Goal: Task Accomplishment & Management: Use online tool/utility

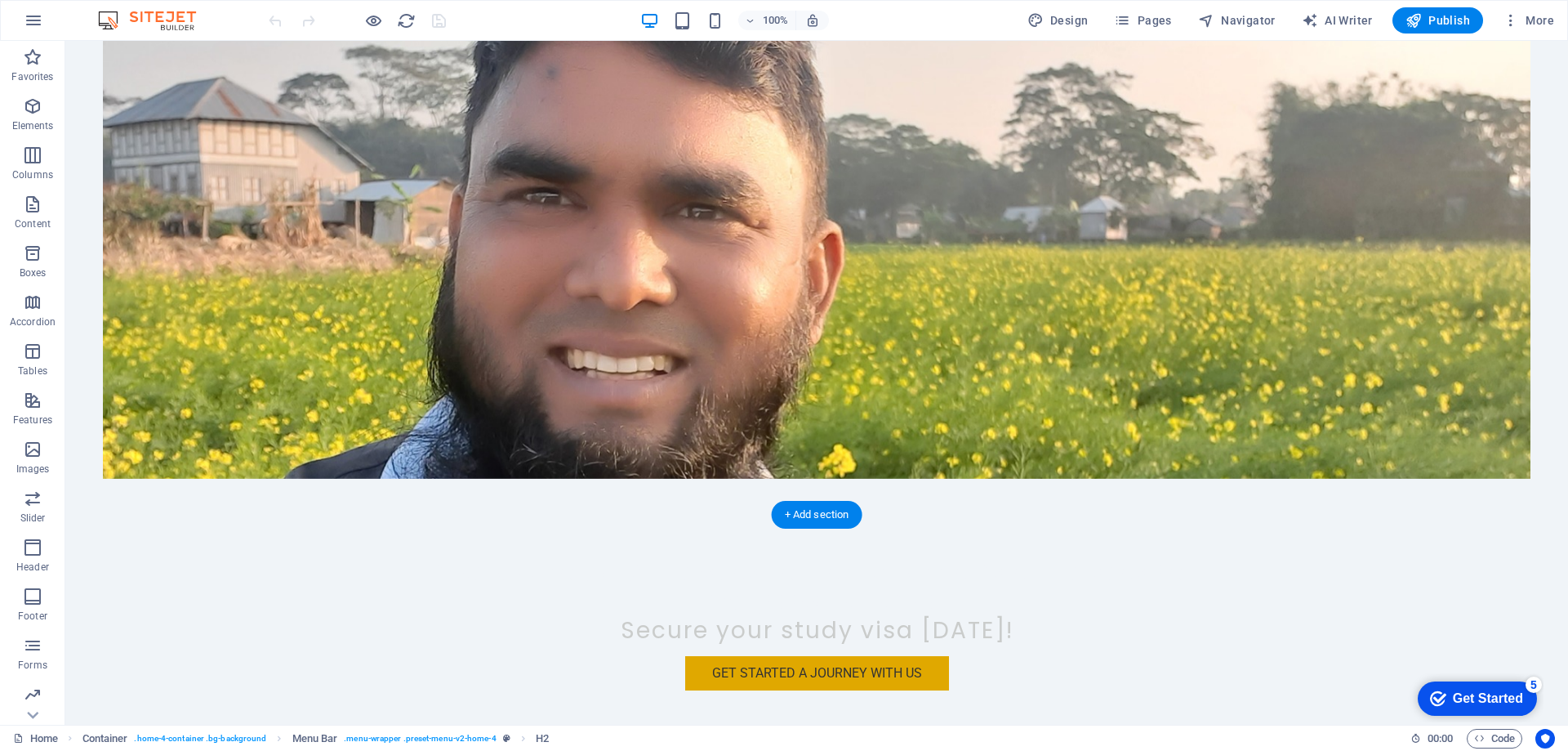
scroll to position [1716, 0]
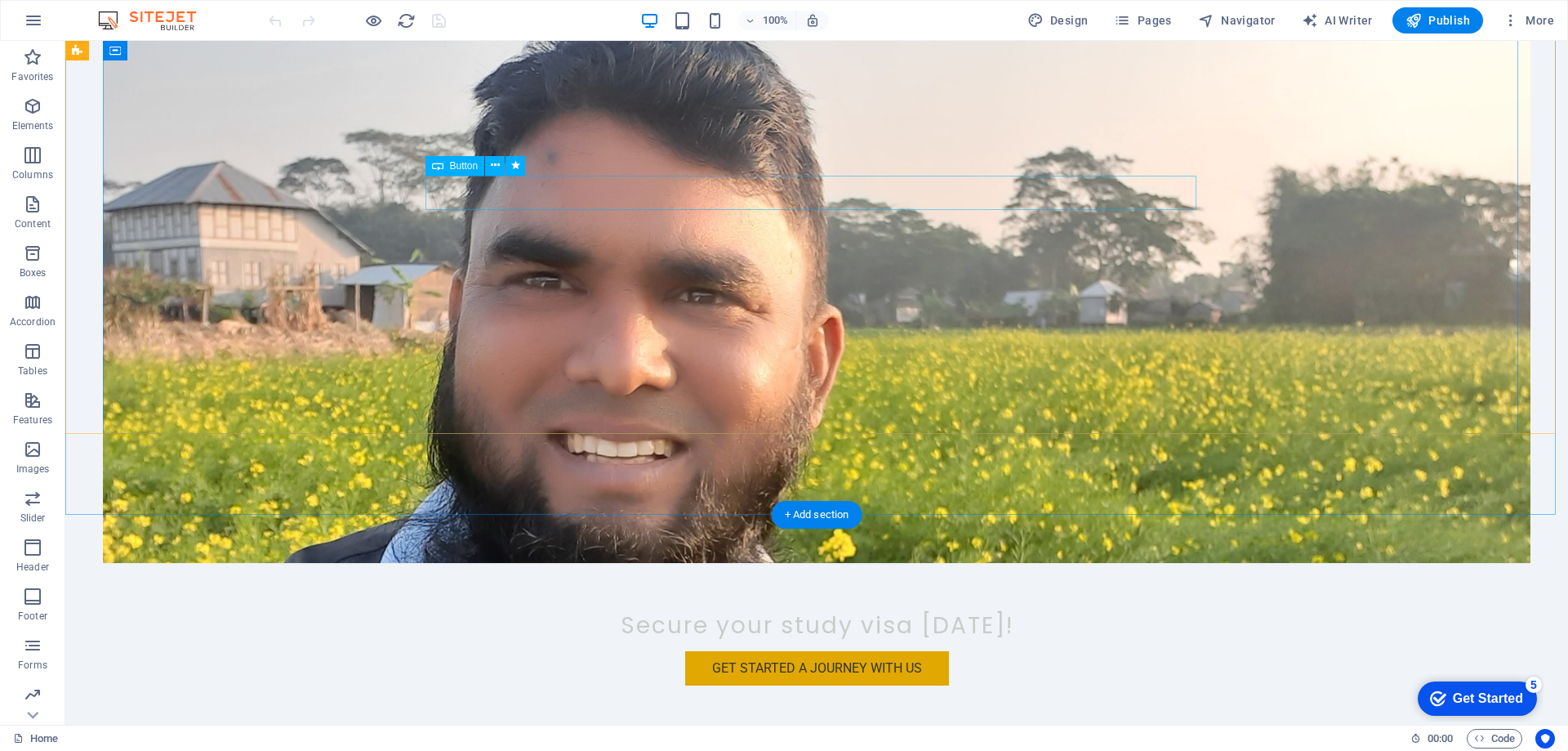
click at [1139, 651] on div "Get Started a journey with us" at bounding box center [816, 668] width 771 height 34
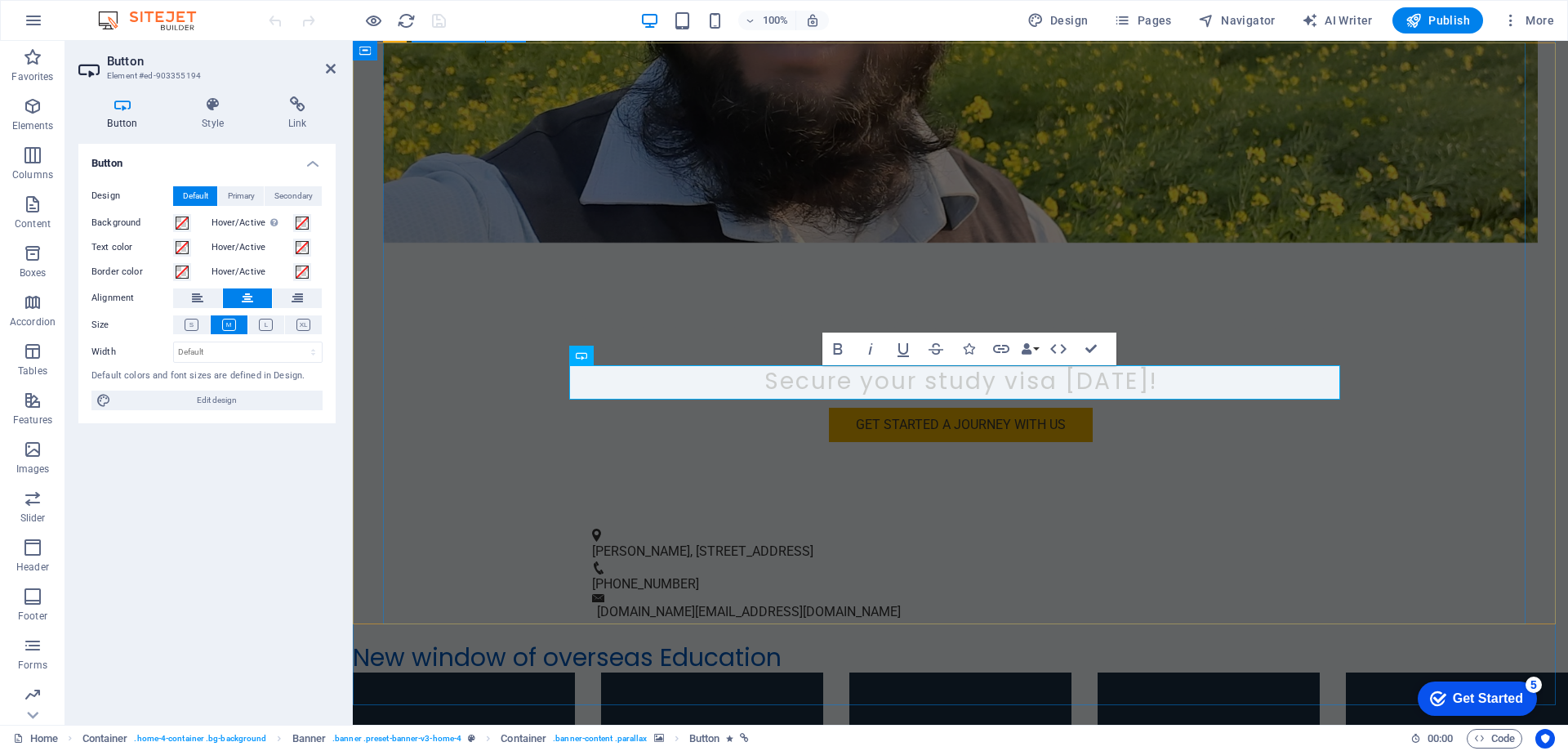
scroll to position [1282, 0]
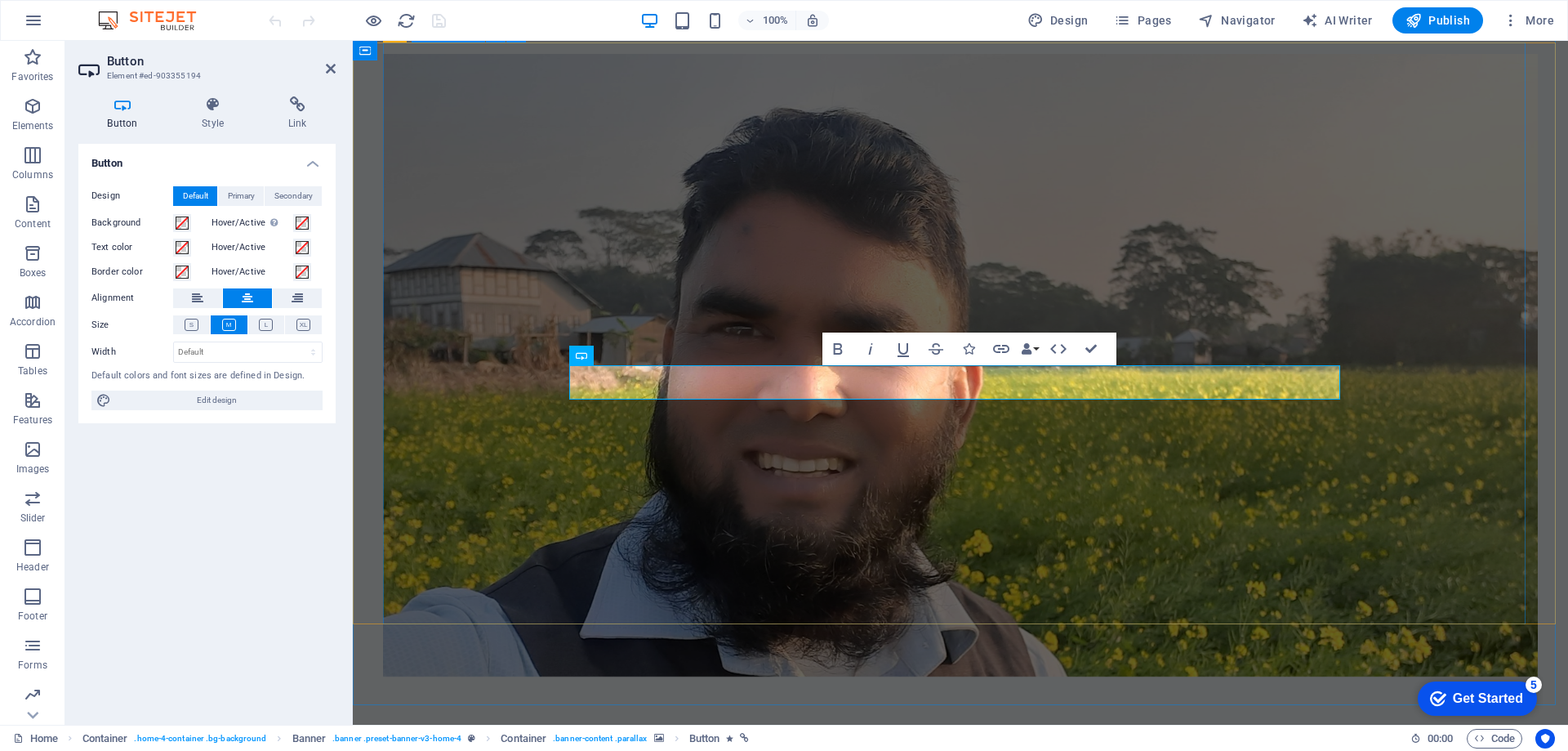
click at [1000, 176] on figure at bounding box center [961, 366] width 1155 height 623
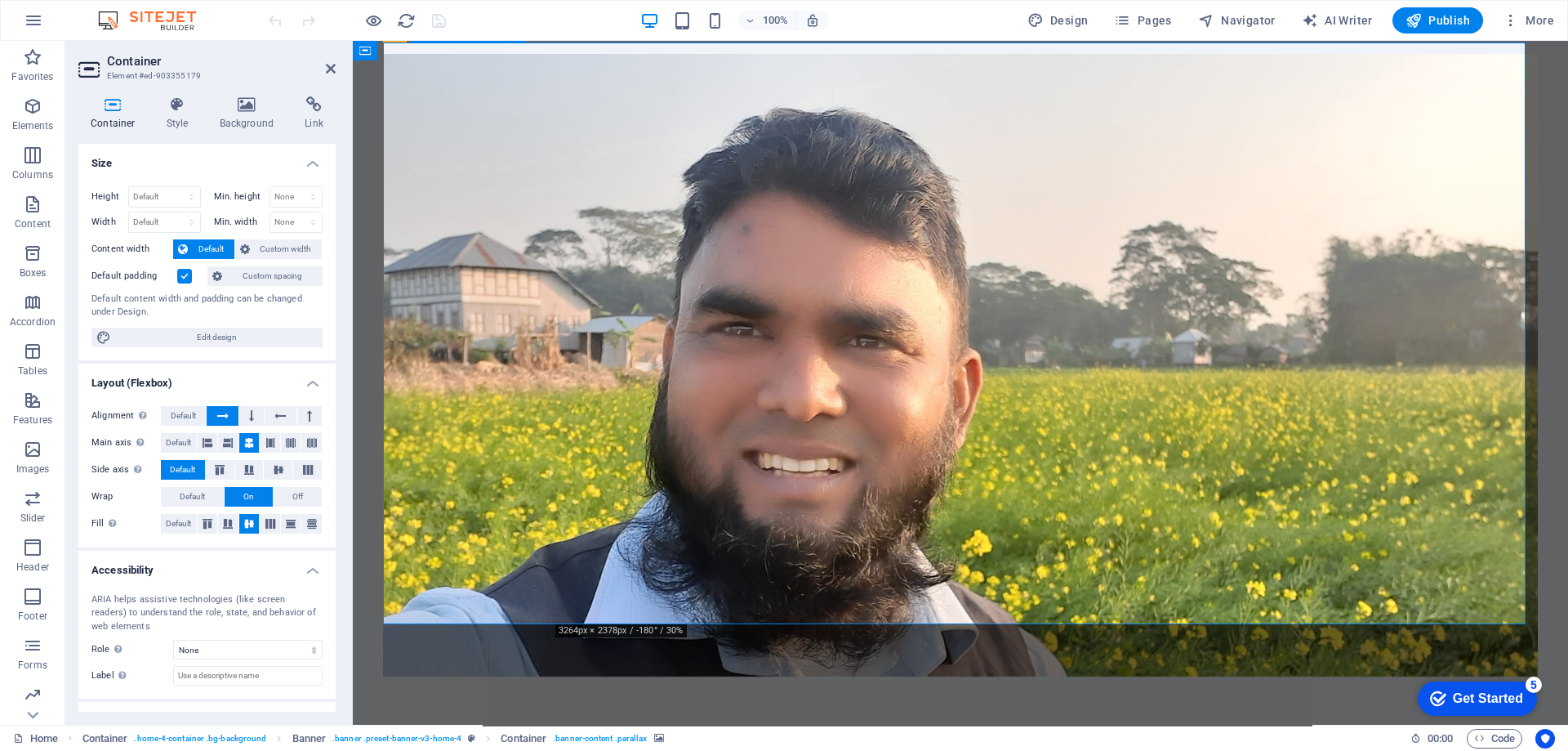
click at [1000, 176] on figure at bounding box center [961, 366] width 1155 height 623
click at [867, 134] on figure at bounding box center [961, 366] width 1155 height 623
click at [1059, 468] on figure at bounding box center [961, 366] width 1155 height 623
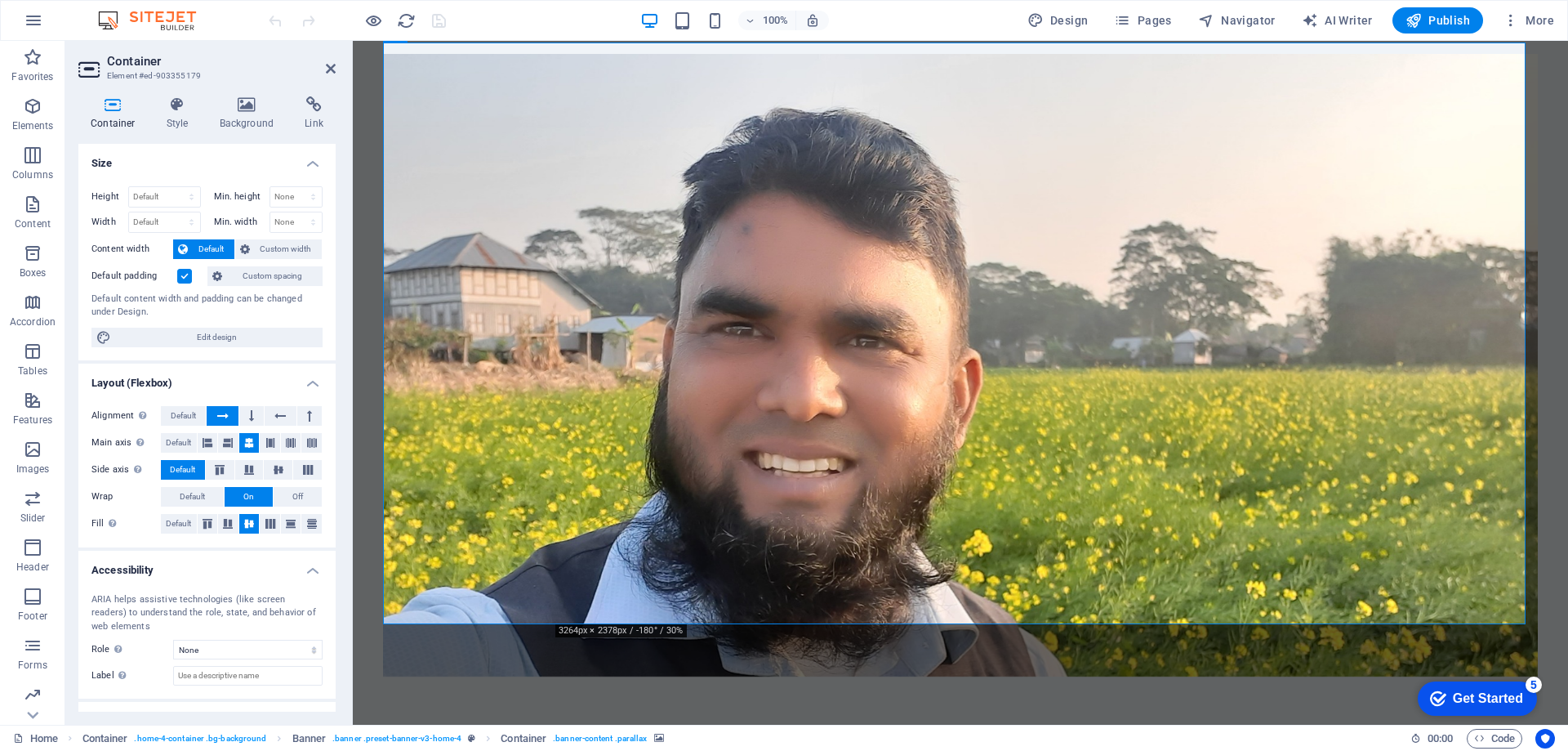
click at [1050, 473] on figure at bounding box center [961, 366] width 1155 height 623
click at [919, 175] on figure at bounding box center [961, 366] width 1155 height 623
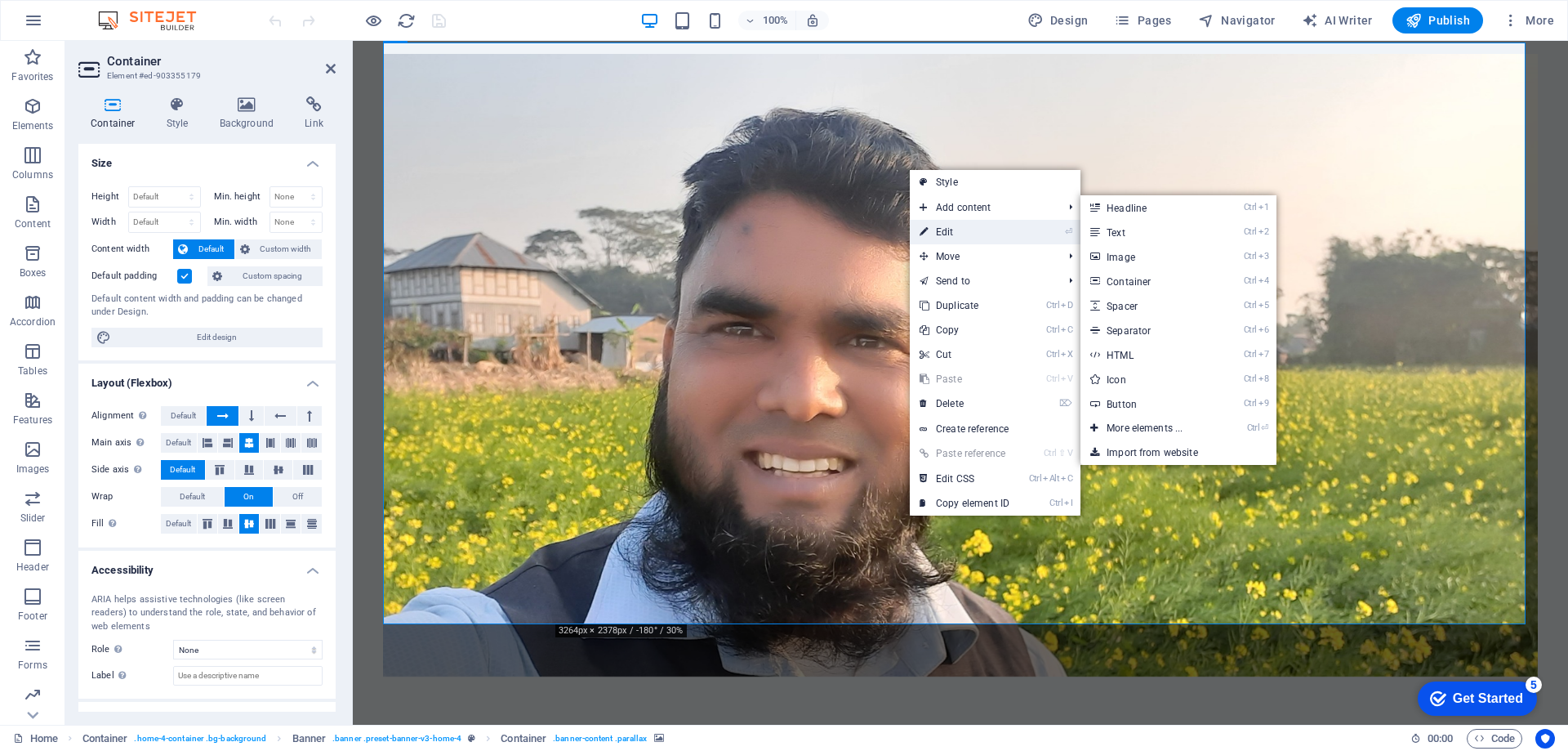
click at [949, 227] on link "⏎ Edit" at bounding box center [964, 232] width 109 height 25
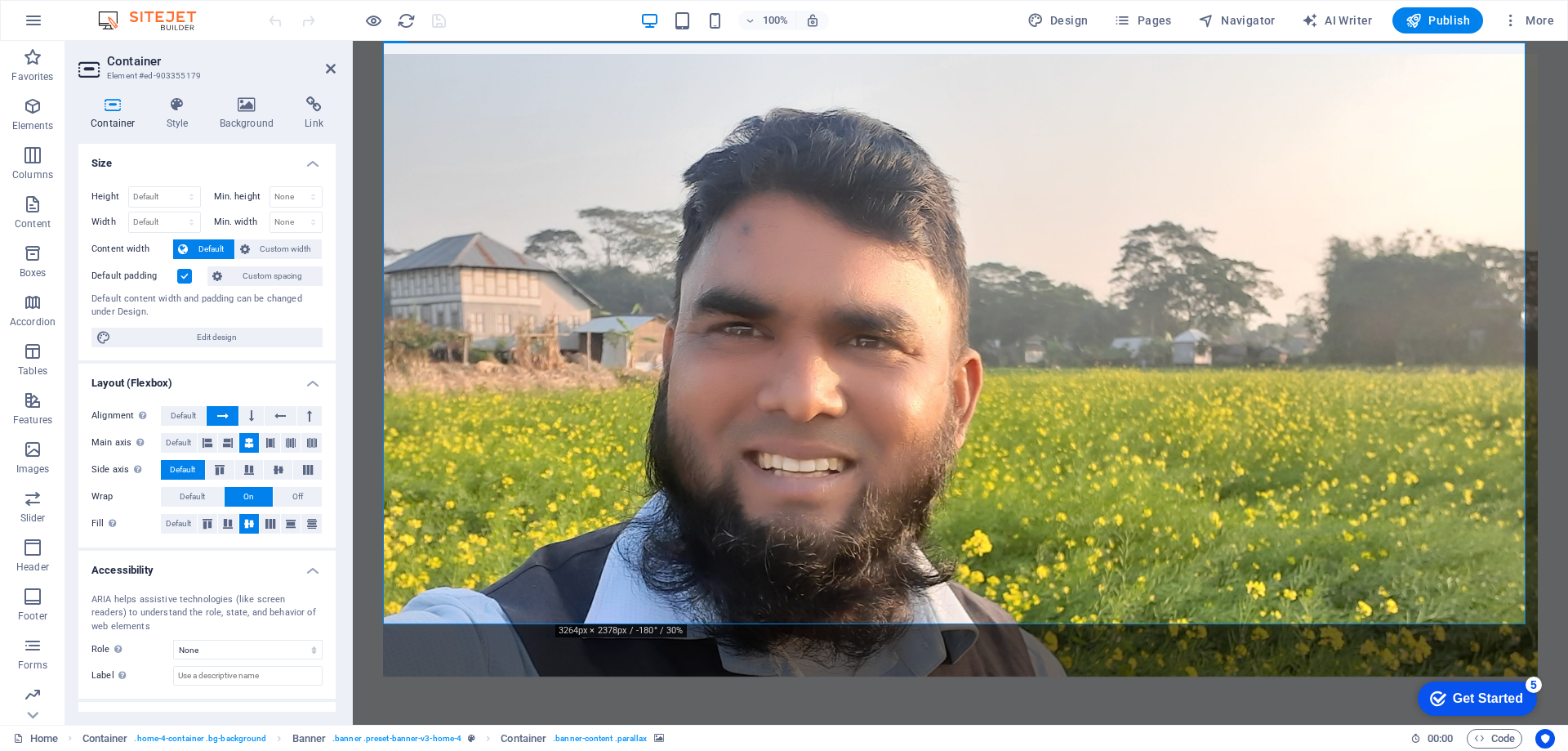
click at [744, 192] on figure at bounding box center [961, 366] width 1155 height 623
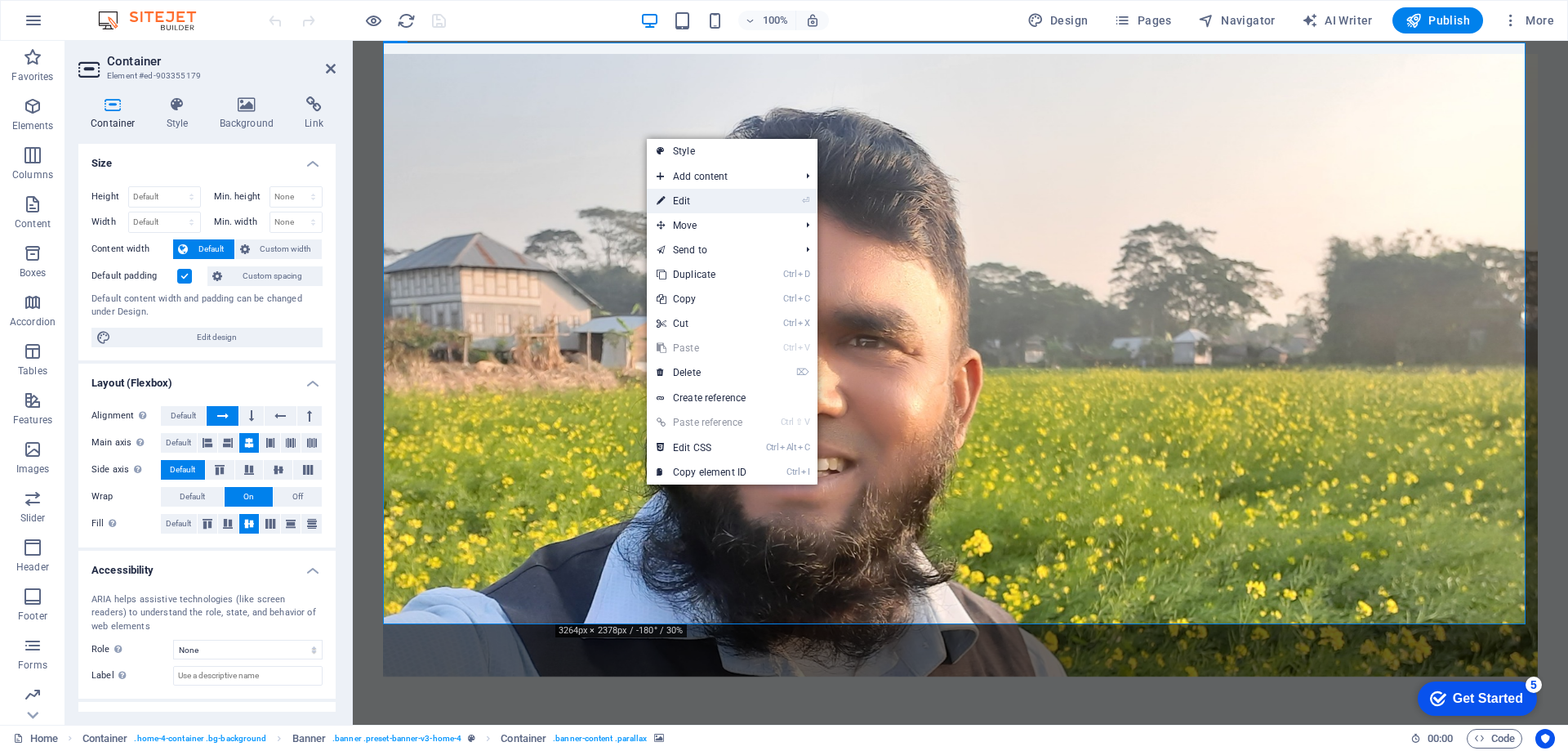
click at [693, 193] on link "⏎ Edit" at bounding box center [701, 201] width 109 height 25
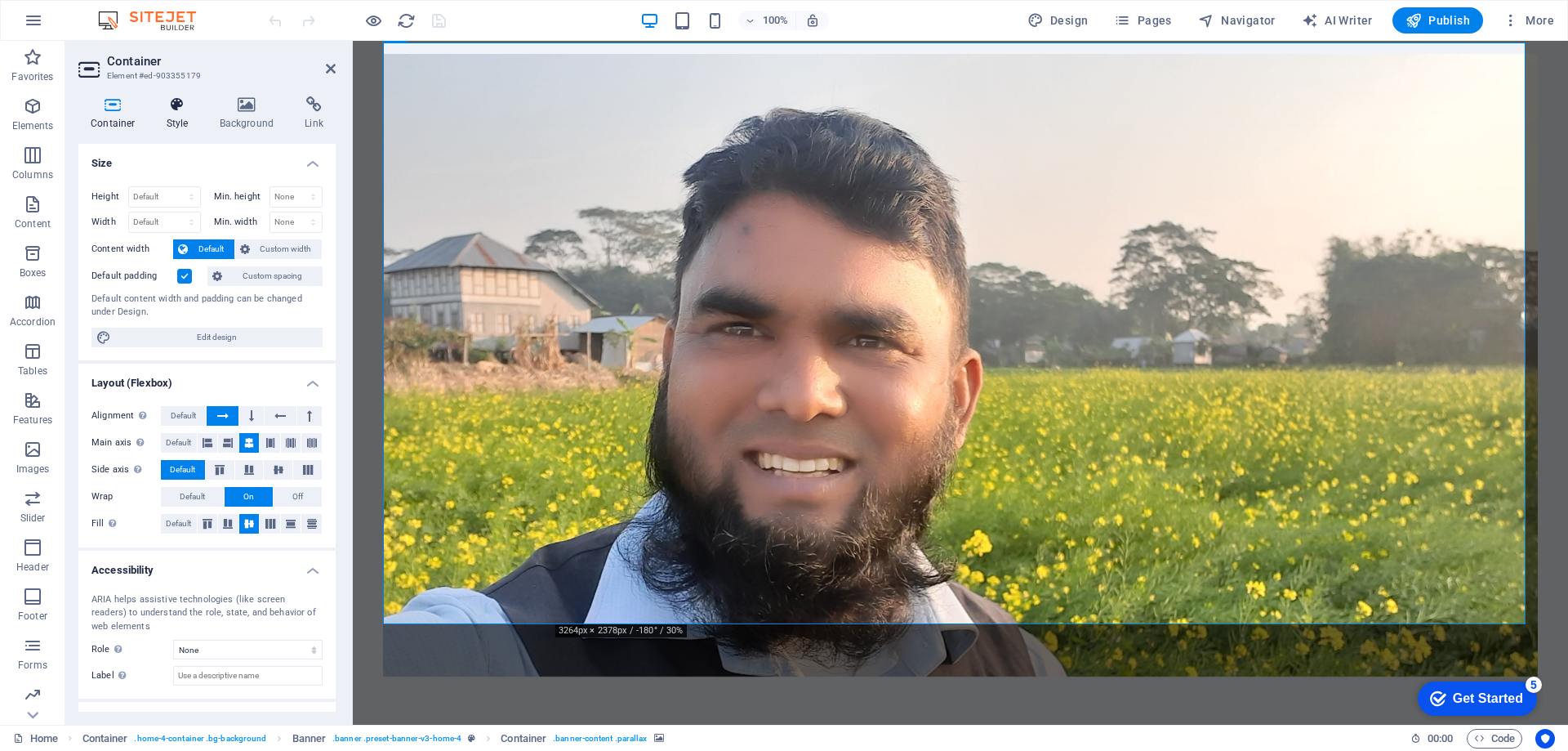
click at [185, 114] on h4 "Style" at bounding box center [181, 113] width 53 height 34
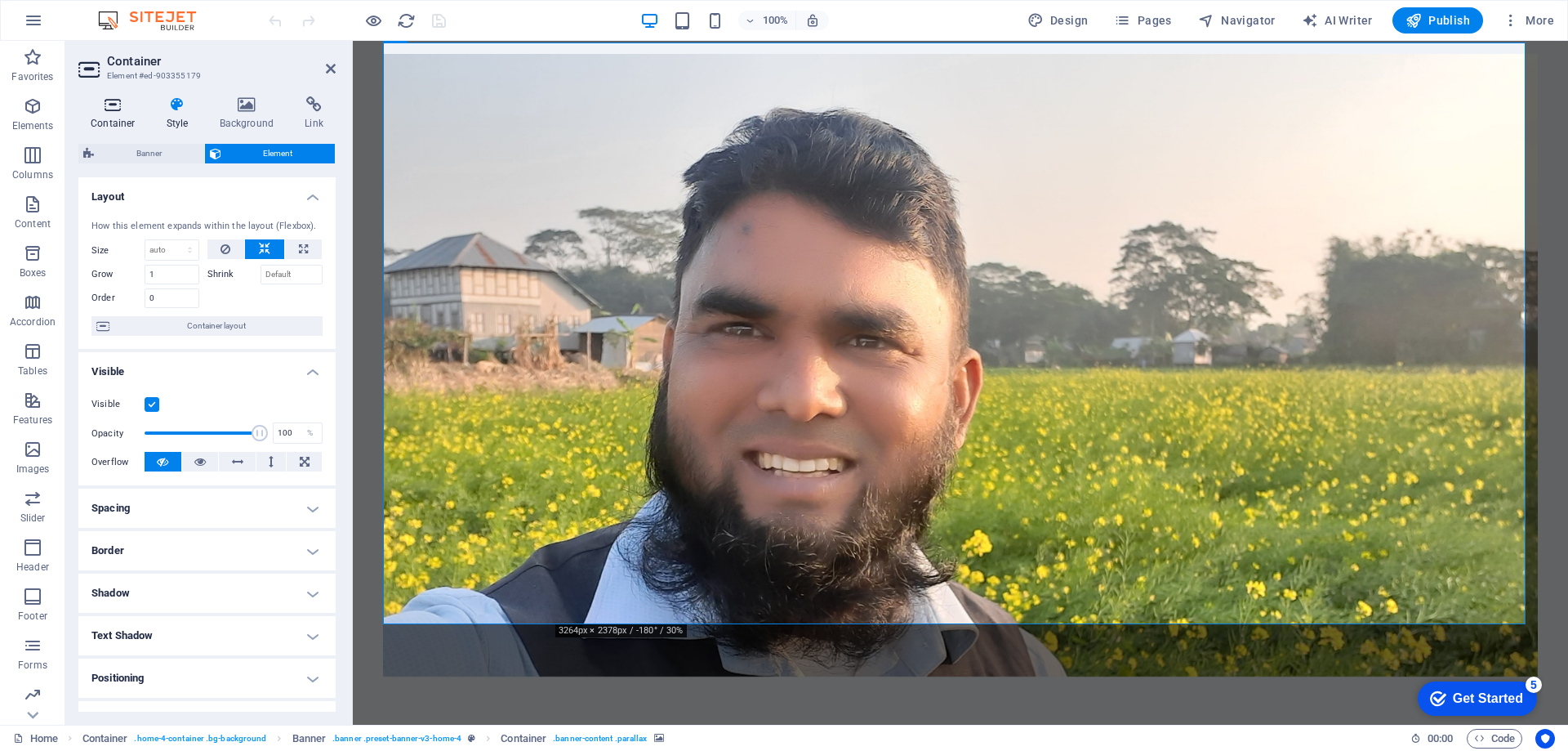
click at [108, 112] on h4 "Container" at bounding box center [116, 113] width 76 height 34
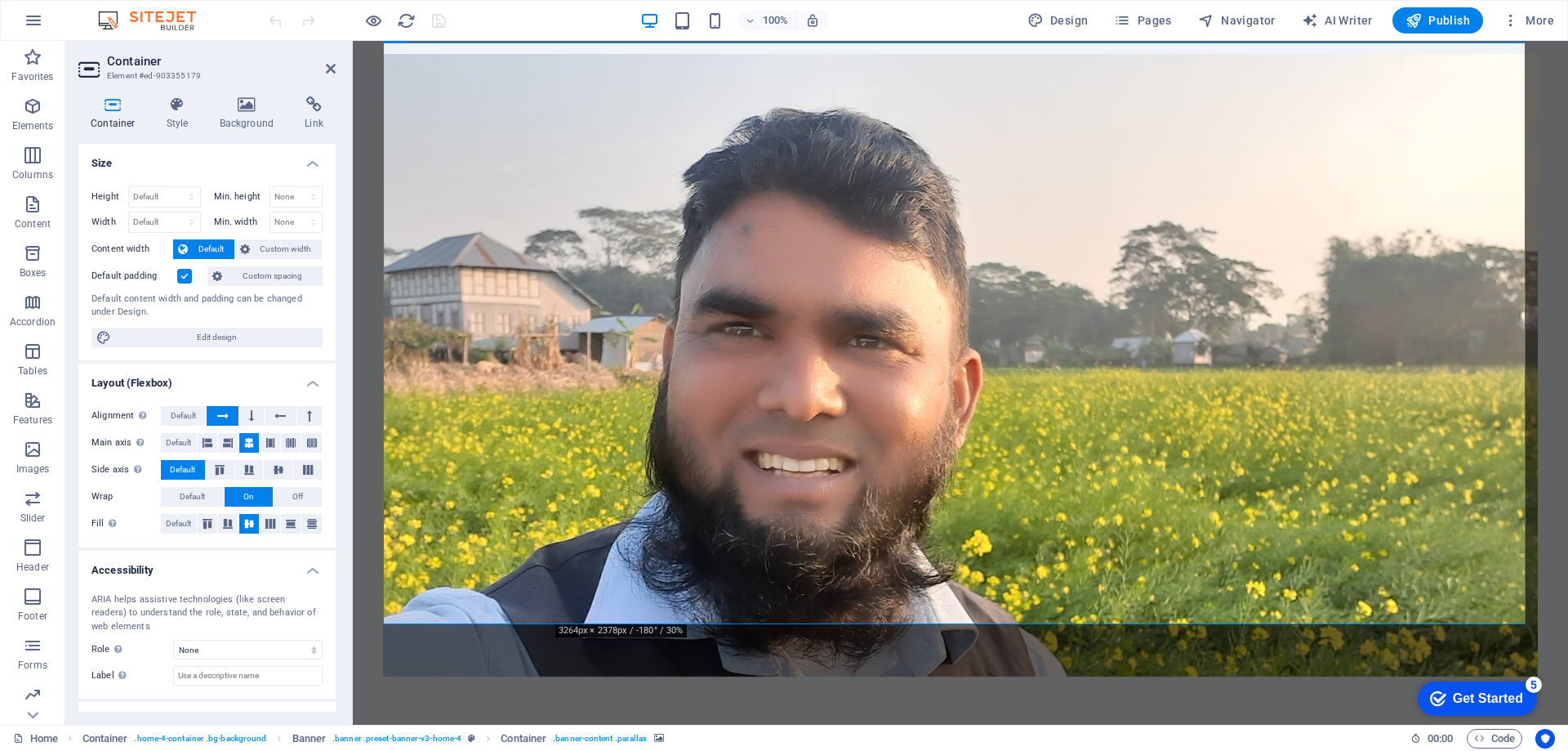
click at [113, 112] on h4 "Container" at bounding box center [116, 113] width 76 height 34
click at [304, 118] on h4 "Link" at bounding box center [313, 113] width 43 height 34
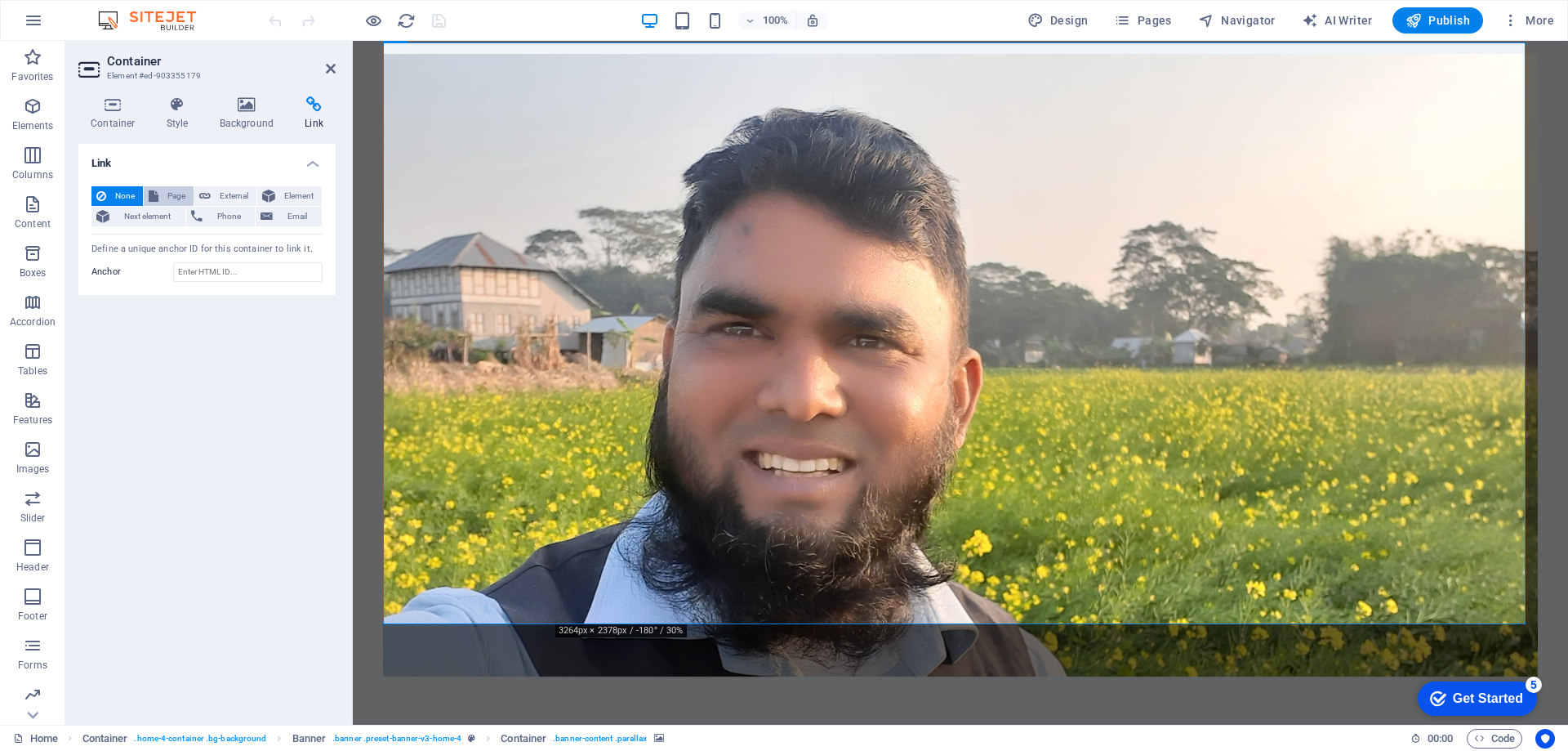
click at [173, 191] on span "Page" at bounding box center [176, 196] width 26 height 20
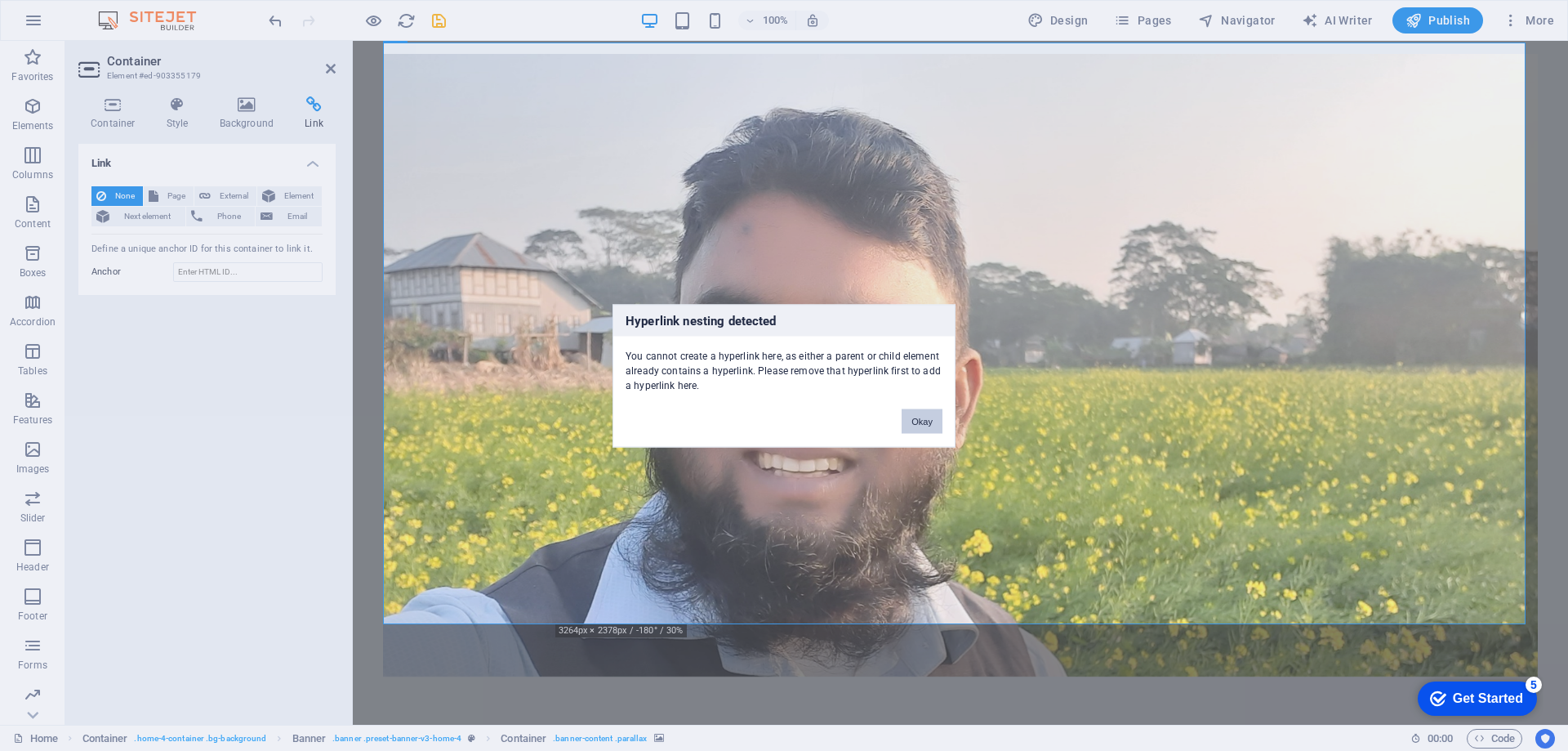
click at [928, 423] on button "Okay" at bounding box center [922, 421] width 41 height 25
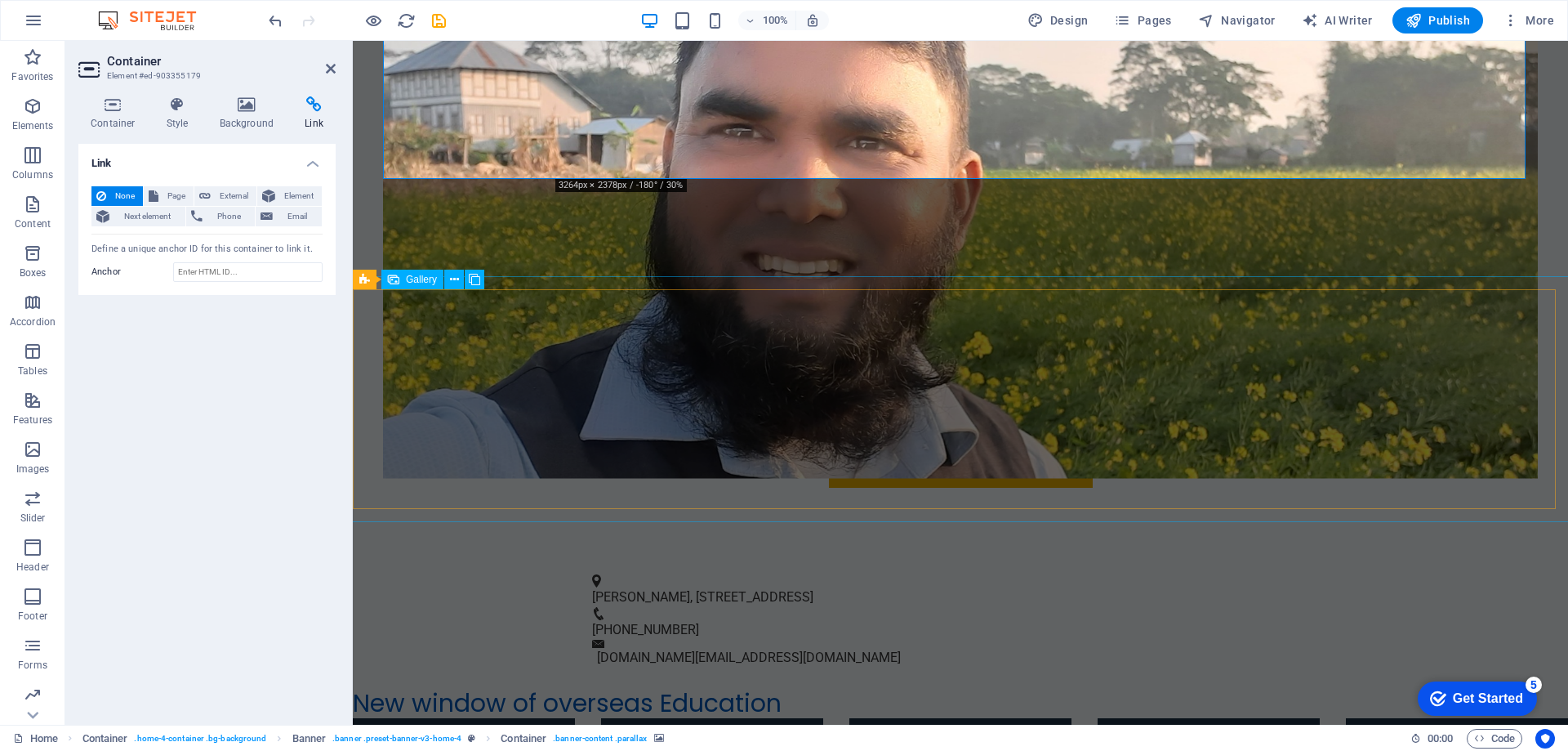
scroll to position [1772, 0]
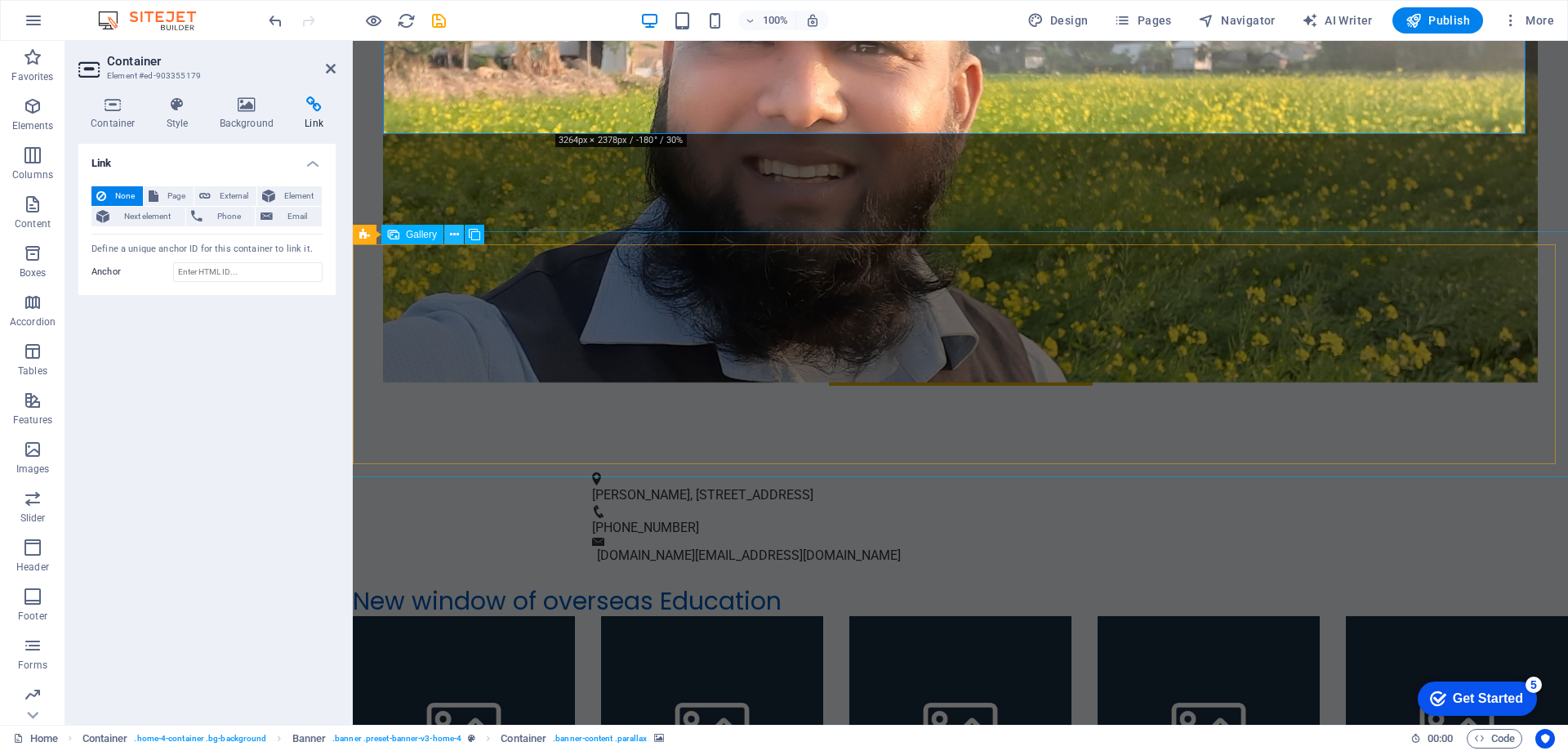
click at [456, 235] on icon at bounding box center [454, 235] width 9 height 17
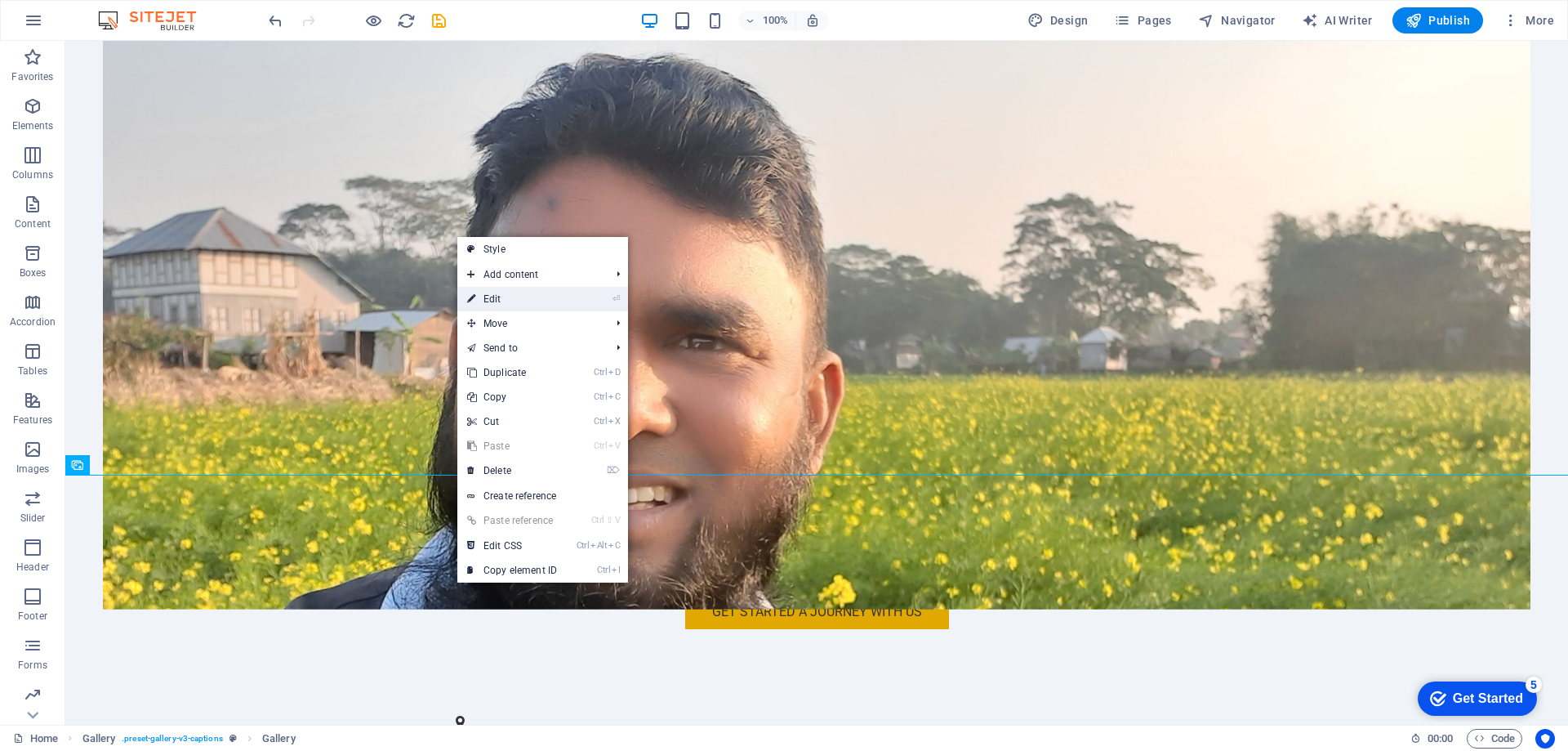
click at [500, 299] on link "⏎ Edit" at bounding box center [512, 299] width 109 height 25
select select "4"
select select "px"
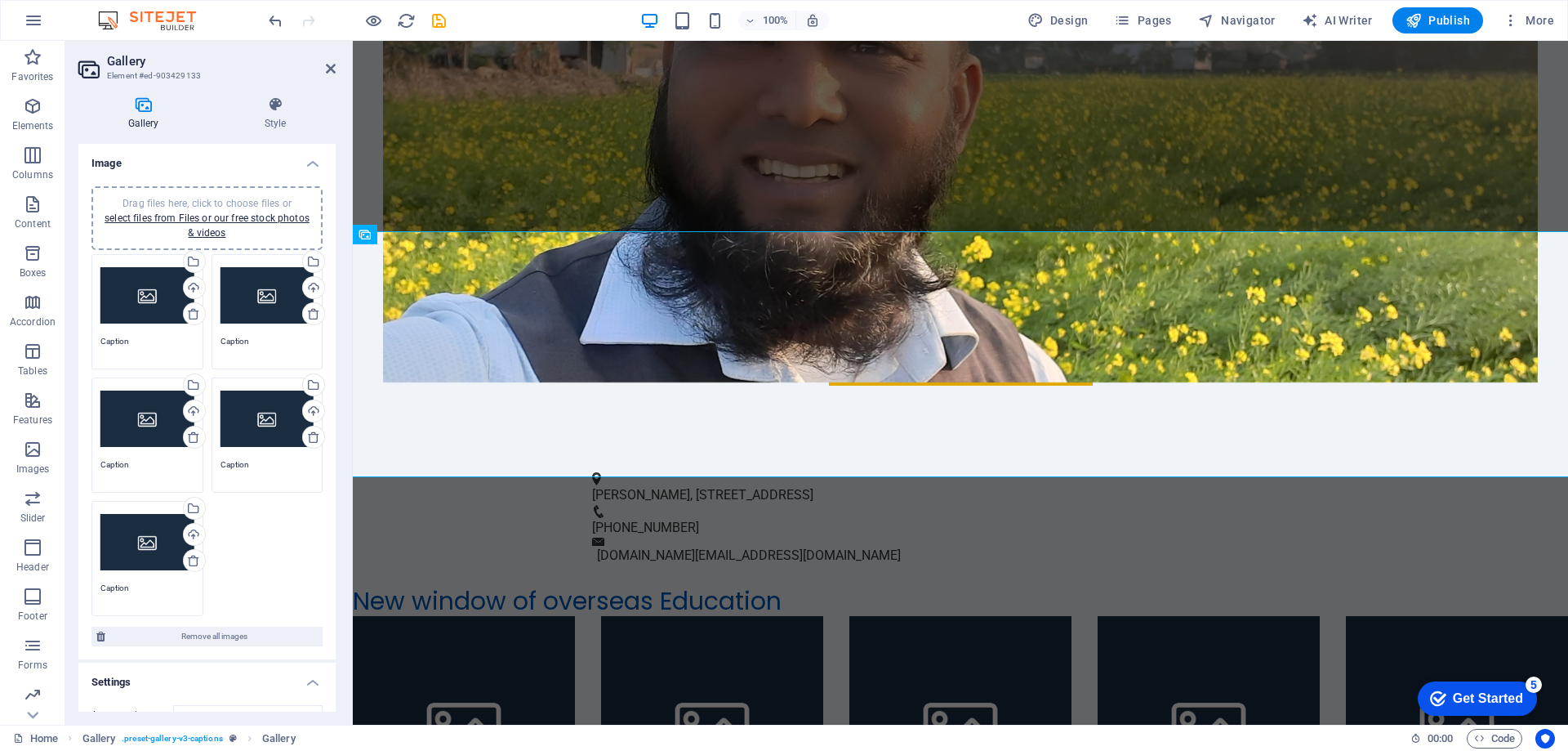
click at [150, 294] on div "Drag files here, click to choose files or select files from Files or our free s…" at bounding box center [147, 295] width 94 height 66
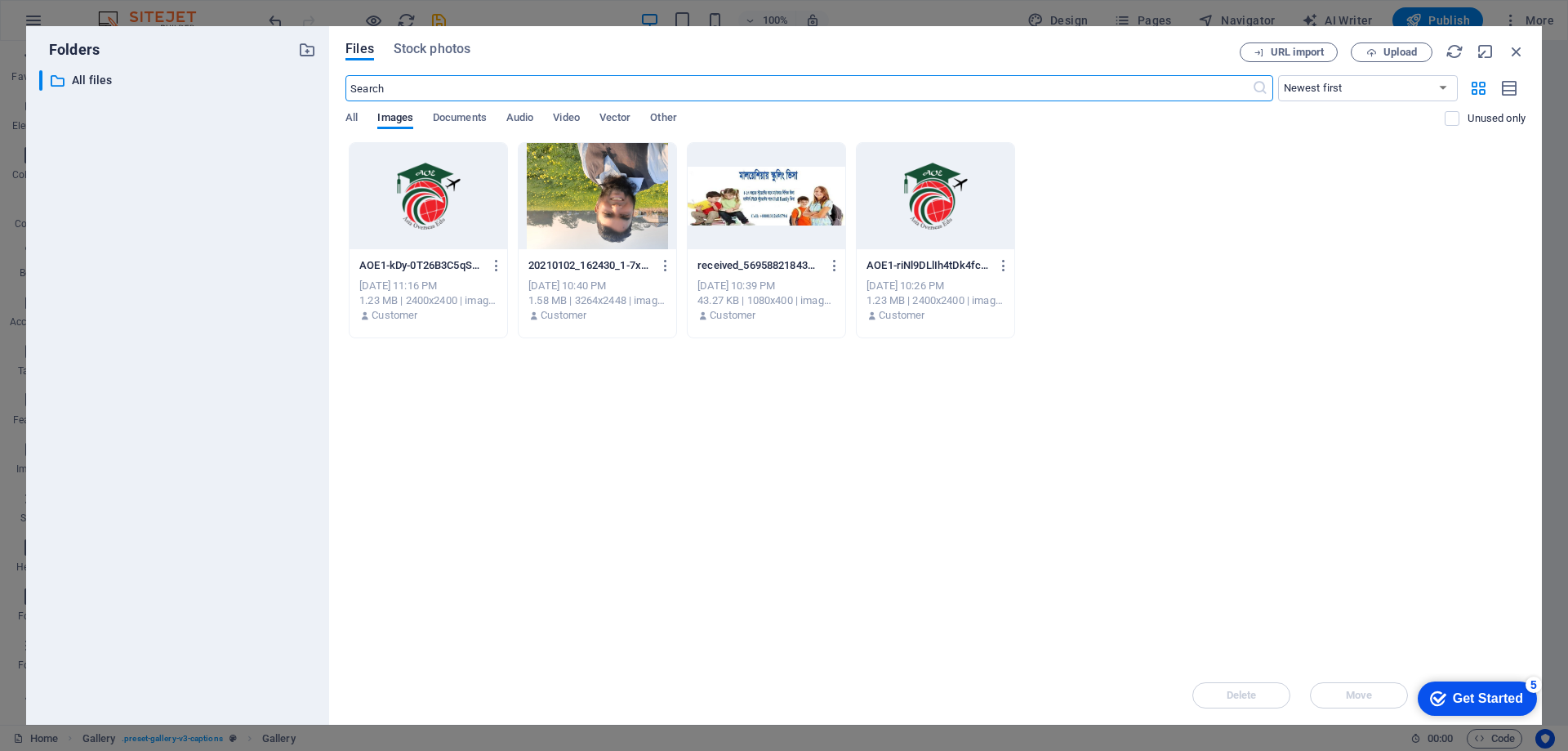
scroll to position [1642, 0]
click at [1408, 48] on span "Upload" at bounding box center [1400, 52] width 33 height 10
click at [666, 263] on icon "button" at bounding box center [666, 265] width 15 height 14
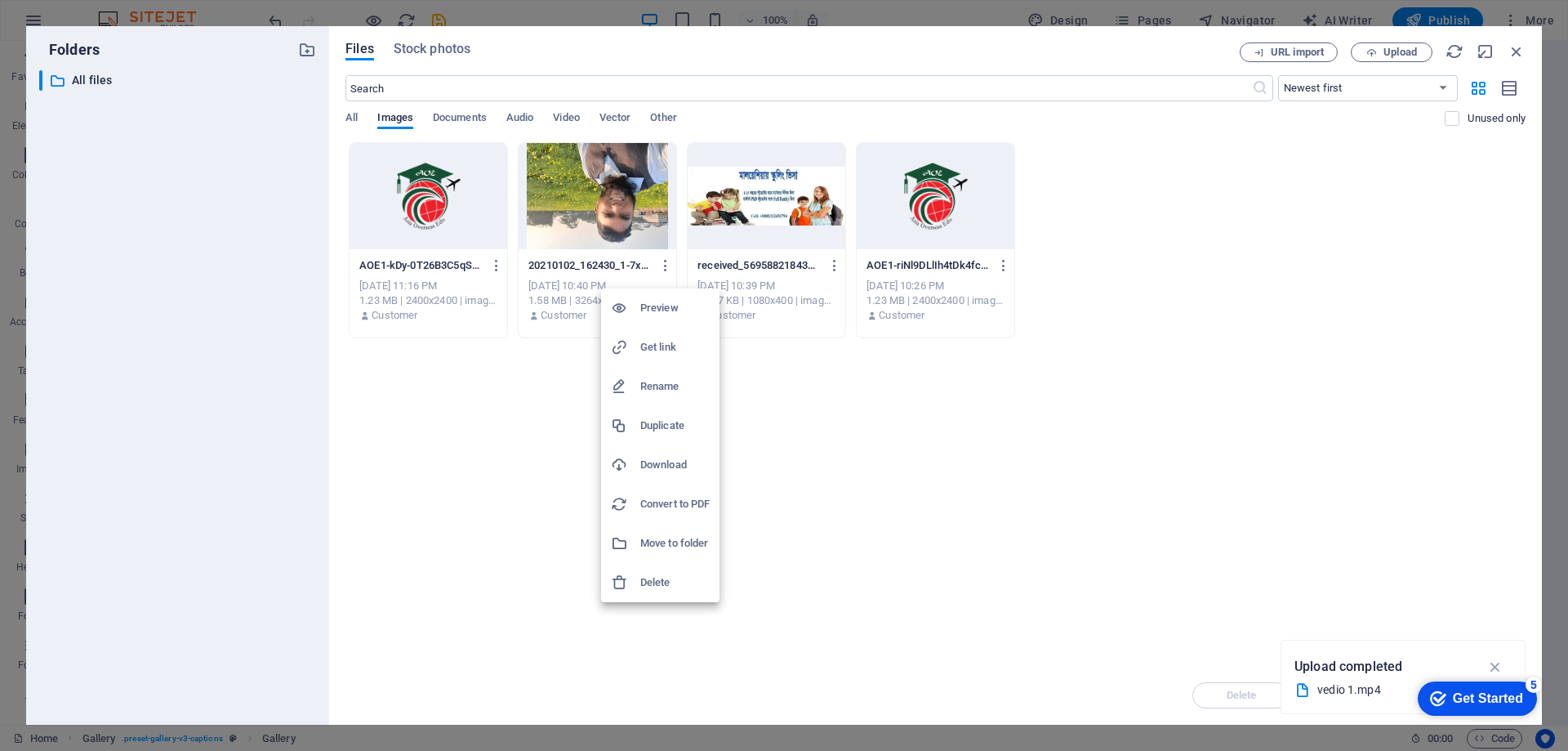
click at [666, 584] on h6 "Delete" at bounding box center [675, 583] width 69 height 20
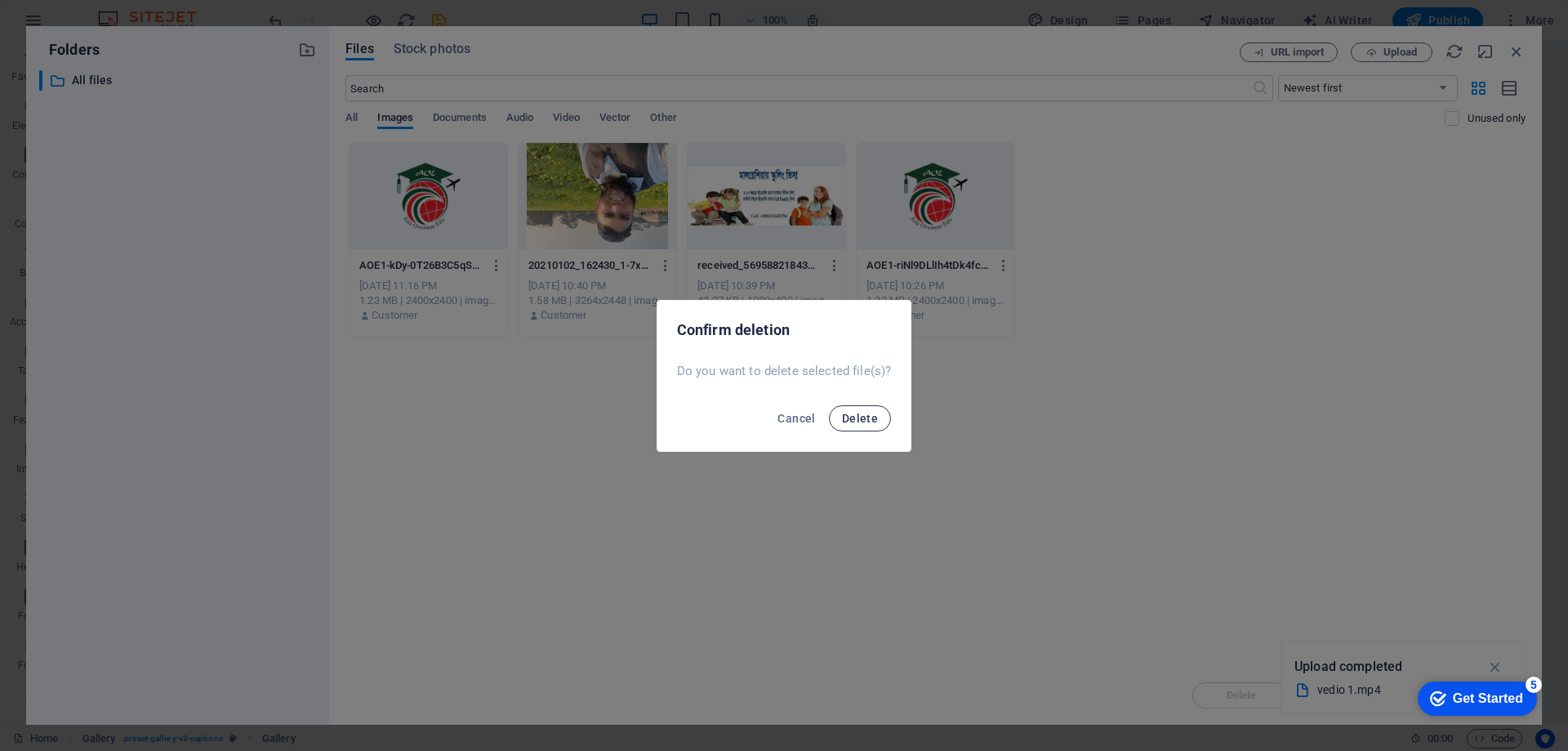
click at [865, 416] on span "Delete" at bounding box center [860, 419] width 36 height 13
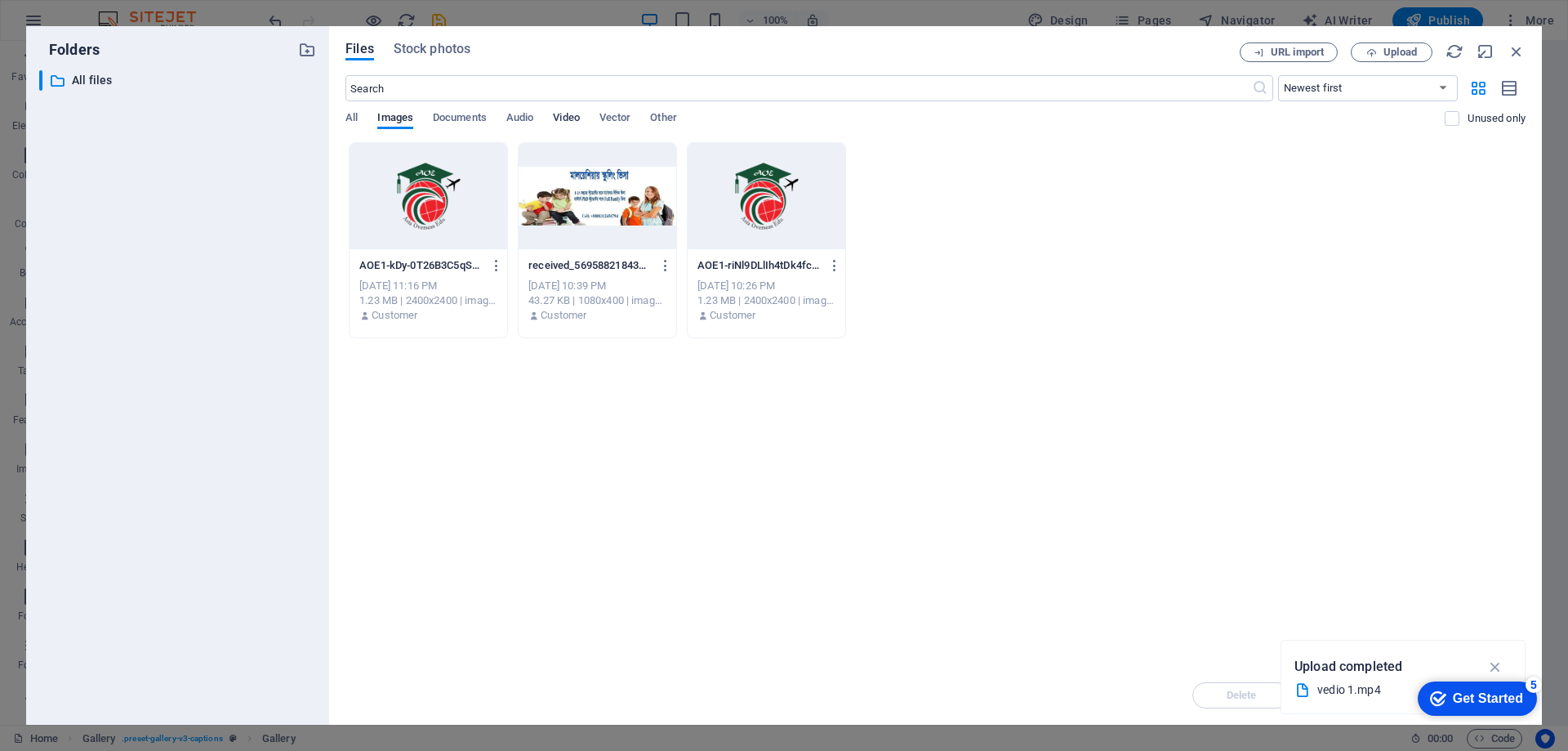
click at [561, 118] on span "Video" at bounding box center [565, 119] width 26 height 23
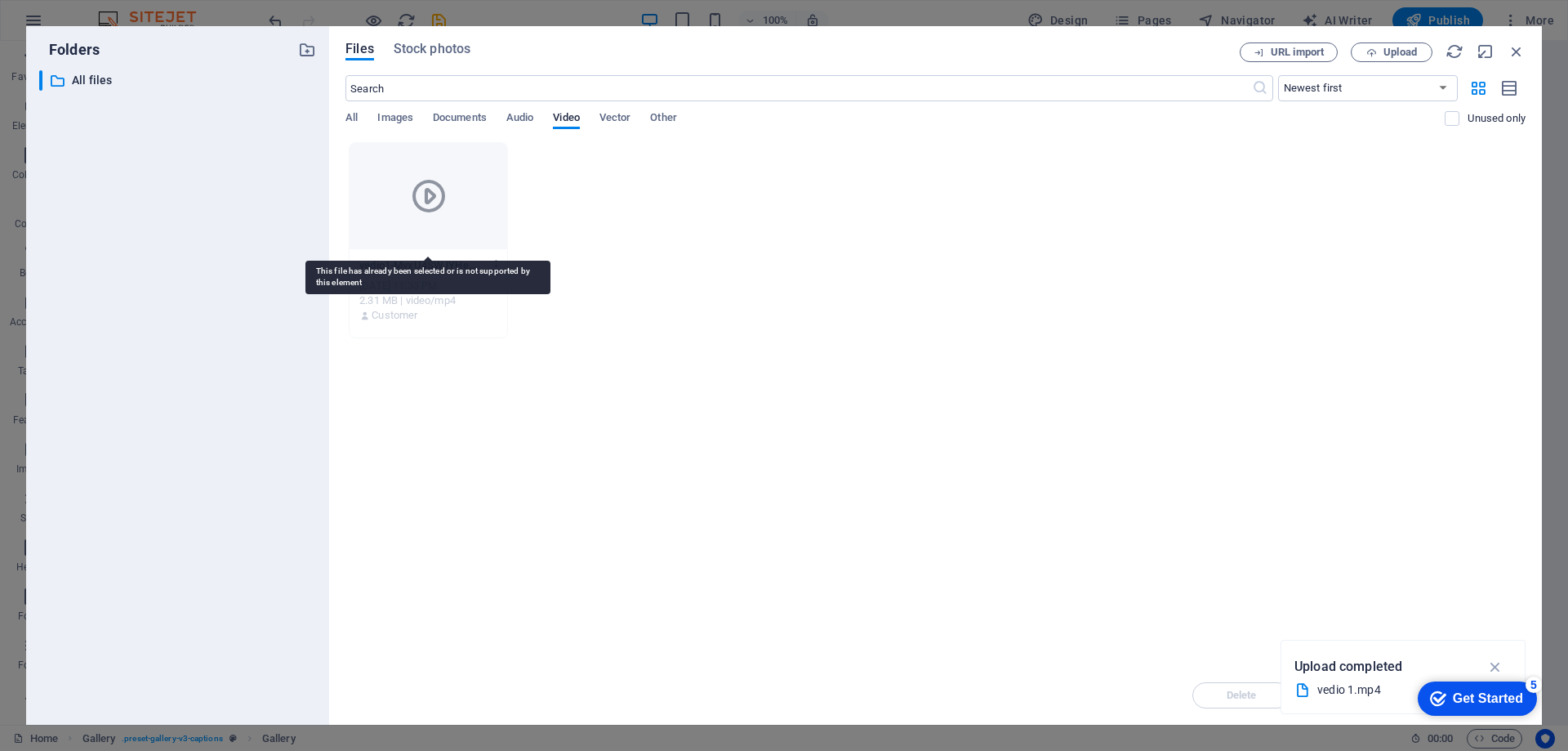
click at [441, 216] on div at bounding box center [428, 196] width 158 height 107
click at [1380, 49] on span "Upload" at bounding box center [1392, 52] width 67 height 10
drag, startPoint x: 1481, startPoint y: 701, endPoint x: 1640, endPoint y: 1032, distance: 367.2
click at [1481, 700] on div "Get Started" at bounding box center [1488, 698] width 70 height 14
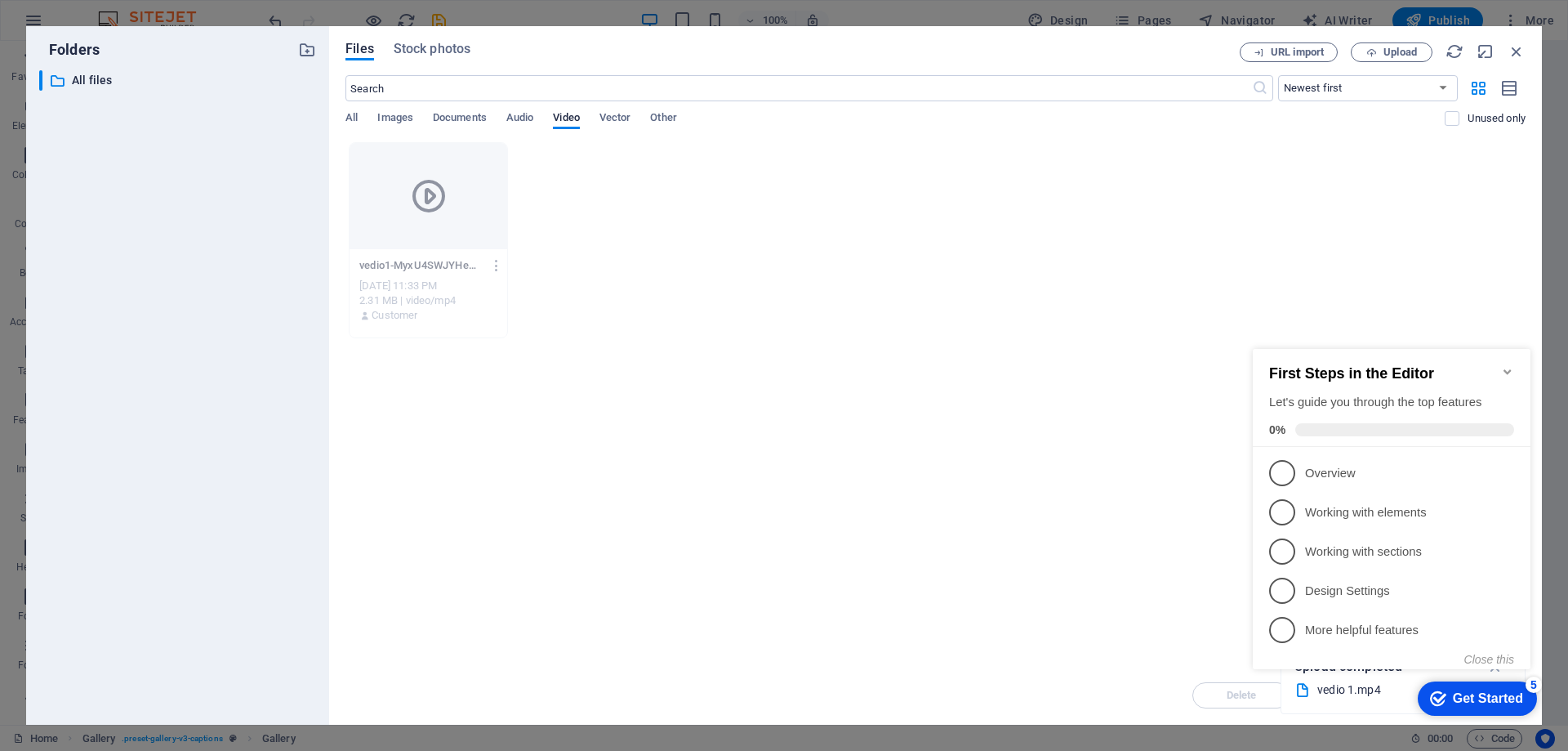
click at [1153, 536] on div "Drop files here to upload them instantly vedio1-MyxU4SWJYHeVx7xGOTinzA.mp4 vedi…" at bounding box center [935, 404] width 1180 height 524
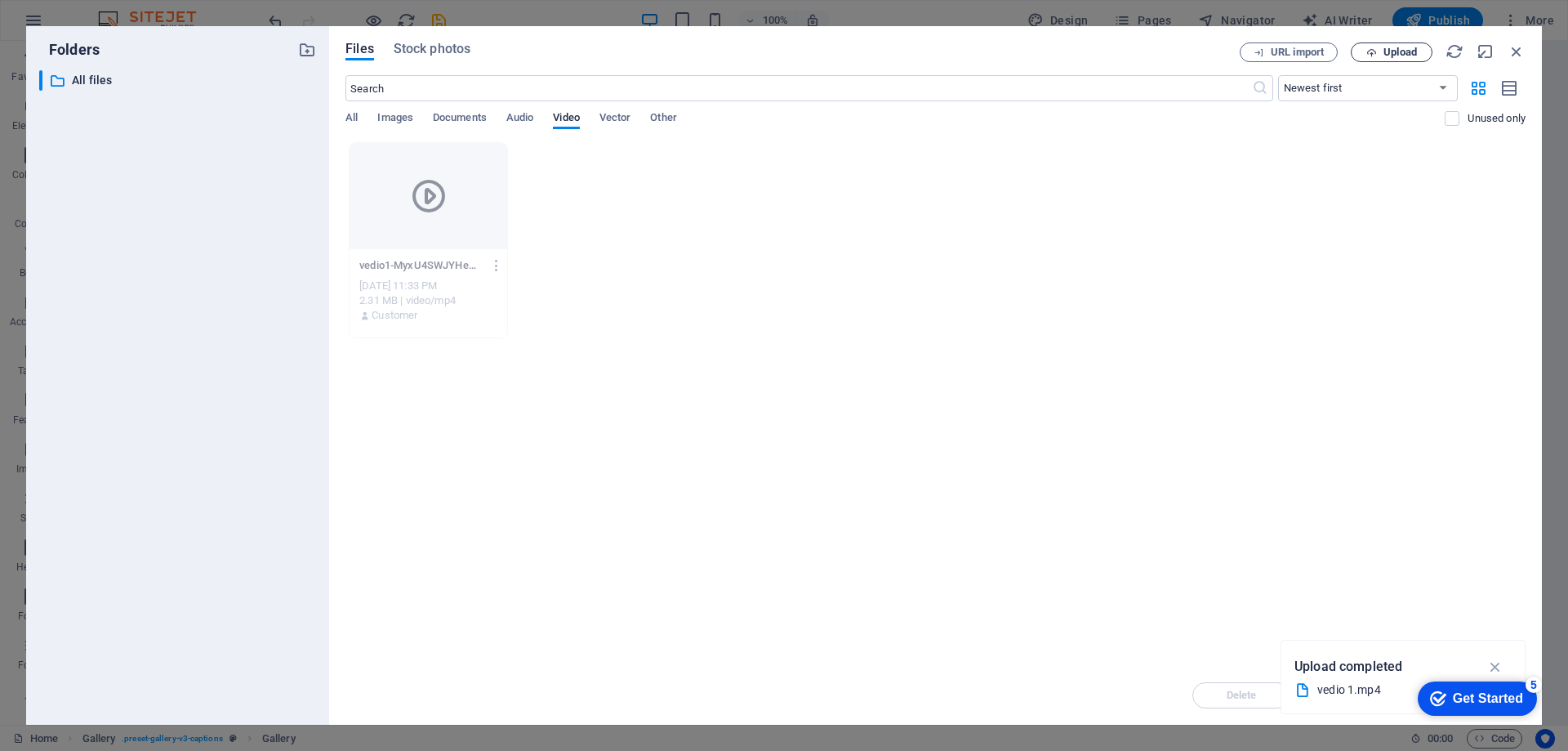
click at [1411, 44] on button "Upload" at bounding box center [1392, 52] width 82 height 20
click at [437, 195] on icon at bounding box center [428, 195] width 39 height 39
click at [1434, 21] on div "Folders ​ All files All files Files Stock photos URL import Upload ​ Newest fir…" at bounding box center [784, 375] width 1568 height 751
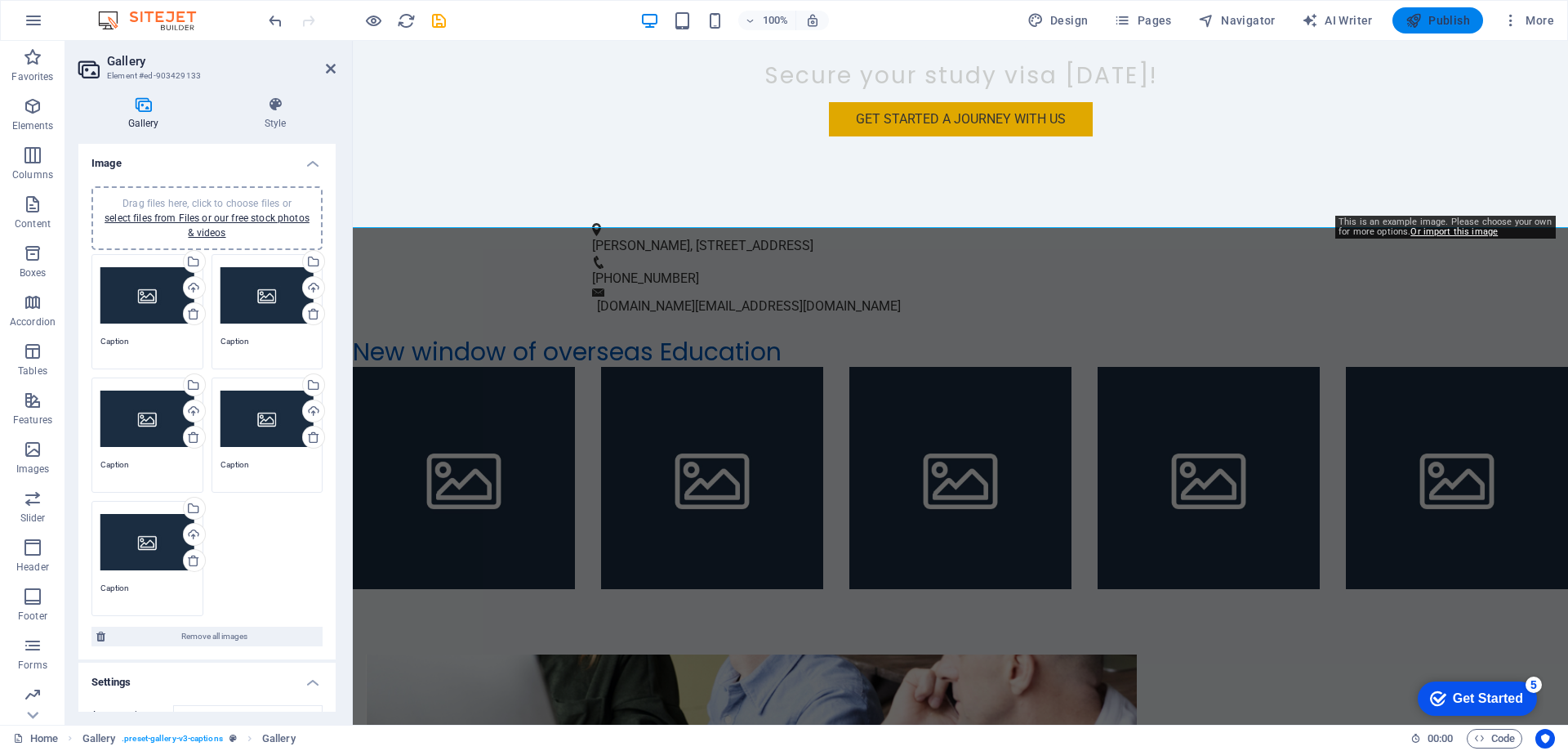
click at [1437, 21] on span "Publish" at bounding box center [1438, 20] width 65 height 16
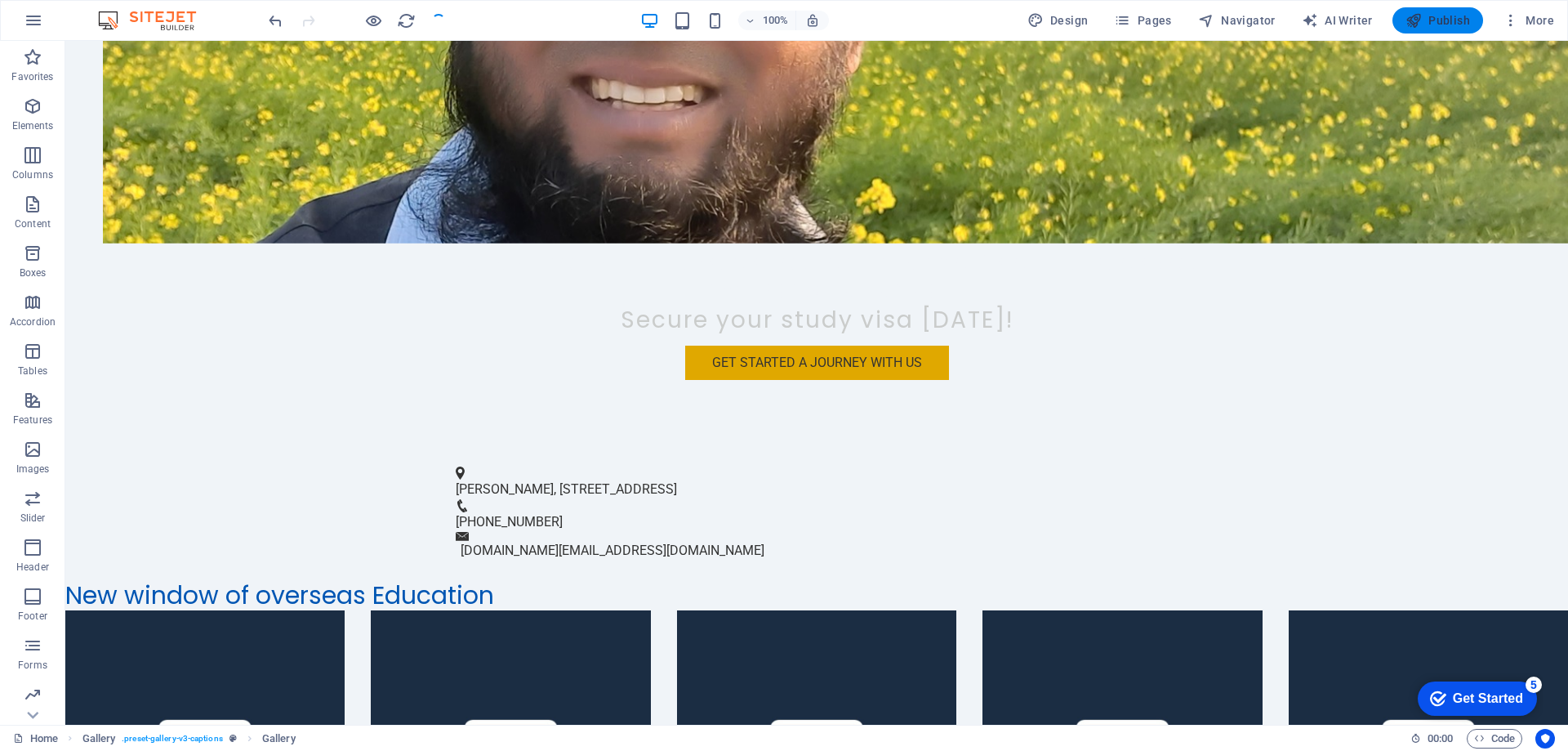
scroll to position [2264, 0]
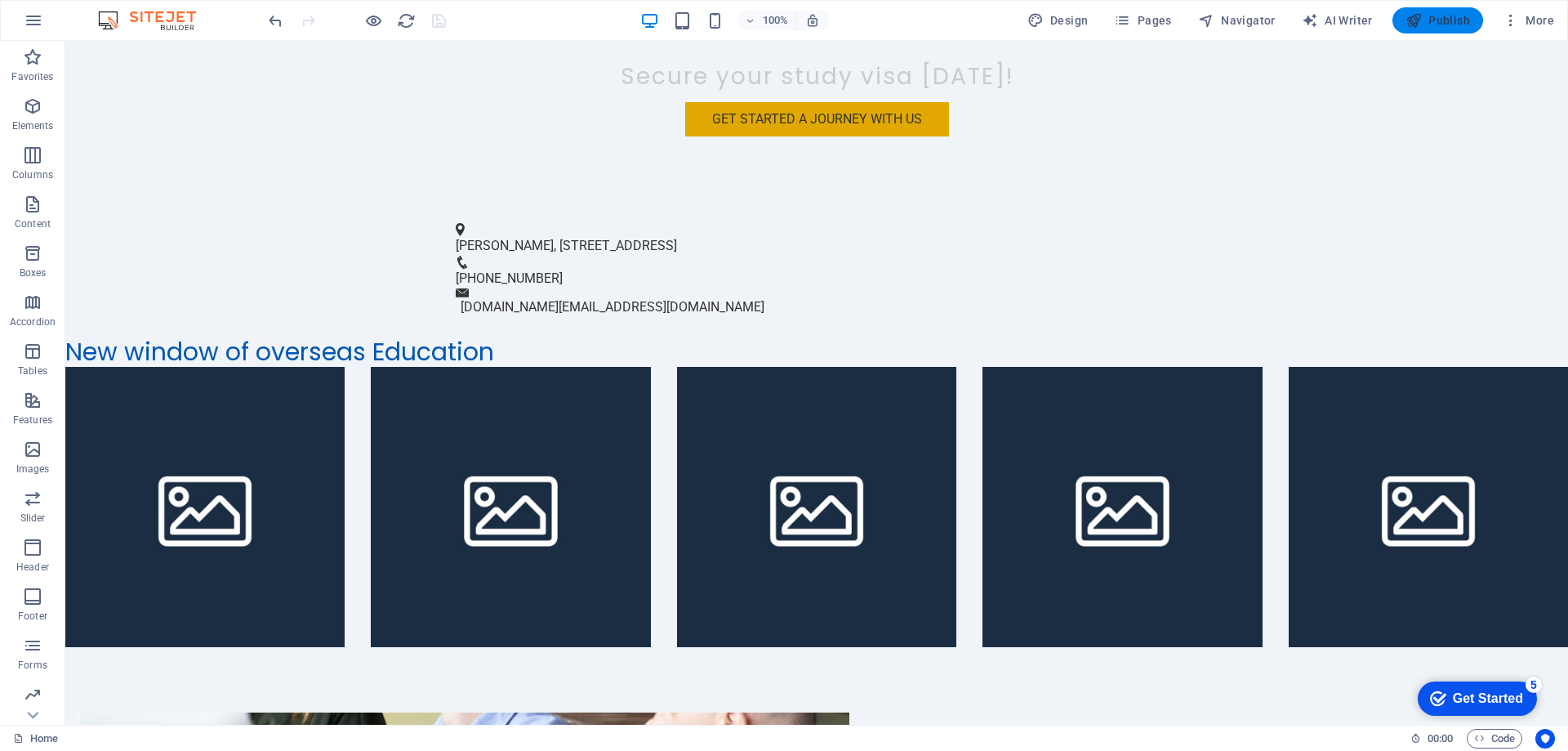
click at [1443, 18] on span "Publish" at bounding box center [1438, 20] width 65 height 16
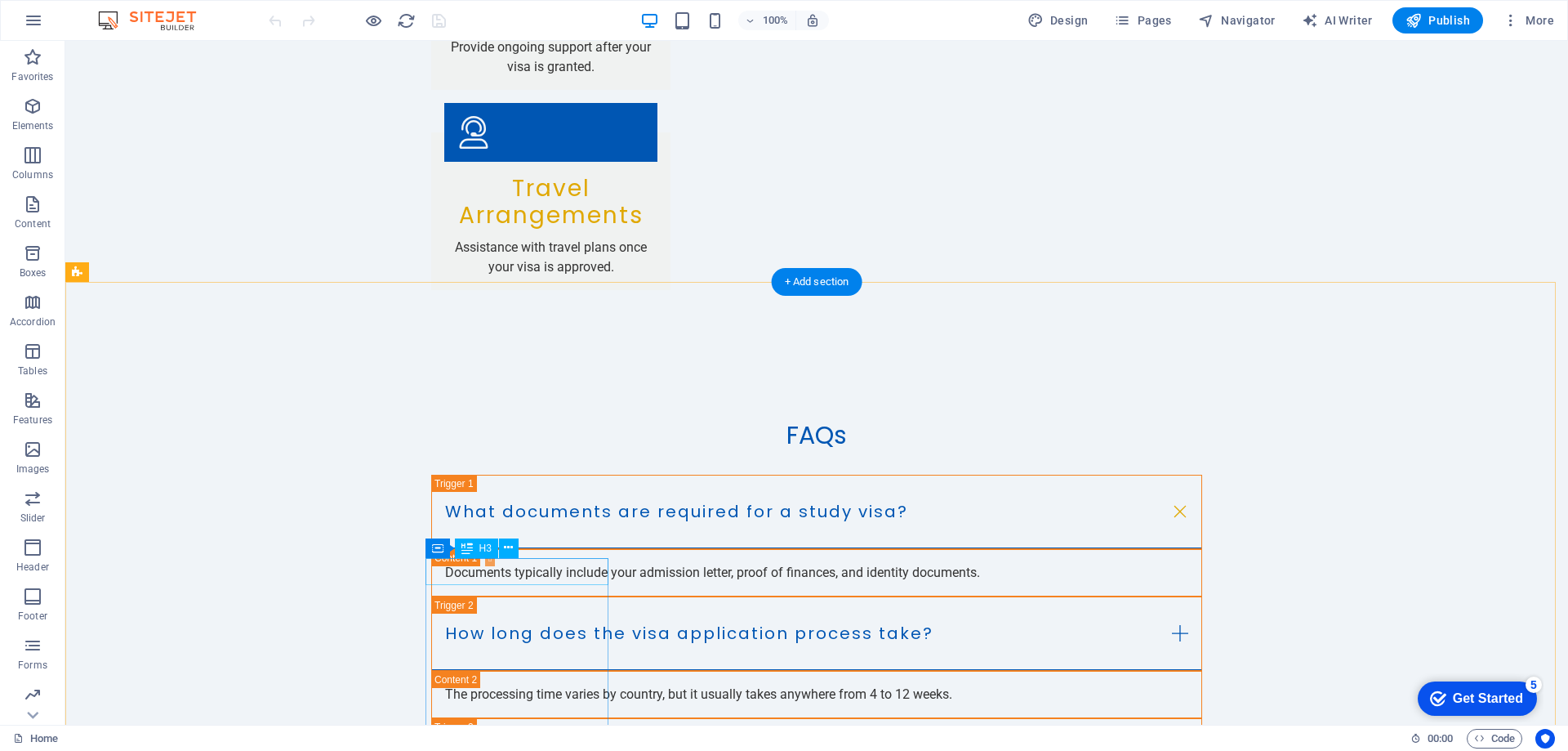
scroll to position [4672, 0]
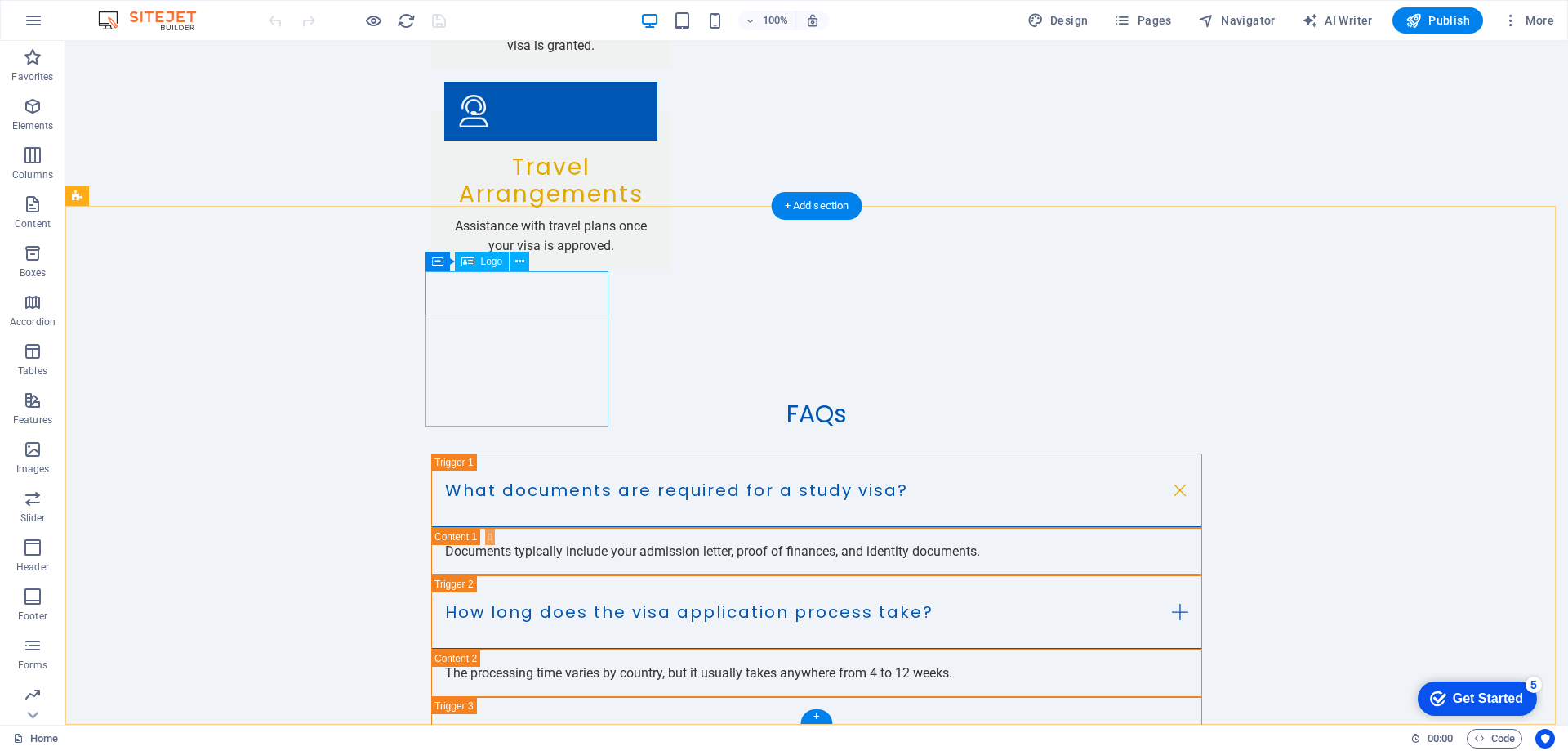
click at [520, 258] on icon at bounding box center [519, 262] width 9 height 17
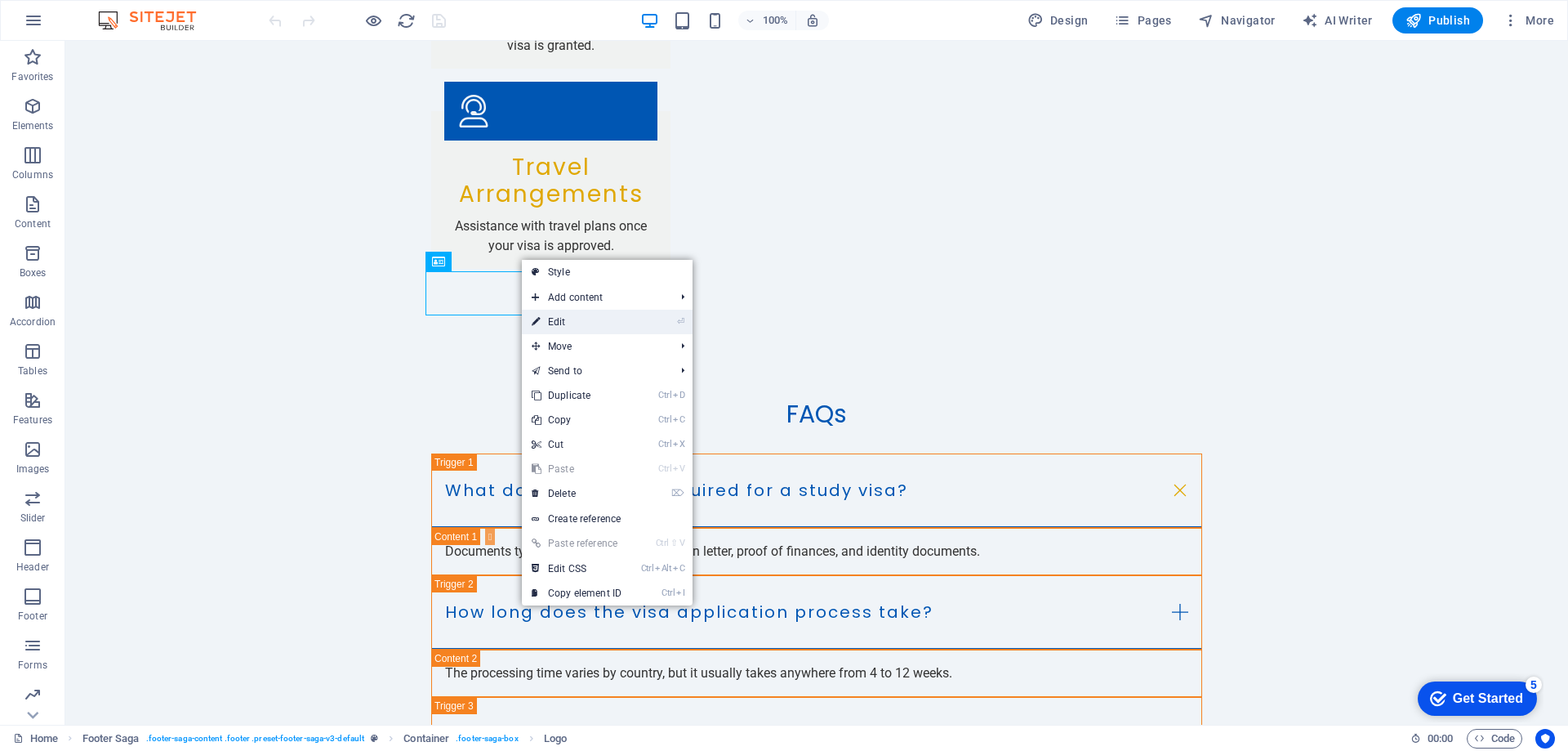
drag, startPoint x: 581, startPoint y: 325, endPoint x: 245, endPoint y: 290, distance: 337.8
click at [582, 325] on link "⏎ Edit" at bounding box center [577, 322] width 109 height 25
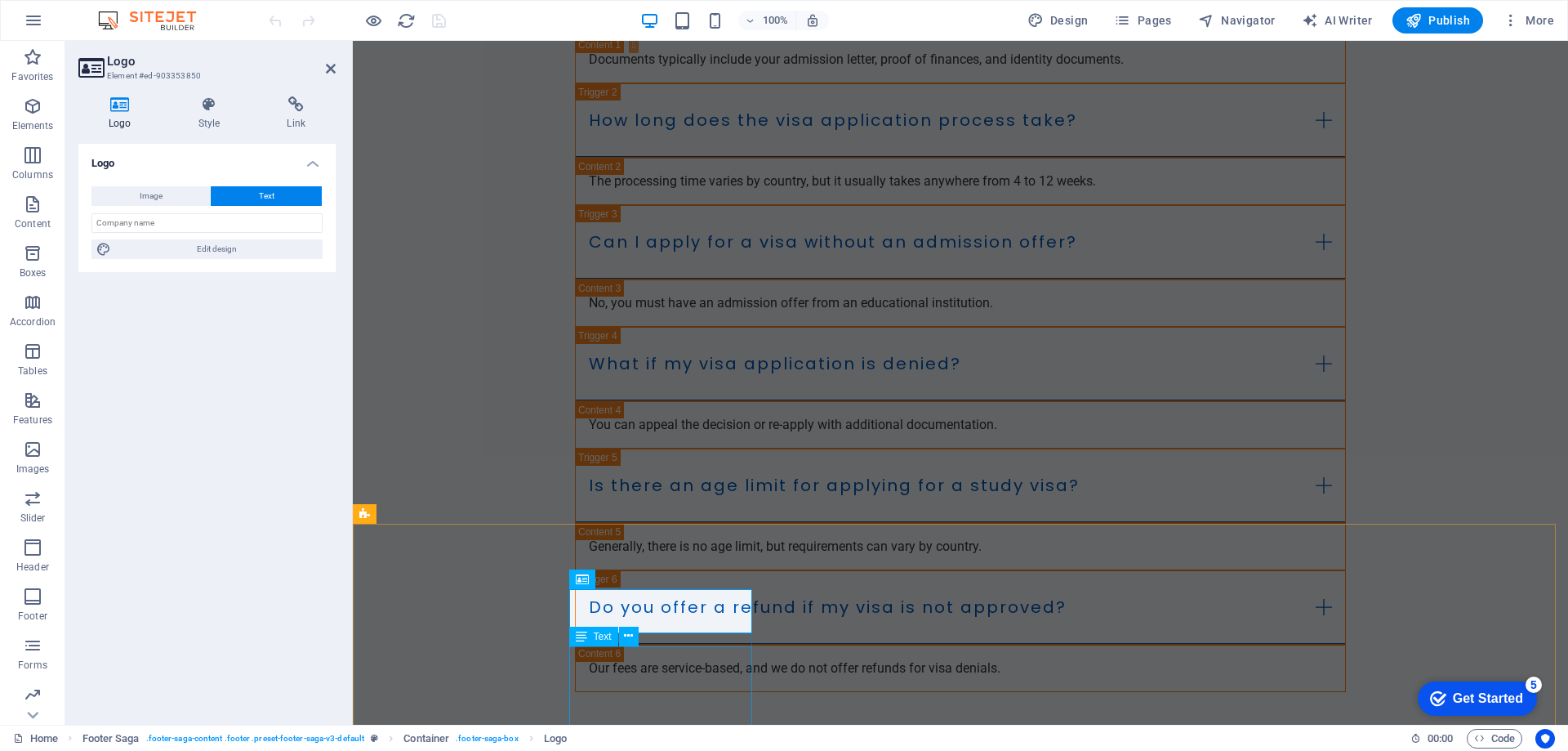
scroll to position [4371, 0]
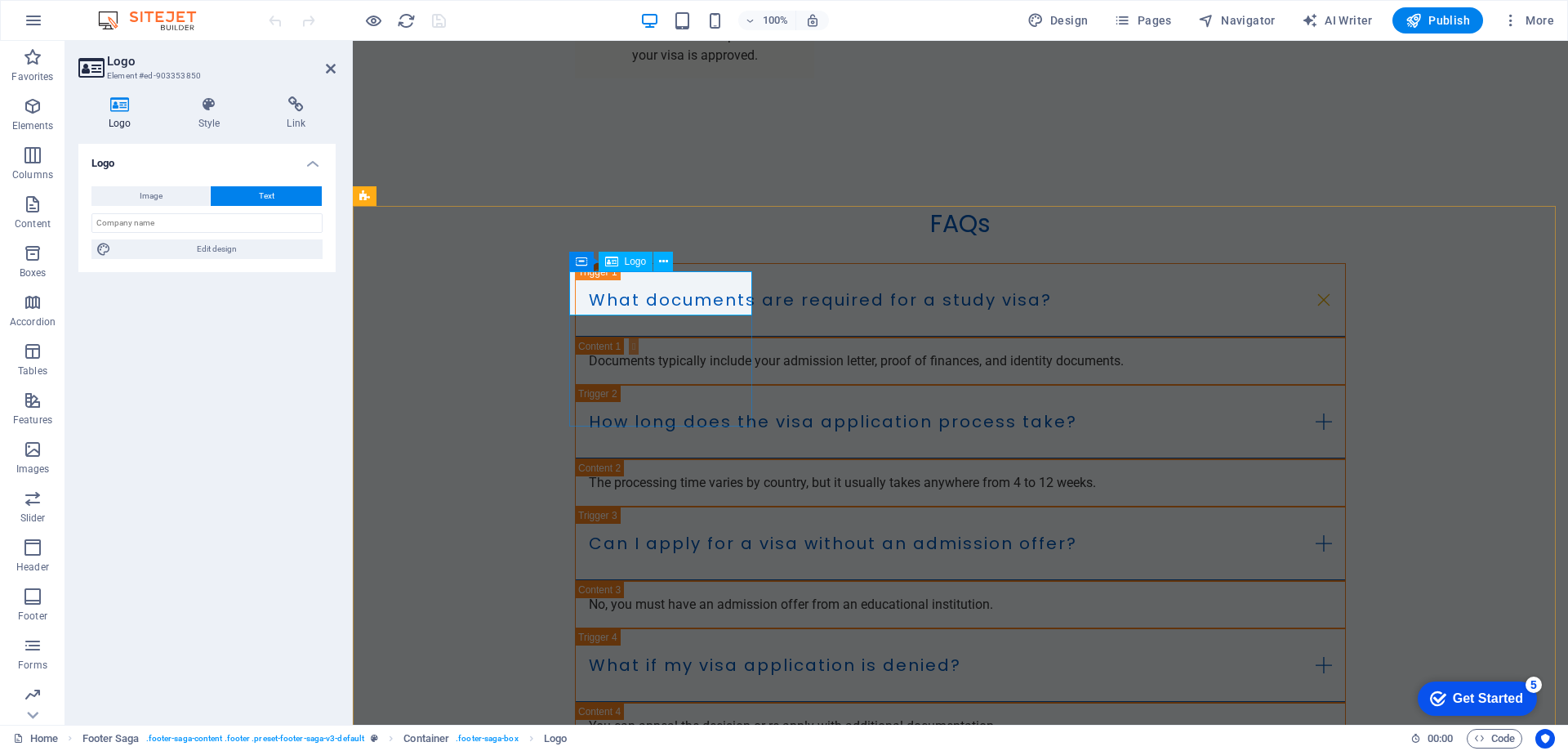
click at [663, 262] on icon at bounding box center [663, 262] width 9 height 17
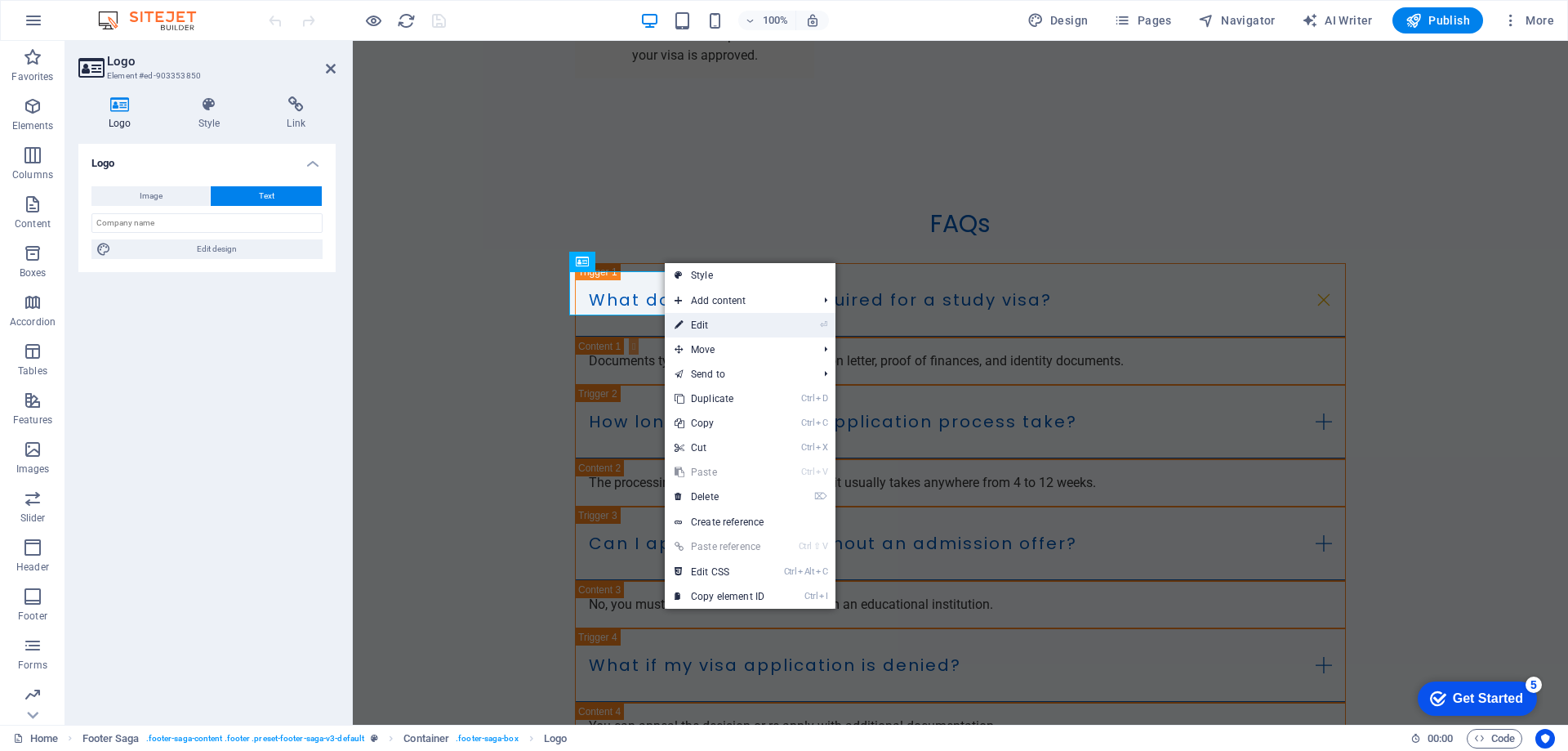
click at [717, 314] on link "⏎ Edit" at bounding box center [719, 326] width 109 height 25
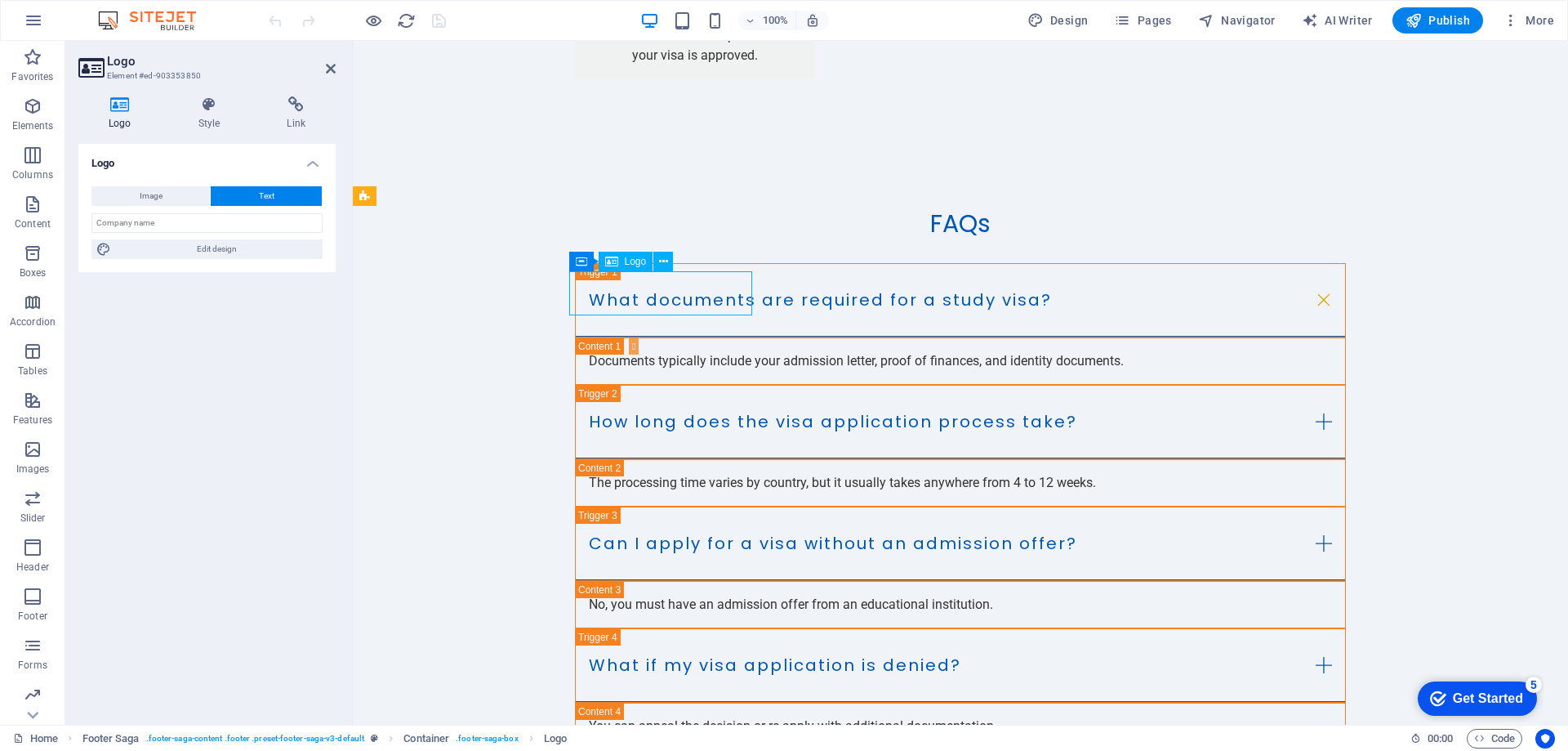
drag, startPoint x: 722, startPoint y: 303, endPoint x: 576, endPoint y: 280, distance: 147.8
drag, startPoint x: 573, startPoint y: 281, endPoint x: 607, endPoint y: 291, distance: 35.4
drag, startPoint x: 575, startPoint y: 279, endPoint x: 609, endPoint y: 299, distance: 39.4
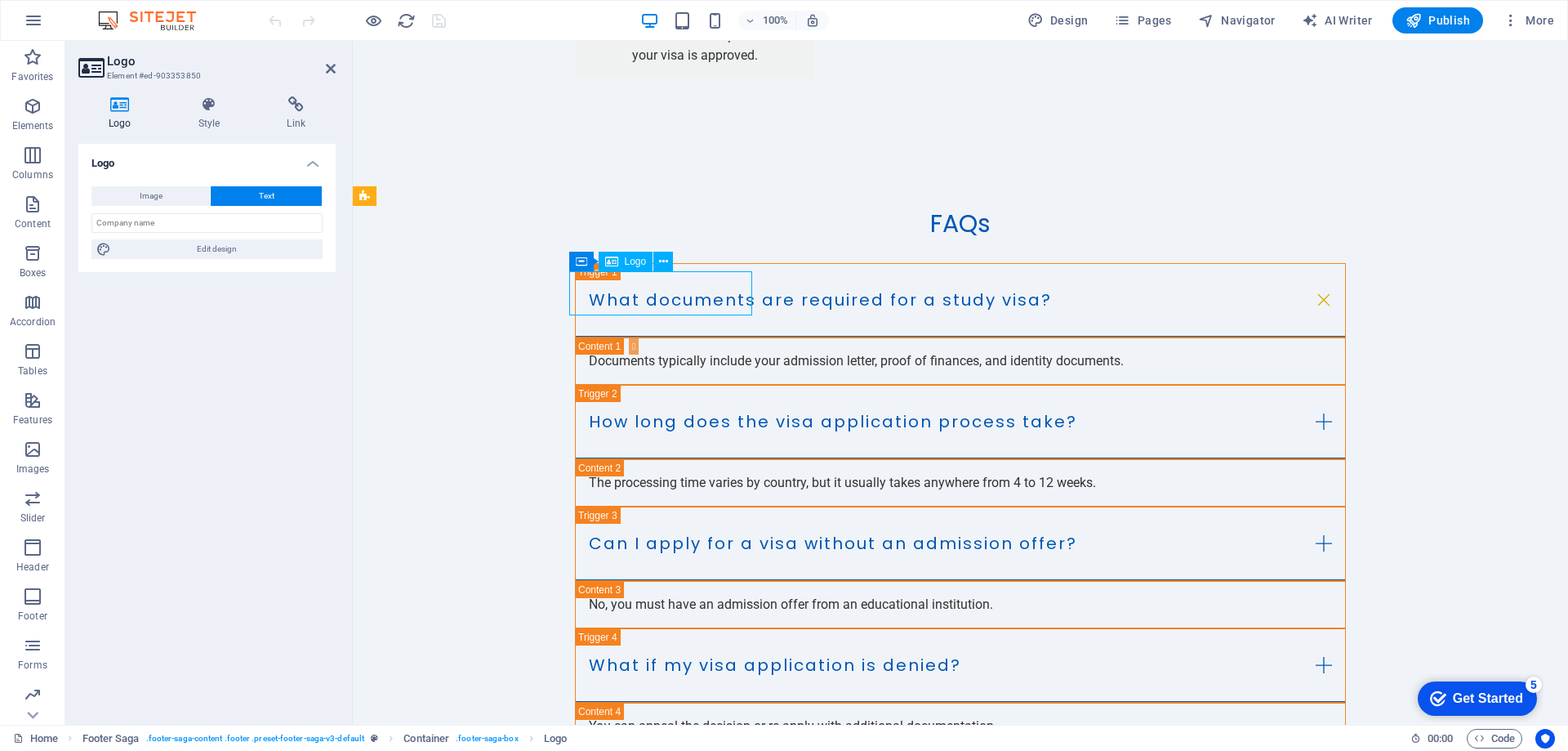
click at [662, 262] on icon at bounding box center [663, 262] width 9 height 17
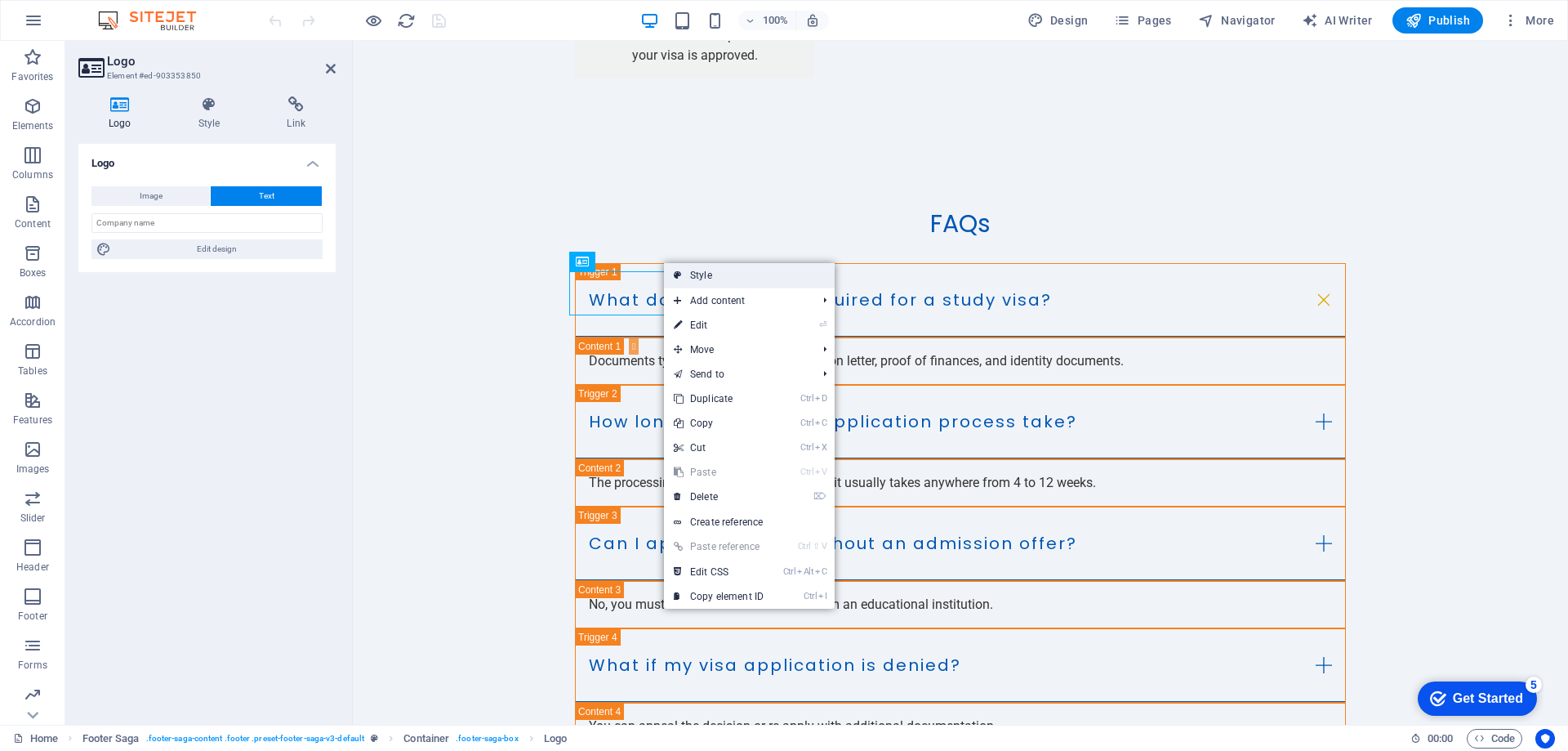
click at [726, 280] on link "Style" at bounding box center [749, 275] width 170 height 25
select select "rem"
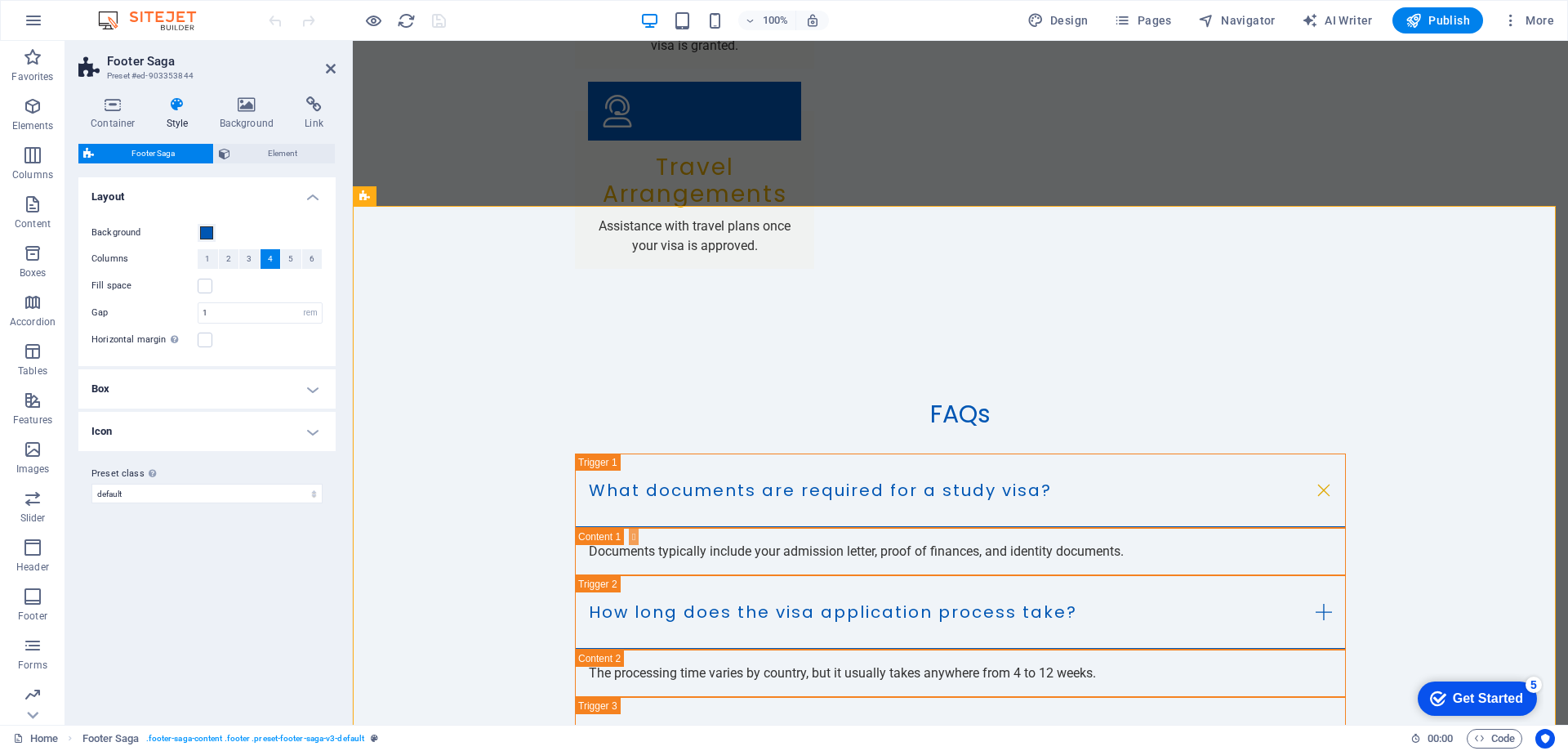
click at [174, 123] on h4 "Style" at bounding box center [181, 113] width 53 height 34
click at [173, 118] on h4 "Style" at bounding box center [181, 113] width 53 height 34
click at [314, 385] on h4 "Box" at bounding box center [206, 388] width 257 height 39
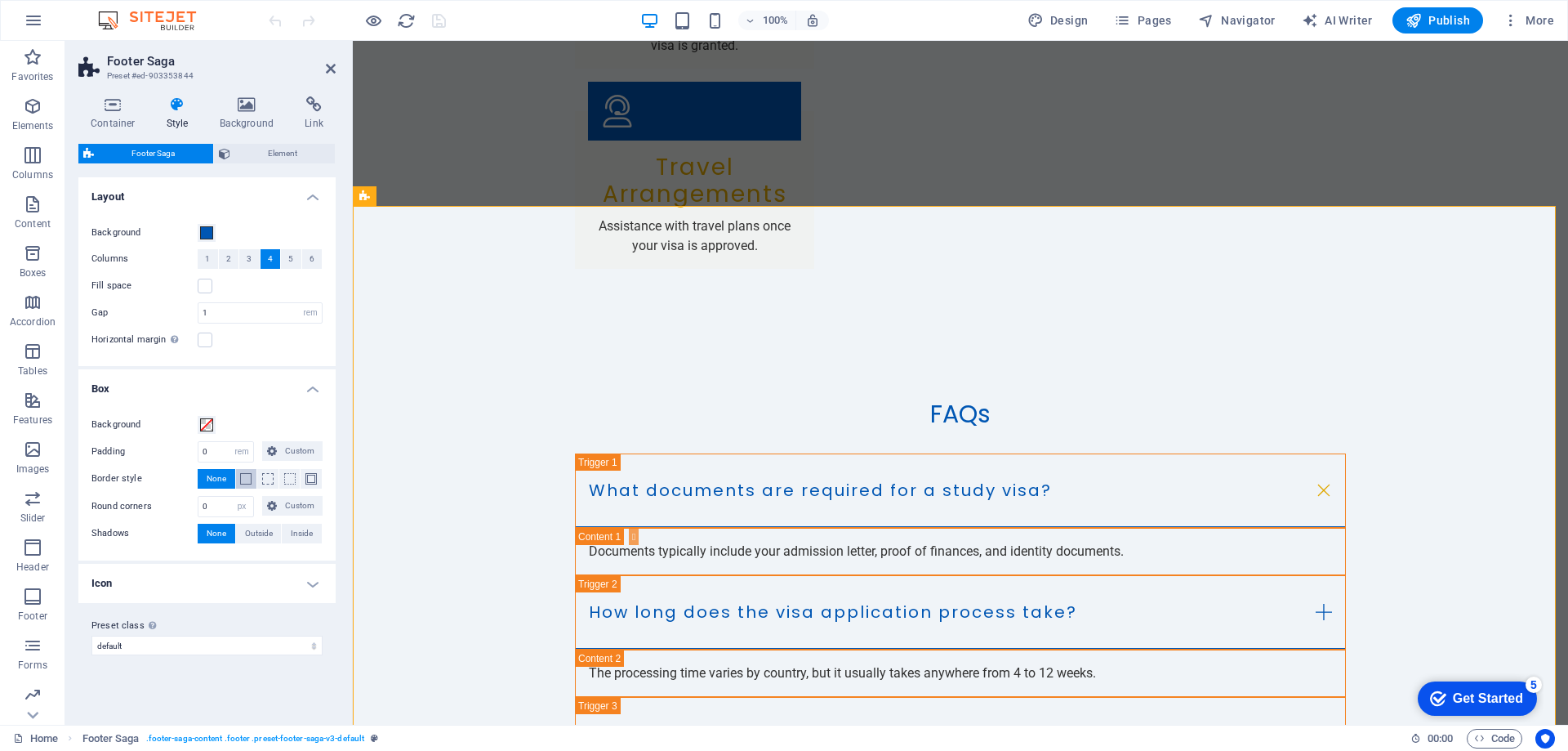
click at [241, 478] on span at bounding box center [245, 479] width 11 height 11
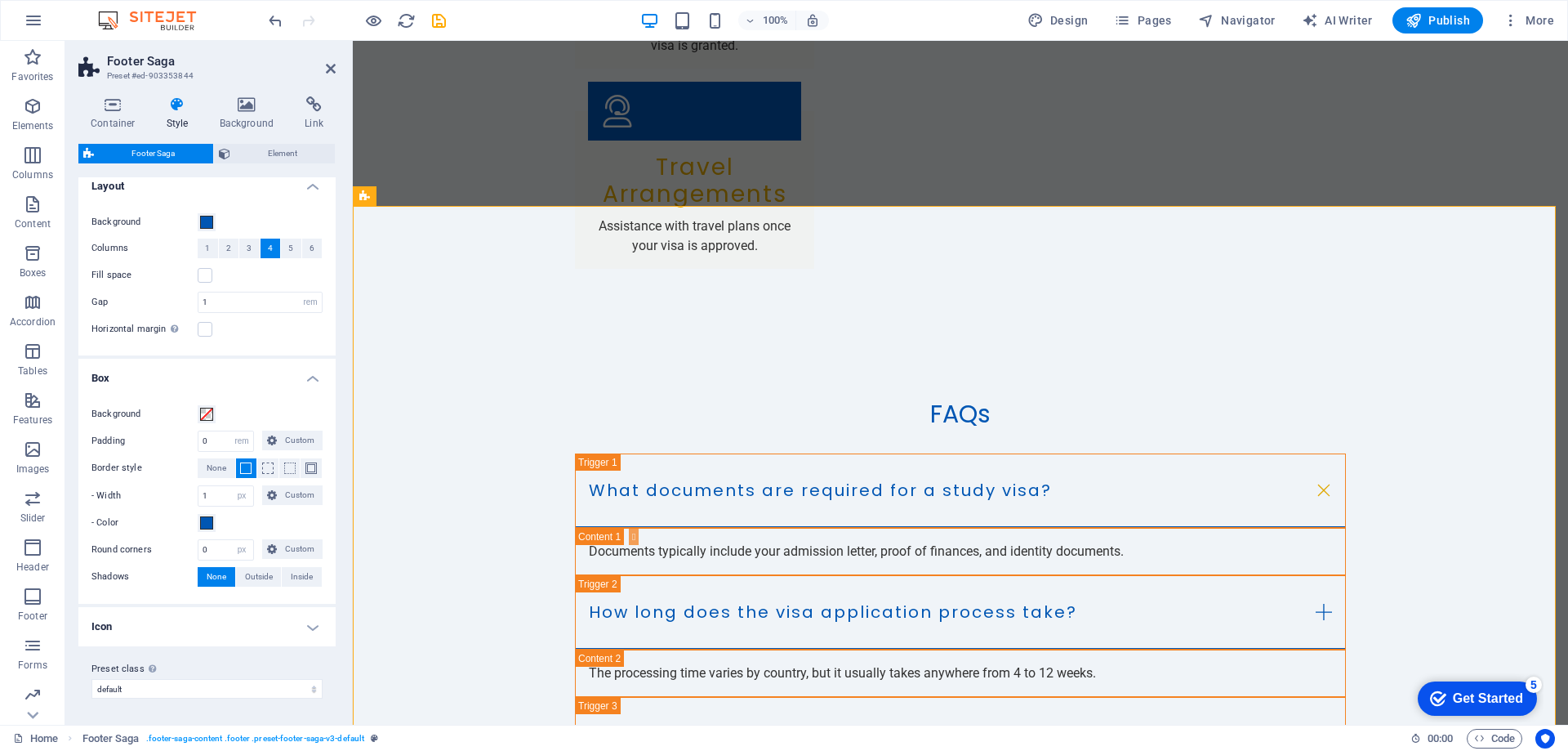
scroll to position [0, 0]
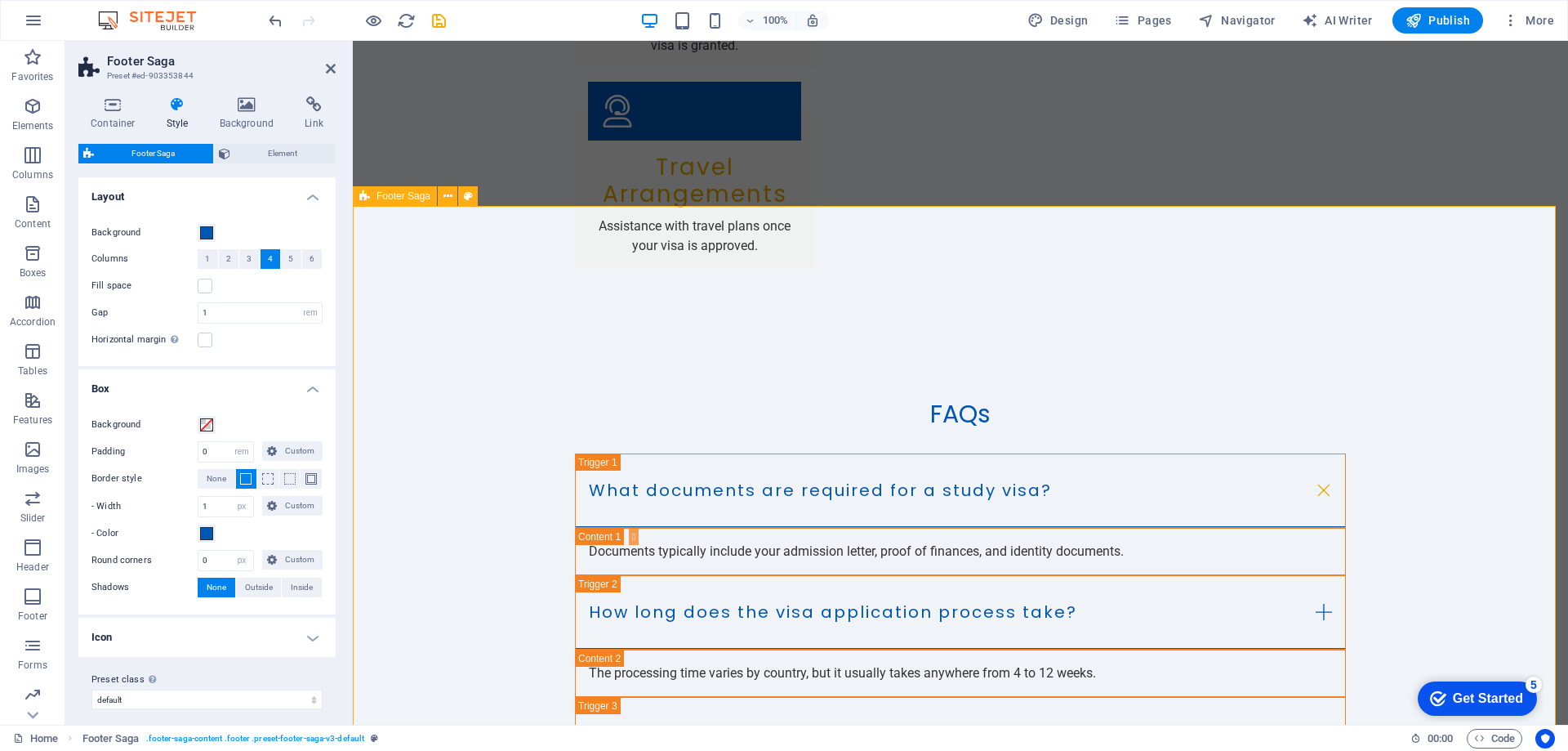
click at [268, 256] on span "4" at bounding box center [270, 259] width 5 height 20
click at [285, 256] on button "5" at bounding box center [290, 259] width 20 height 20
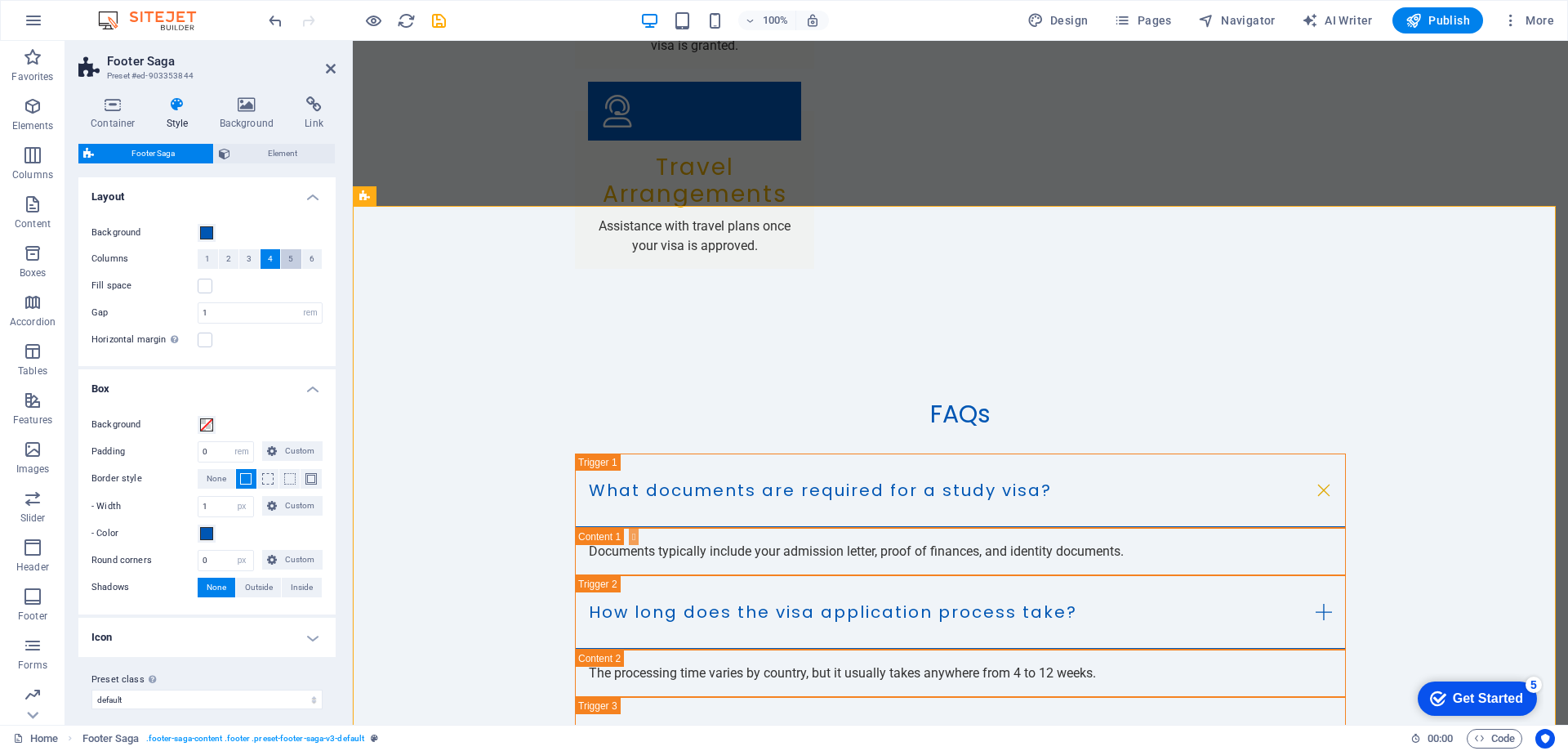
click at [288, 256] on span "5" at bounding box center [290, 259] width 5 height 20
click at [210, 231] on span at bounding box center [206, 233] width 13 height 13
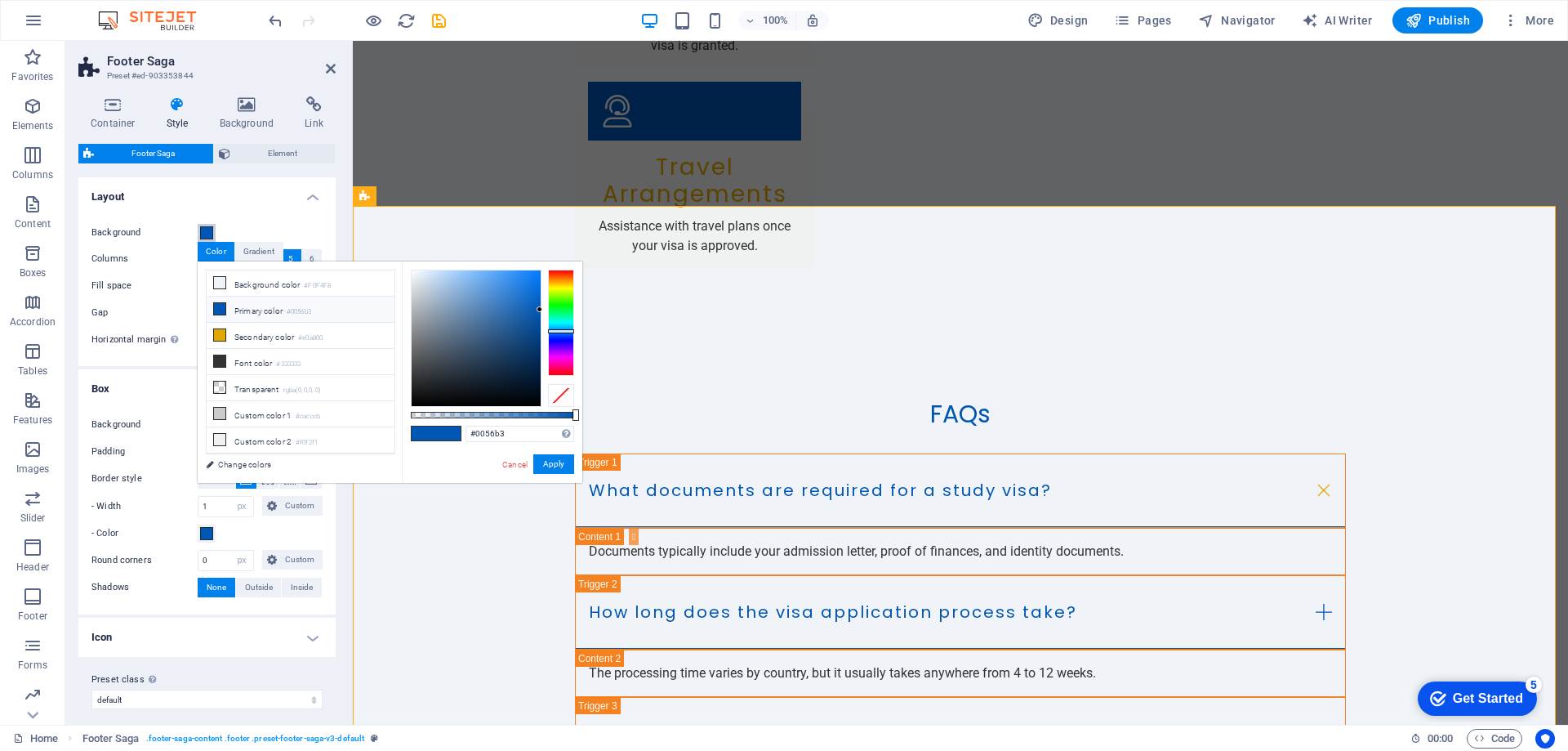
click at [210, 231] on span at bounding box center [206, 233] width 13 height 13
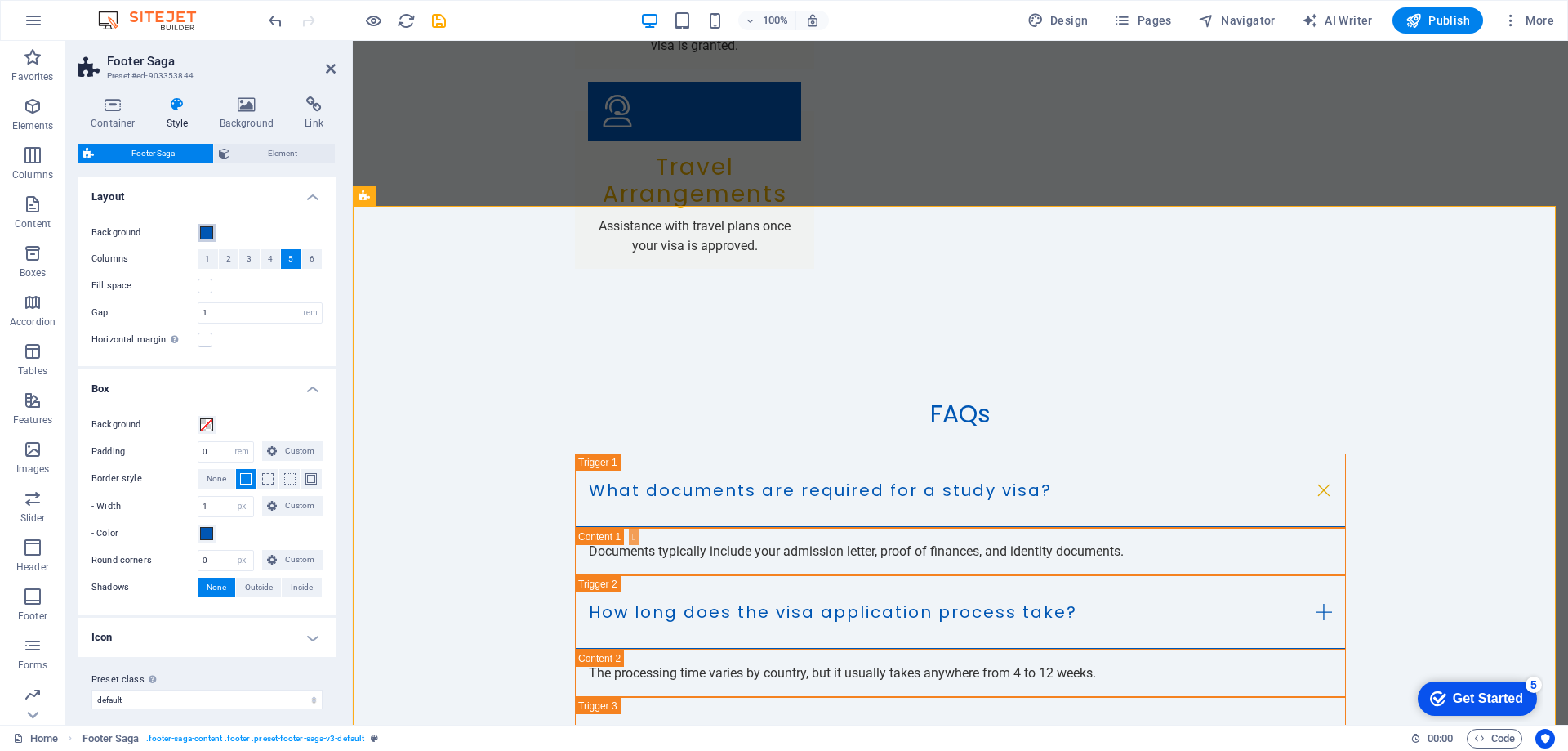
click at [210, 231] on span at bounding box center [206, 233] width 13 height 13
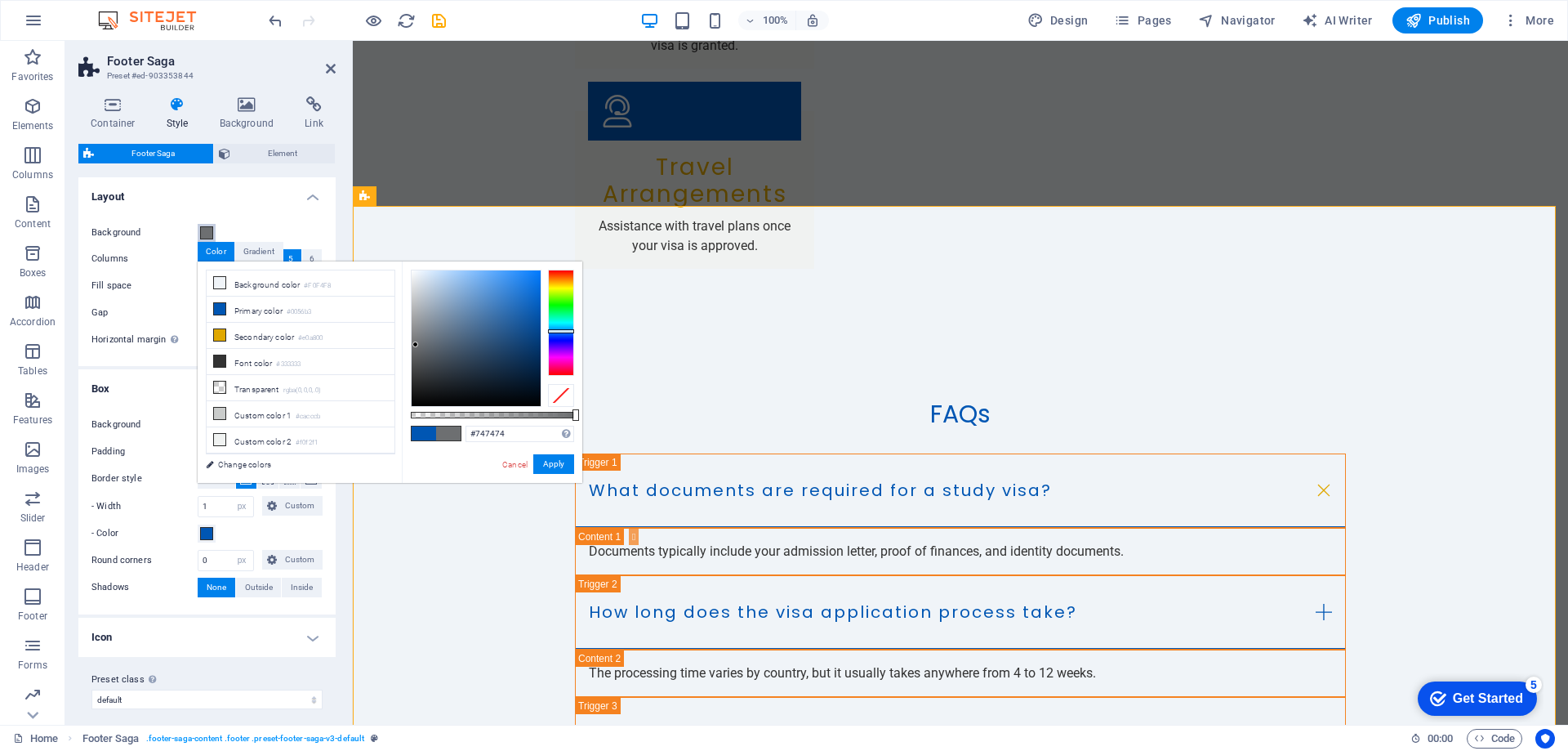
drag, startPoint x: 531, startPoint y: 293, endPoint x: 409, endPoint y: 343, distance: 131.8
click at [412, 344] on div at bounding box center [477, 338] width 129 height 135
click at [472, 334] on div at bounding box center [477, 338] width 129 height 135
click at [564, 305] on div at bounding box center [560, 323] width 26 height 107
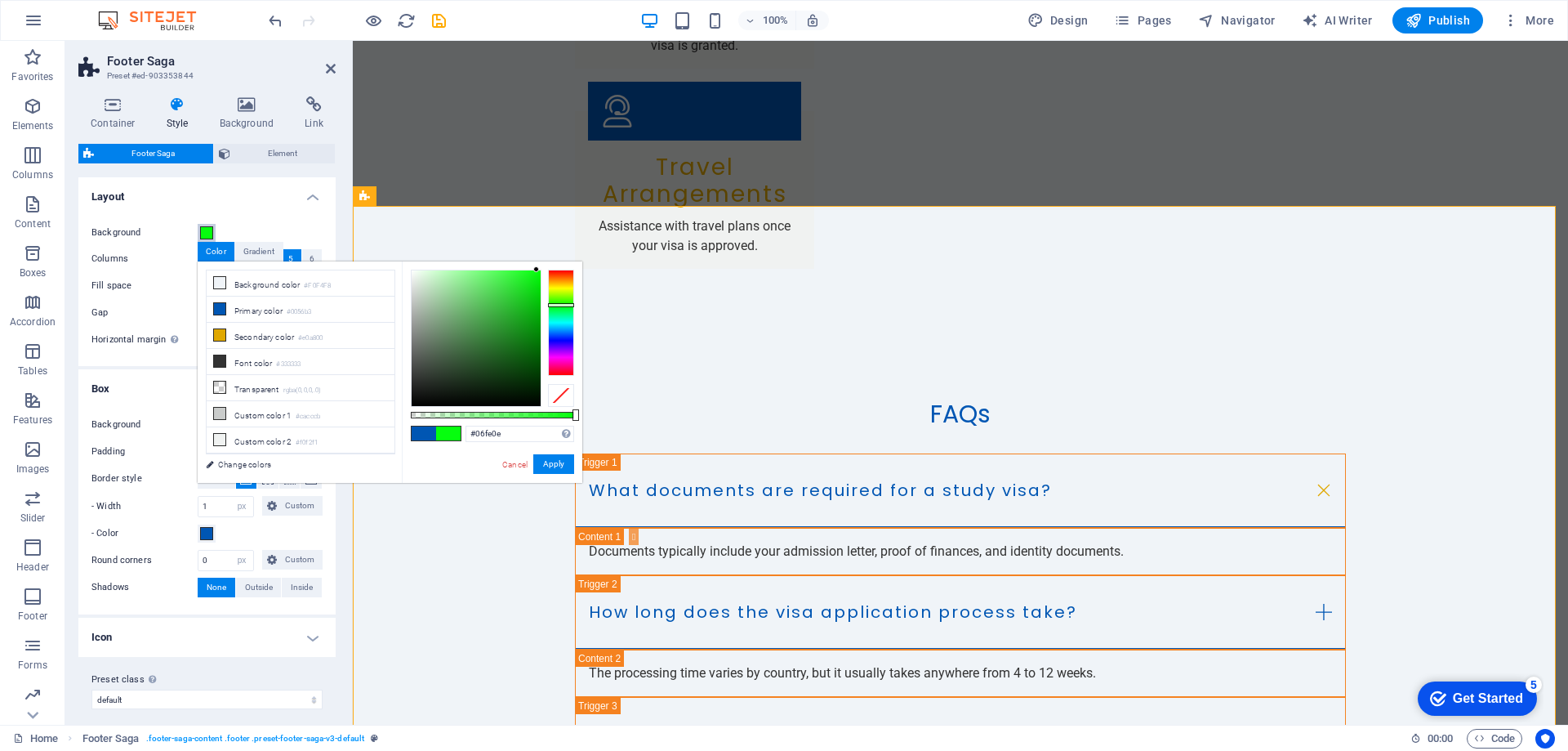
drag, startPoint x: 512, startPoint y: 307, endPoint x: 534, endPoint y: 274, distance: 39.7
click at [537, 270] on div at bounding box center [477, 338] width 129 height 135
click at [525, 281] on div at bounding box center [477, 338] width 129 height 135
click at [552, 462] on button "Apply" at bounding box center [554, 464] width 41 height 20
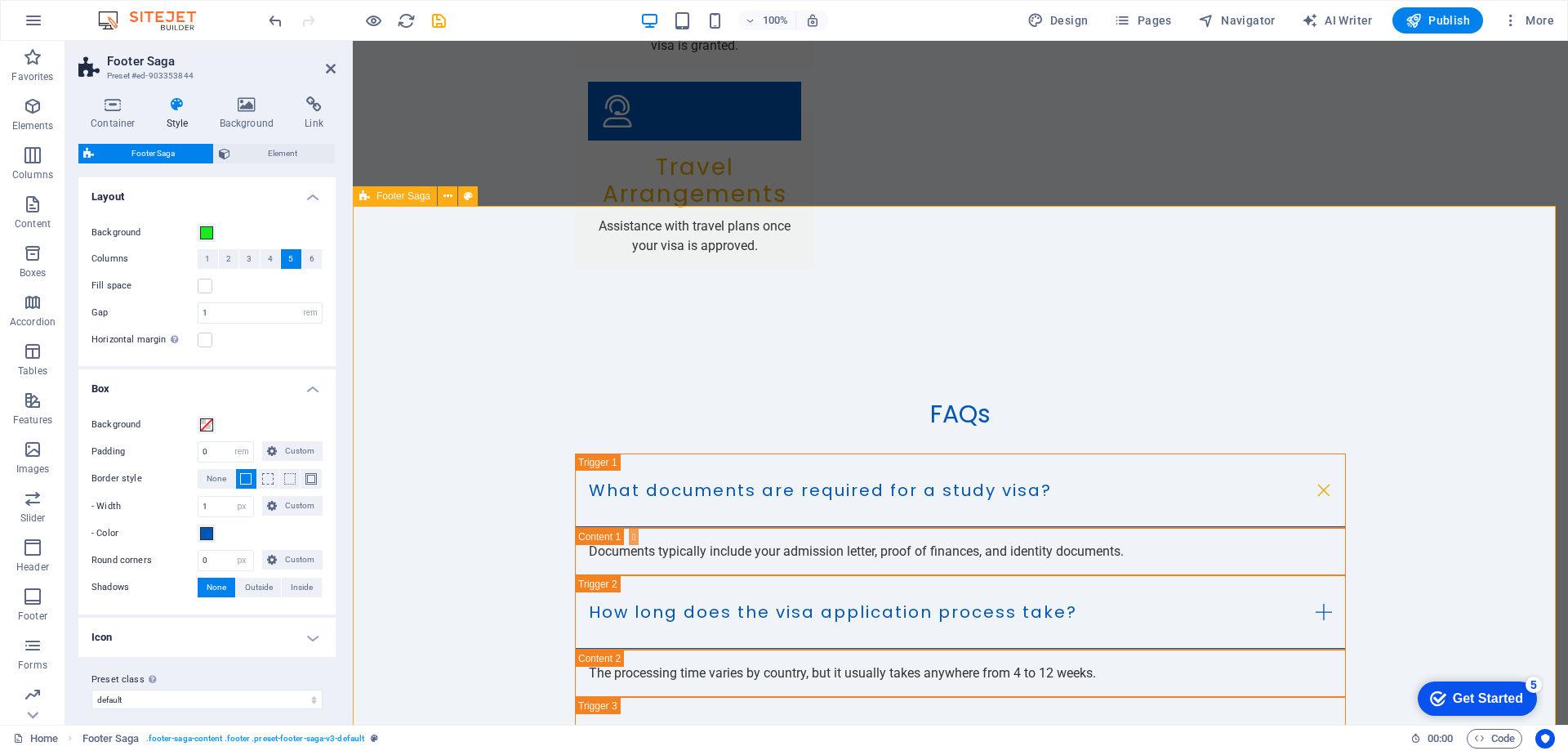
click at [207, 232] on span at bounding box center [206, 233] width 13 height 13
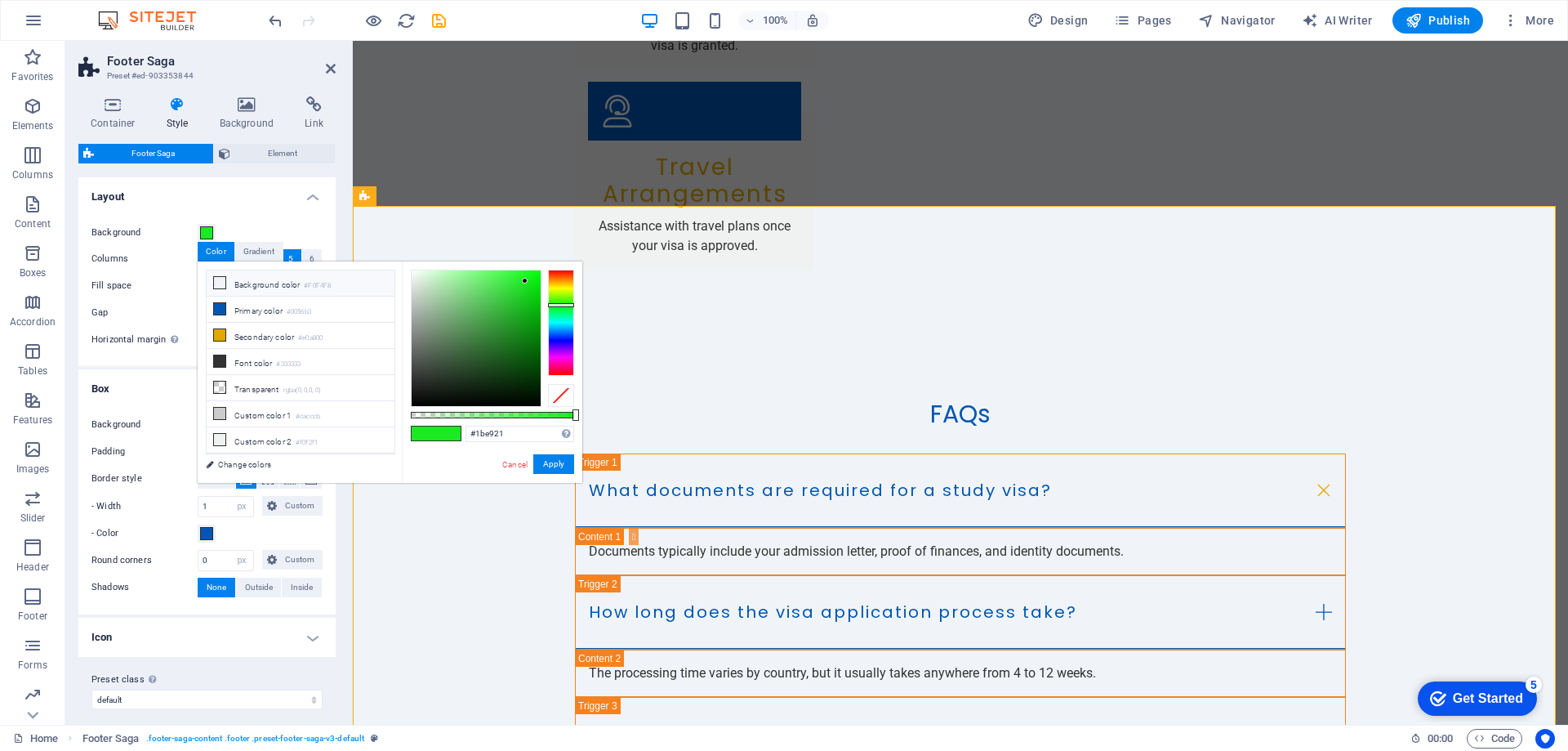
click at [240, 282] on li "Background color #F0F4F8" at bounding box center [300, 283] width 187 height 26
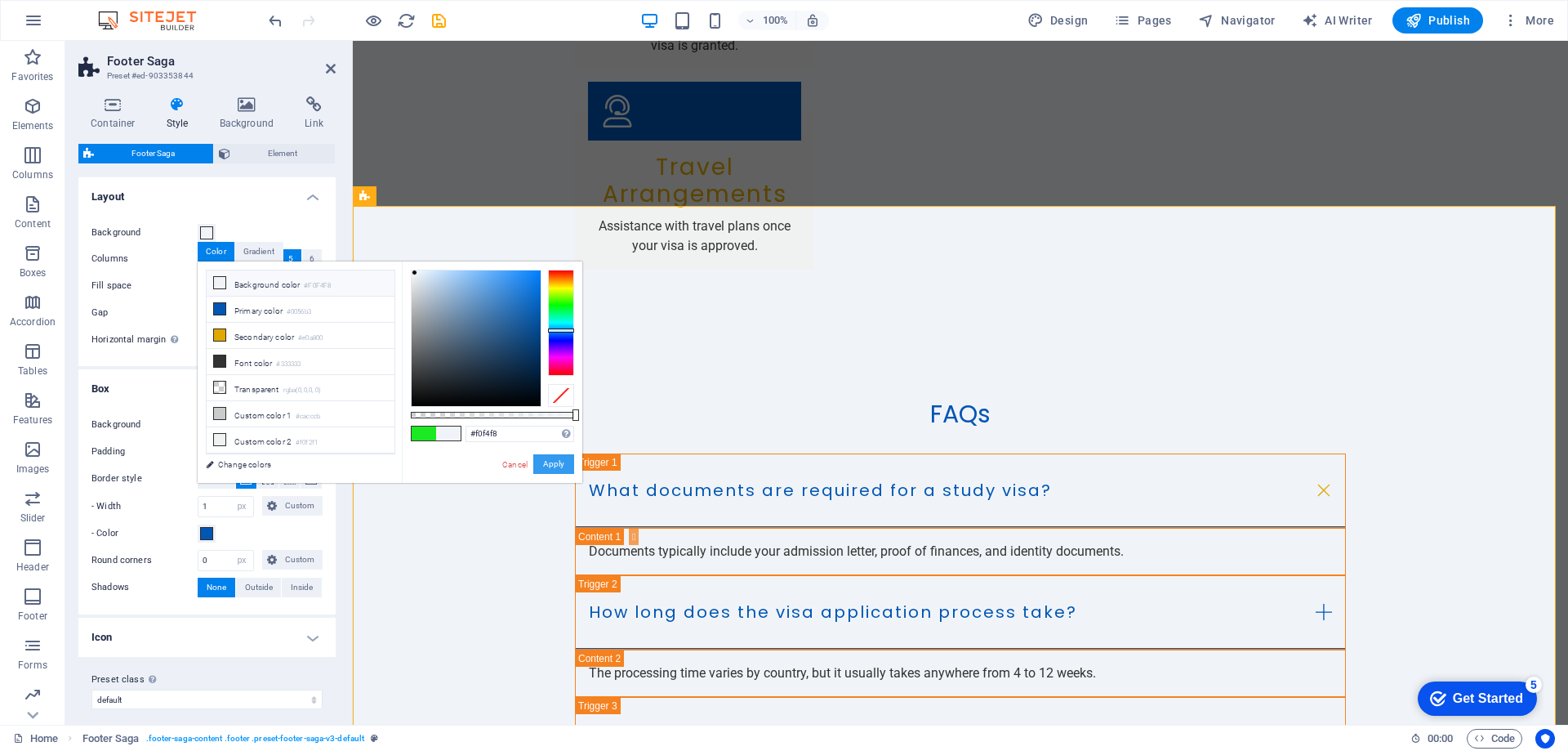
click at [553, 459] on button "Apply" at bounding box center [554, 464] width 41 height 20
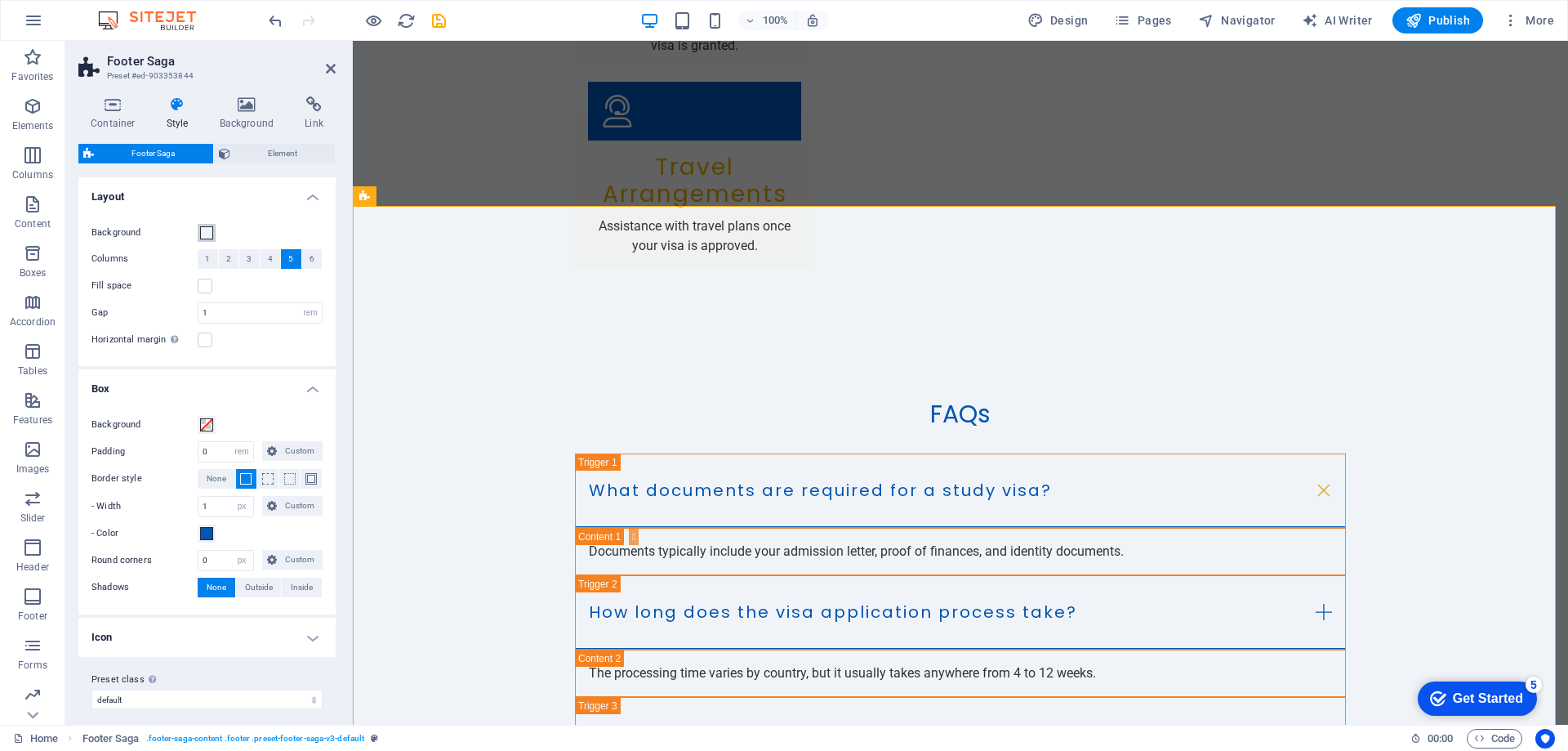
click at [207, 229] on span at bounding box center [206, 233] width 13 height 13
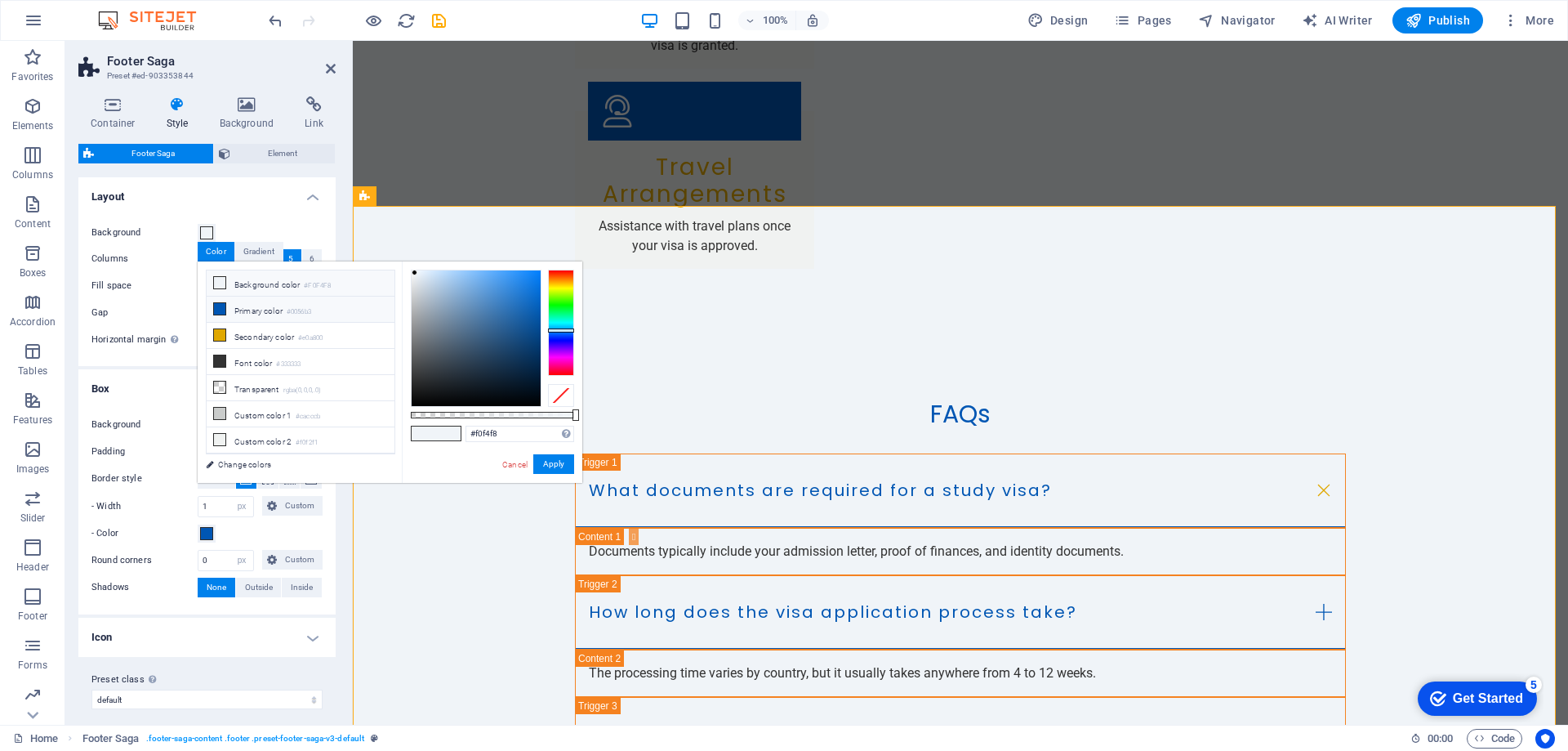
click at [281, 311] on li "Primary color #0056b3" at bounding box center [300, 309] width 187 height 26
type input "#0056b3"
click at [547, 459] on button "Apply" at bounding box center [554, 464] width 41 height 20
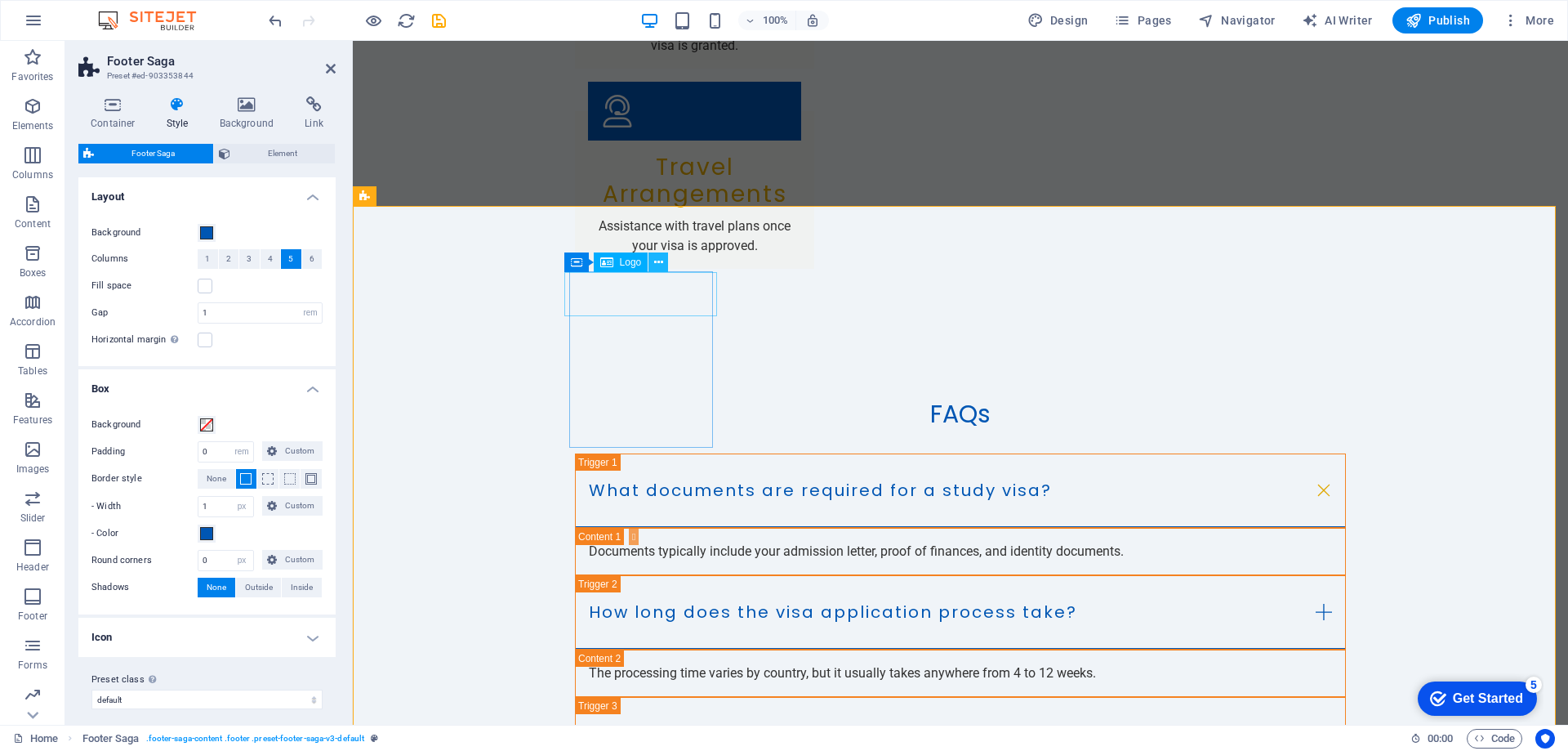
click at [657, 267] on icon at bounding box center [658, 263] width 9 height 17
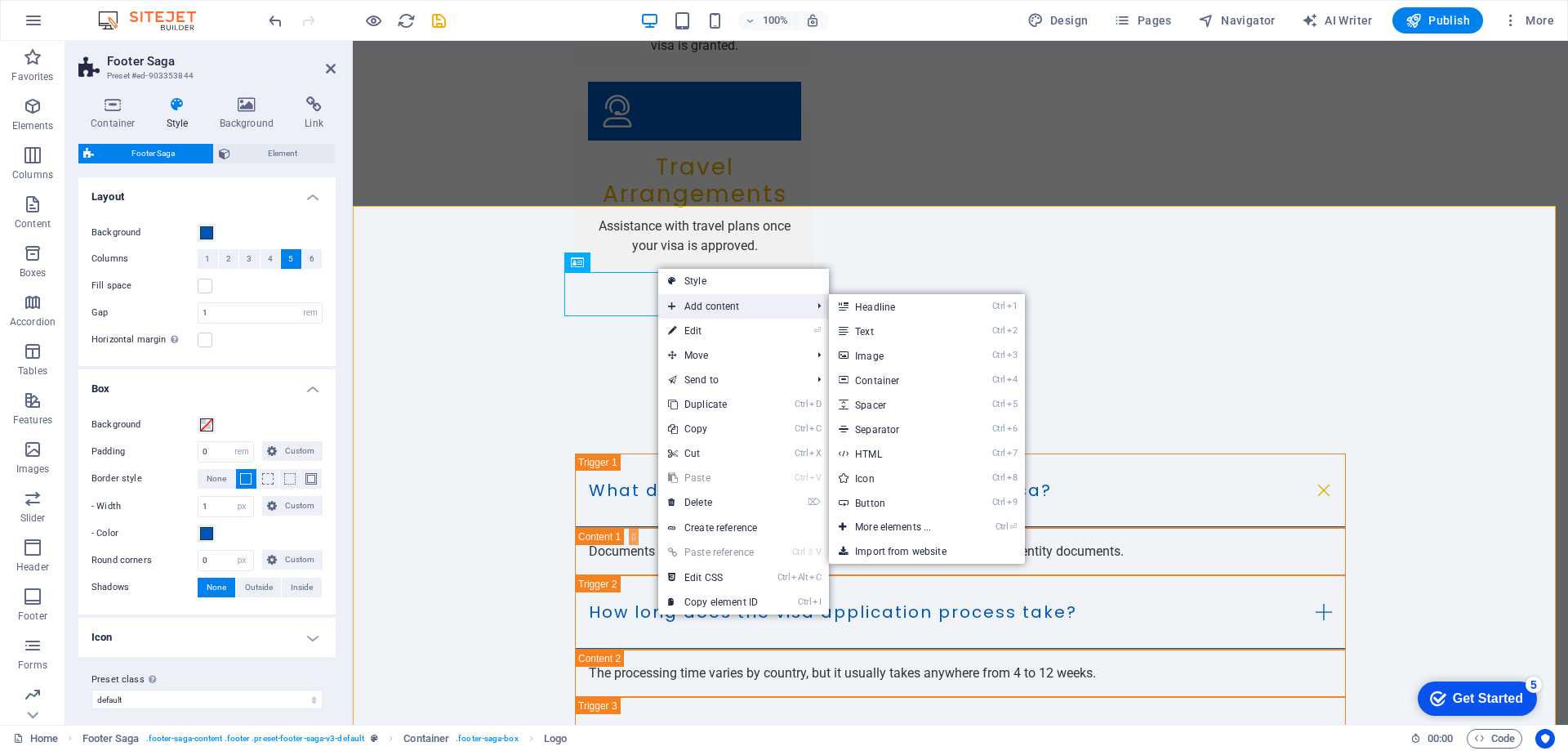
click at [707, 305] on span "Add content" at bounding box center [732, 306] width 147 height 25
click at [906, 307] on link "Ctrl 1 Headline" at bounding box center [896, 306] width 135 height 25
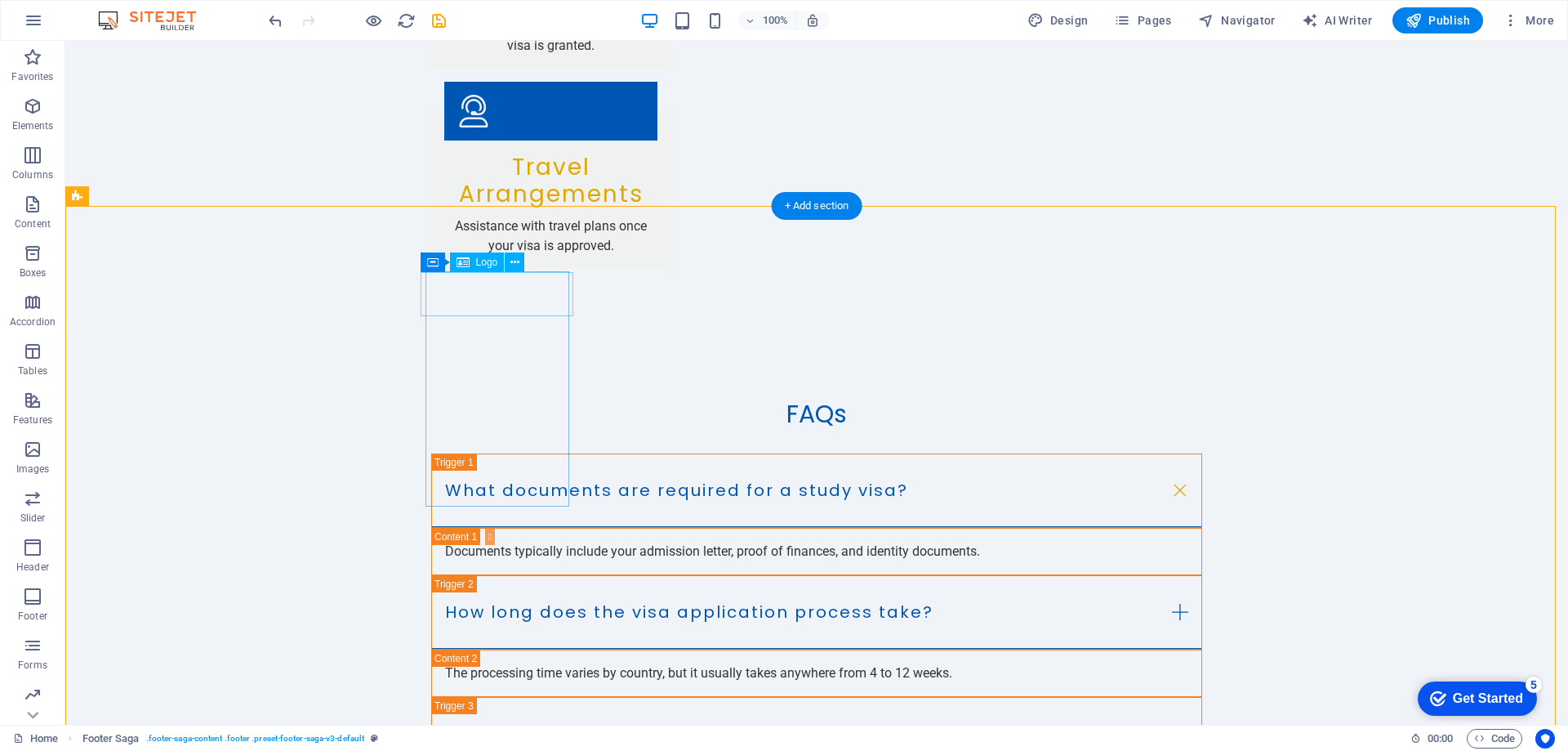
click at [519, 262] on button at bounding box center [514, 262] width 20 height 20
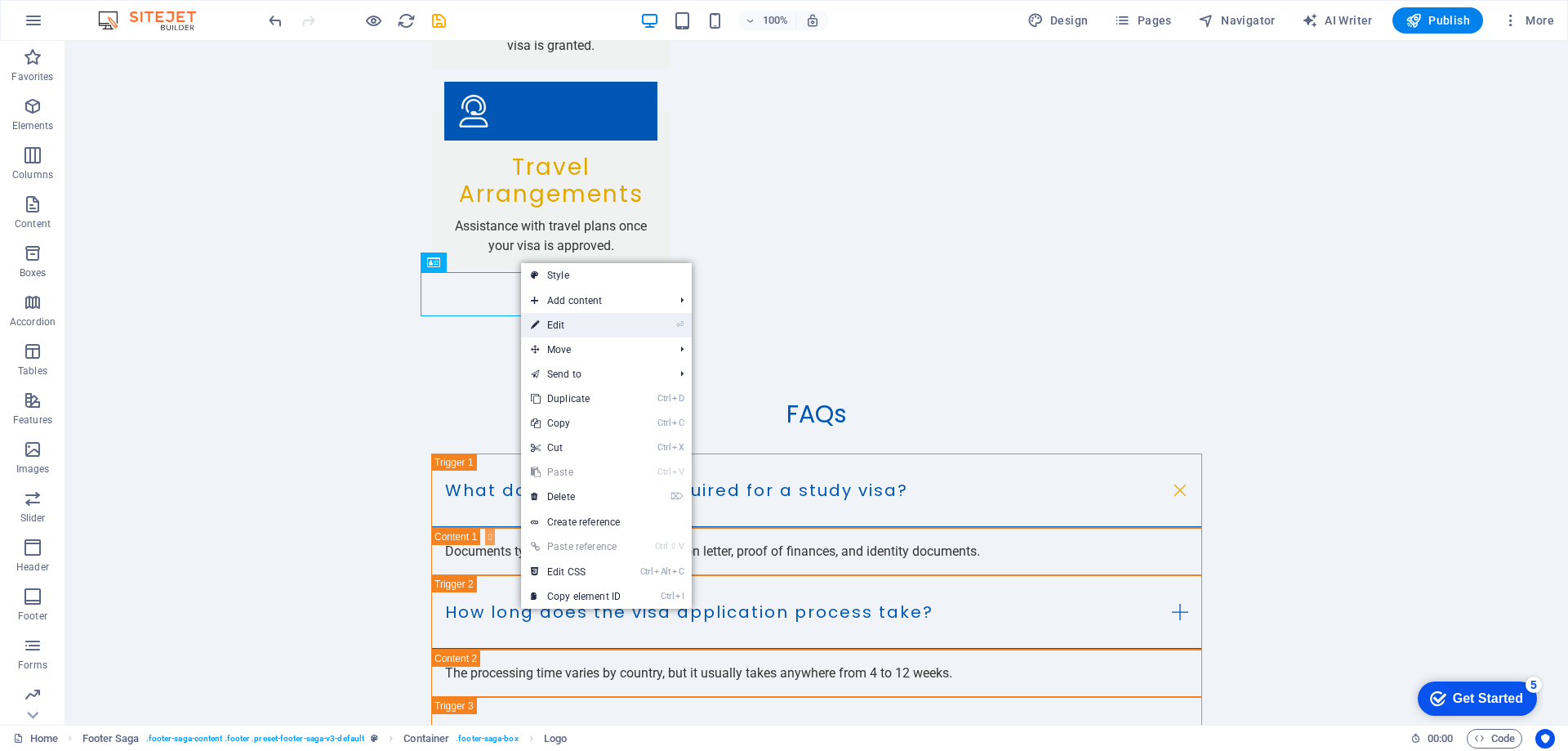
click at [568, 334] on link "⏎ Edit" at bounding box center [576, 326] width 109 height 25
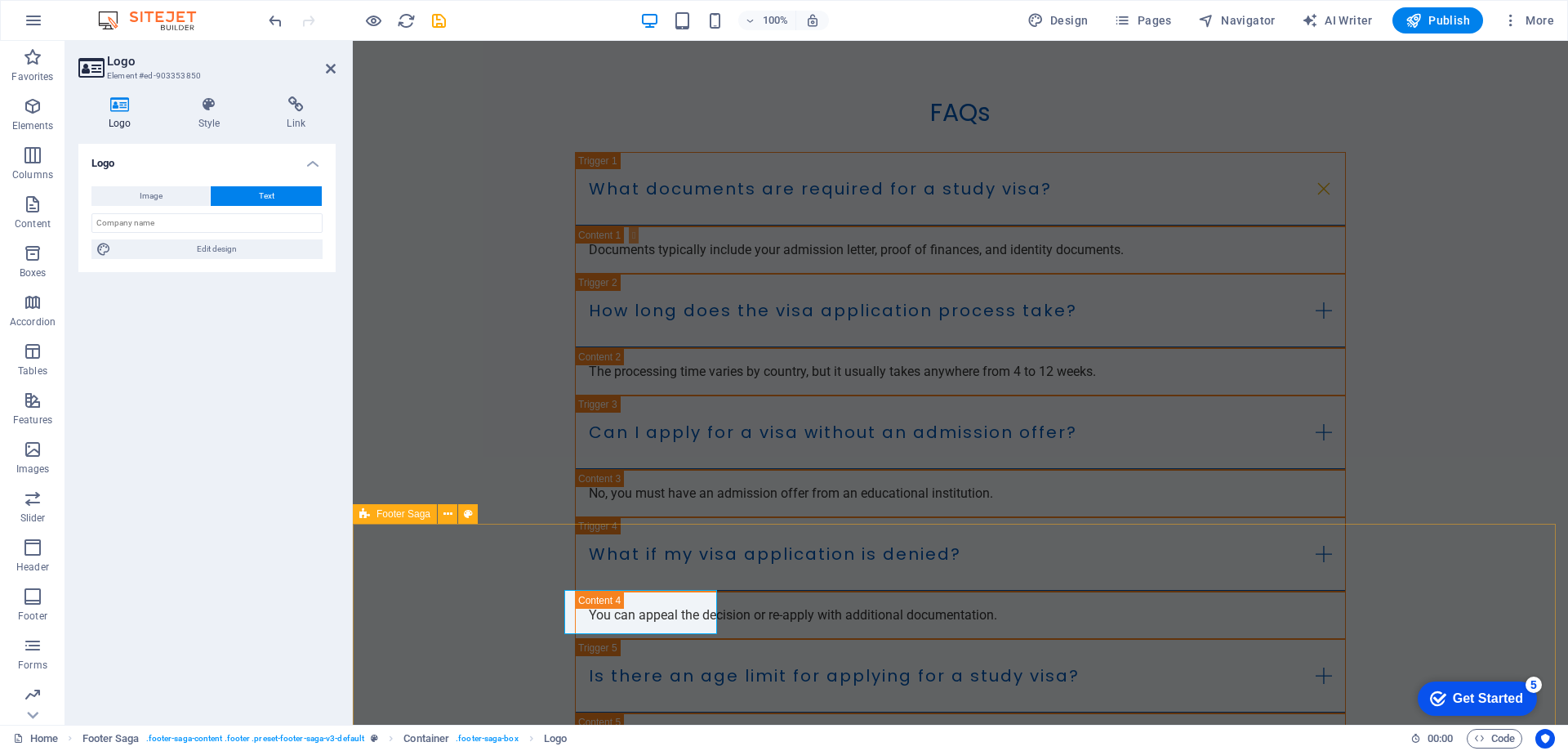
scroll to position [4371, 0]
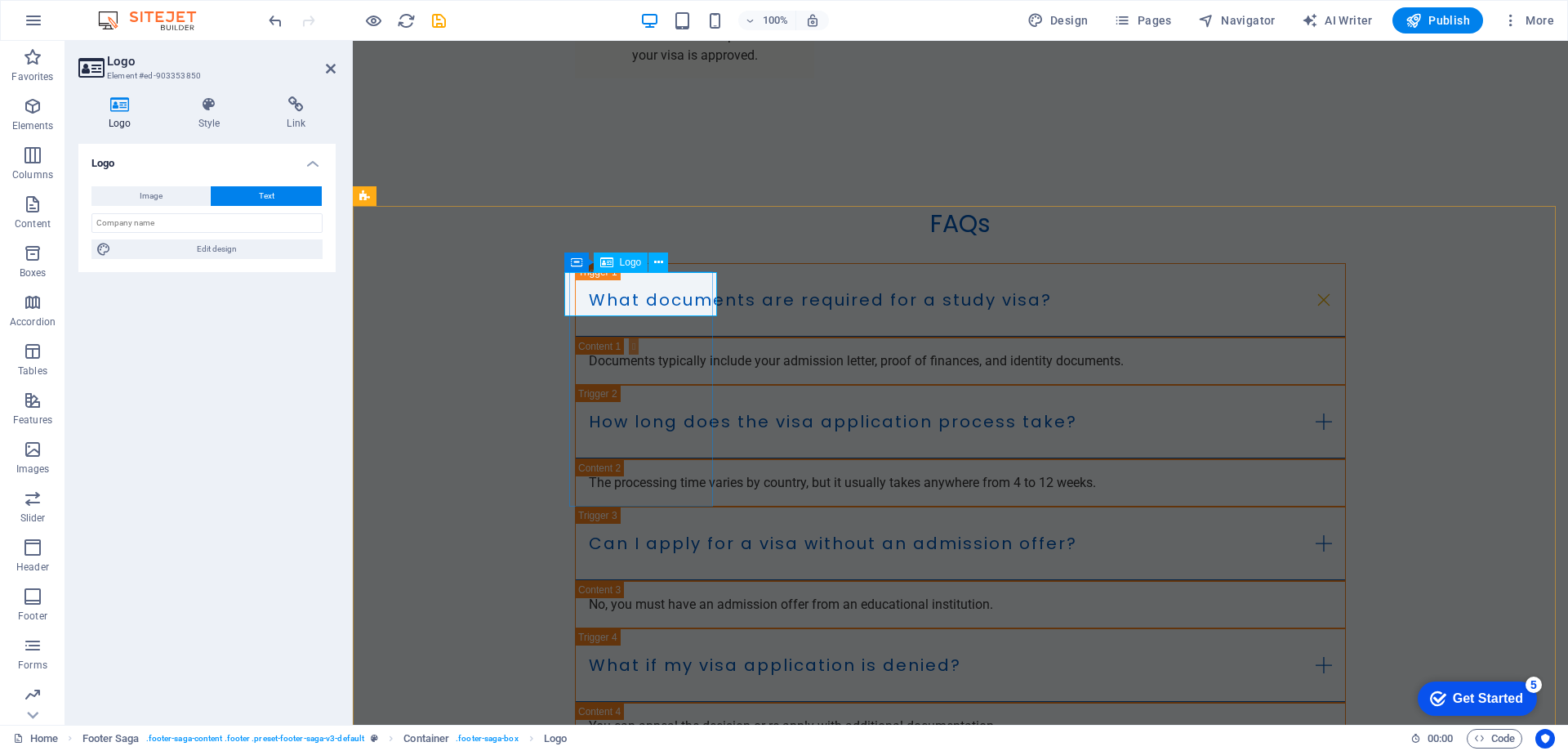
click at [215, 105] on icon at bounding box center [209, 104] width 83 height 16
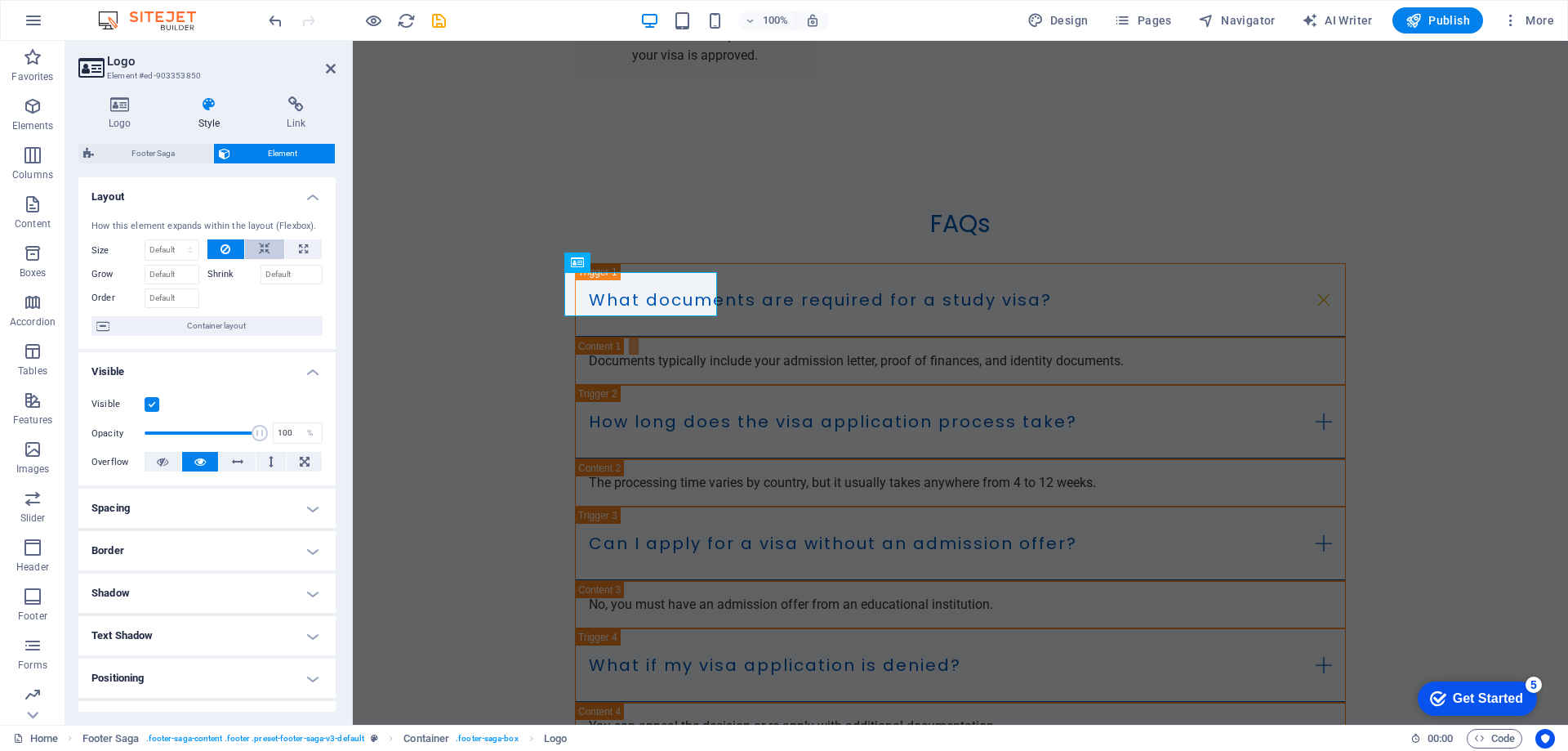
click at [265, 244] on icon at bounding box center [265, 249] width 11 height 20
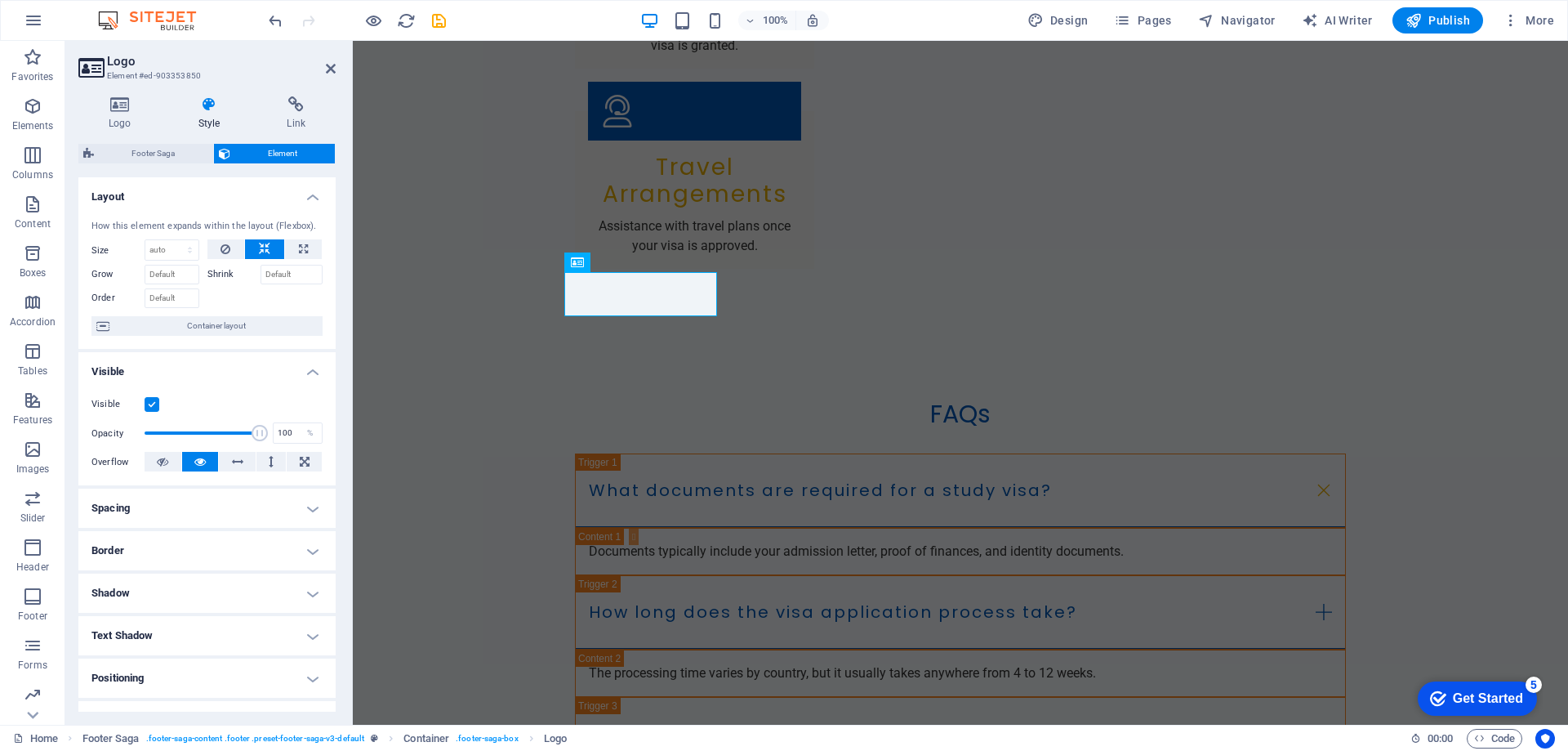
click at [151, 408] on label at bounding box center [151, 404] width 14 height 14
click at [0, 0] on input "Visible" at bounding box center [0, 0] width 0 height 0
click at [145, 407] on label at bounding box center [151, 404] width 14 height 14
click at [0, 0] on input "Visible" at bounding box center [0, 0] width 0 height 0
click at [209, 428] on span at bounding box center [202, 433] width 115 height 25
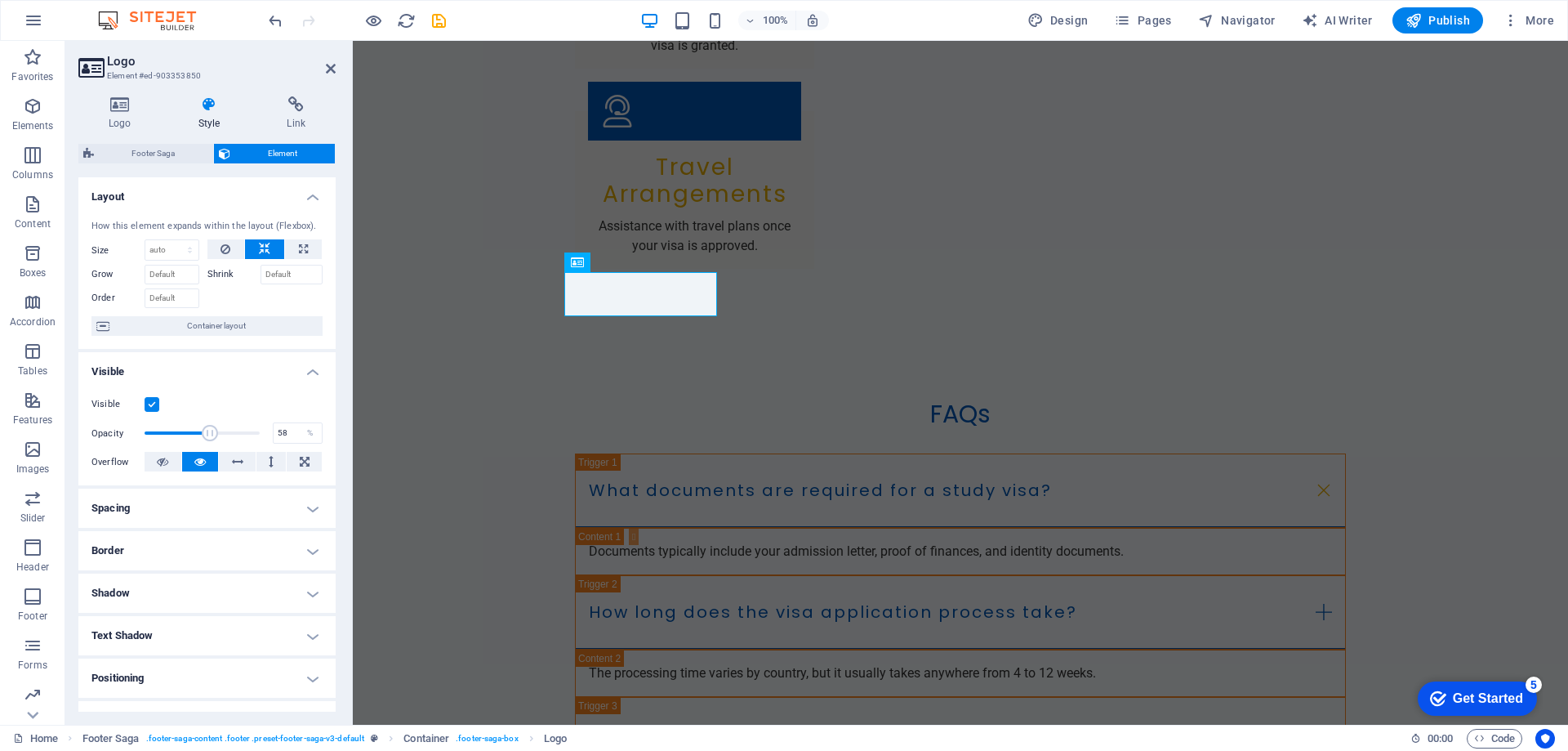
click at [209, 428] on span at bounding box center [209, 432] width 16 height 16
type input "62"
click at [213, 426] on span at bounding box center [215, 432] width 16 height 16
click at [128, 109] on icon at bounding box center [120, 104] width 84 height 16
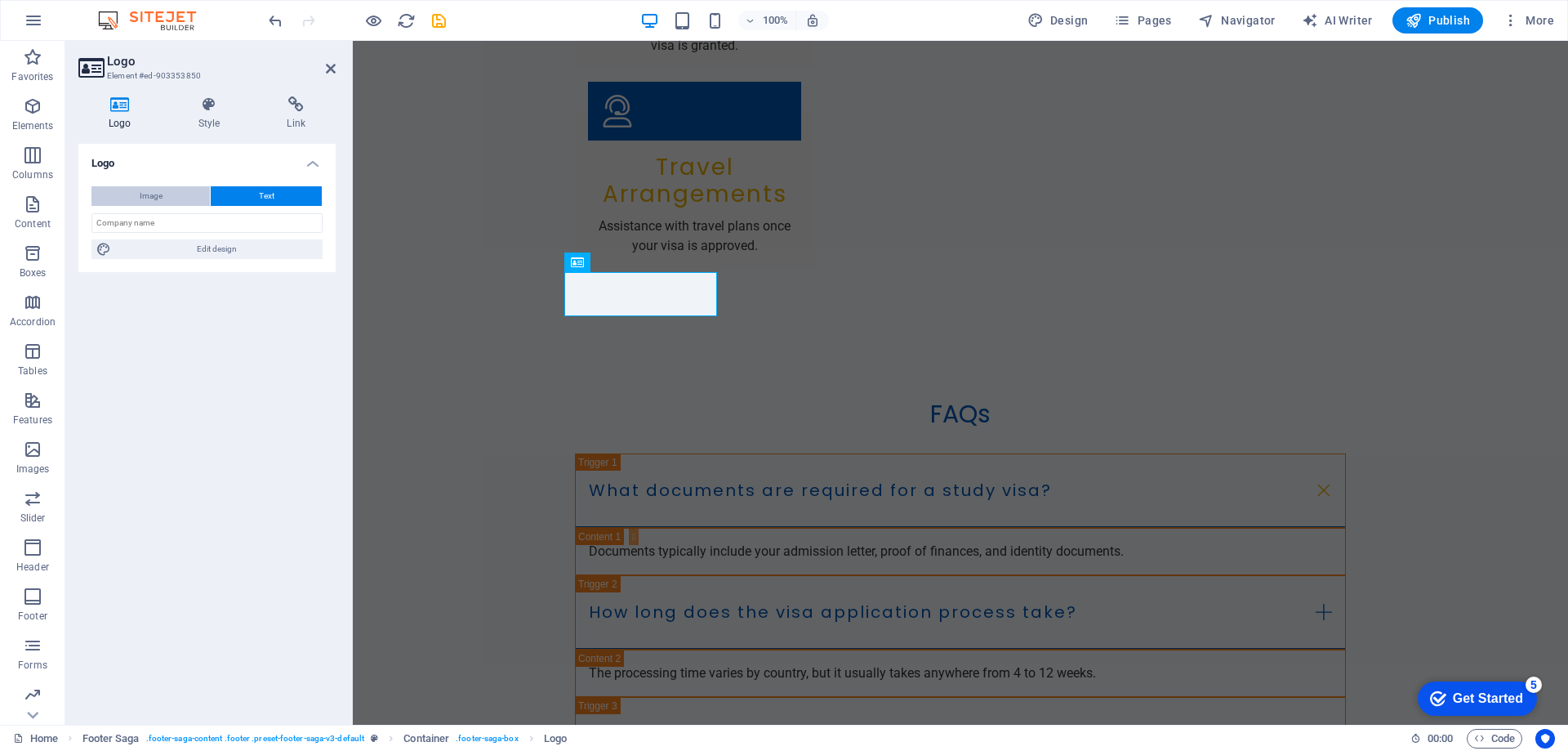
click at [160, 193] on span "Image" at bounding box center [151, 196] width 23 height 20
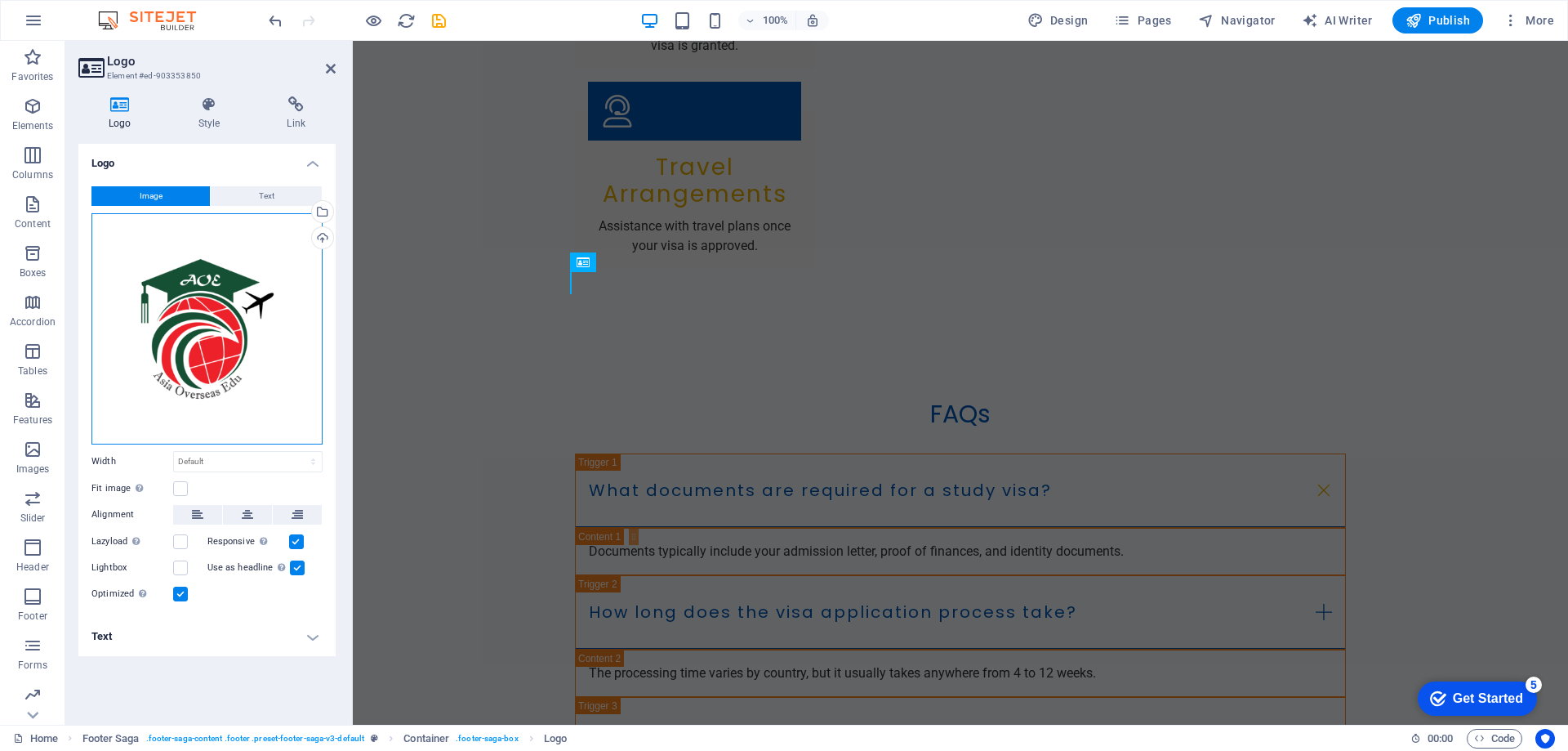
click at [190, 309] on div "Drag files here, click to choose files or select files from Files or our free s…" at bounding box center [206, 328] width 231 height 231
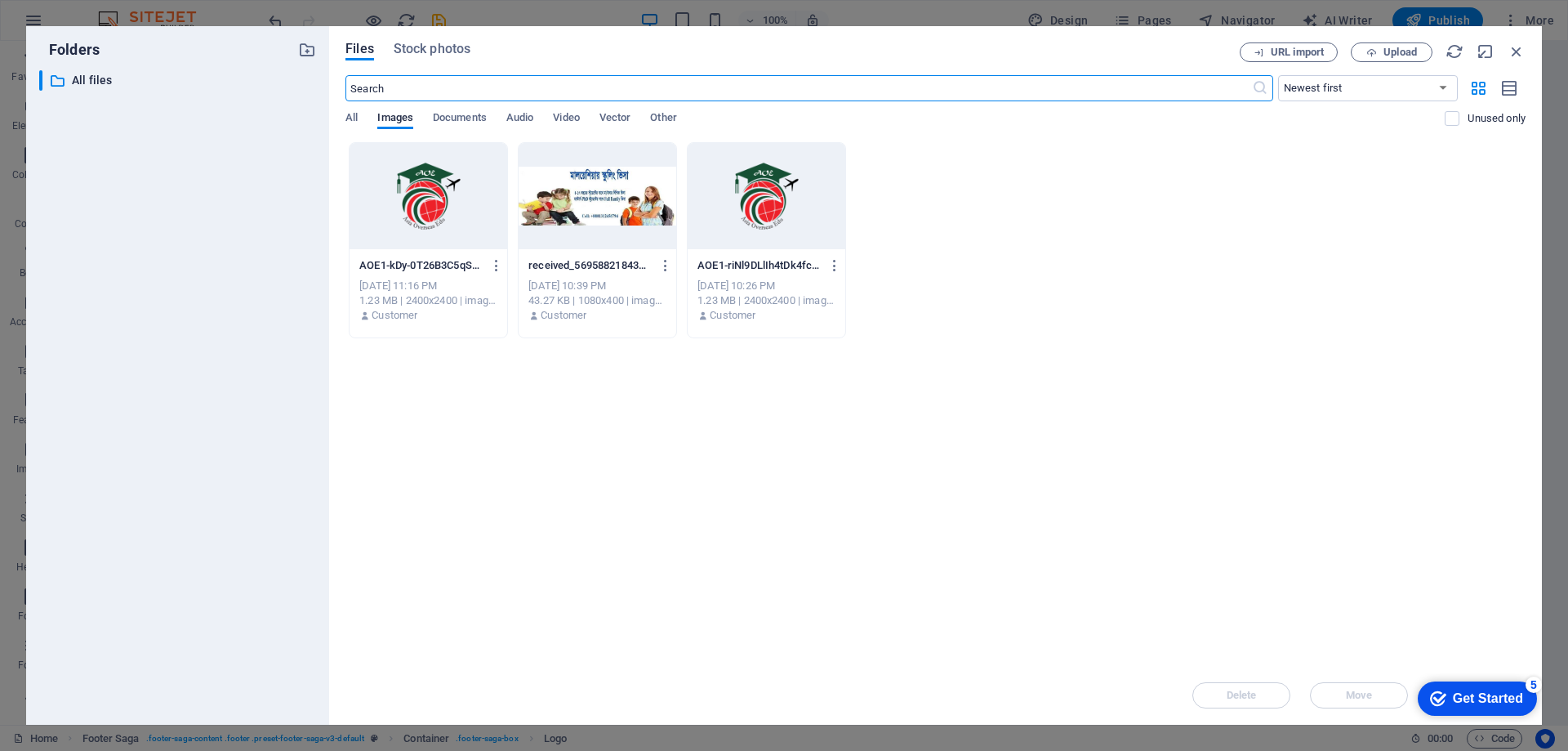
click at [437, 218] on div at bounding box center [428, 196] width 158 height 107
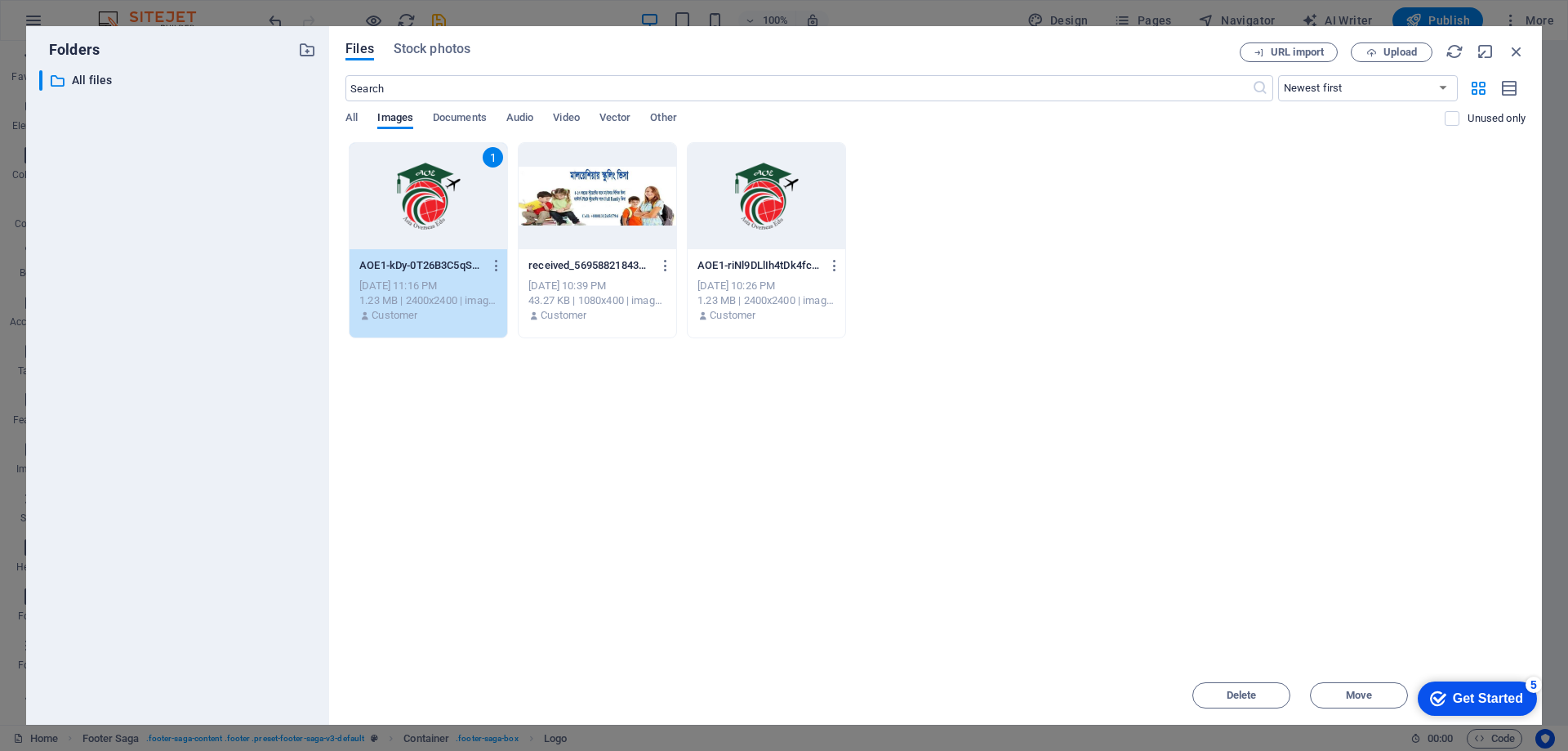
click at [437, 218] on div "1" at bounding box center [428, 196] width 158 height 107
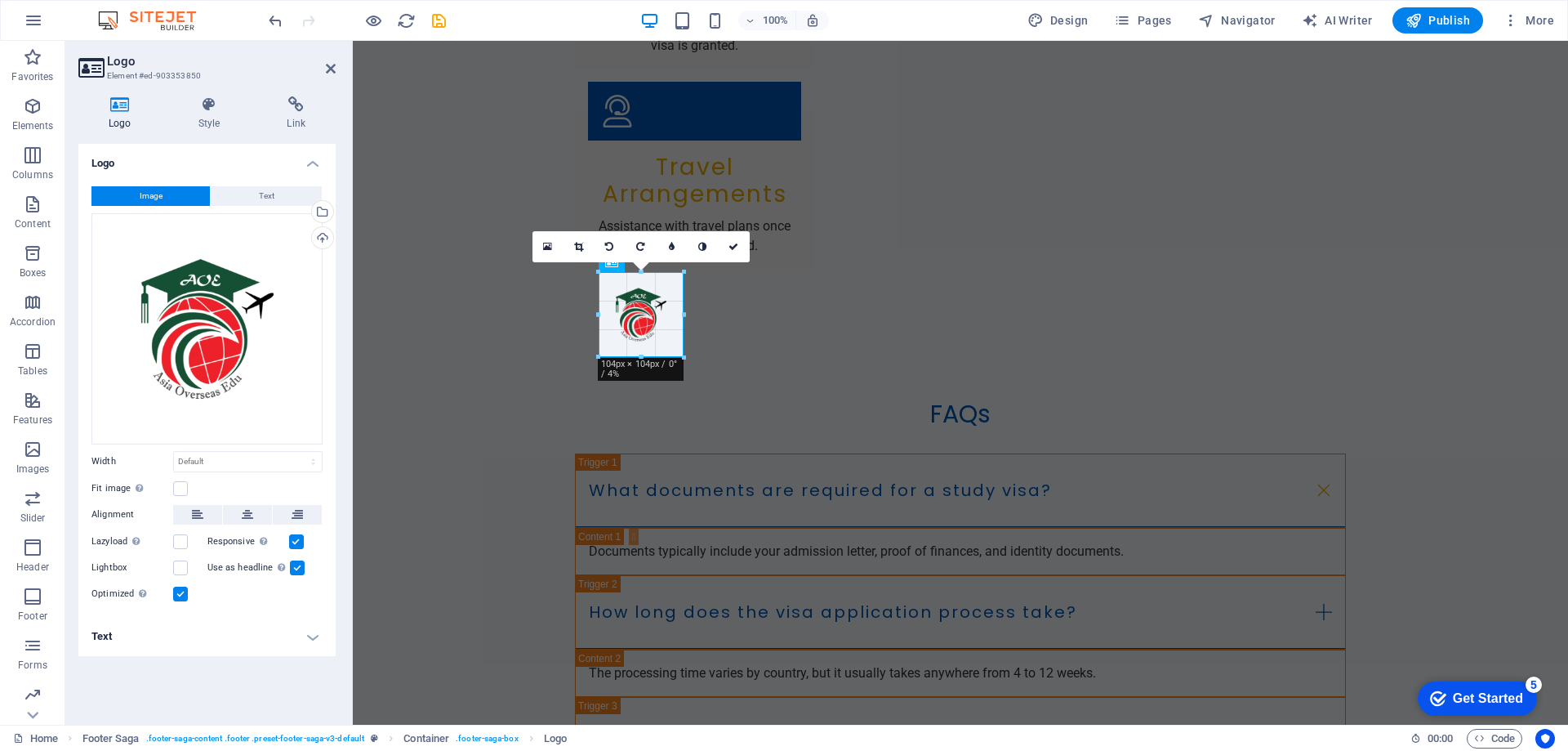
drag, startPoint x: 714, startPoint y: 412, endPoint x: 652, endPoint y: 287, distance: 139.5
type input "104"
select select "px"
drag, startPoint x: 592, startPoint y: 310, endPoint x: 616, endPoint y: 322, distance: 26.8
type input "84"
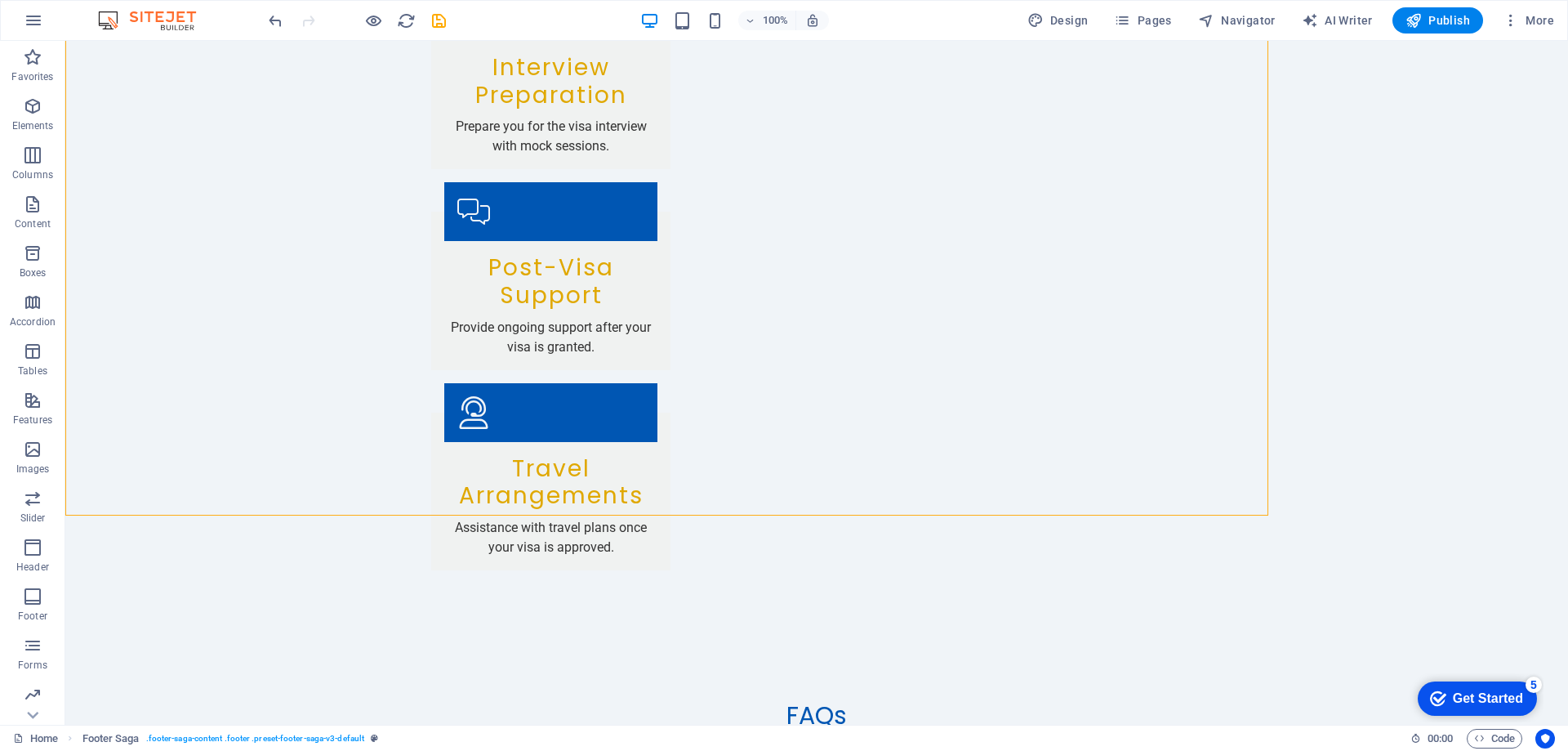
scroll to position [4672, 0]
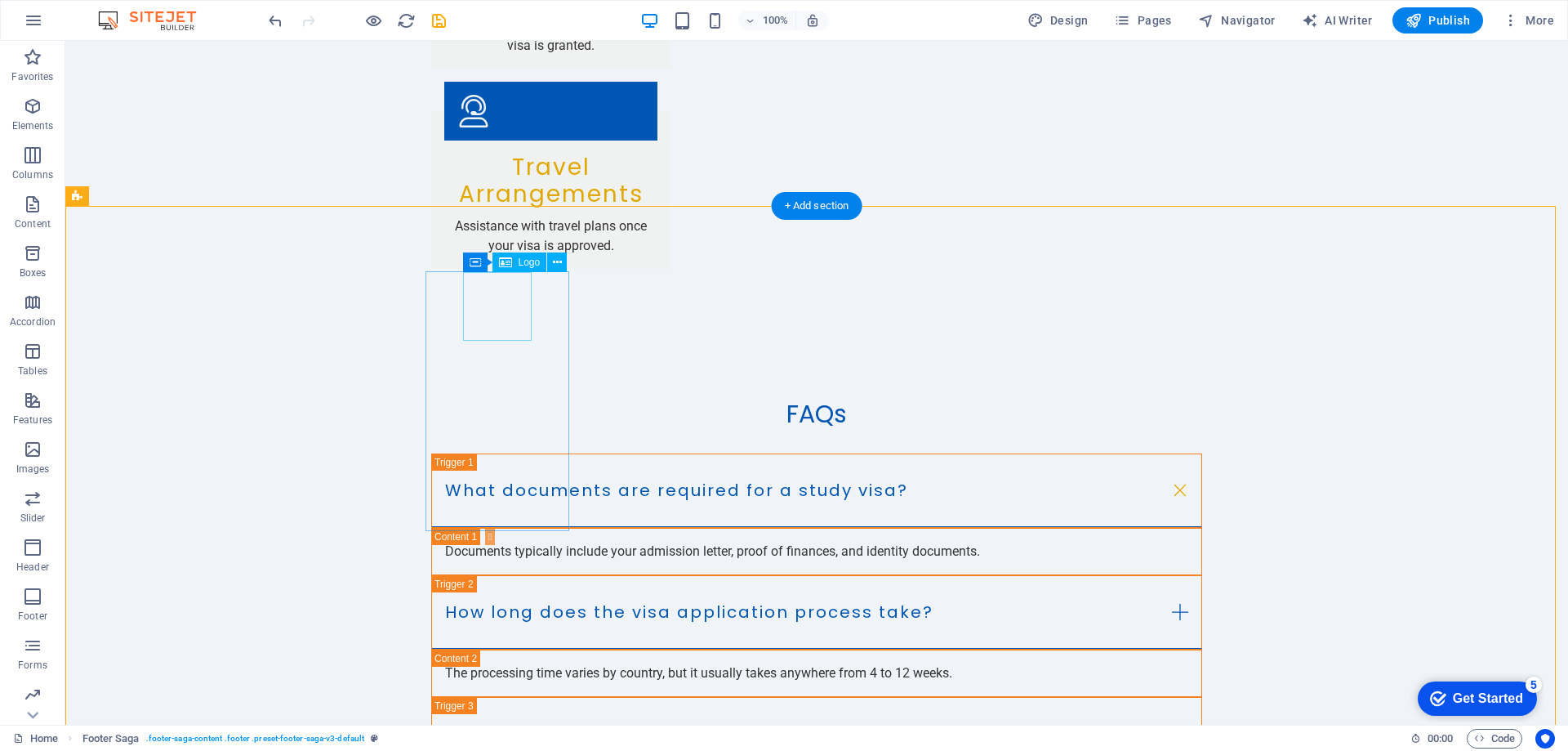
click at [525, 267] on span "Logo" at bounding box center [529, 262] width 22 height 10
click at [528, 263] on span "Logo" at bounding box center [529, 262] width 22 height 10
select select "px"
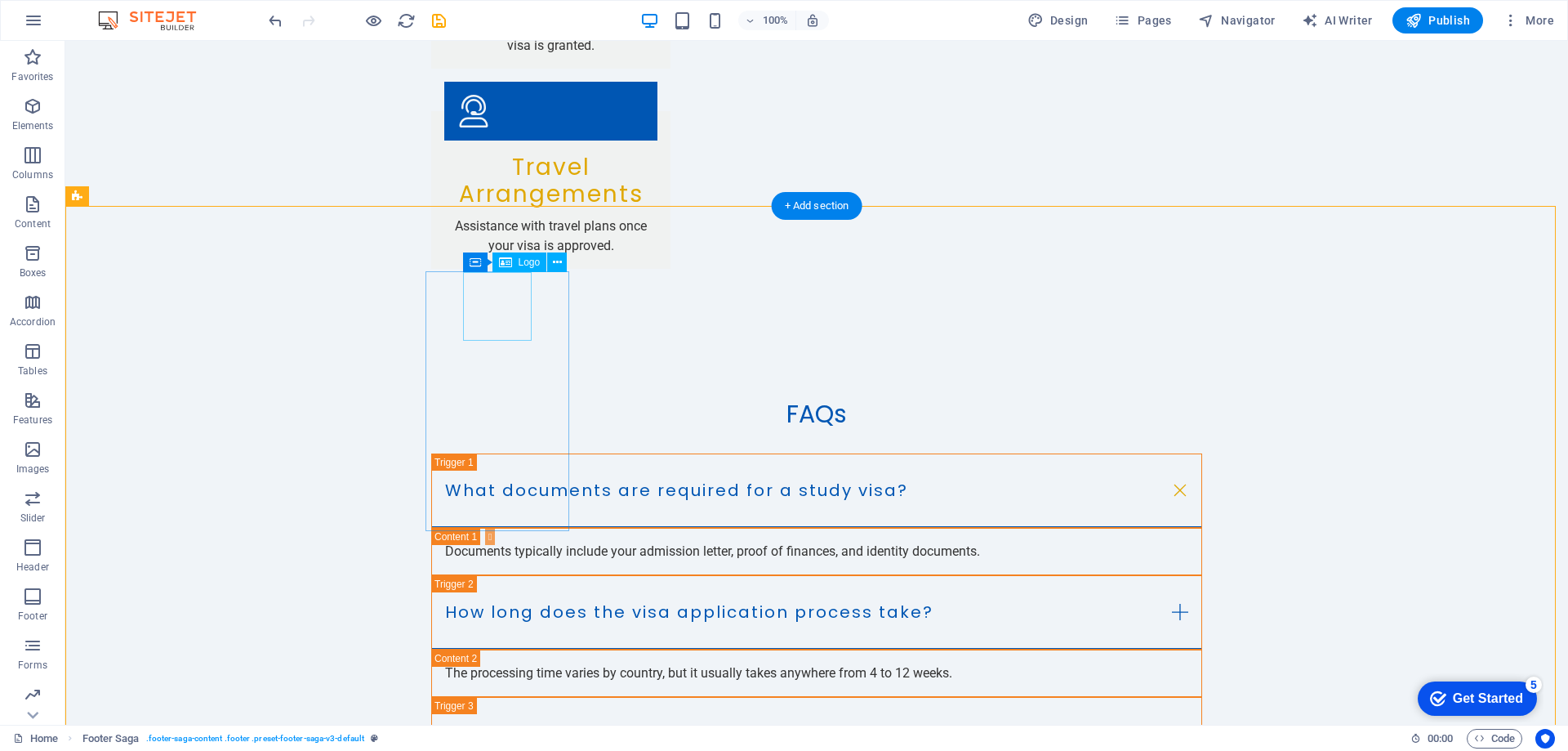
click at [562, 259] on button at bounding box center [557, 262] width 20 height 20
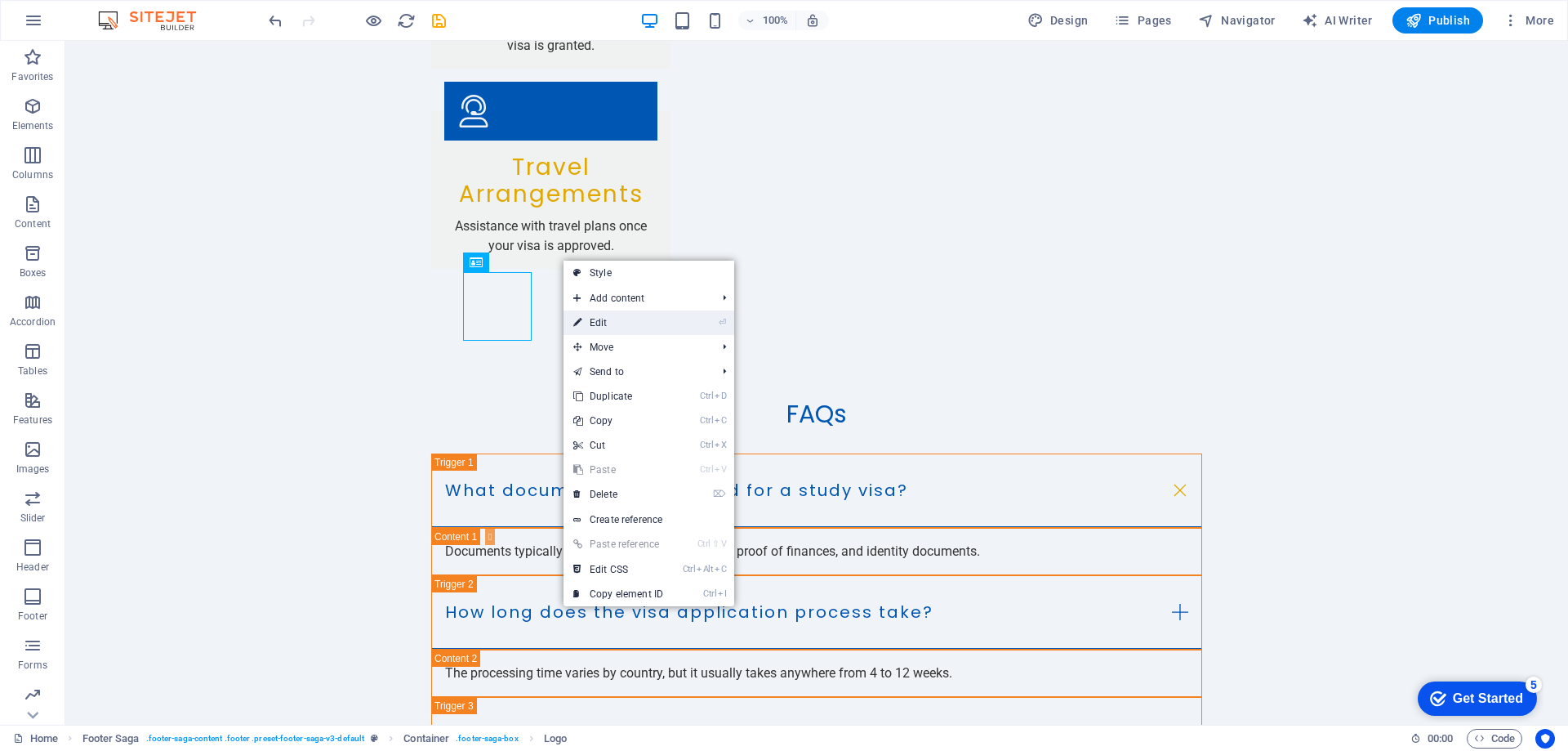
click at [592, 322] on link "⏎ Edit" at bounding box center [617, 323] width 109 height 25
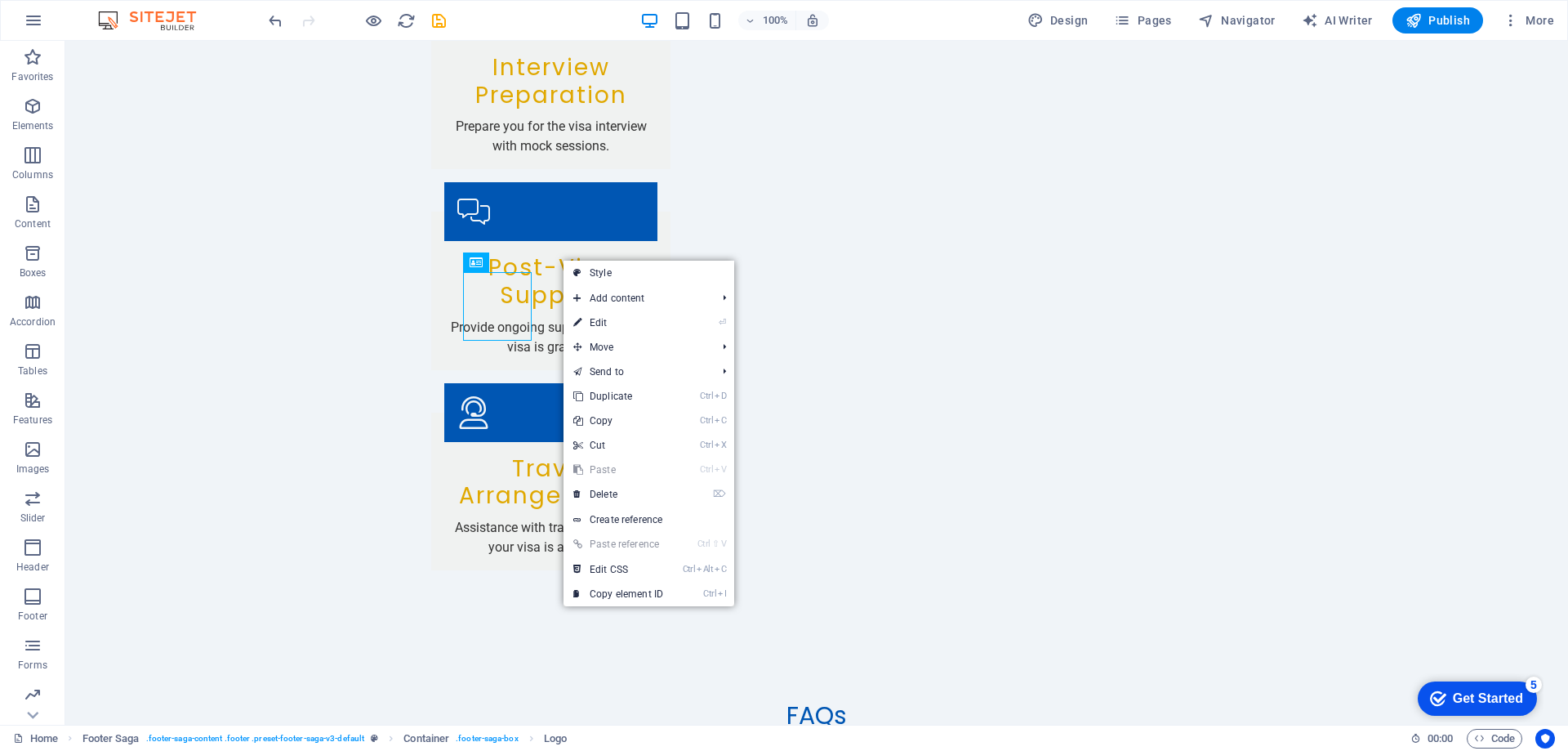
select select "px"
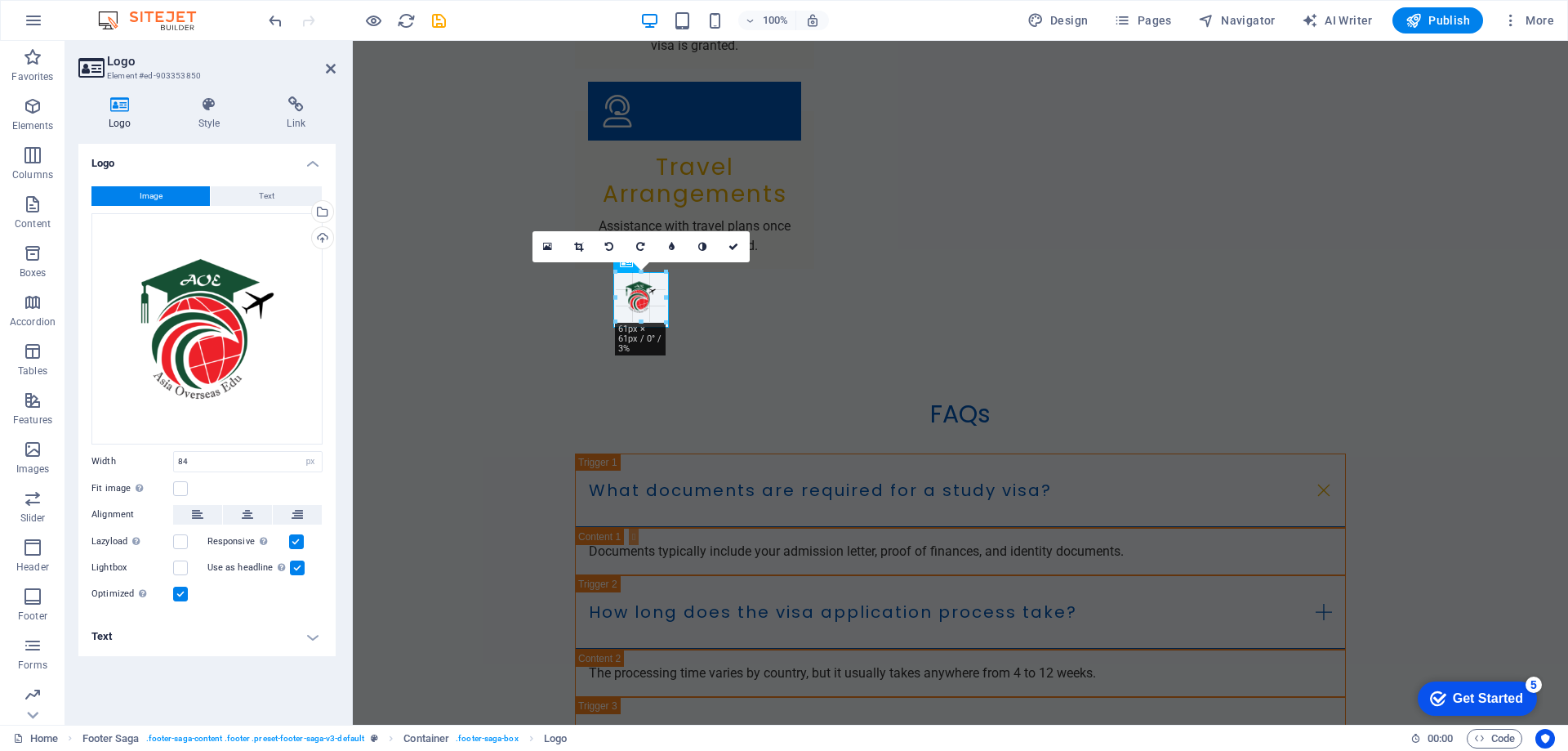
drag, startPoint x: 675, startPoint y: 338, endPoint x: 656, endPoint y: 313, distance: 31.4
type input "61"
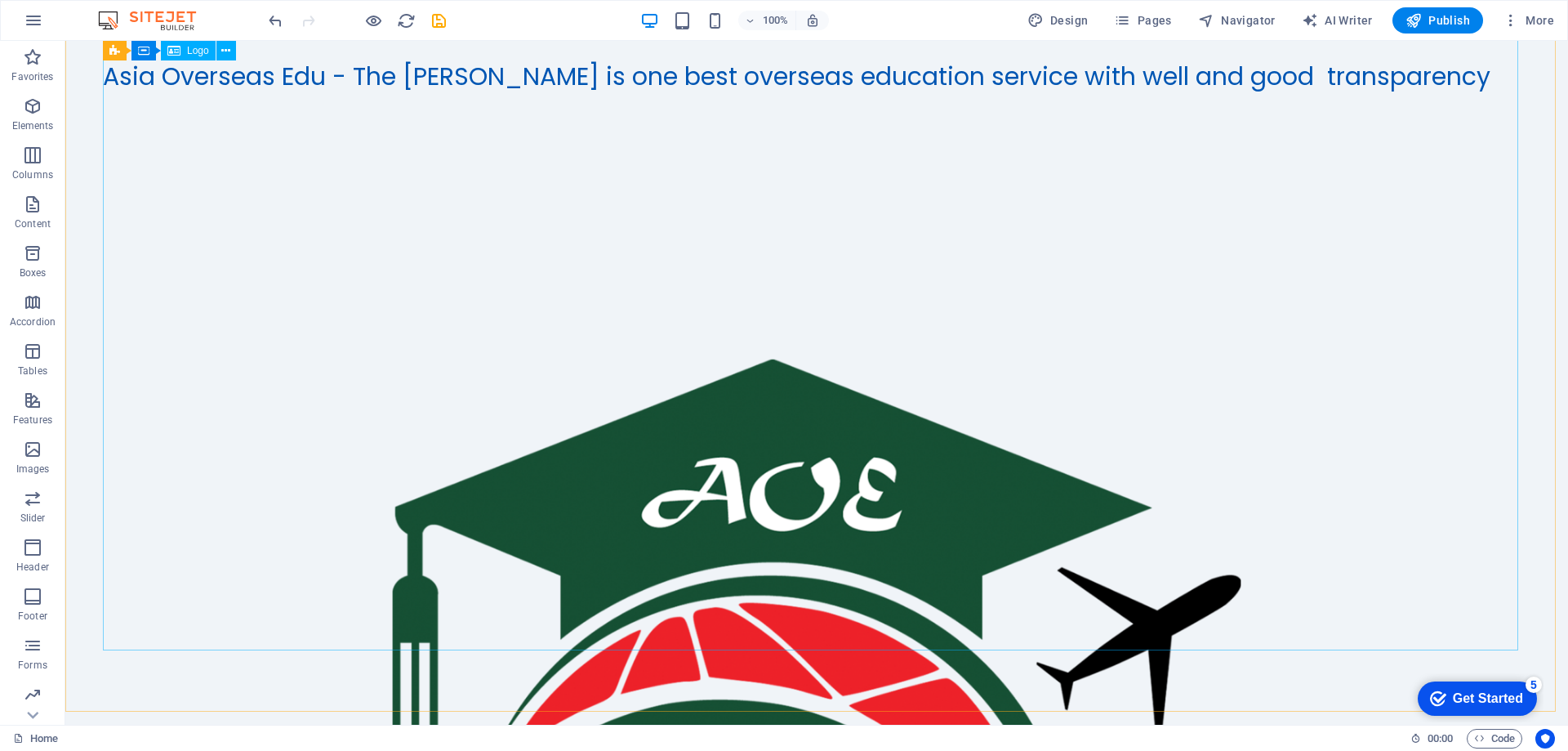
scroll to position [2801, 0]
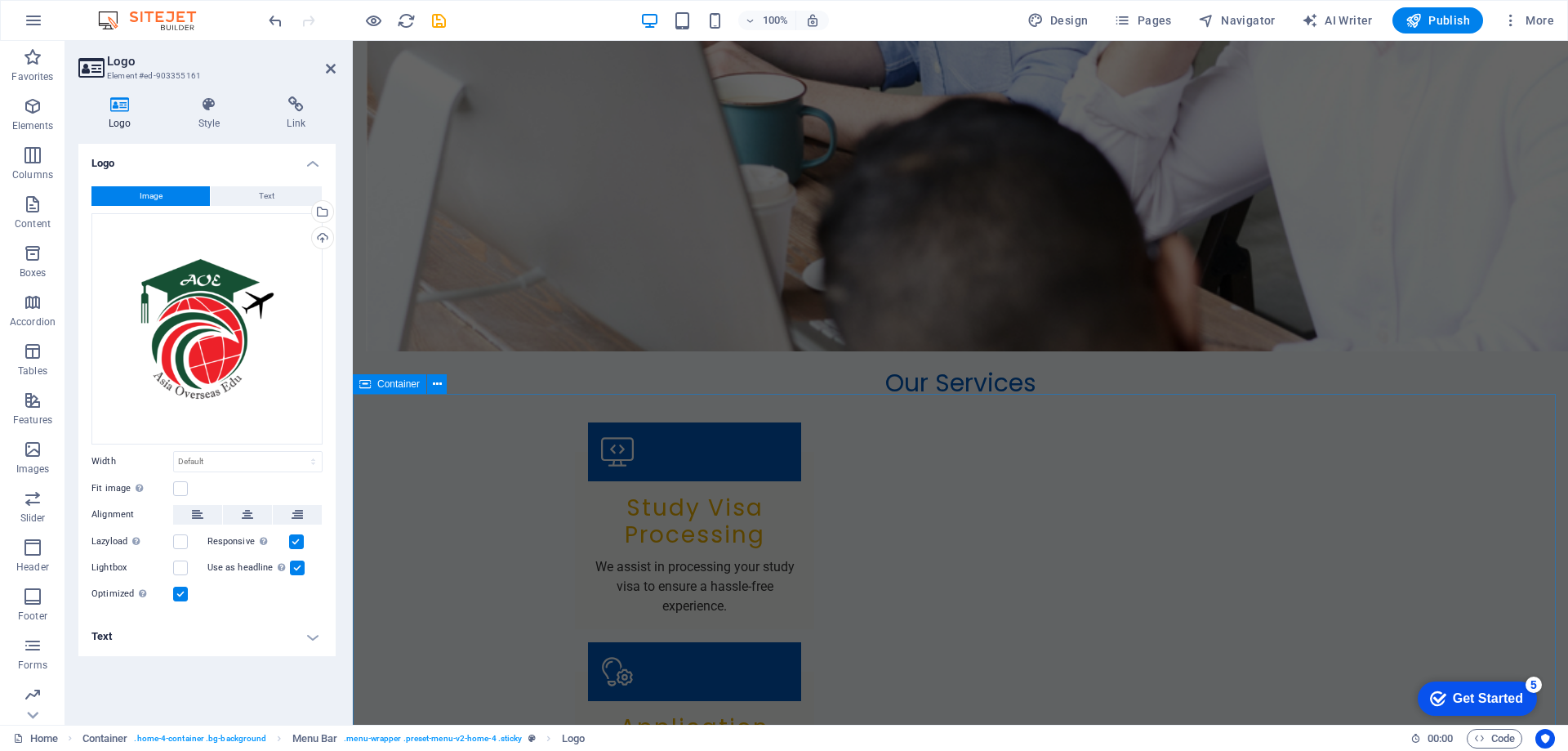
scroll to position [309, 0]
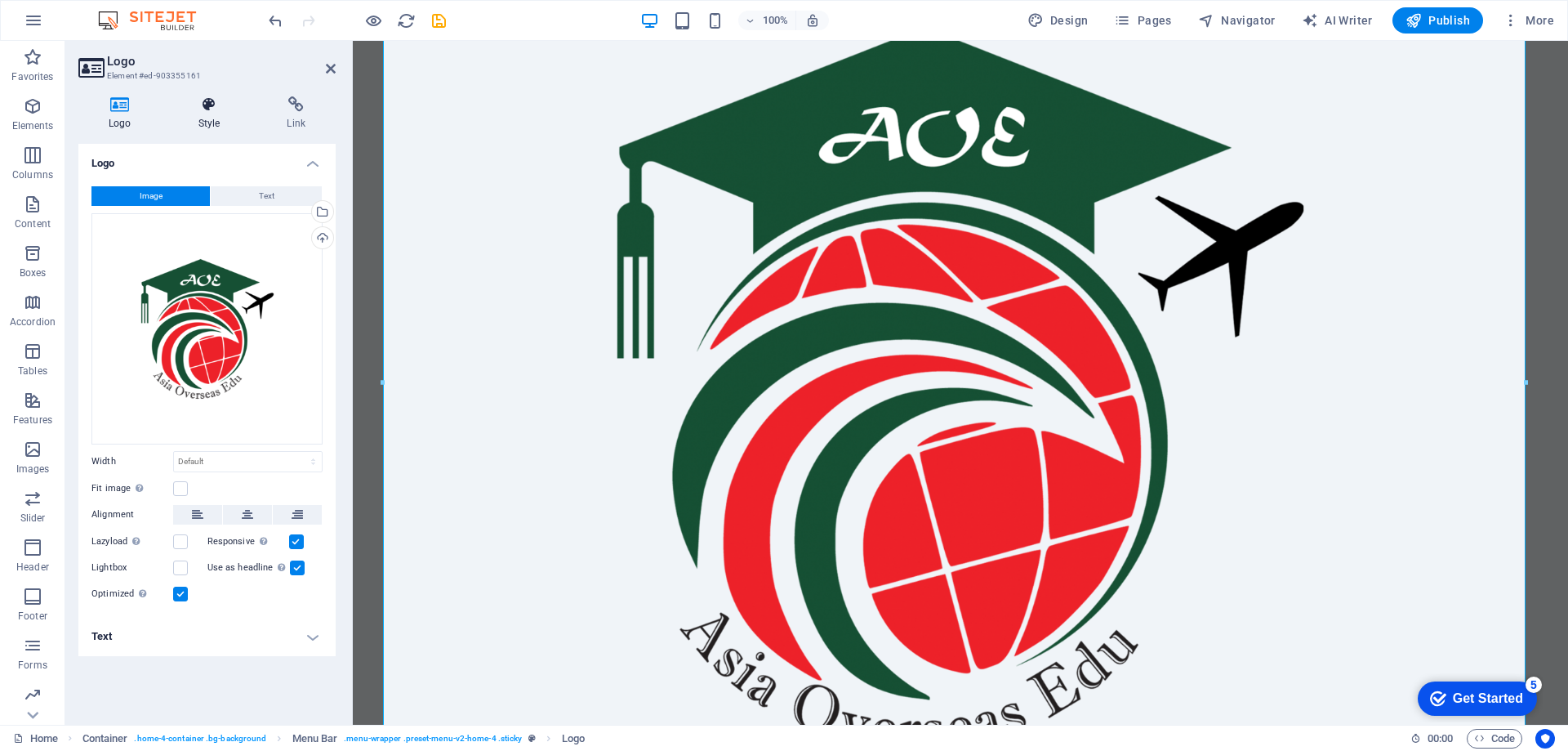
click at [204, 118] on h4 "Style" at bounding box center [213, 113] width 89 height 34
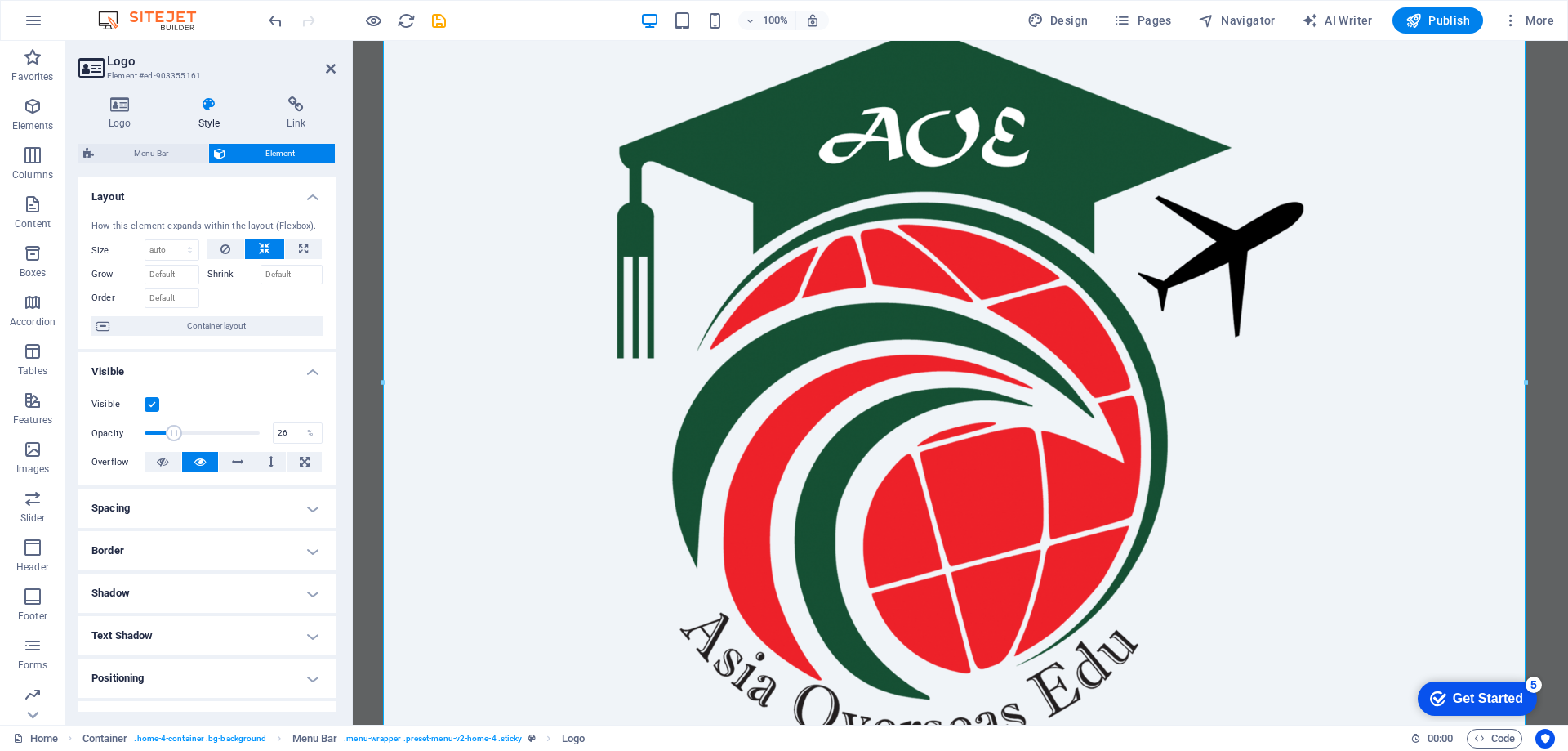
click at [173, 426] on span at bounding box center [202, 433] width 115 height 25
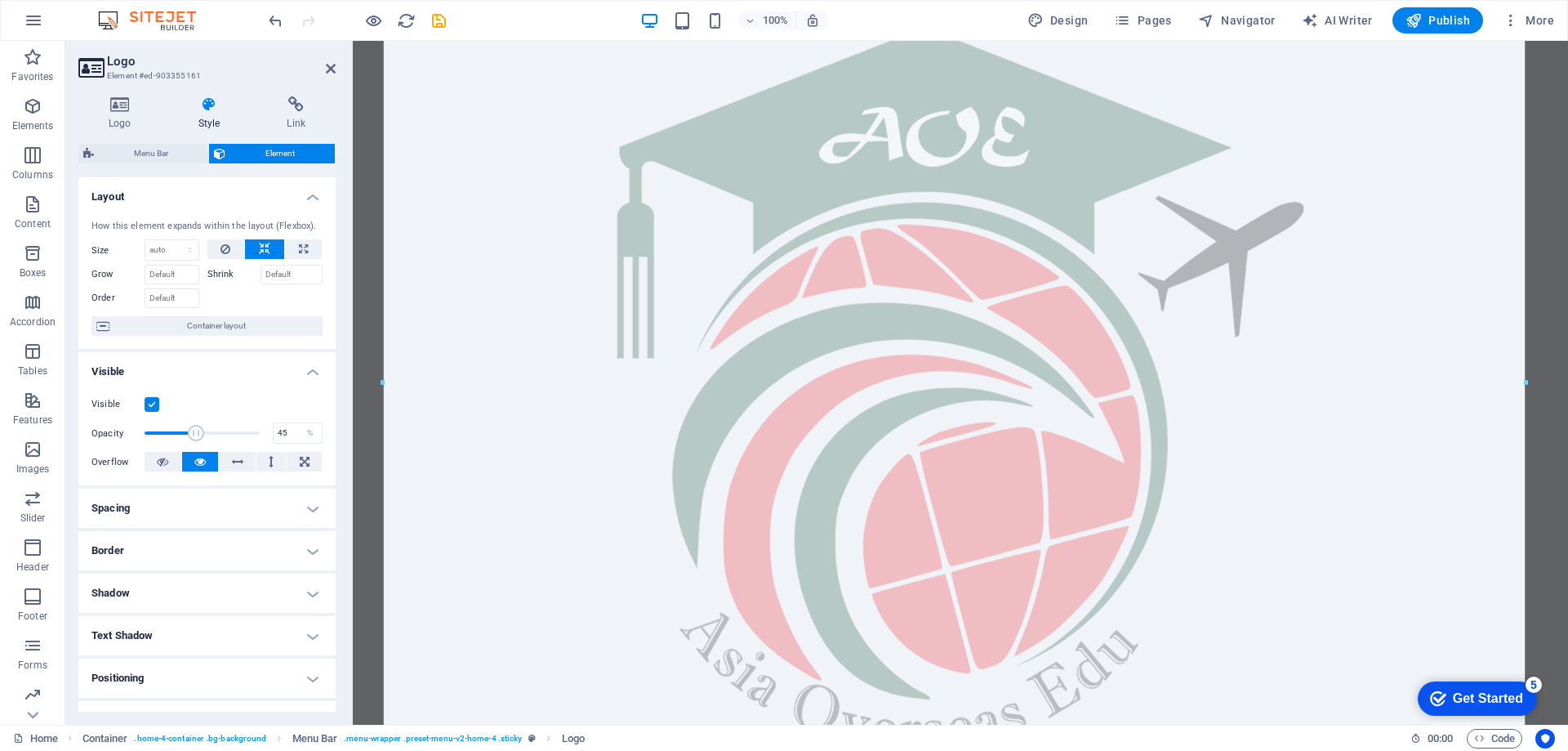
click at [194, 436] on span at bounding box center [202, 433] width 115 height 25
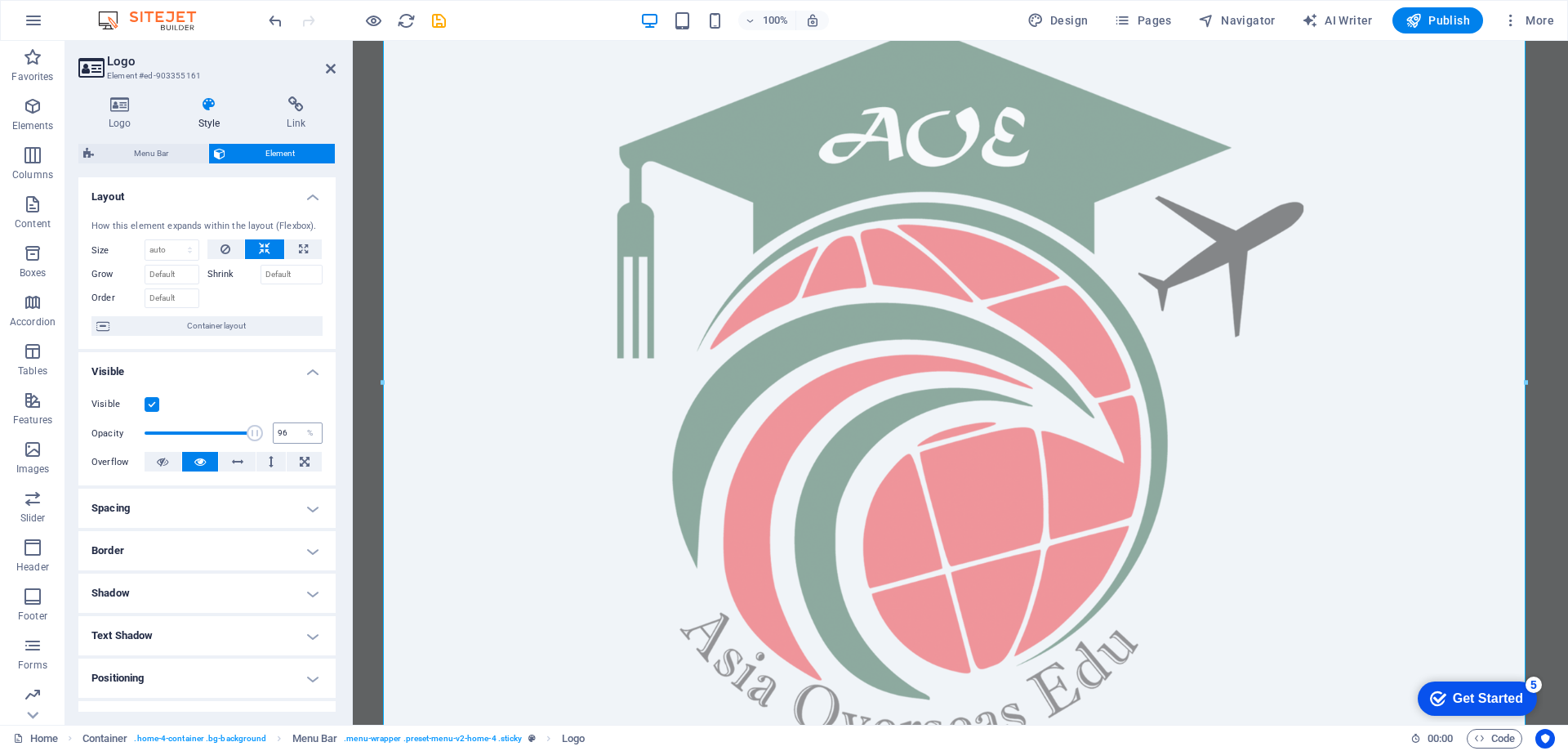
type input "100"
drag, startPoint x: 235, startPoint y: 436, endPoint x: 274, endPoint y: 438, distance: 39.1
click at [274, 439] on div "Opacity 100 %" at bounding box center [206, 433] width 231 height 25
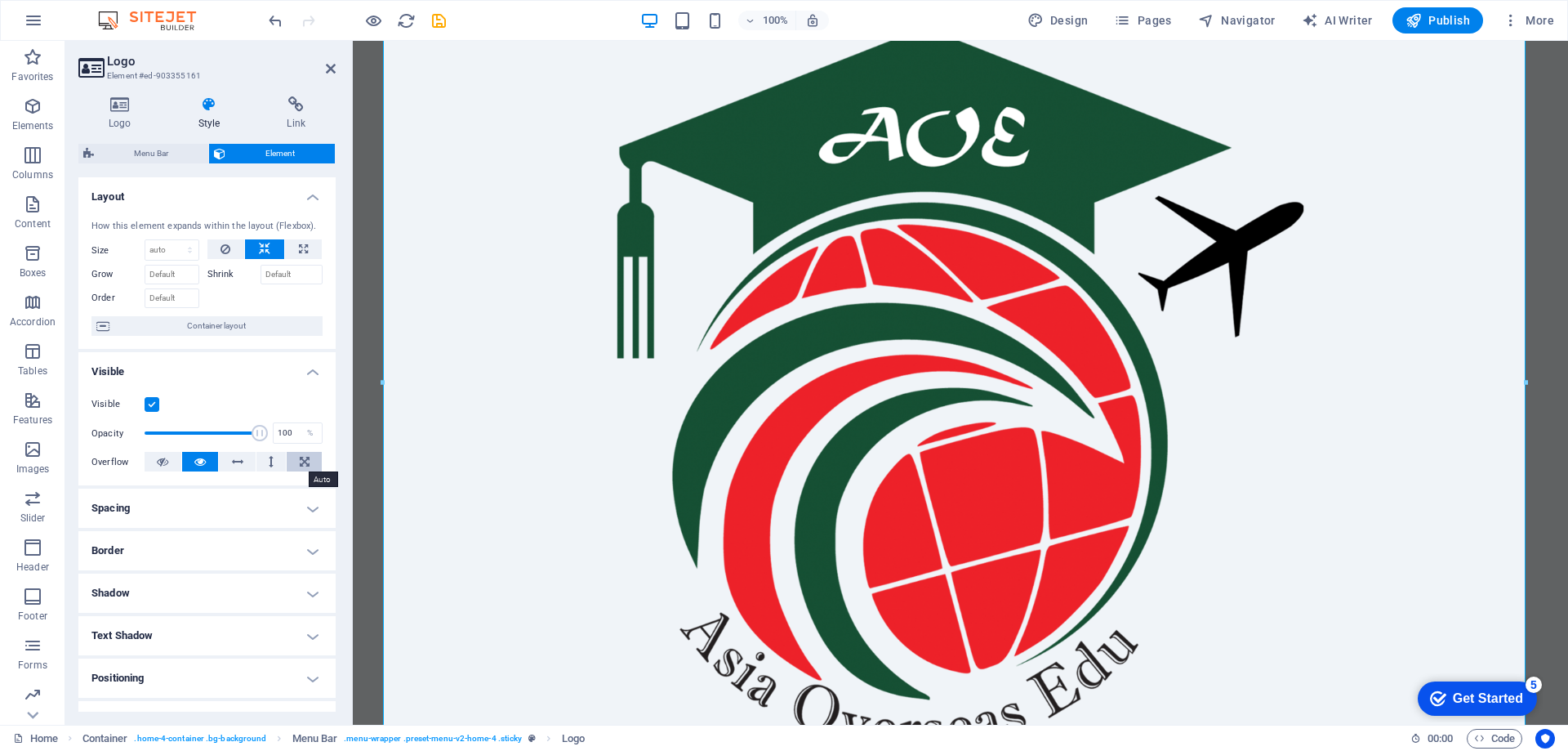
click at [294, 462] on button at bounding box center [304, 462] width 35 height 20
click at [294, 461] on button at bounding box center [304, 462] width 35 height 20
click at [294, 460] on button at bounding box center [304, 462] width 35 height 20
click at [268, 459] on icon at bounding box center [270, 462] width 5 height 20
click at [241, 460] on icon at bounding box center [238, 462] width 11 height 20
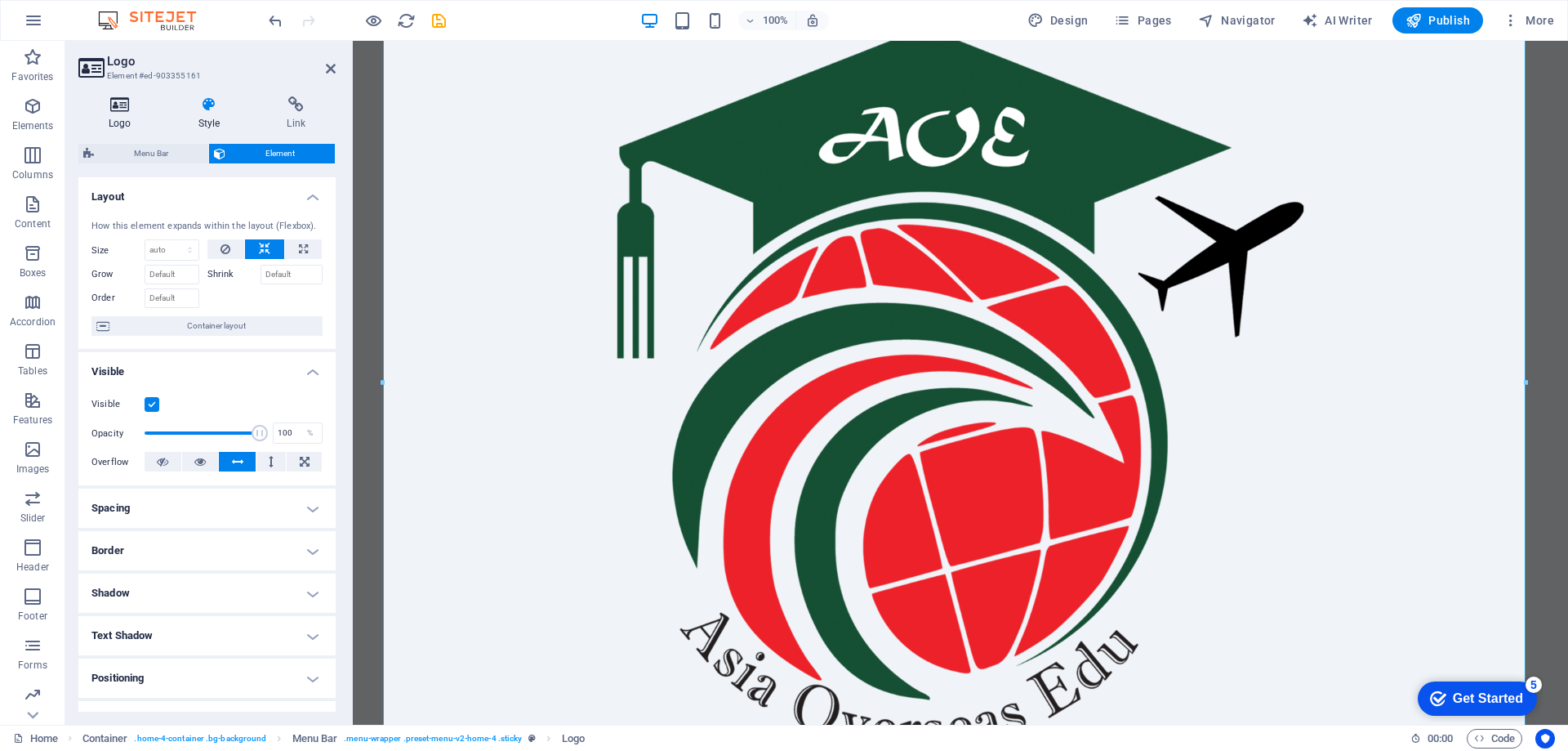
click at [122, 113] on h4 "Logo" at bounding box center [123, 113] width 89 height 34
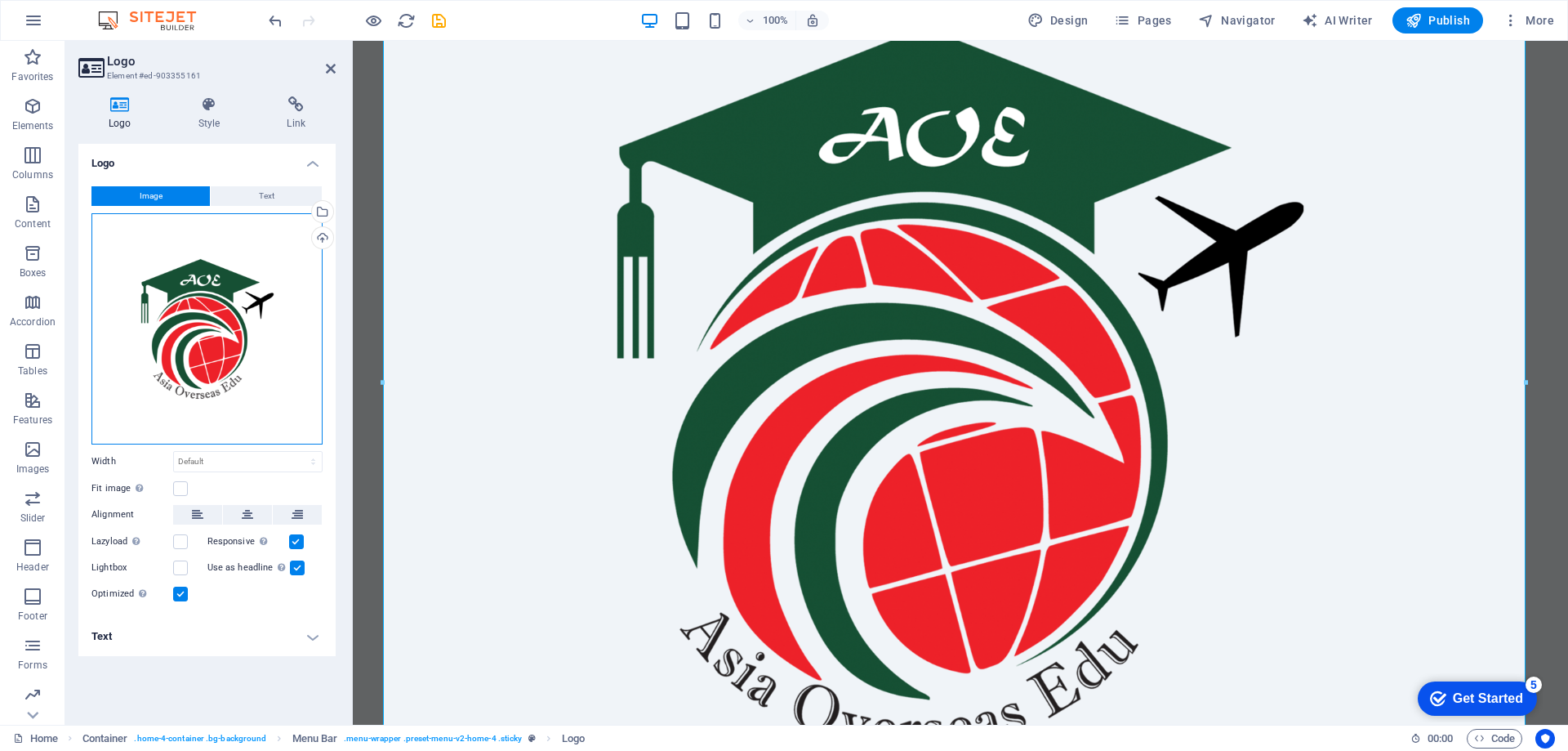
click at [185, 294] on div "Drag files here, click to choose files or select files from Files or our free s…" at bounding box center [206, 328] width 231 height 231
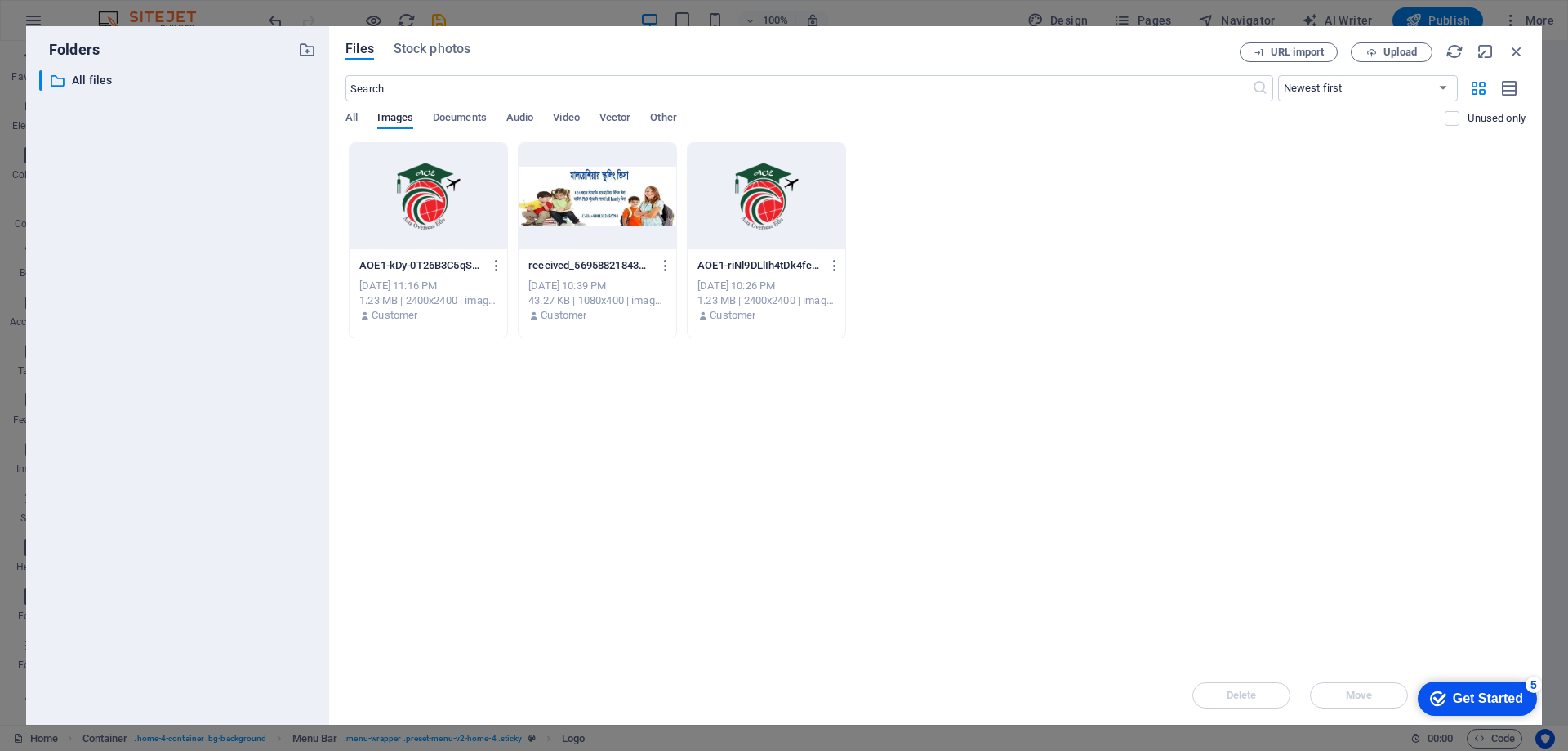
click at [406, 240] on div at bounding box center [428, 196] width 158 height 107
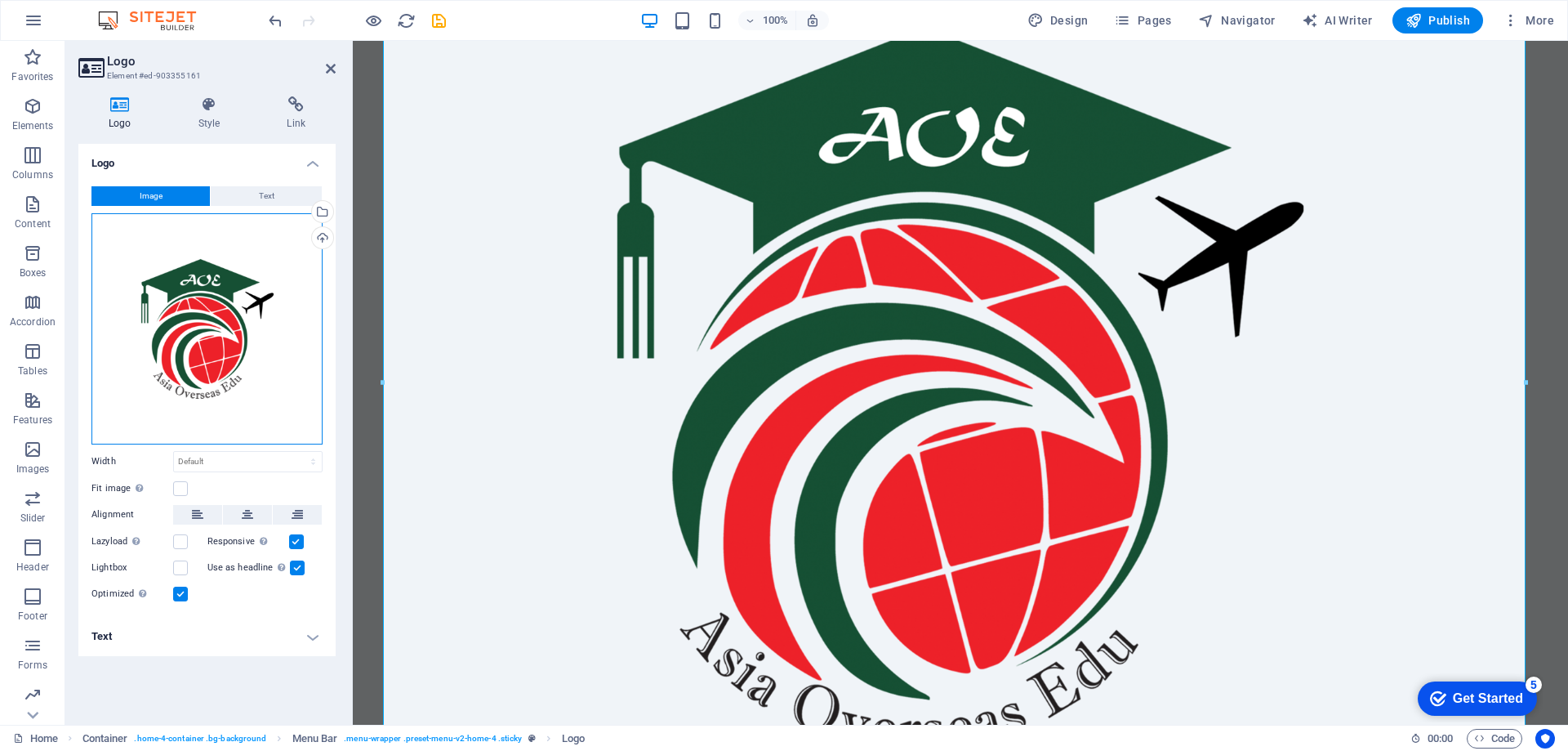
click at [229, 335] on div "Drag files here, click to choose files or select files from Files or our free s…" at bounding box center [206, 328] width 231 height 231
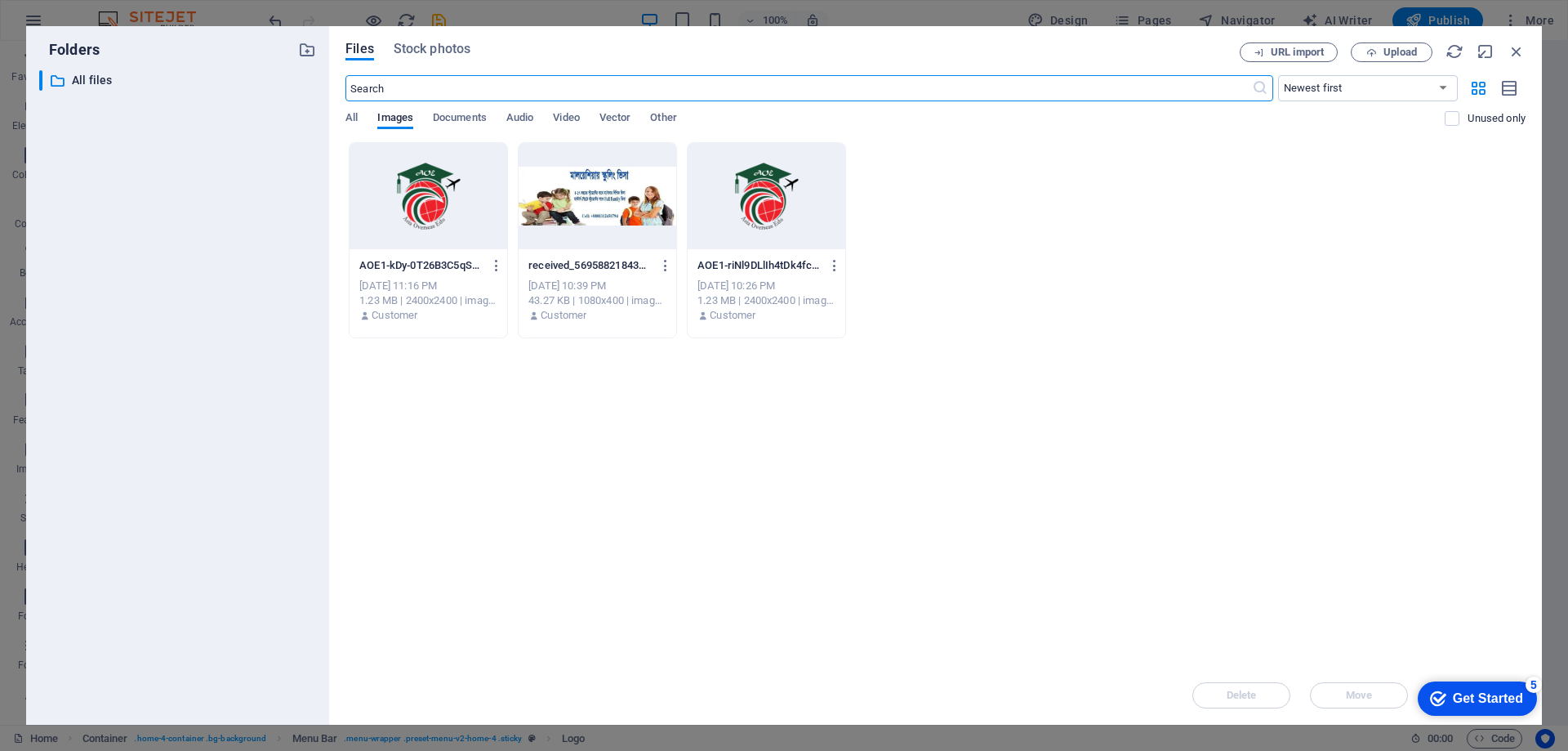
click at [405, 208] on div at bounding box center [428, 196] width 158 height 107
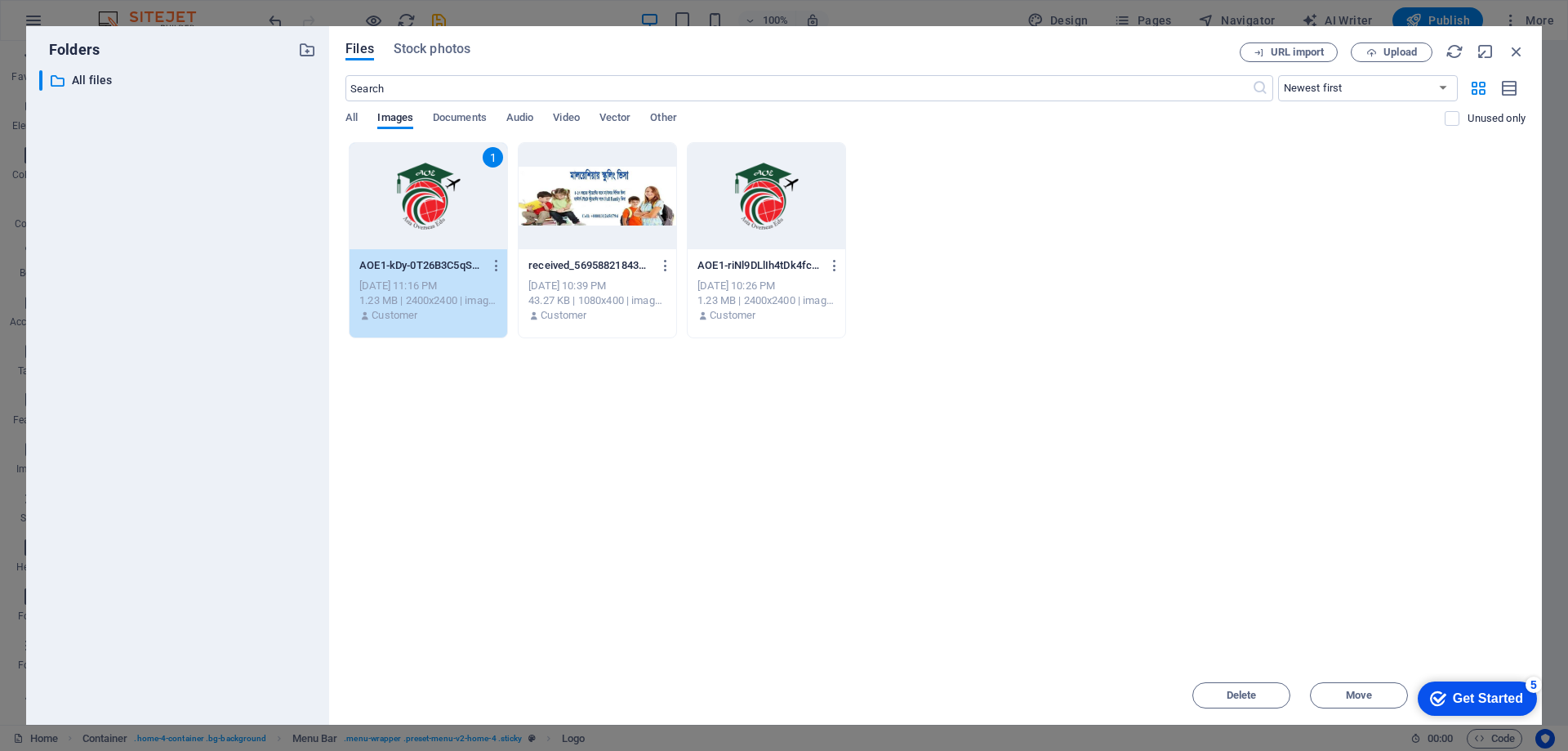
click at [405, 208] on div "1" at bounding box center [428, 196] width 158 height 107
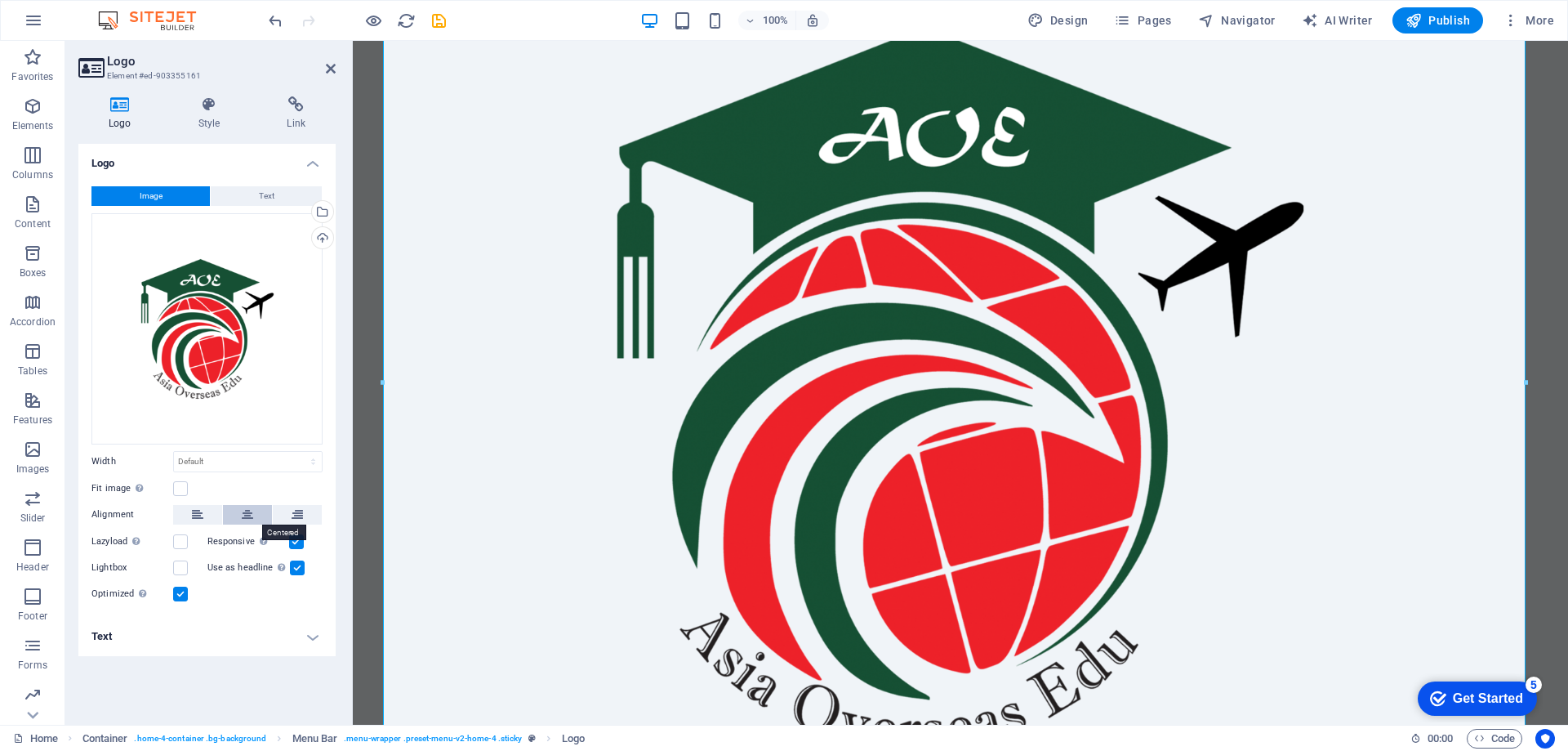
click at [242, 510] on icon at bounding box center [247, 514] width 11 height 20
click at [261, 193] on span "Text" at bounding box center [266, 196] width 15 height 20
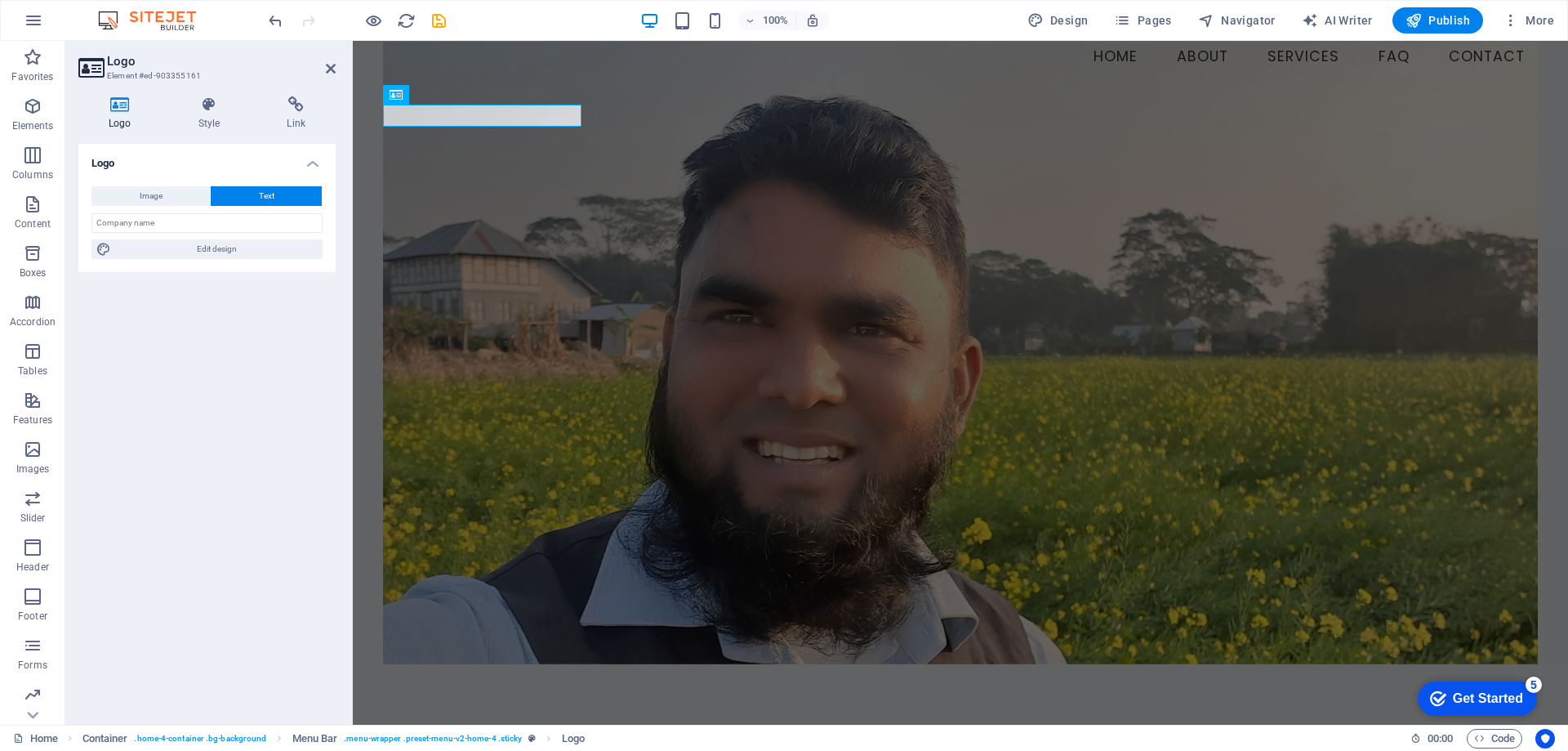
scroll to position [0, 0]
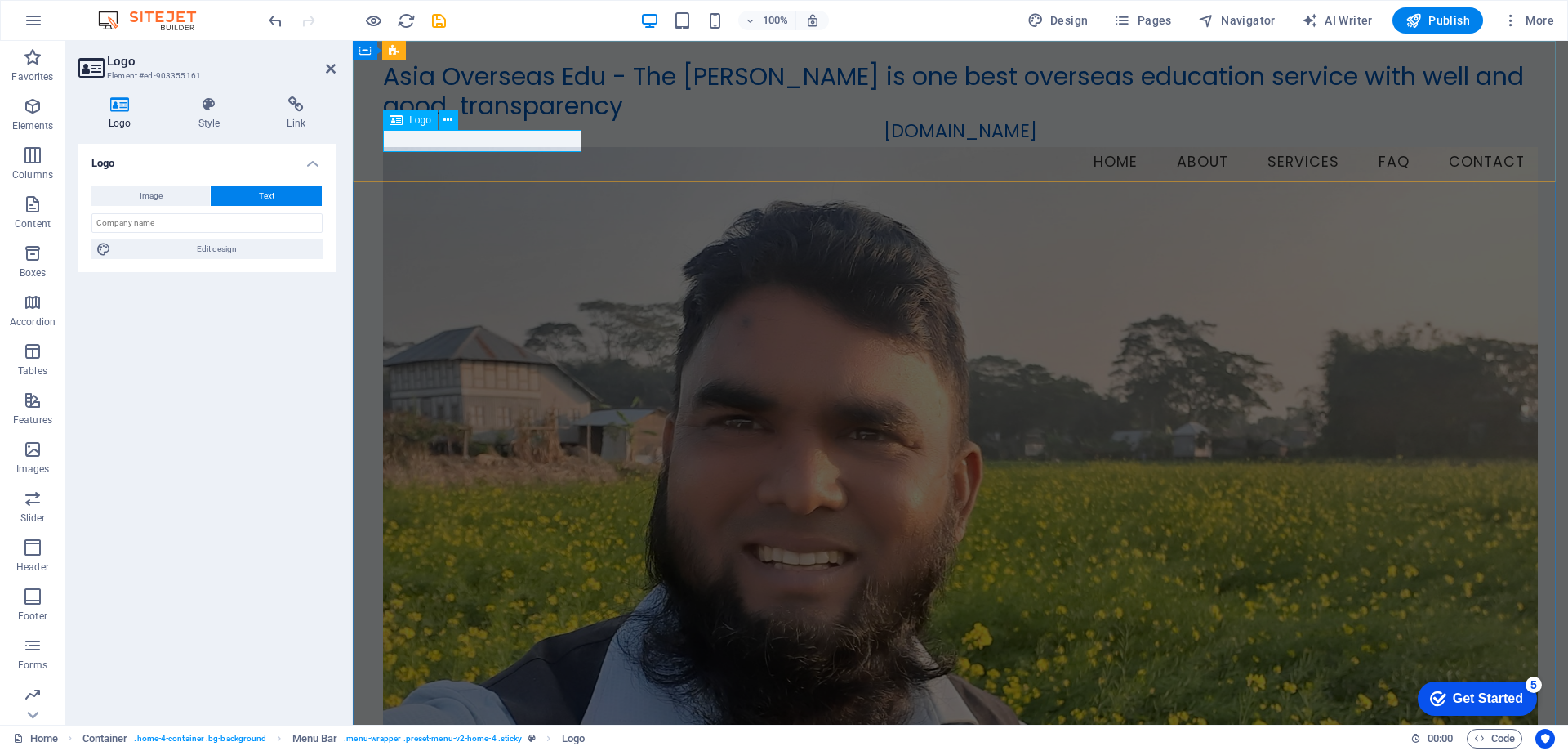
click at [437, 142] on div "[DOMAIN_NAME]" at bounding box center [961, 131] width 1155 height 22
click at [208, 112] on h4 "Style" at bounding box center [213, 113] width 89 height 34
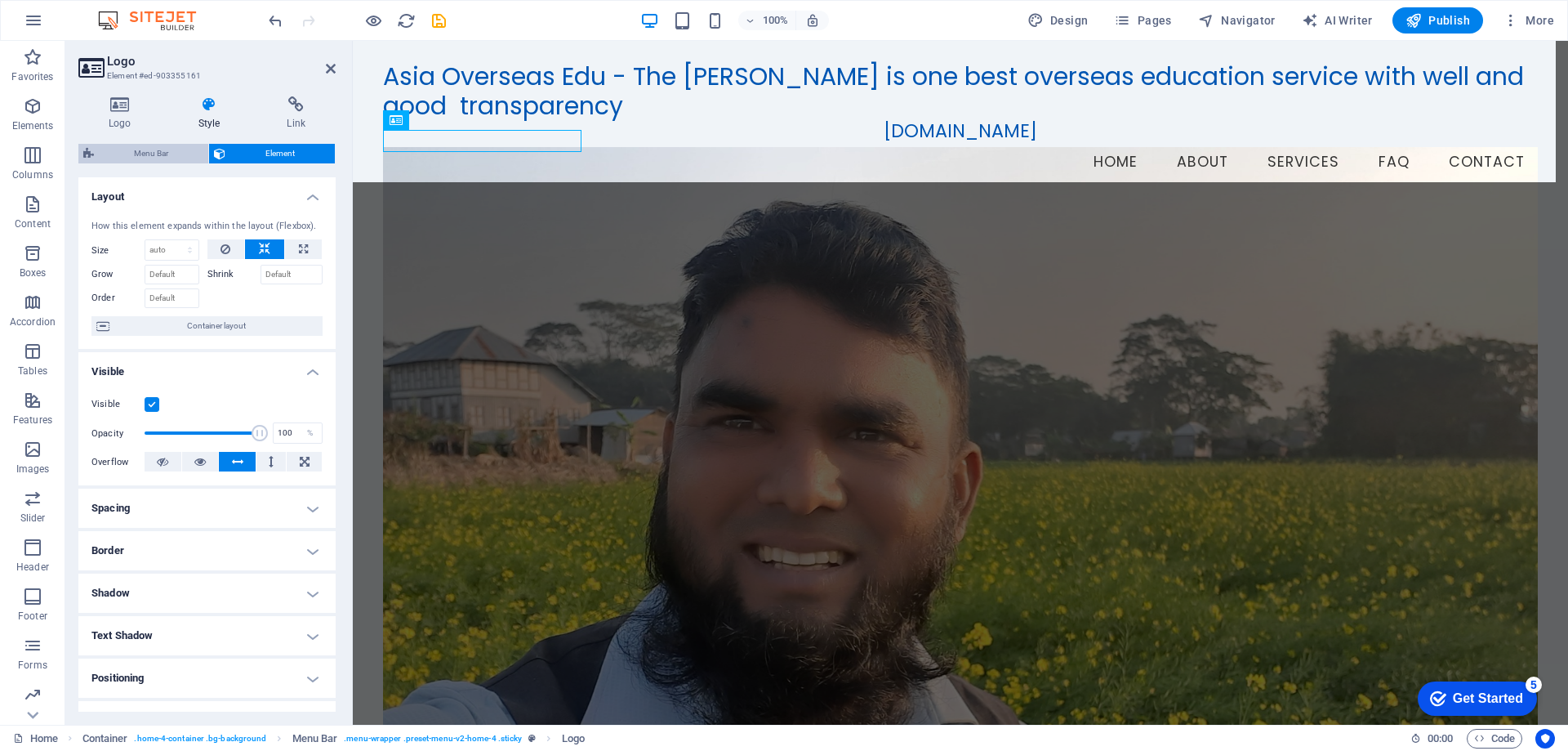
click at [154, 154] on span "Menu Bar" at bounding box center [151, 153] width 105 height 20
select select "vw"
select select "rem"
select select "vw"
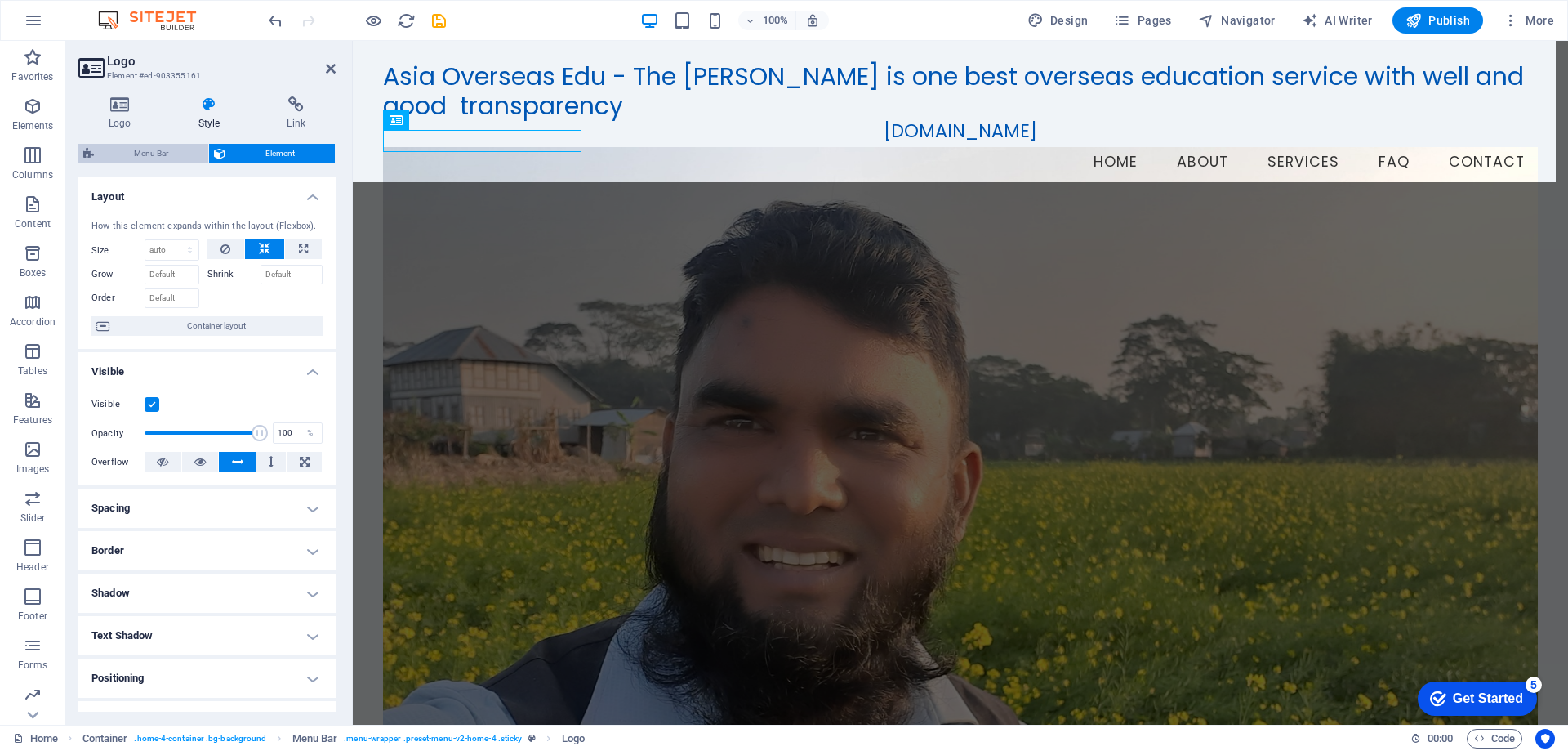
select select "preset-menu-v2-home-4"
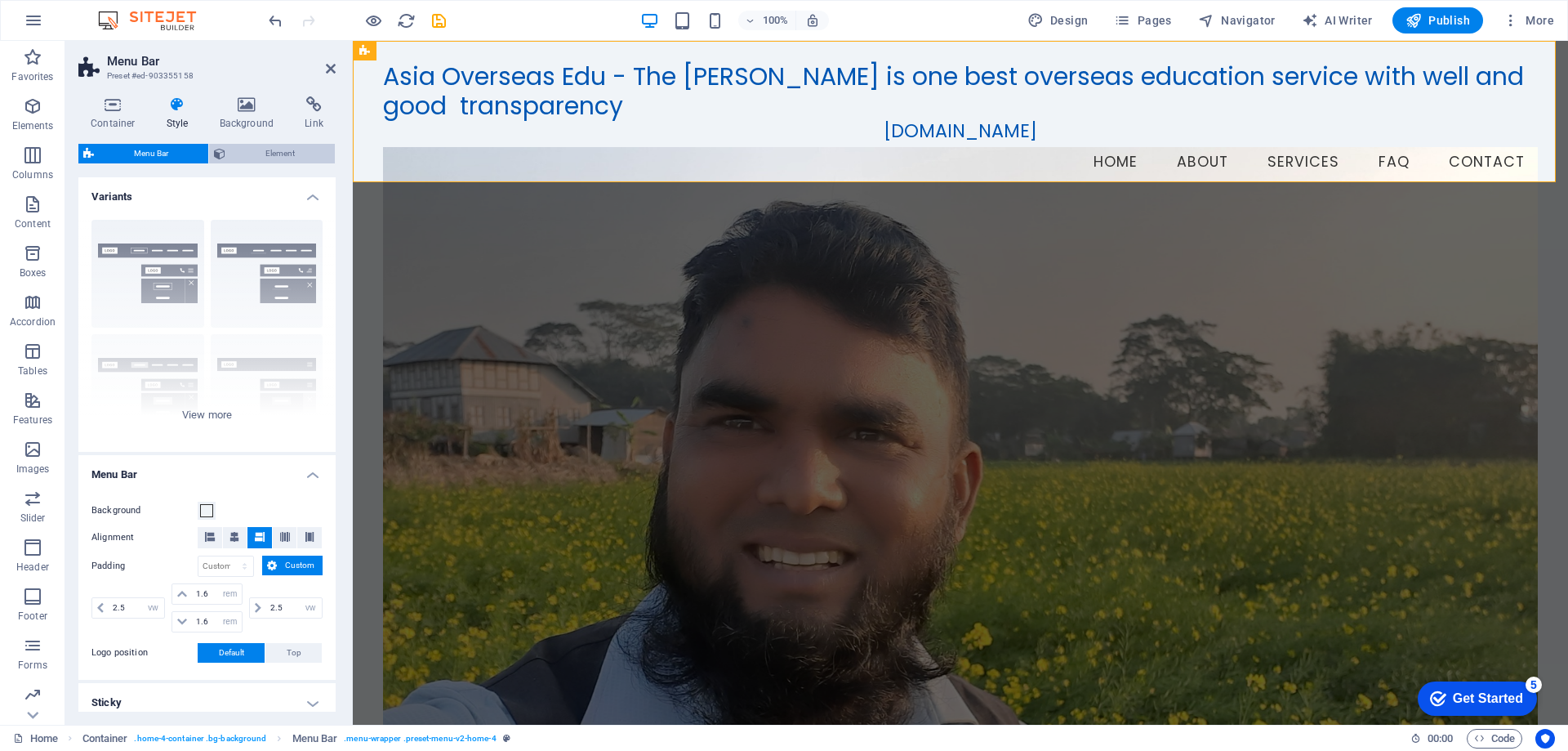
click at [265, 154] on span "Element" at bounding box center [280, 153] width 100 height 20
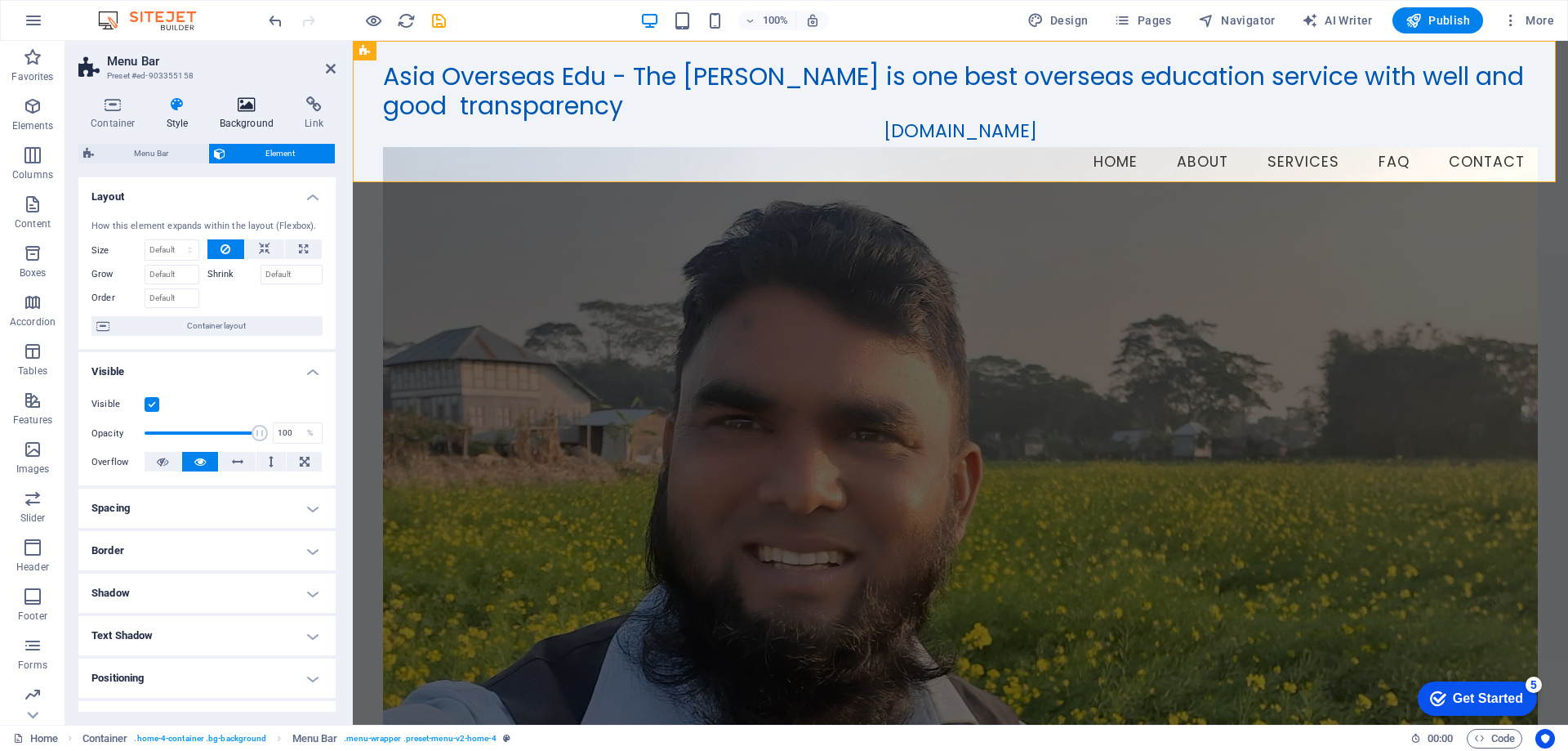
click at [260, 119] on h4 "Background" at bounding box center [250, 113] width 86 height 34
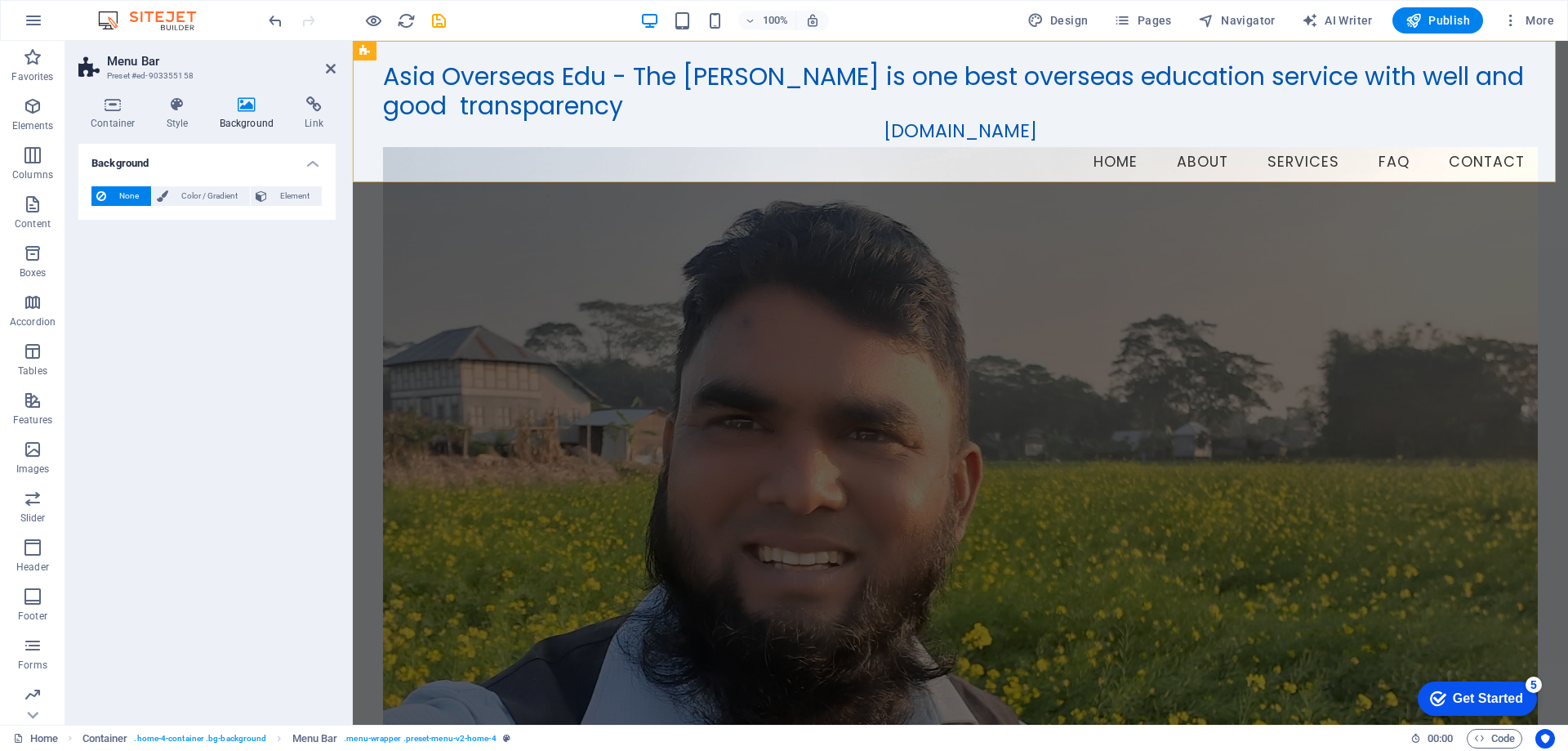
click at [118, 192] on span "None" at bounding box center [128, 196] width 35 height 20
click at [118, 193] on span "None" at bounding box center [128, 196] width 35 height 20
click at [207, 195] on span "Color / Gradient" at bounding box center [209, 196] width 72 height 20
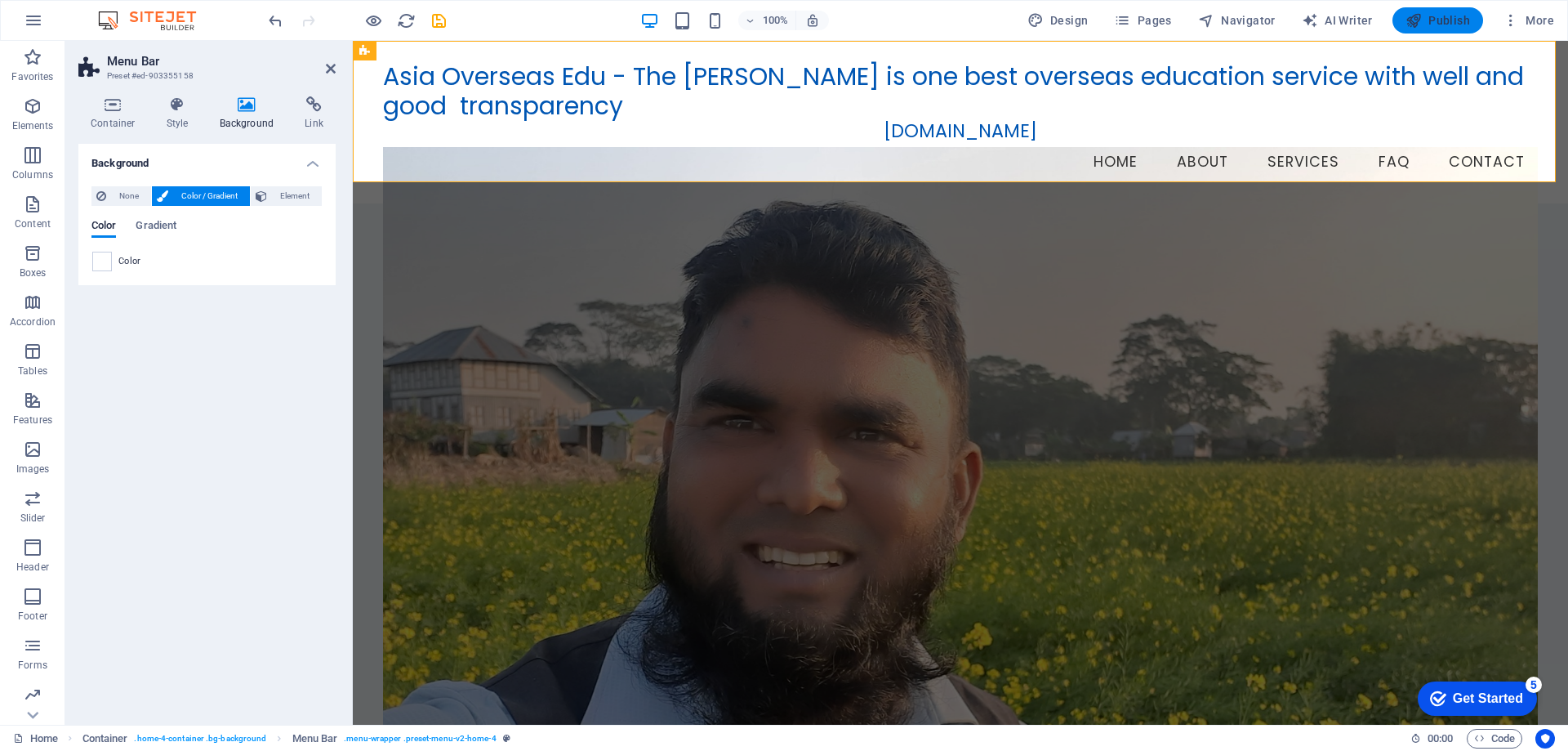
click at [1451, 21] on span "Publish" at bounding box center [1438, 20] width 65 height 16
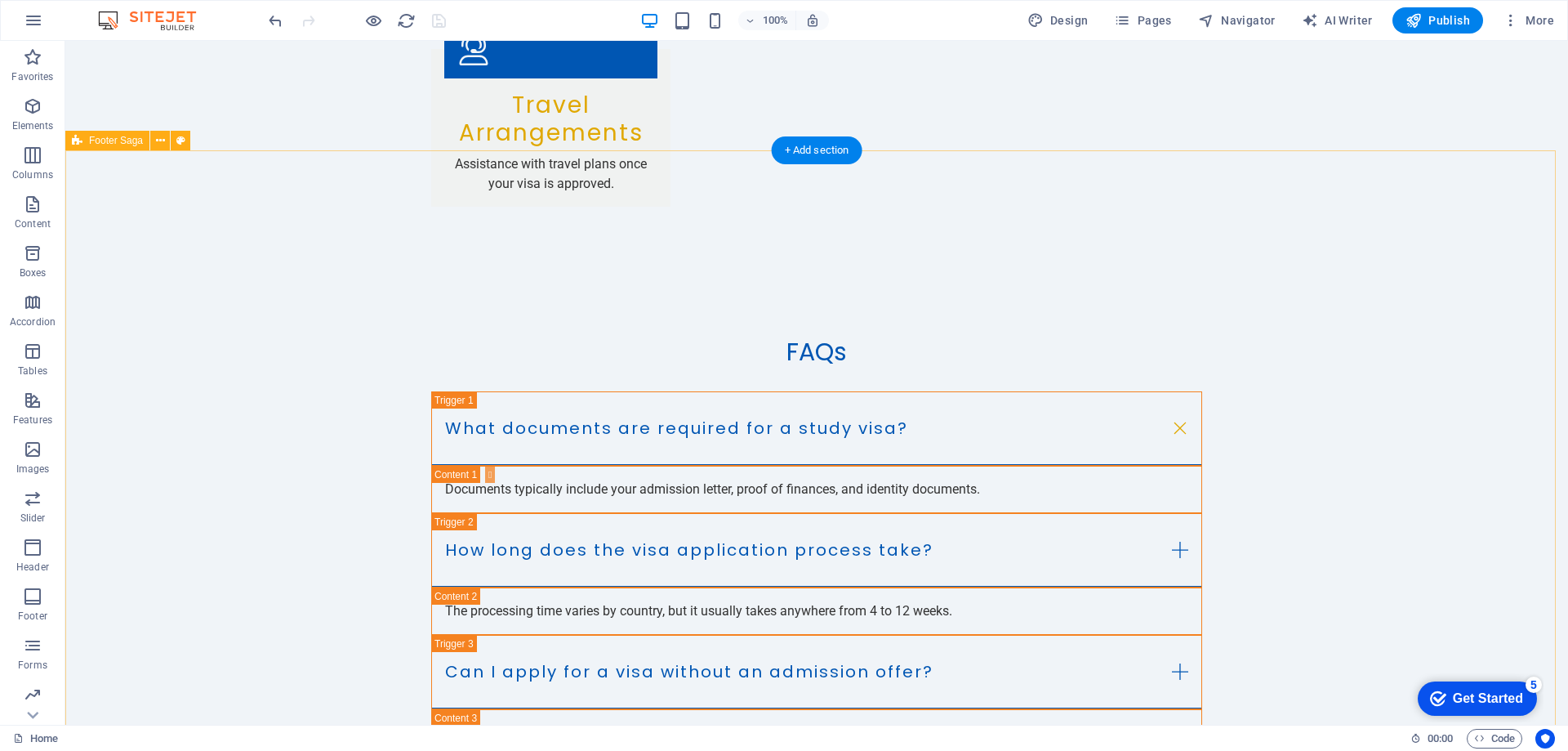
scroll to position [3329, 0]
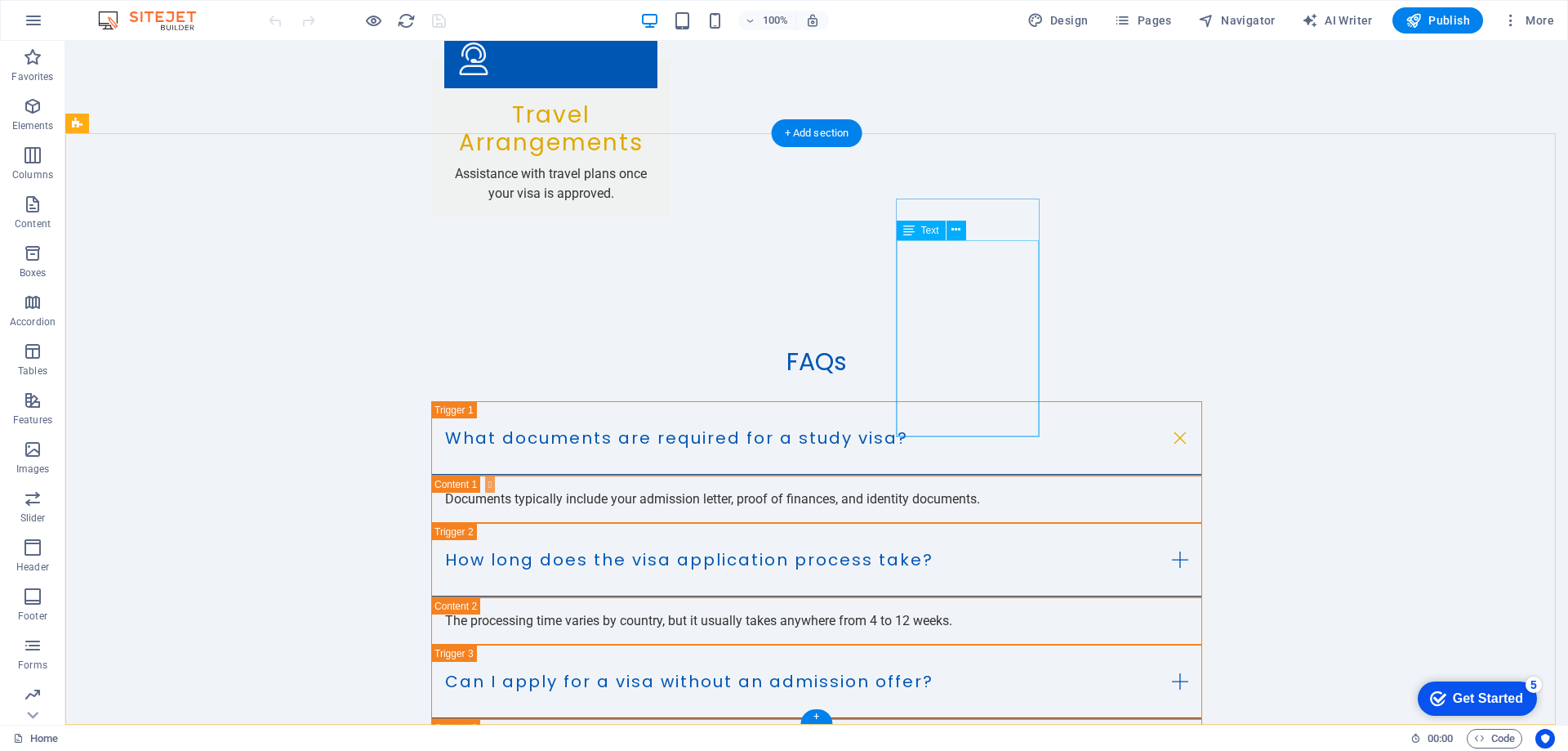
scroll to position [3329, 0]
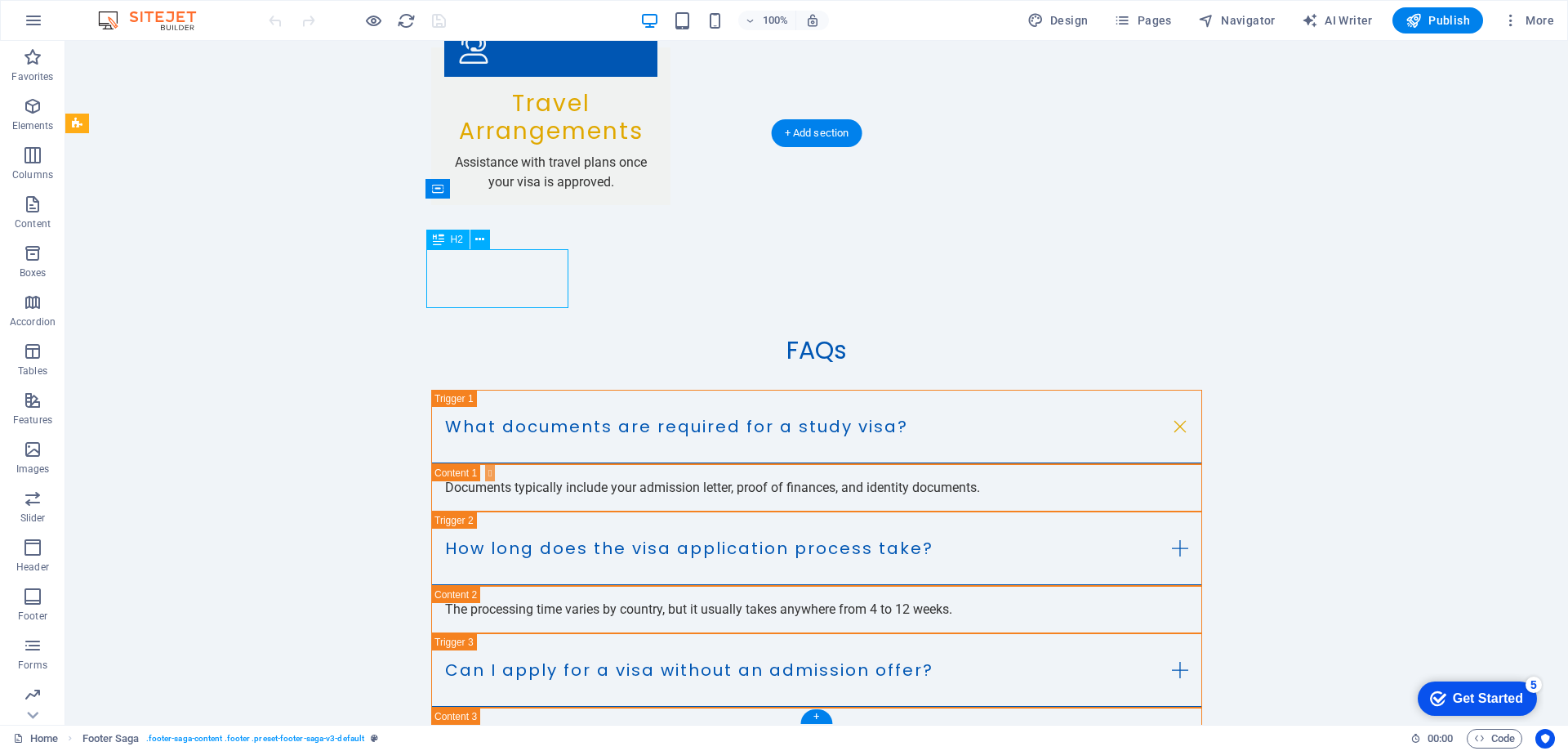
drag, startPoint x: 506, startPoint y: 294, endPoint x: 218, endPoint y: 293, distance: 288.0
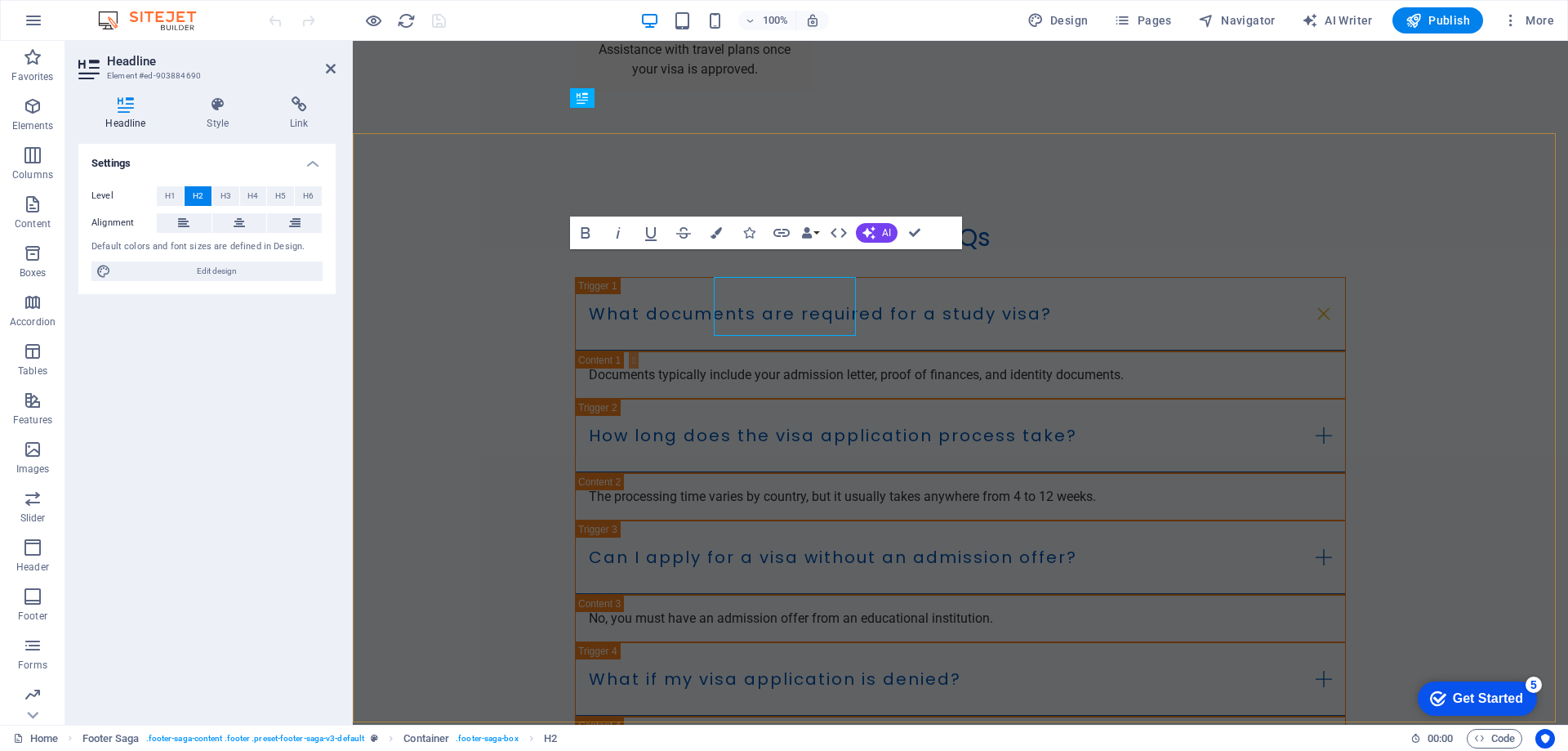
scroll to position [3301, 0]
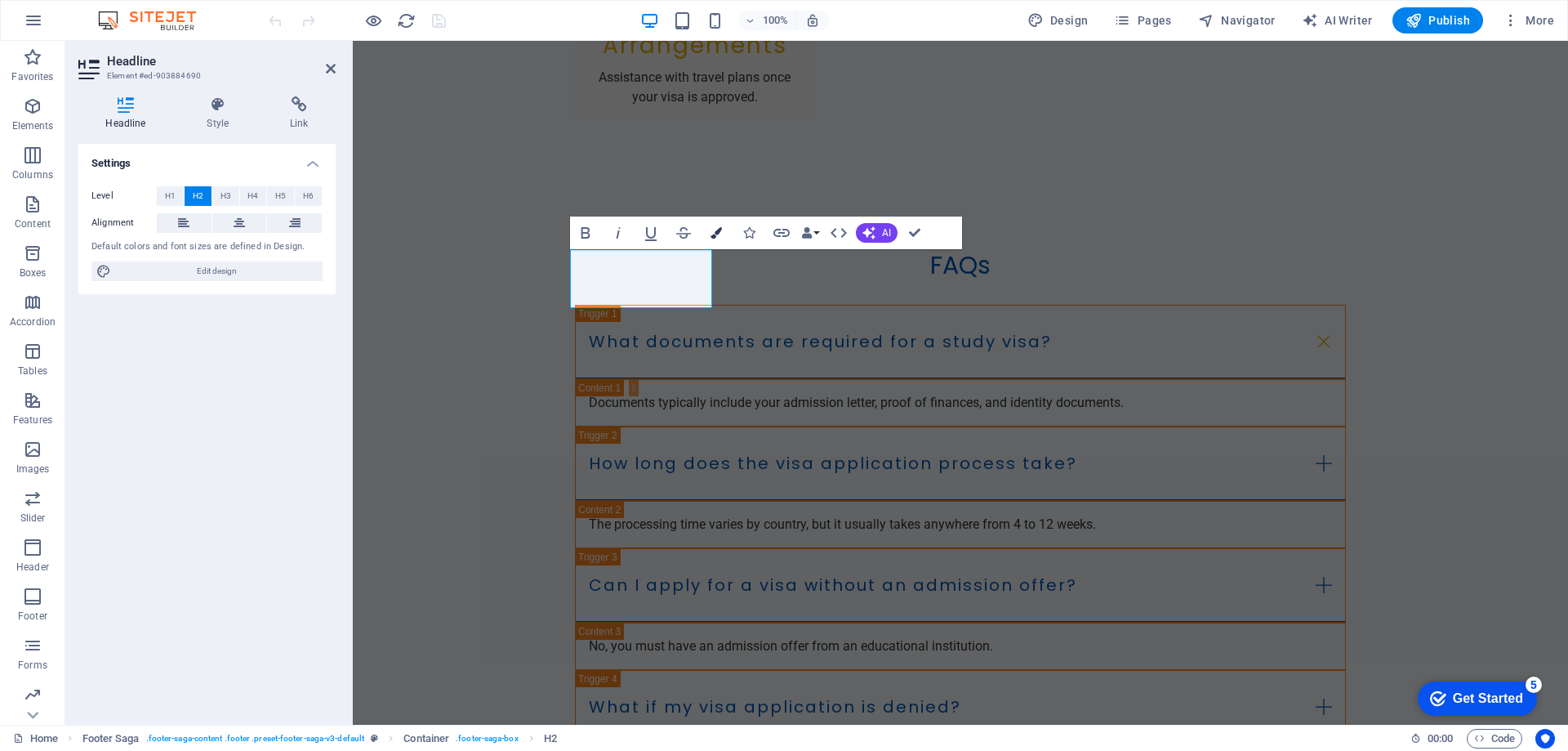
click at [712, 232] on icon "button" at bounding box center [716, 233] width 11 height 11
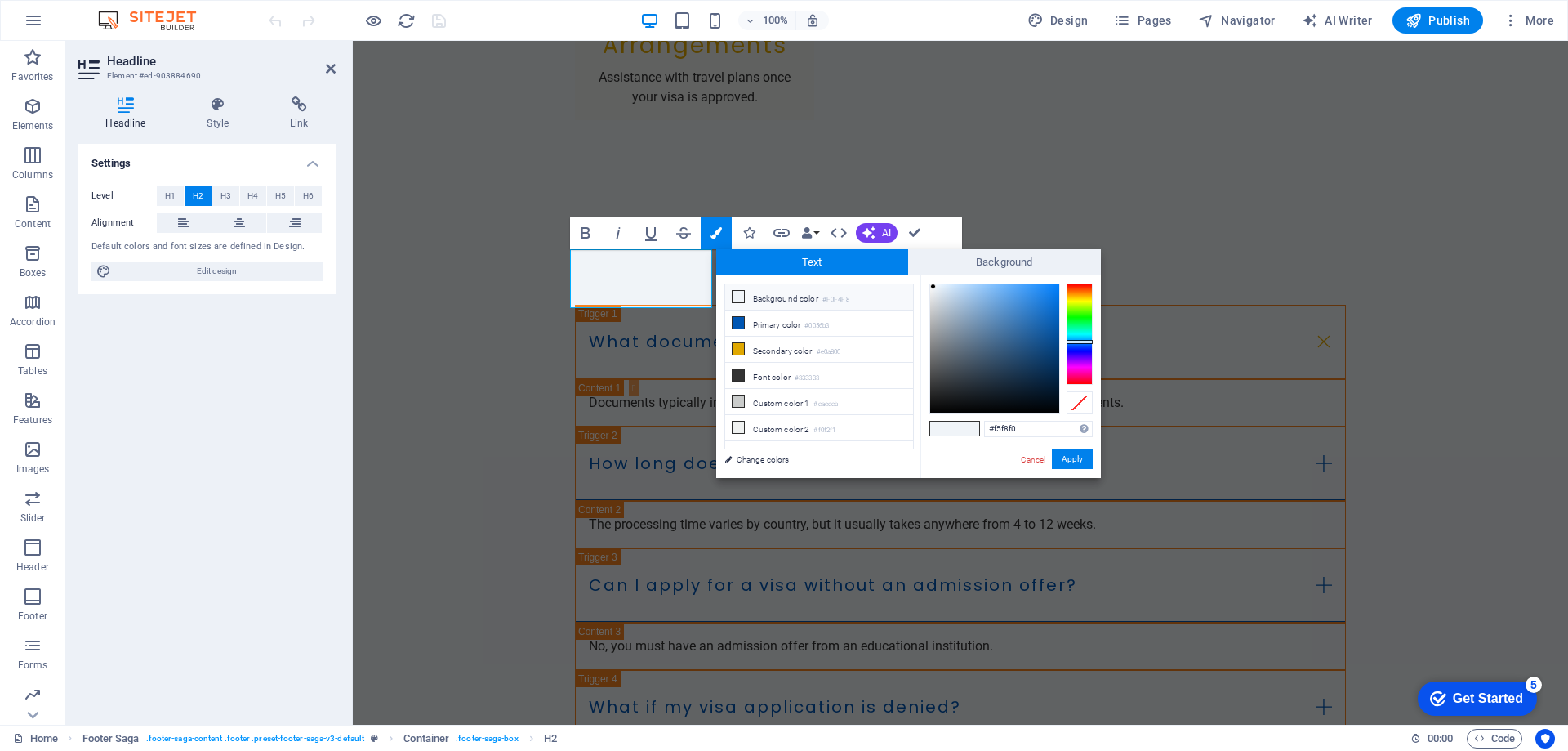
click at [1089, 306] on div at bounding box center [1079, 334] width 26 height 101
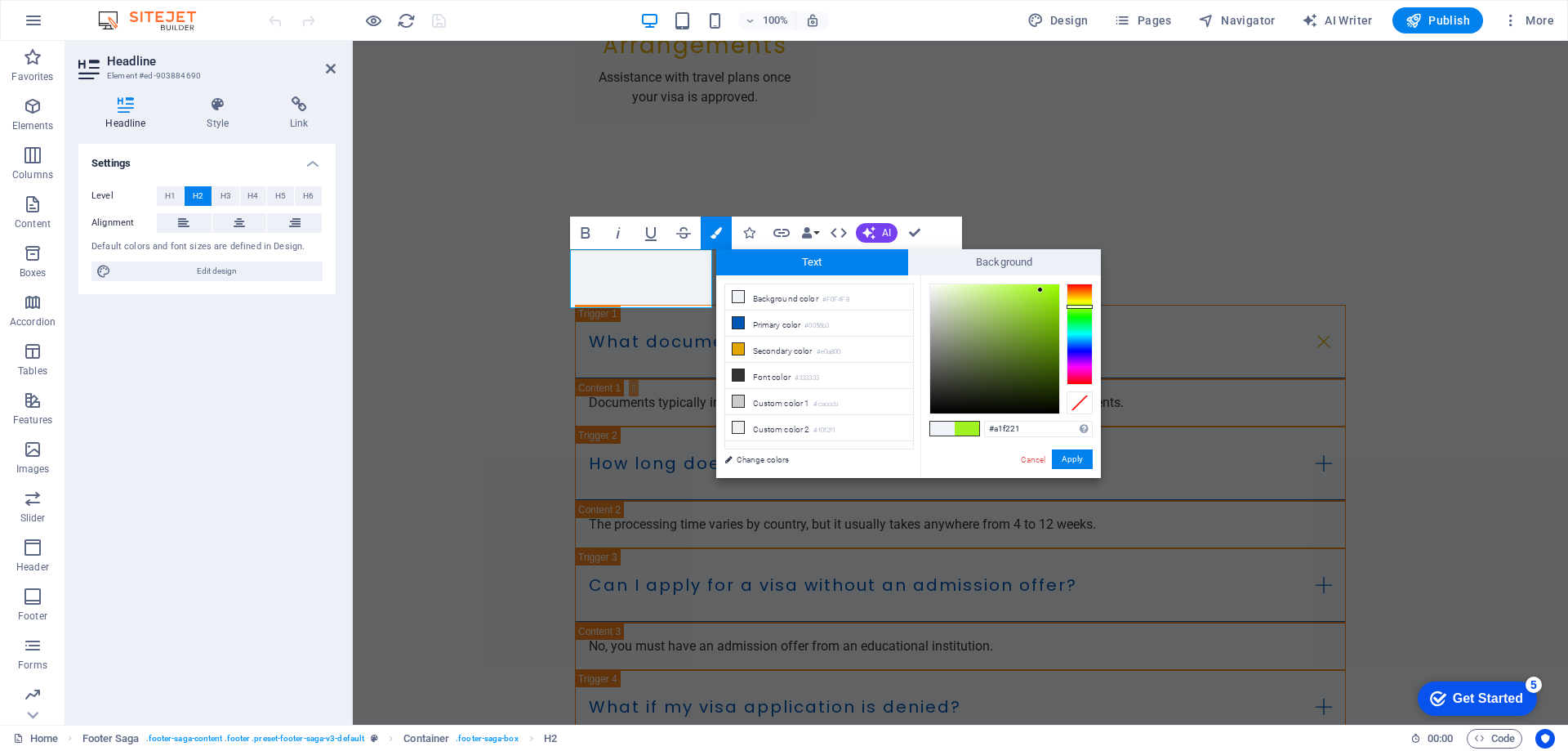
drag, startPoint x: 1027, startPoint y: 325, endPoint x: 1041, endPoint y: 290, distance: 37.7
click at [1041, 290] on div at bounding box center [995, 349] width 129 height 129
type input "#98e322"
click at [1039, 297] on div at bounding box center [995, 349] width 129 height 129
click at [1068, 449] on button "Apply" at bounding box center [1072, 459] width 41 height 20
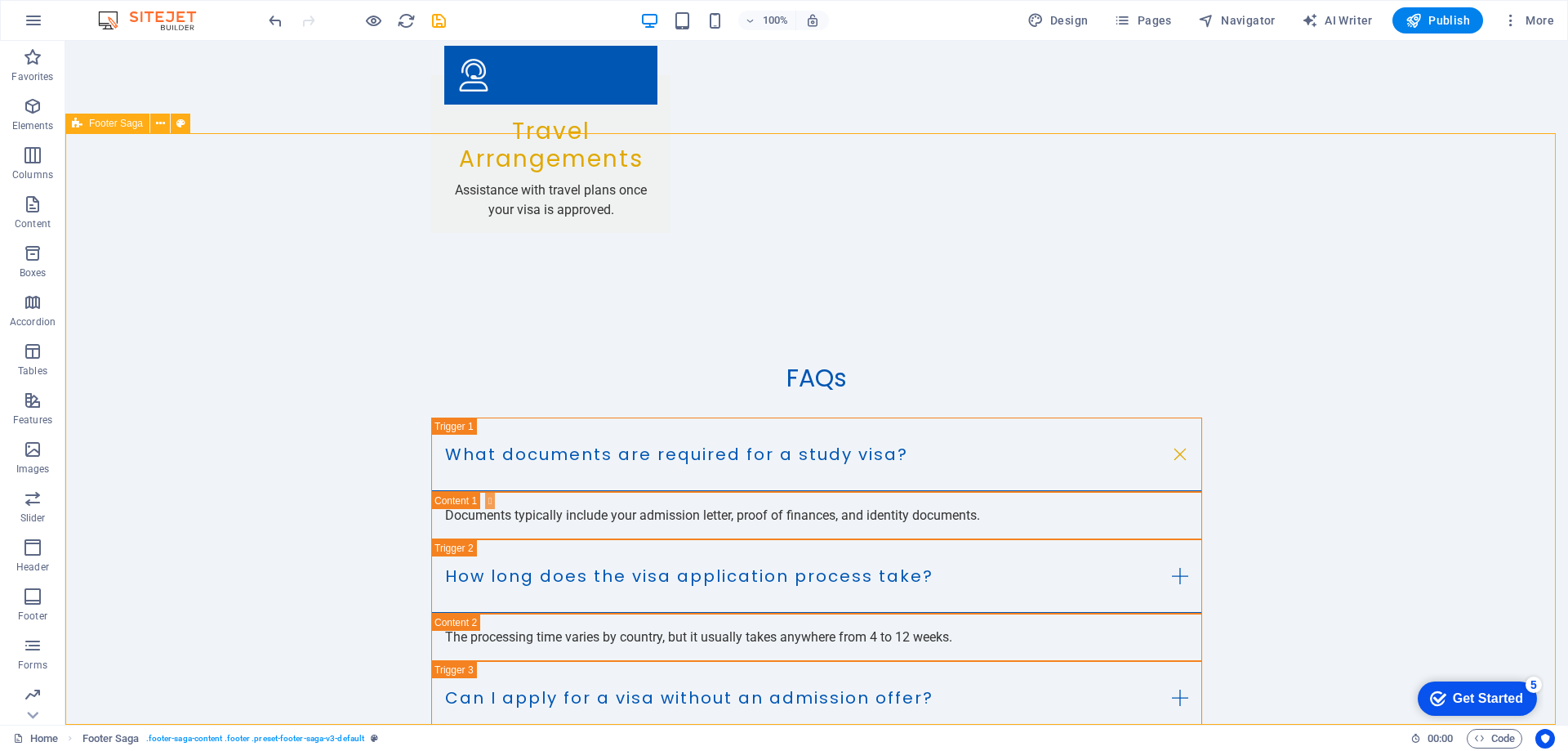
scroll to position [3329, 0]
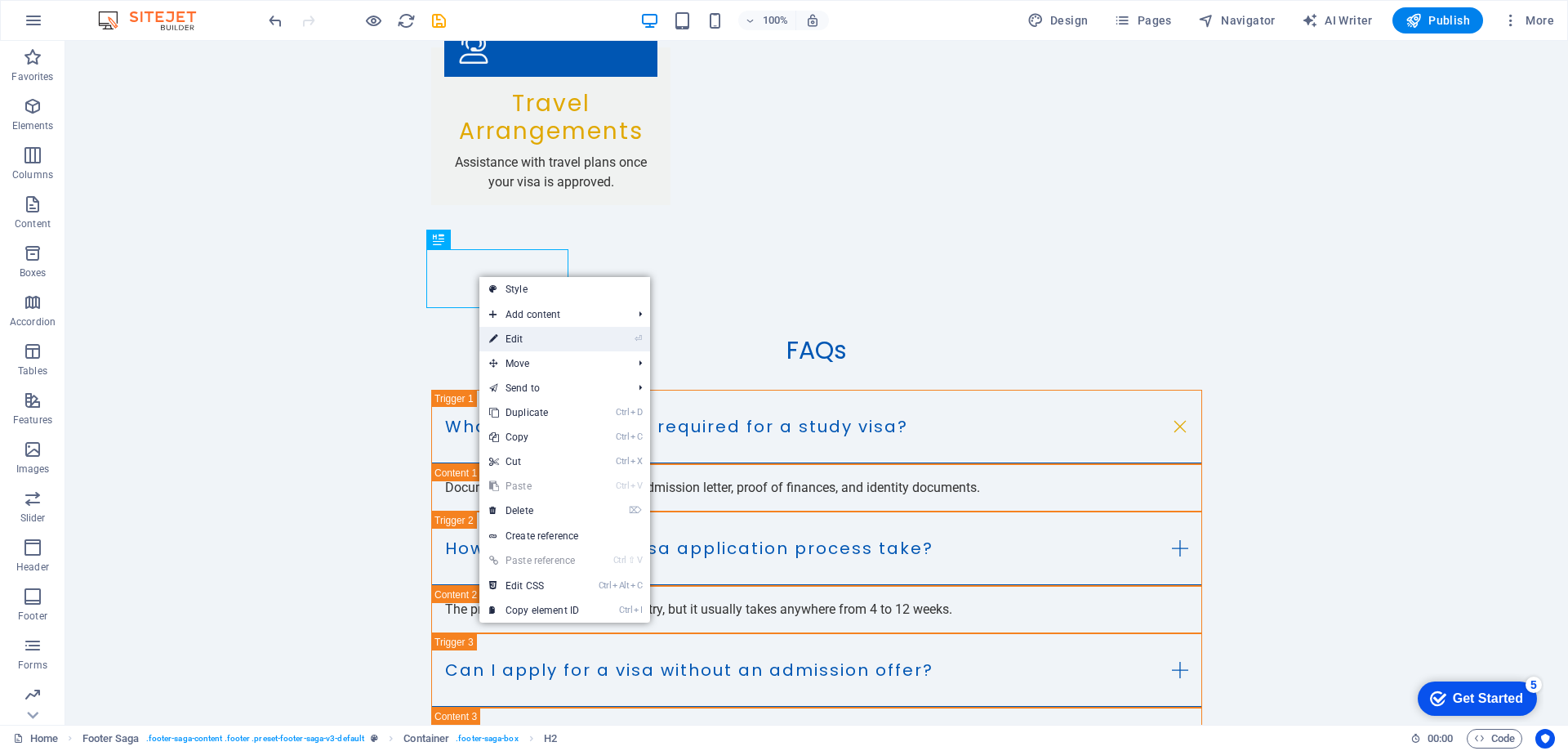
click at [541, 338] on link "⏎ Edit" at bounding box center [534, 339] width 109 height 25
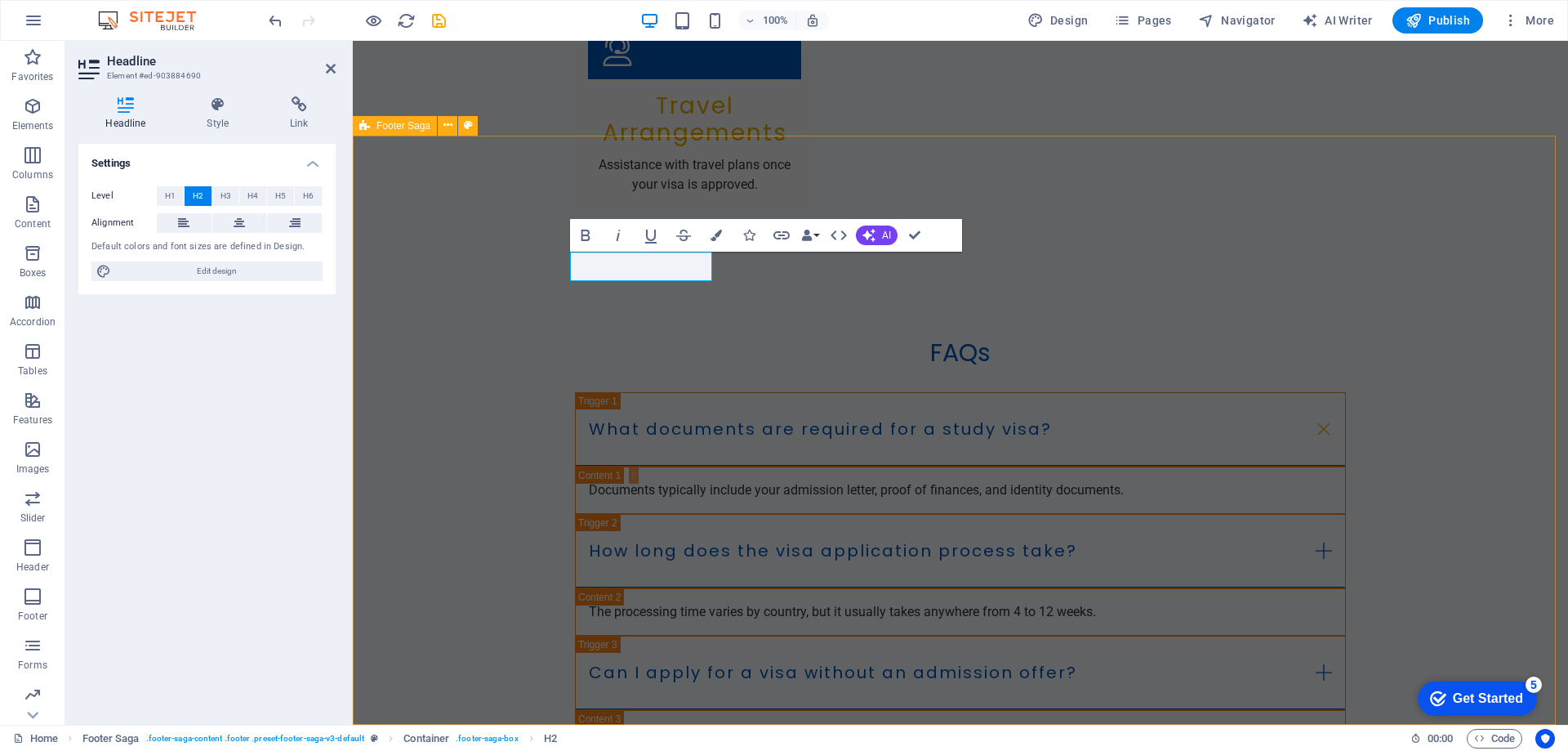
scroll to position [3301, 0]
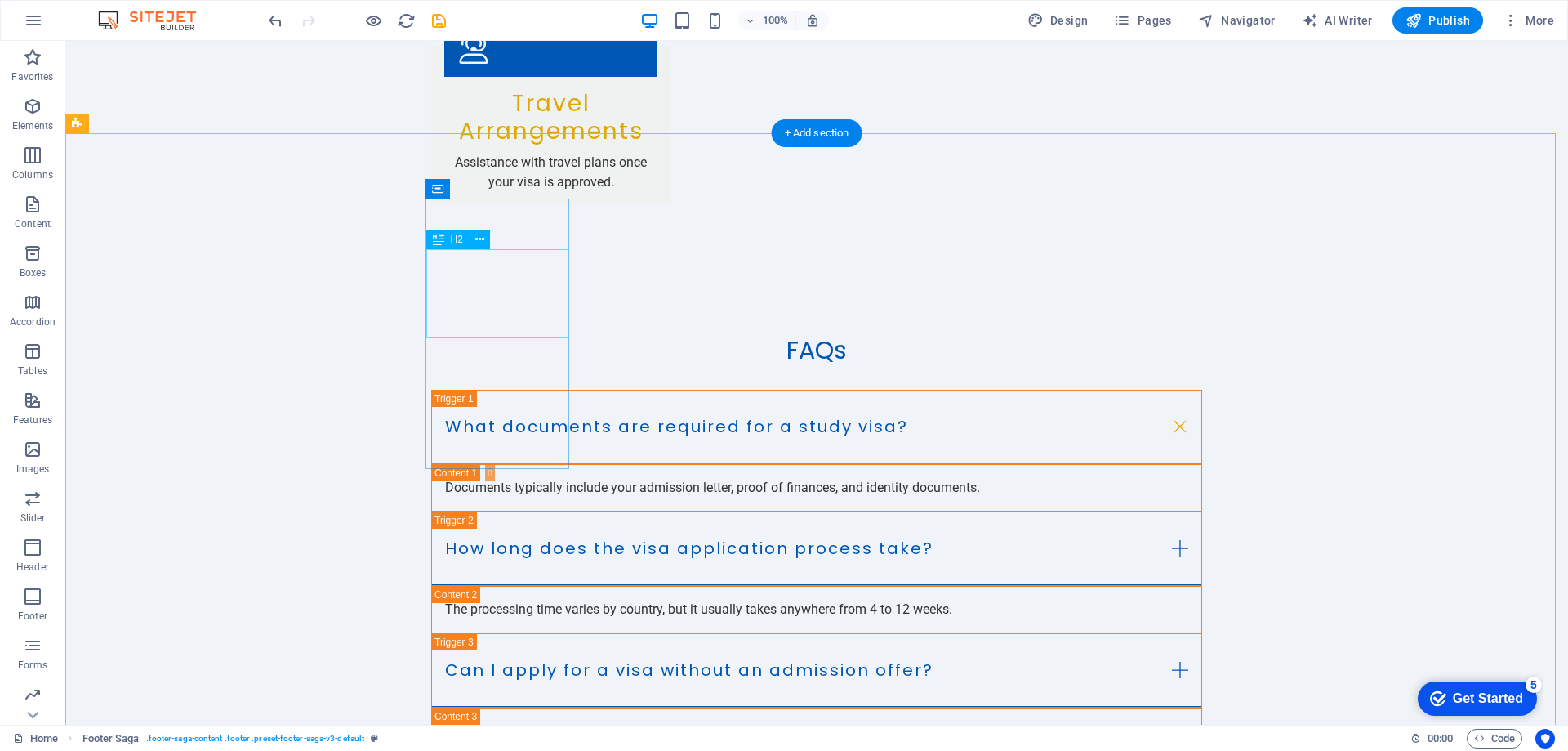
click at [483, 237] on icon at bounding box center [480, 240] width 9 height 17
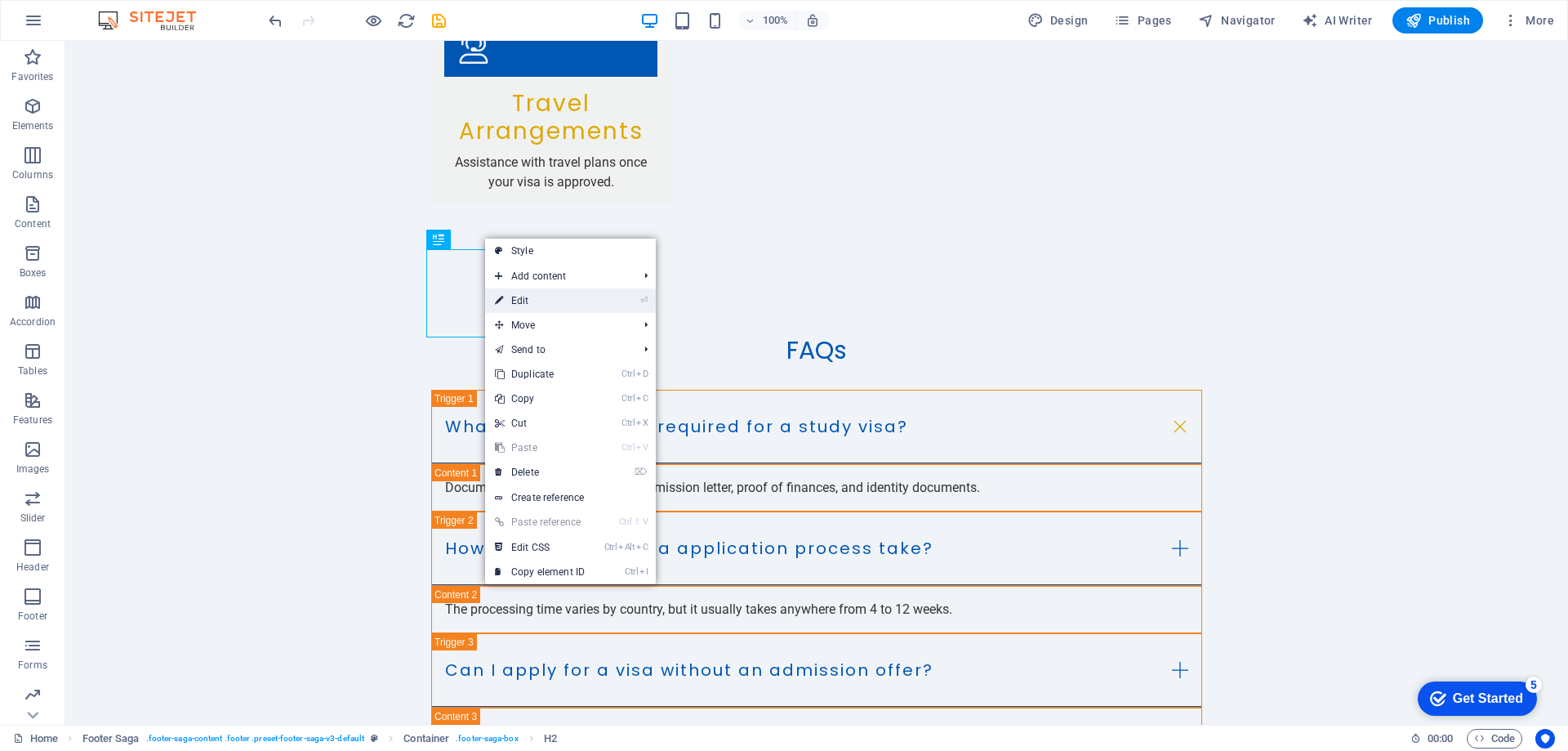
click at [535, 298] on link "⏎ Edit" at bounding box center [539, 301] width 109 height 25
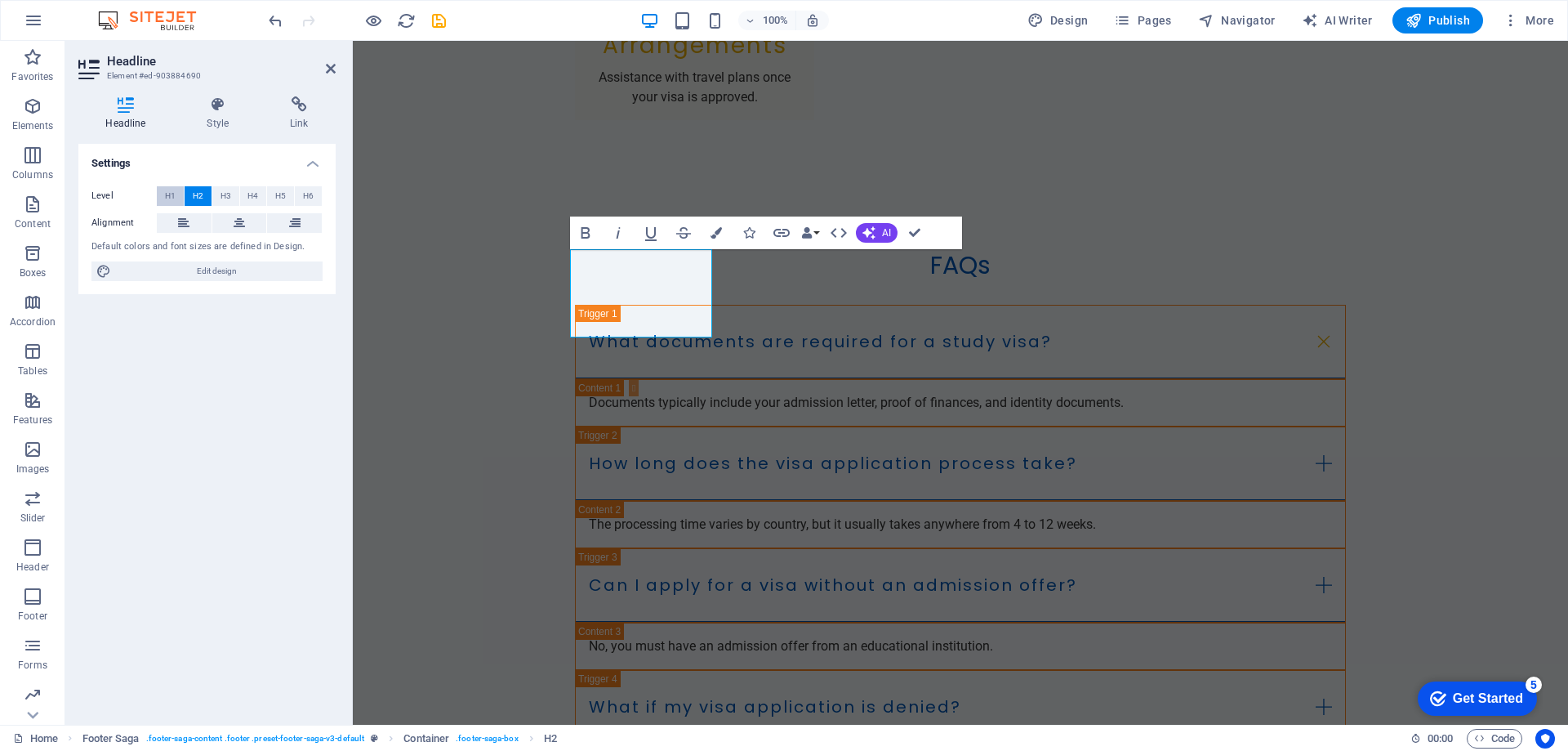
click at [170, 194] on span "H1" at bounding box center [169, 196] width 10 height 20
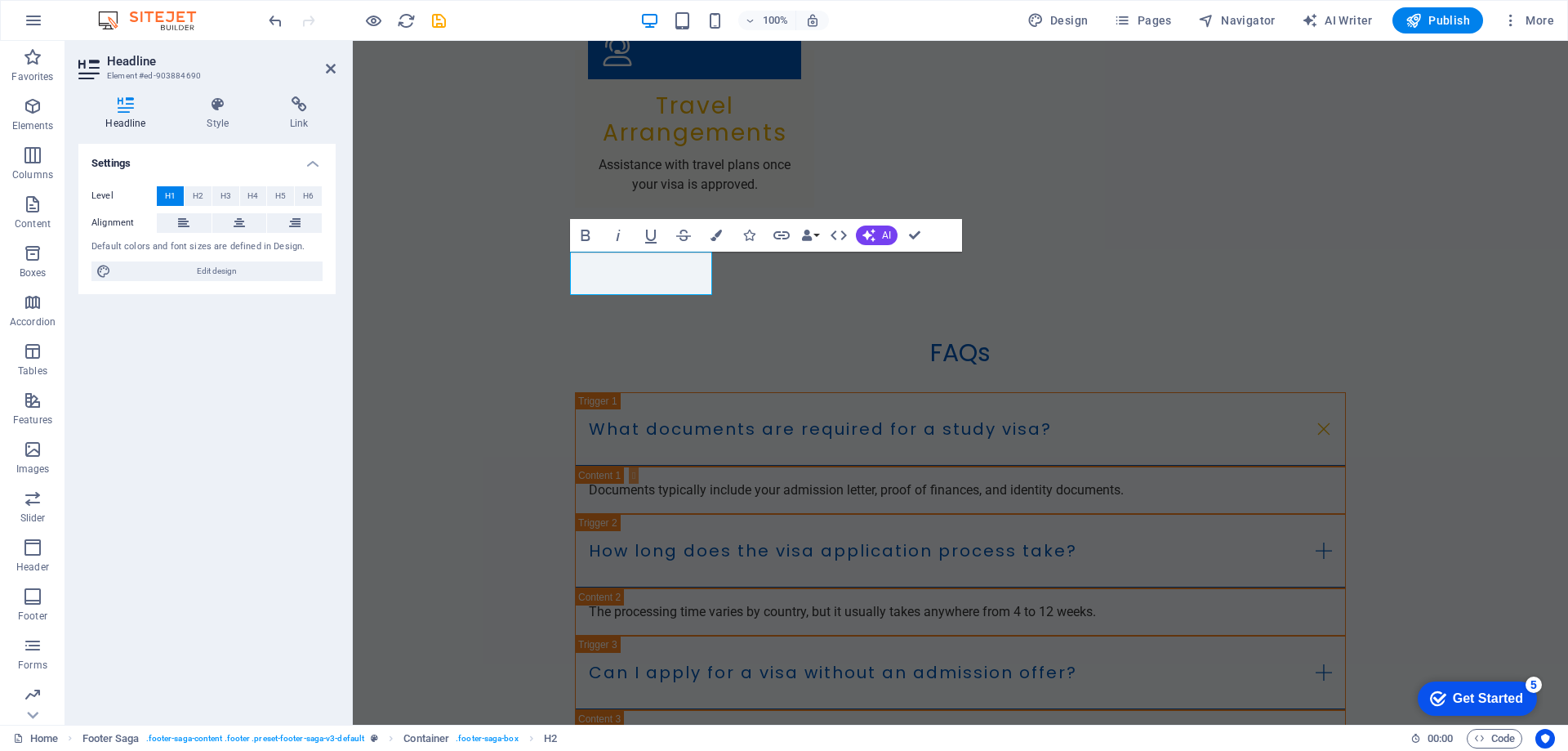
click at [170, 194] on span "H1" at bounding box center [169, 196] width 10 height 20
click at [170, 195] on span "H1" at bounding box center [169, 196] width 10 height 20
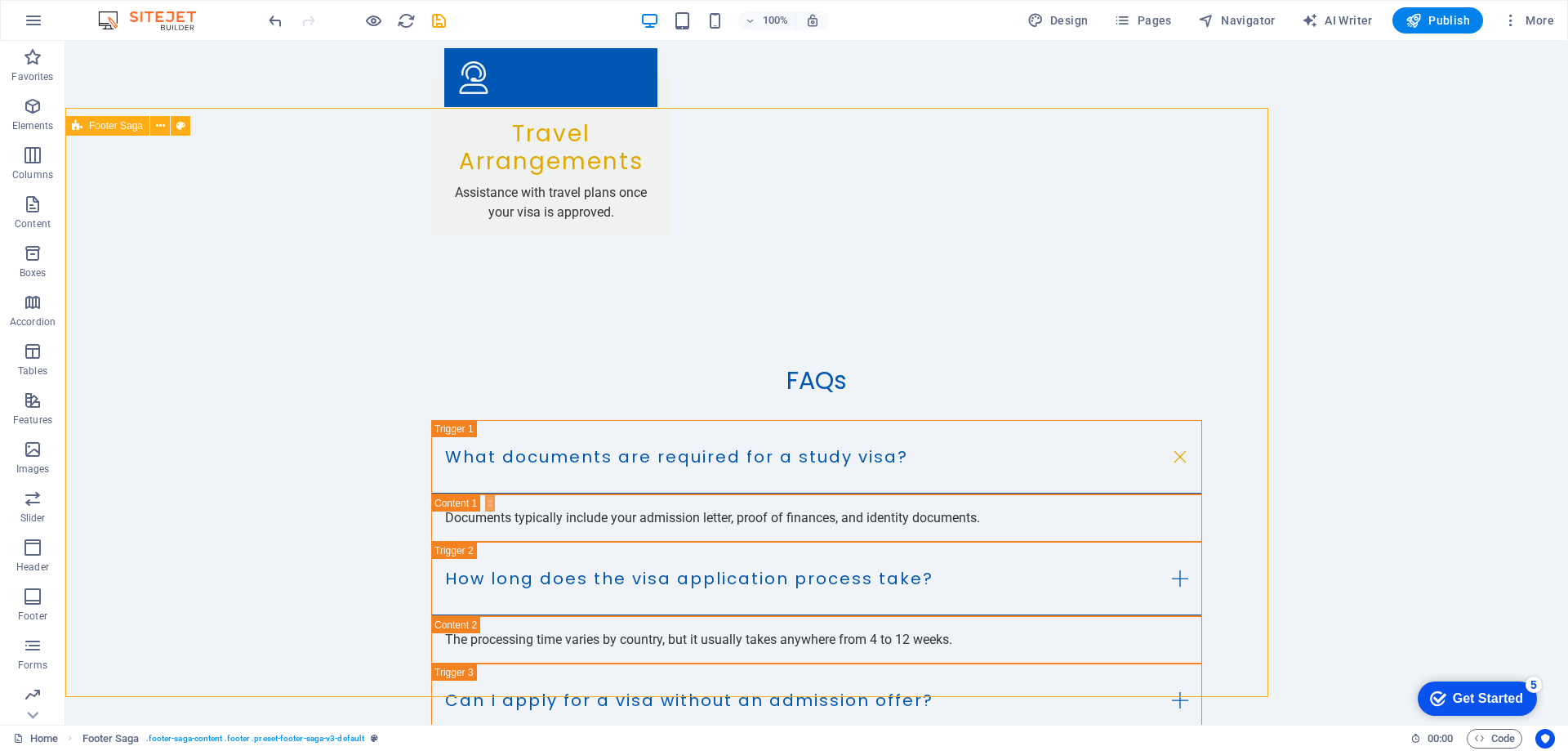
scroll to position [3327, 0]
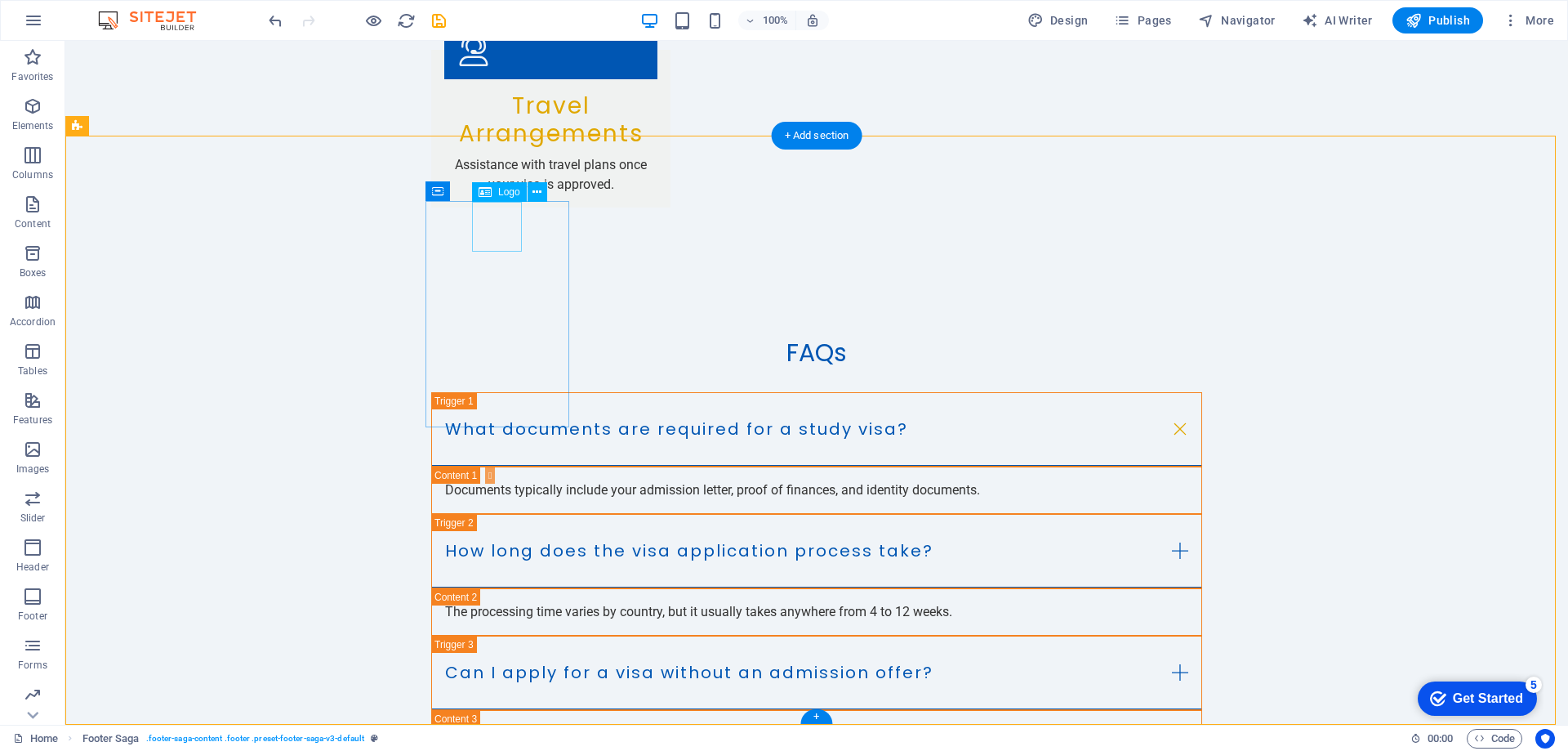
click at [534, 193] on icon at bounding box center [537, 192] width 9 height 17
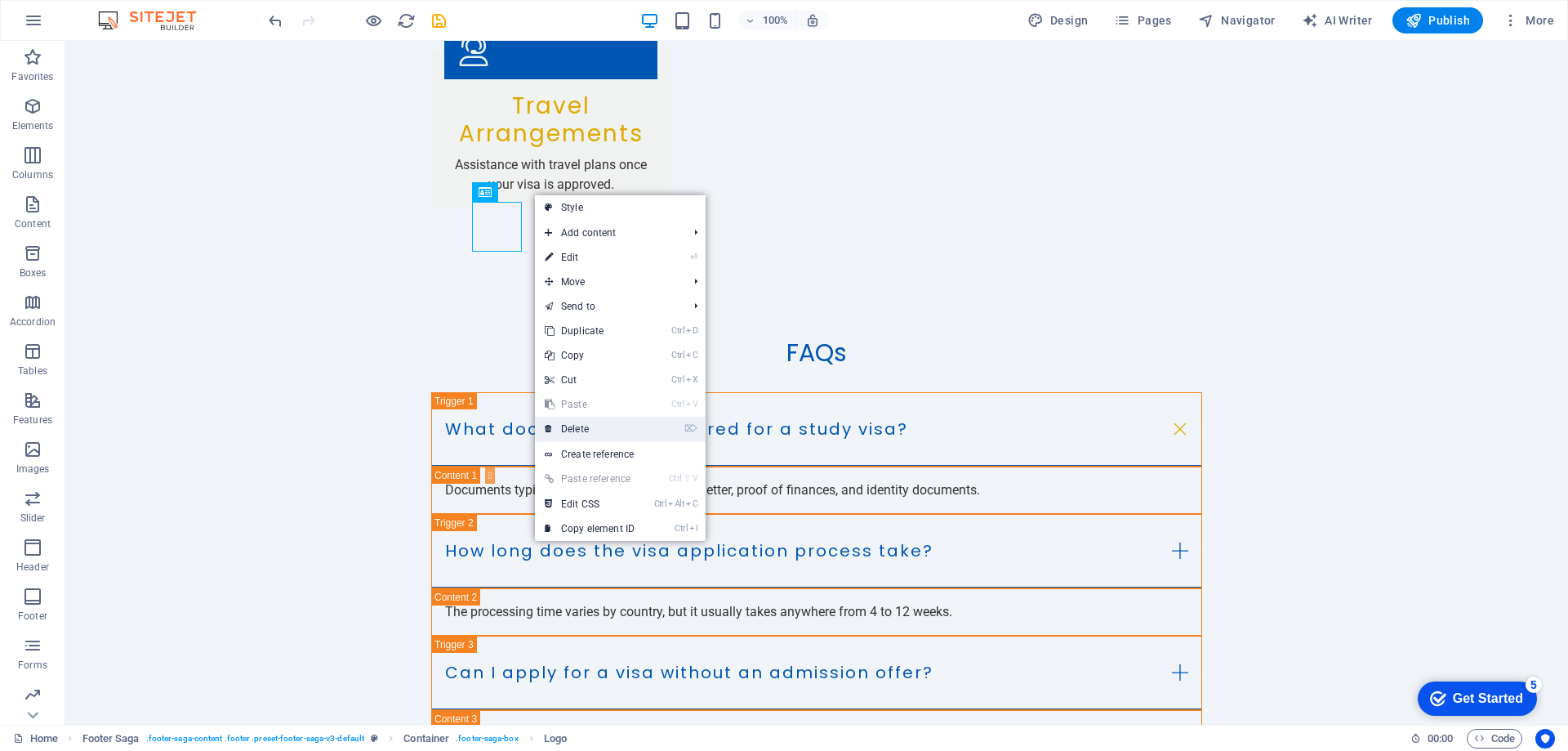
click at [625, 440] on link "⌦ Delete" at bounding box center [589, 429] width 109 height 25
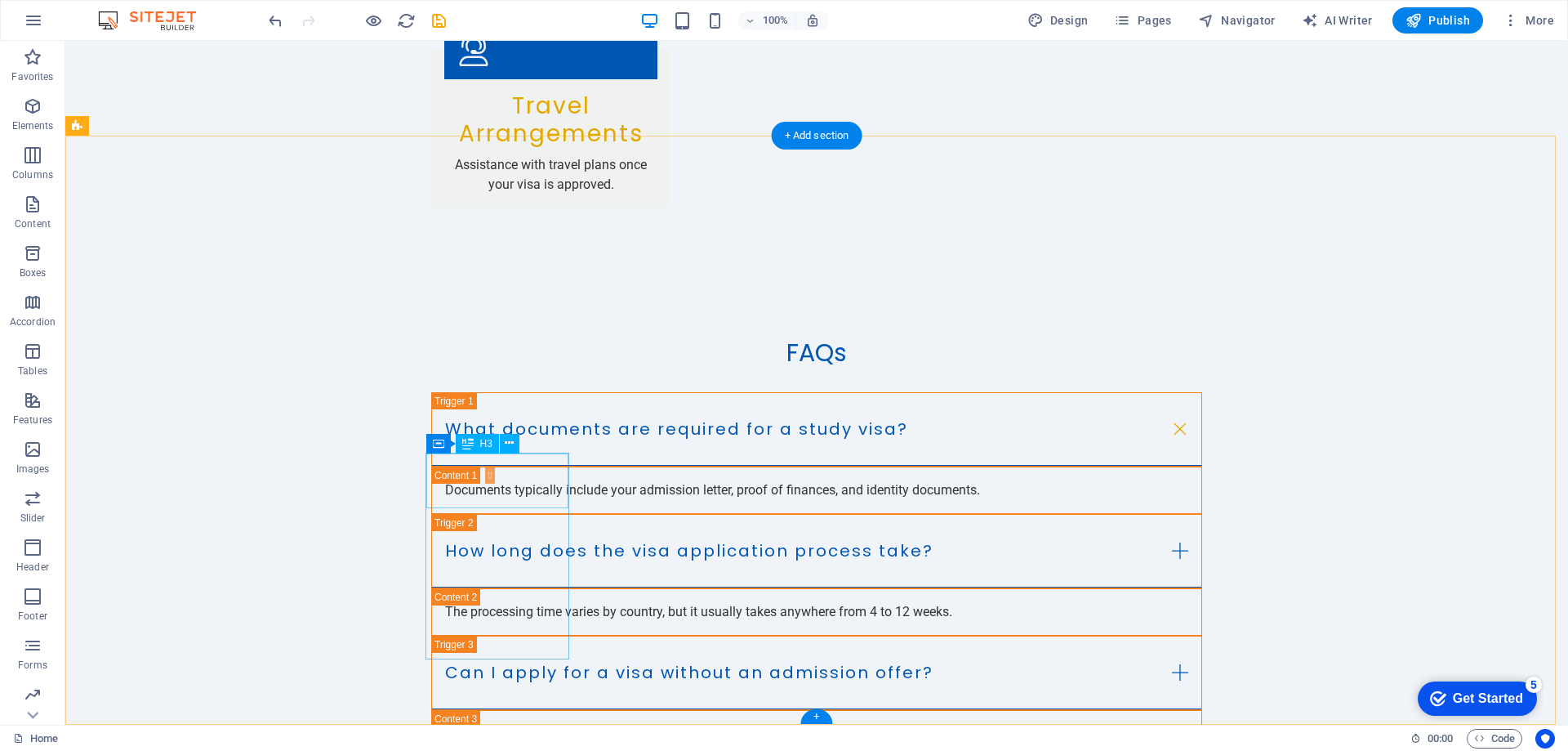
click at [514, 437] on icon at bounding box center [508, 444] width 9 height 17
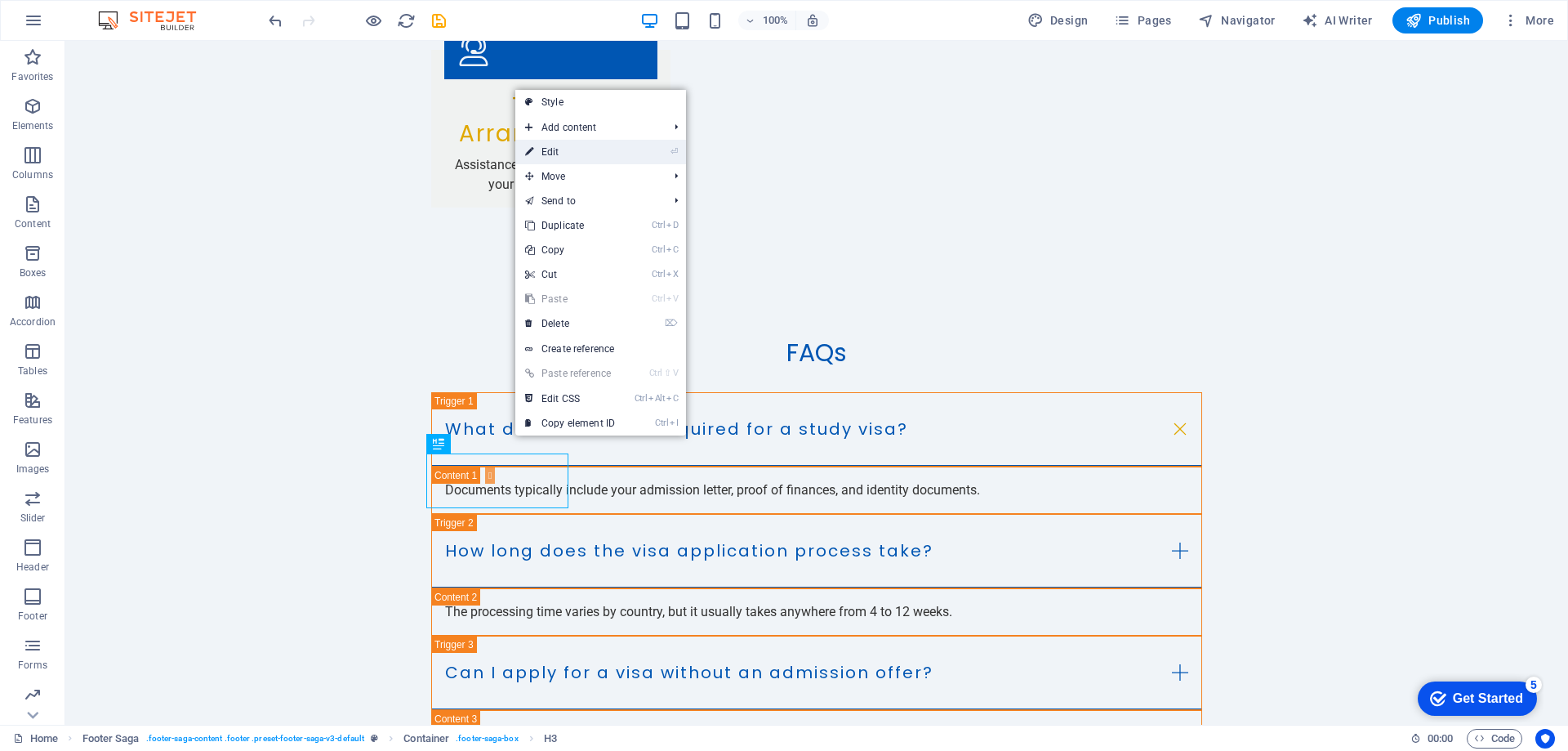
click at [562, 157] on link "⏎ Edit" at bounding box center [570, 152] width 109 height 25
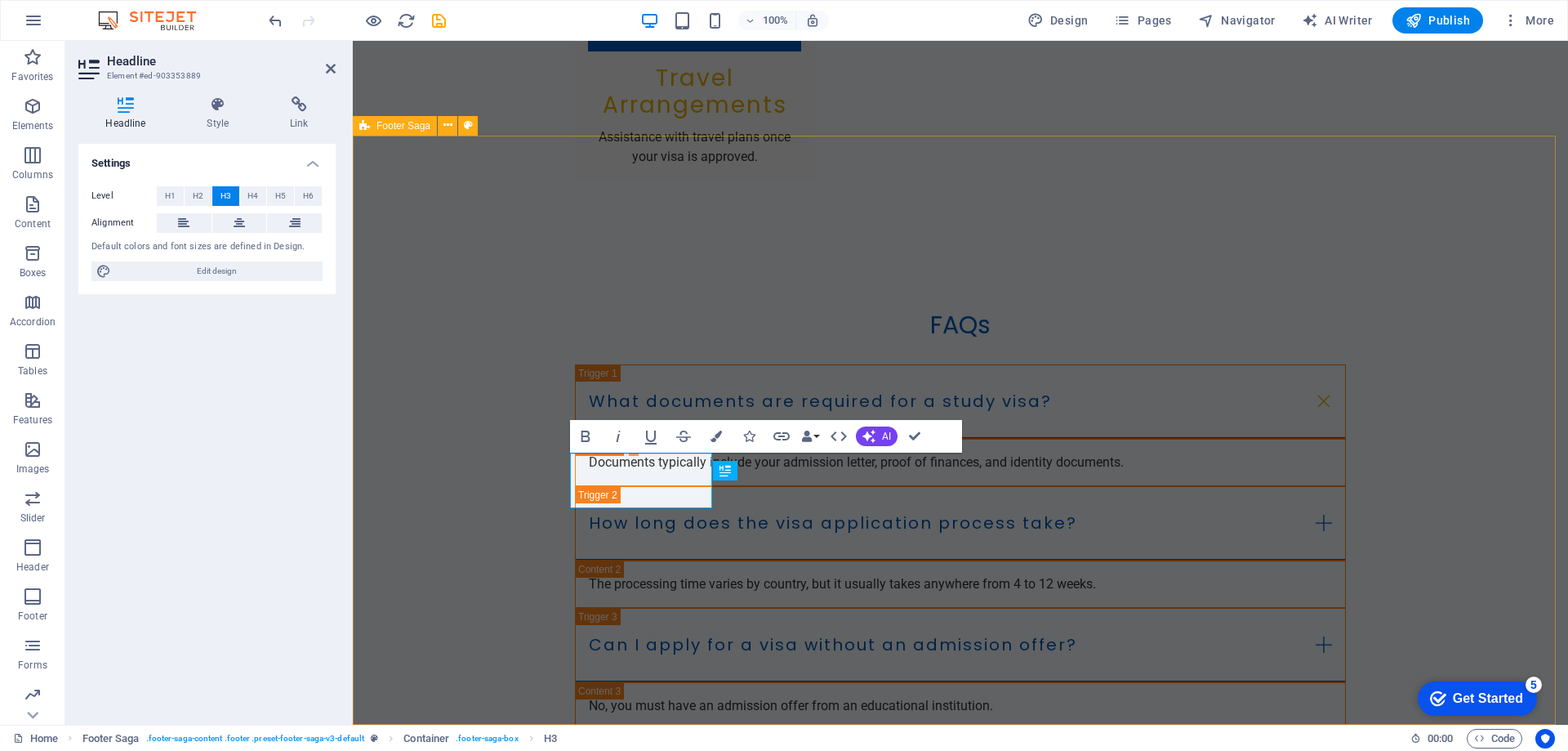
scroll to position [3298, 0]
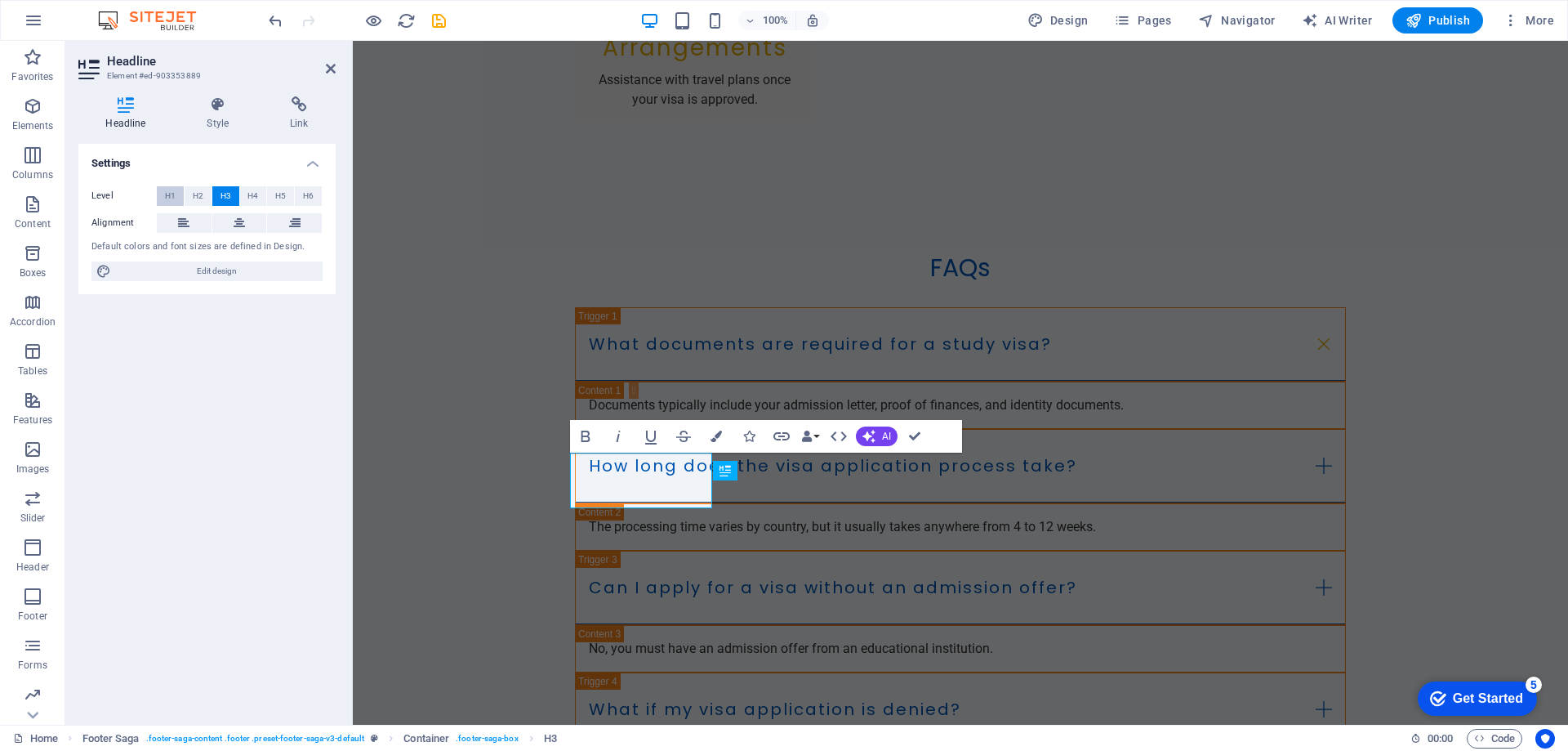
click at [178, 195] on button "H1" at bounding box center [170, 196] width 27 height 20
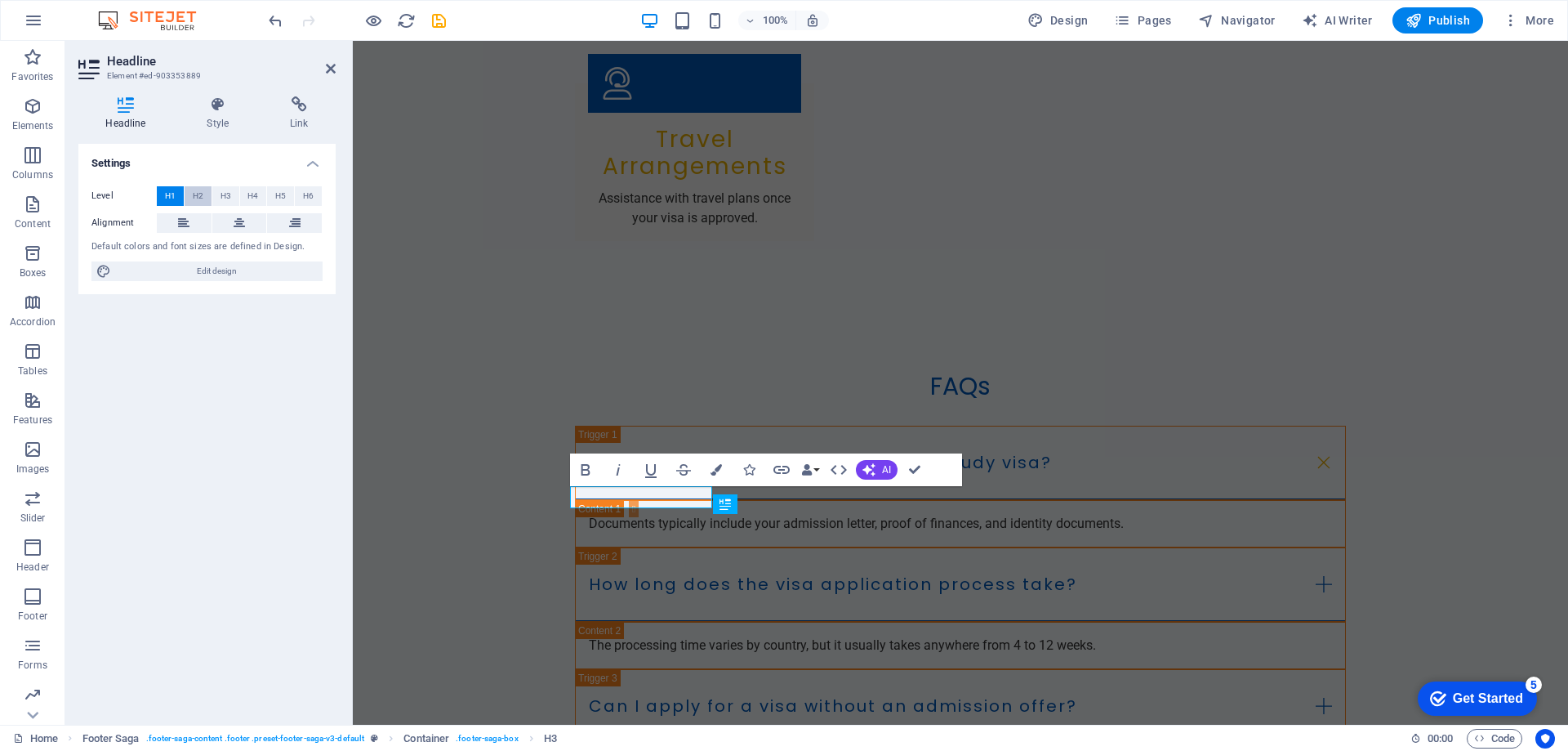
click at [193, 200] on span "H2" at bounding box center [198, 196] width 10 height 20
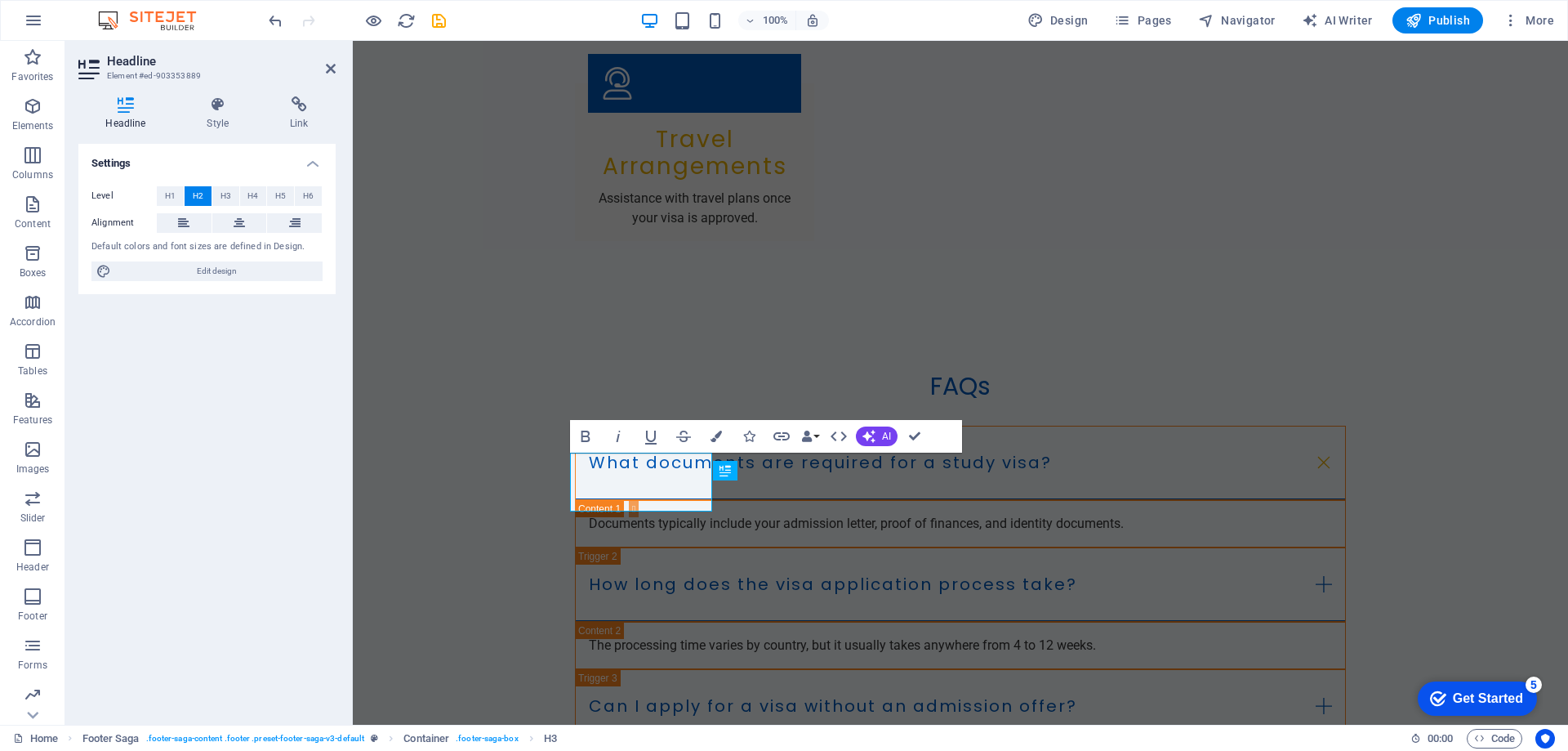
scroll to position [3298, 0]
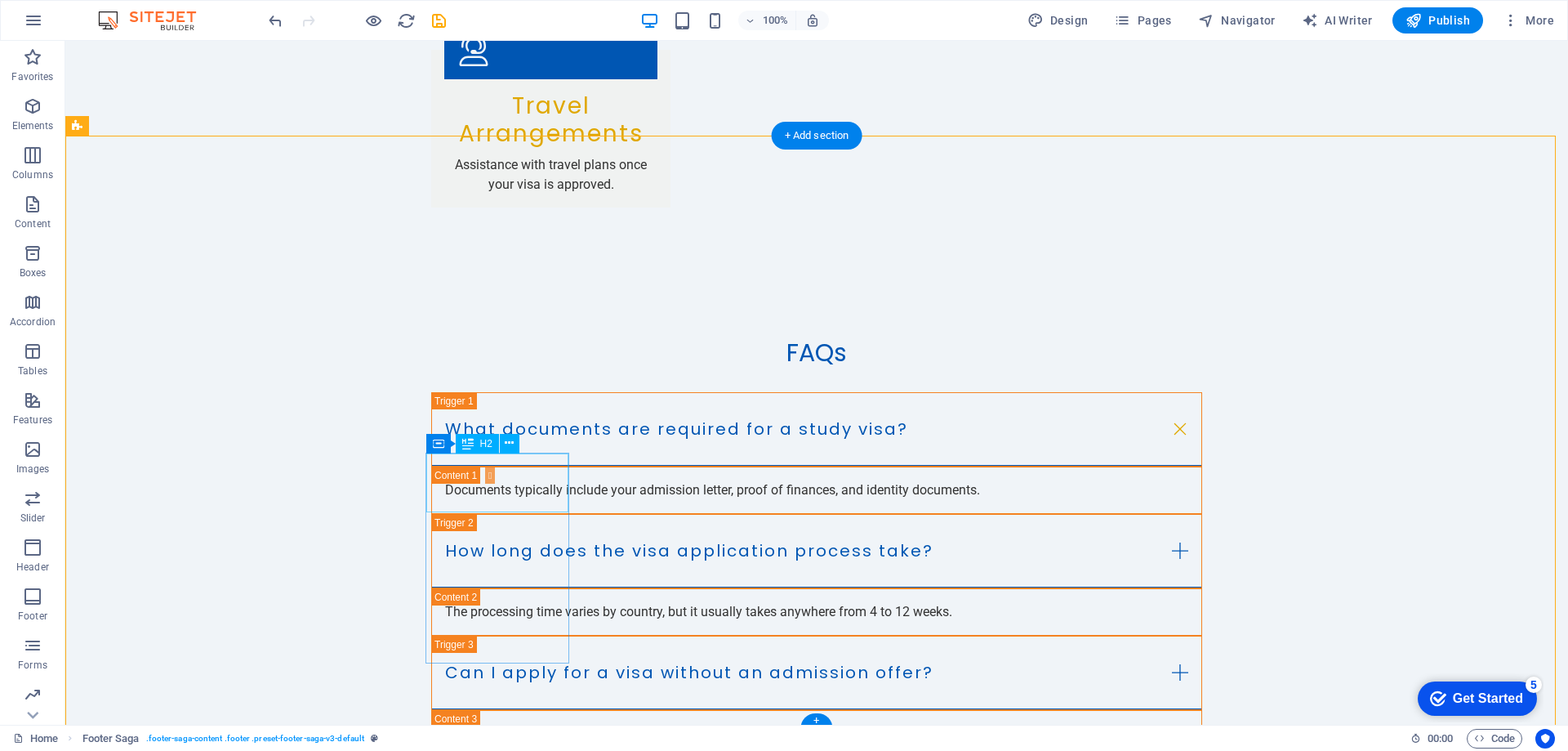
click at [504, 442] on icon at bounding box center [508, 444] width 9 height 17
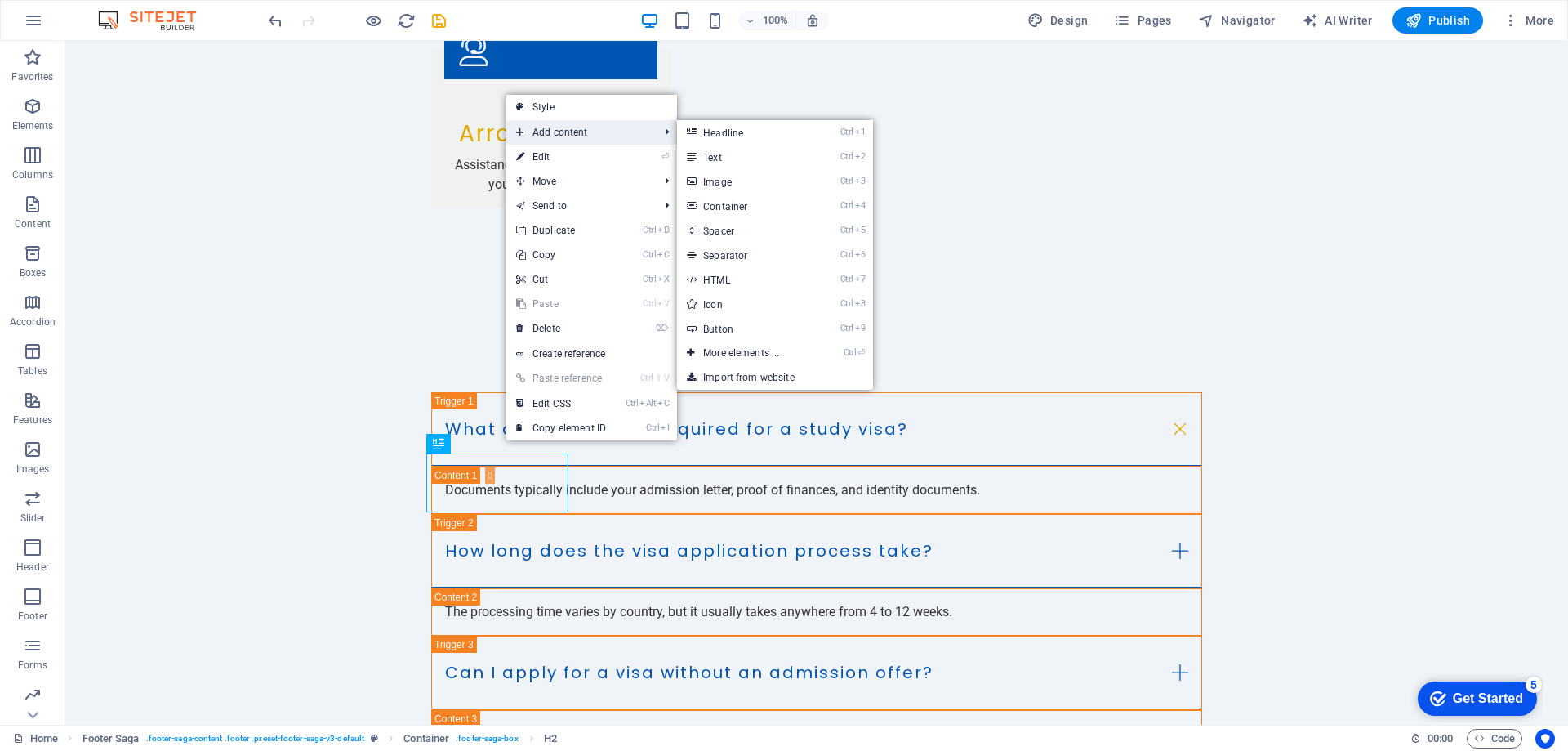
click at [562, 127] on span "Add content" at bounding box center [579, 132] width 147 height 25
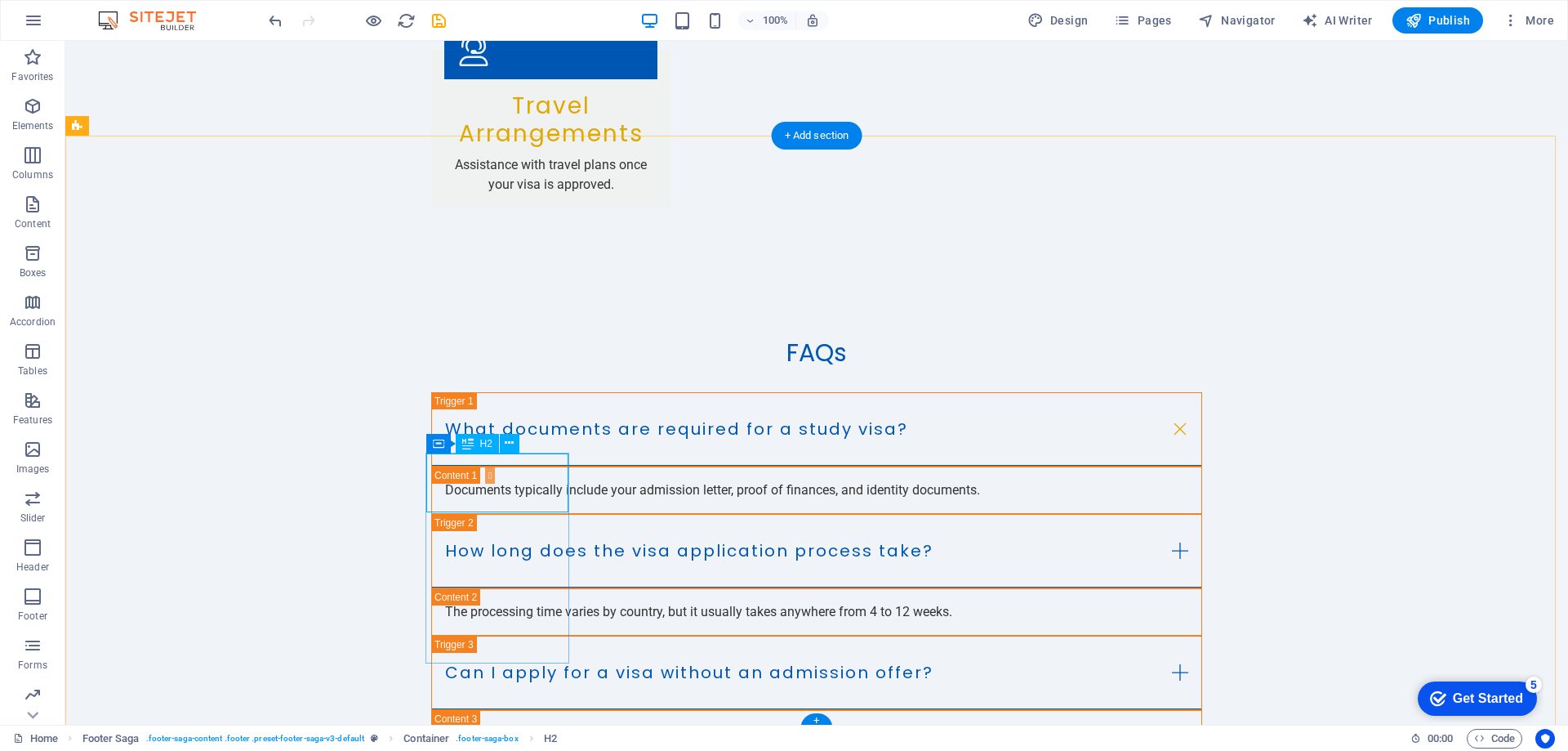
click at [510, 441] on icon at bounding box center [508, 444] width 9 height 17
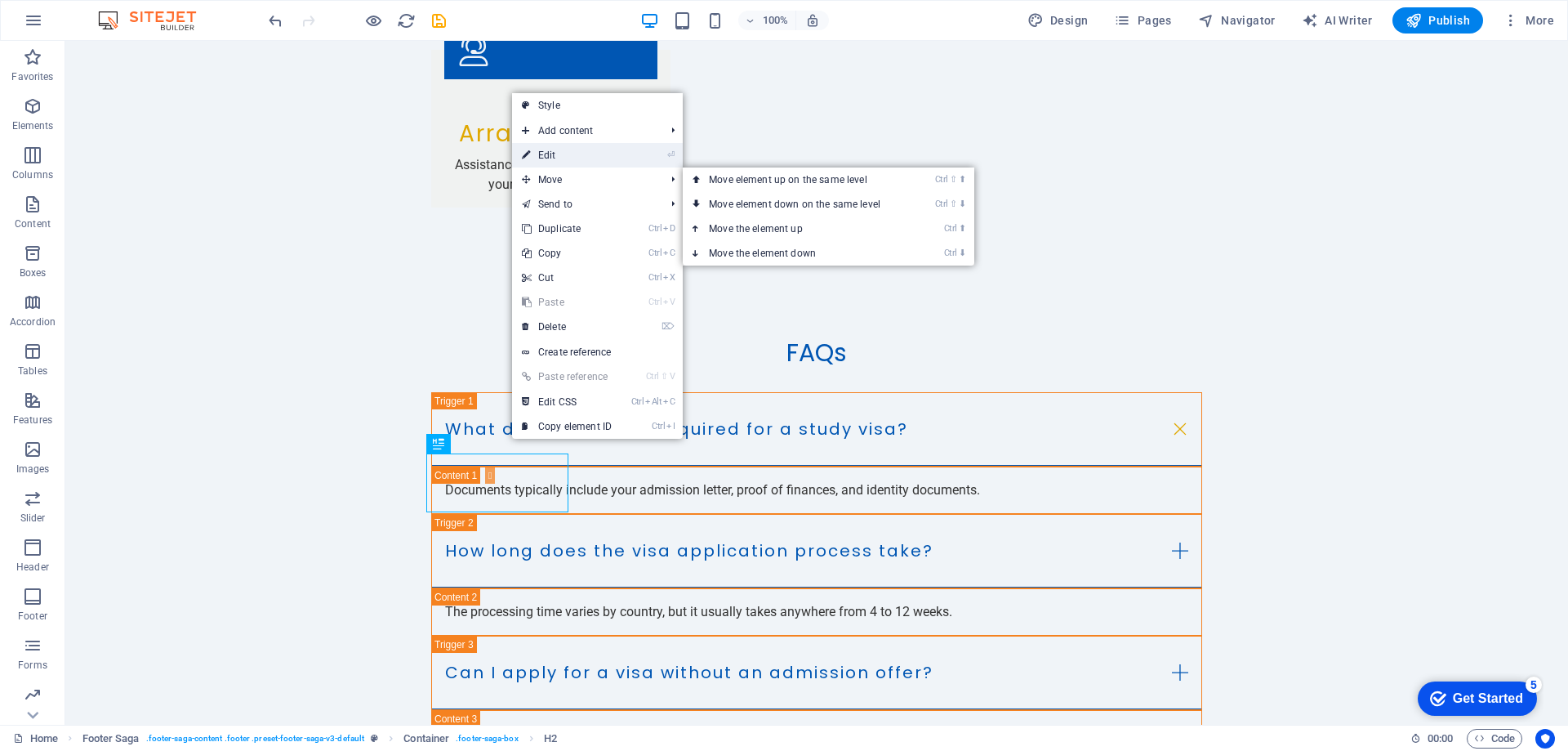
click at [573, 153] on link "⏎ Edit" at bounding box center [566, 155] width 109 height 25
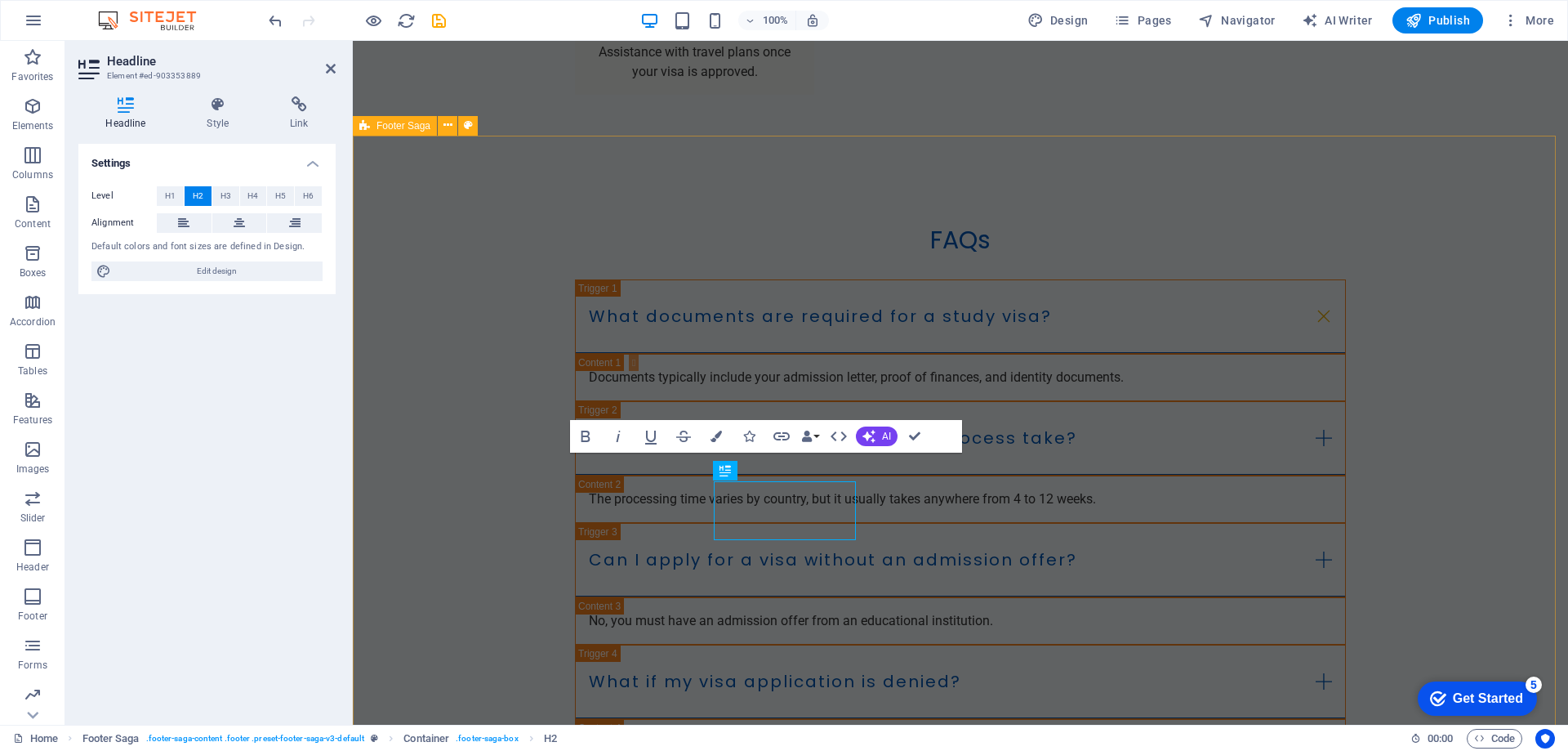
scroll to position [3298, 0]
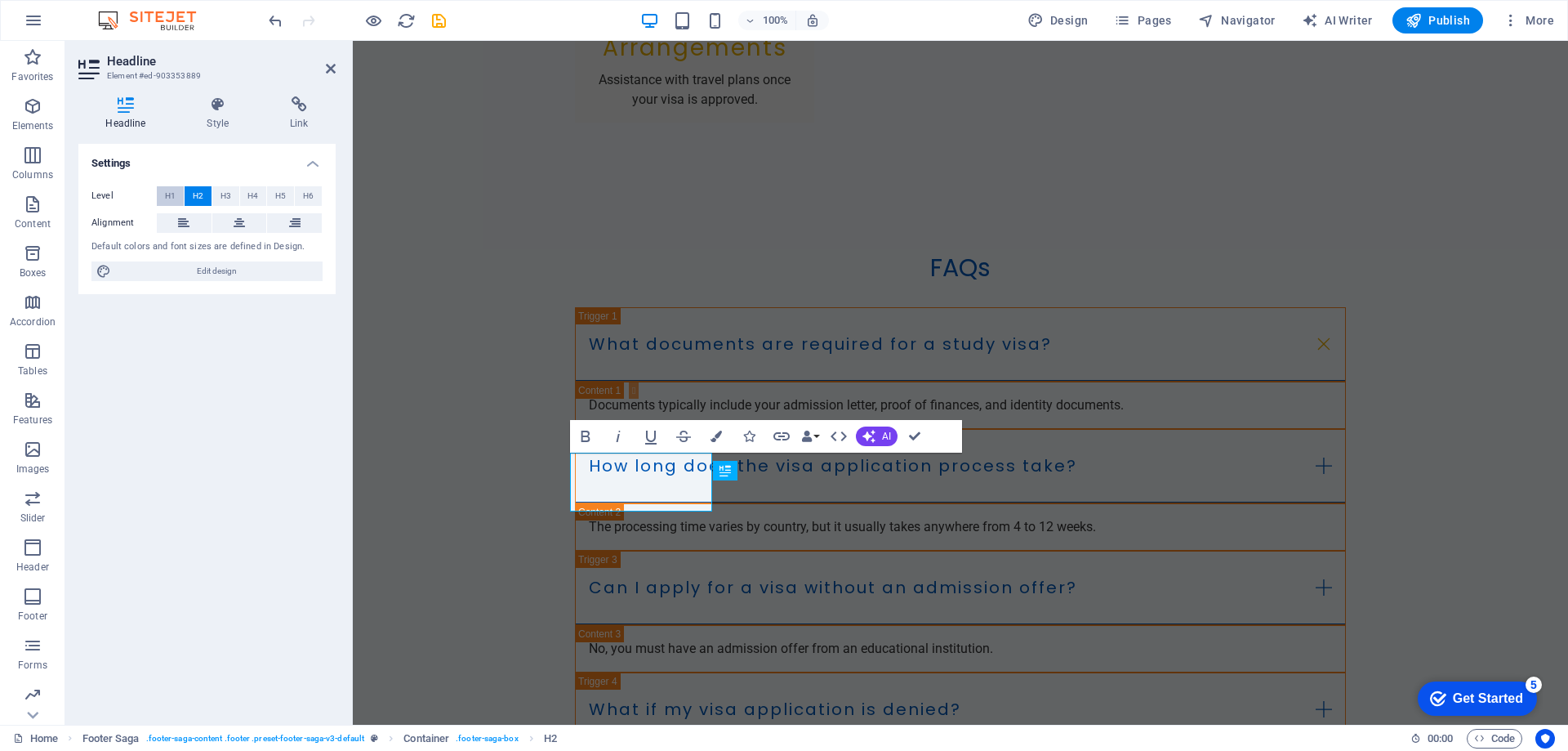
click at [173, 197] on span "H1" at bounding box center [169, 196] width 10 height 20
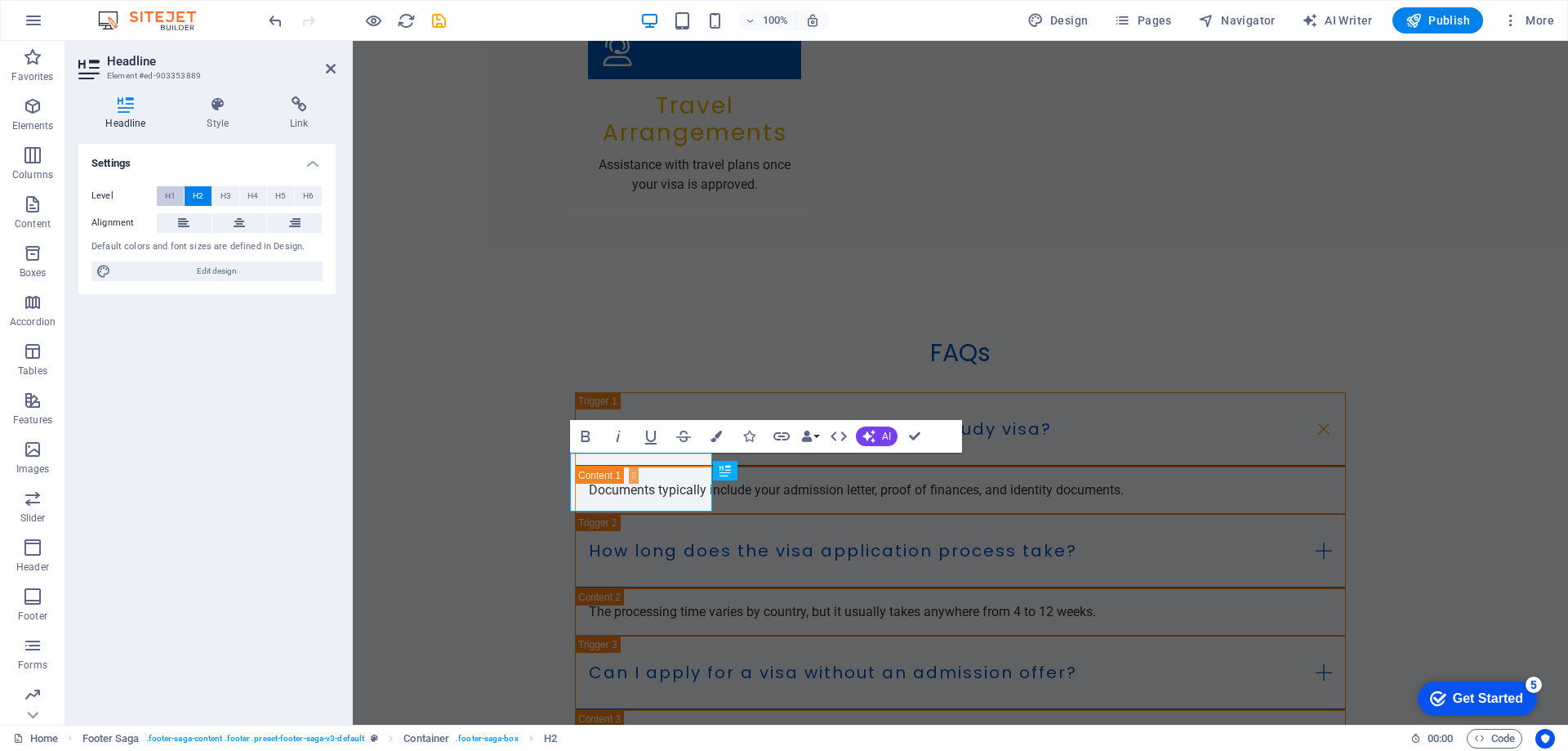
scroll to position [3265, 0]
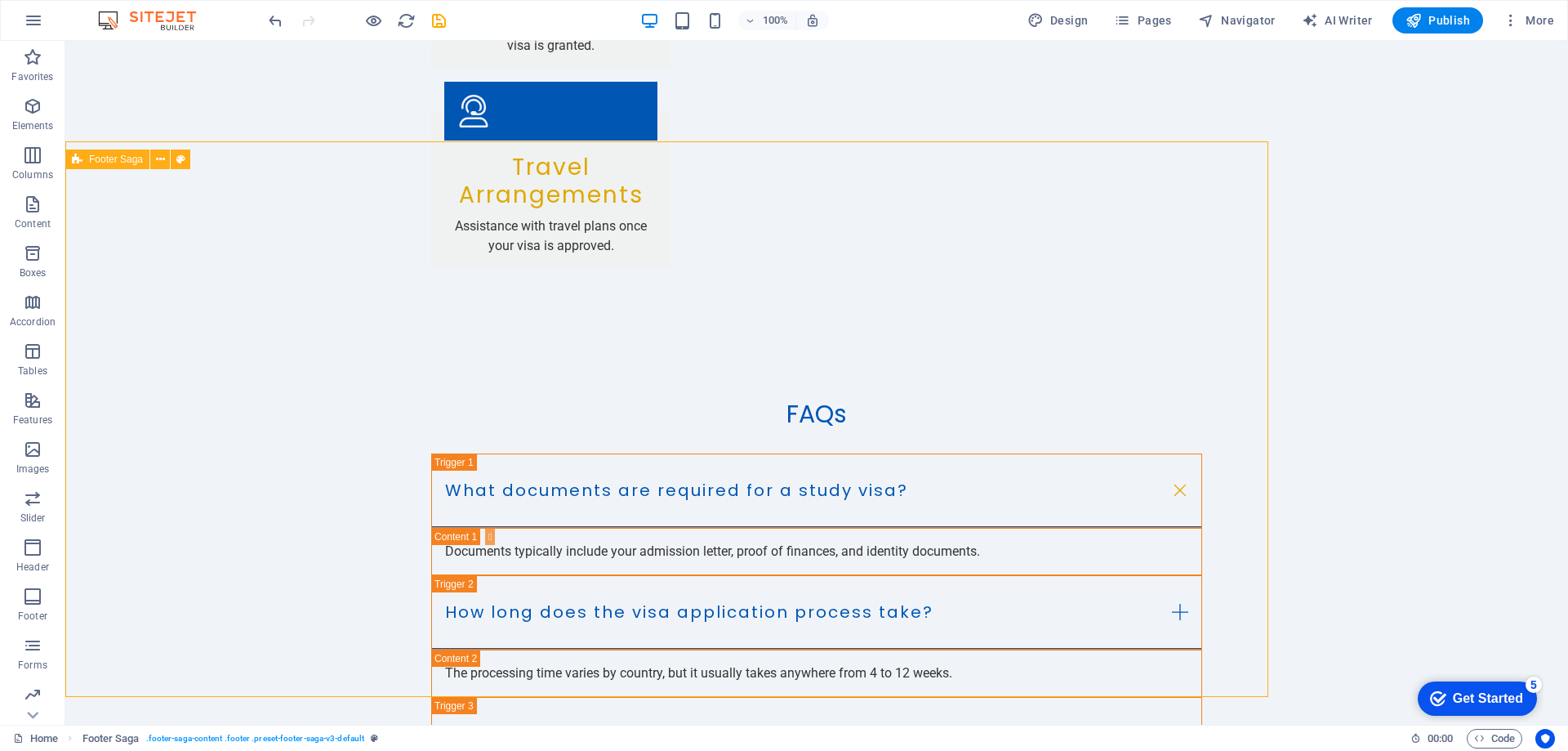
scroll to position [3292, 0]
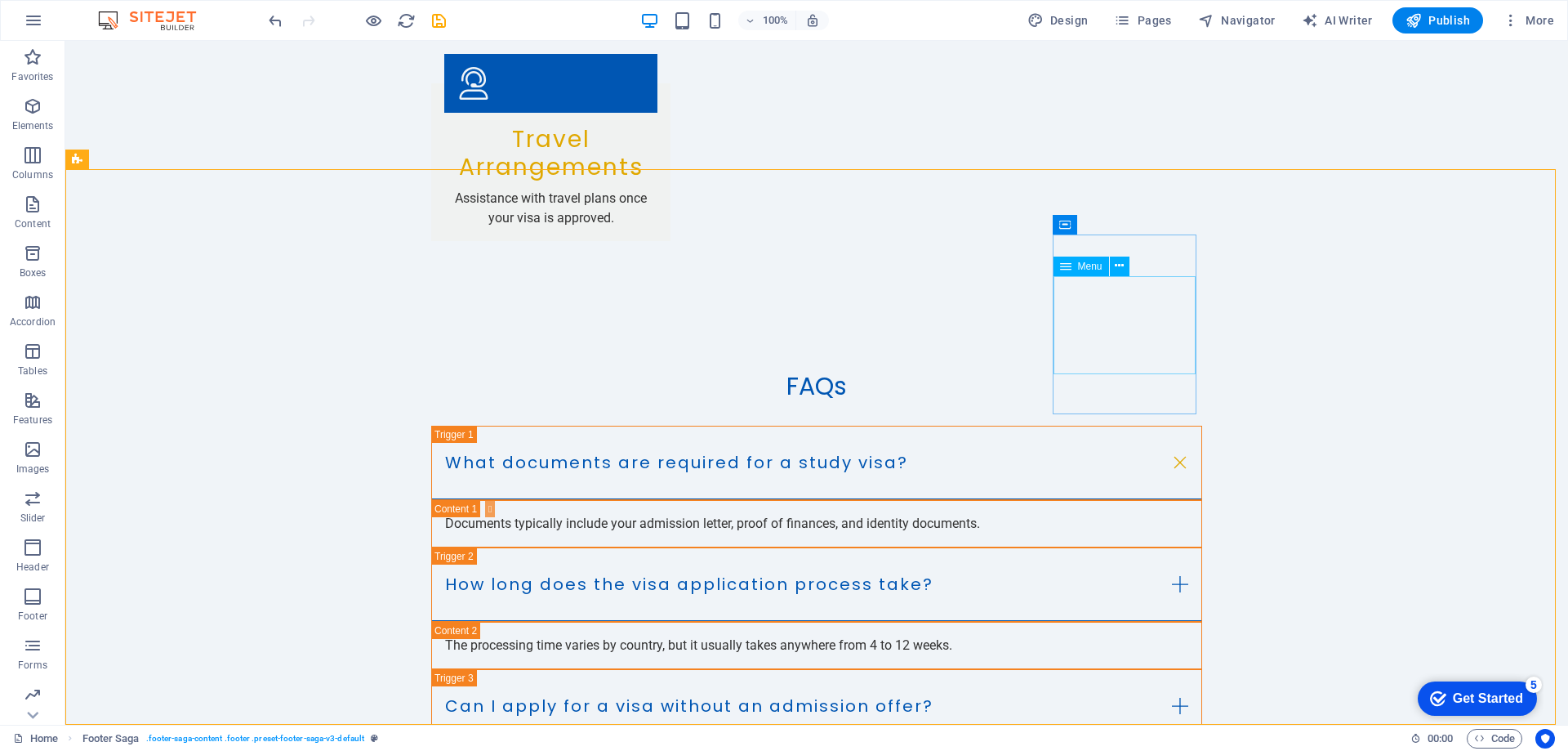
click at [1099, 274] on div "Menu" at bounding box center [1081, 267] width 55 height 20
click at [1128, 251] on icon at bounding box center [1126, 253] width 9 height 17
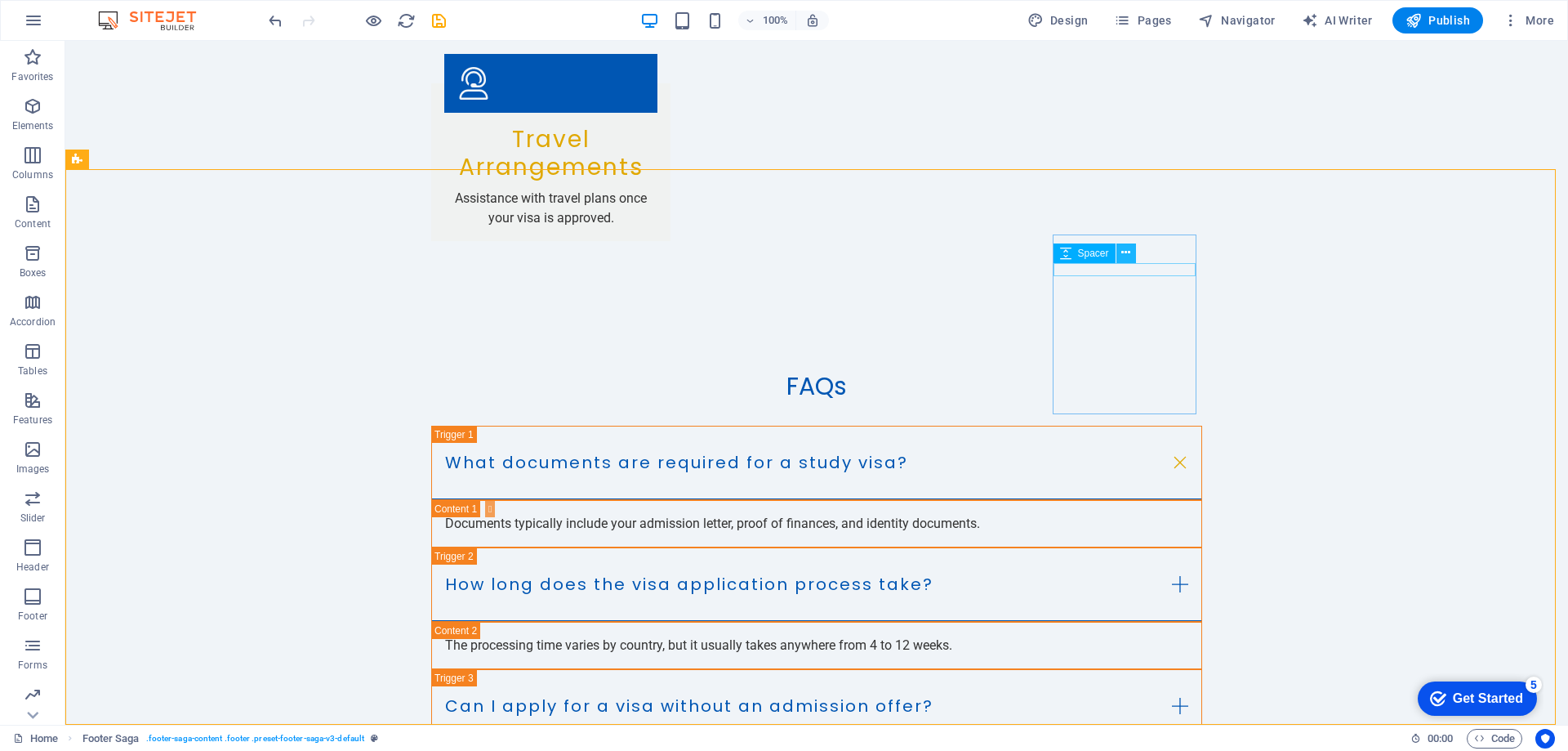
click at [1127, 256] on icon at bounding box center [1126, 253] width 9 height 17
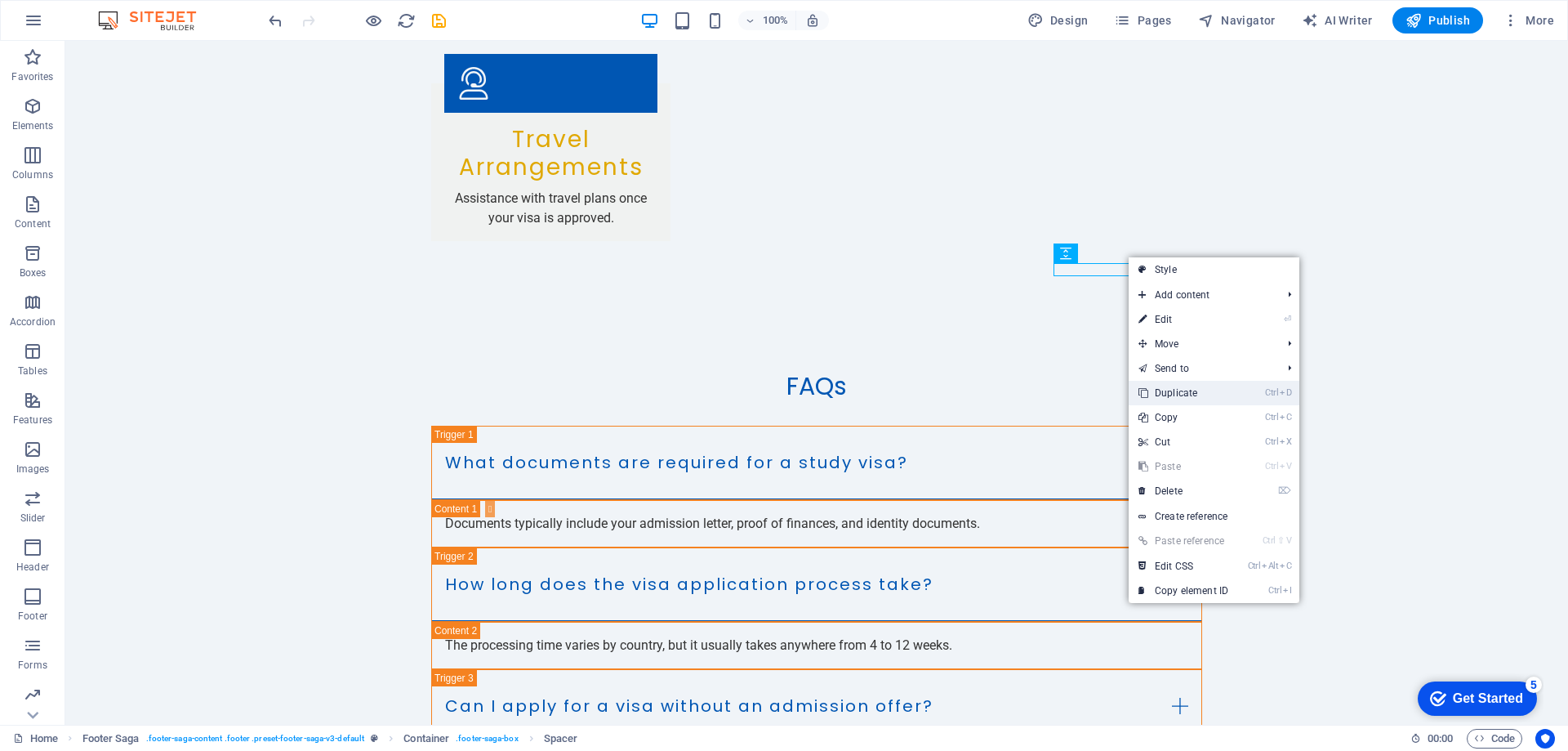
click at [1196, 399] on link "Ctrl D Duplicate" at bounding box center [1183, 393] width 109 height 25
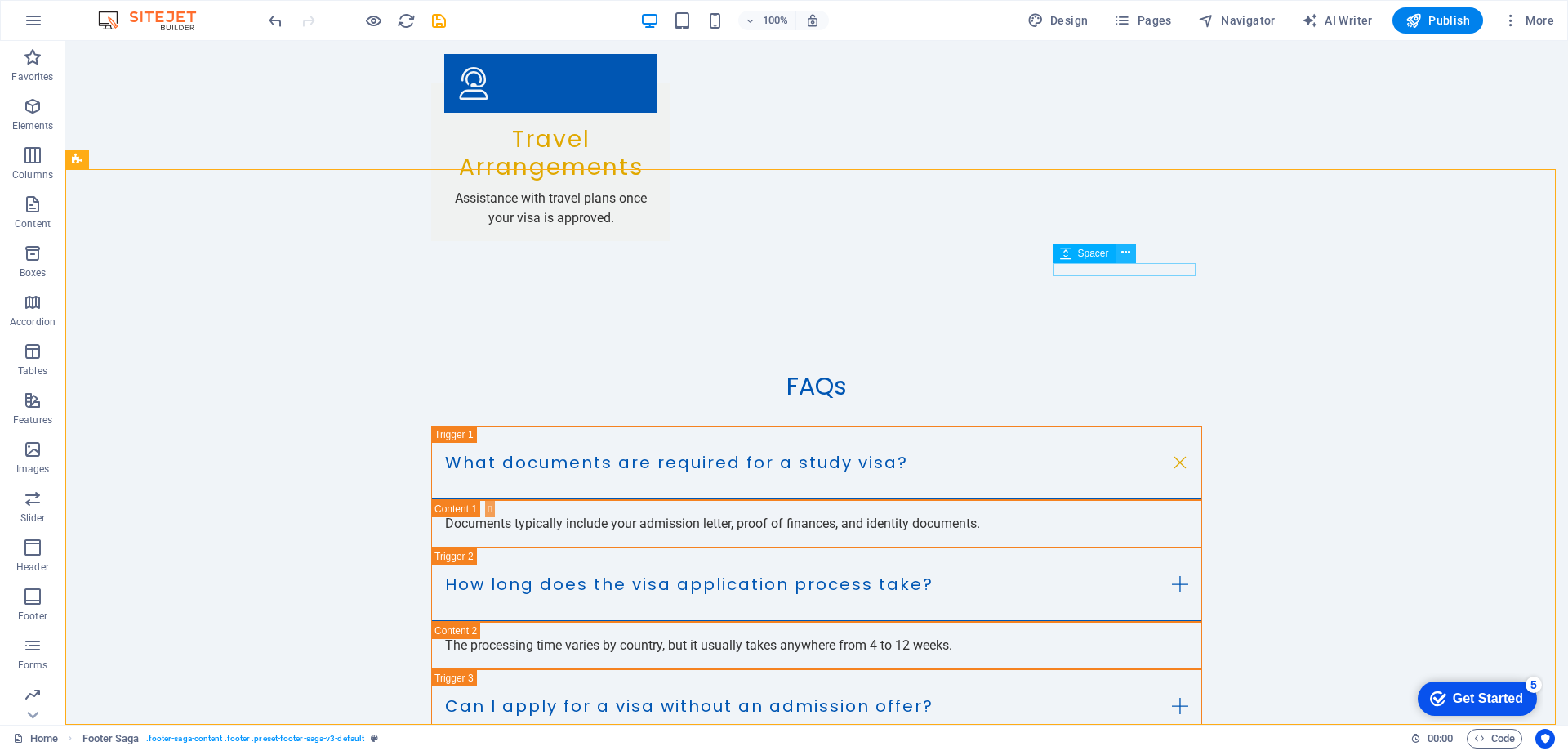
click at [1133, 253] on button at bounding box center [1126, 253] width 20 height 20
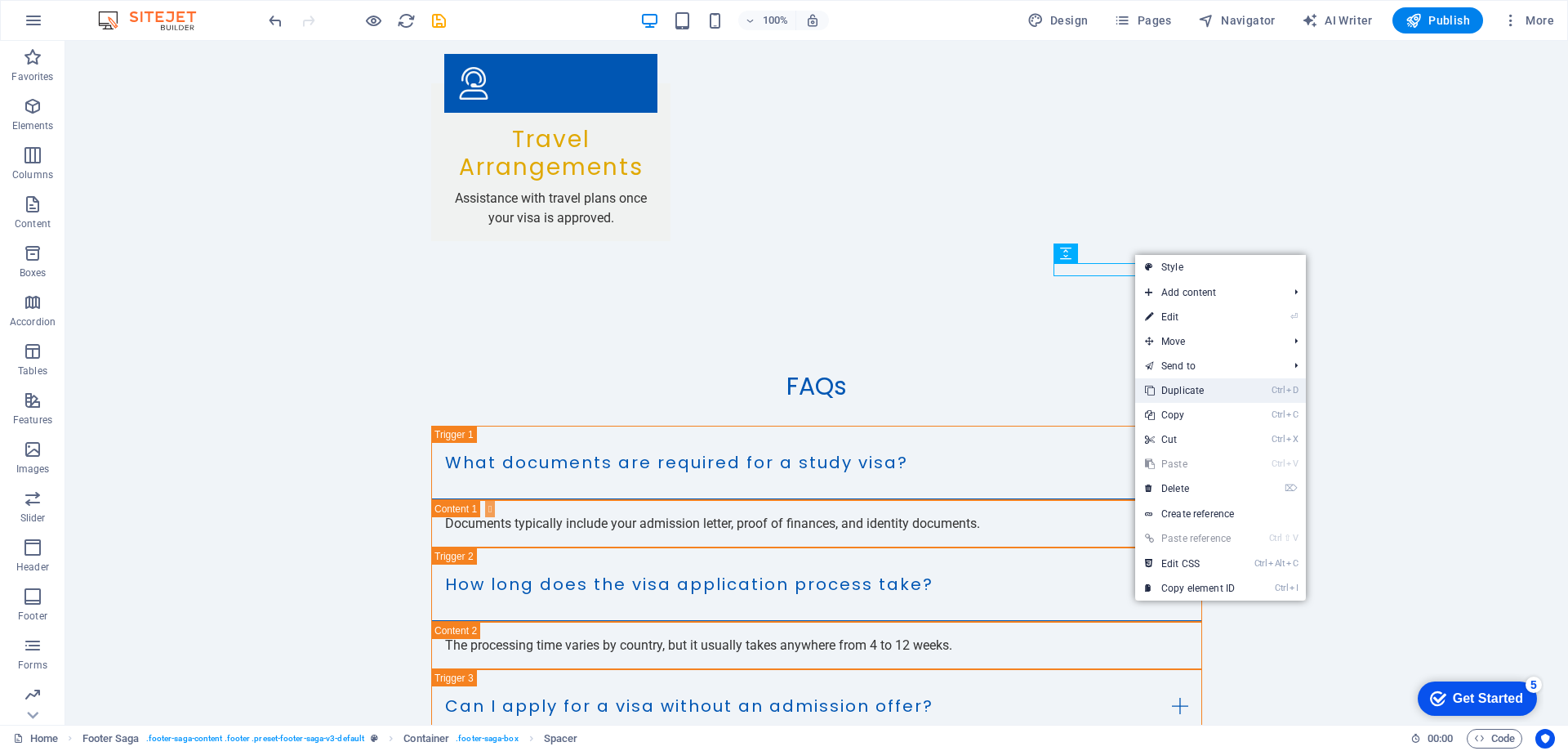
click at [1204, 391] on link "Ctrl D Duplicate" at bounding box center [1189, 390] width 109 height 25
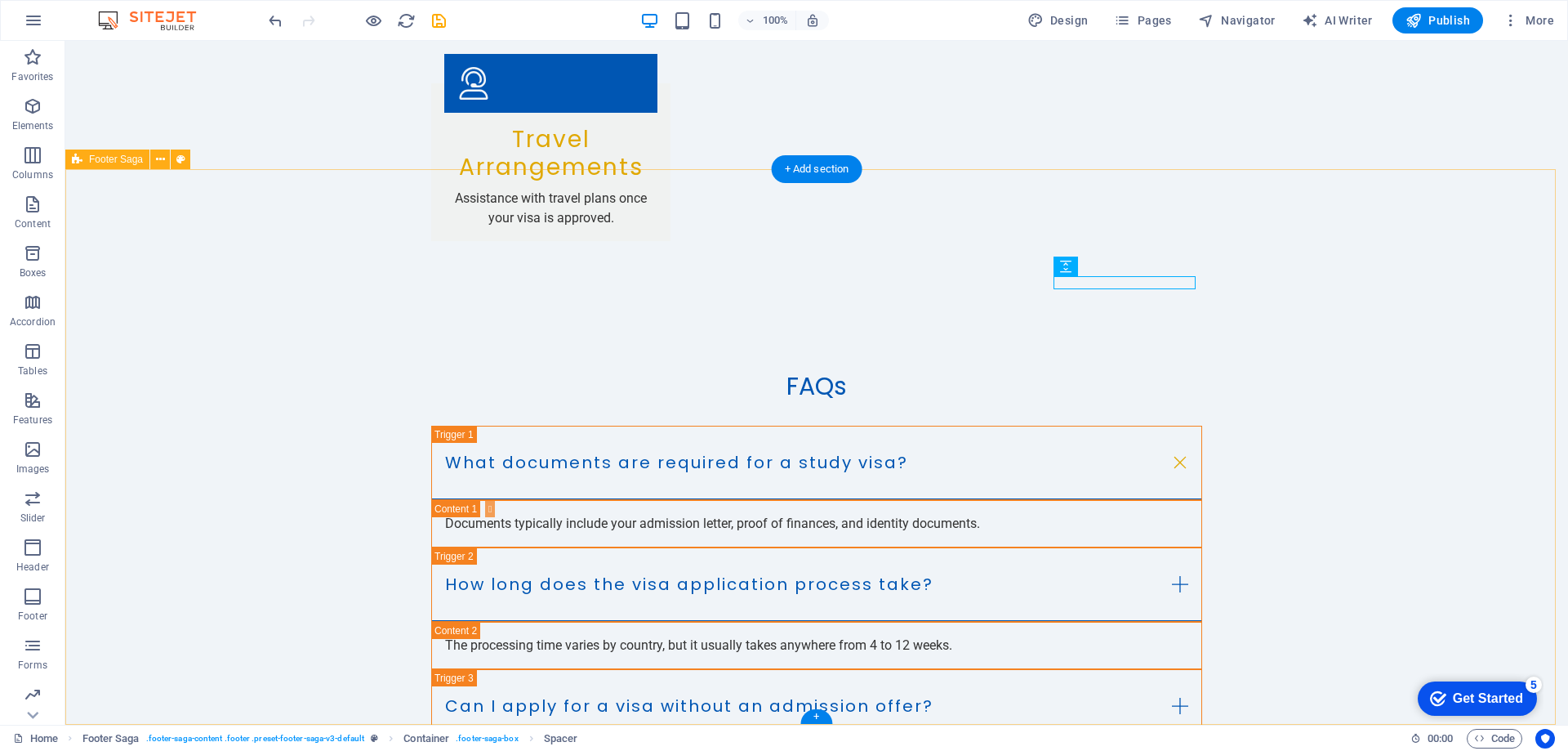
drag, startPoint x: 1211, startPoint y: 269, endPoint x: 1197, endPoint y: 250, distance: 23.6
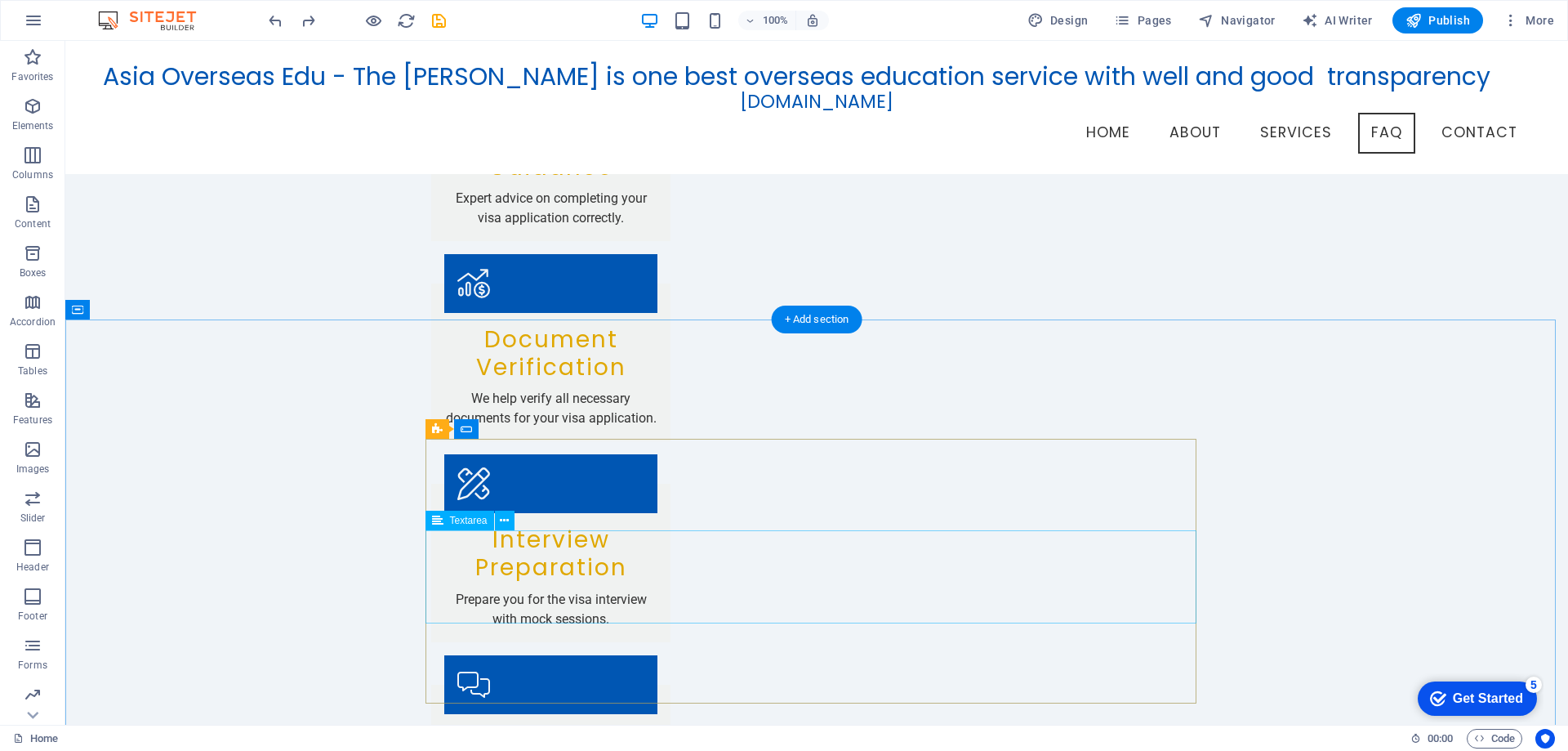
scroll to position [2445, 0]
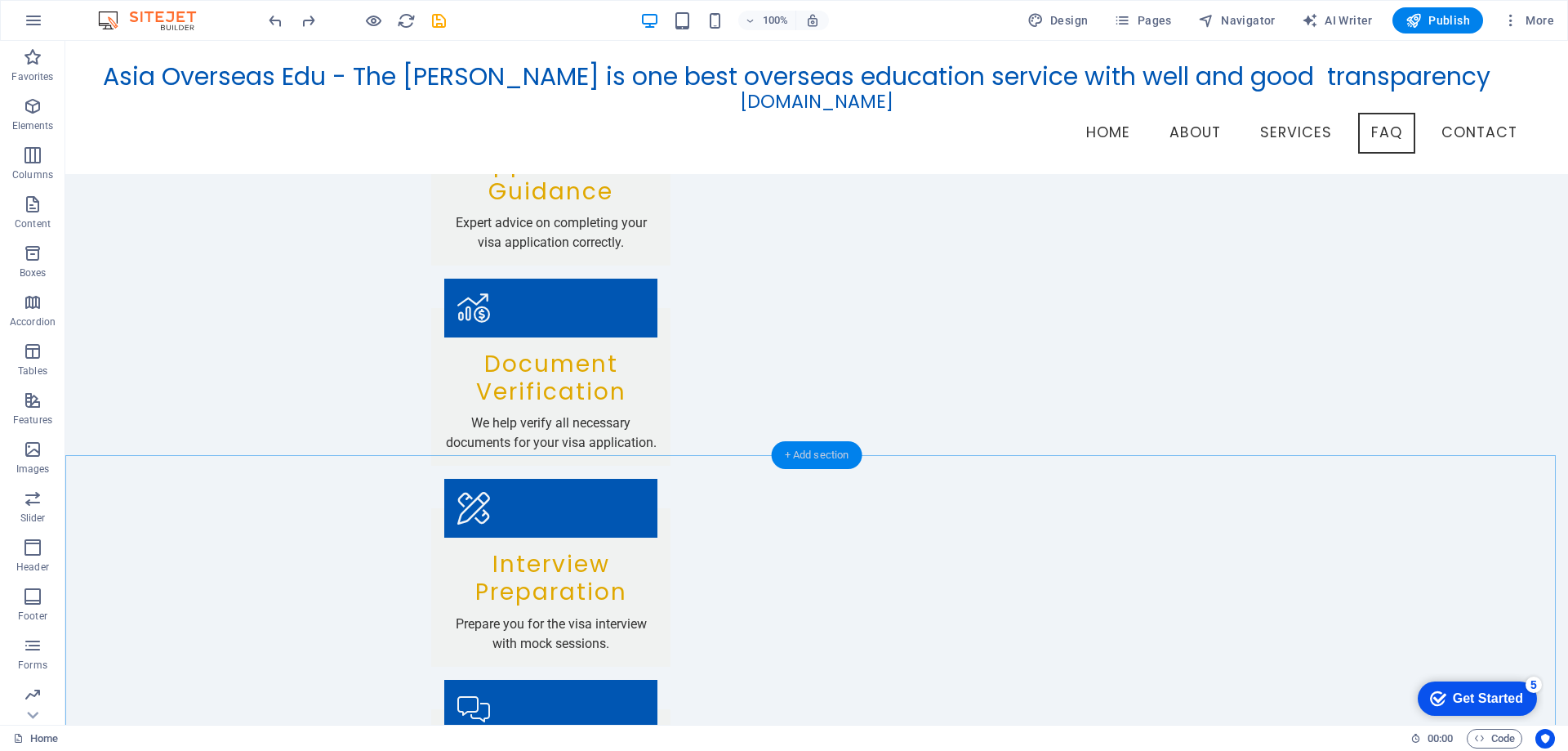
click at [831, 459] on div "+ Add section" at bounding box center [816, 455] width 90 height 28
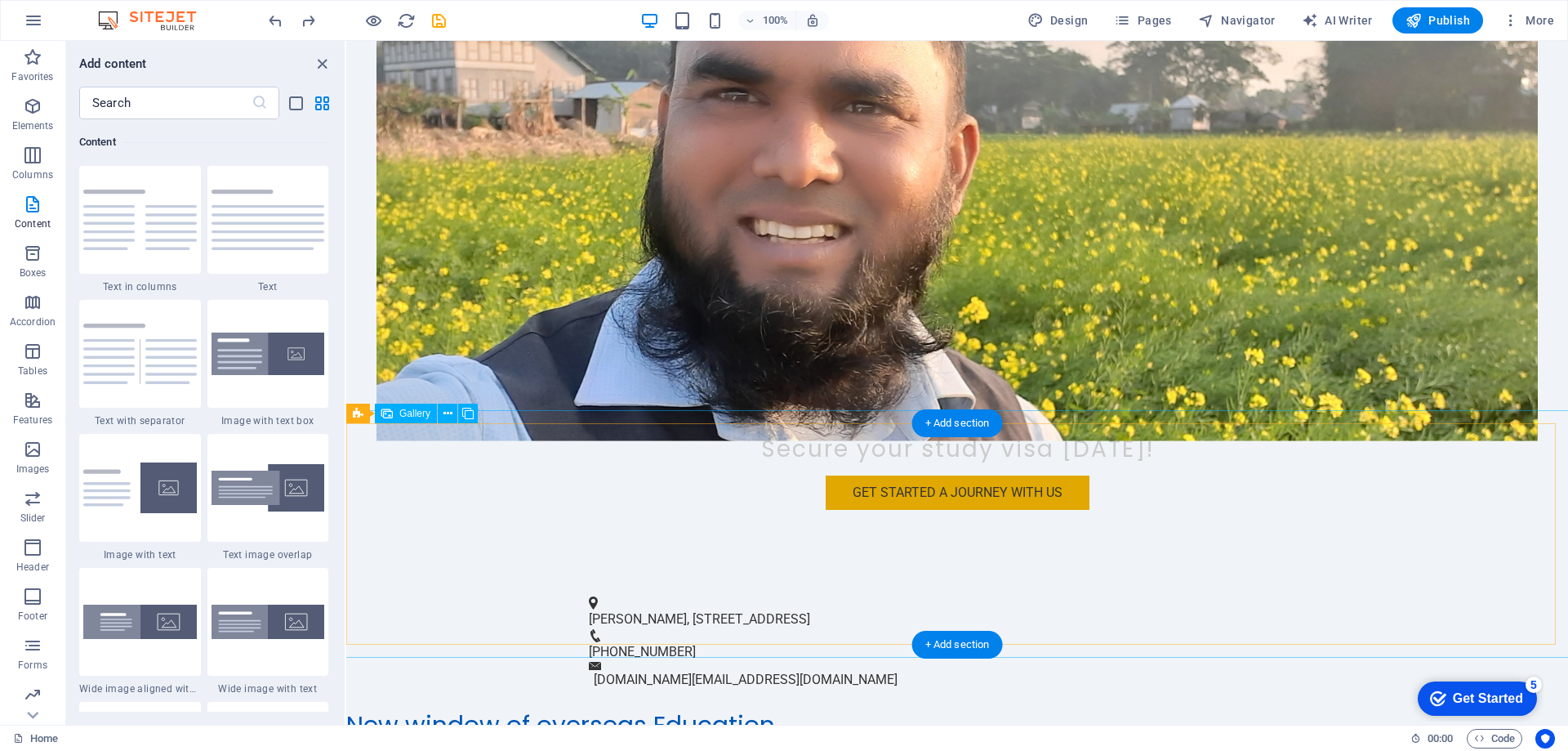
scroll to position [572, 0]
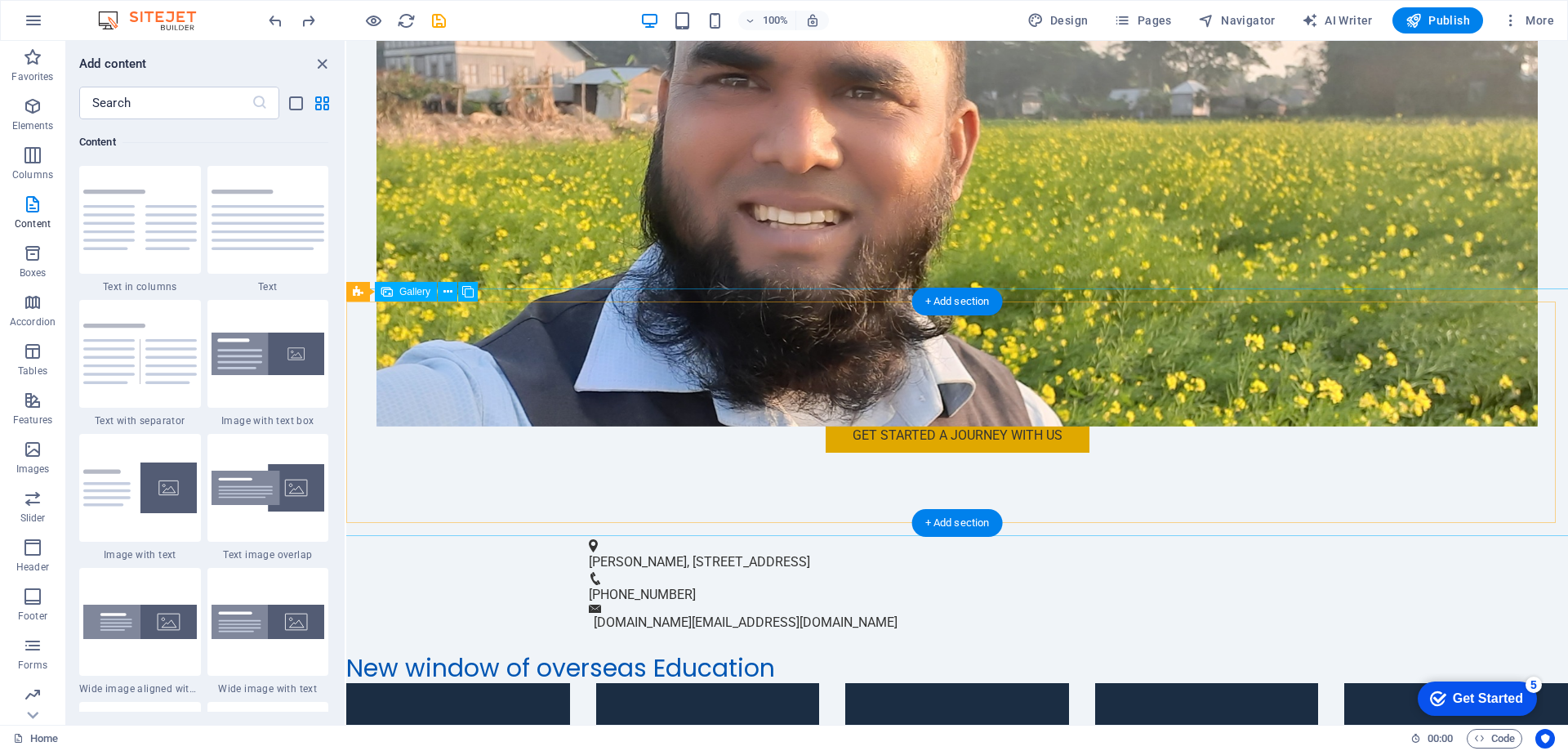
click at [447, 293] on icon at bounding box center [447, 292] width 9 height 17
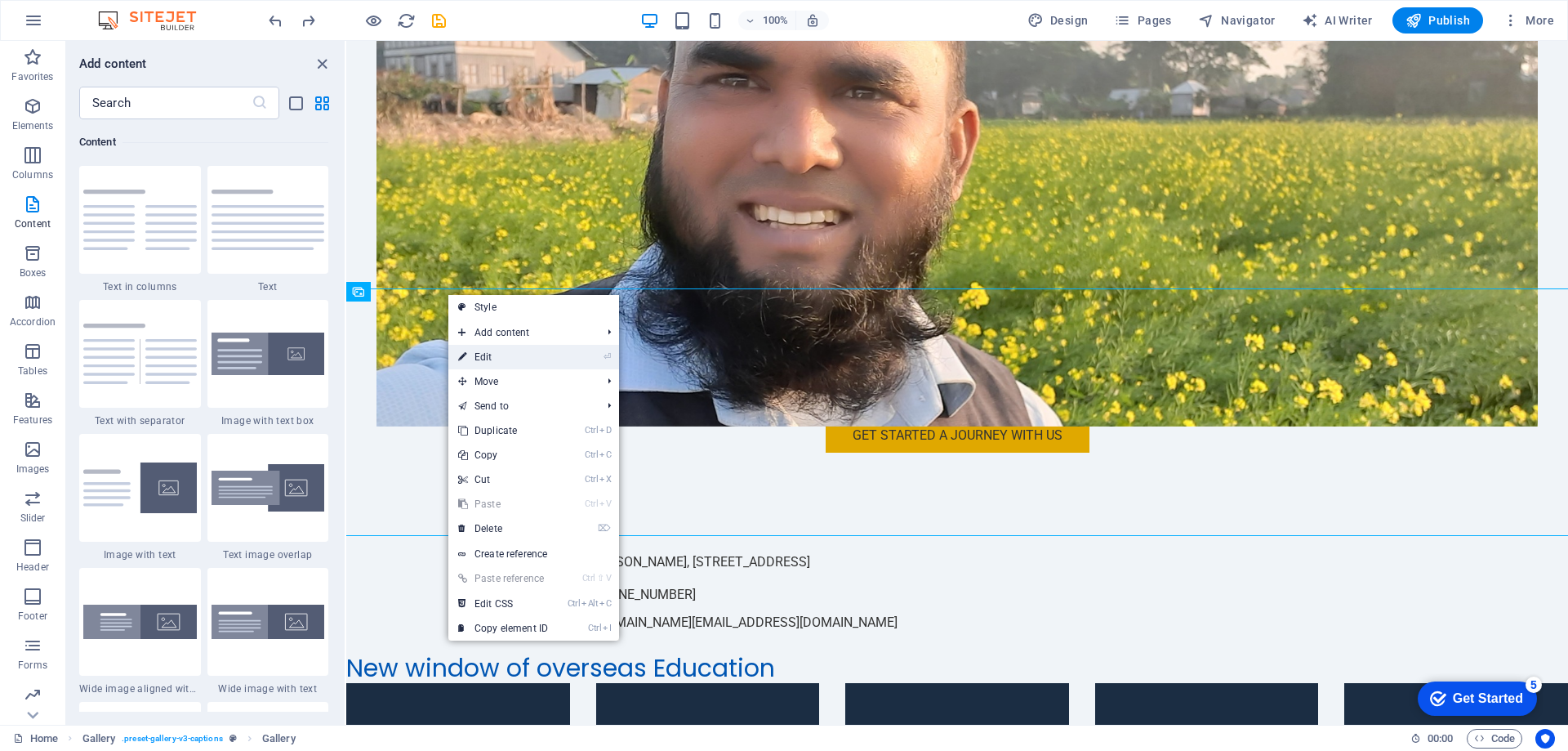
click at [495, 358] on link "⏎ Edit" at bounding box center [502, 357] width 109 height 25
select select "4"
select select "px"
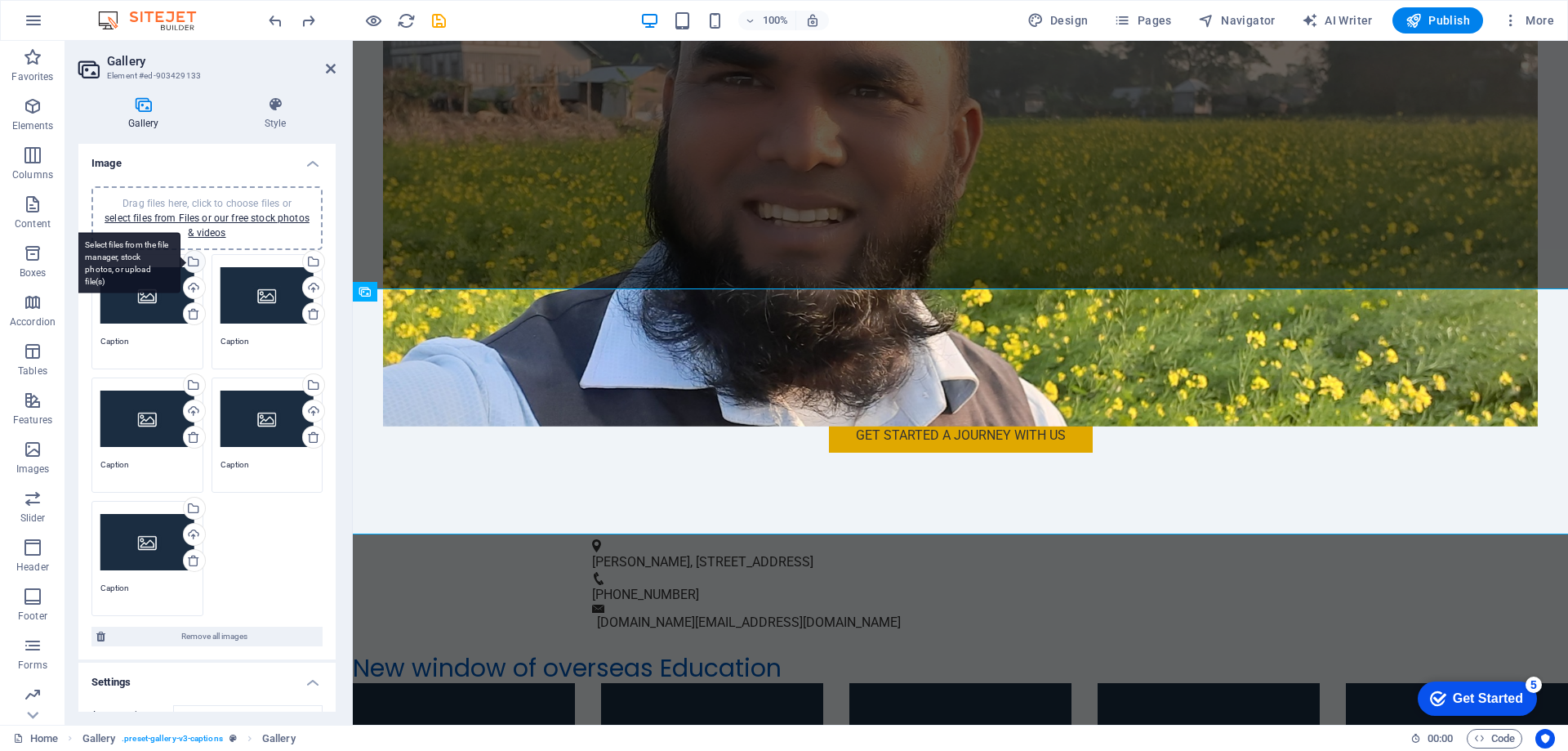
click at [165, 291] on div "Select files from the file manager, stock photos, or upload file(s)" at bounding box center [127, 263] width 107 height 61
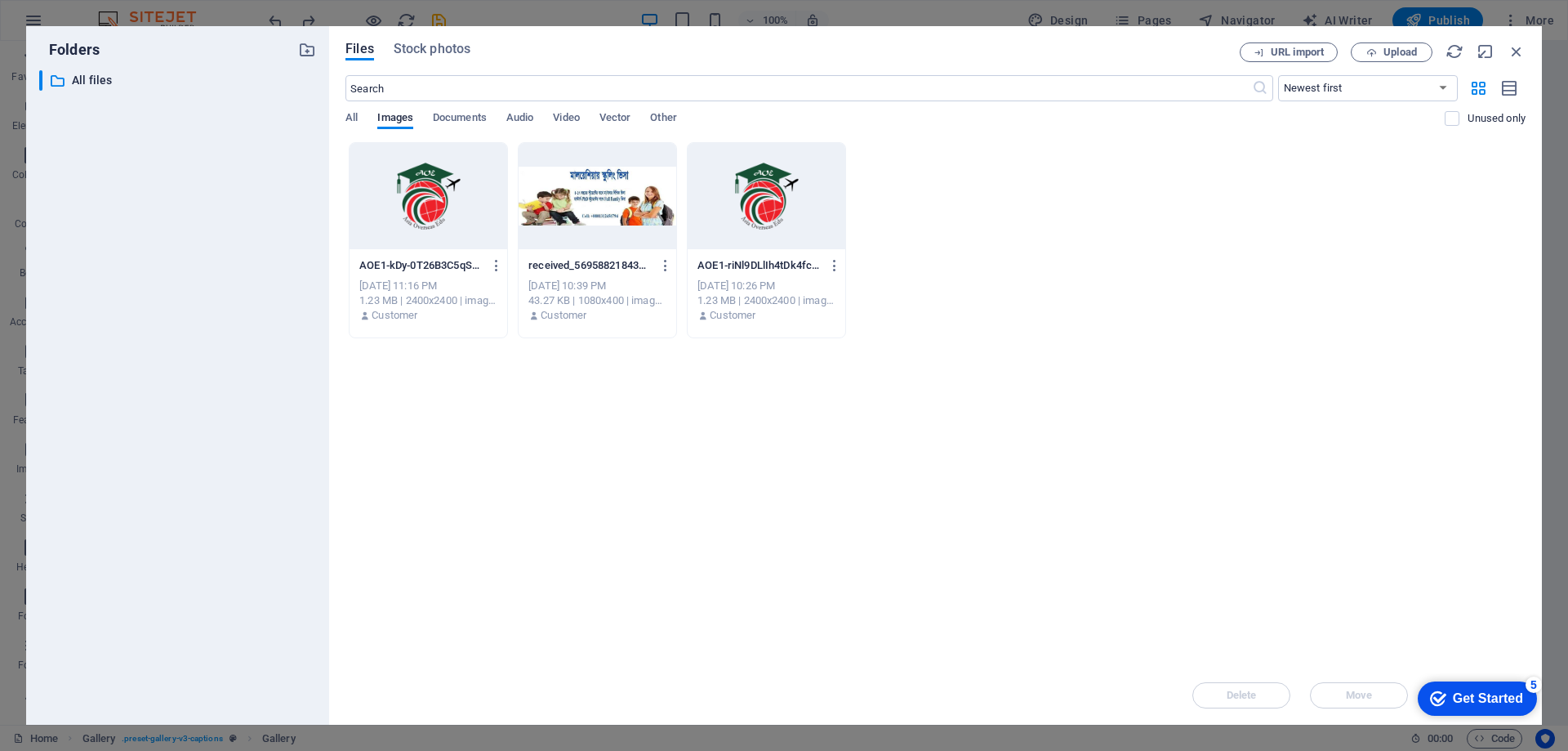
click at [570, 109] on div "​ Newest first Oldest first Name (A-Z) Name (Z-A) Size (0-9) Size (9-0) Resolut…" at bounding box center [935, 109] width 1180 height 67
click at [570, 118] on span "Video" at bounding box center [565, 119] width 26 height 23
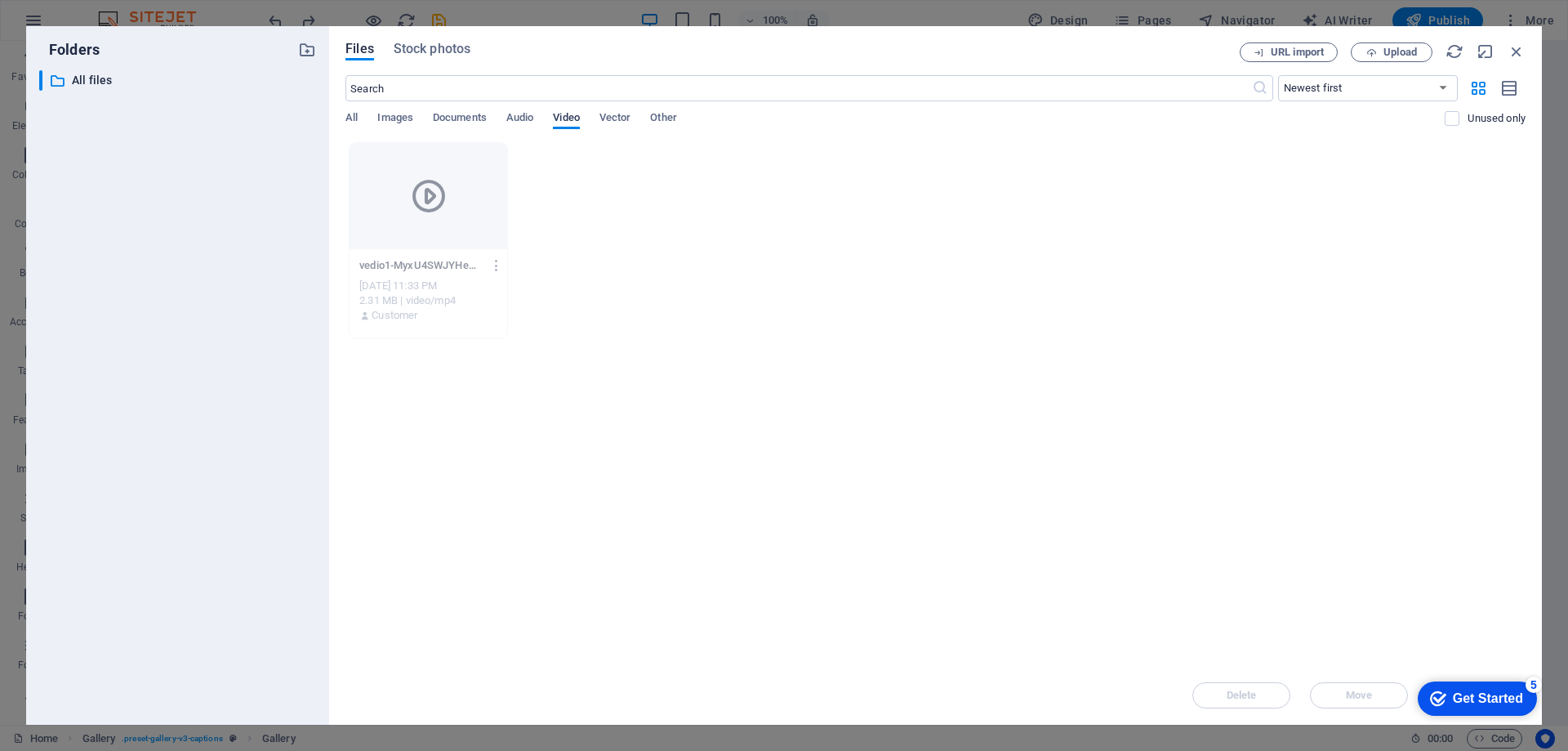
click at [570, 118] on span "Video" at bounding box center [565, 119] width 26 height 23
drag, startPoint x: 568, startPoint y: 116, endPoint x: 819, endPoint y: 101, distance: 251.4
click at [569, 116] on span "Video" at bounding box center [565, 119] width 26 height 23
click at [1403, 52] on span "Upload" at bounding box center [1400, 52] width 33 height 10
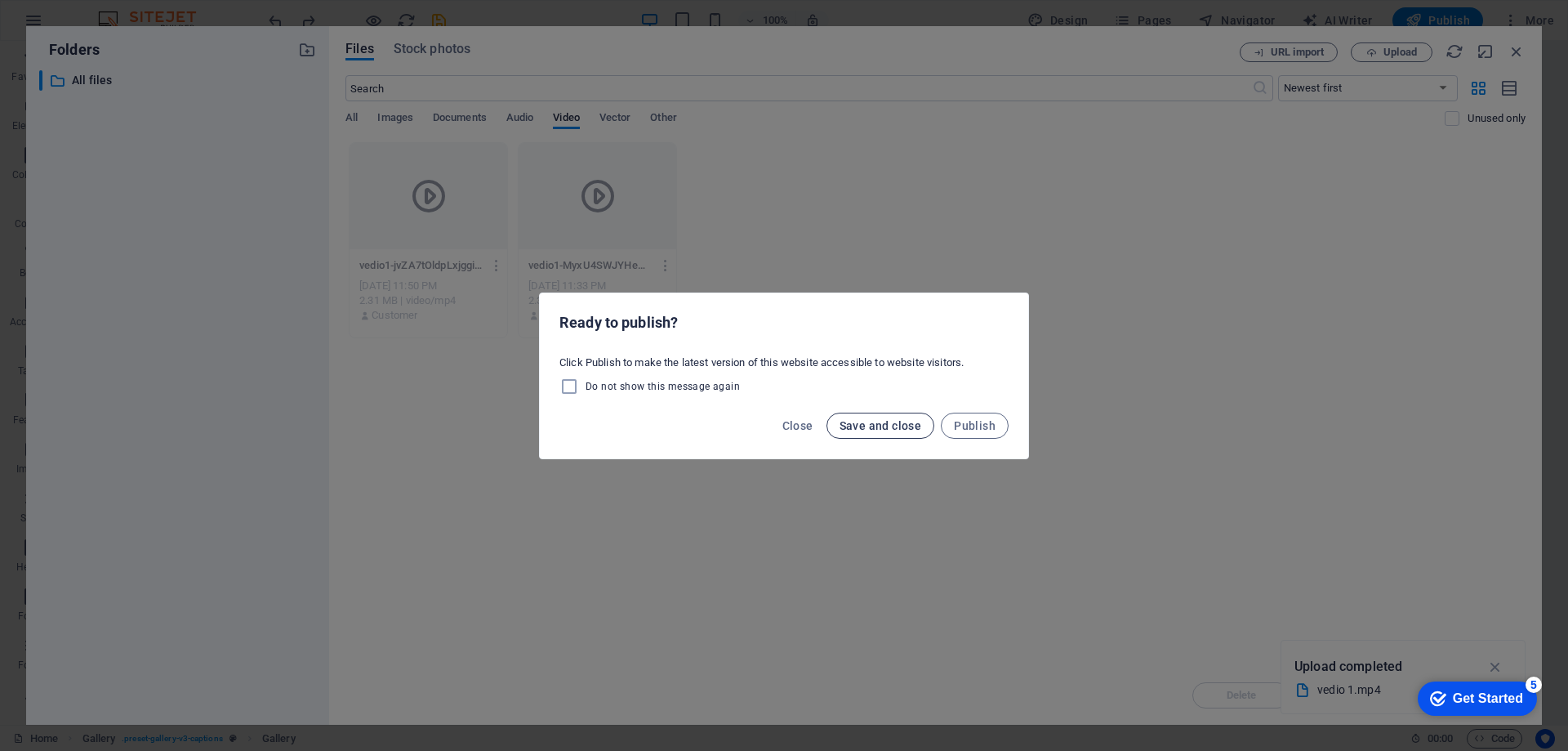
click at [894, 423] on span "Save and close" at bounding box center [880, 425] width 83 height 13
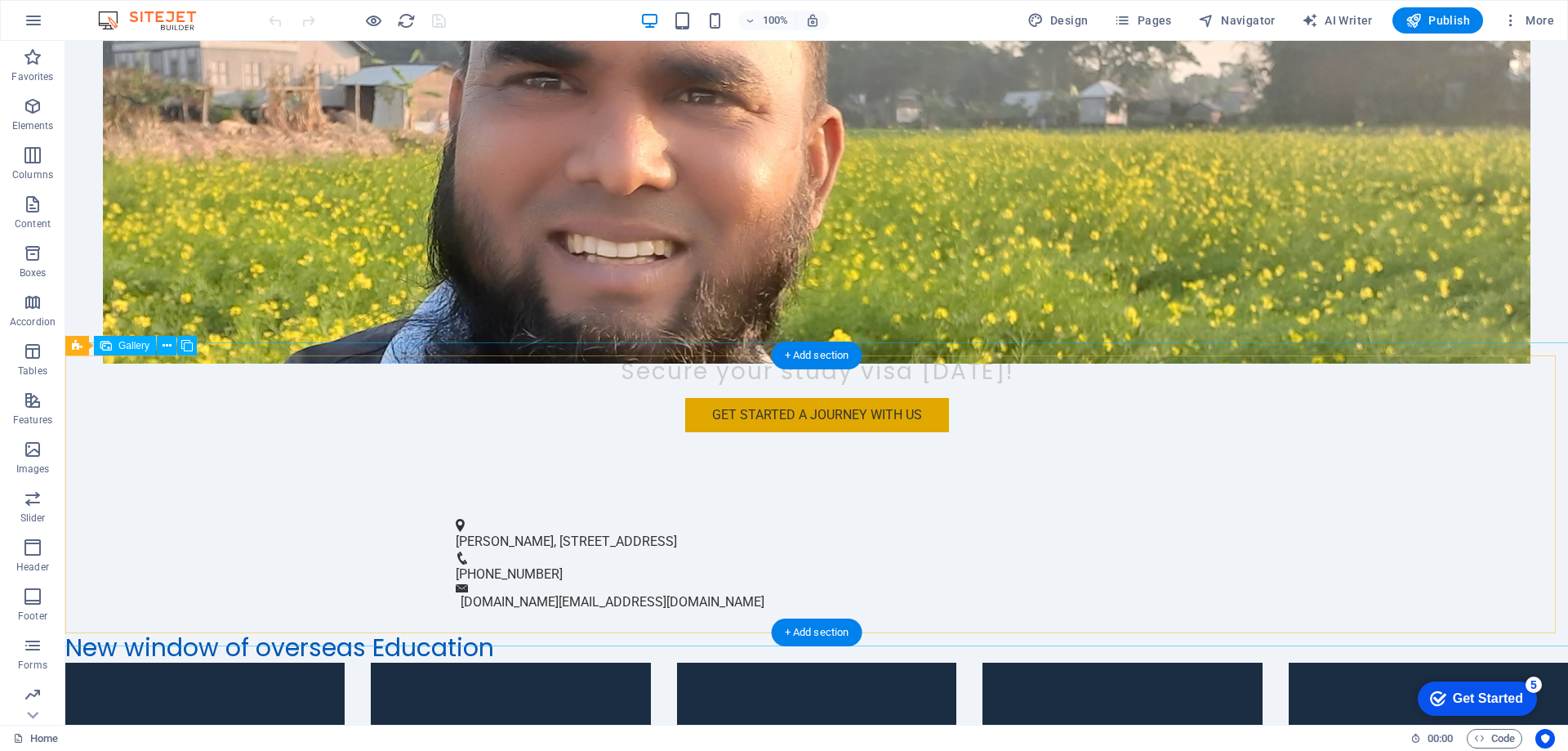
scroll to position [572, 0]
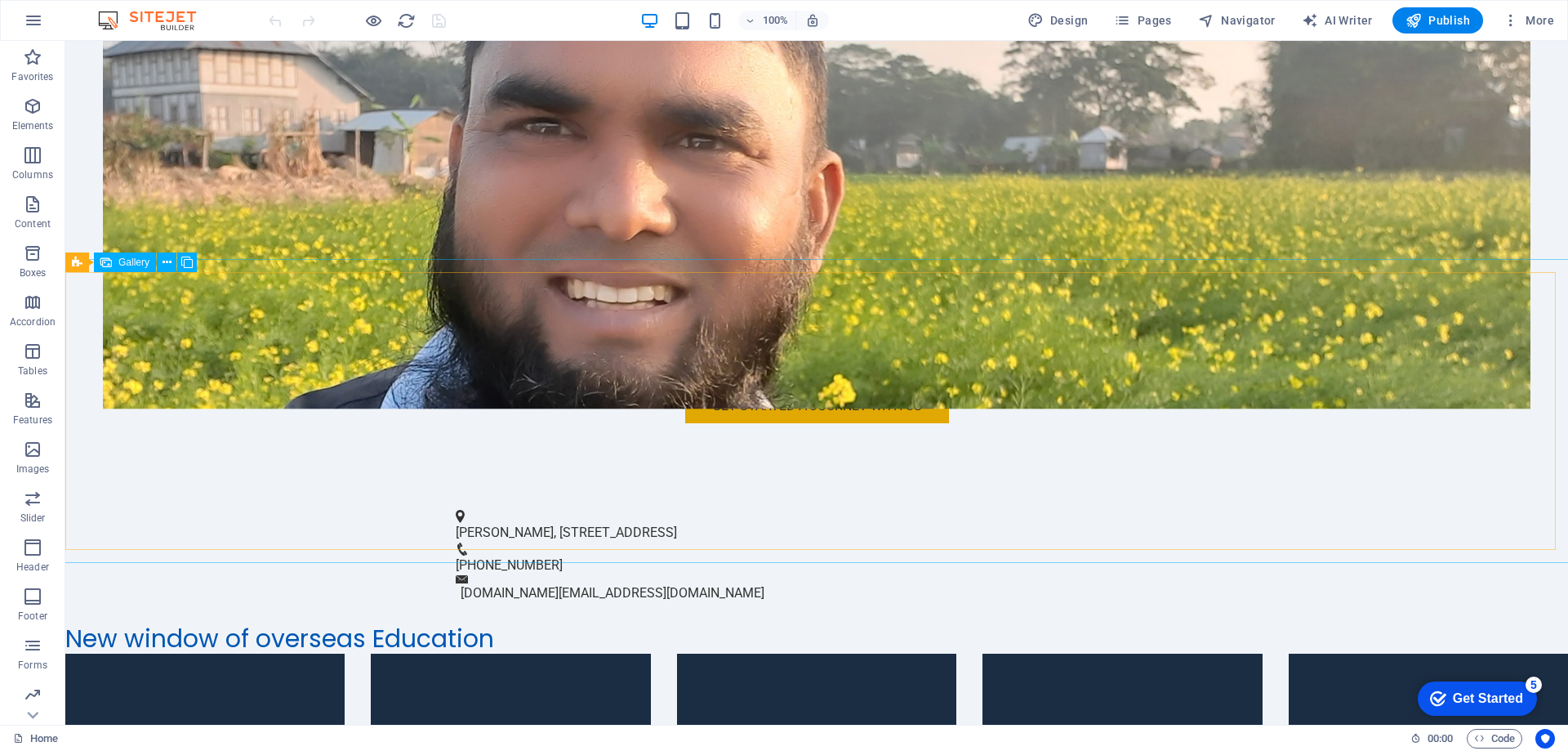
click at [135, 265] on span "Gallery" at bounding box center [133, 262] width 31 height 10
drag, startPoint x: 476, startPoint y: 199, endPoint x: 822, endPoint y: 240, distance: 348.4
click at [822, 240] on div "+ Add section" at bounding box center [816, 242] width 90 height 28
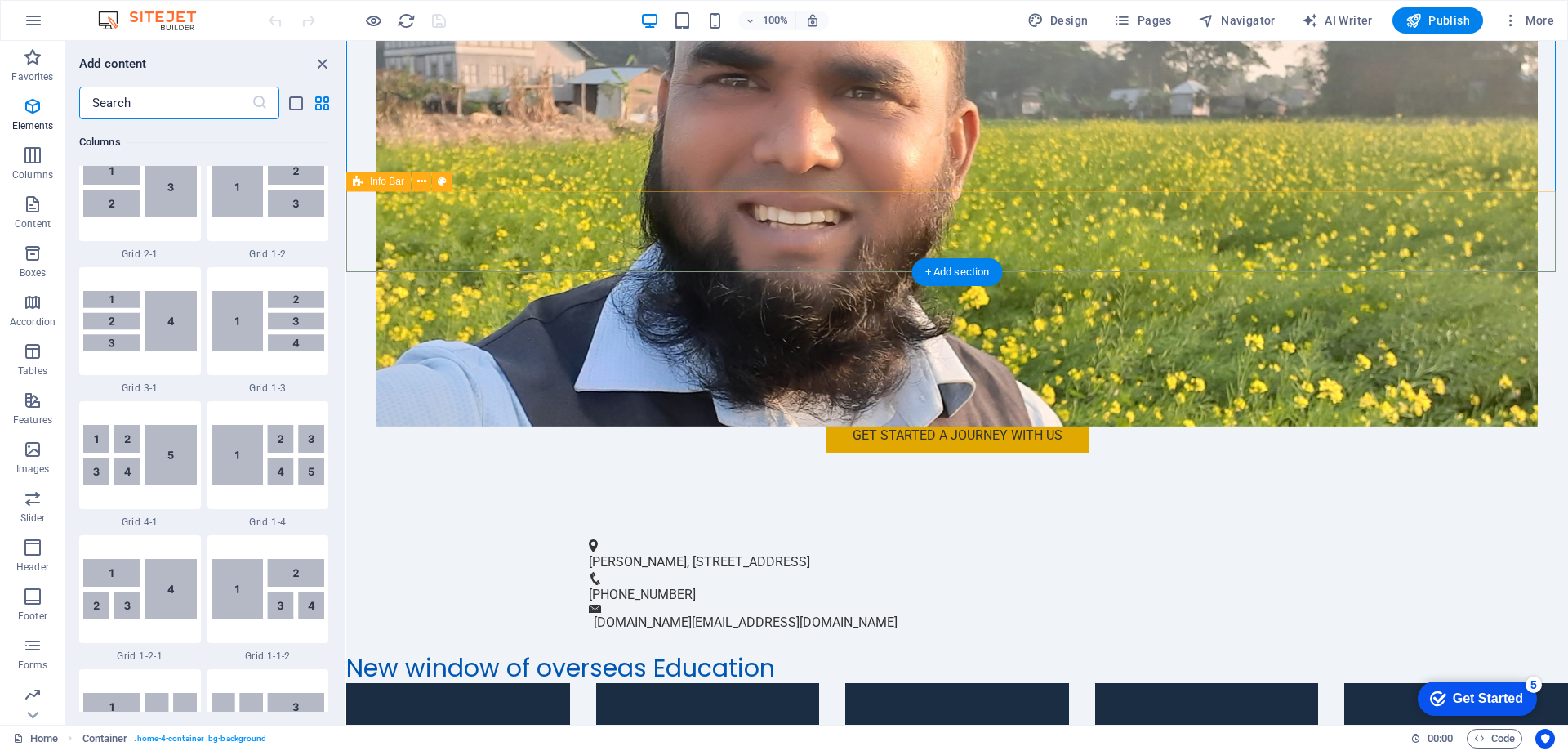
scroll to position [2859, 0]
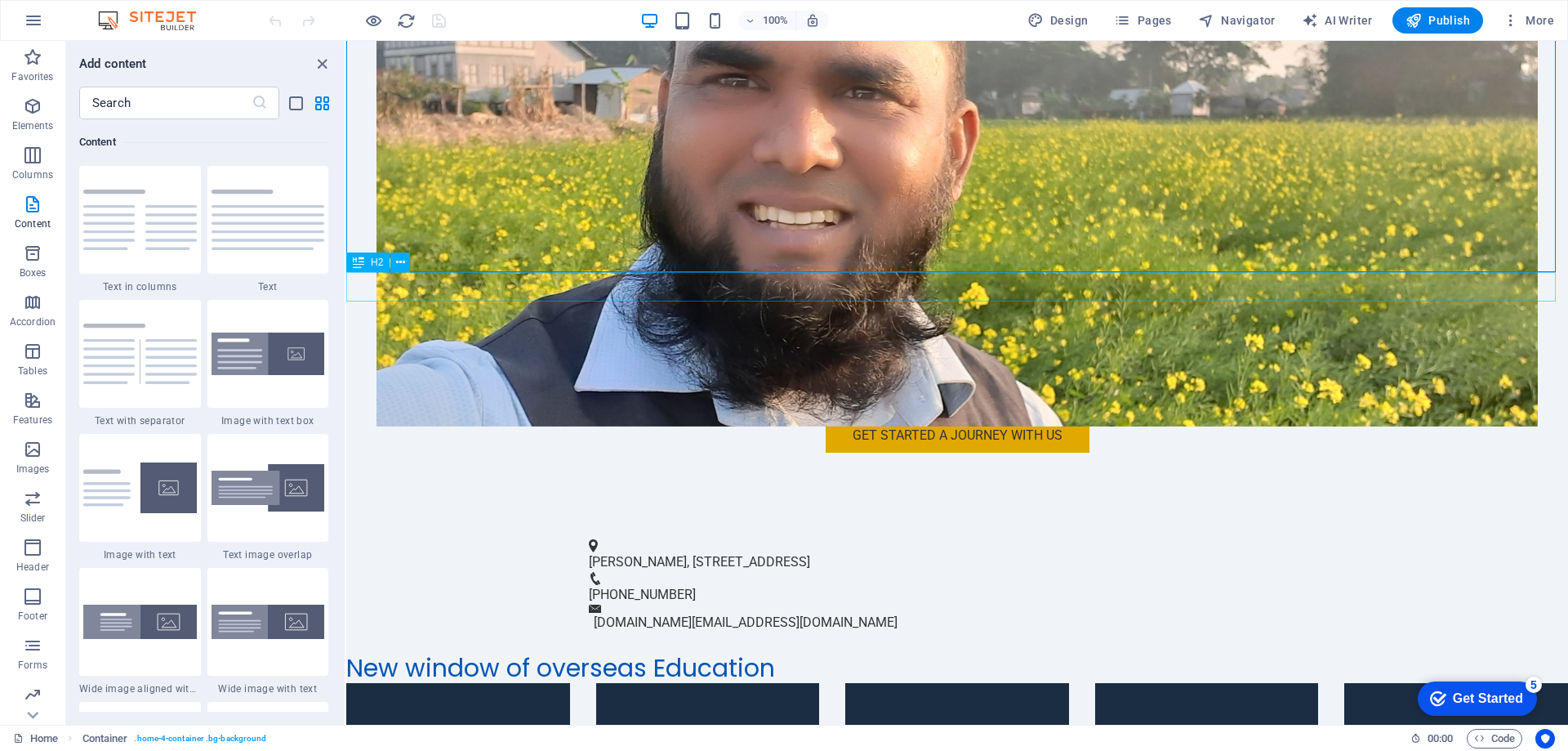
click at [423, 654] on div "New window of overseas Education" at bounding box center [957, 668] width 1222 height 30
click at [406, 267] on button at bounding box center [400, 262] width 20 height 20
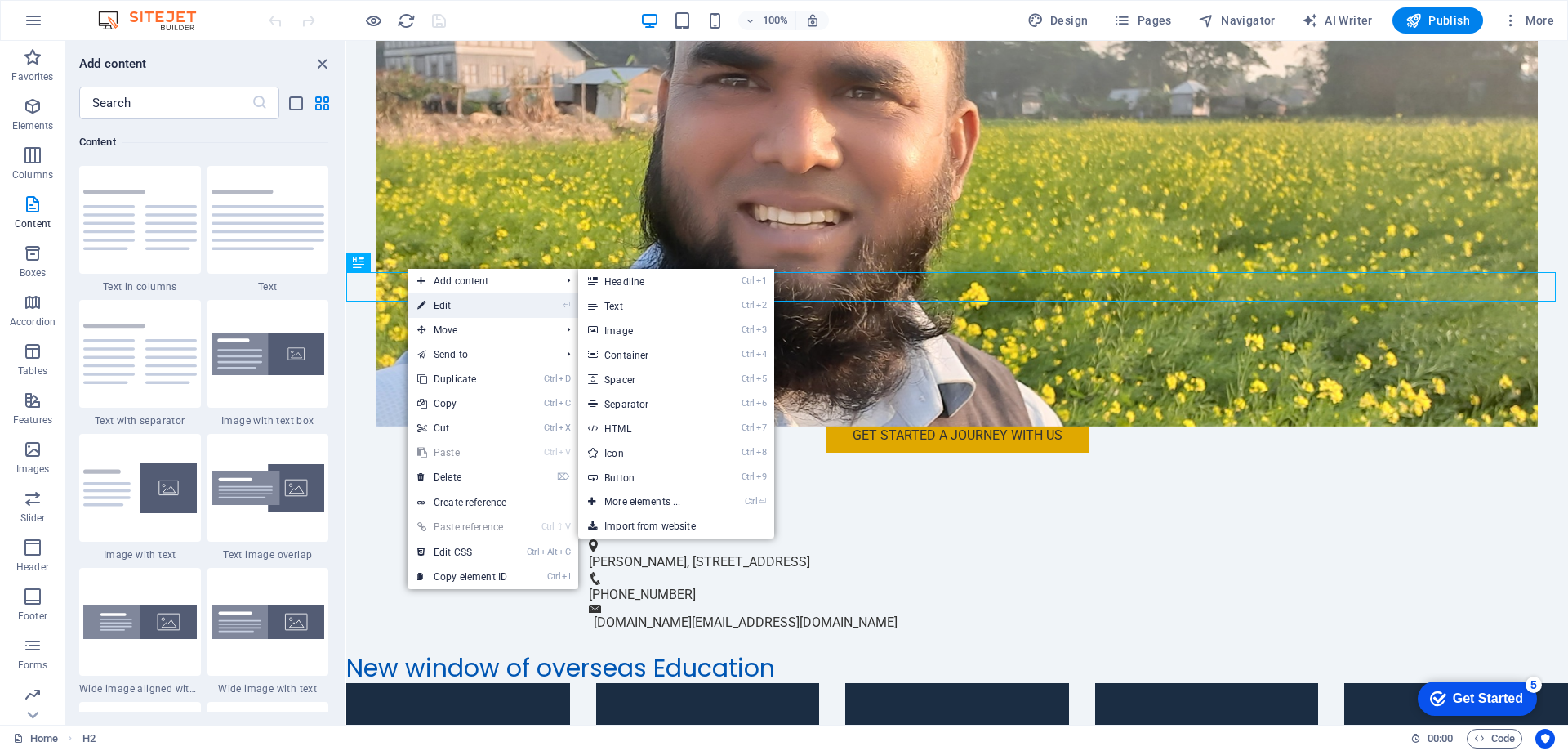
click at [438, 300] on link "⏎ Edit" at bounding box center [461, 306] width 109 height 25
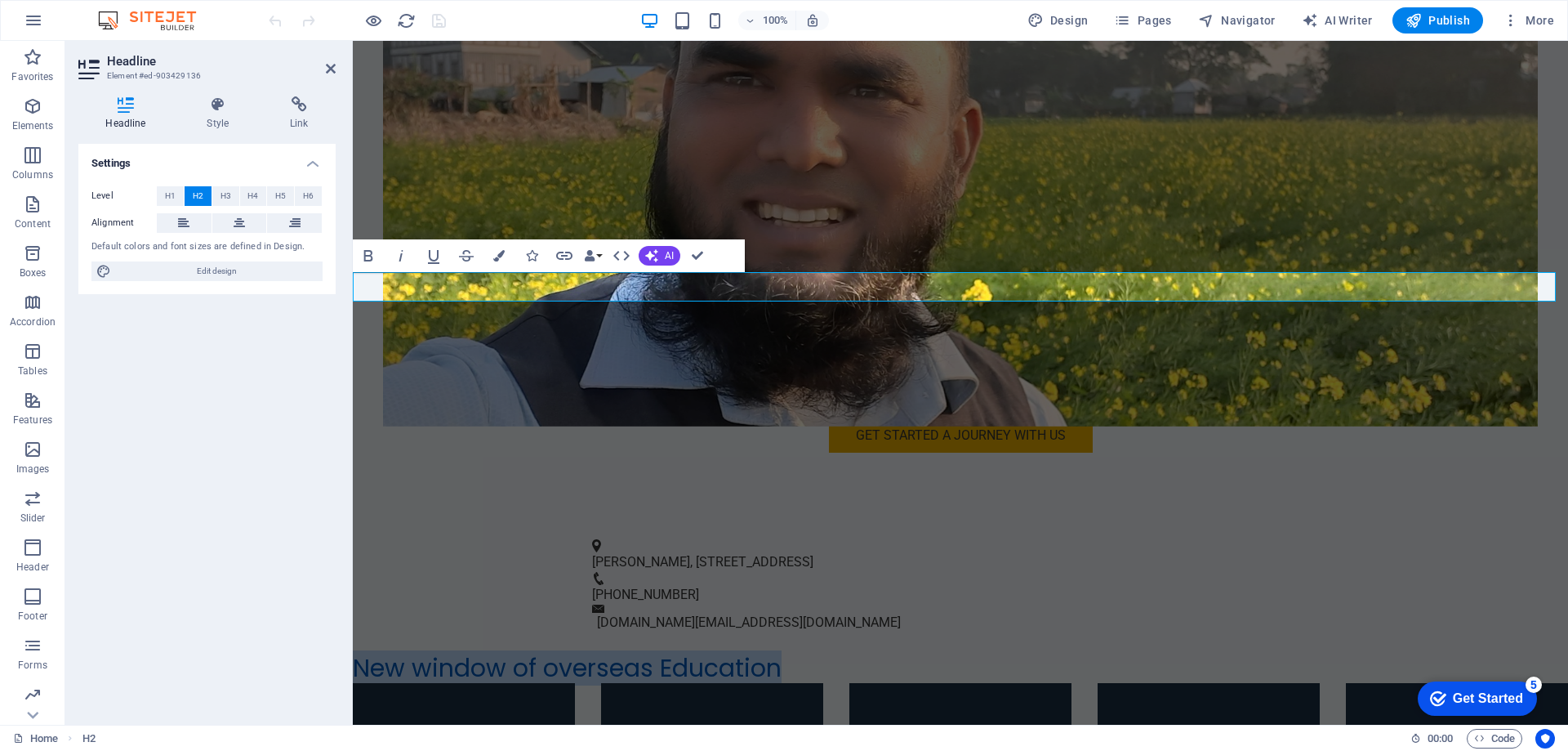
click at [357, 654] on h2 "New window of overseas Education" at bounding box center [960, 668] width 1215 height 30
click at [877, 654] on h2 "A New window of overseas Education" at bounding box center [960, 668] width 1215 height 30
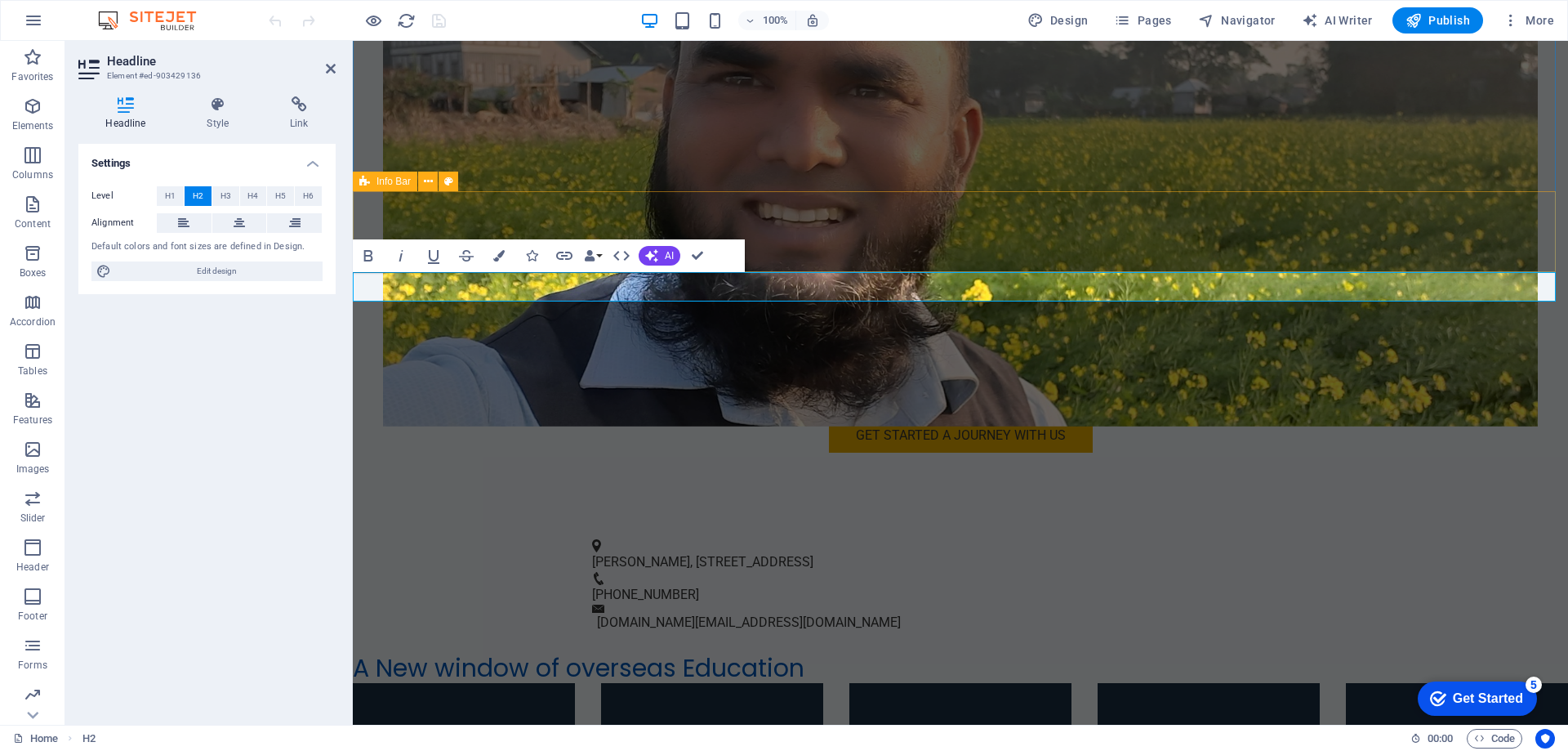
click at [1043, 518] on div "[PERSON_NAME], [STREET_ADDRESS] [PHONE_NUMBER] [DOMAIN_NAME][EMAIL_ADDRESS][DOM…" at bounding box center [960, 585] width 1215 height 135
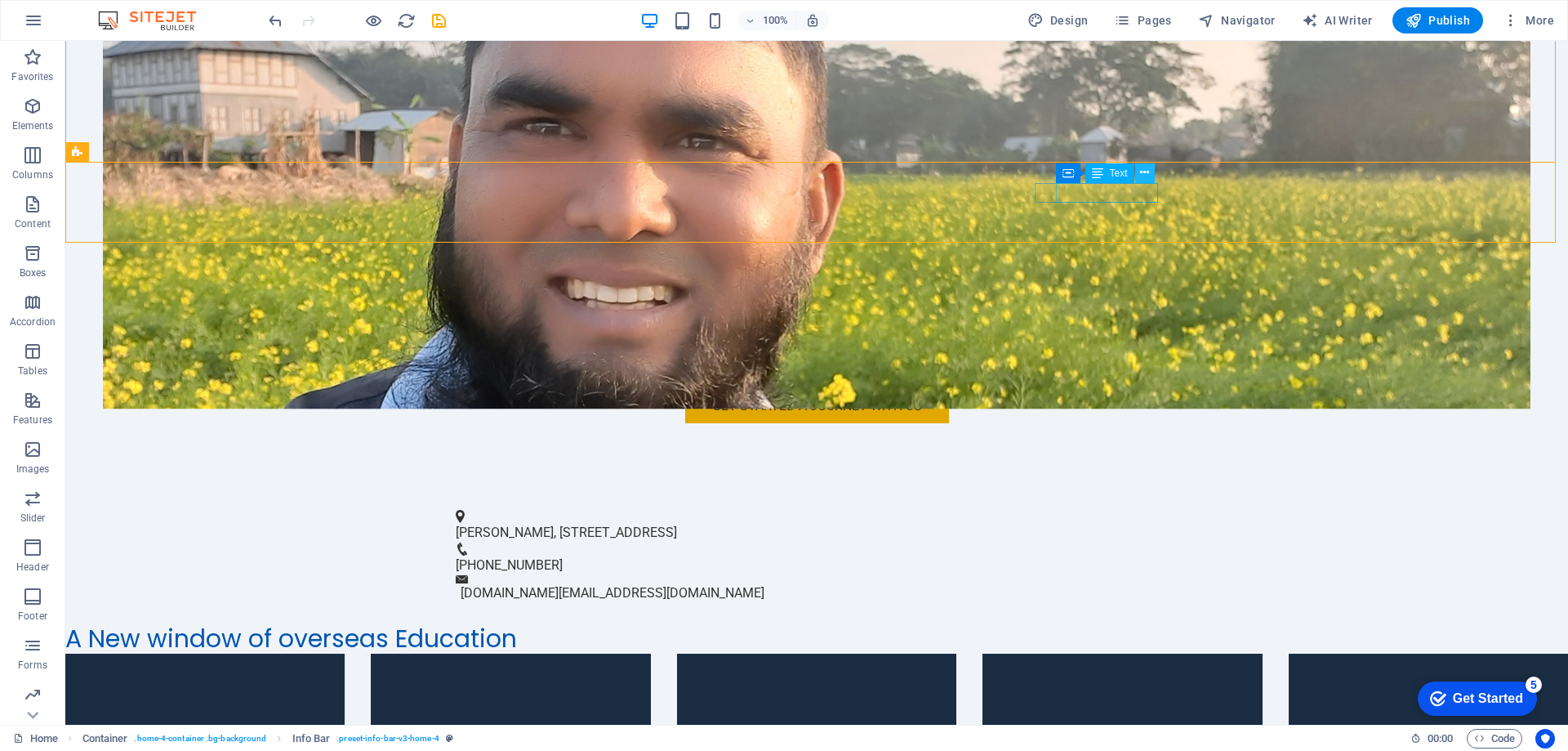
click at [1150, 170] on button at bounding box center [1145, 173] width 20 height 20
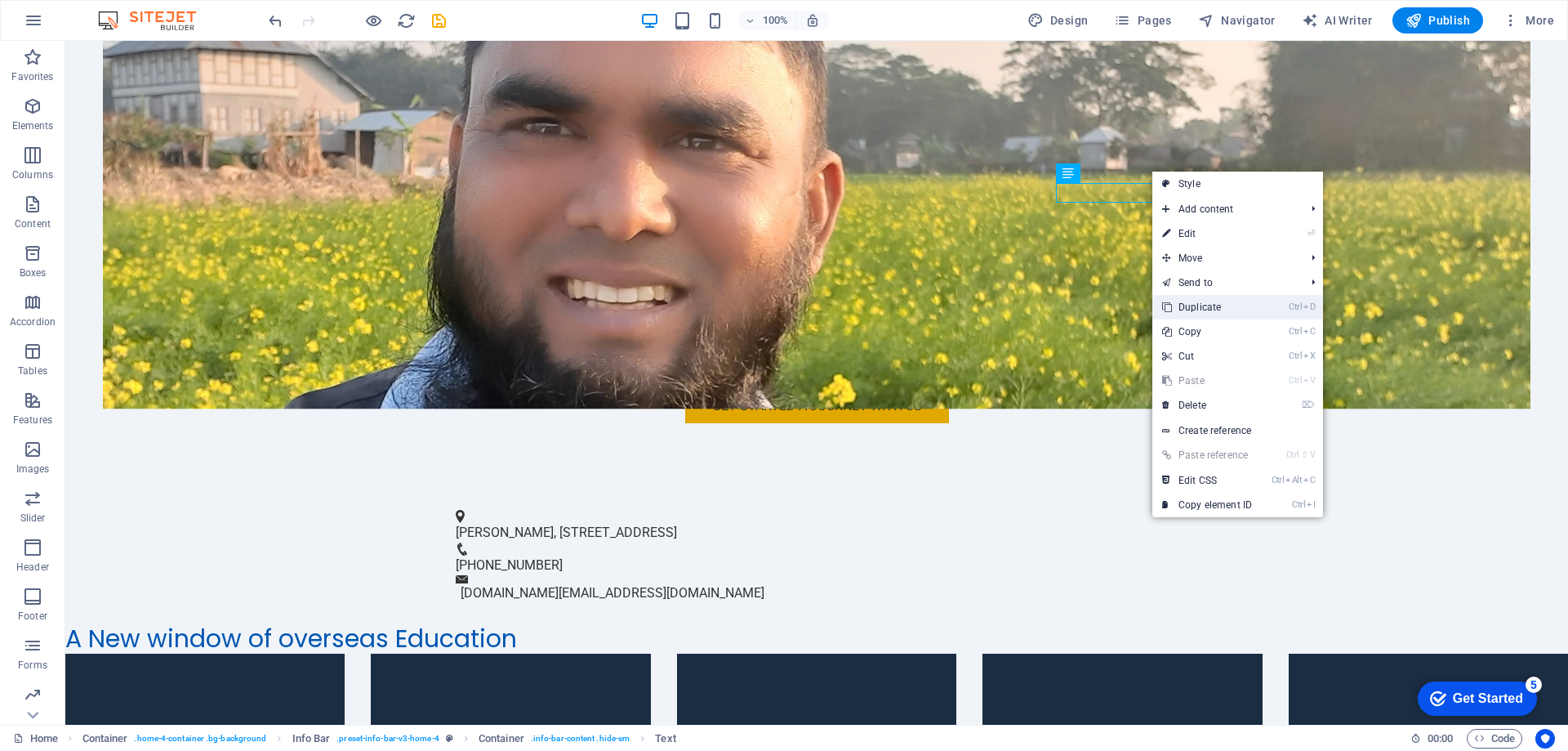
click at [1213, 308] on link "Ctrl D Duplicate" at bounding box center [1206, 307] width 109 height 25
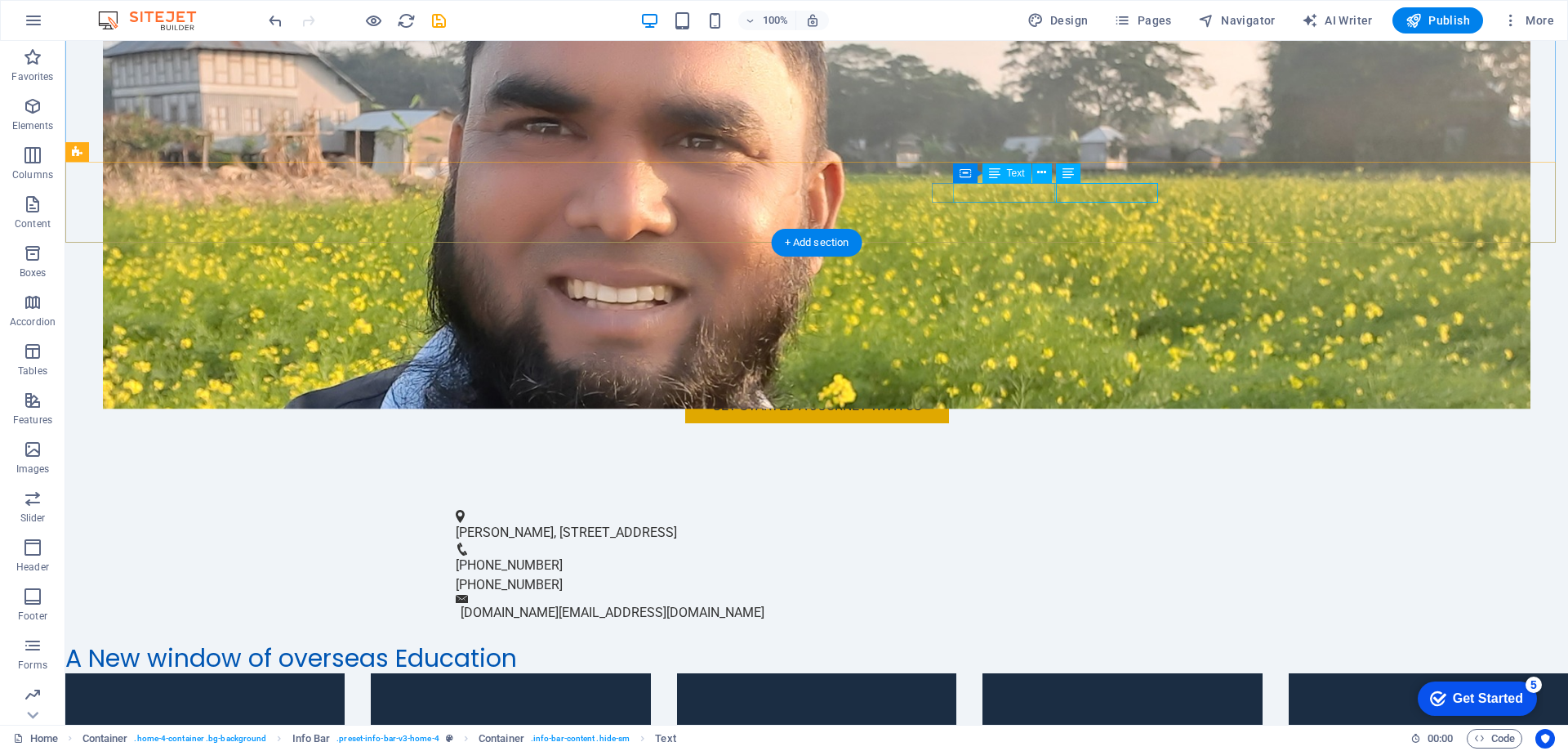
click at [1037, 556] on div "[PHONE_NUMBER]" at bounding box center [810, 565] width 709 height 20
click at [1087, 575] on div "[PHONE_NUMBER]" at bounding box center [810, 584] width 709 height 20
click at [1018, 556] on div "[PHONE_NUMBER]" at bounding box center [810, 565] width 709 height 20
click at [1094, 575] on div "[PHONE_NUMBER]" at bounding box center [810, 584] width 709 height 20
click at [1119, 171] on icon at bounding box center [1114, 173] width 9 height 17
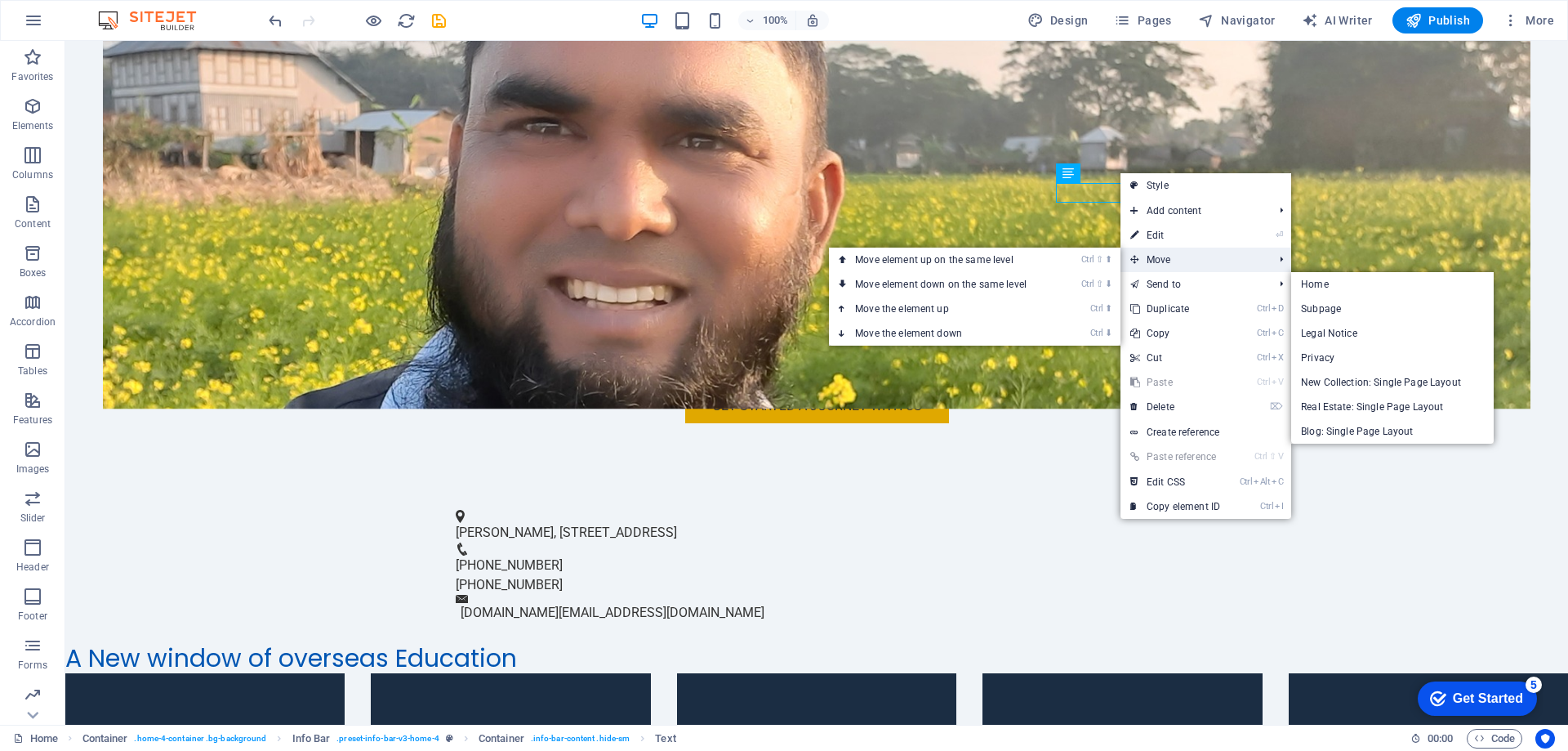
click at [1192, 258] on span "Move" at bounding box center [1194, 260] width 147 height 25
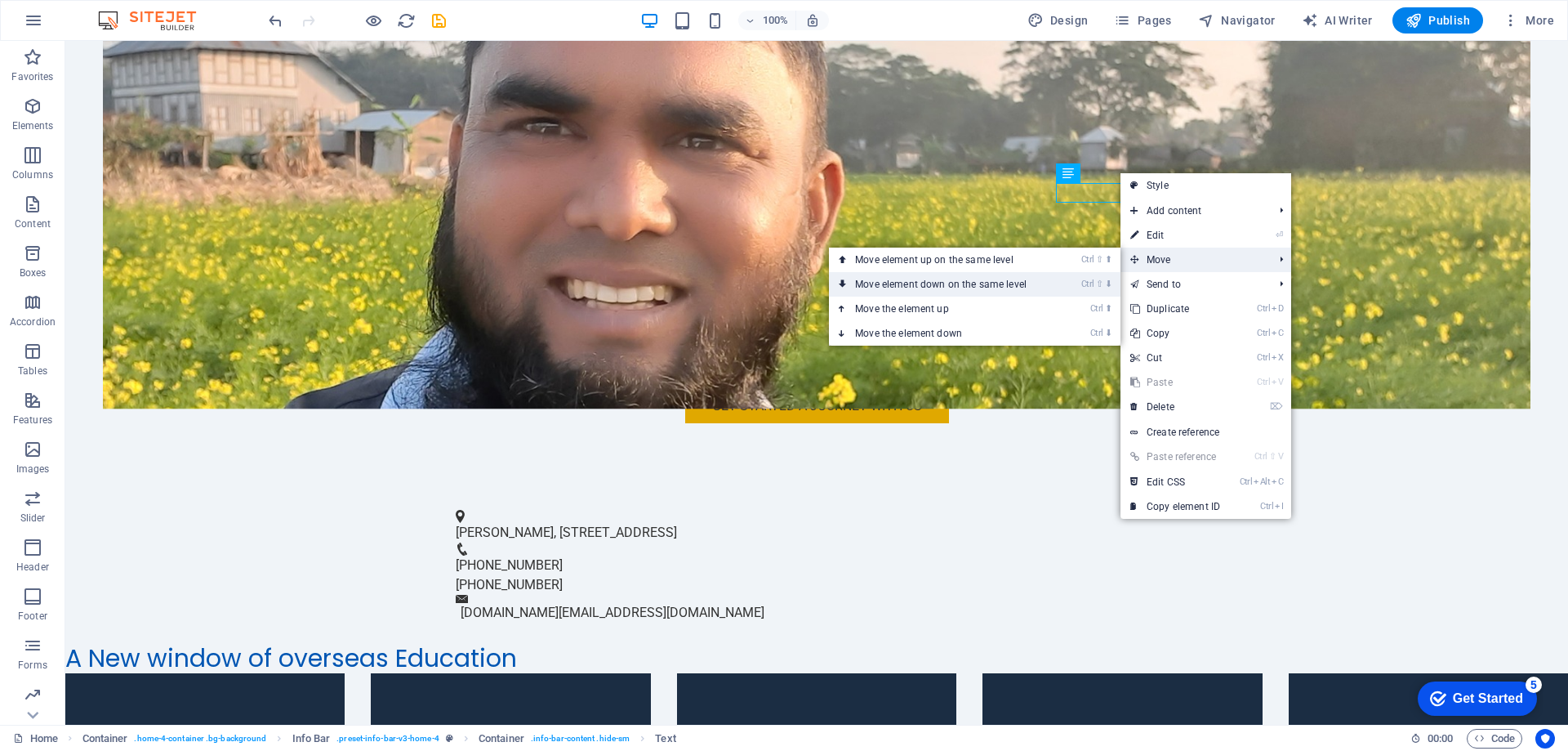
click at [960, 280] on link "Ctrl ⇧ ⬇ Move element down on the same level" at bounding box center [944, 285] width 230 height 25
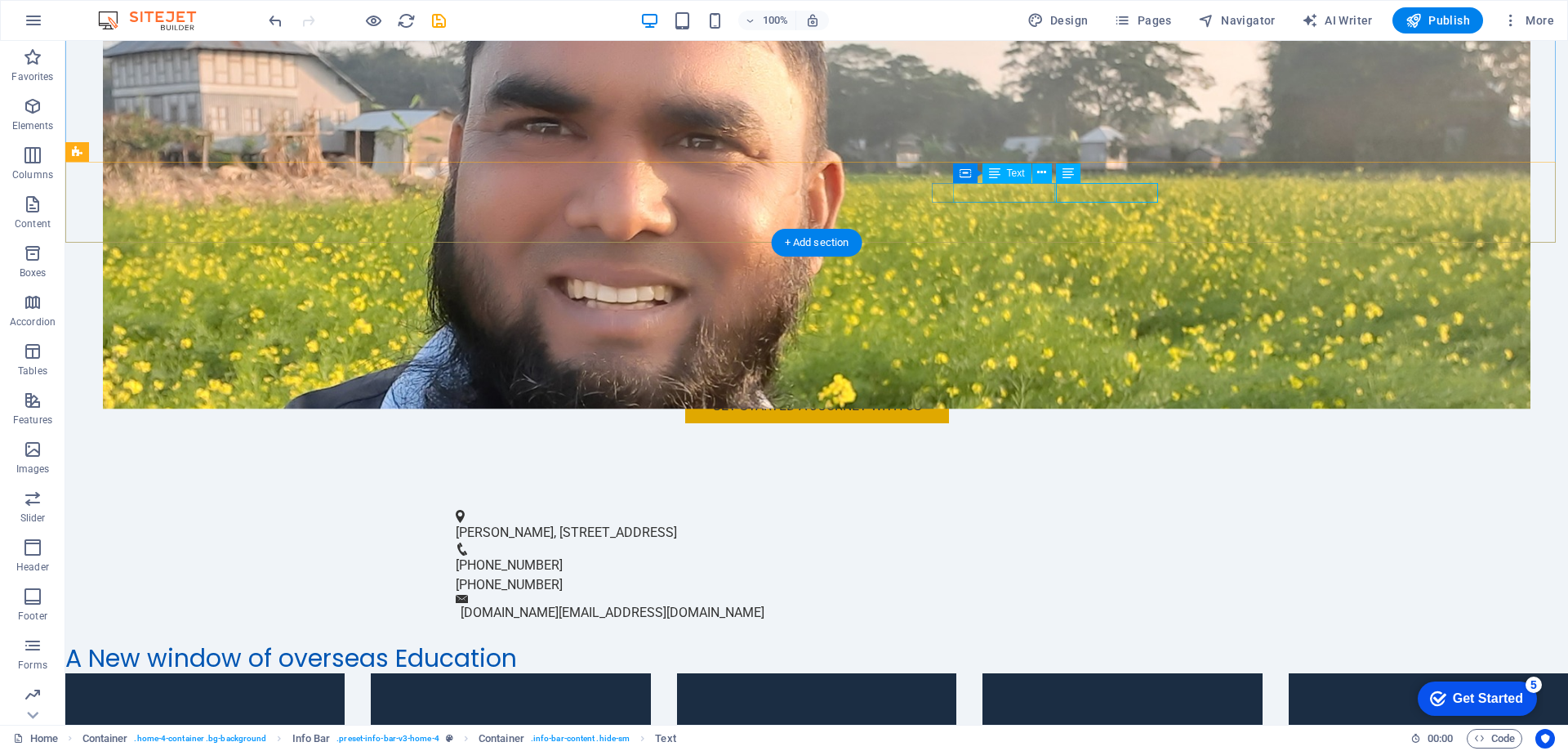
click at [1022, 556] on div "[PHONE_NUMBER]" at bounding box center [810, 565] width 709 height 20
click at [1042, 177] on icon at bounding box center [1041, 173] width 9 height 17
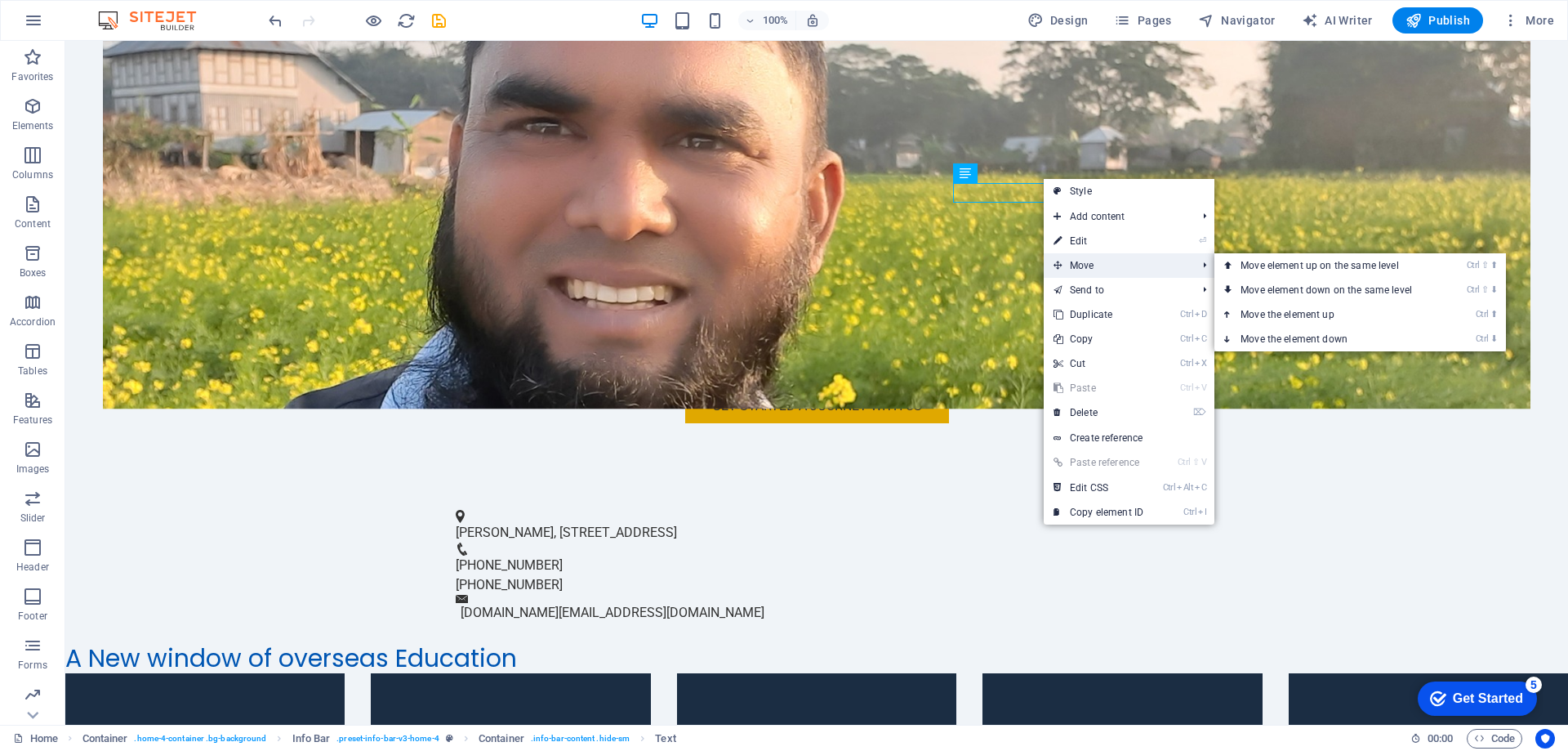
click at [1102, 267] on span "Move" at bounding box center [1117, 266] width 147 height 25
click at [1270, 269] on link "Ctrl ⇧ ⬆ Move element up on the same level" at bounding box center [1329, 266] width 230 height 25
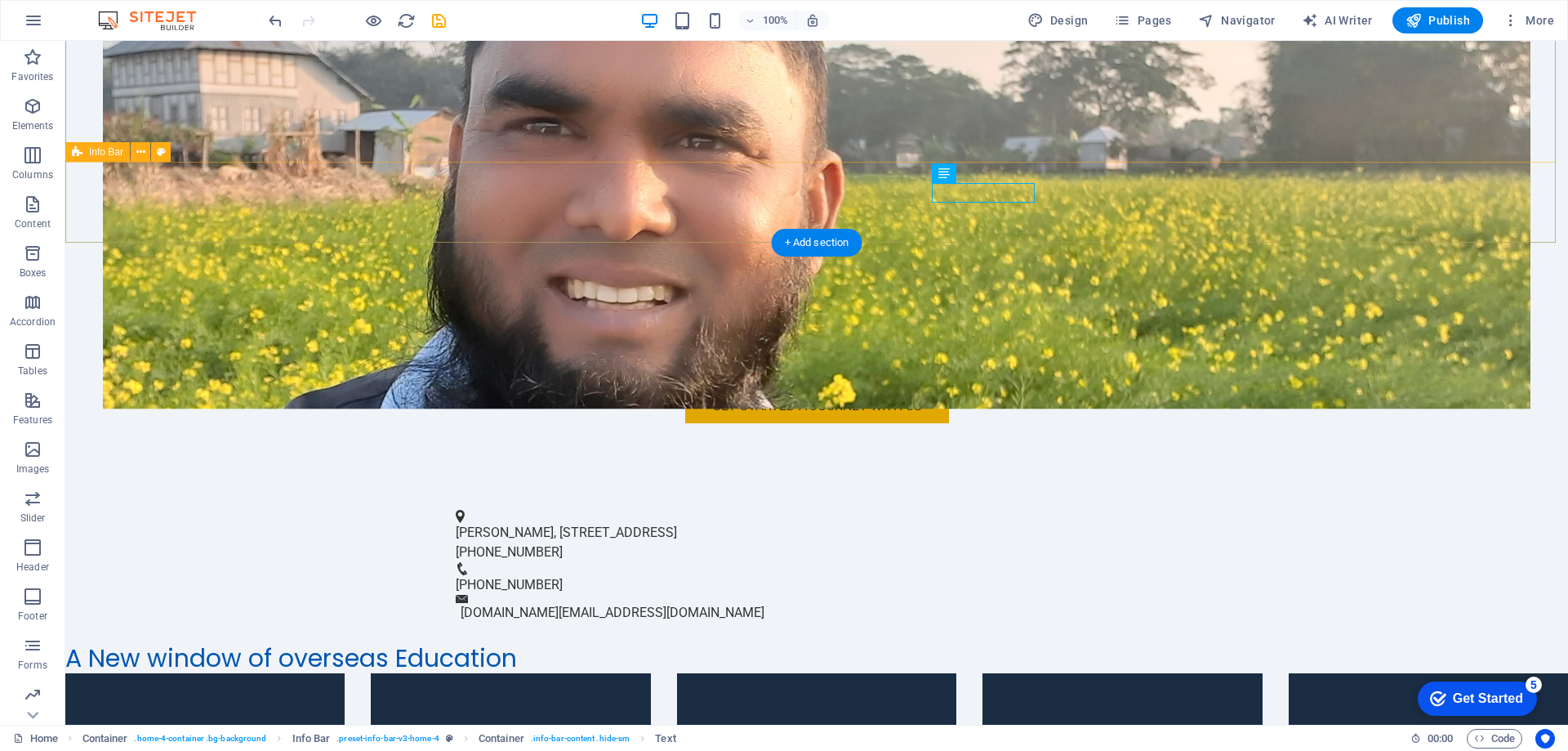
click at [1135, 488] on div "[PERSON_NAME][GEOGRAPHIC_DATA][STREET_ADDRESS] [PHONE_NUMBER] [PHONE_NUMBER] [D…" at bounding box center [816, 565] width 1502 height 155
click at [1082, 575] on div "[PHONE_NUMBER]" at bounding box center [810, 584] width 709 height 20
click at [1110, 575] on div "[PHONE_NUMBER]" at bounding box center [810, 584] width 709 height 20
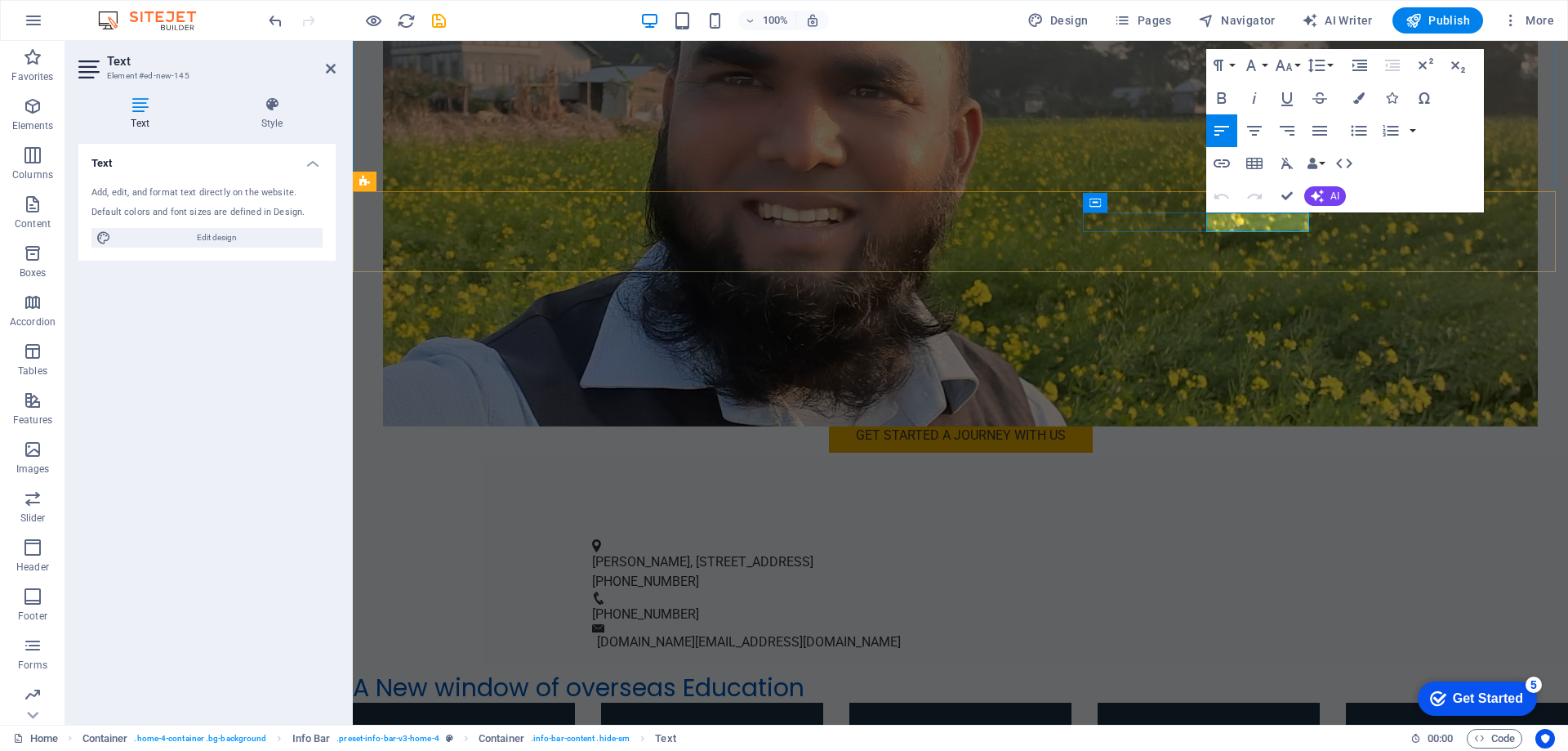
click at [1266, 604] on p "[PHONE_NUMBER]" at bounding box center [953, 614] width 724 height 20
click at [1282, 604] on p "[PHONE_NUMBER]" at bounding box center [953, 614] width 724 height 20
click at [1309, 604] on p "[PHONE_NUMBER]" at bounding box center [953, 614] width 724 height 20
click at [1567, 518] on div "[PERSON_NAME][GEOGRAPHIC_DATA][STREET_ADDRESS] [PHONE_NUMBER] [PHONE_NUMBER] [D…" at bounding box center [960, 595] width 1215 height 155
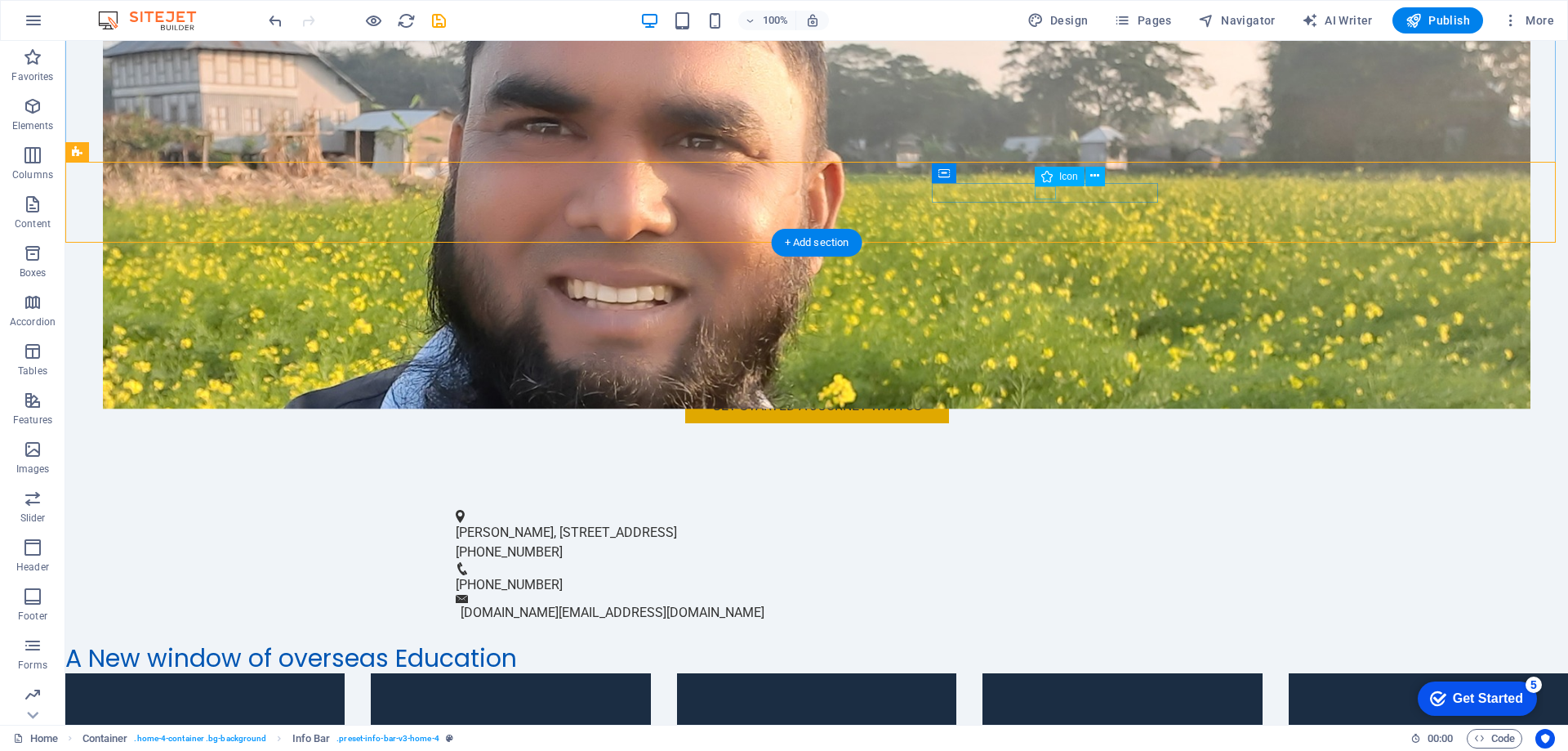
click at [1041, 563] on figure at bounding box center [810, 569] width 709 height 13
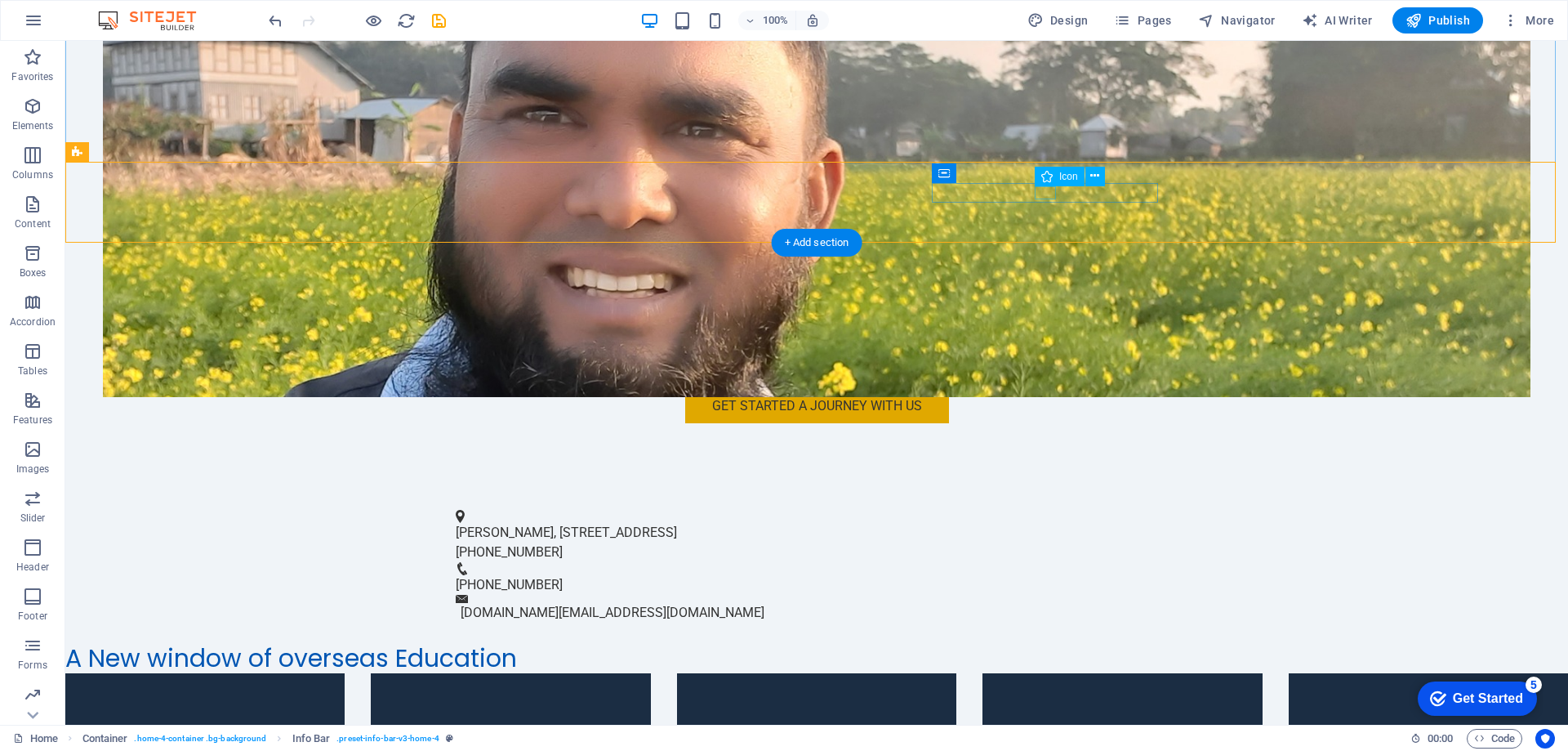
select select "xMidYMid"
select select "px"
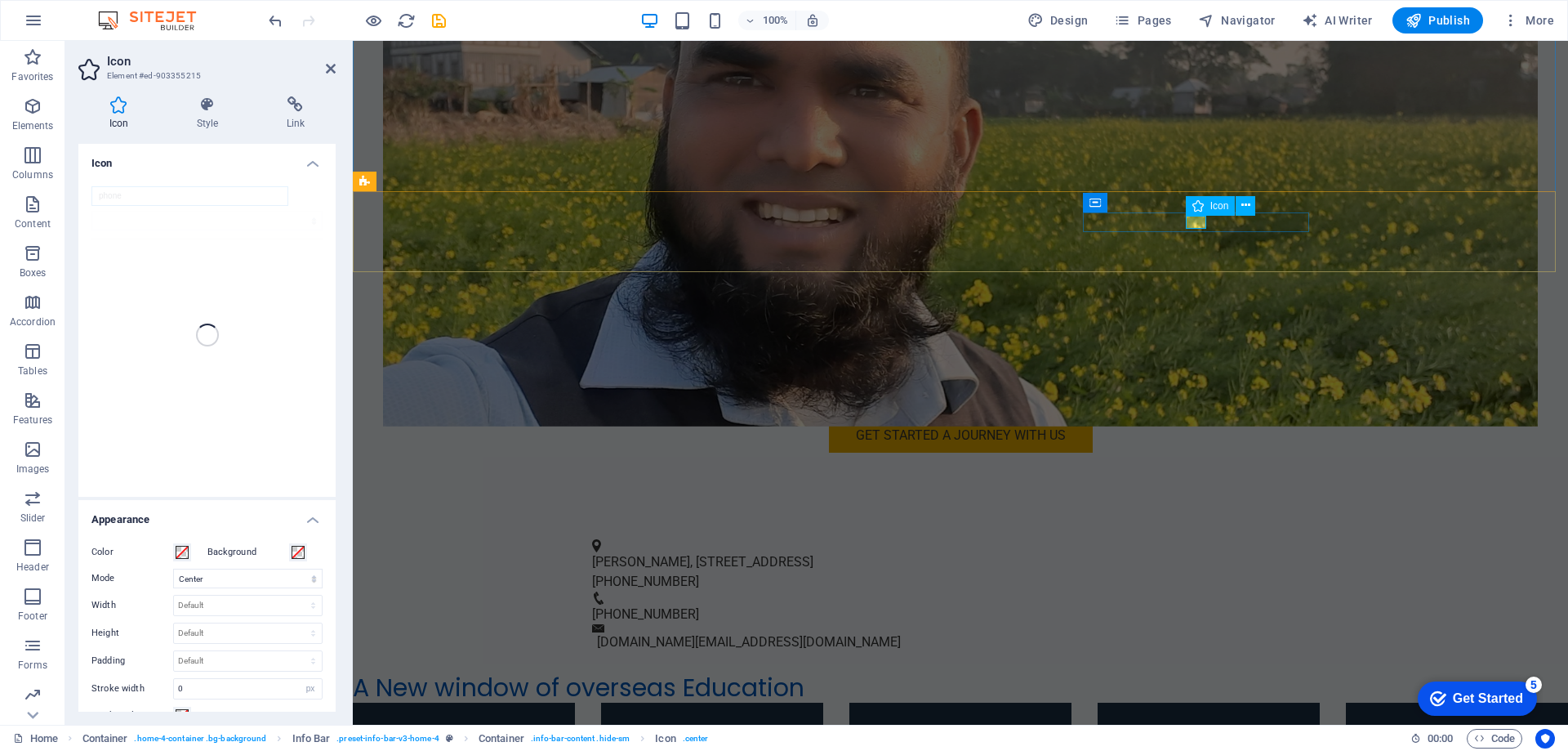
click at [1205, 213] on div "Icon" at bounding box center [1210, 206] width 49 height 20
click at [1197, 591] on figure at bounding box center [953, 598] width 724 height 13
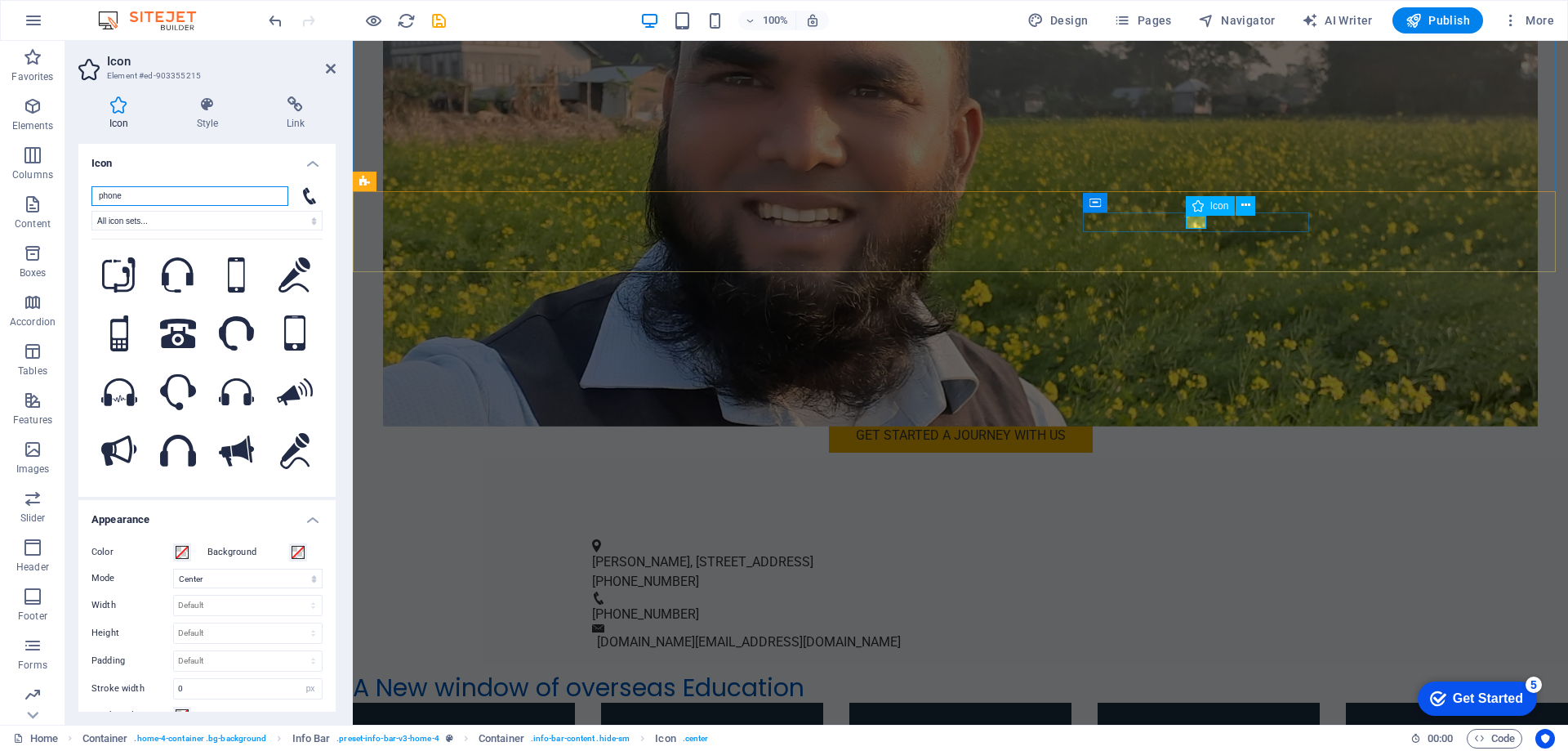
click at [1197, 591] on figure at bounding box center [953, 598] width 724 height 13
click at [1196, 591] on figure at bounding box center [953, 598] width 724 height 13
click at [1264, 203] on icon at bounding box center [1265, 202] width 9 height 17
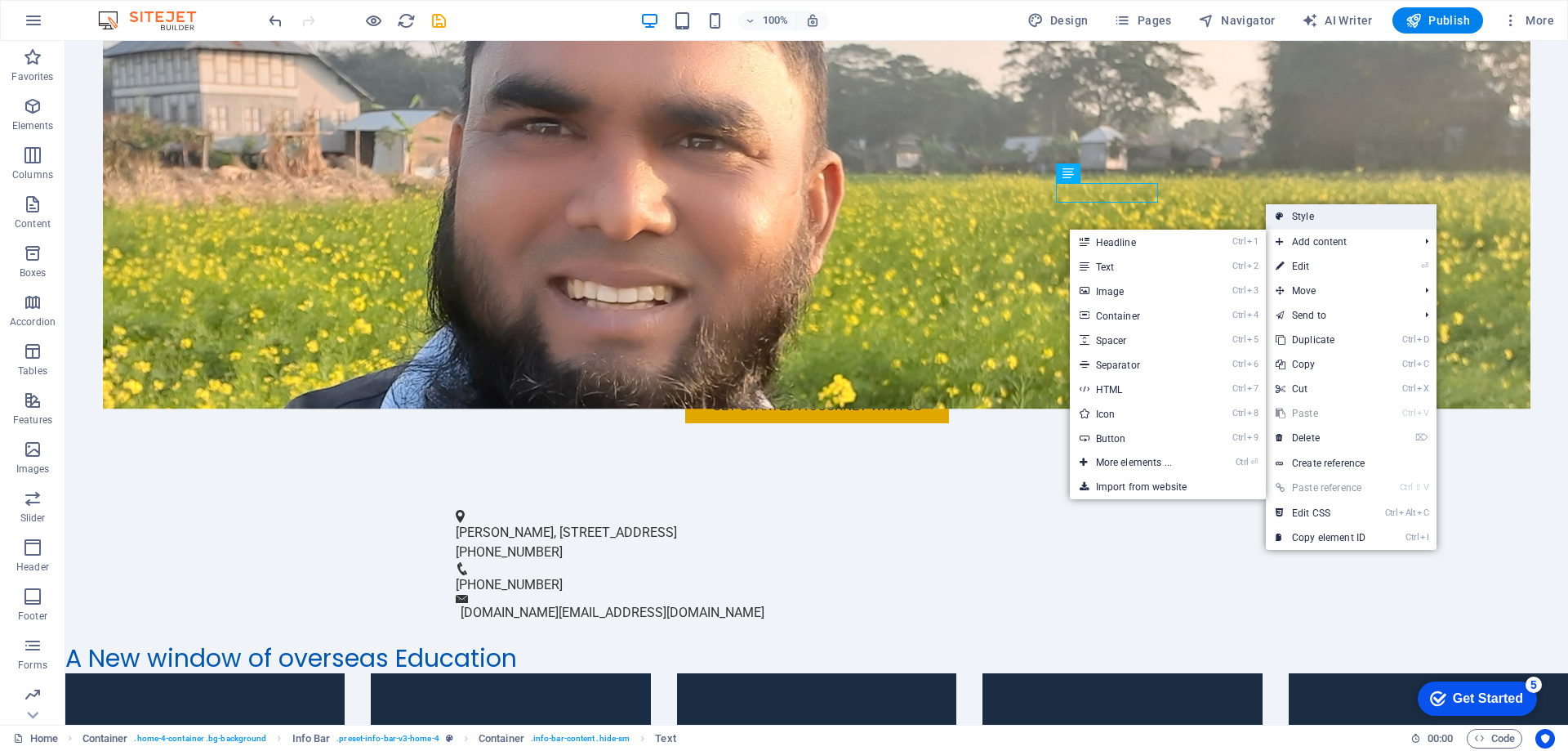
click at [1321, 227] on link "Style" at bounding box center [1351, 217] width 170 height 25
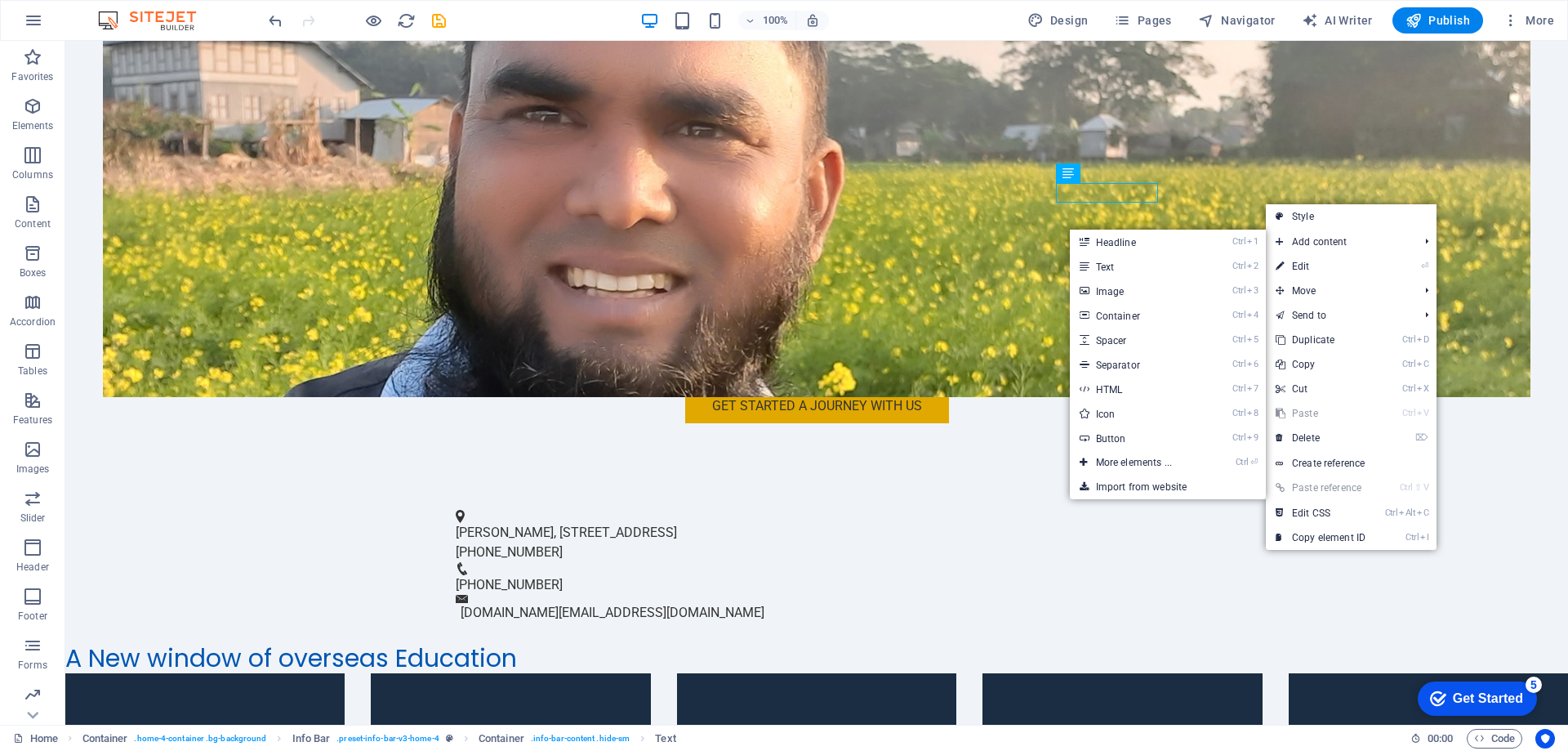
select select "vw"
select select "rem"
select select "vw"
select select "preset-info-bar-v3-home-4"
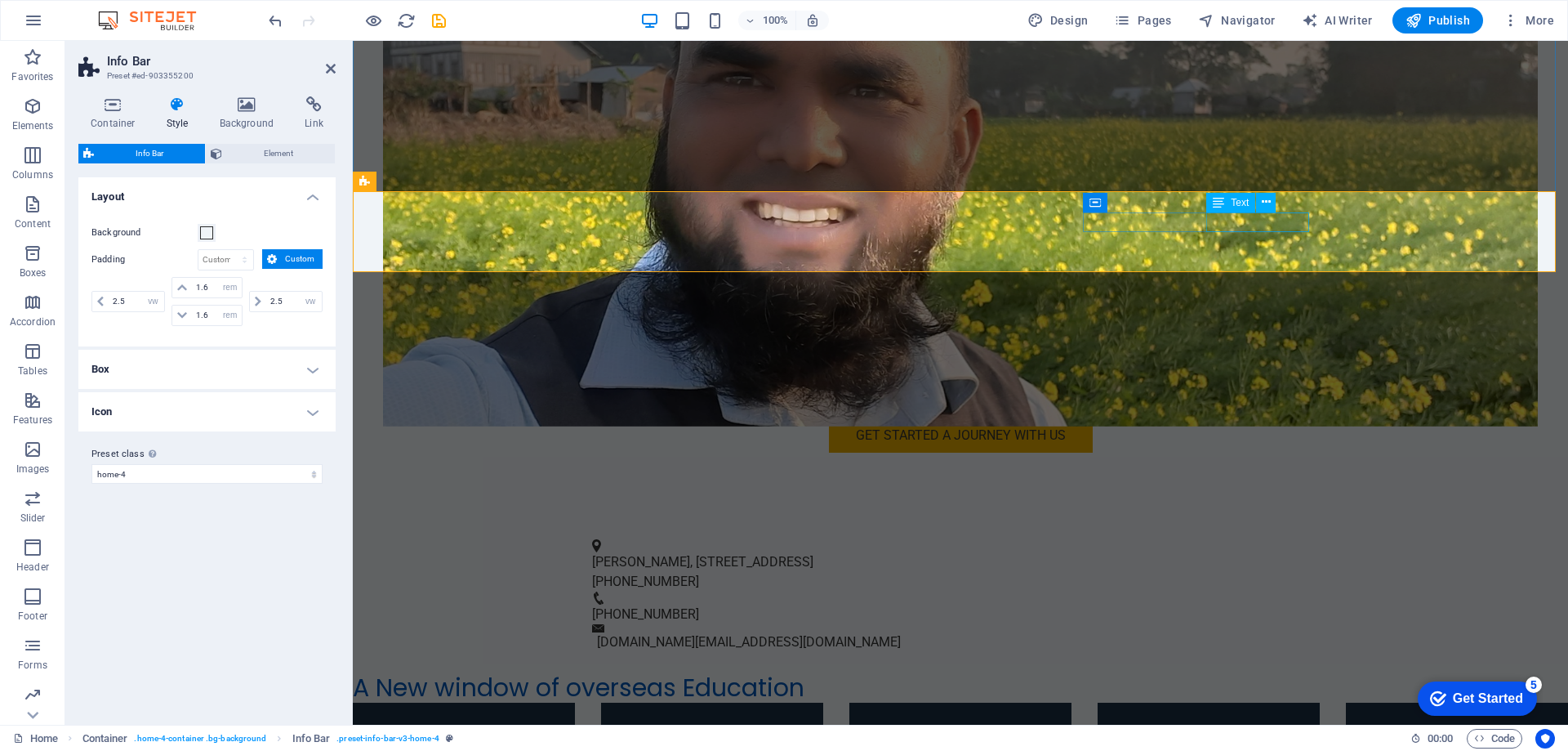
click at [1266, 604] on div "[PHONE_NUMBER]" at bounding box center [953, 614] width 724 height 20
click at [1267, 205] on icon at bounding box center [1265, 202] width 9 height 17
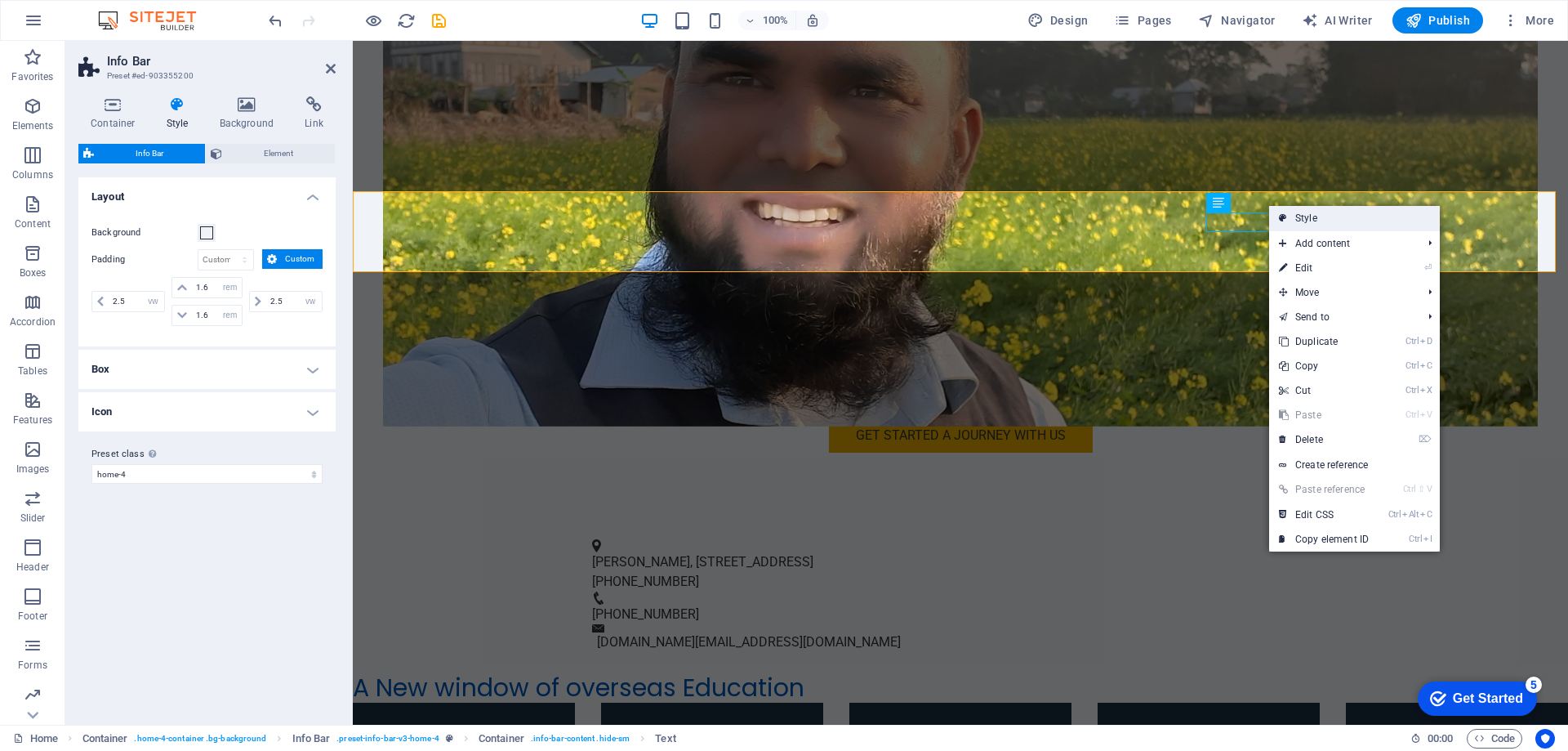
click at [1333, 220] on link "Style" at bounding box center [1354, 218] width 170 height 25
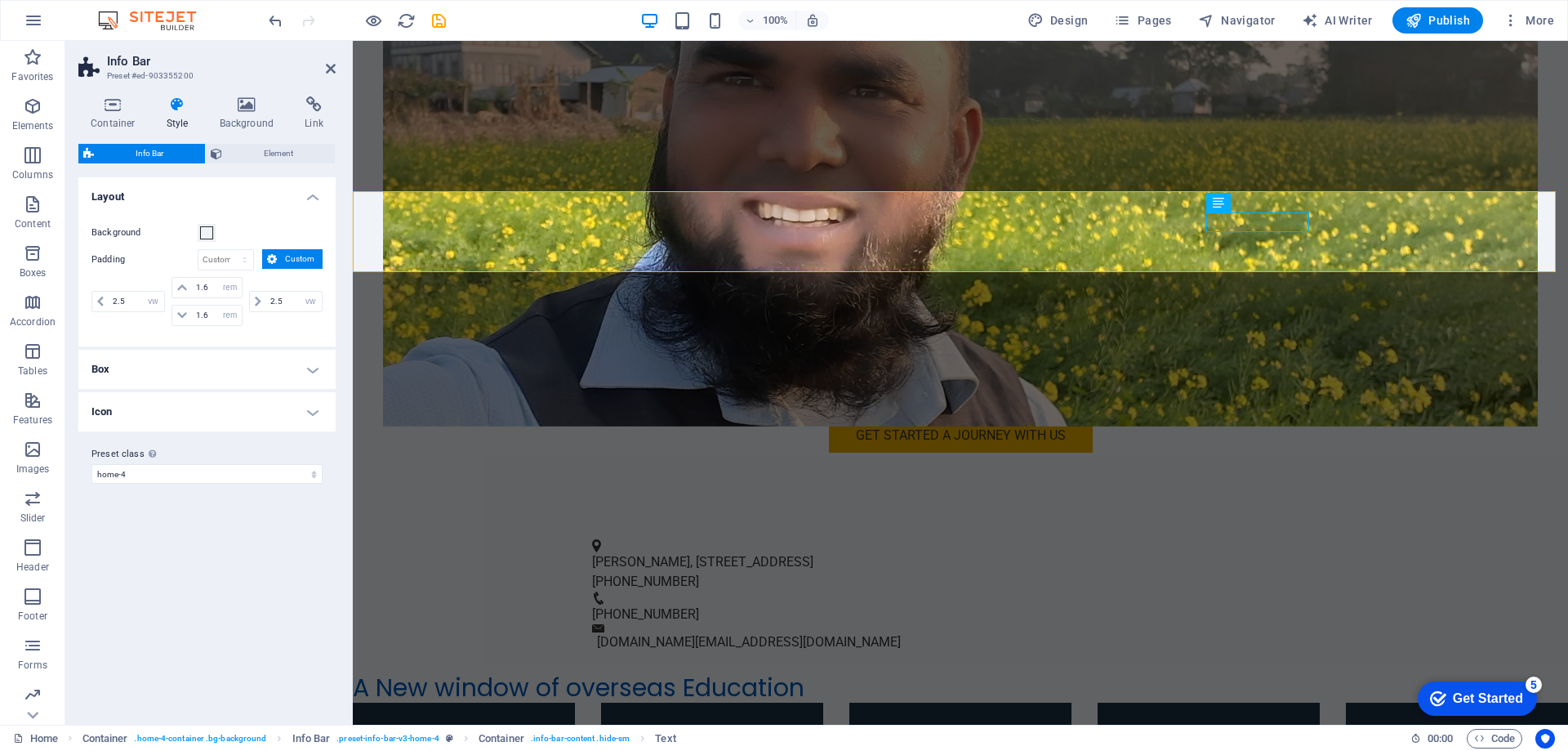
click at [174, 117] on h4 "Style" at bounding box center [181, 113] width 53 height 34
click at [246, 120] on h4 "Background" at bounding box center [250, 113] width 86 height 34
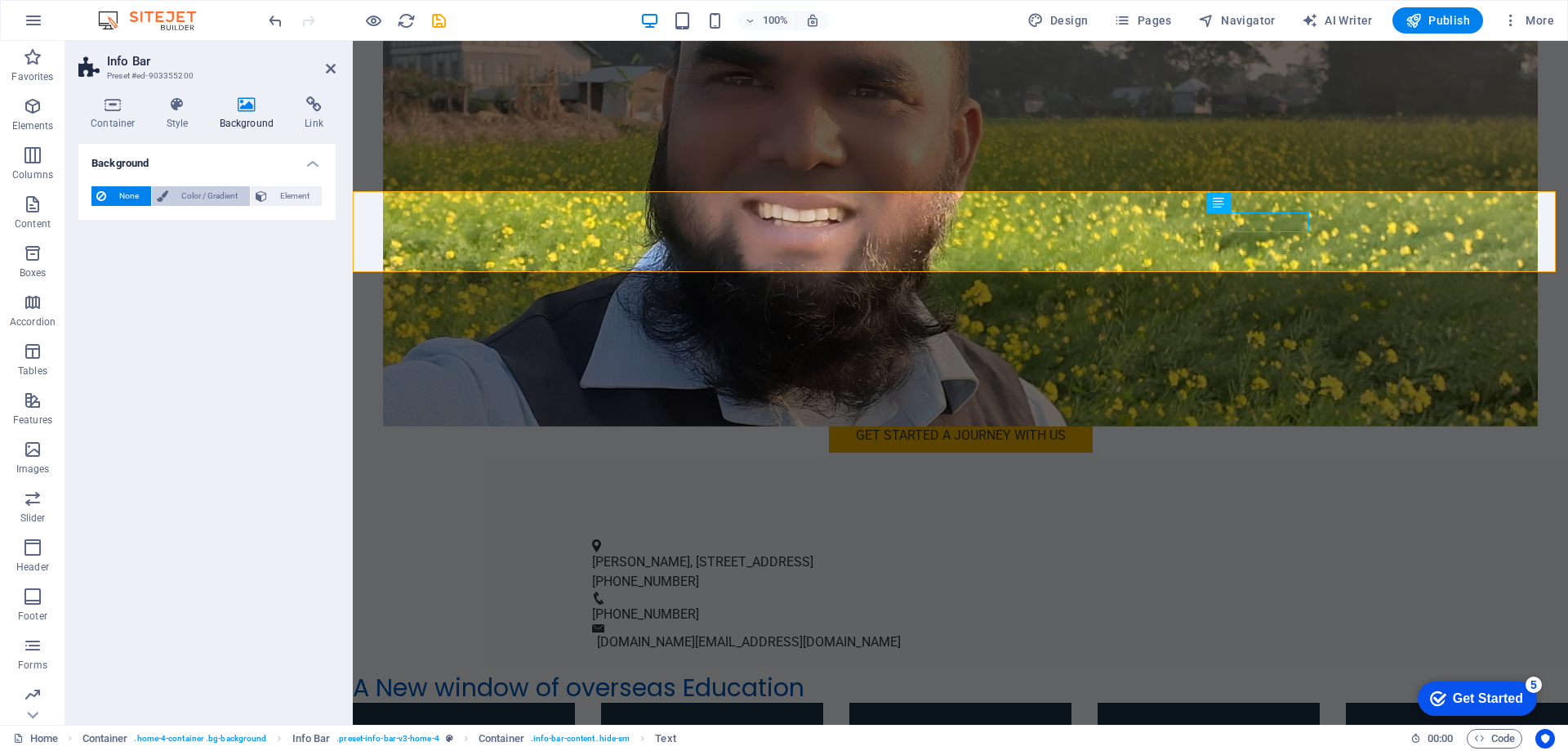
click at [183, 194] on span "Color / Gradient" at bounding box center [209, 196] width 72 height 20
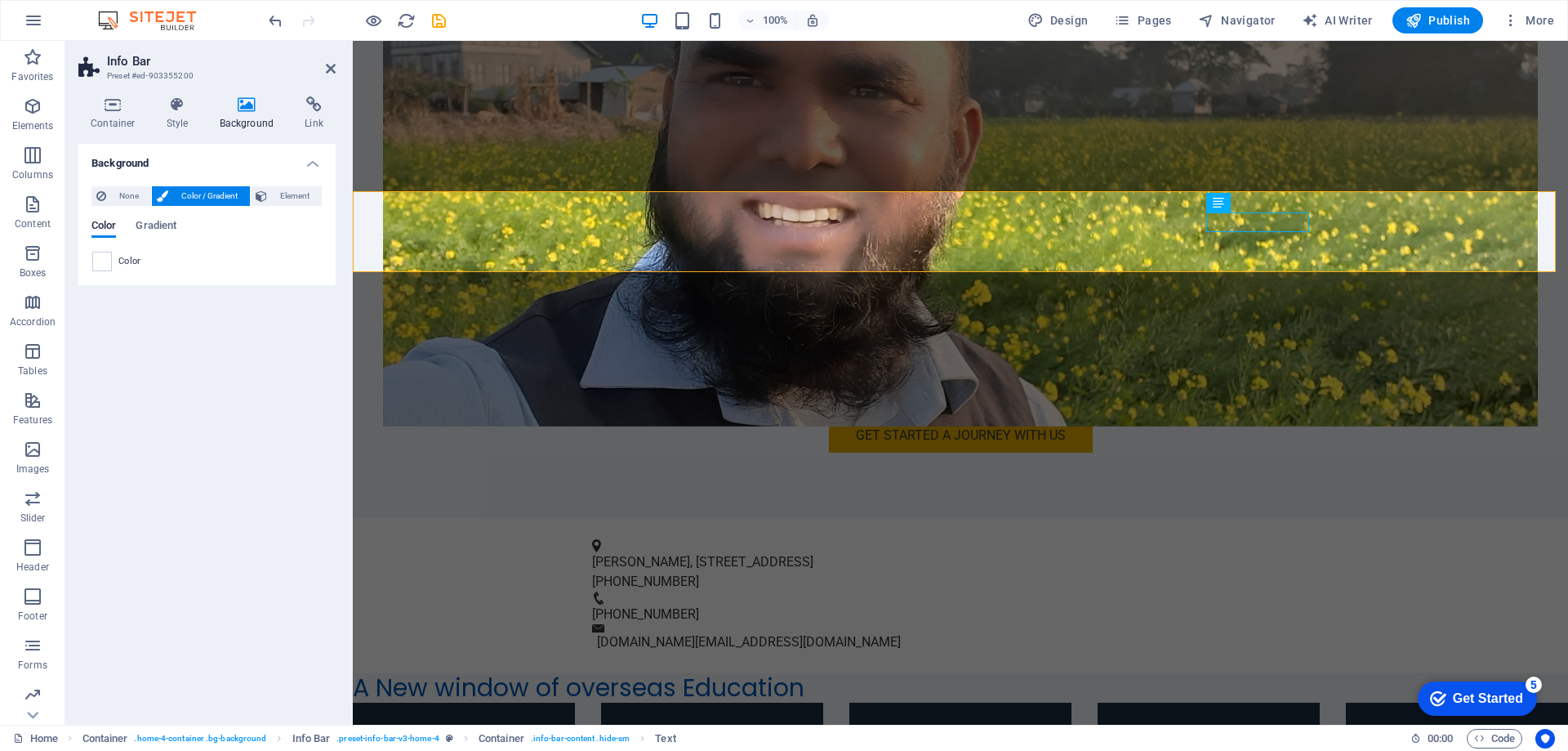
click at [145, 262] on div "Color" at bounding box center [206, 261] width 229 height 20
click at [128, 263] on span "Color" at bounding box center [129, 262] width 23 height 13
click at [115, 258] on div "Color" at bounding box center [206, 261] width 229 height 20
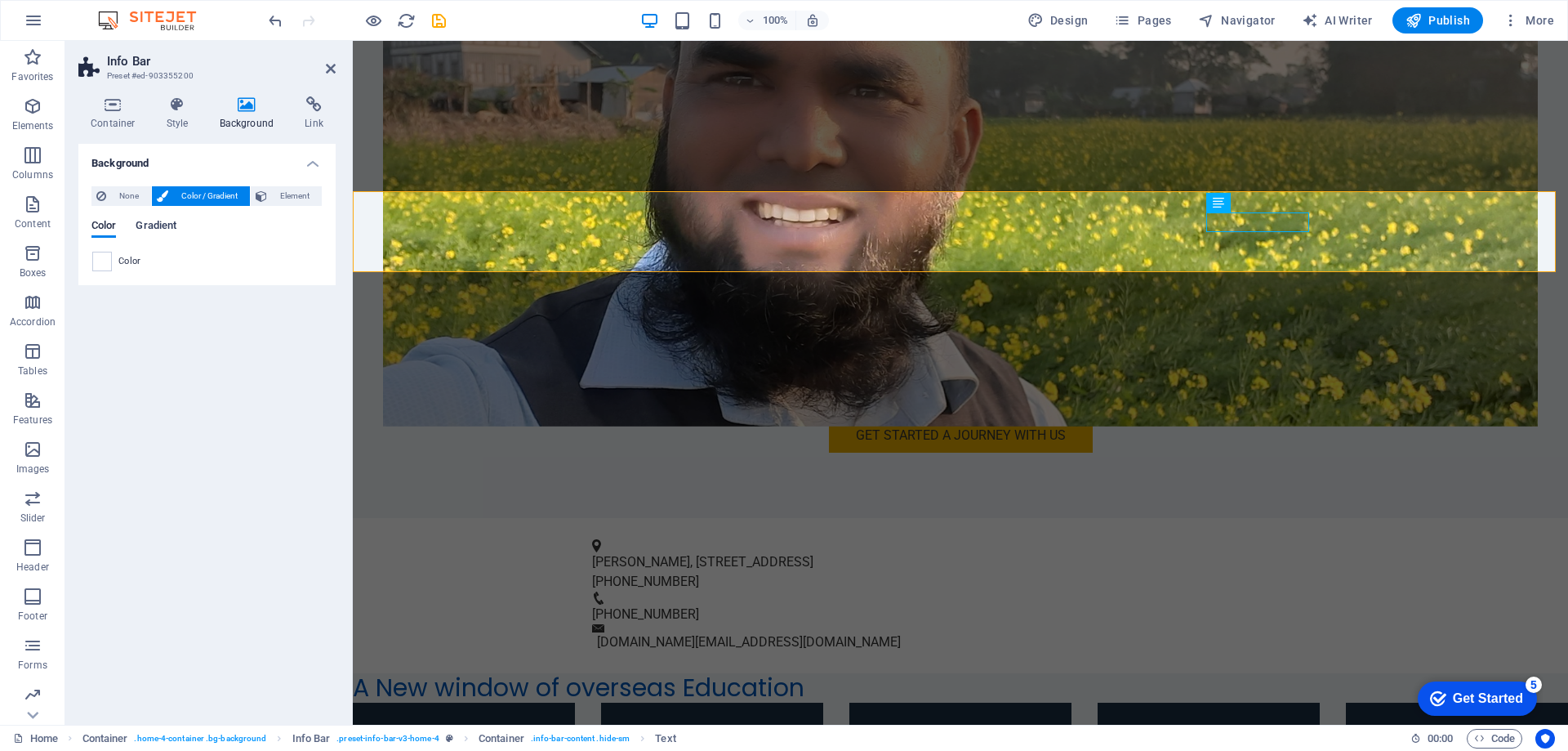
click at [148, 225] on span "Gradient" at bounding box center [155, 227] width 41 height 23
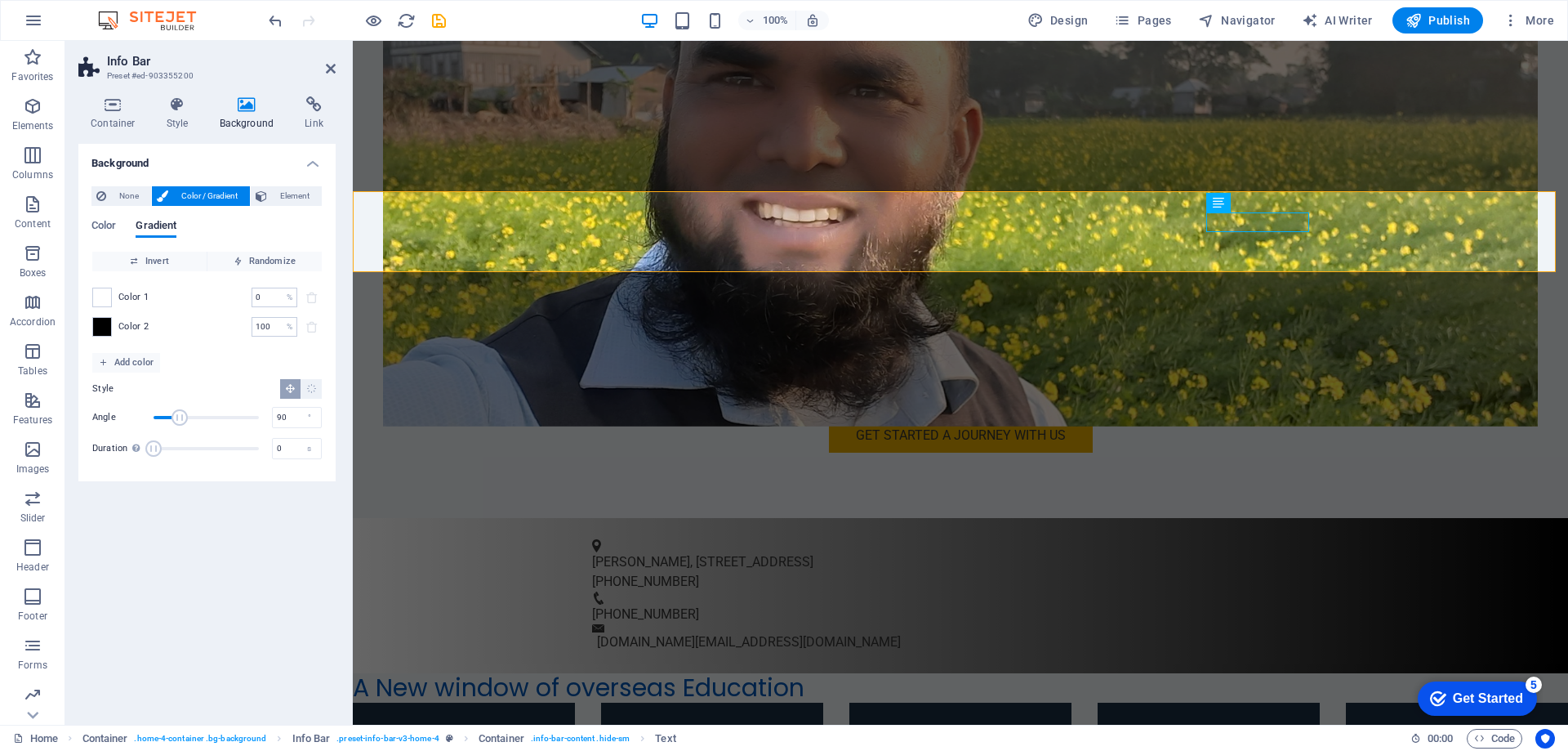
click at [136, 302] on span "Color 1" at bounding box center [133, 298] width 31 height 13
click at [134, 296] on span "Color 1" at bounding box center [133, 298] width 31 height 13
click at [113, 331] on div "Color 2 100 % ​" at bounding box center [206, 326] width 229 height 20
click at [110, 298] on span at bounding box center [102, 297] width 18 height 18
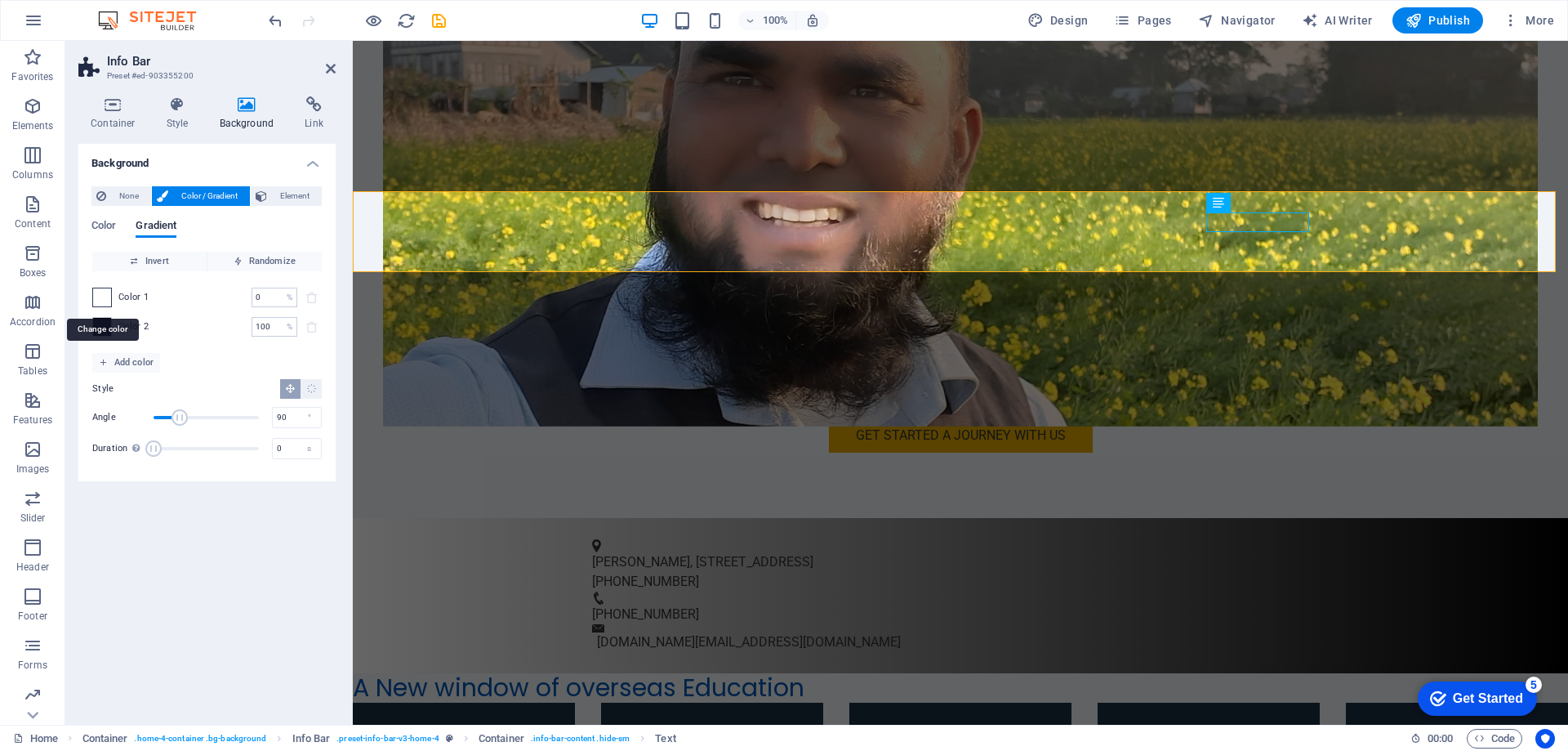
click at [110, 298] on span at bounding box center [102, 297] width 18 height 18
click at [145, 200] on span "None" at bounding box center [128, 196] width 35 height 20
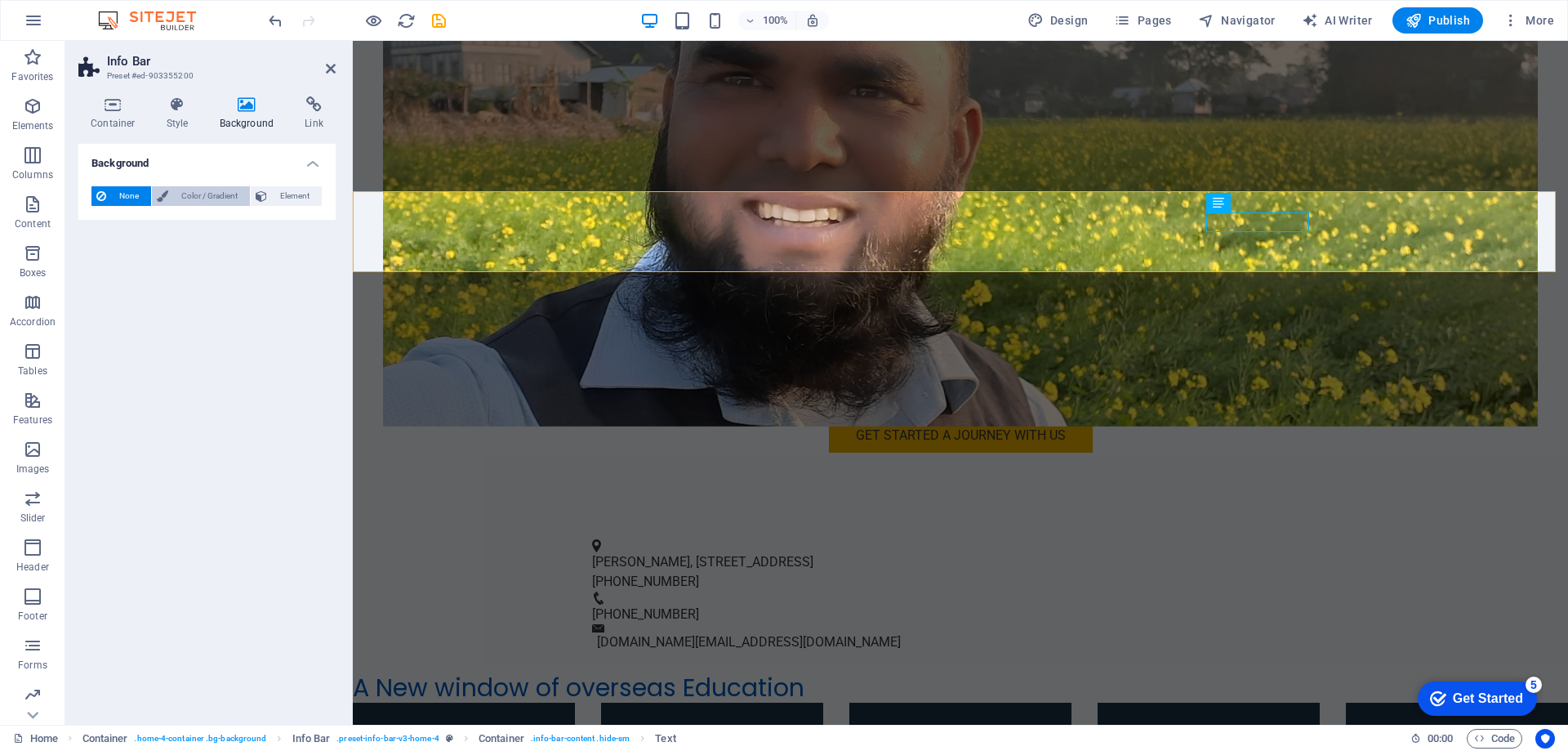
click at [198, 198] on span "Color / Gradient" at bounding box center [209, 196] width 72 height 20
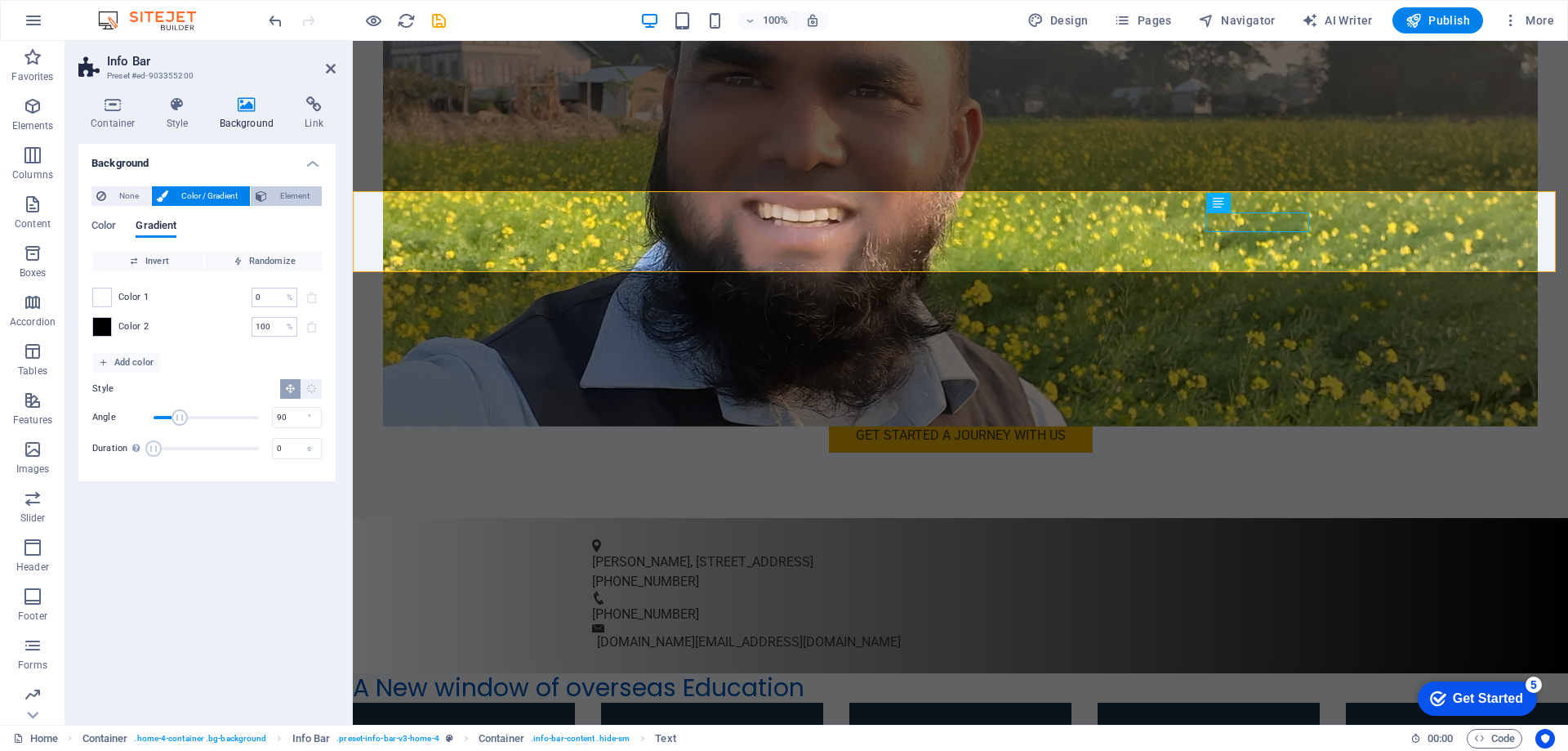
click at [282, 197] on span "Element" at bounding box center [294, 196] width 45 height 20
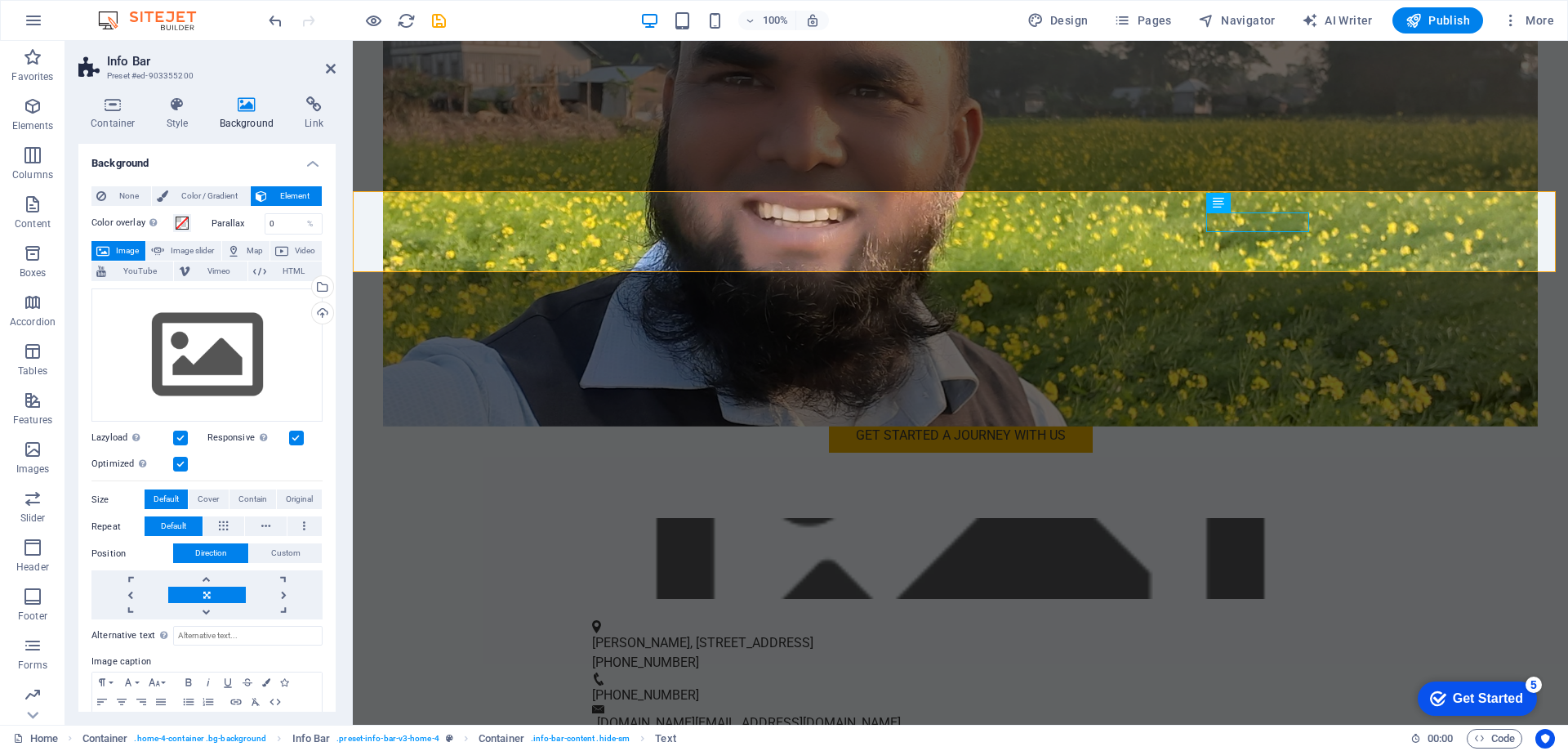
click at [311, 164] on h4 "Background" at bounding box center [206, 158] width 257 height 30
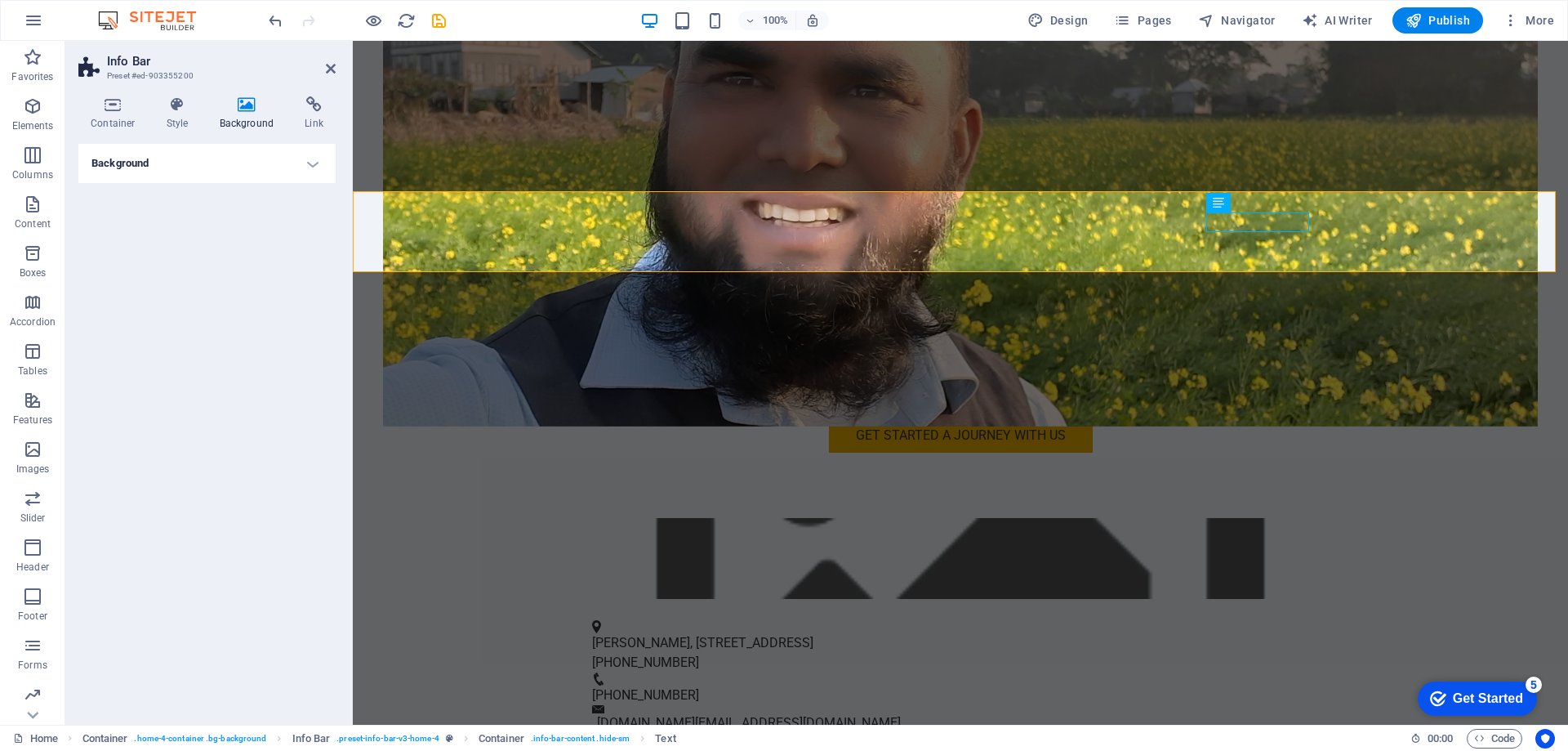
click at [311, 164] on h4 "Background" at bounding box center [206, 163] width 257 height 39
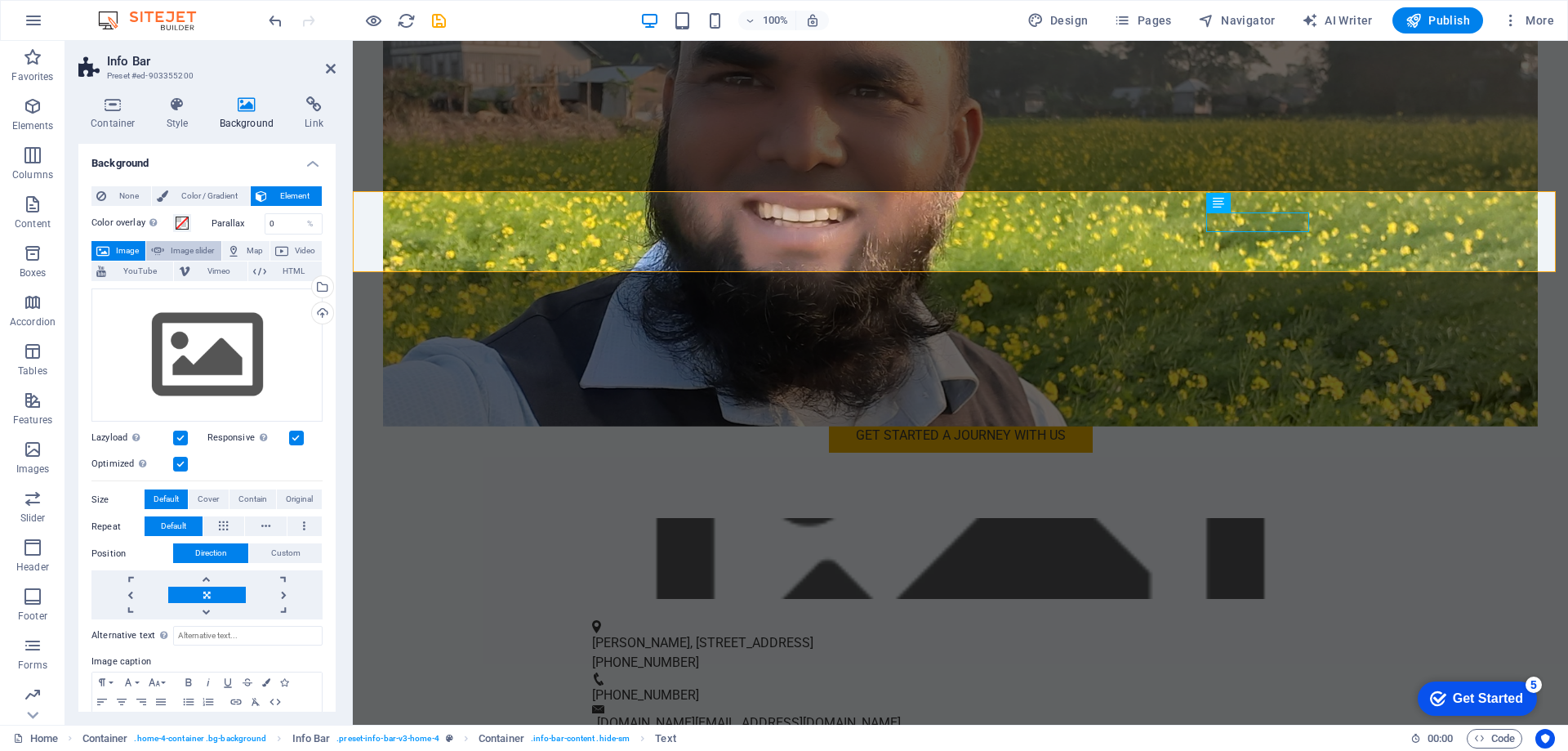
click at [196, 251] on span "Image slider" at bounding box center [192, 250] width 47 height 20
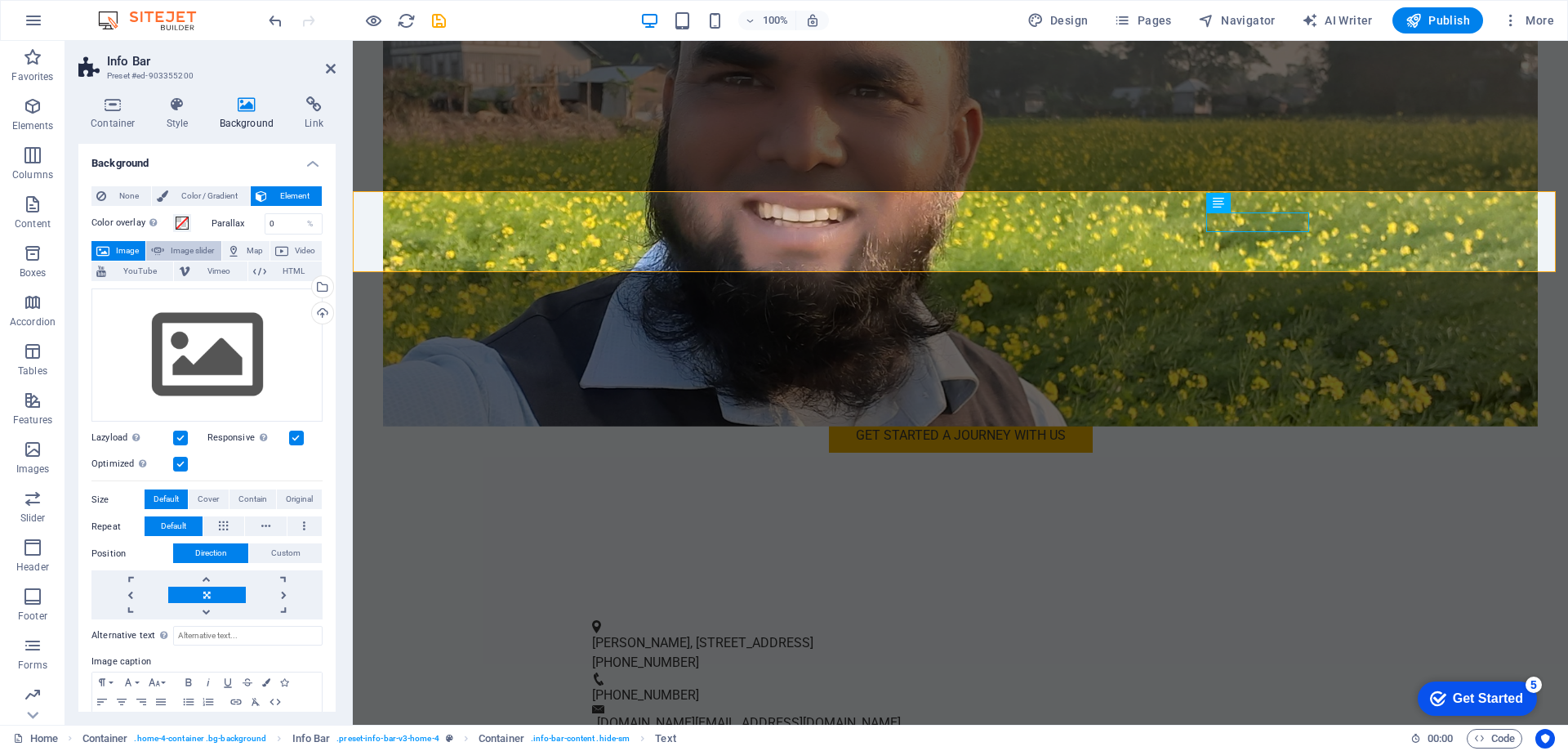
select select "ms"
select select "s"
select select "progressive"
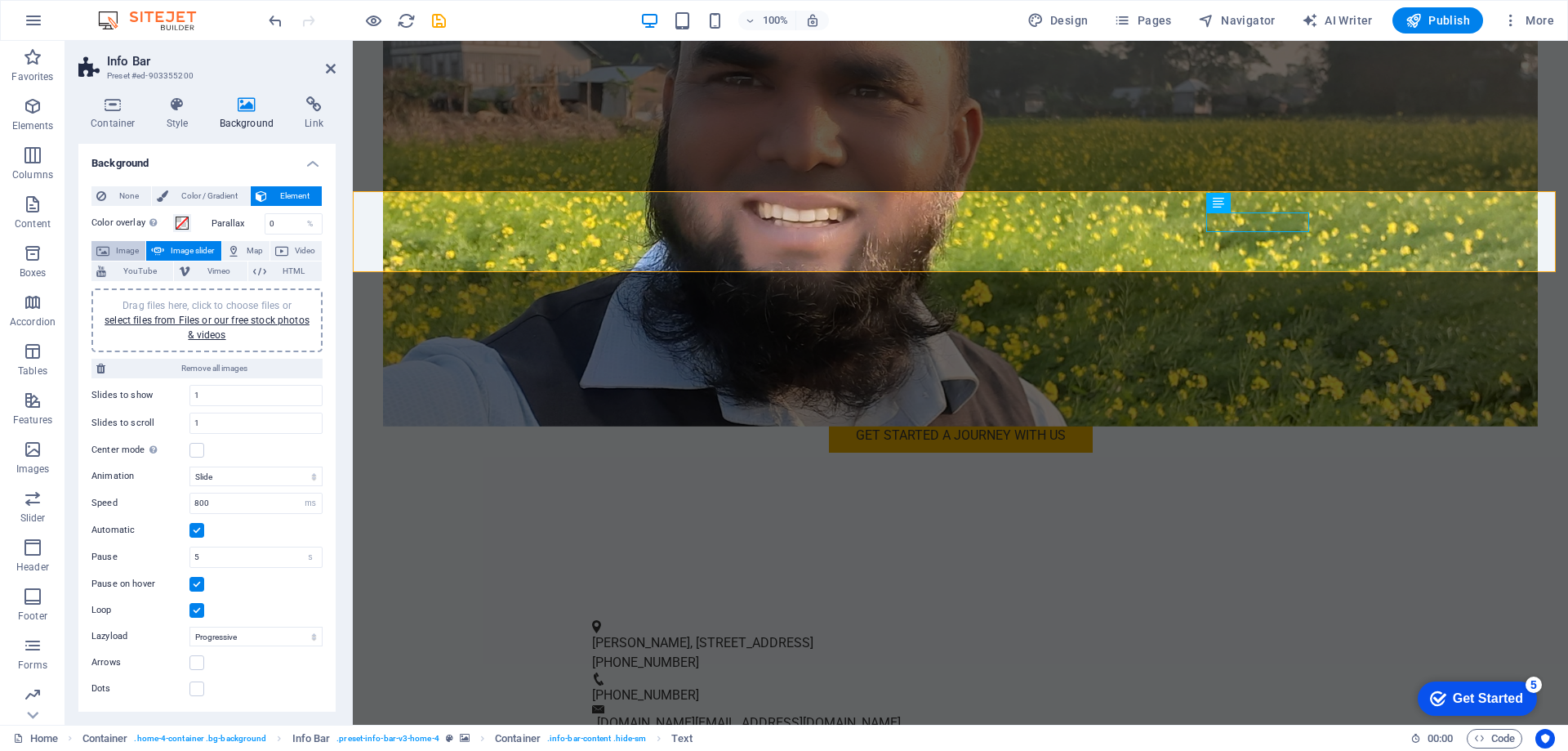
click at [134, 251] on span "Image" at bounding box center [127, 250] width 26 height 20
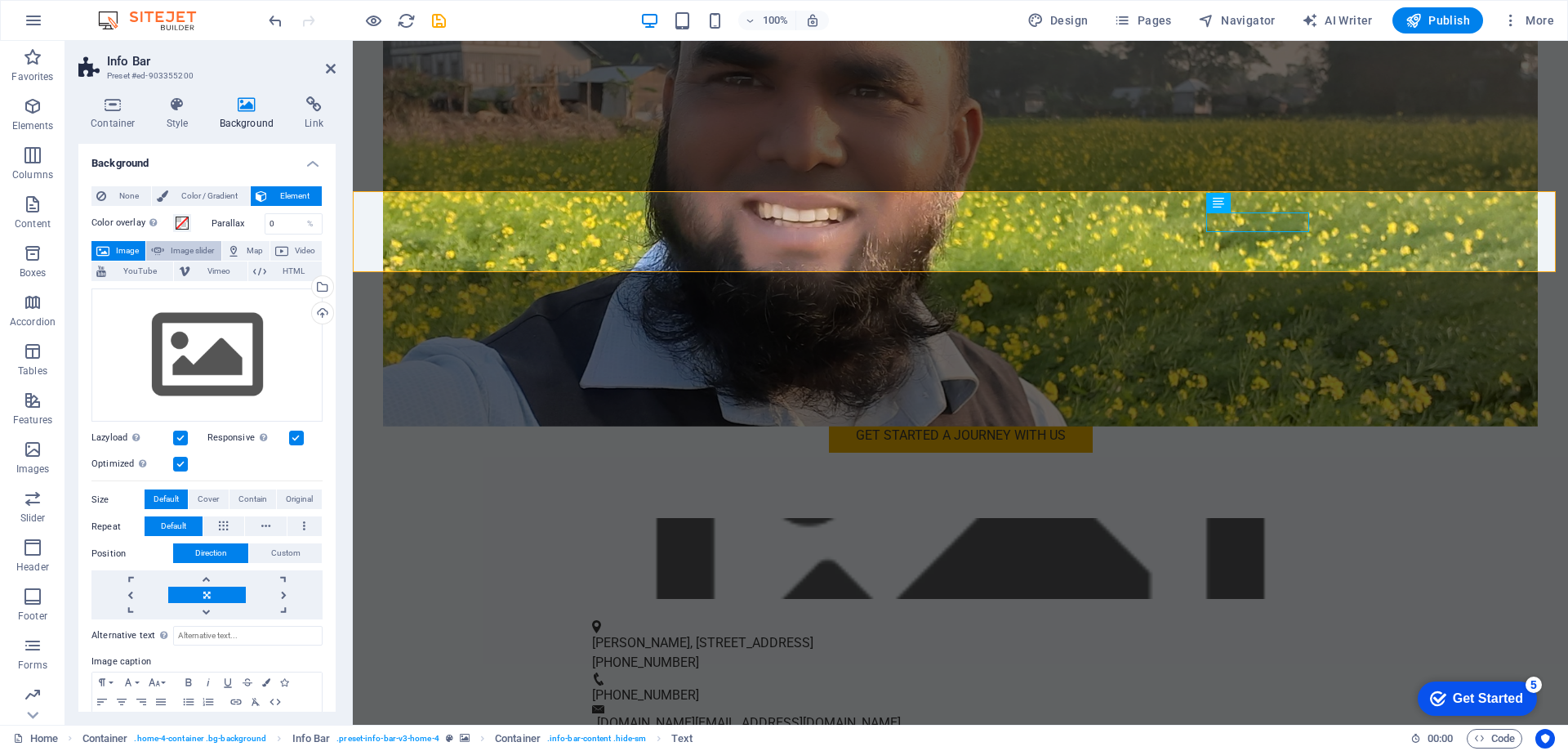
click at [180, 243] on span "Image slider" at bounding box center [192, 250] width 47 height 20
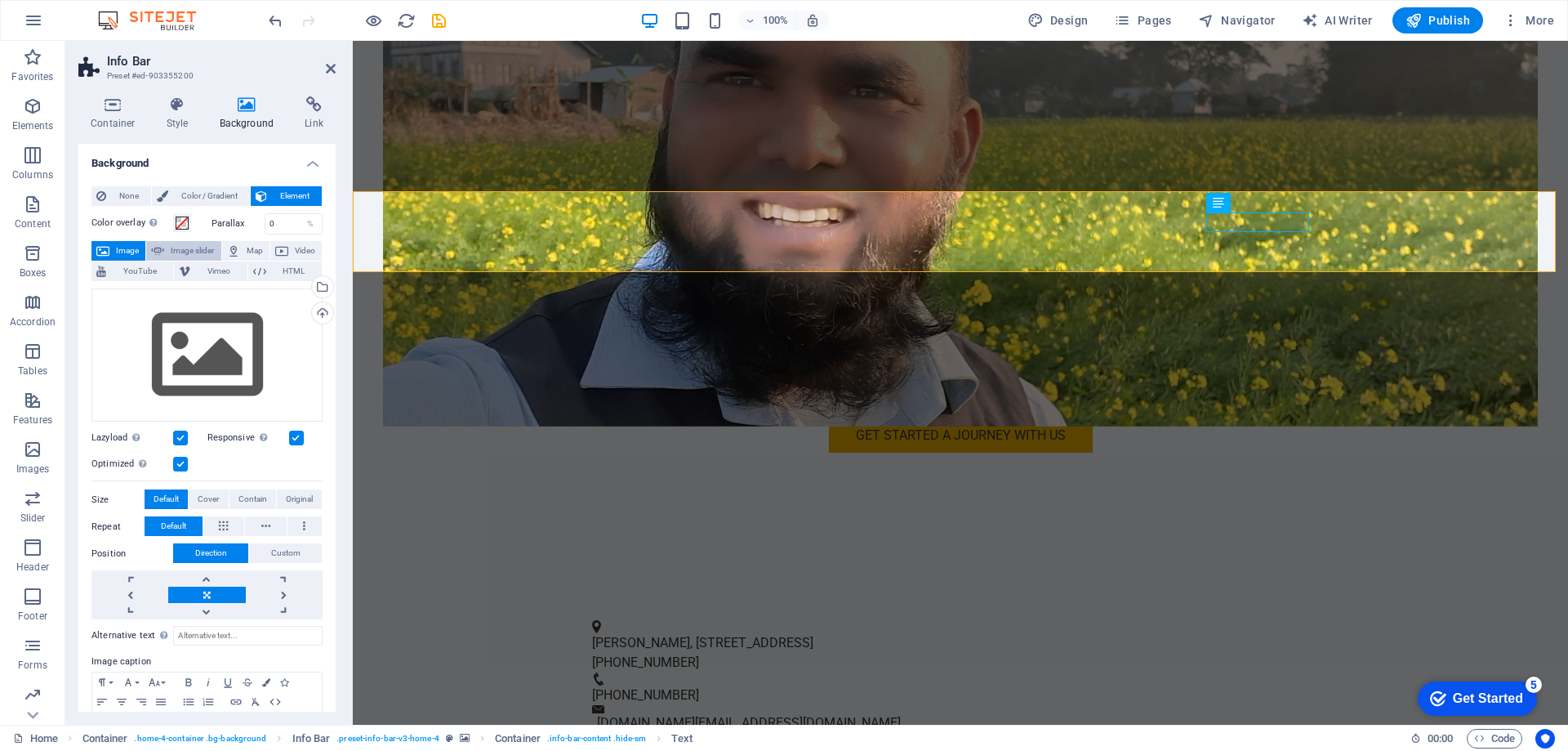
select select "ms"
select select "s"
select select "progressive"
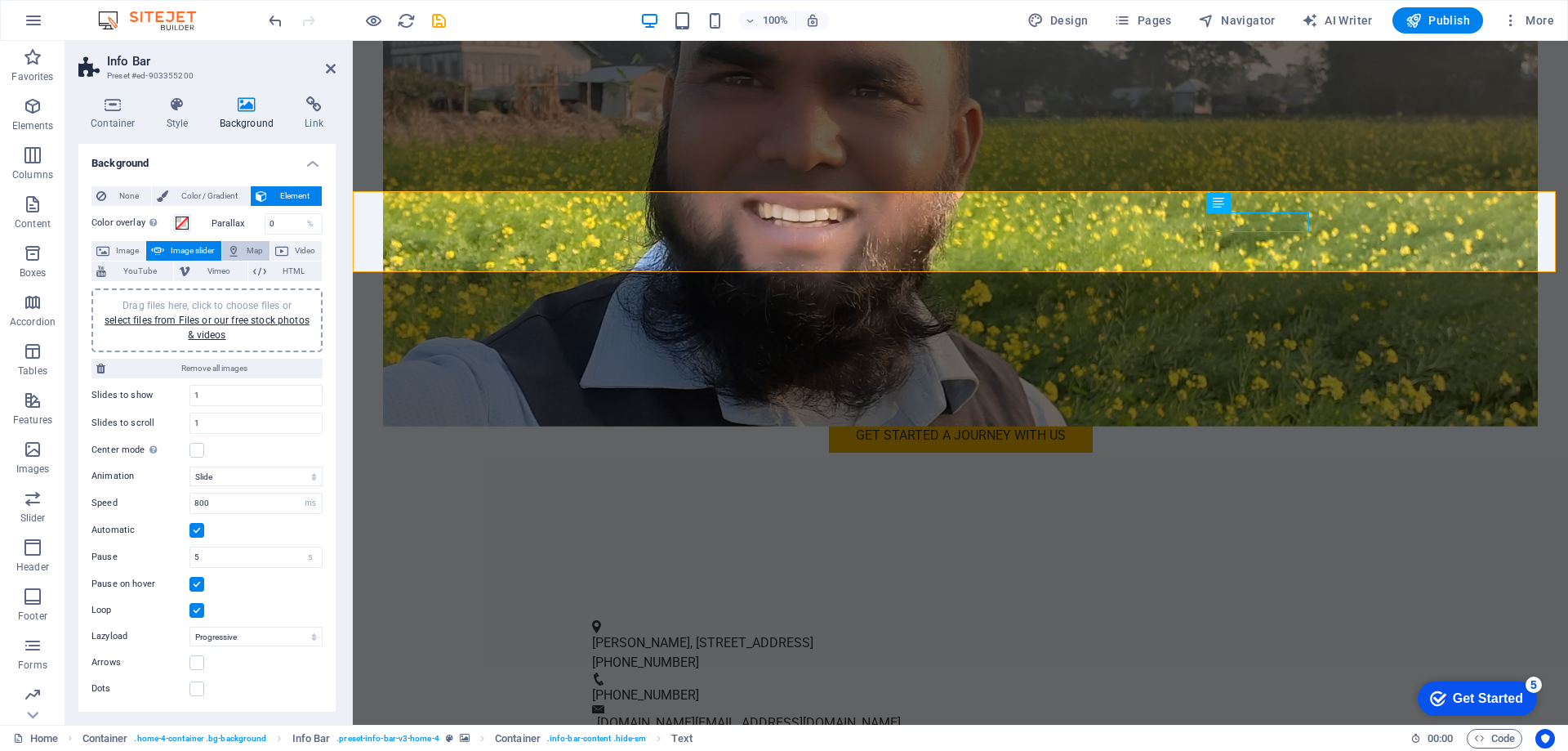
click at [250, 246] on span "Map" at bounding box center [255, 250] width 20 height 20
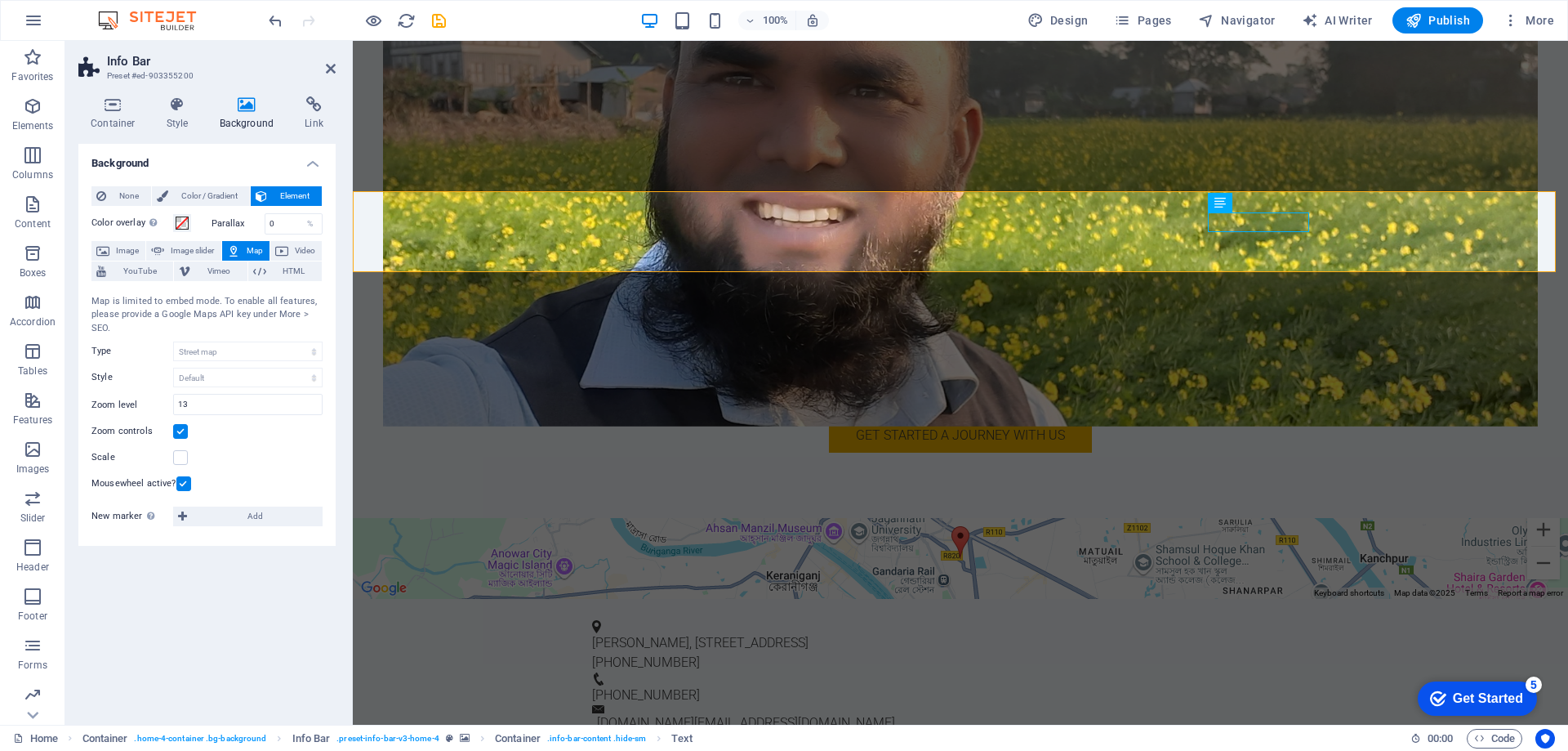
click at [253, 251] on span "Map" at bounding box center [255, 250] width 20 height 20
click at [154, 268] on span "YouTube" at bounding box center [140, 271] width 57 height 20
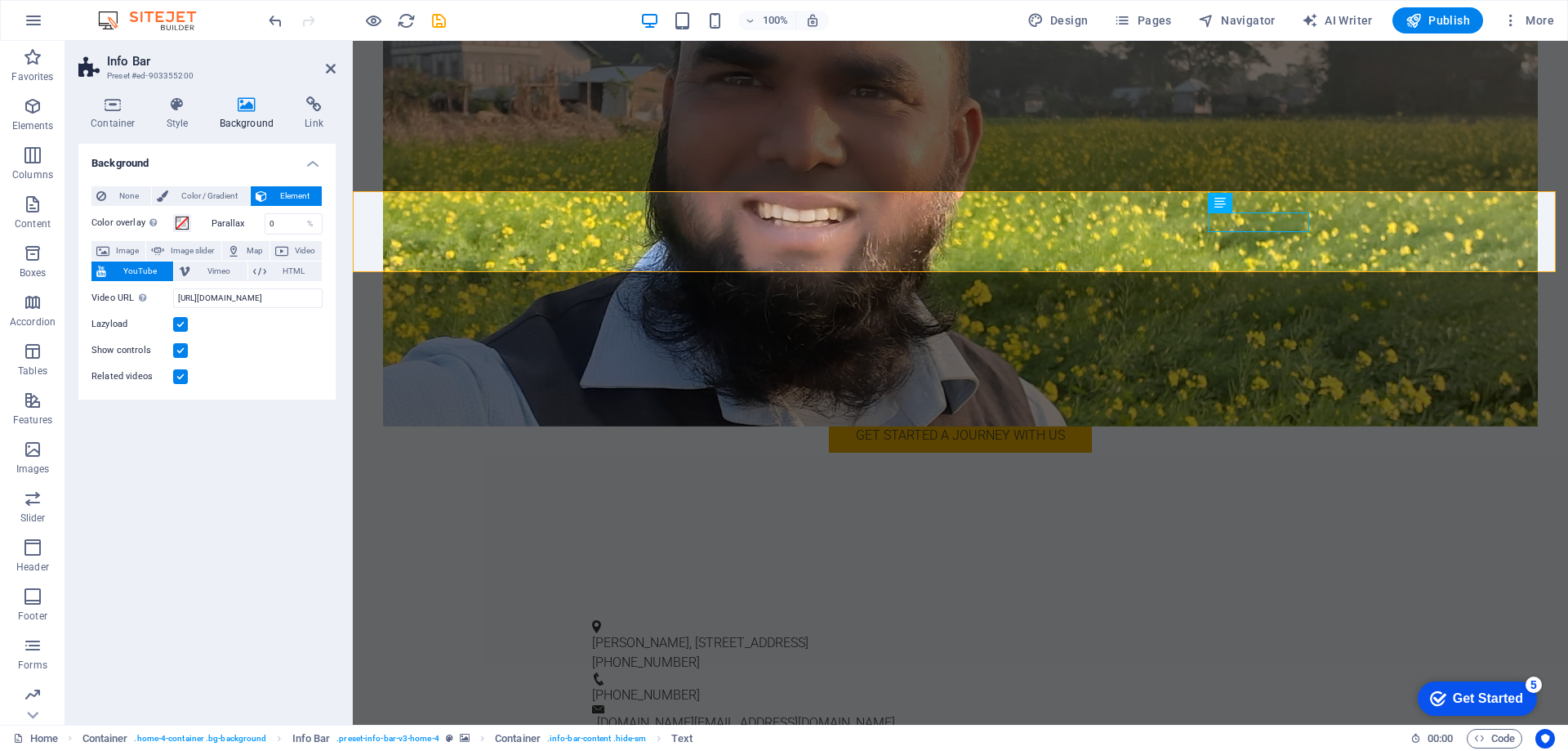
click at [151, 267] on span "YouTube" at bounding box center [140, 271] width 57 height 20
click at [199, 252] on span "Image slider" at bounding box center [192, 250] width 47 height 20
select select "ms"
select select "s"
select select "progressive"
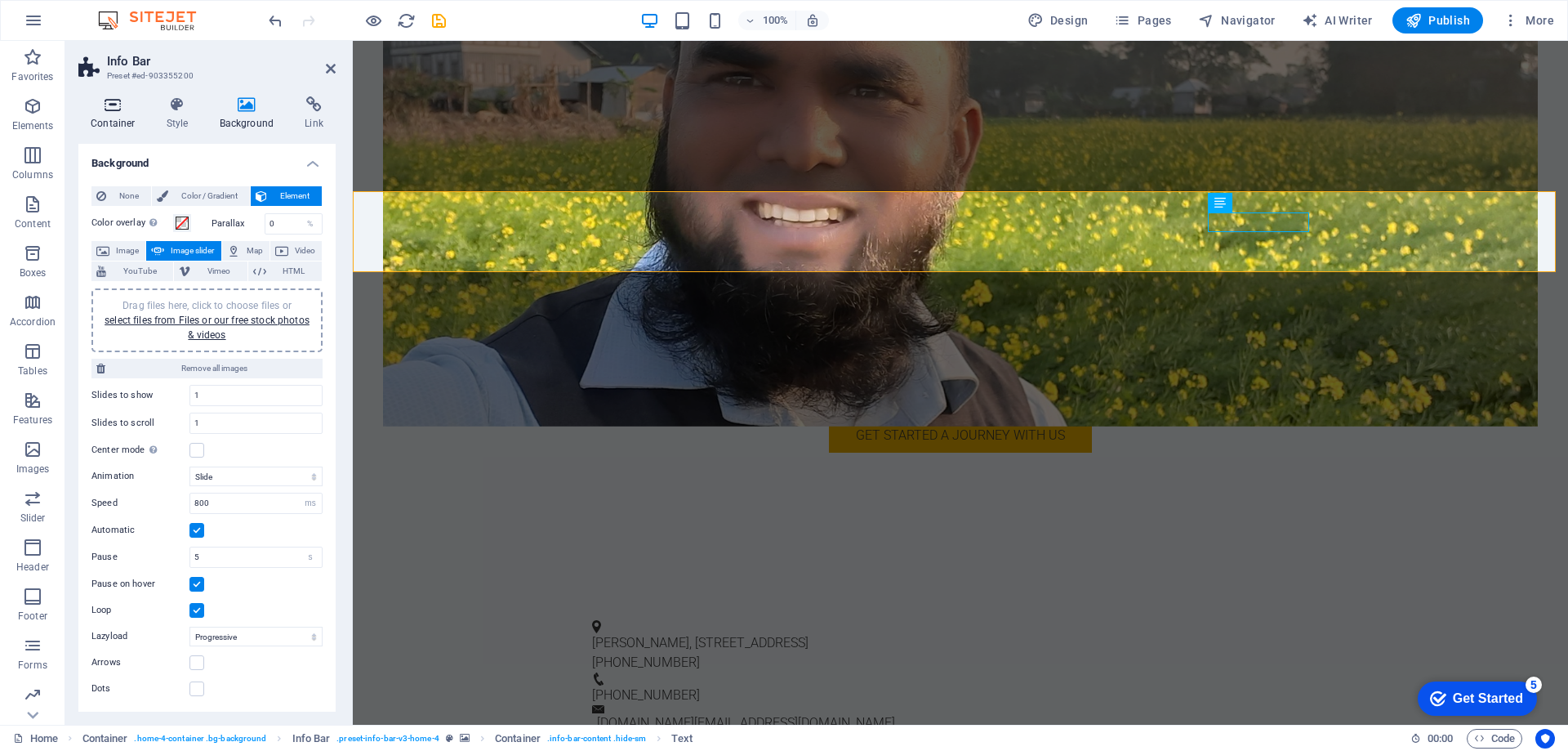
click at [117, 114] on h4 "Container" at bounding box center [116, 113] width 76 height 34
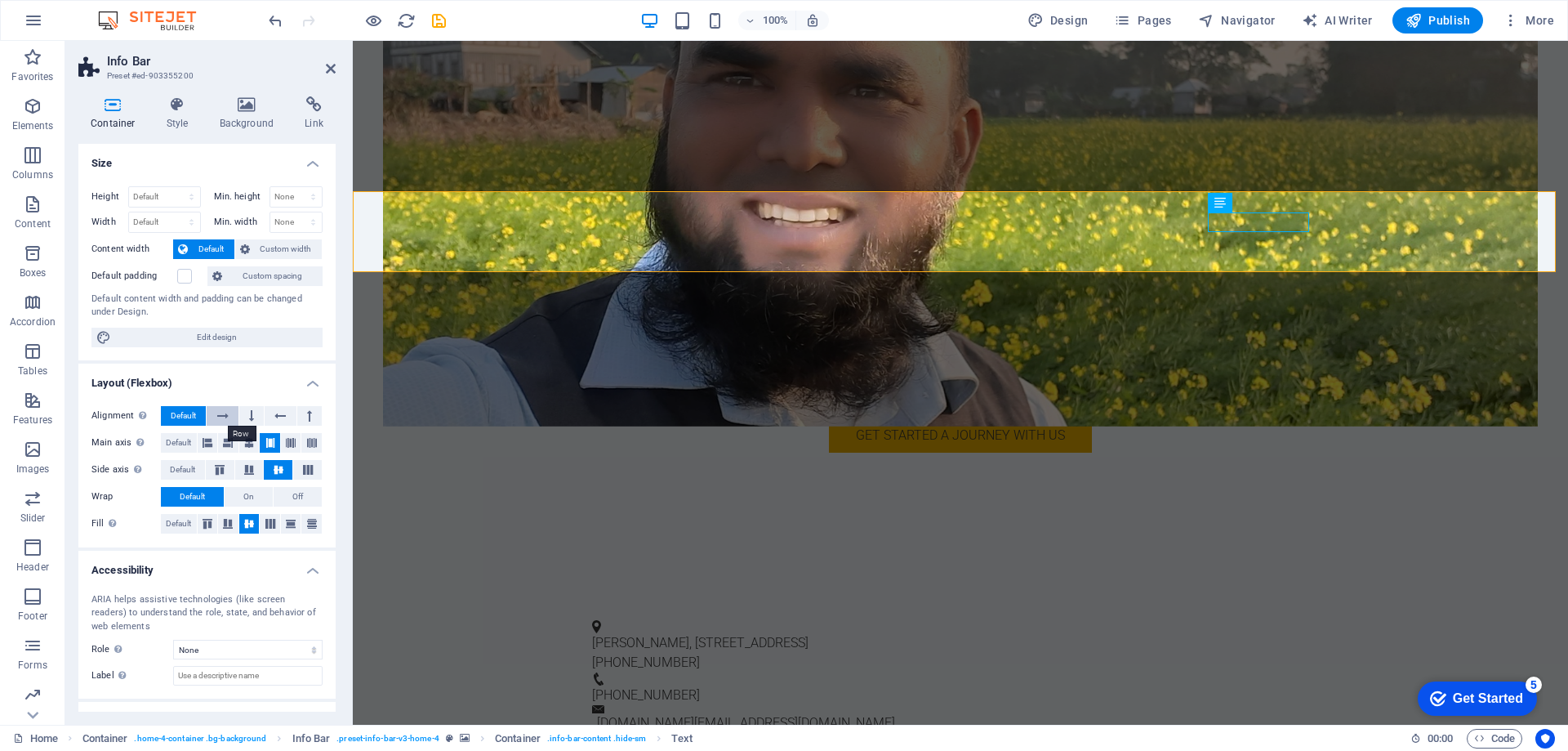
click at [225, 414] on icon at bounding box center [223, 416] width 11 height 20
click at [251, 412] on icon at bounding box center [251, 416] width 5 height 20
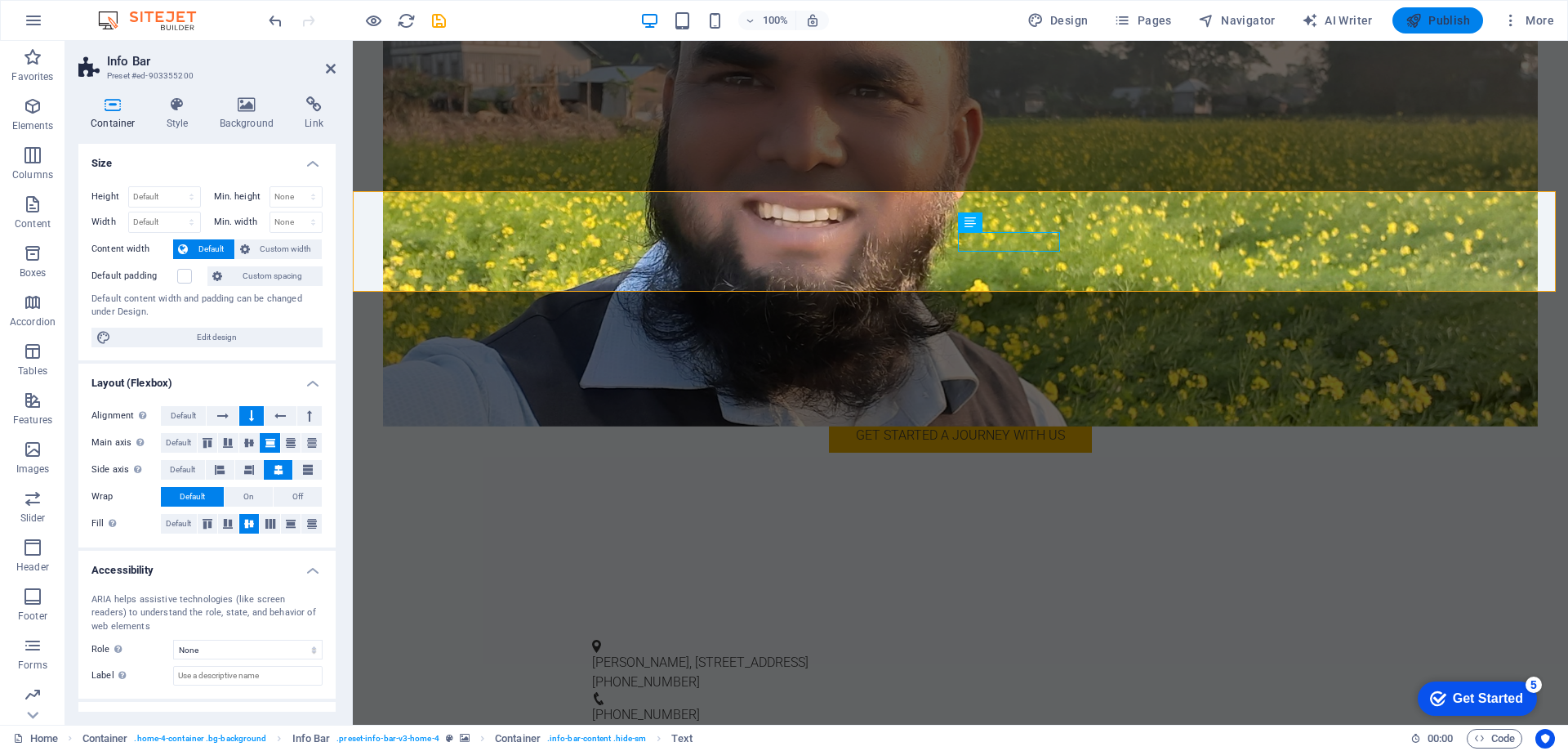
click at [1440, 13] on span "Publish" at bounding box center [1438, 20] width 65 height 16
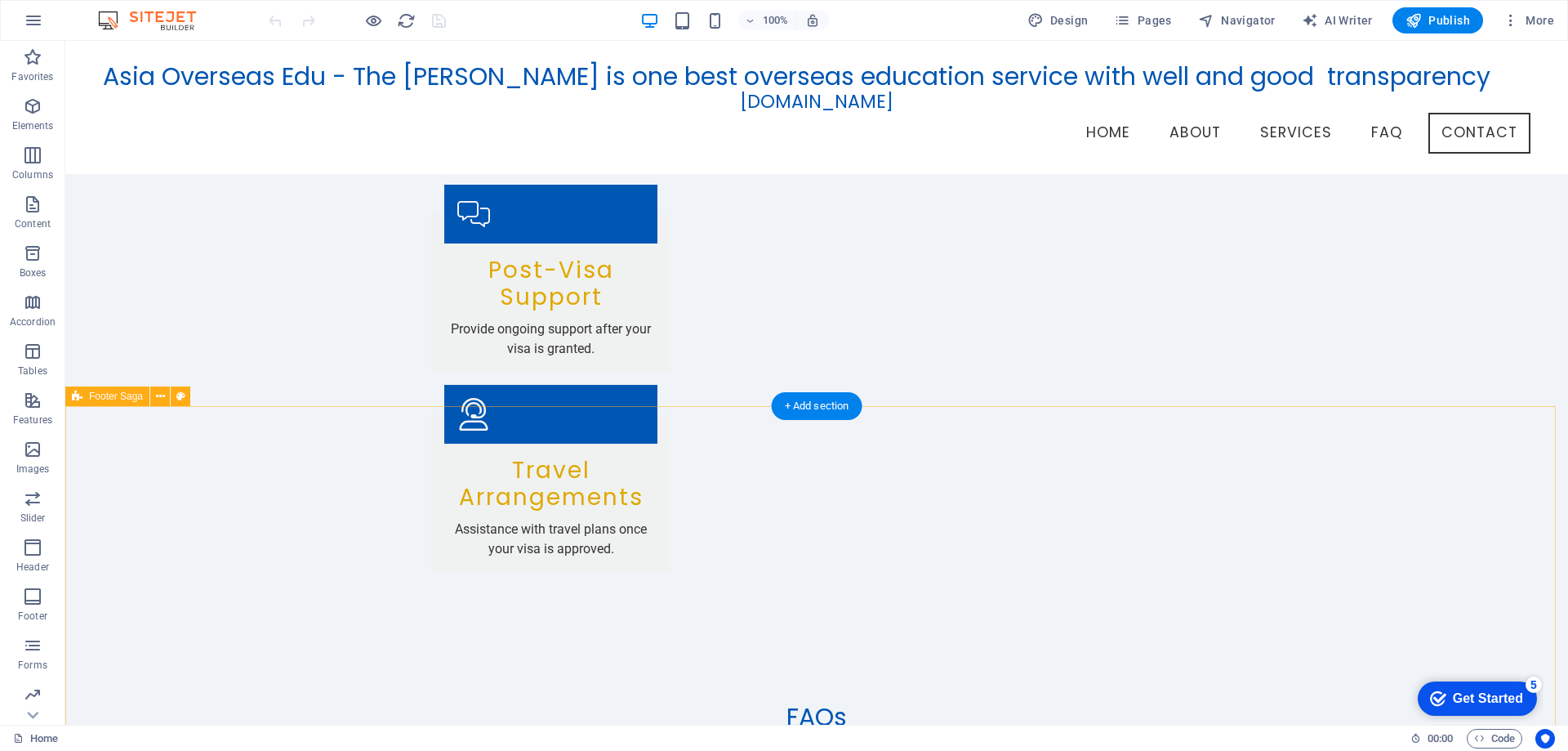
scroll to position [3037, 0]
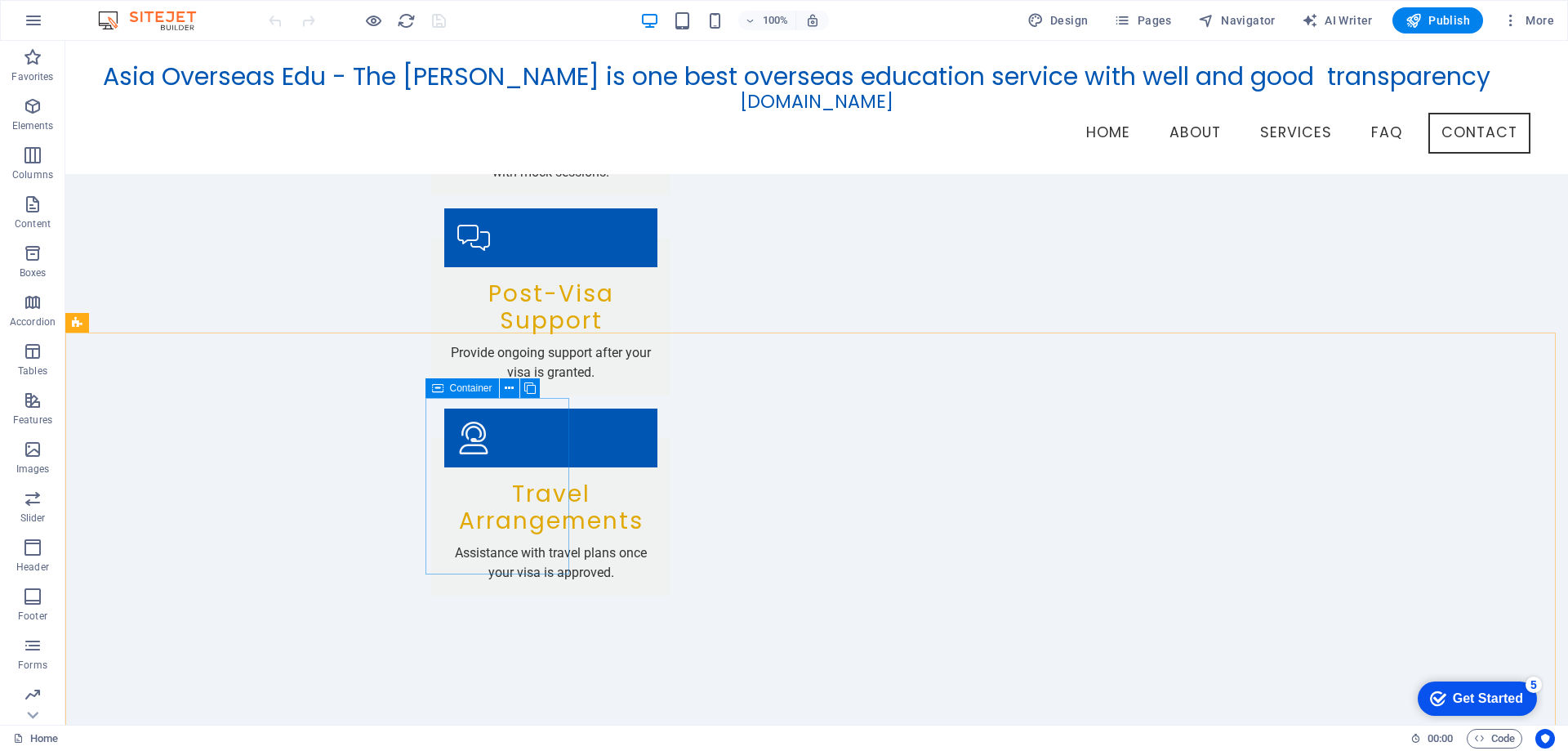
click at [442, 392] on icon at bounding box center [438, 387] width 11 height 20
click at [508, 389] on icon at bounding box center [508, 389] width 9 height 17
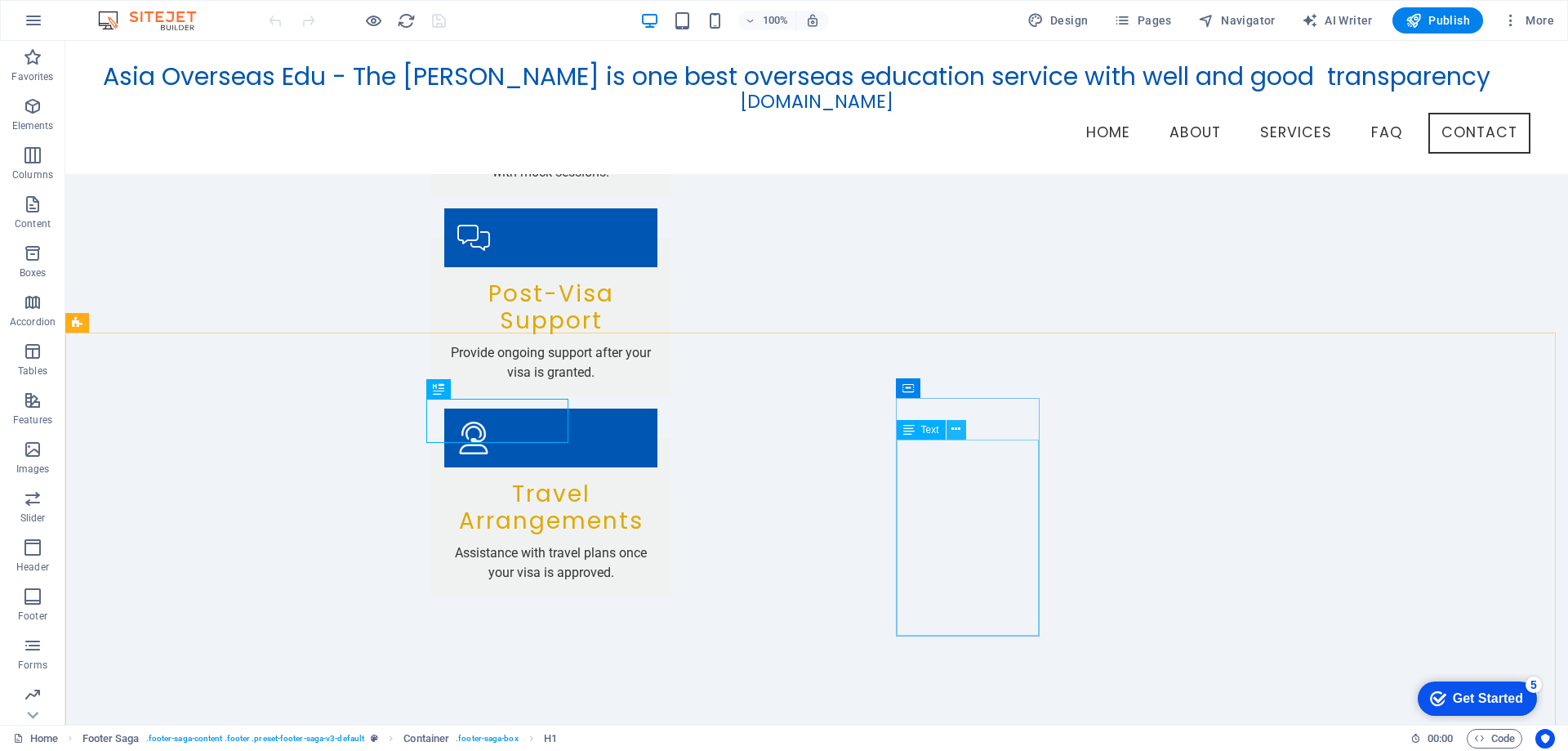
click at [957, 428] on icon at bounding box center [955, 429] width 9 height 17
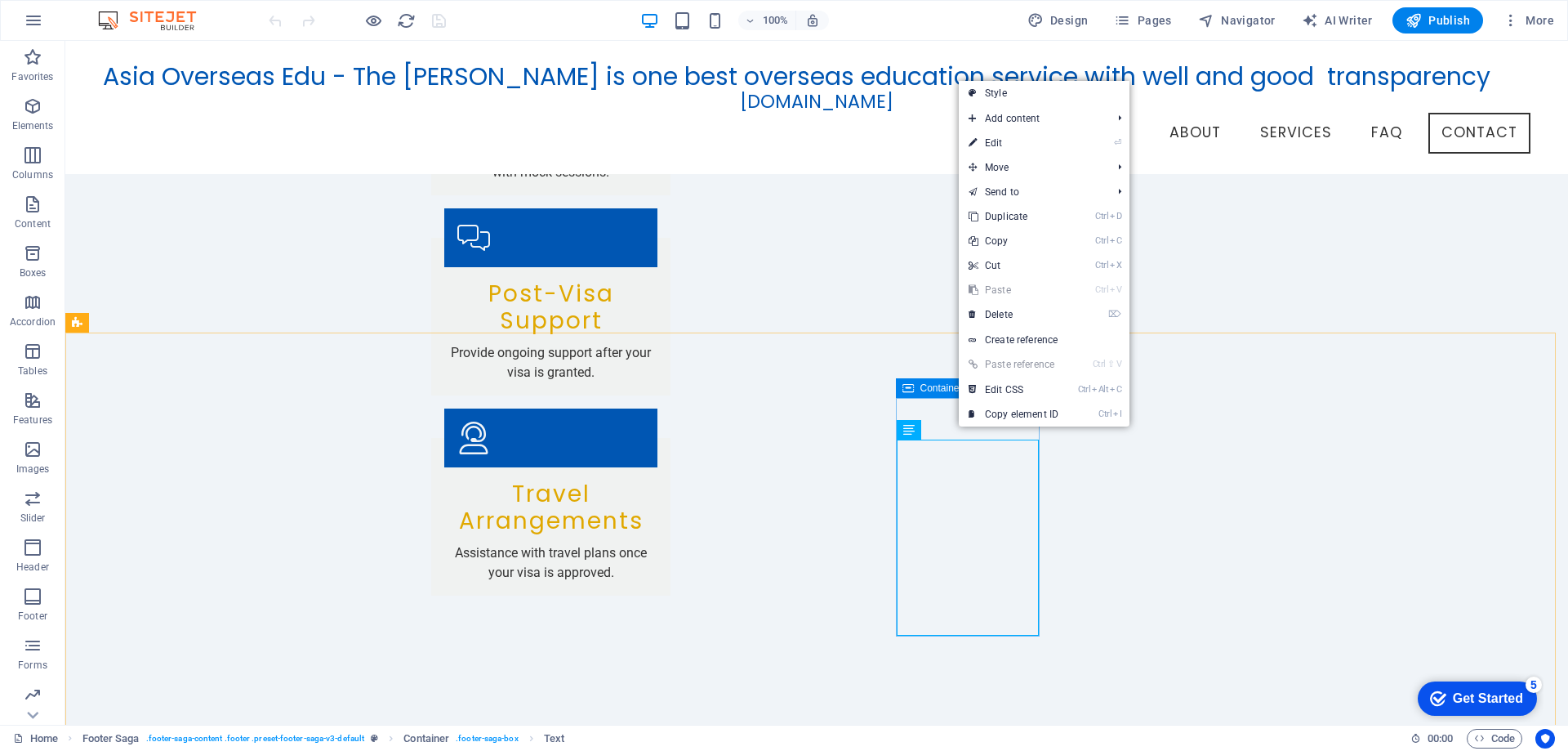
click at [914, 392] on div "Container" at bounding box center [932, 387] width 73 height 20
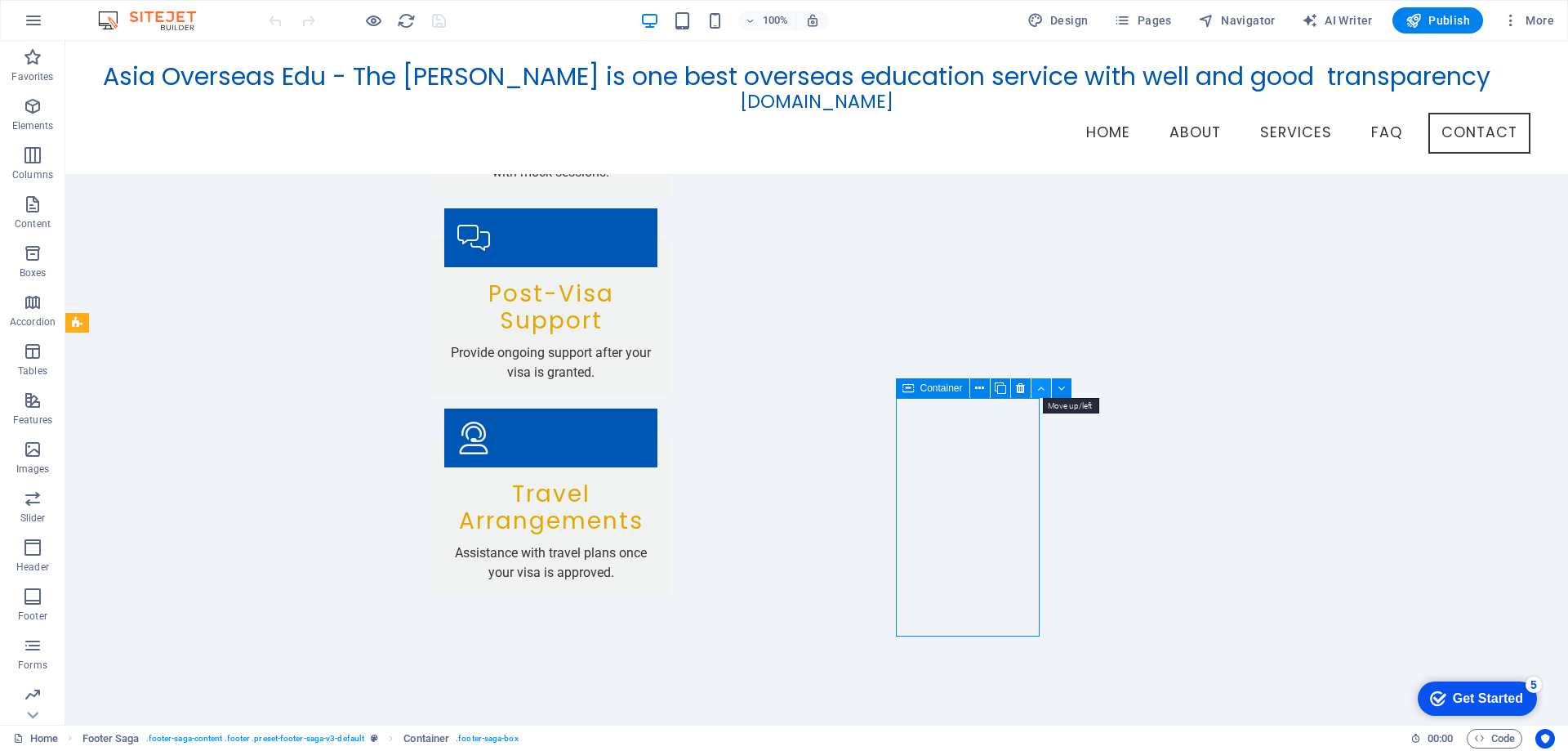
click at [1044, 384] on icon at bounding box center [1041, 388] width 8 height 17
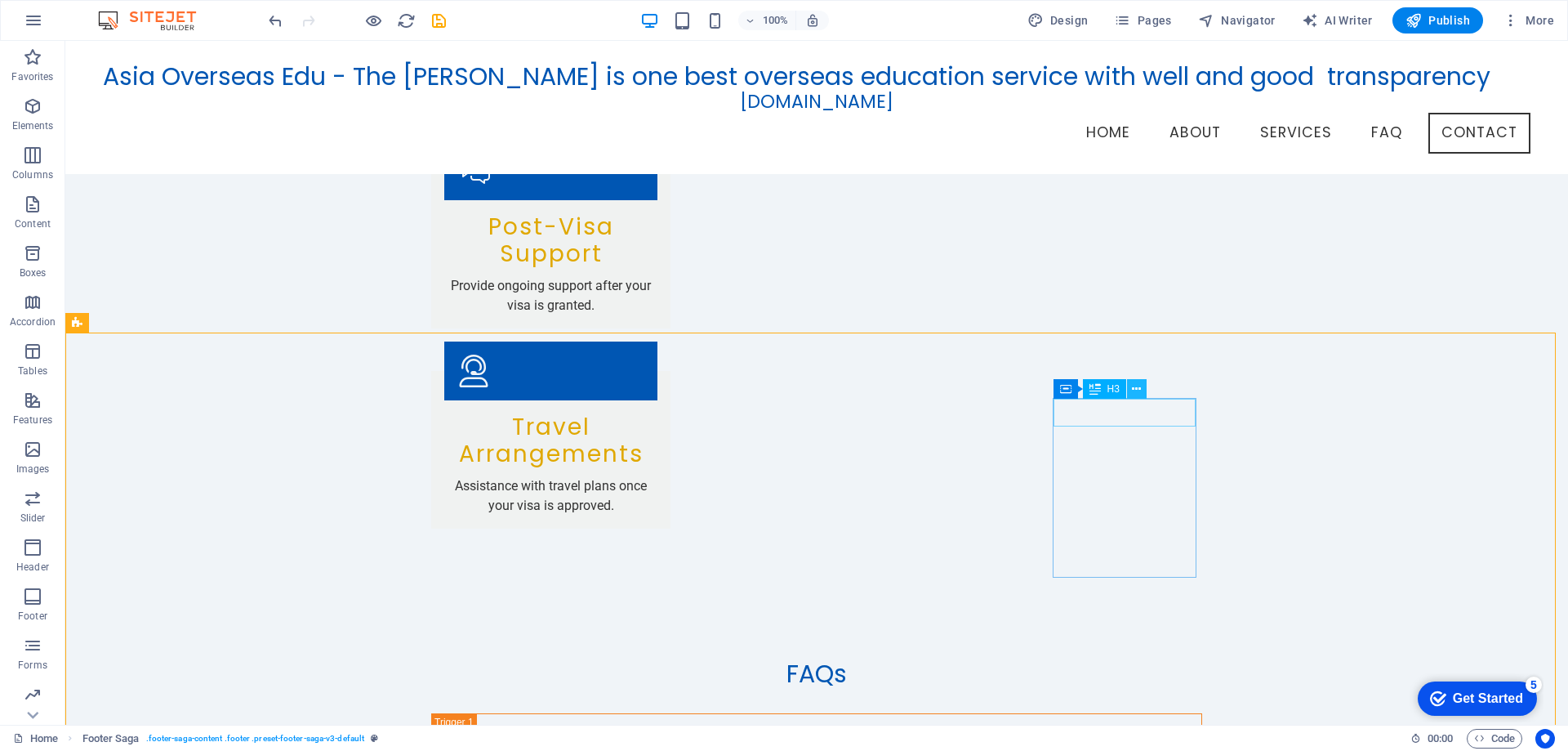
click at [1134, 389] on icon at bounding box center [1136, 389] width 9 height 17
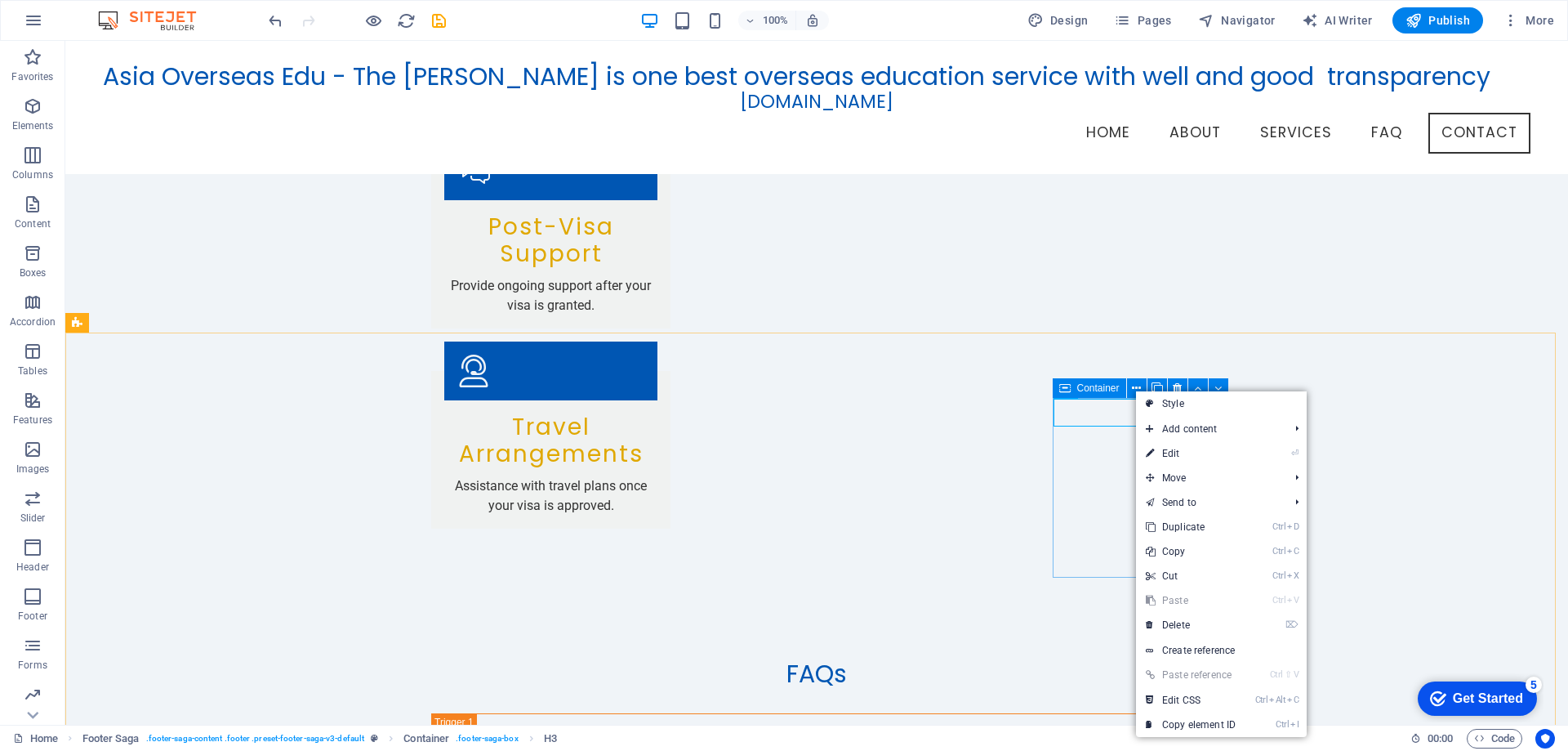
click at [1069, 390] on icon at bounding box center [1065, 387] width 11 height 20
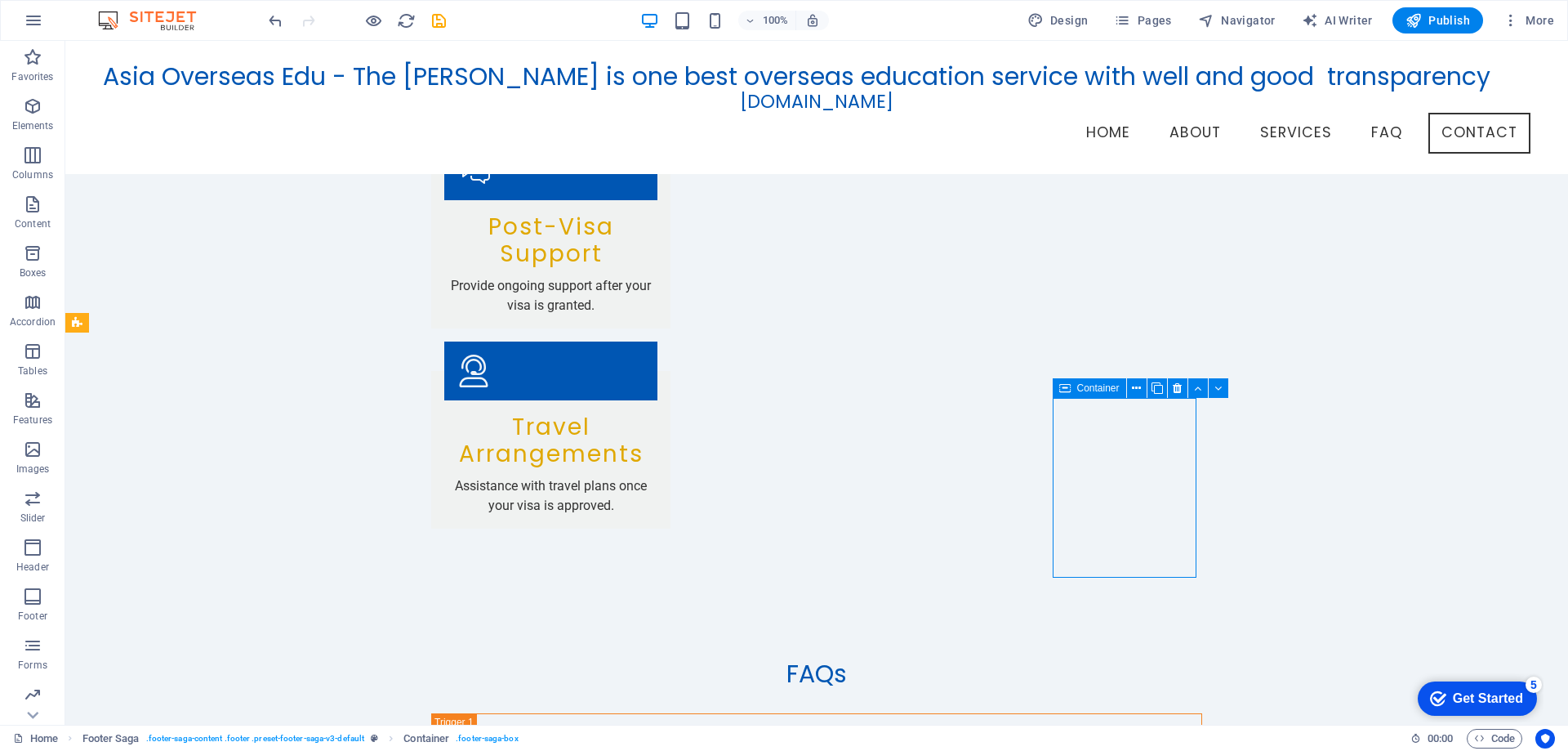
click at [1069, 392] on icon at bounding box center [1065, 387] width 11 height 20
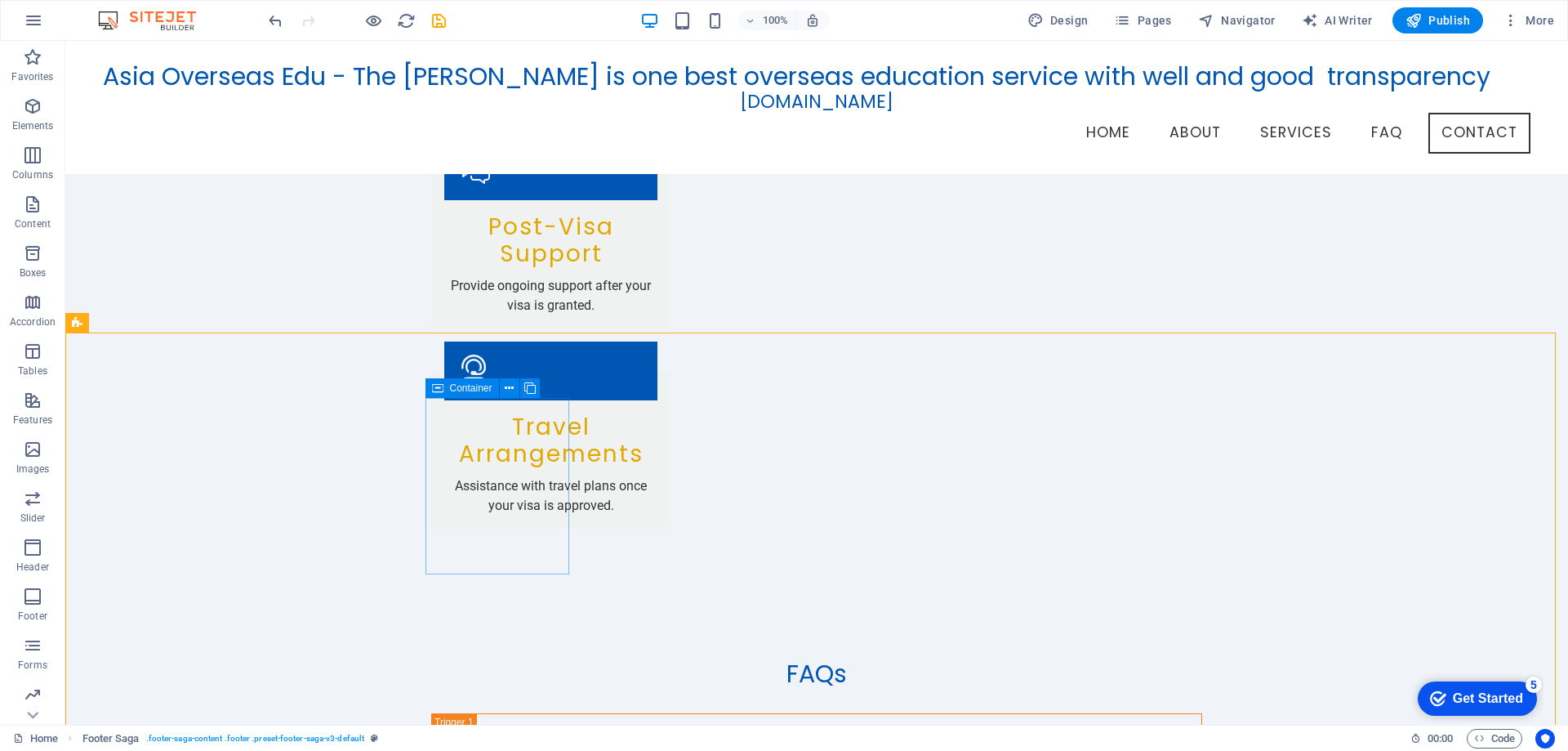
click at [436, 392] on icon at bounding box center [438, 387] width 11 height 20
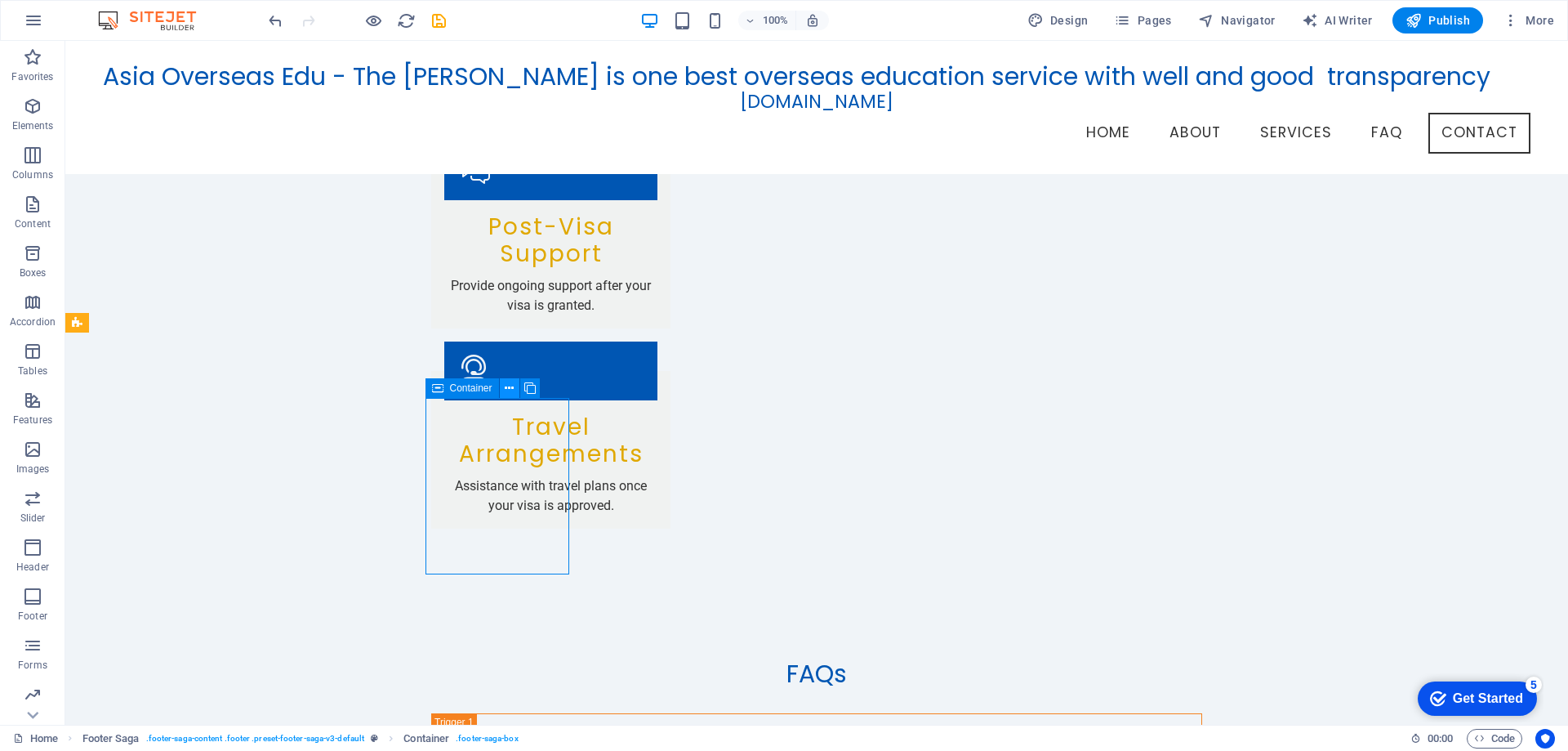
click at [503, 392] on button at bounding box center [509, 387] width 20 height 20
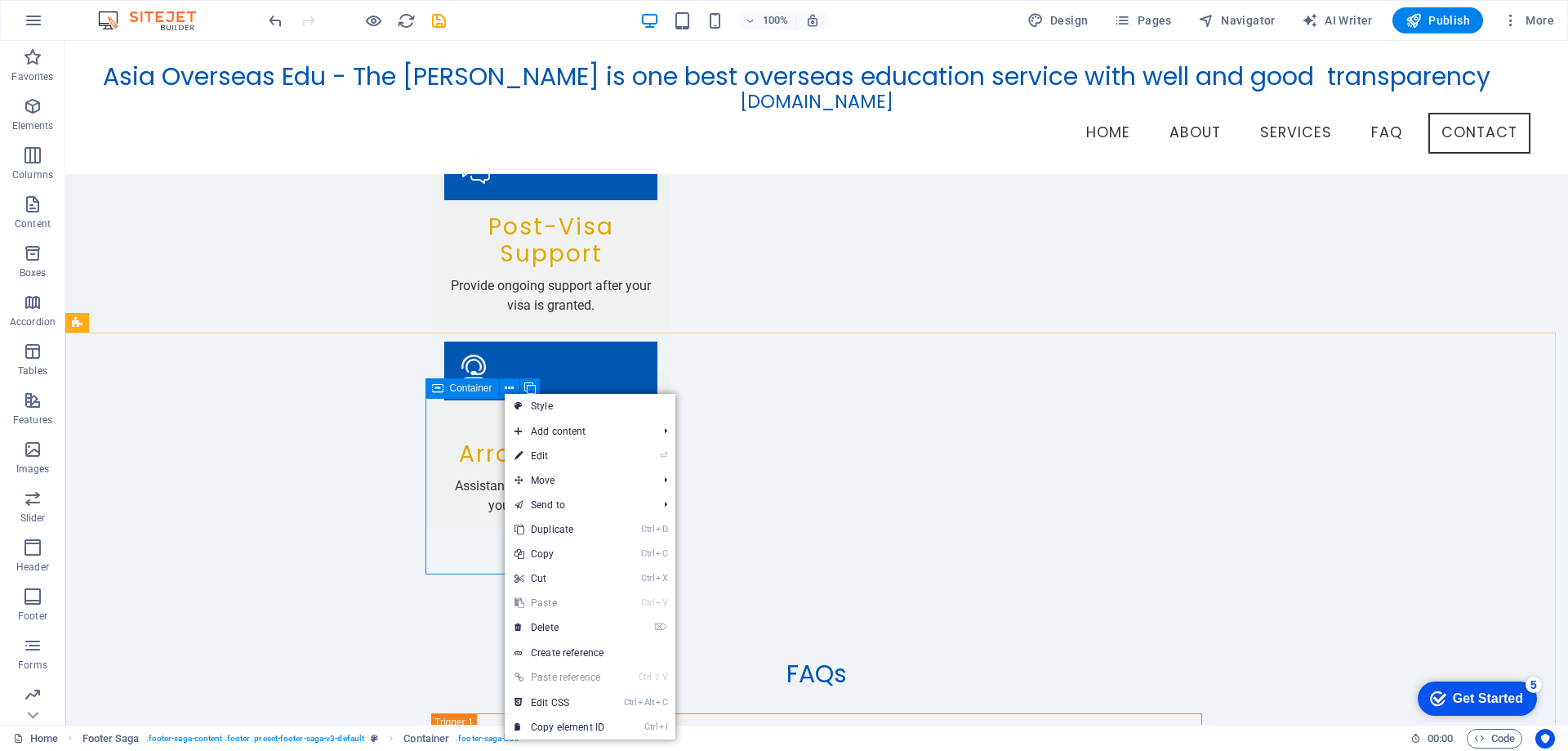
click at [458, 393] on span "Container" at bounding box center [471, 388] width 43 height 10
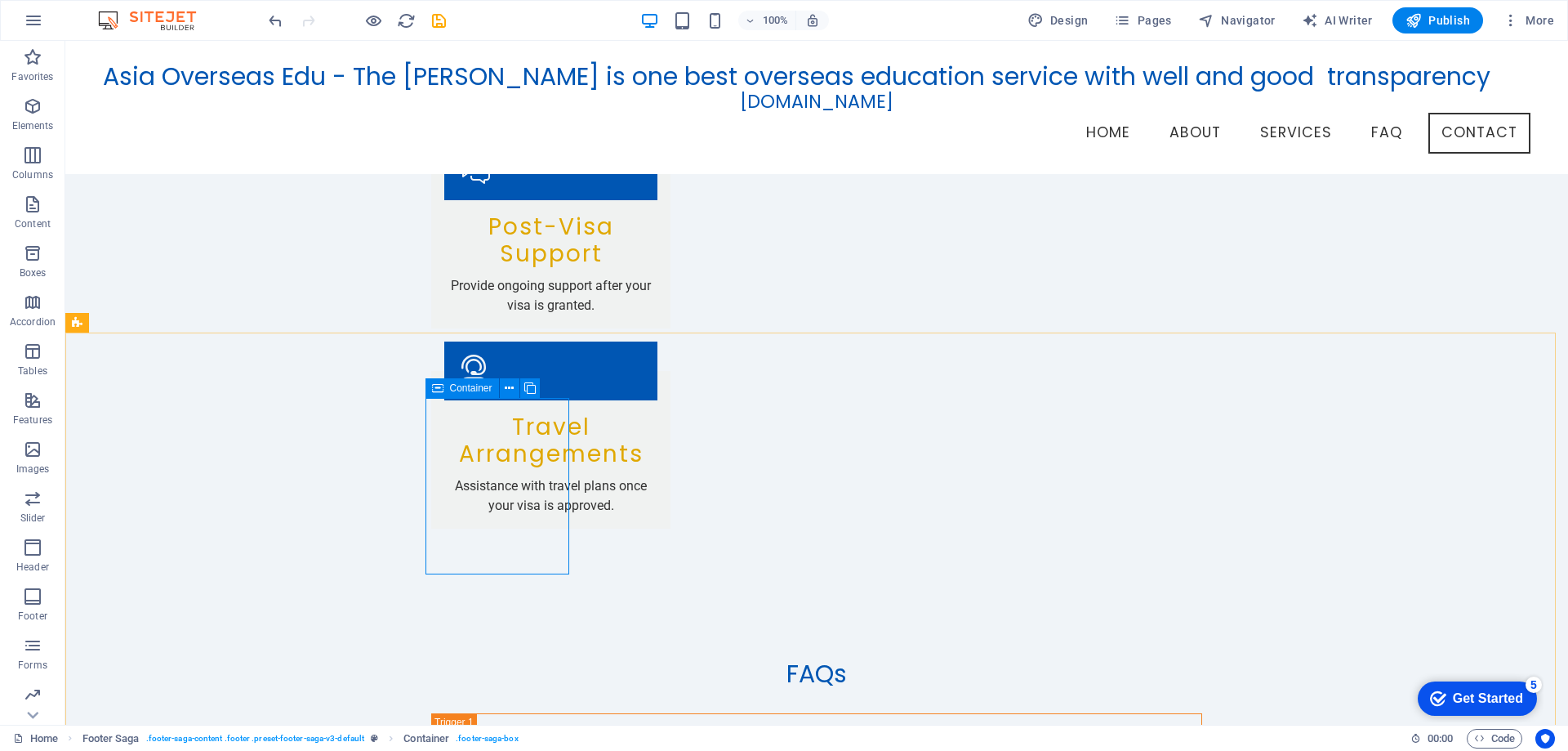
click at [439, 385] on icon at bounding box center [438, 387] width 11 height 20
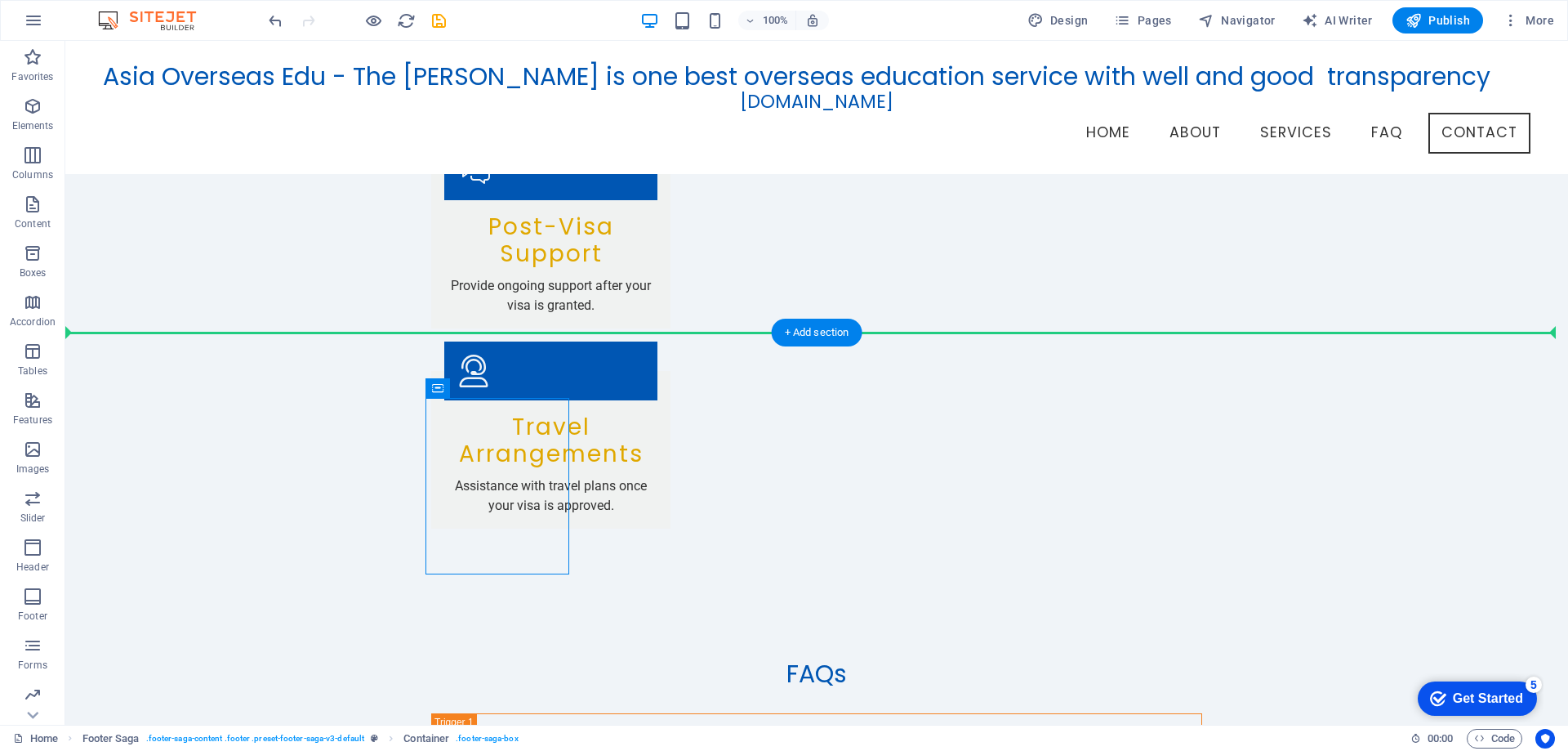
drag, startPoint x: 504, startPoint y: 426, endPoint x: 178, endPoint y: 395, distance: 327.5
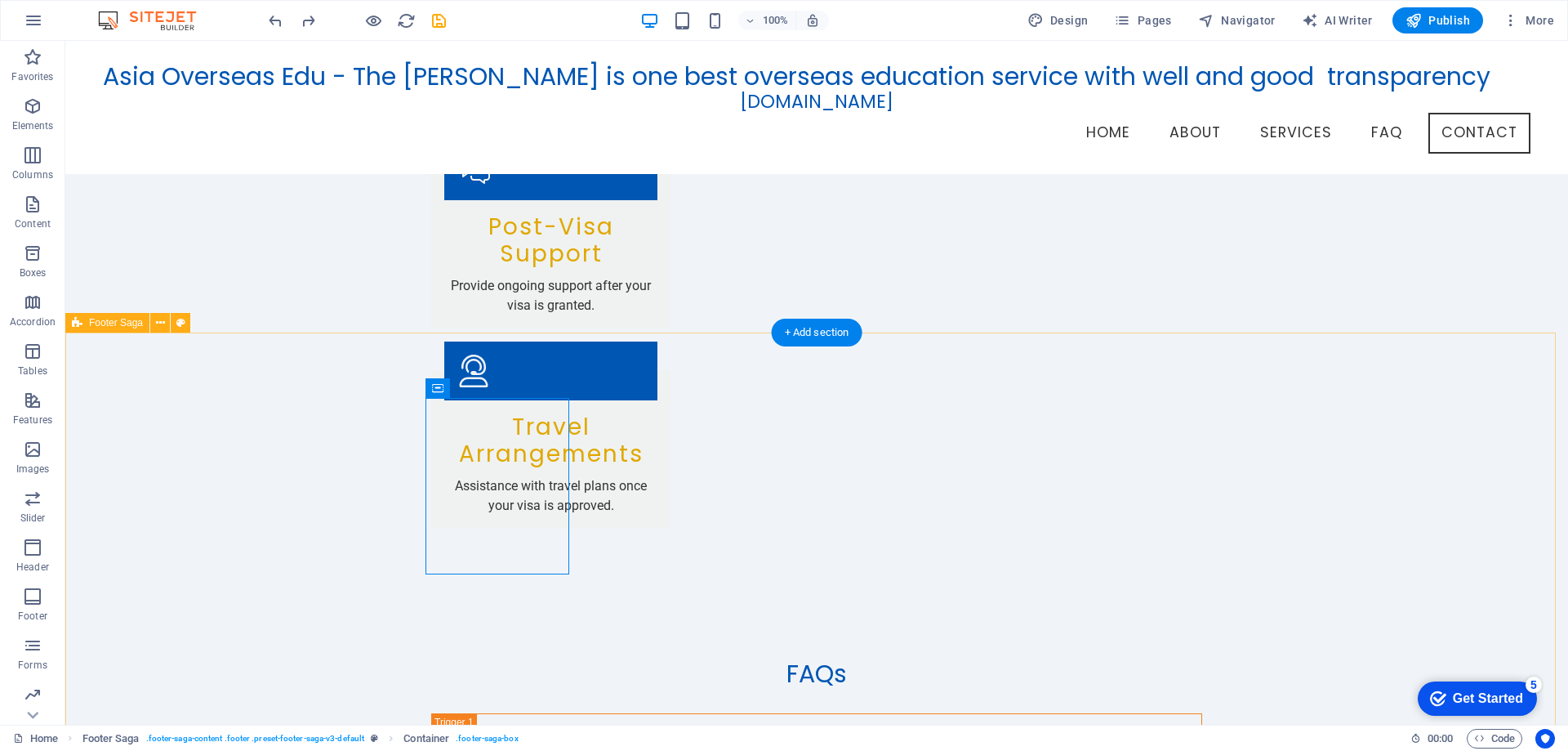
click at [509, 392] on icon at bounding box center [508, 389] width 9 height 17
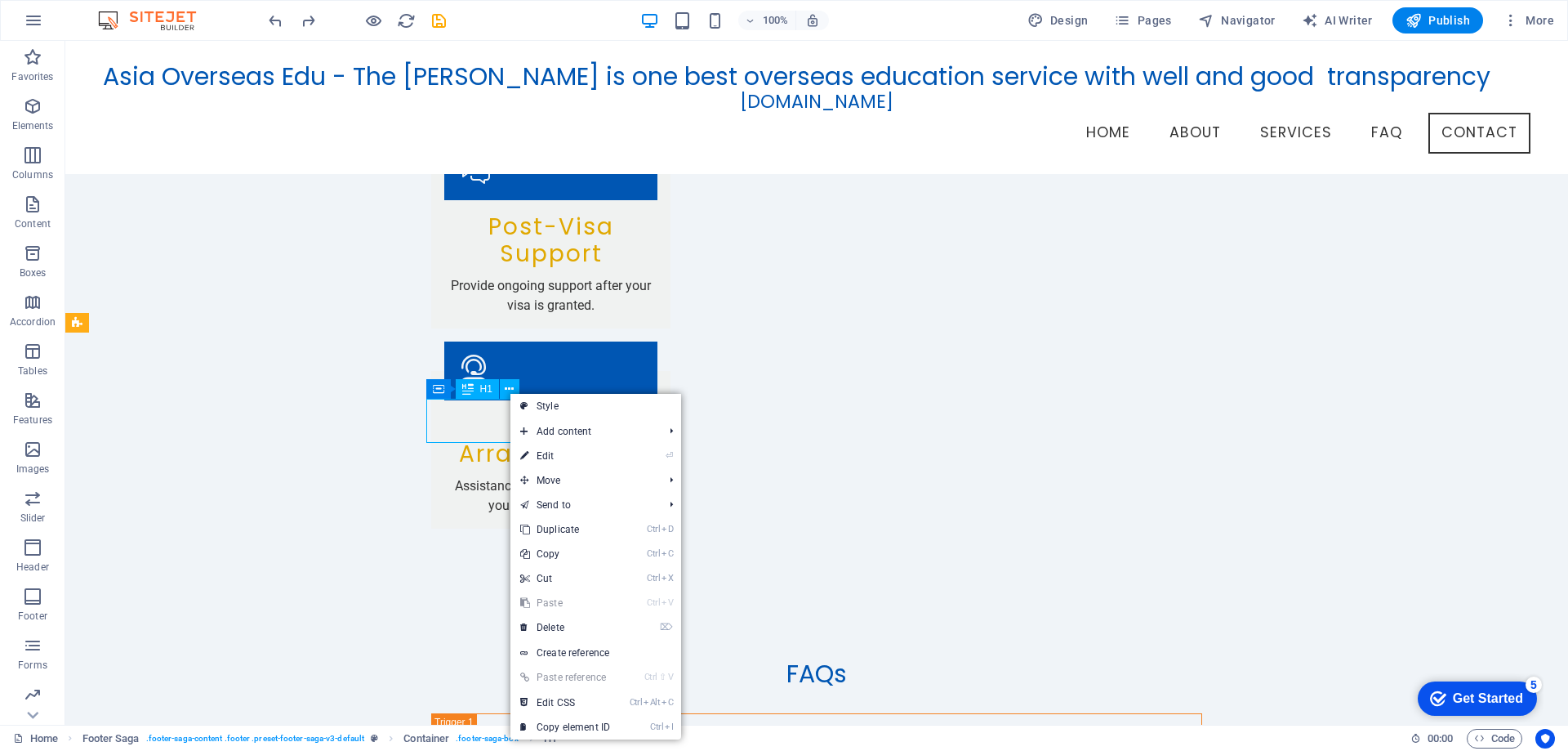
click at [493, 386] on div "H1" at bounding box center [477, 388] width 43 height 20
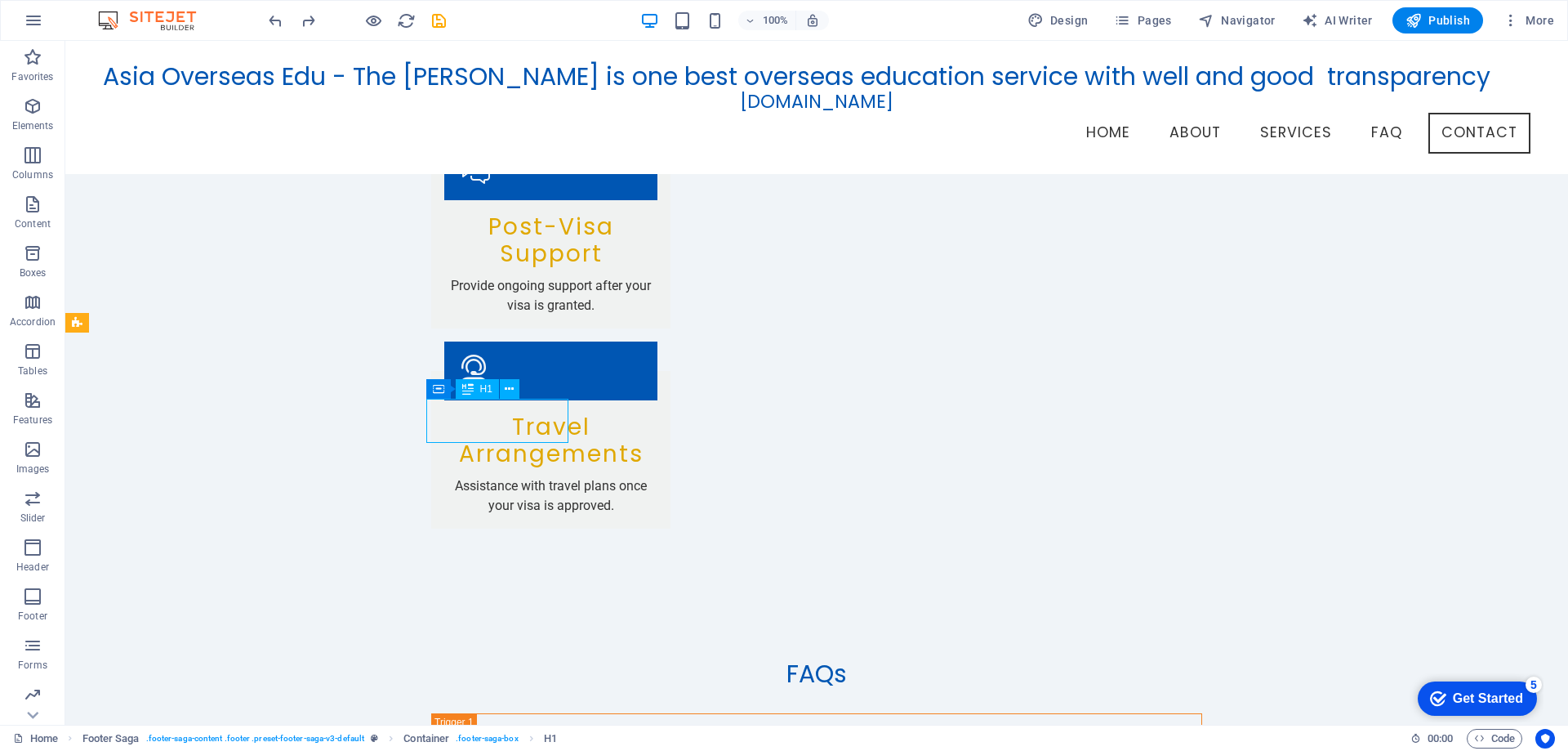
click at [470, 385] on icon at bounding box center [468, 388] width 11 height 20
click at [441, 392] on icon at bounding box center [438, 387] width 11 height 20
click at [436, 386] on icon at bounding box center [438, 387] width 11 height 20
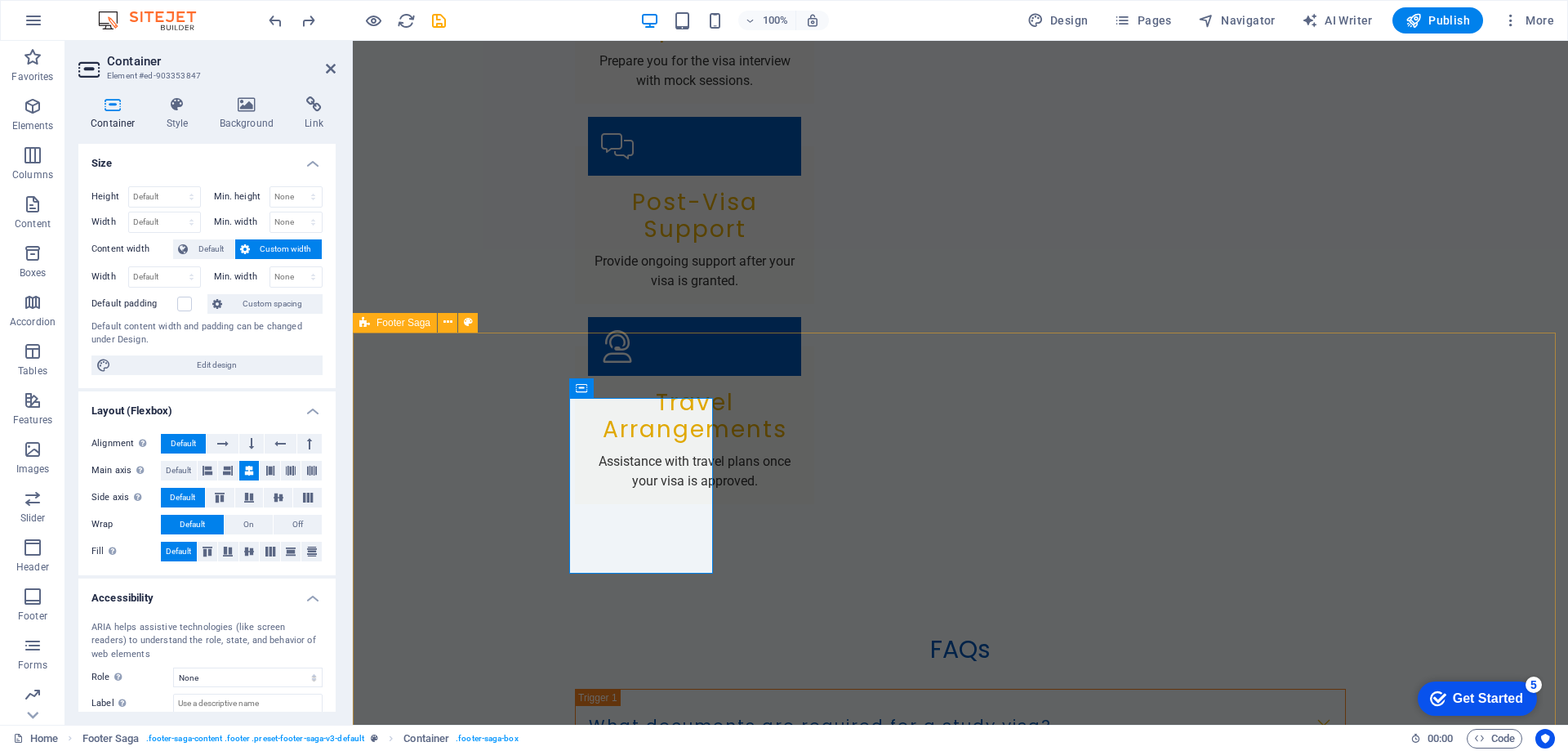
scroll to position [3121, 0]
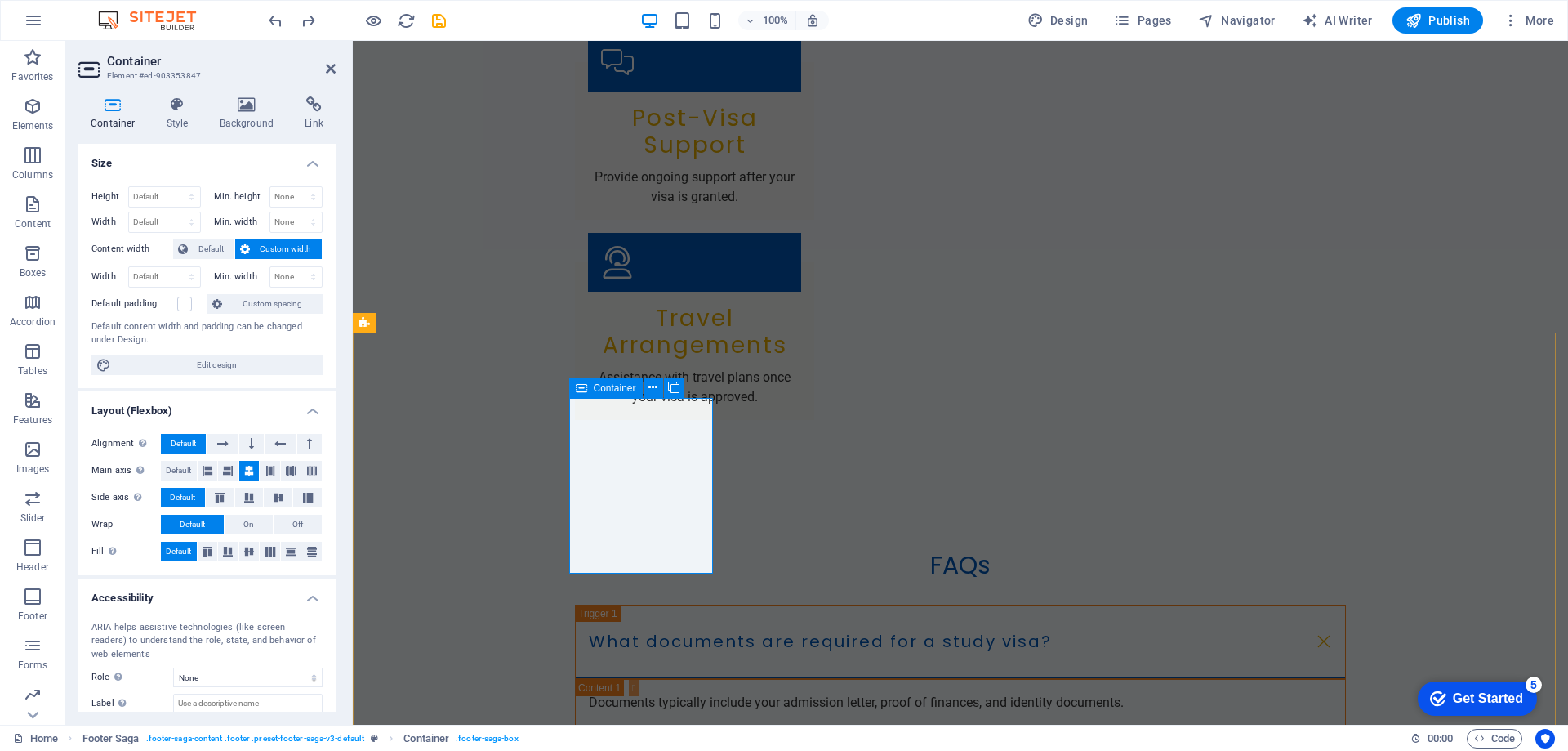
click at [582, 389] on icon at bounding box center [581, 387] width 11 height 20
click at [579, 387] on icon at bounding box center [581, 387] width 11 height 20
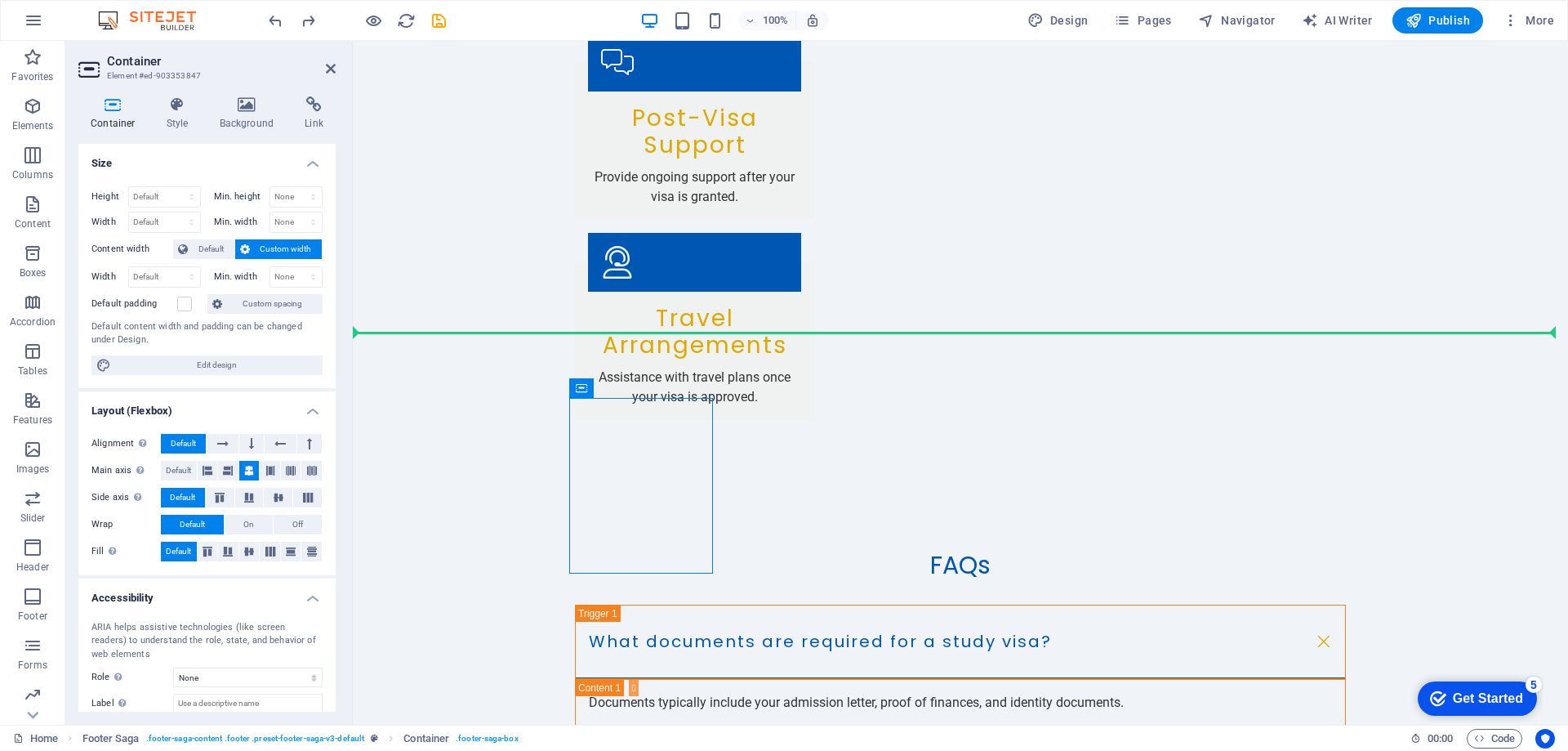
drag, startPoint x: 932, startPoint y: 428, endPoint x: 481, endPoint y: 381, distance: 453.4
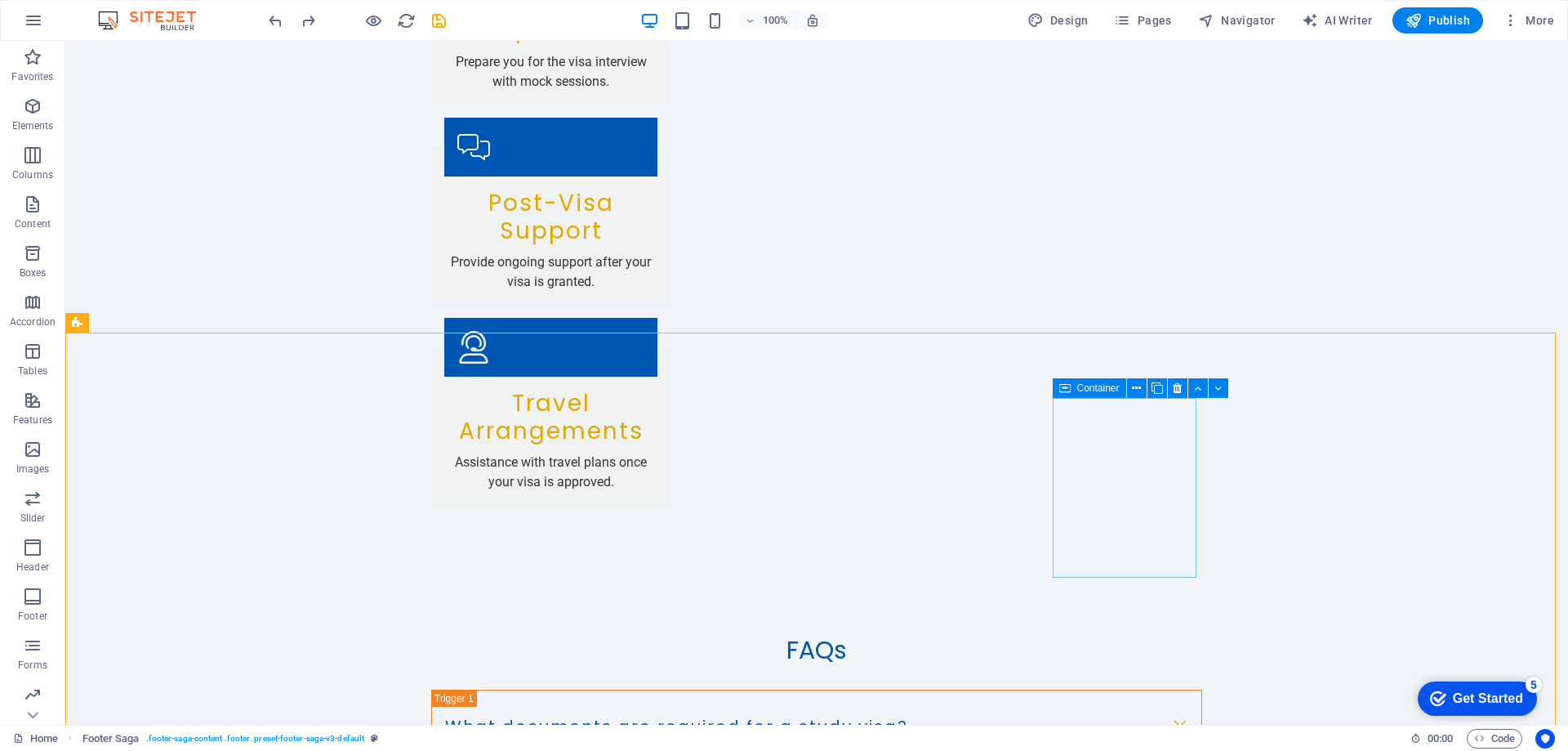
click at [1070, 391] on div "Container" at bounding box center [1088, 387] width 73 height 20
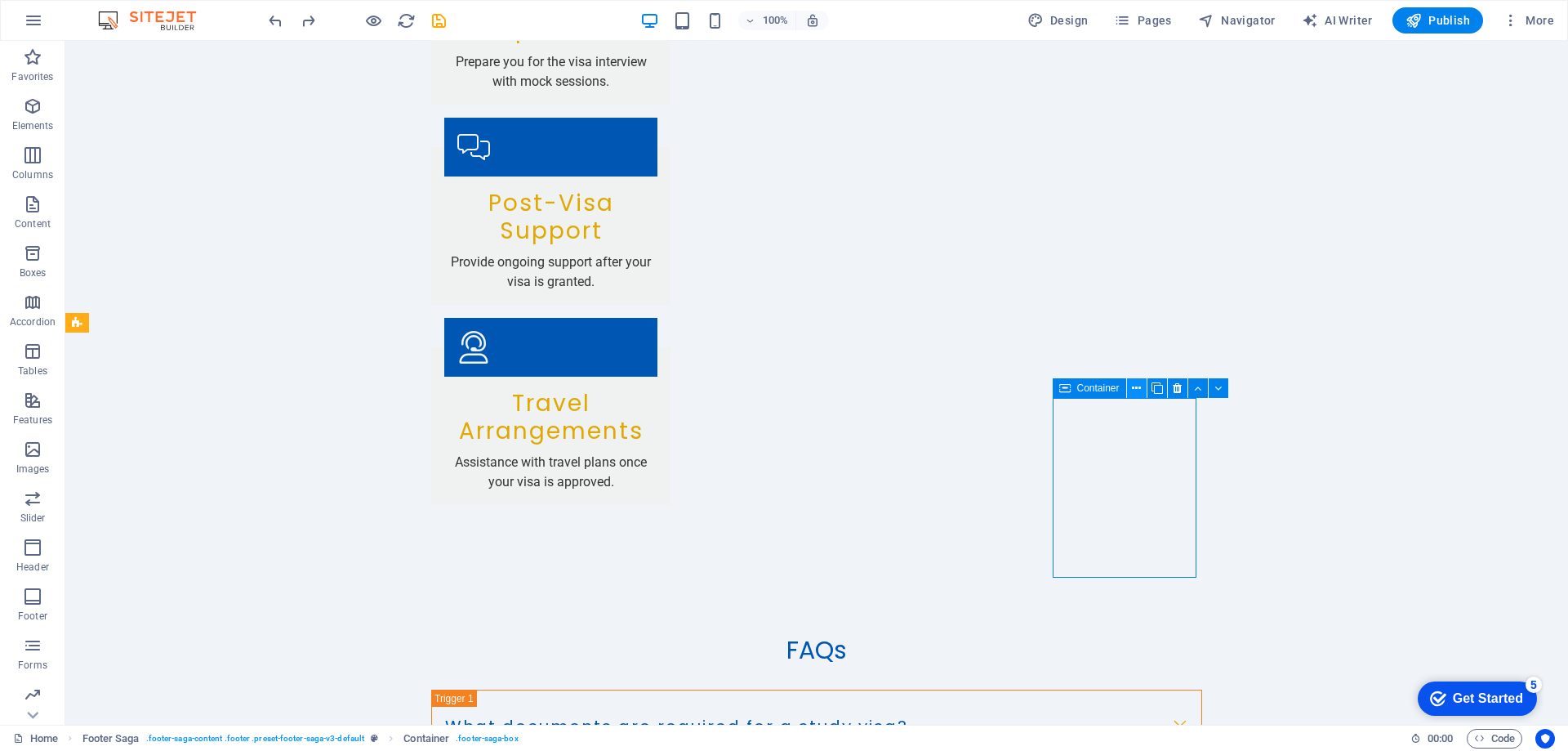
click at [1134, 385] on icon at bounding box center [1136, 388] width 9 height 17
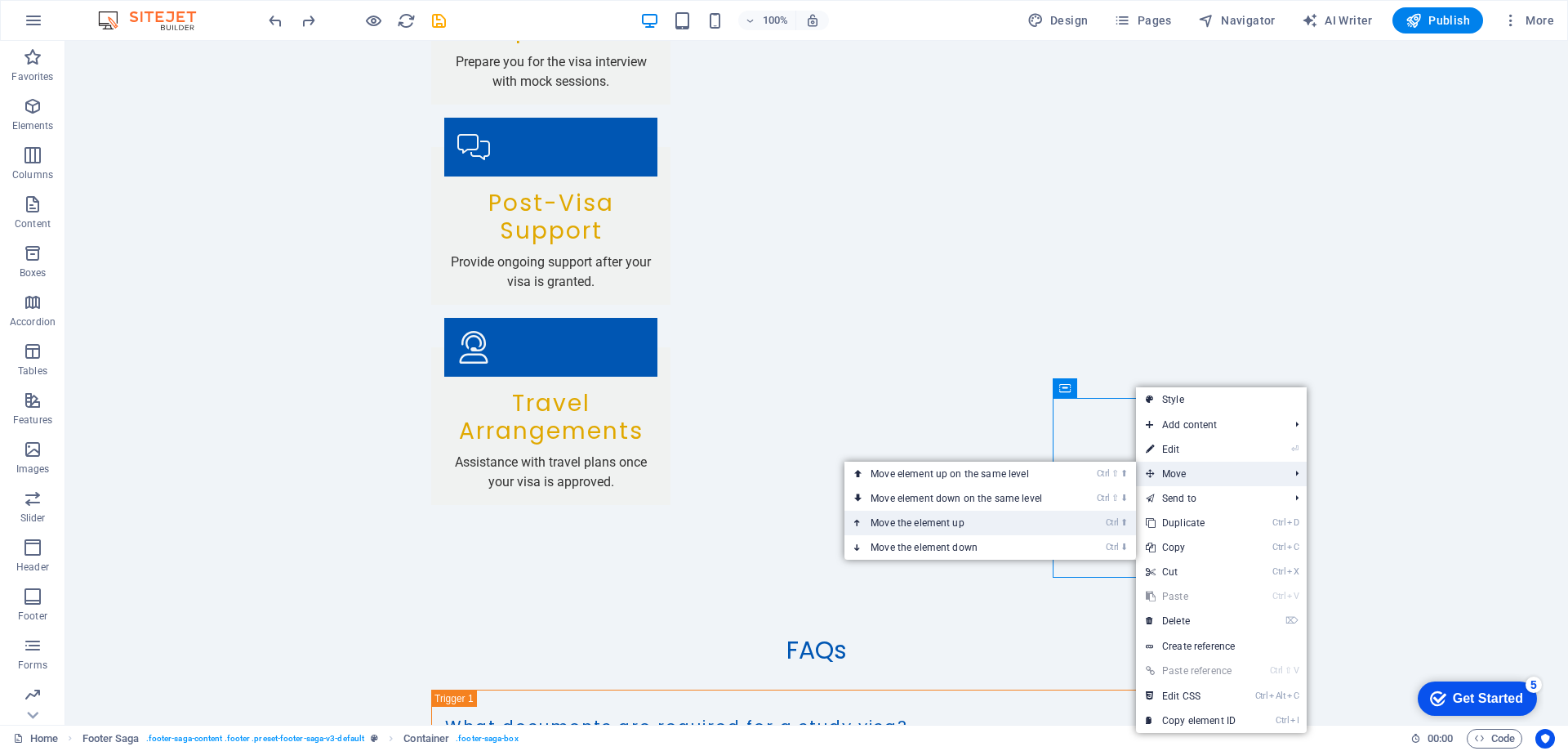
click at [1064, 521] on link "Ctrl ⬆ Move the element up" at bounding box center [960, 523] width 230 height 25
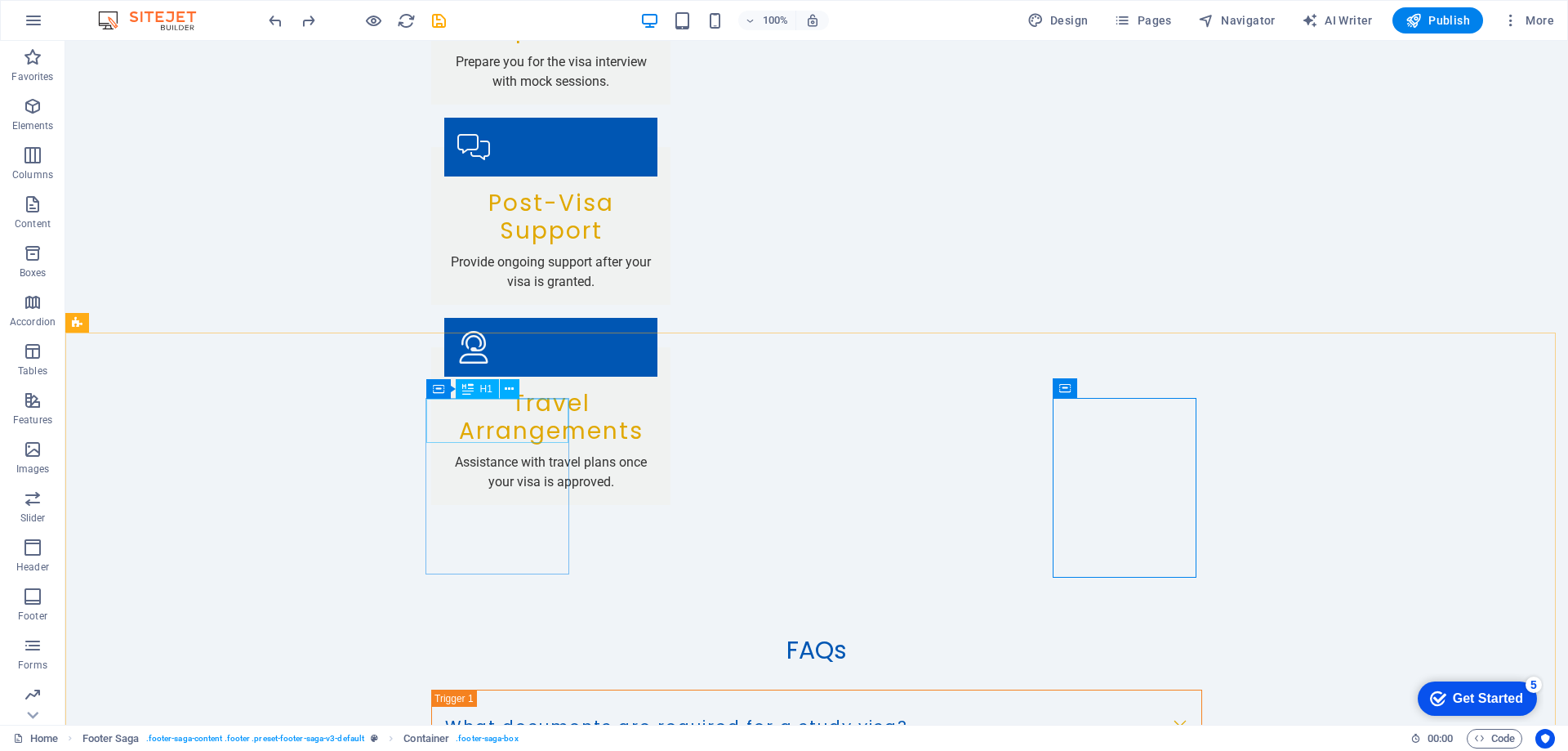
click at [465, 397] on icon at bounding box center [468, 388] width 11 height 20
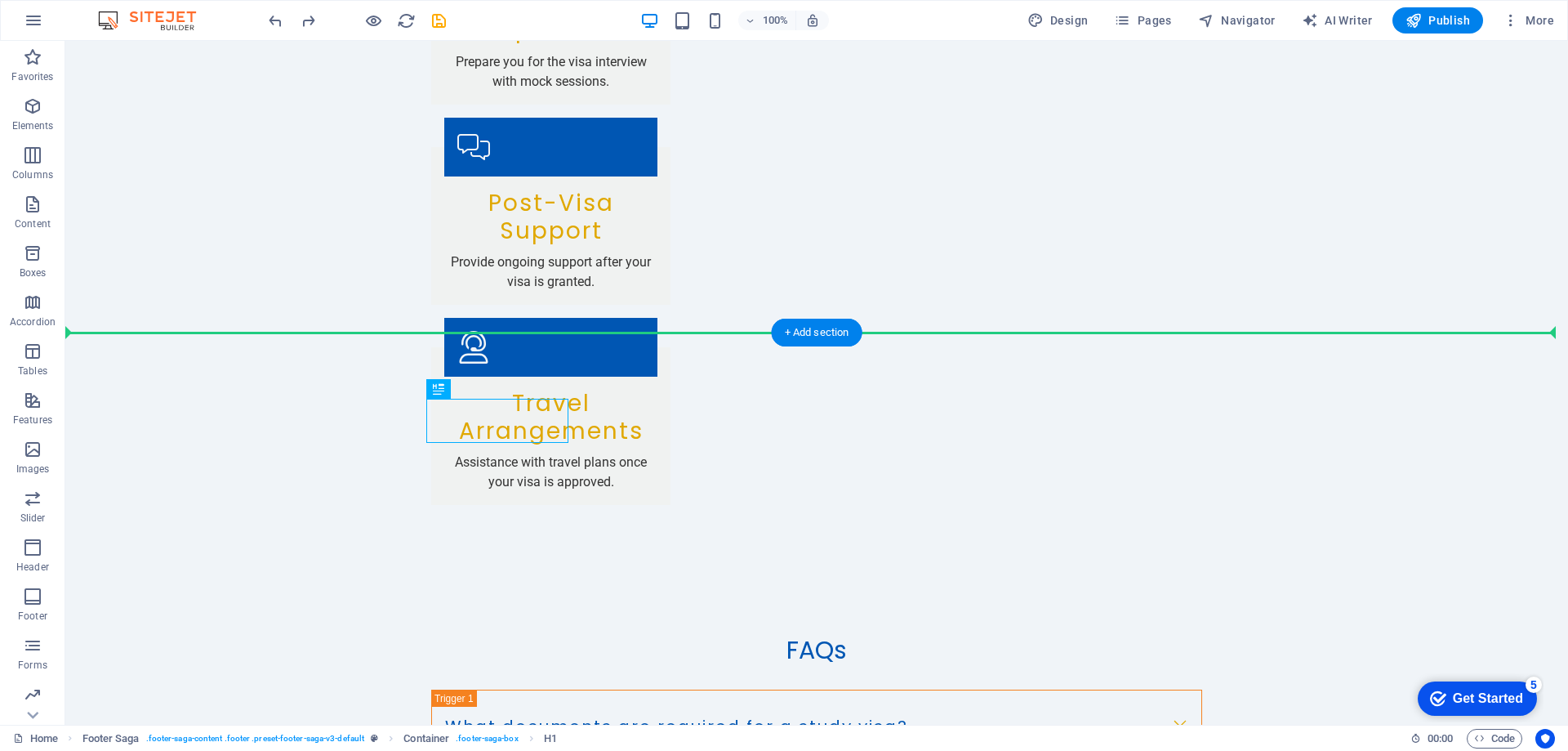
drag, startPoint x: 531, startPoint y: 438, endPoint x: 353, endPoint y: 399, distance: 182.2
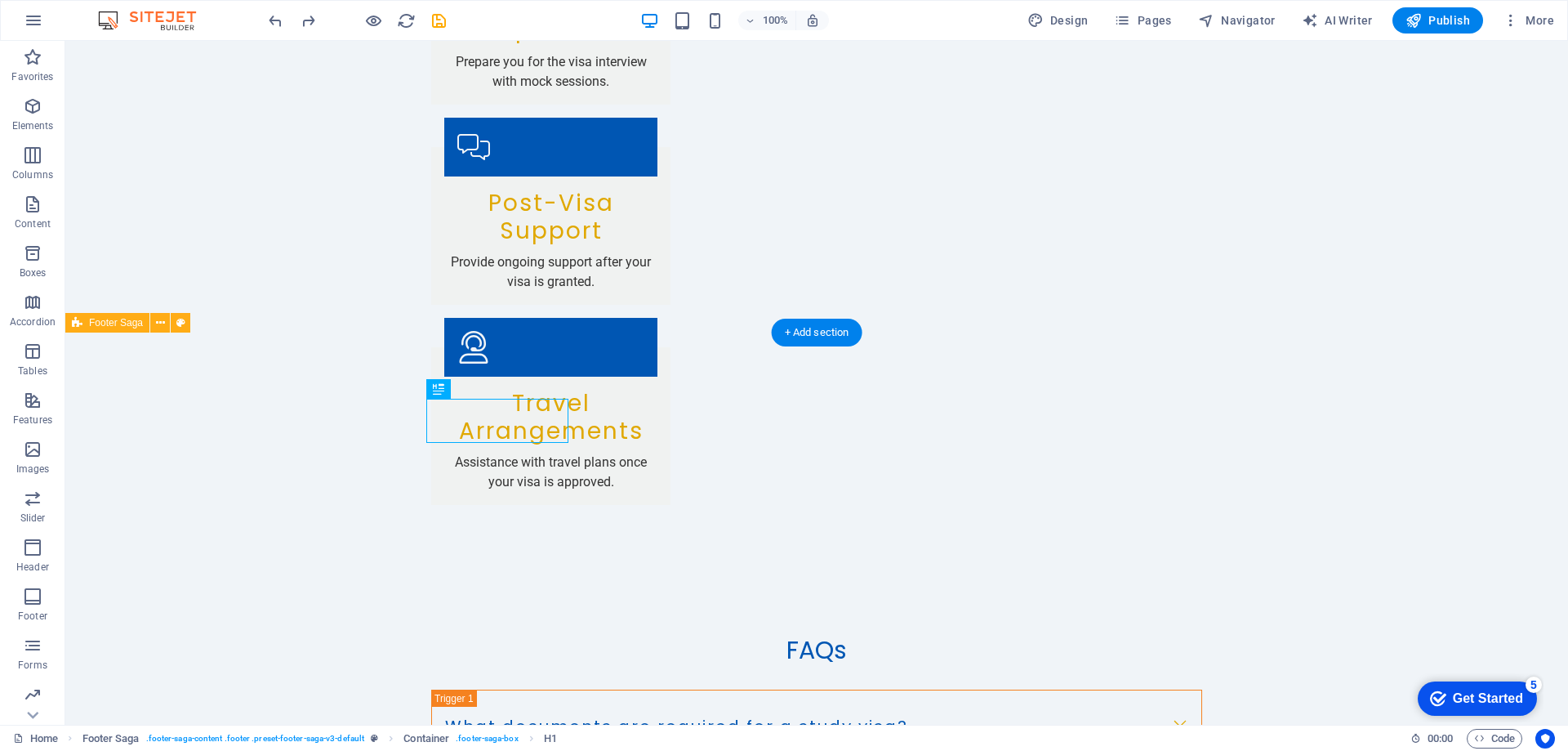
drag, startPoint x: 653, startPoint y: 522, endPoint x: 708, endPoint y: 466, distance: 78.5
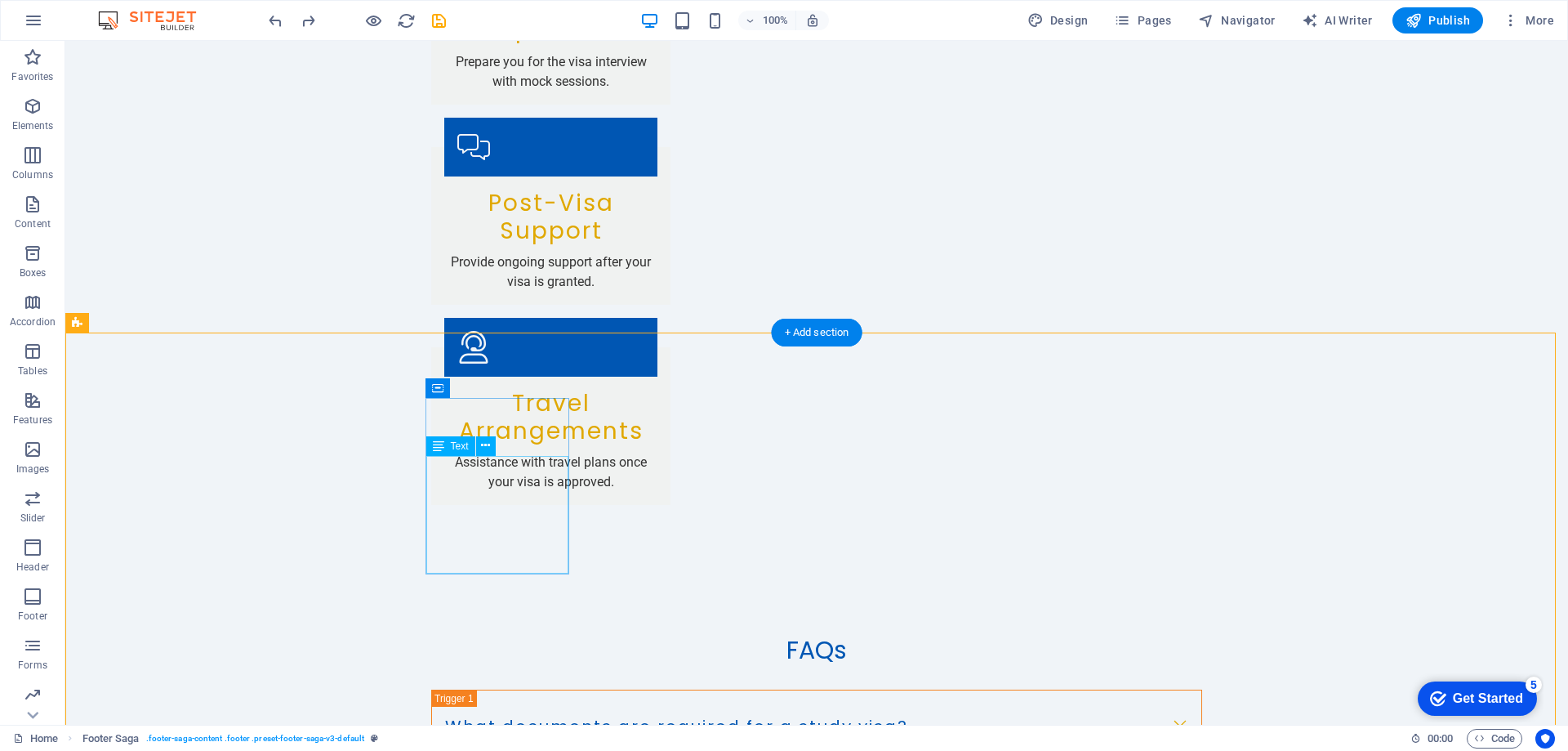
click at [502, 394] on button at bounding box center [509, 388] width 20 height 20
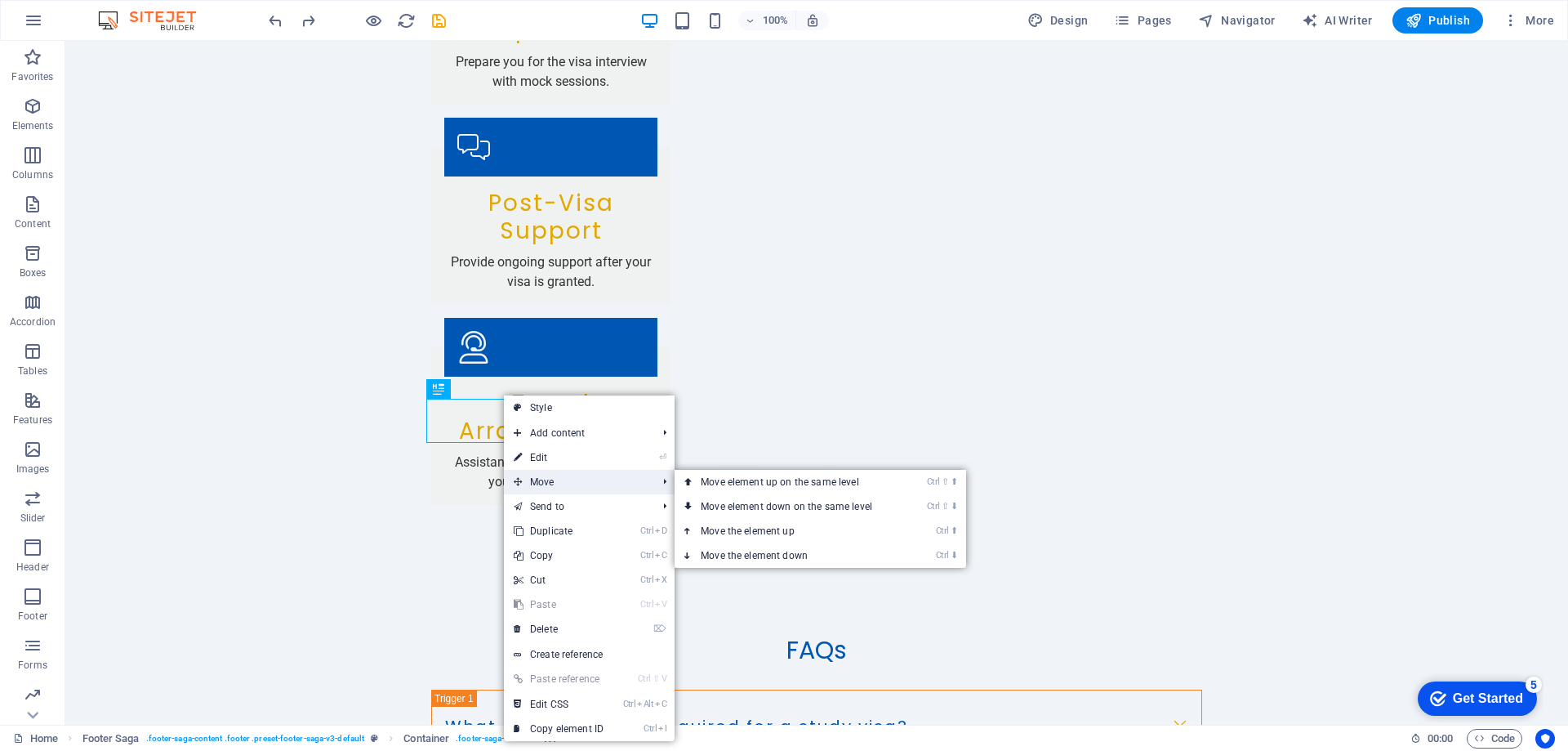
click at [561, 480] on span "Move" at bounding box center [578, 483] width 147 height 25
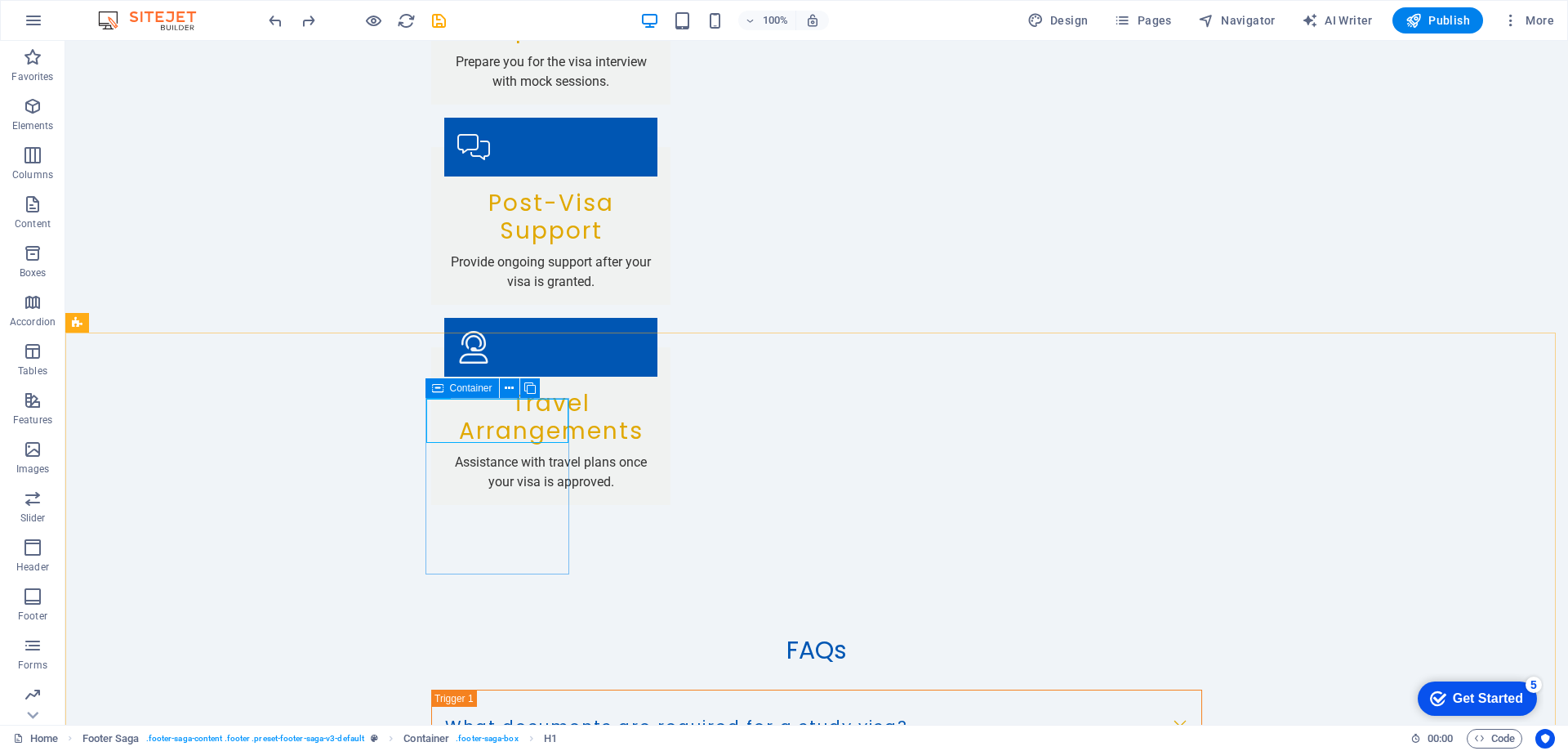
click at [439, 385] on icon at bounding box center [438, 387] width 11 height 20
click at [476, 388] on span "Container" at bounding box center [471, 388] width 43 height 10
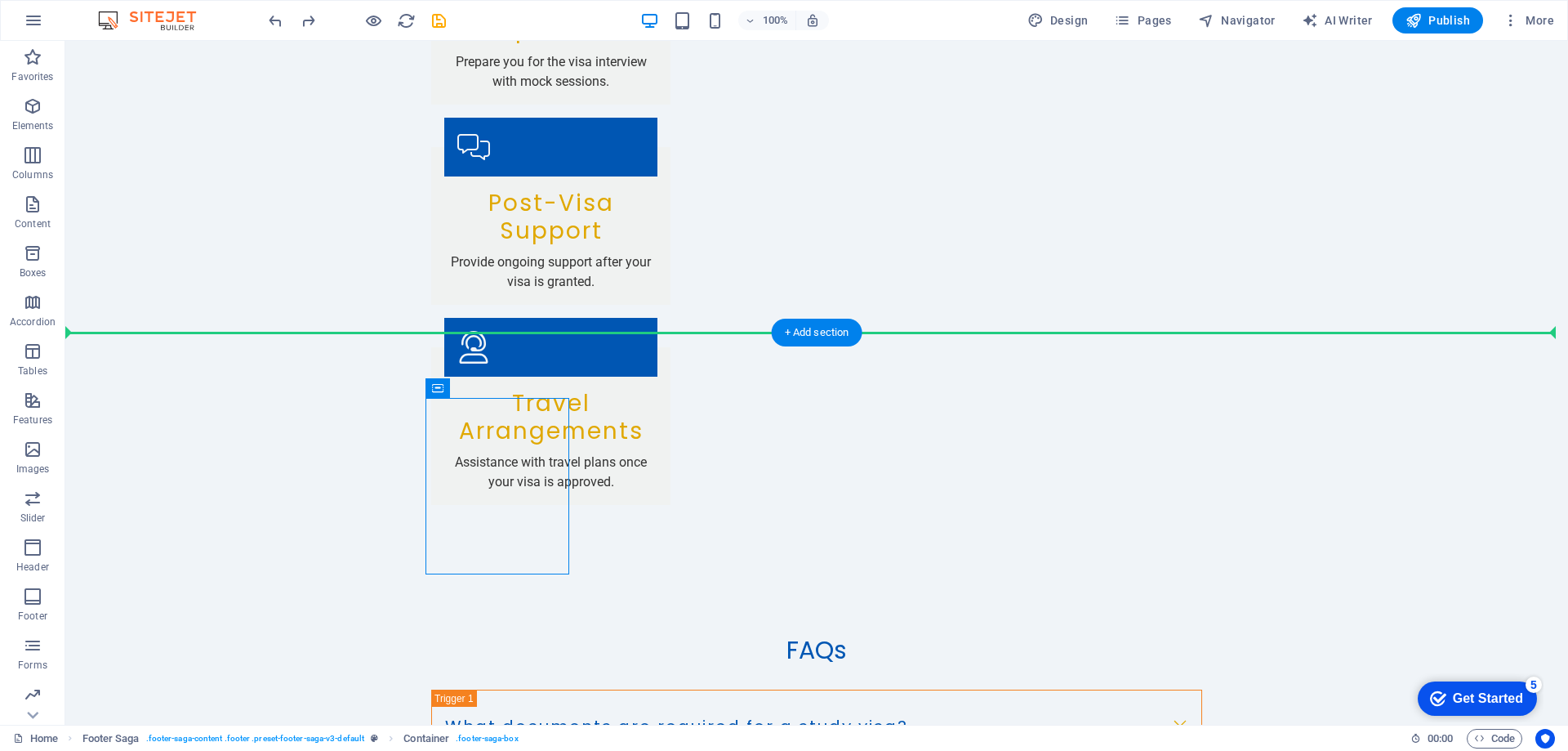
drag, startPoint x: 541, startPoint y: 435, endPoint x: 421, endPoint y: 400, distance: 125.0
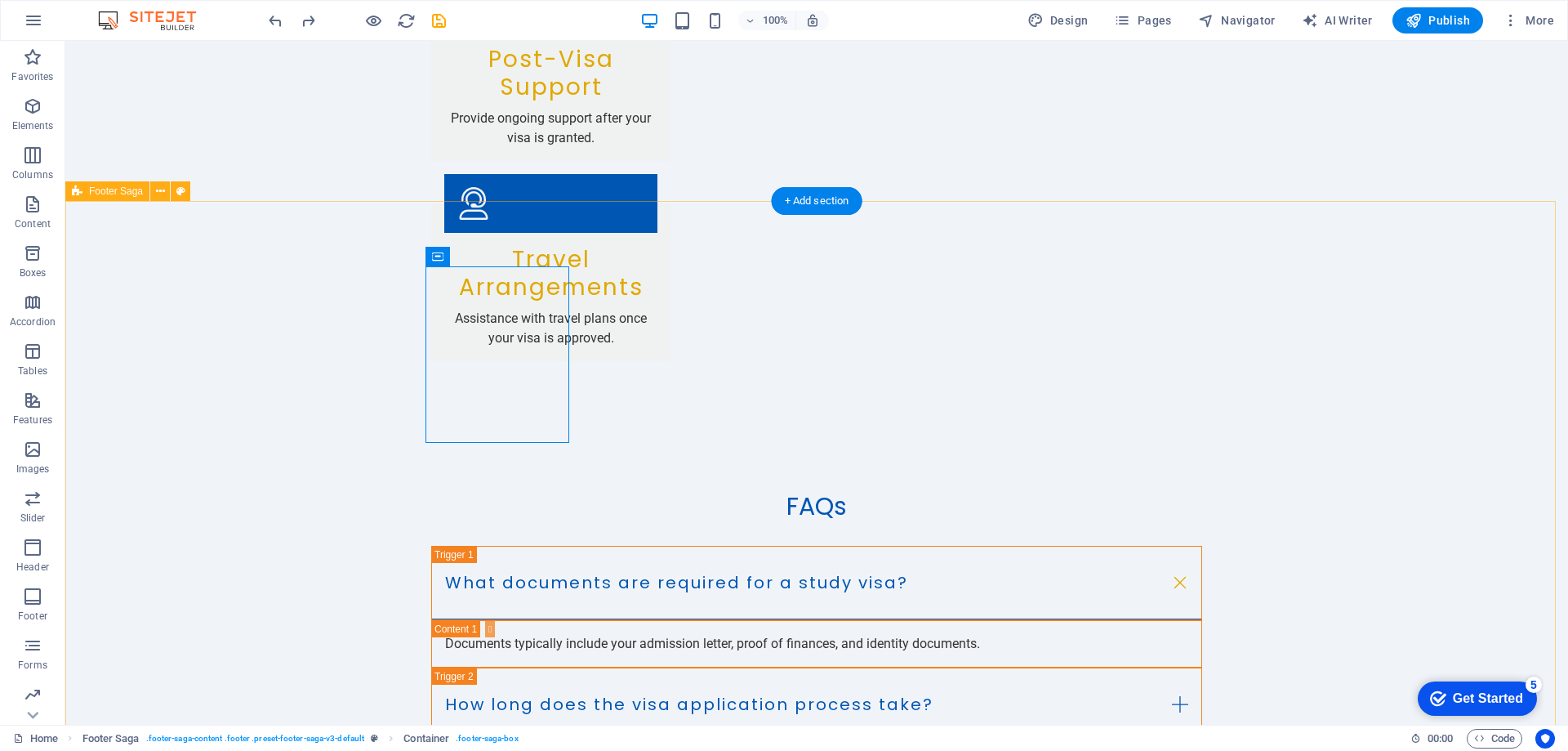
scroll to position [3312, 0]
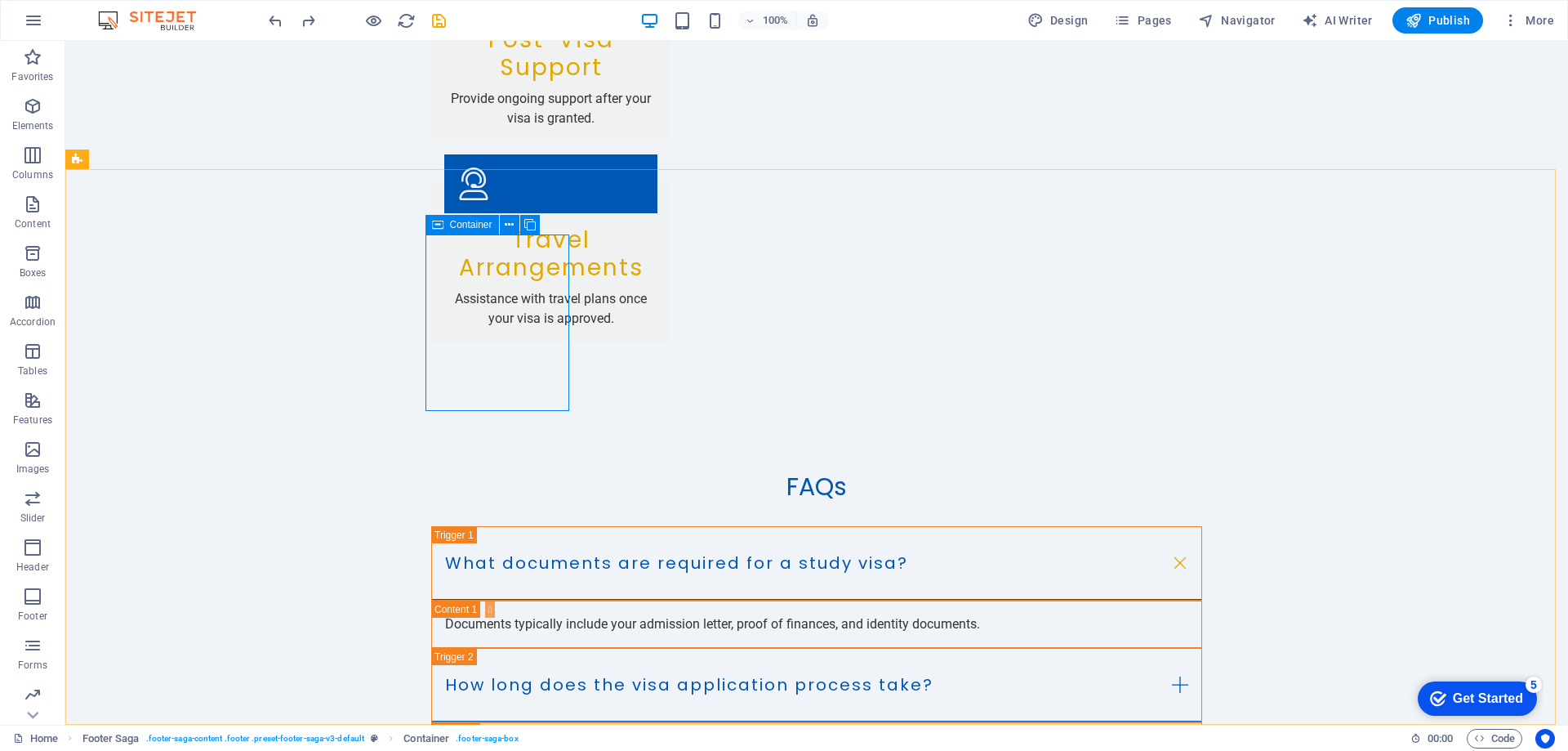
click at [441, 230] on icon at bounding box center [438, 225] width 11 height 20
click at [506, 220] on icon at bounding box center [508, 225] width 9 height 17
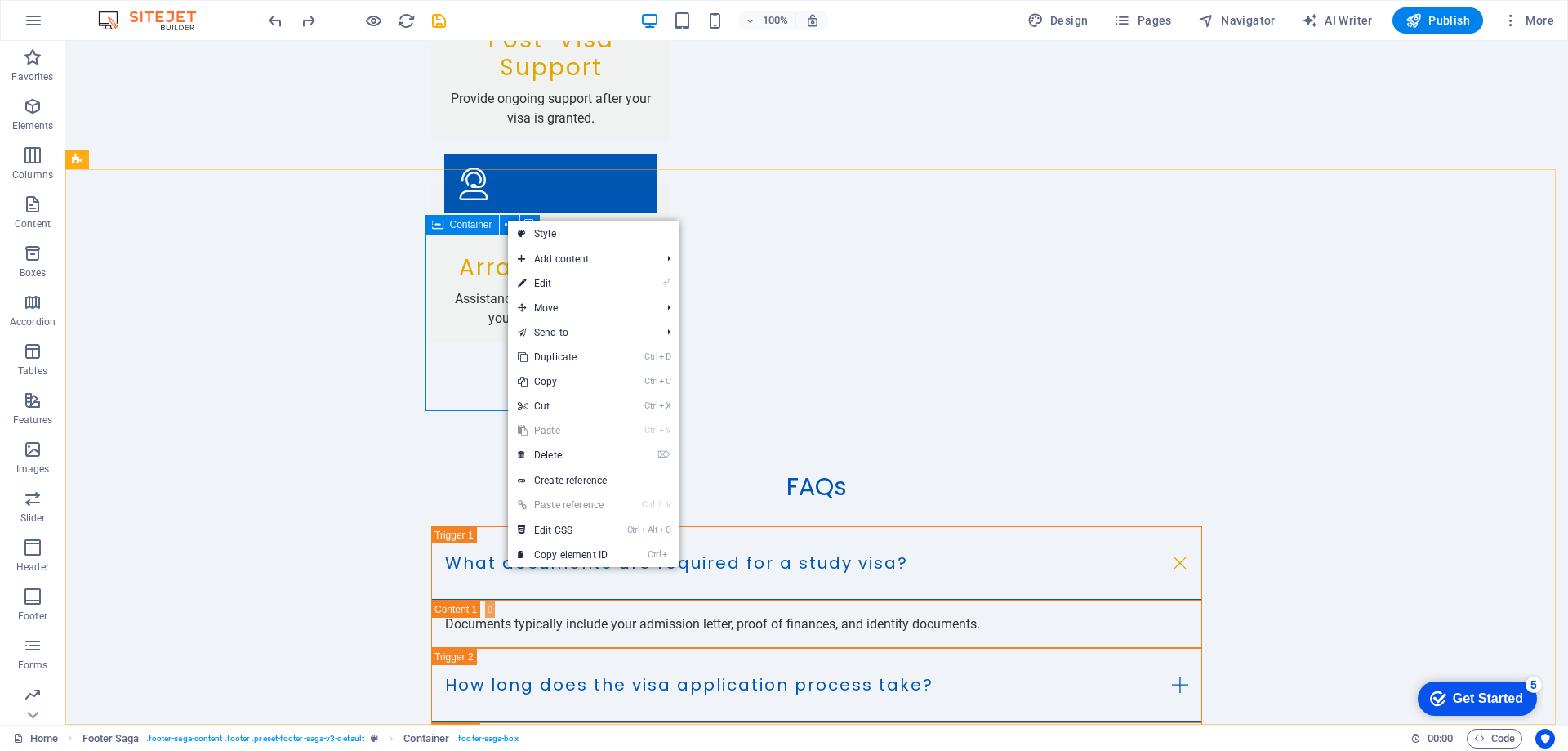
click at [453, 229] on span "Container" at bounding box center [471, 225] width 43 height 10
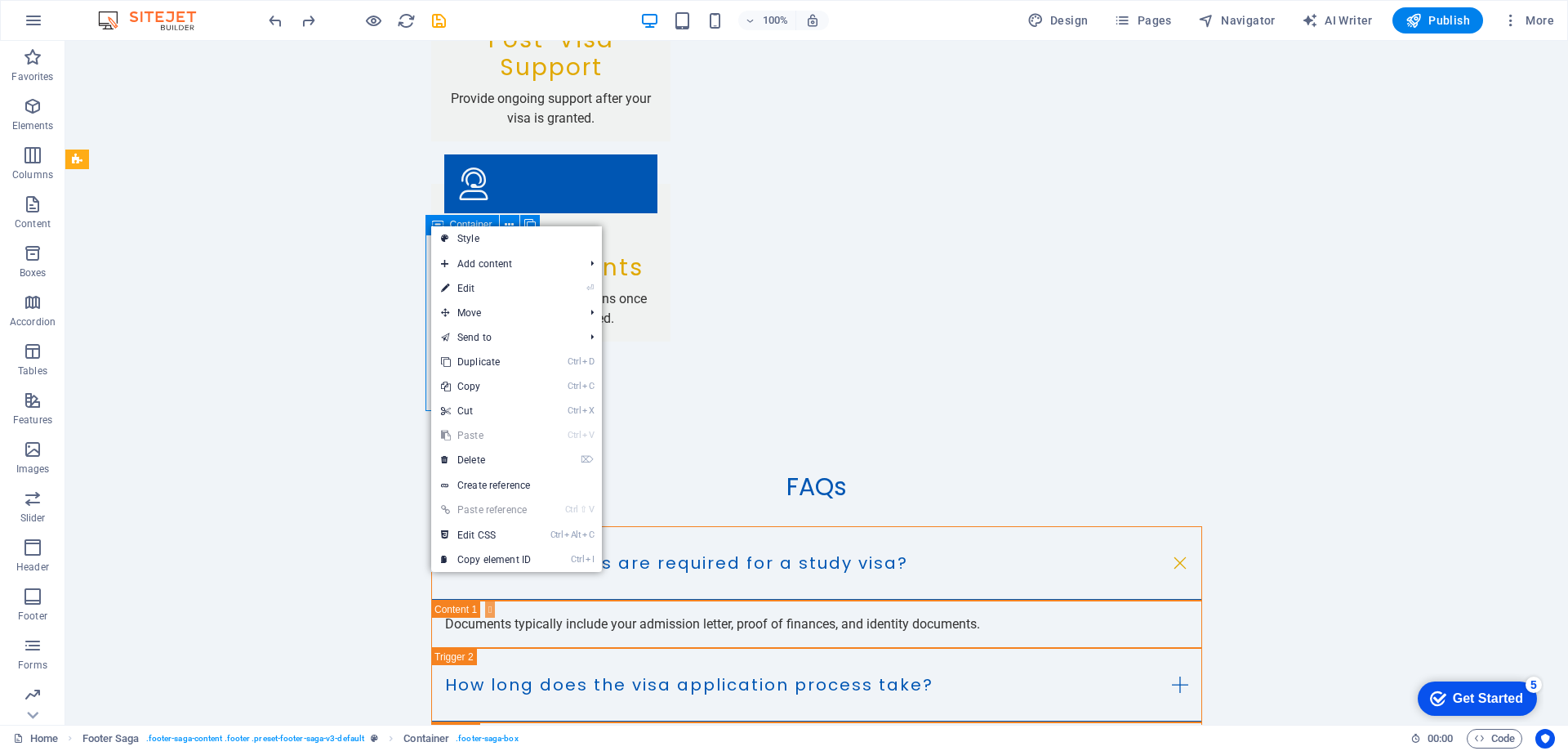
click at [463, 222] on span "Container" at bounding box center [471, 225] width 43 height 10
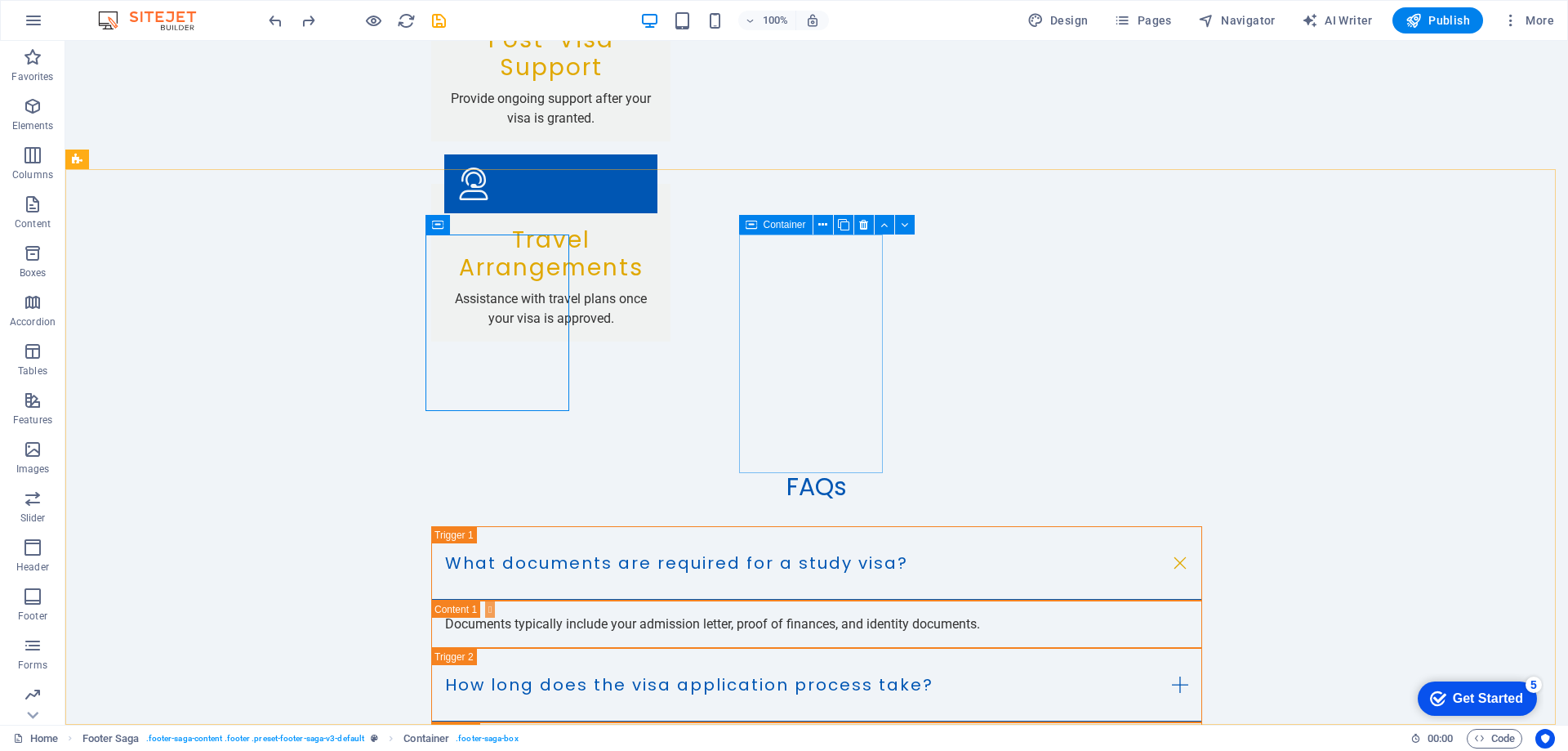
click at [753, 226] on icon at bounding box center [752, 225] width 11 height 20
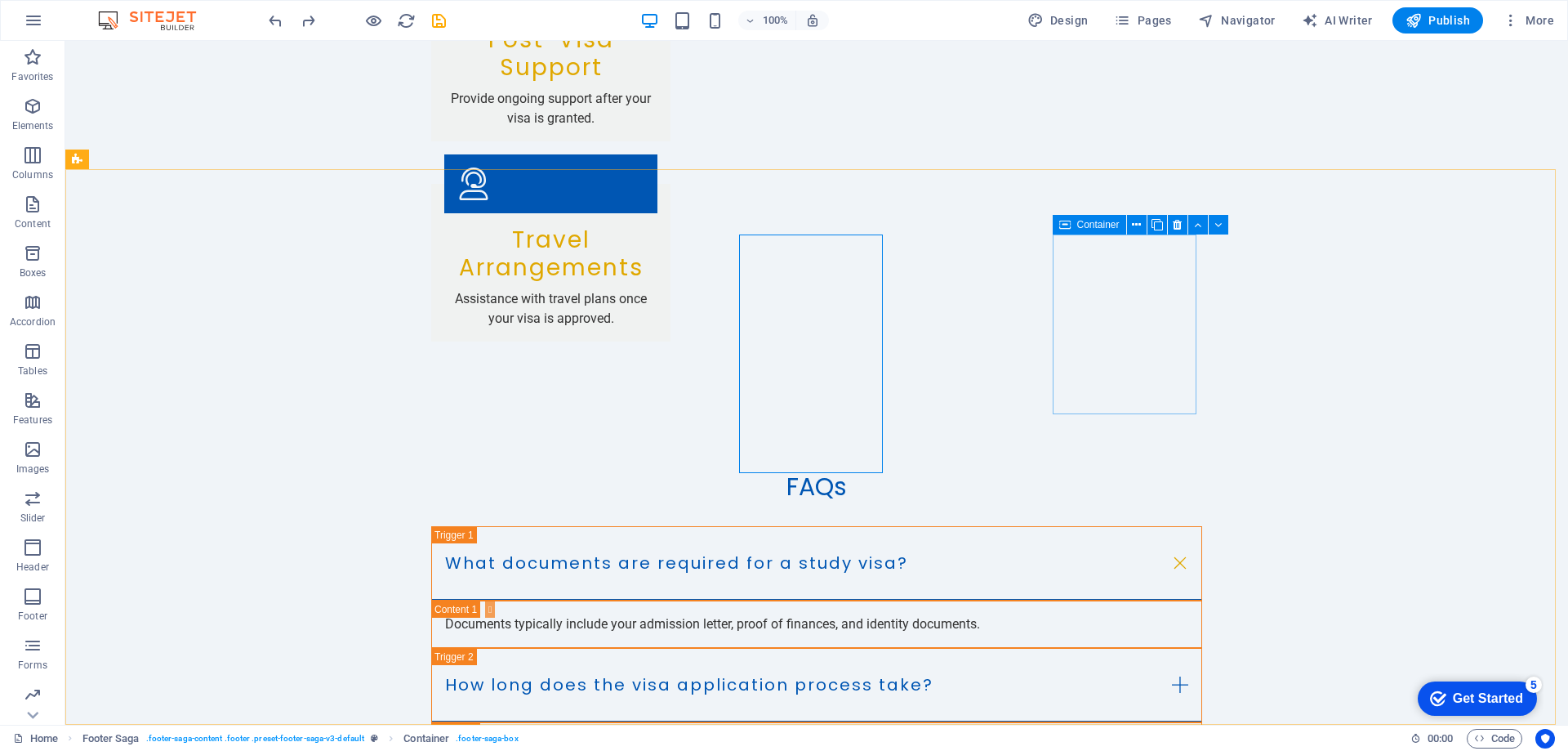
click at [1062, 228] on icon at bounding box center [1065, 225] width 11 height 20
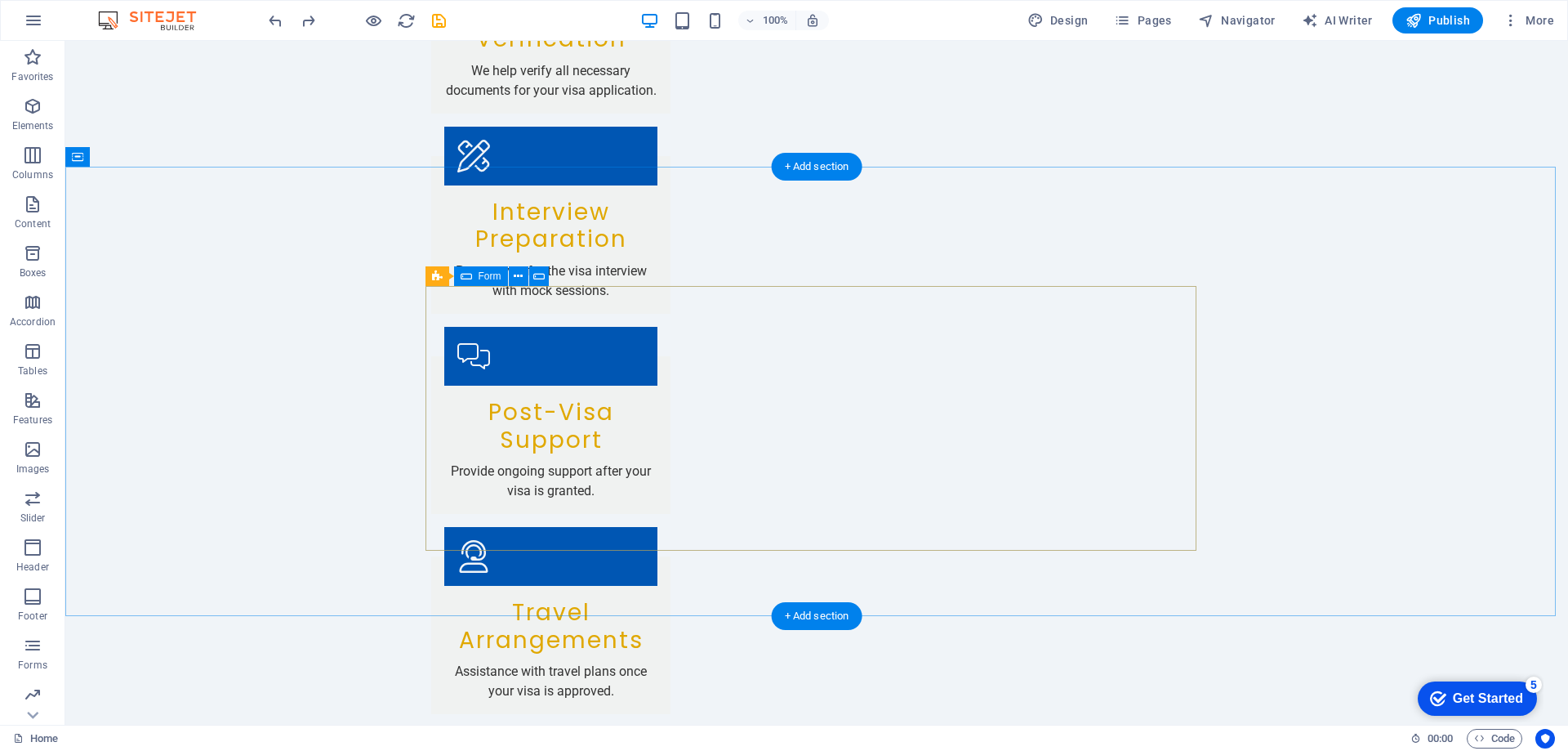
scroll to position [3269, 0]
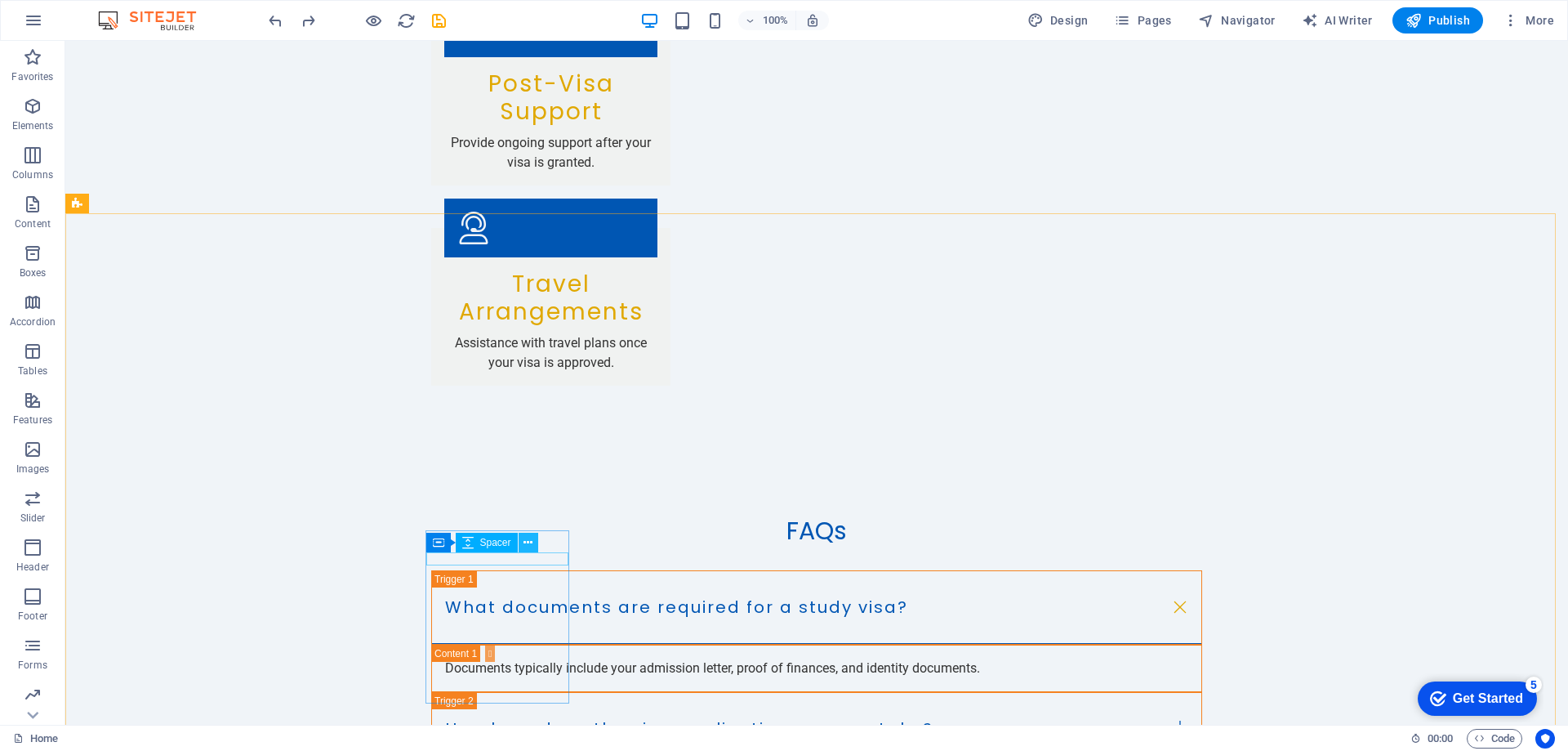
click at [527, 542] on icon at bounding box center [527, 543] width 9 height 17
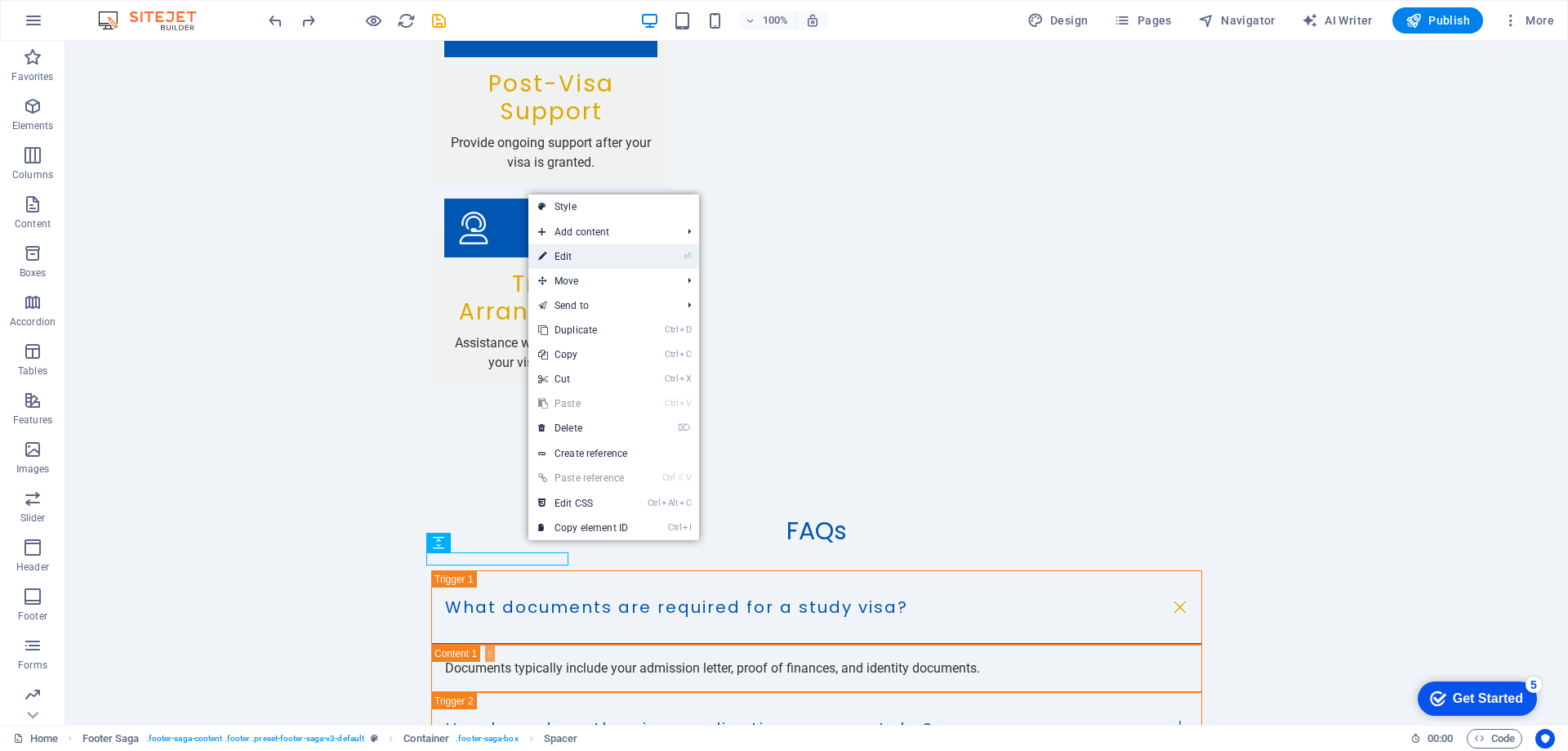
drag, startPoint x: 619, startPoint y: 263, endPoint x: 274, endPoint y: 232, distance: 346.4
click at [619, 263] on link "⏎ Edit" at bounding box center [582, 257] width 109 height 25
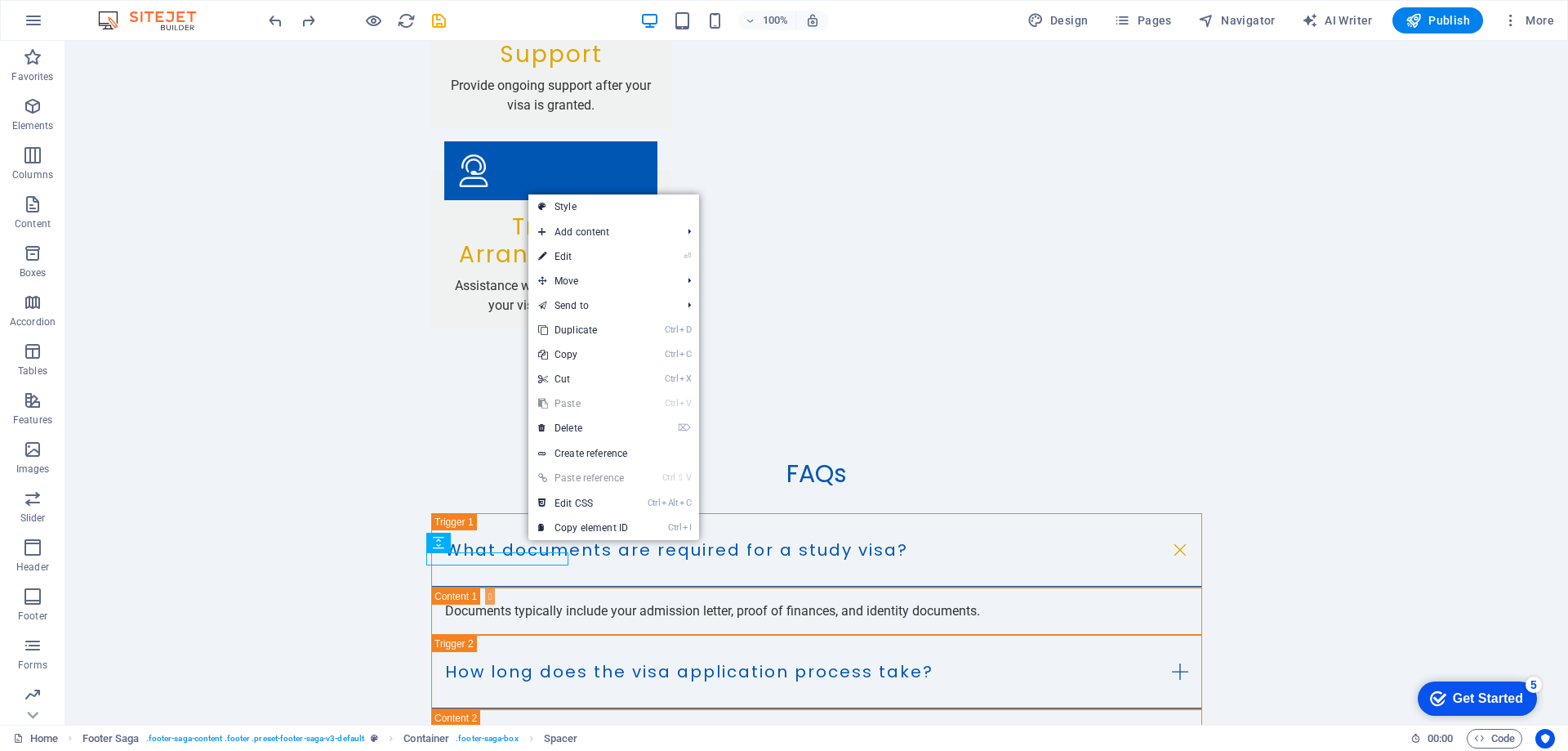
select select "px"
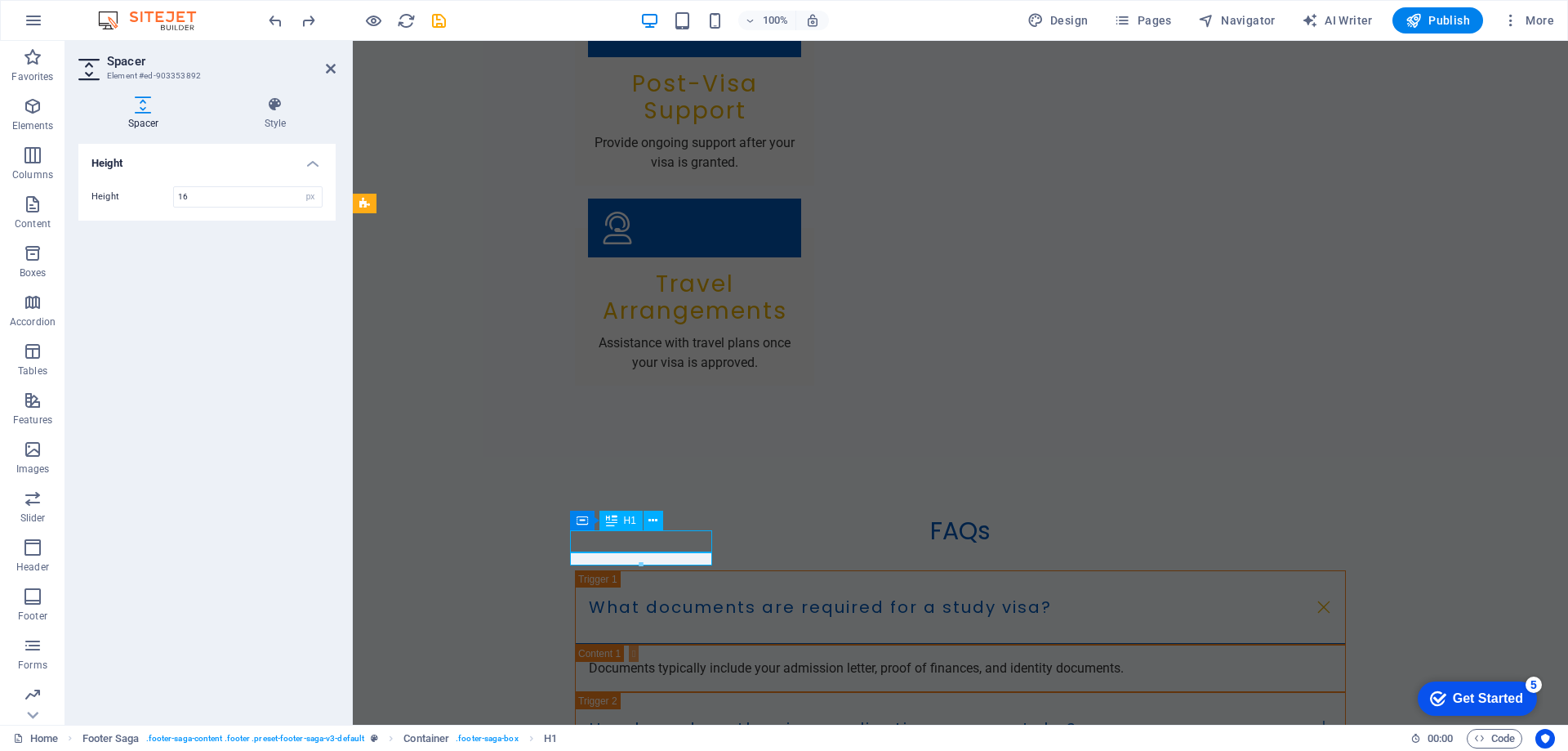
scroll to position [3269, 0]
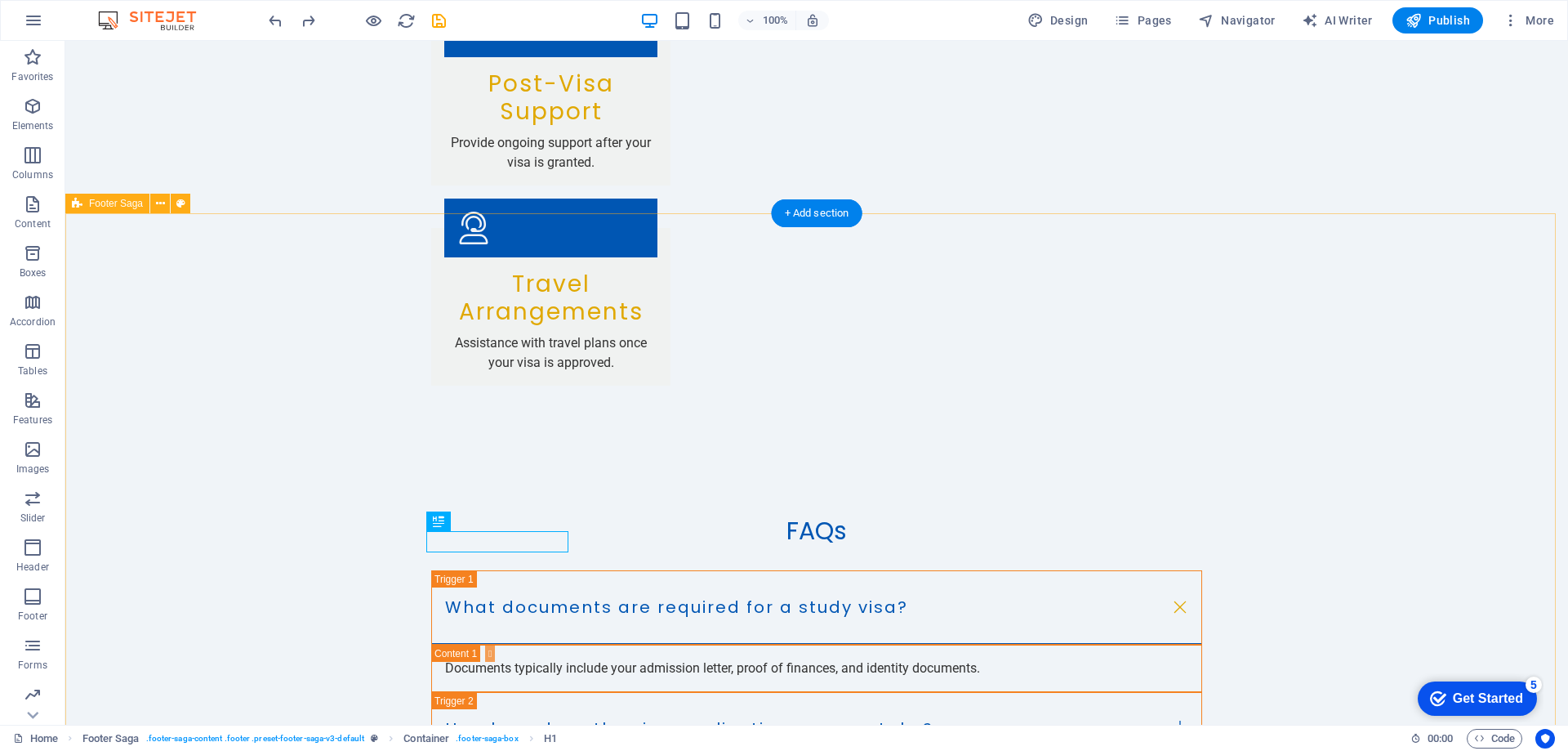
drag, startPoint x: 524, startPoint y: 539, endPoint x: 202, endPoint y: 542, distance: 322.0
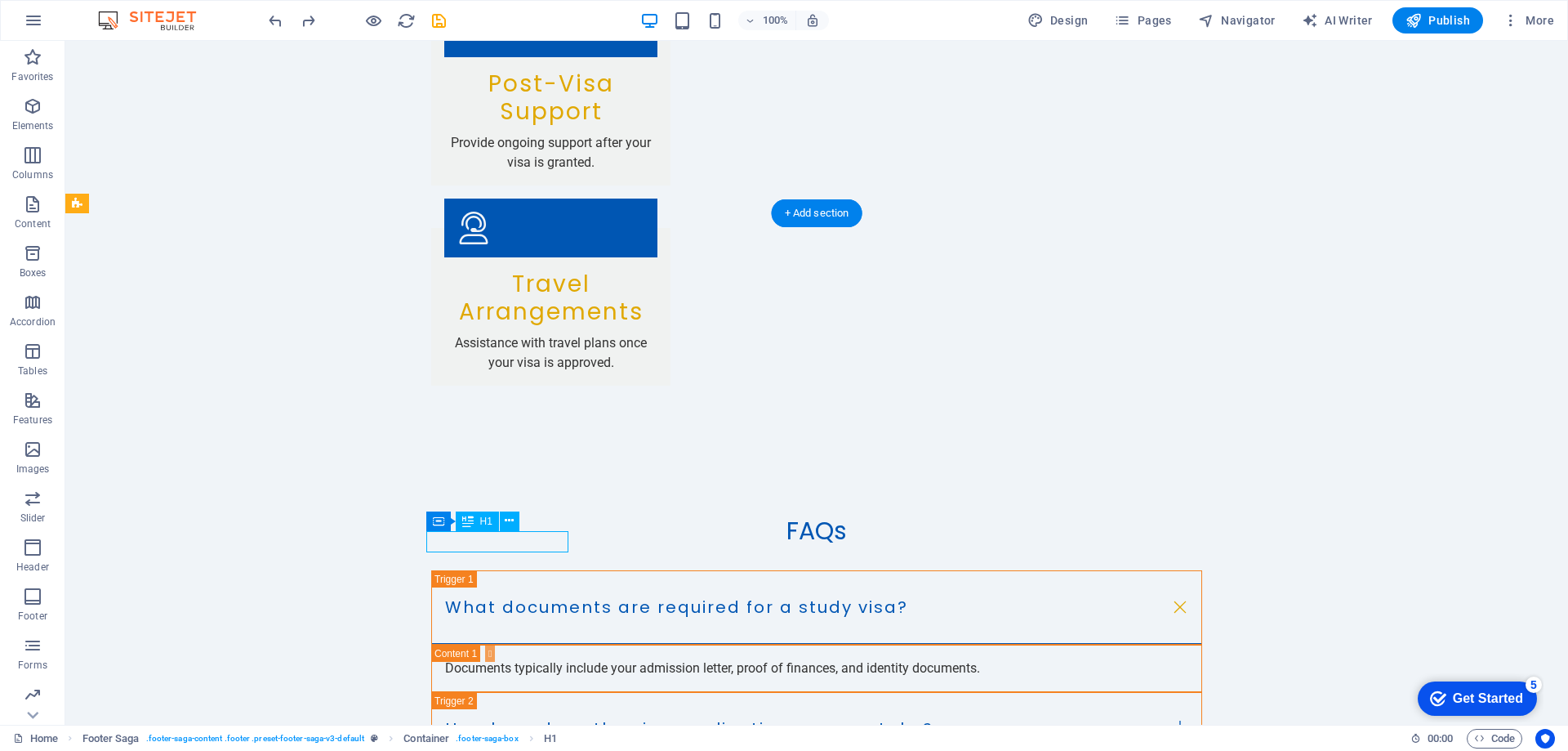
scroll to position [3240, 0]
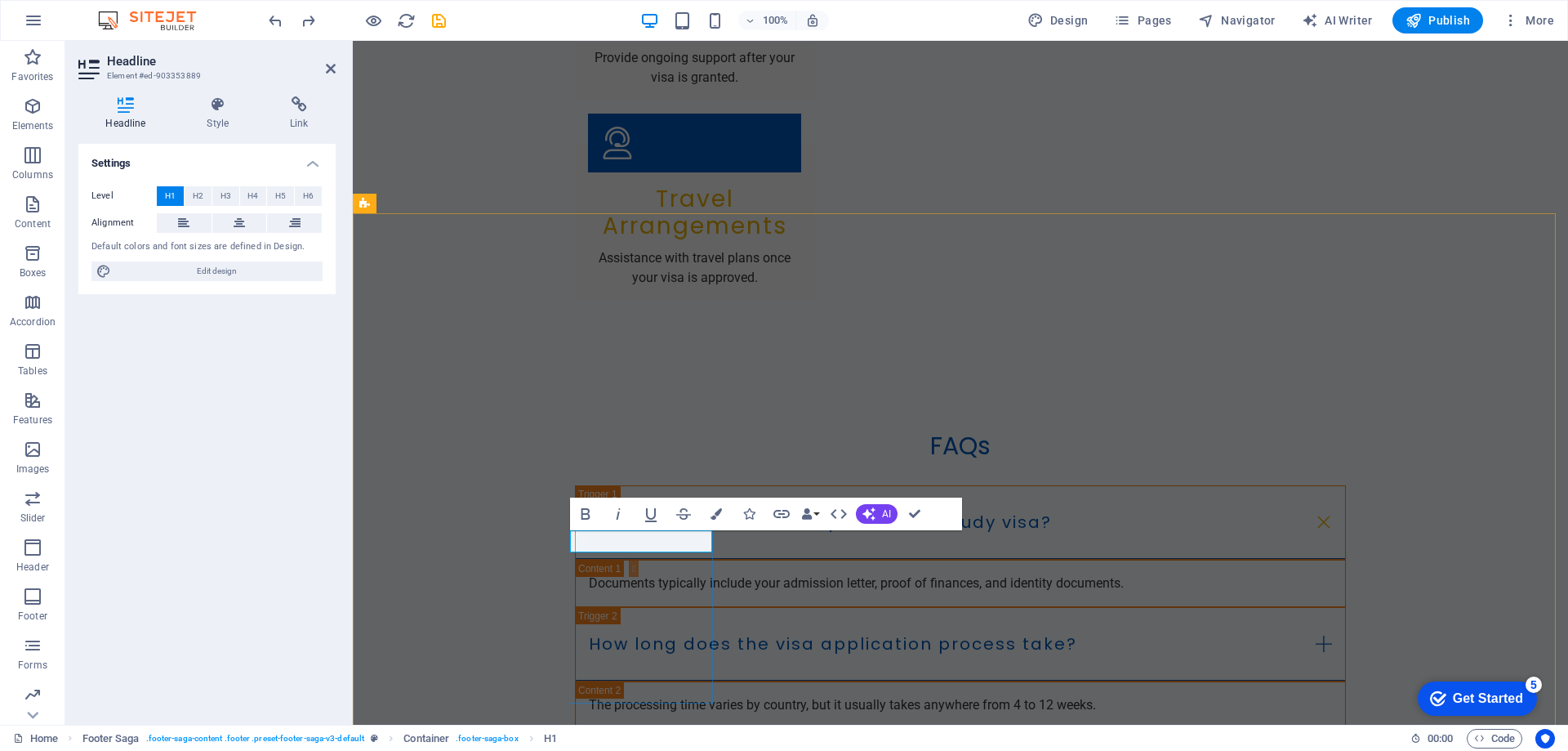
click at [187, 266] on span "Edit design" at bounding box center [217, 271] width 202 height 20
select select "px"
select select "200"
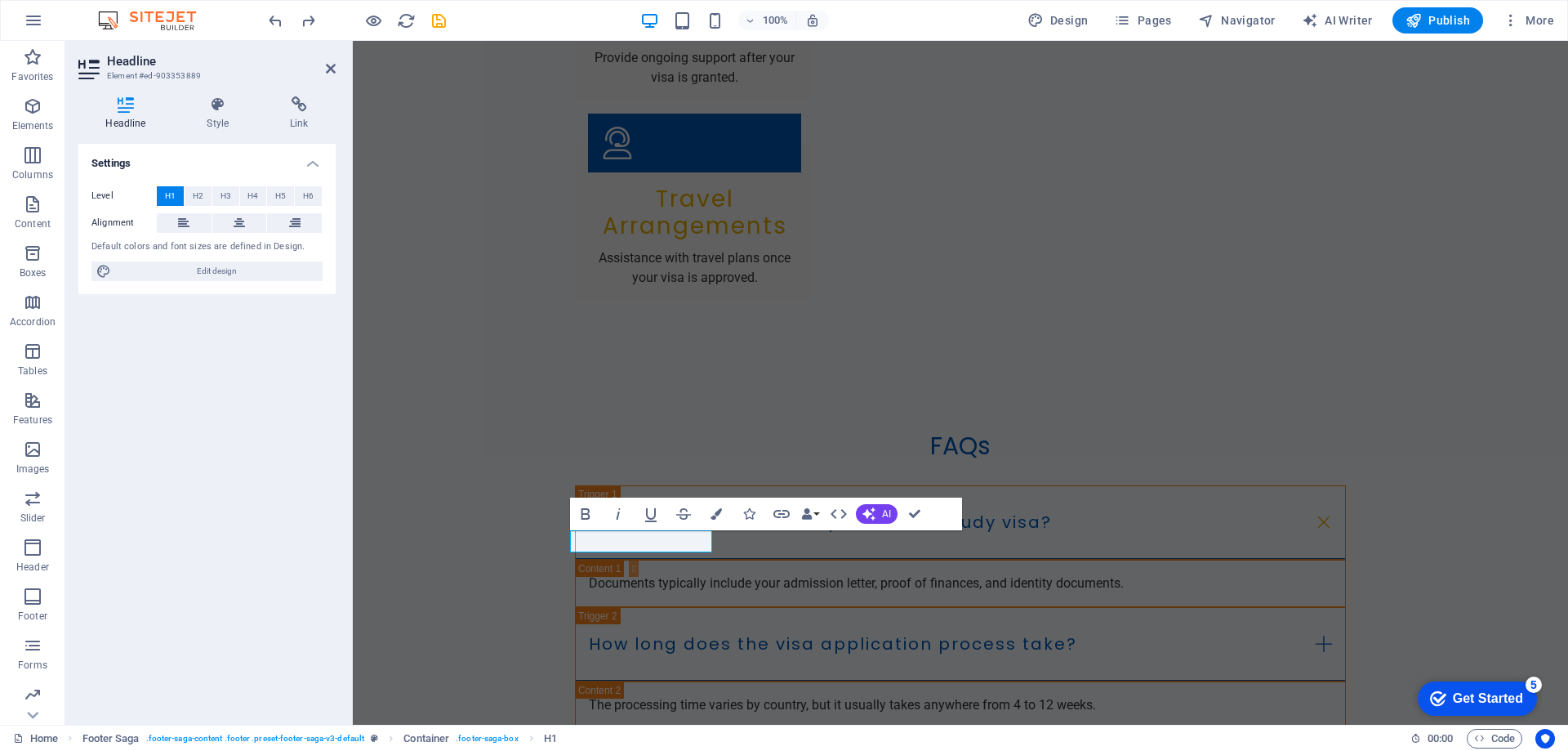
select select "px"
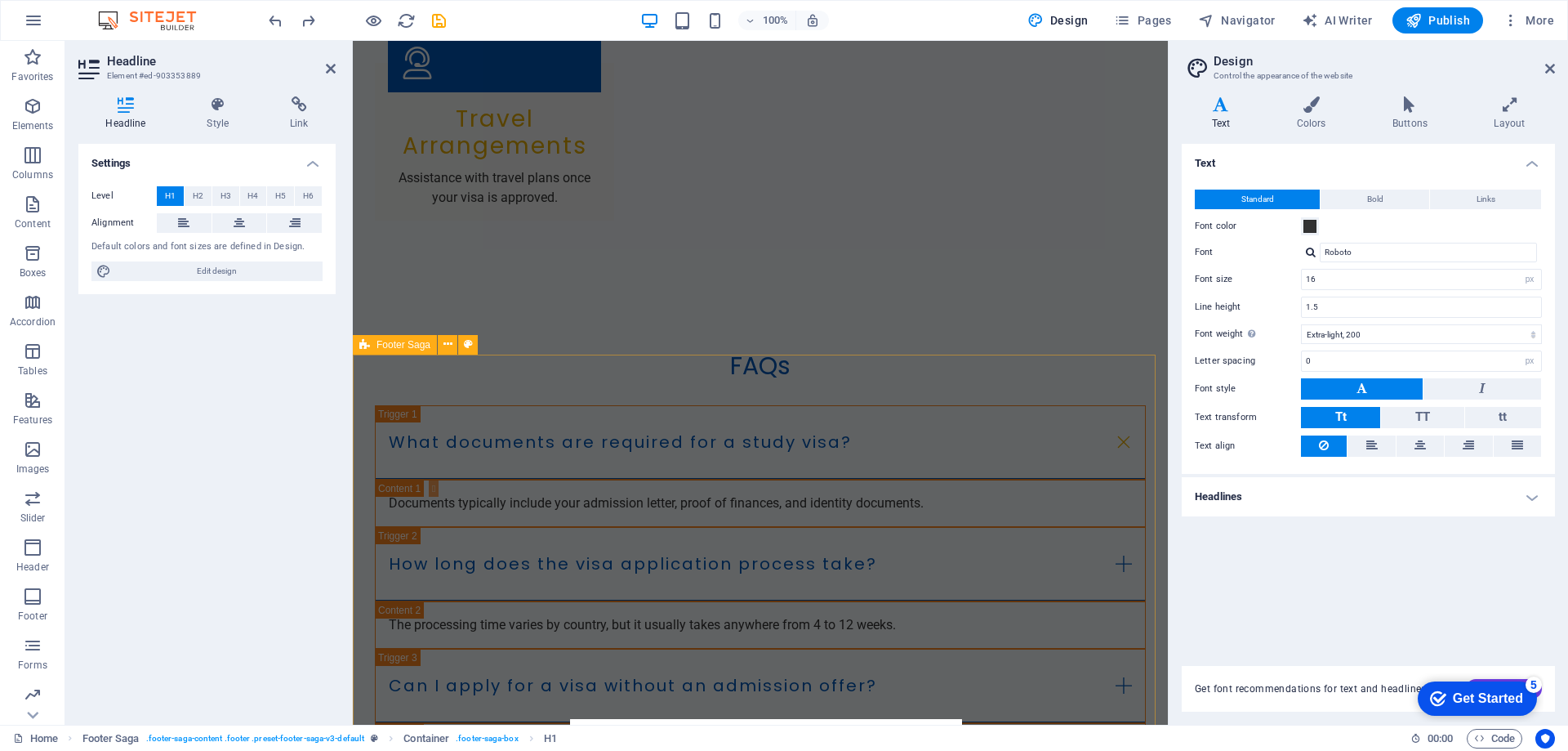
scroll to position [3160, 0]
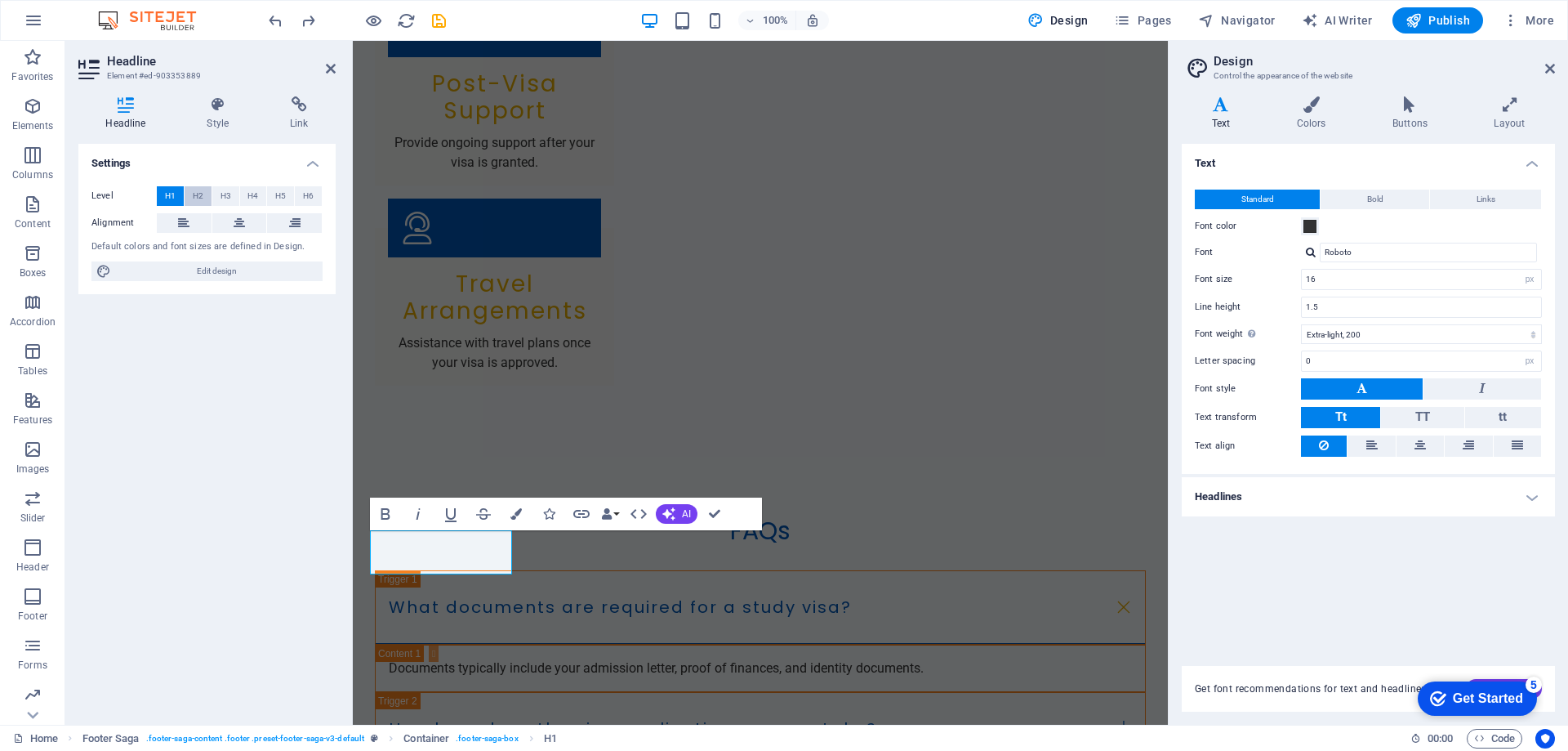
click at [201, 199] on span "H2" at bounding box center [198, 196] width 10 height 20
click at [221, 194] on span "H3" at bounding box center [225, 196] width 10 height 20
click at [248, 194] on span "H4" at bounding box center [252, 196] width 10 height 20
click at [285, 198] on span "H5" at bounding box center [280, 196] width 10 height 20
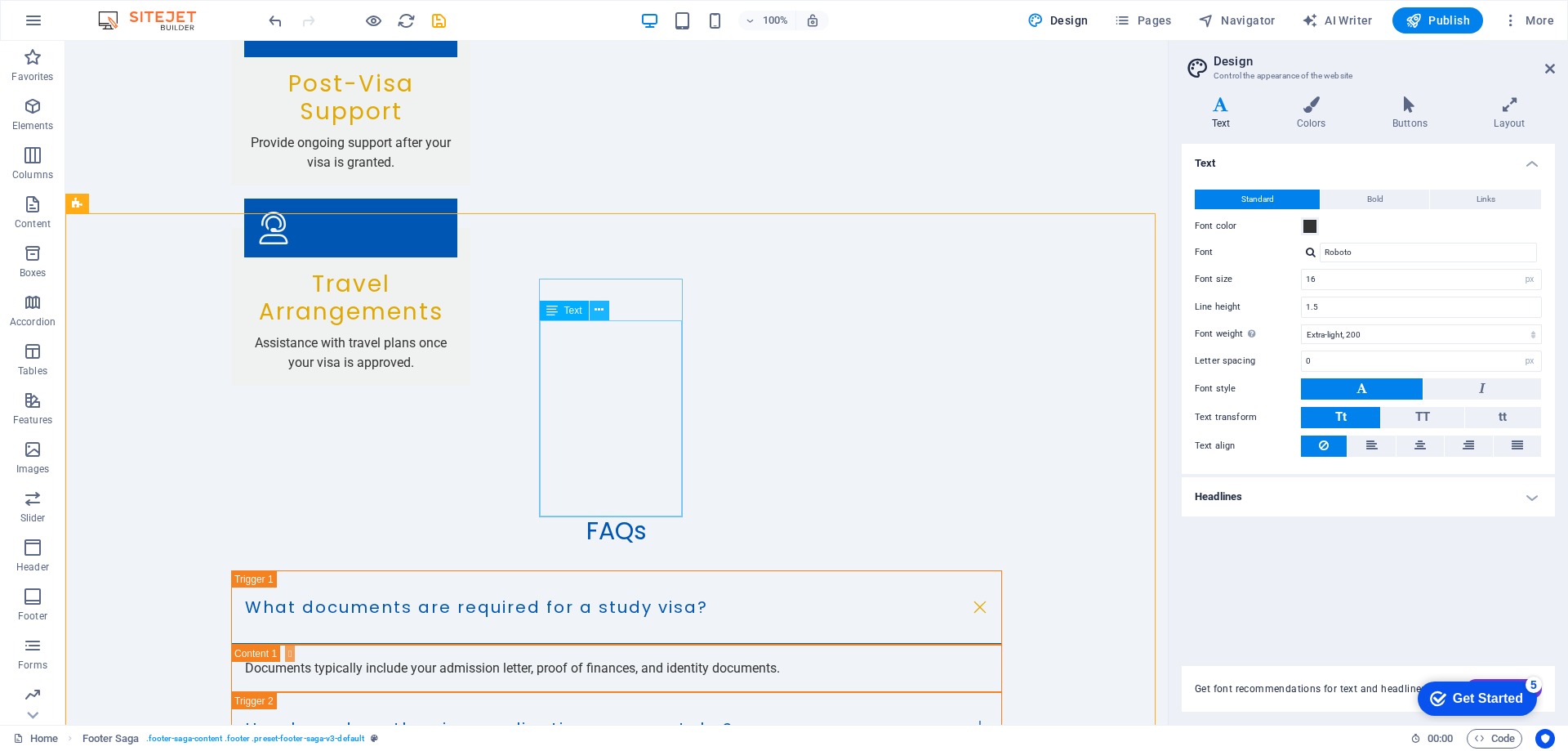
click at [602, 309] on icon at bounding box center [598, 310] width 9 height 17
click at [551, 317] on icon at bounding box center [552, 310] width 11 height 20
click at [549, 313] on icon at bounding box center [552, 310] width 11 height 20
click at [137, 208] on span "Footer Saga" at bounding box center [116, 204] width 54 height 10
click at [159, 205] on icon at bounding box center [160, 204] width 9 height 17
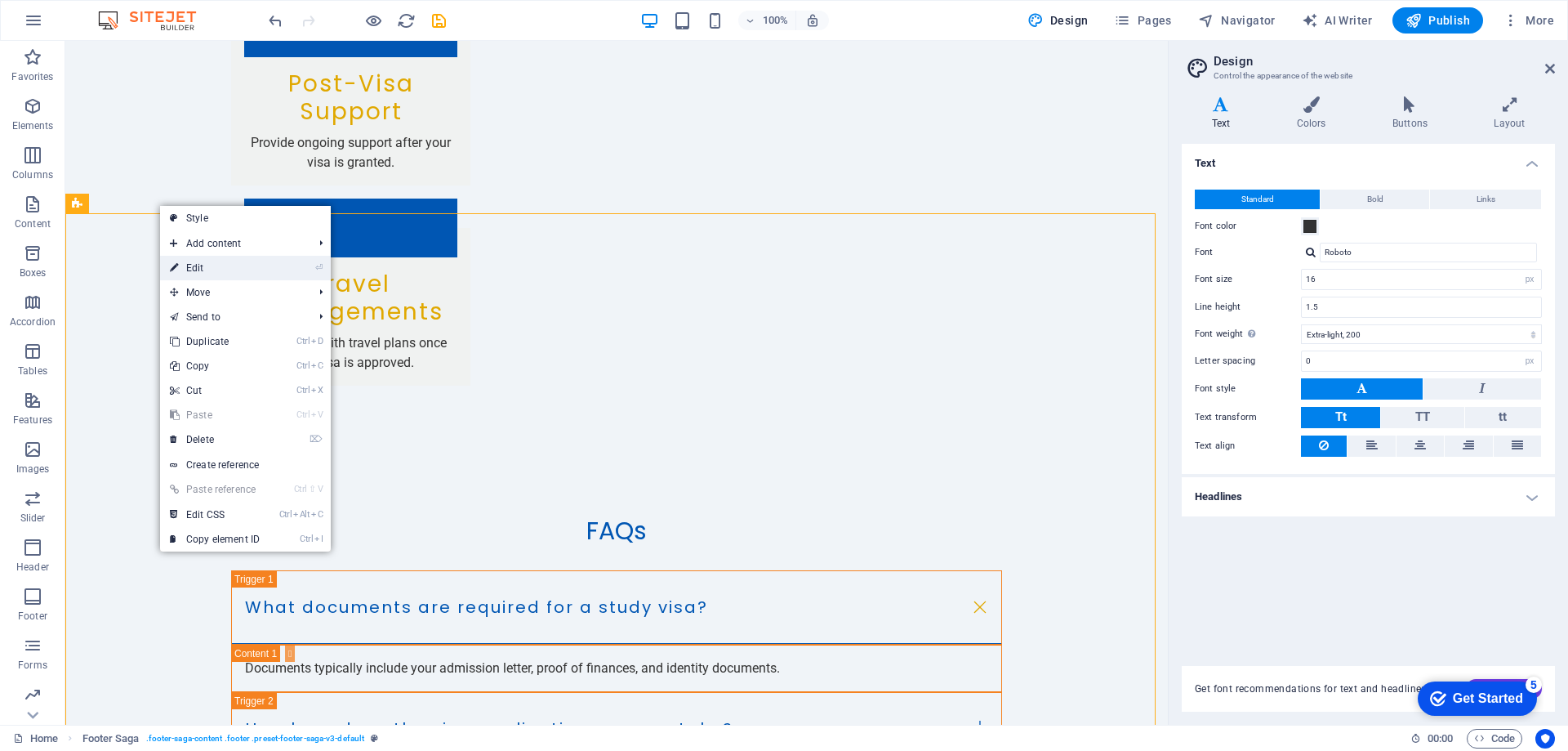
click at [210, 262] on link "⏎ Edit" at bounding box center [214, 268] width 109 height 25
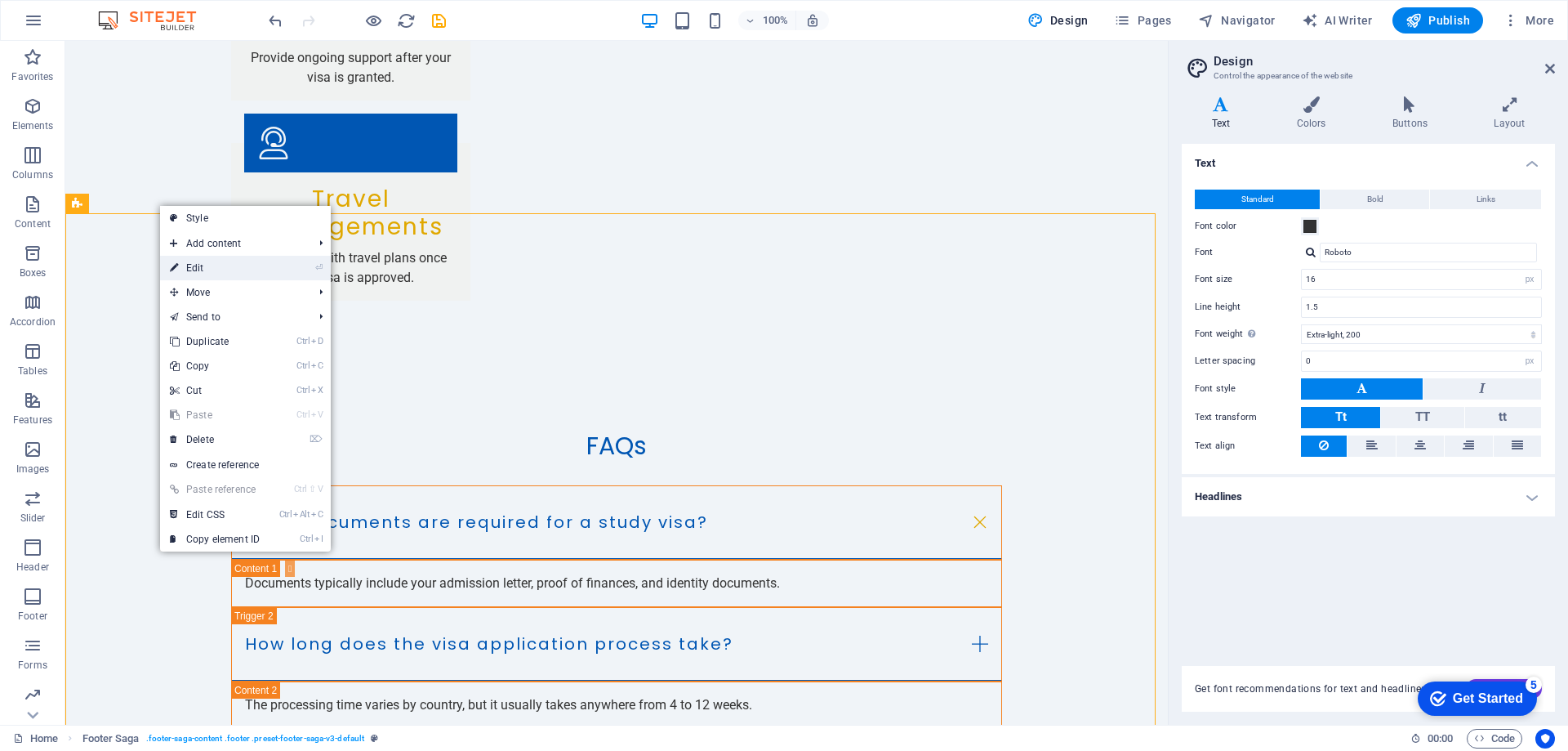
select select "footer"
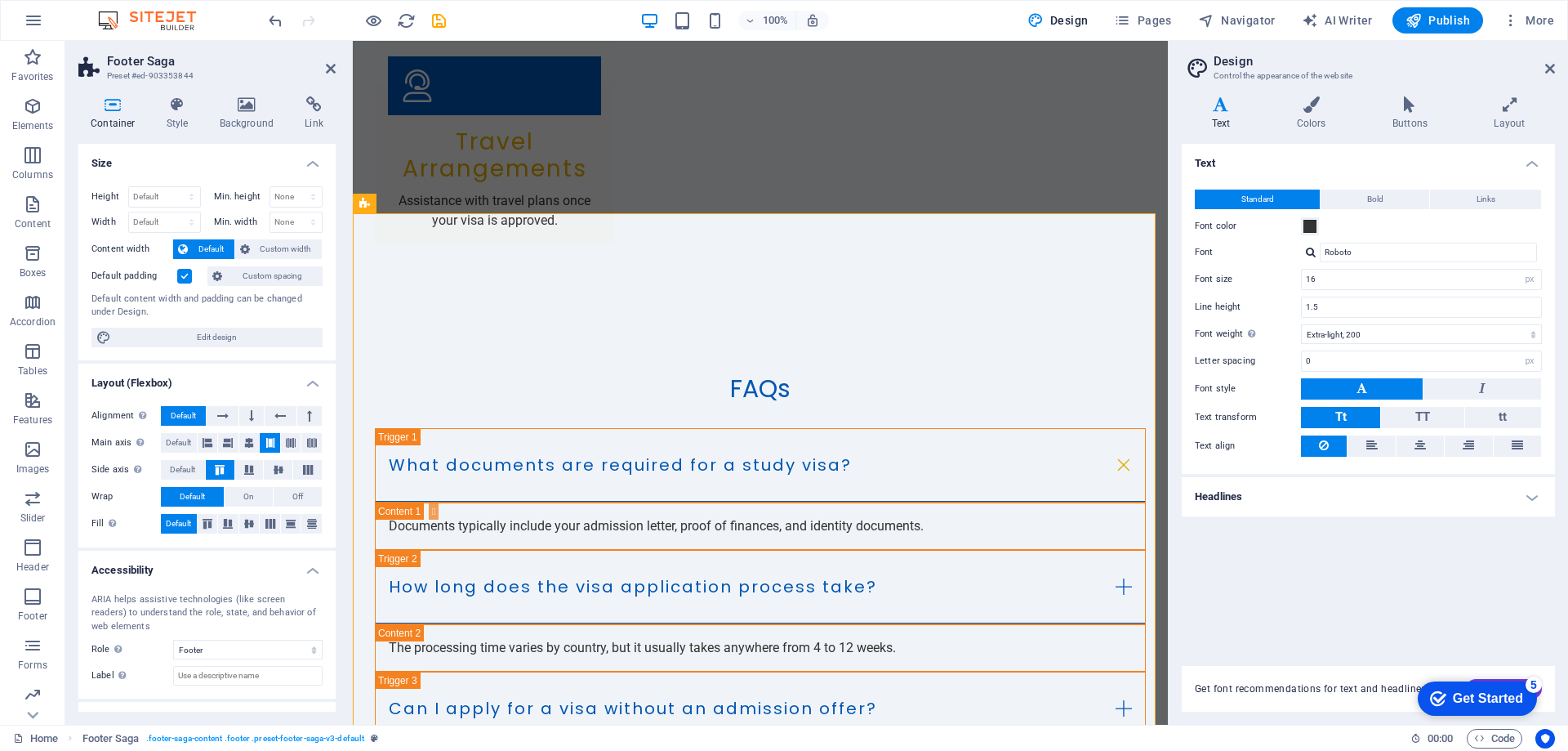
scroll to position [3160, 0]
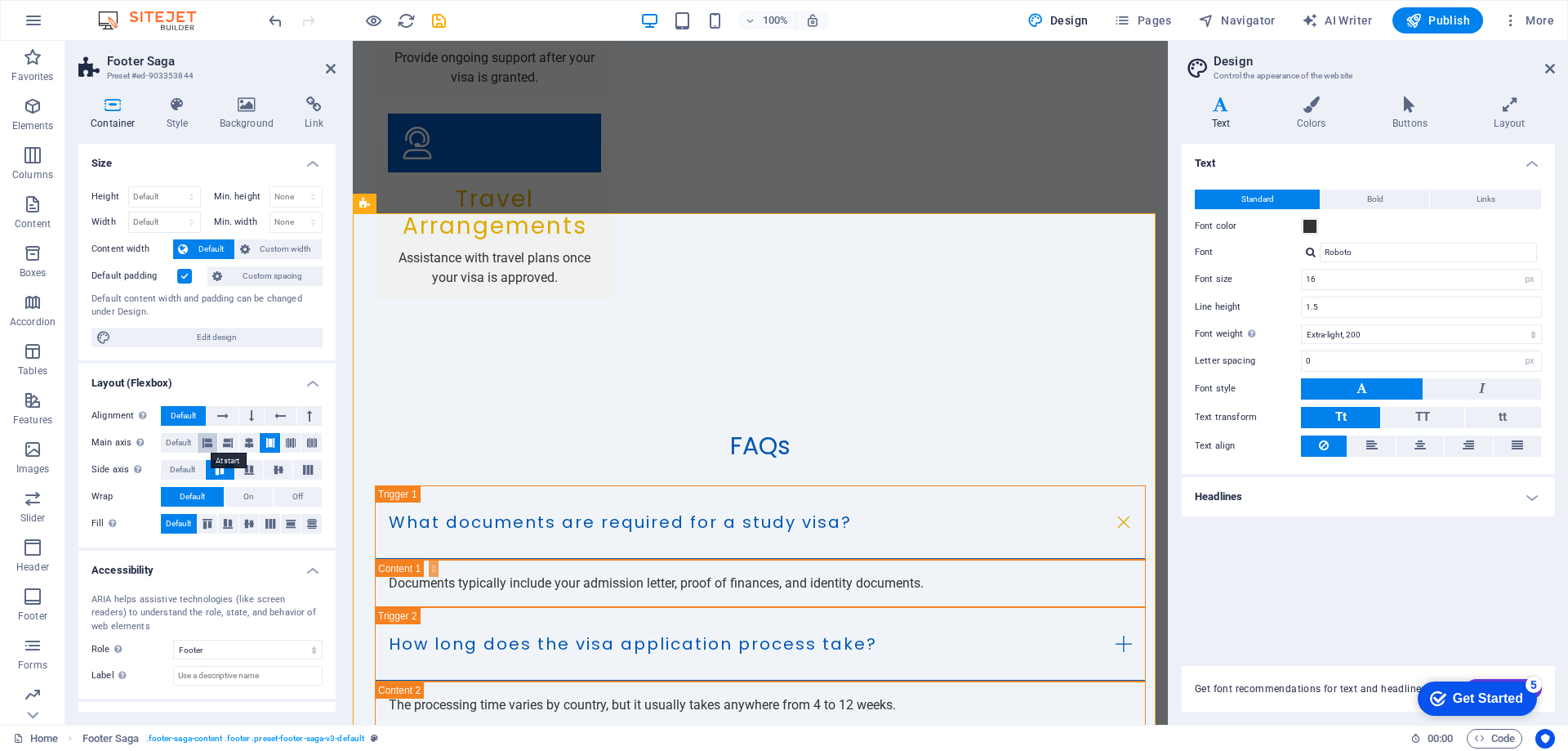
click at [210, 442] on icon at bounding box center [207, 443] width 10 height 20
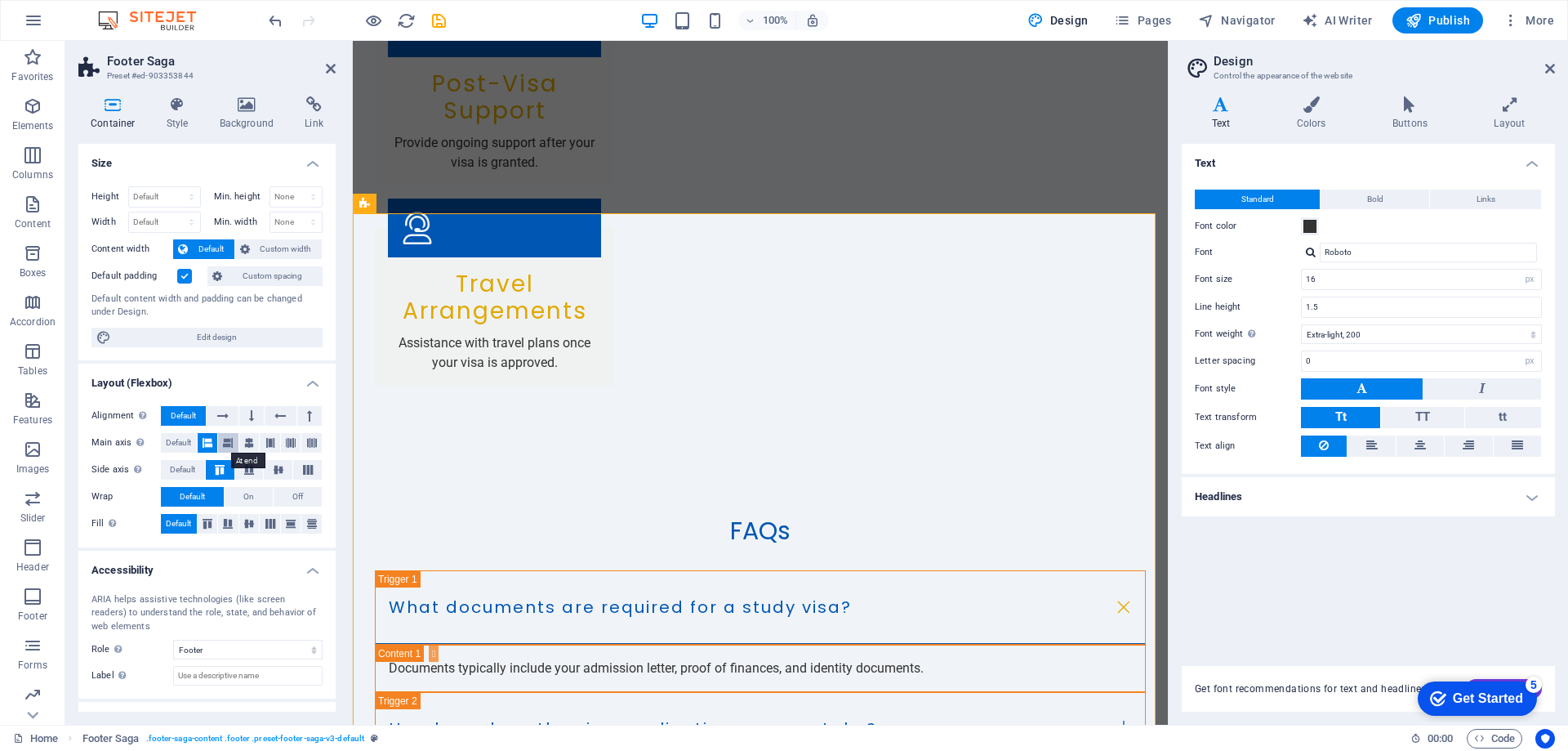
click at [235, 445] on button at bounding box center [227, 443] width 20 height 20
click at [249, 439] on icon at bounding box center [249, 443] width 10 height 20
click at [212, 445] on button at bounding box center [207, 443] width 20 height 20
click at [220, 467] on icon at bounding box center [220, 469] width 20 height 10
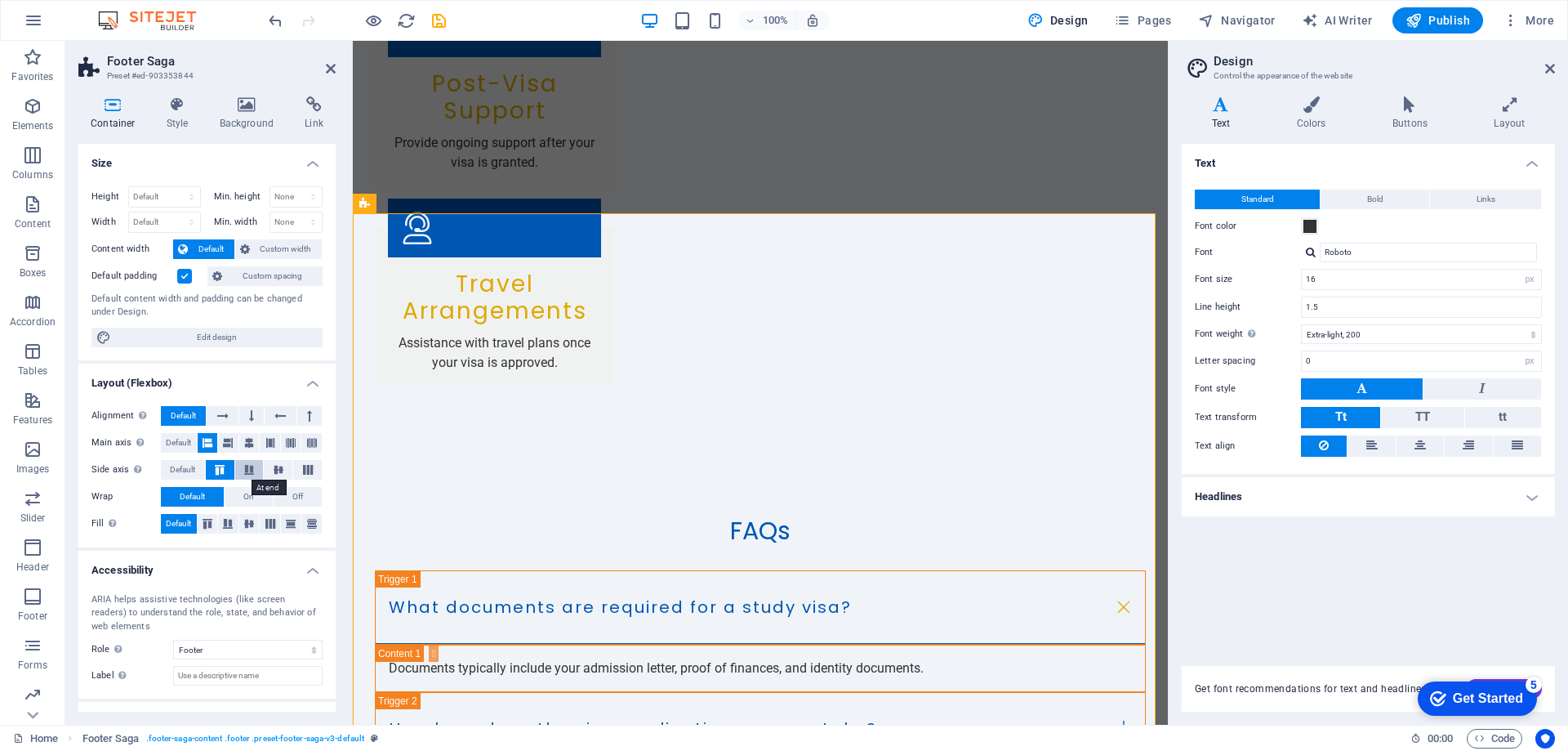
click at [250, 465] on icon at bounding box center [249, 469] width 20 height 10
click at [274, 467] on icon at bounding box center [278, 469] width 20 height 10
click at [300, 470] on icon at bounding box center [307, 469] width 20 height 10
click at [291, 439] on icon at bounding box center [290, 443] width 10 height 20
click at [311, 435] on icon at bounding box center [312, 443] width 10 height 20
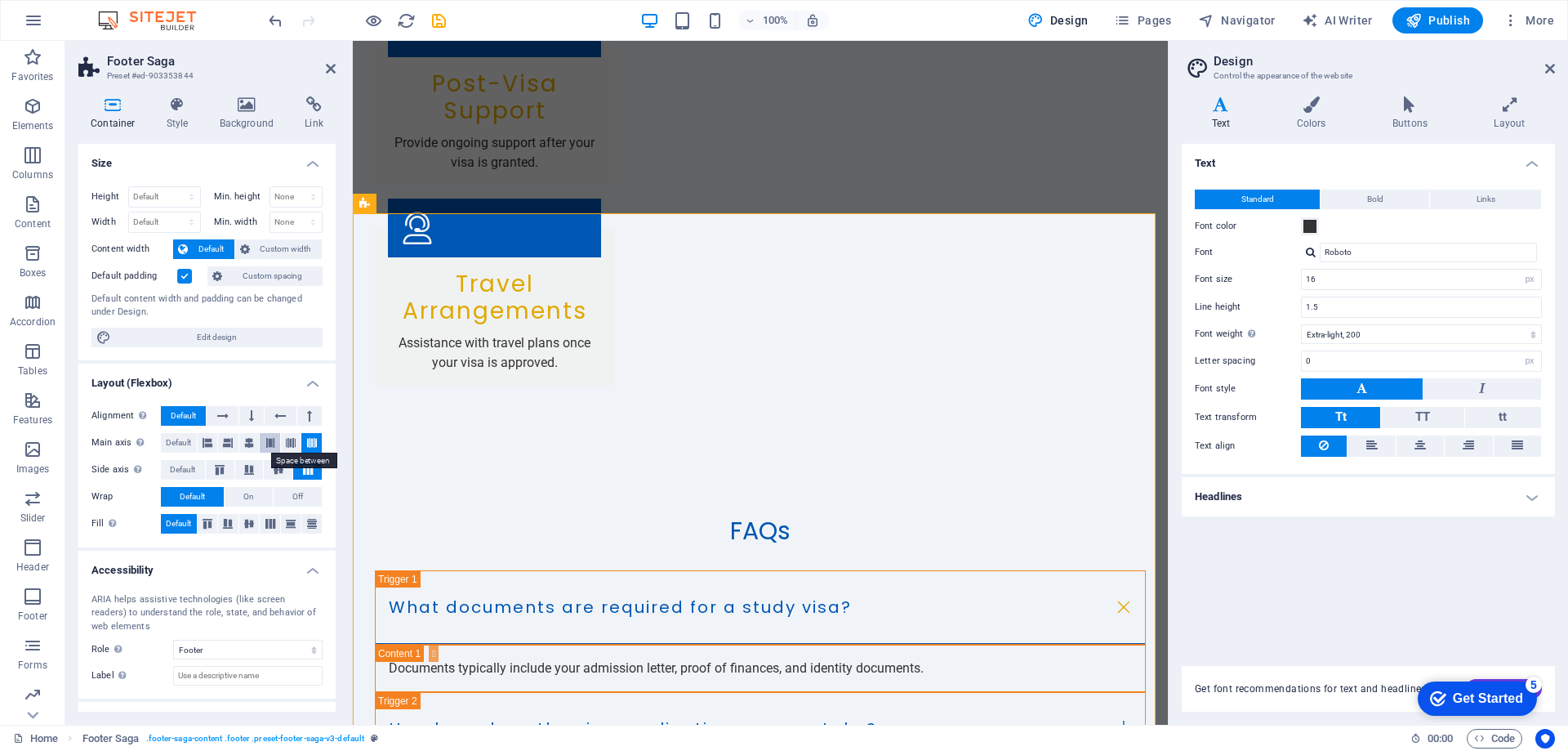
click at [265, 442] on icon at bounding box center [270, 443] width 10 height 20
click at [211, 525] on icon at bounding box center [207, 524] width 20 height 10
click at [234, 523] on icon at bounding box center [227, 524] width 20 height 10
click at [245, 524] on icon at bounding box center [249, 524] width 20 height 10
click at [225, 419] on icon at bounding box center [223, 416] width 11 height 20
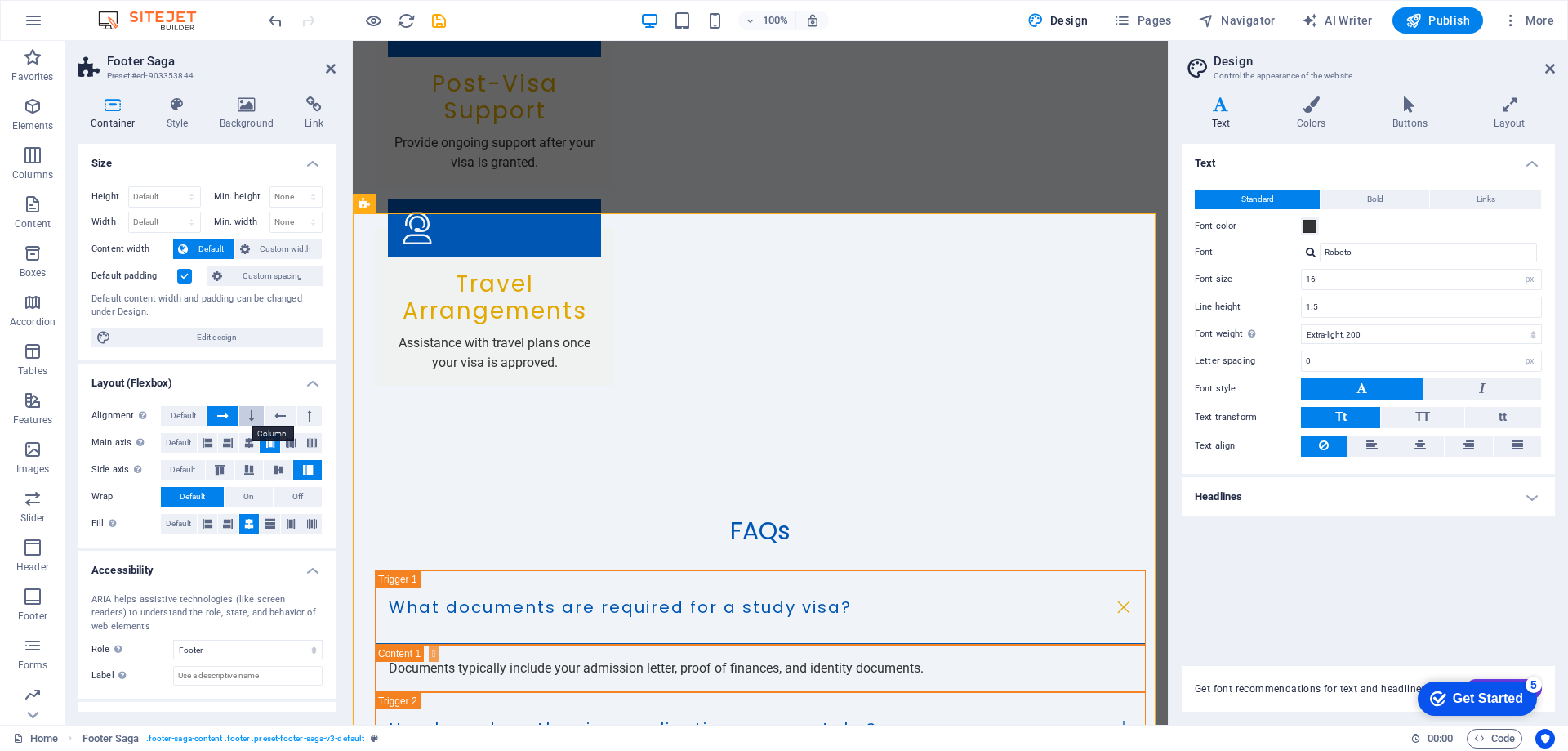
click at [257, 419] on button at bounding box center [252, 416] width 25 height 20
click at [276, 415] on icon at bounding box center [280, 416] width 11 height 20
click at [307, 421] on icon at bounding box center [309, 416] width 5 height 20
click at [282, 416] on icon at bounding box center [280, 416] width 11 height 20
click at [206, 526] on icon at bounding box center [207, 524] width 10 height 20
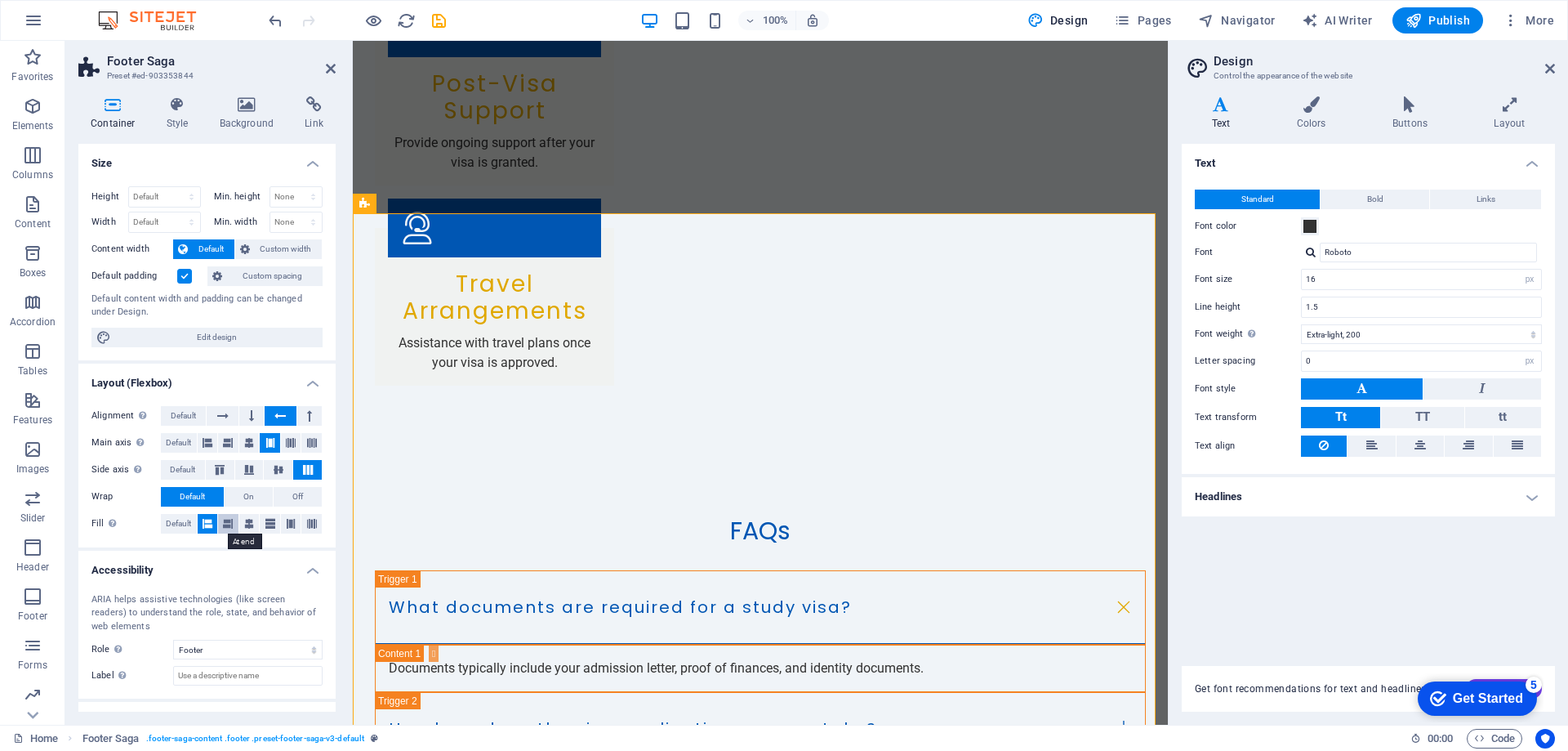
click at [228, 528] on icon at bounding box center [227, 524] width 10 height 20
click at [223, 472] on icon at bounding box center [220, 469] width 20 height 10
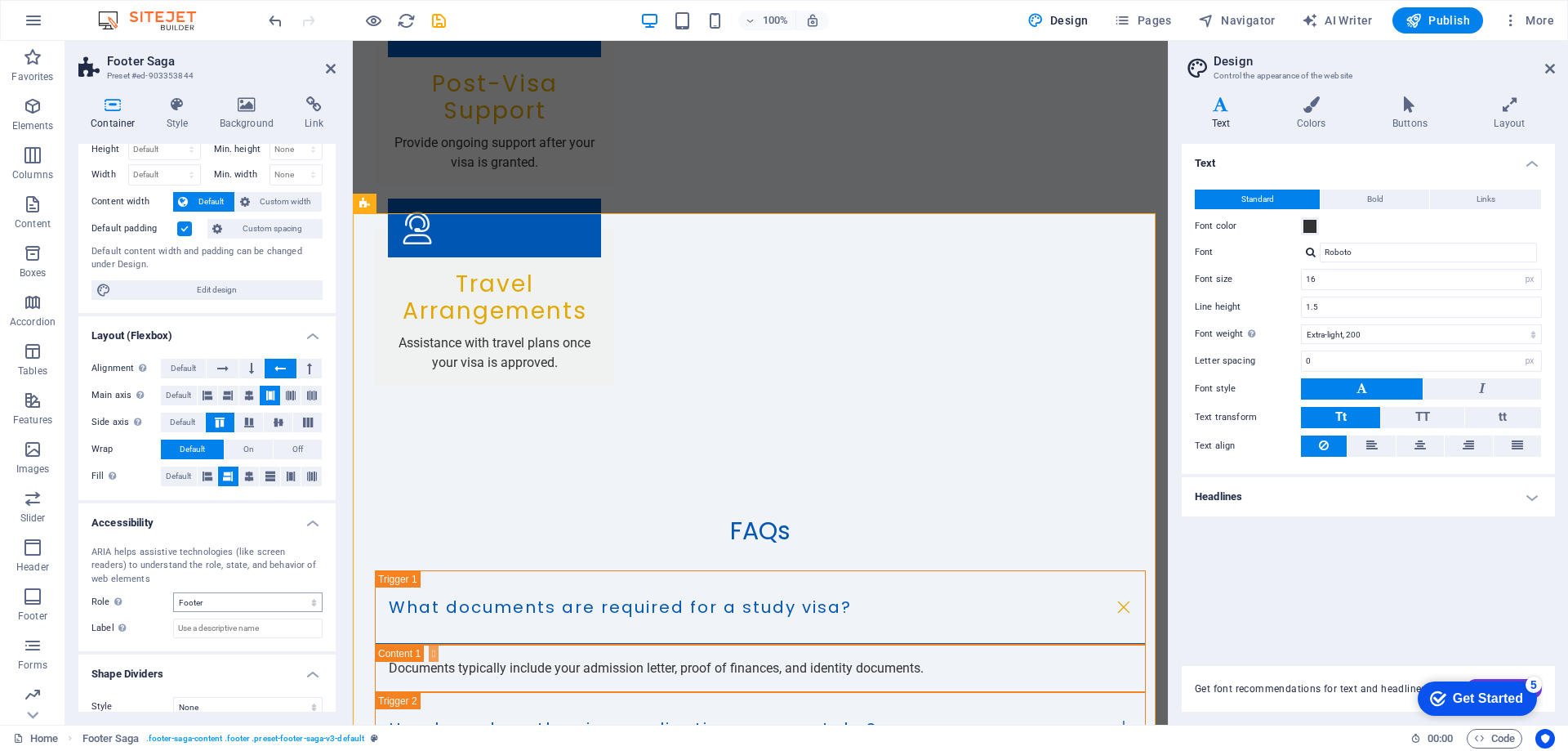
scroll to position [66, 0]
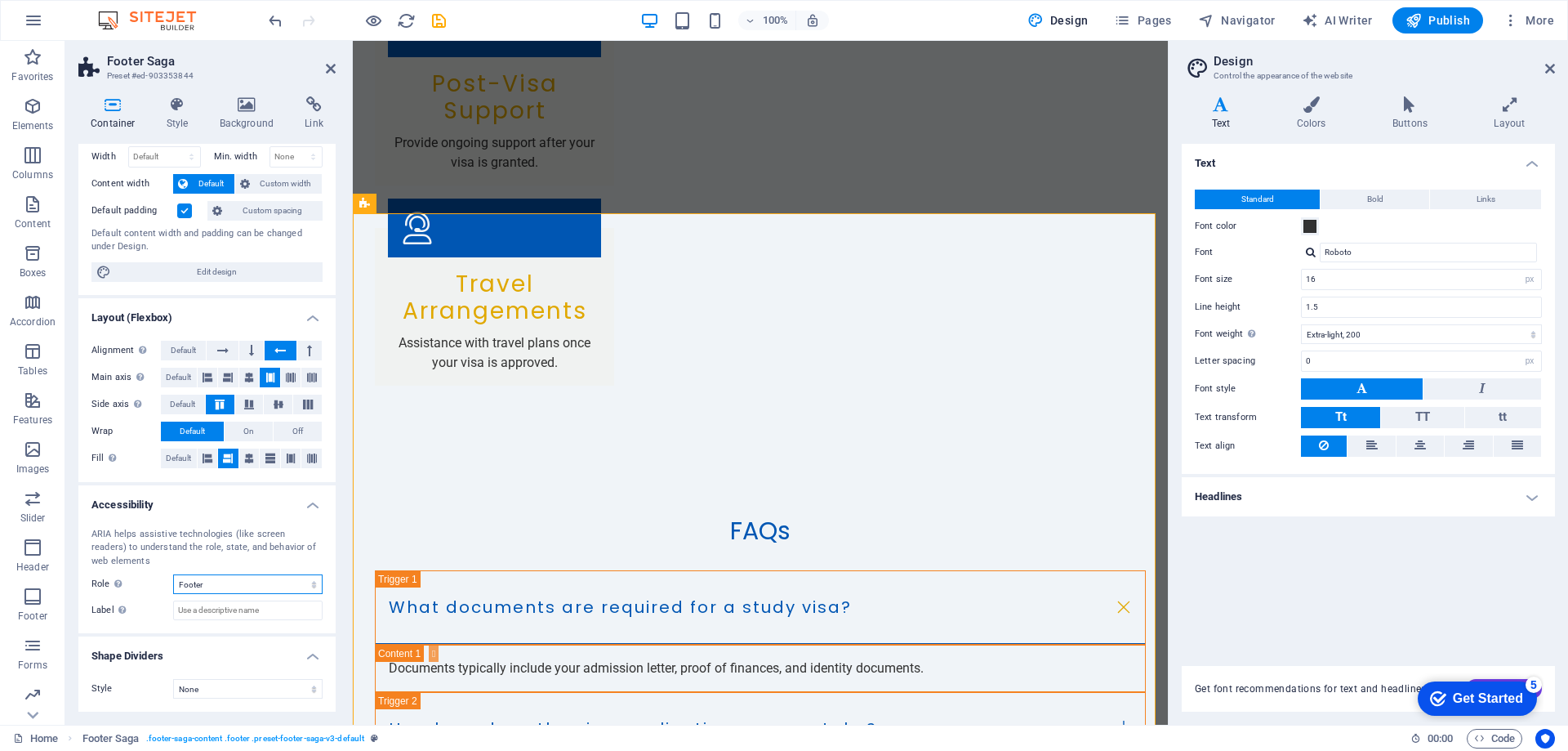
click at [221, 583] on select "None Alert Article Banner Comment Complementary Dialog Footer Header Marquee Pr…" at bounding box center [247, 583] width 149 height 20
click at [77, 470] on div "Container Style Background Link Size Height Default px rem % vh vw Min. height …" at bounding box center [207, 405] width 284 height 642
click at [107, 158] on label "Width" at bounding box center [109, 156] width 37 height 9
click at [108, 107] on icon at bounding box center [112, 104] width 69 height 16
click at [182, 114] on h4 "Style" at bounding box center [181, 113] width 53 height 34
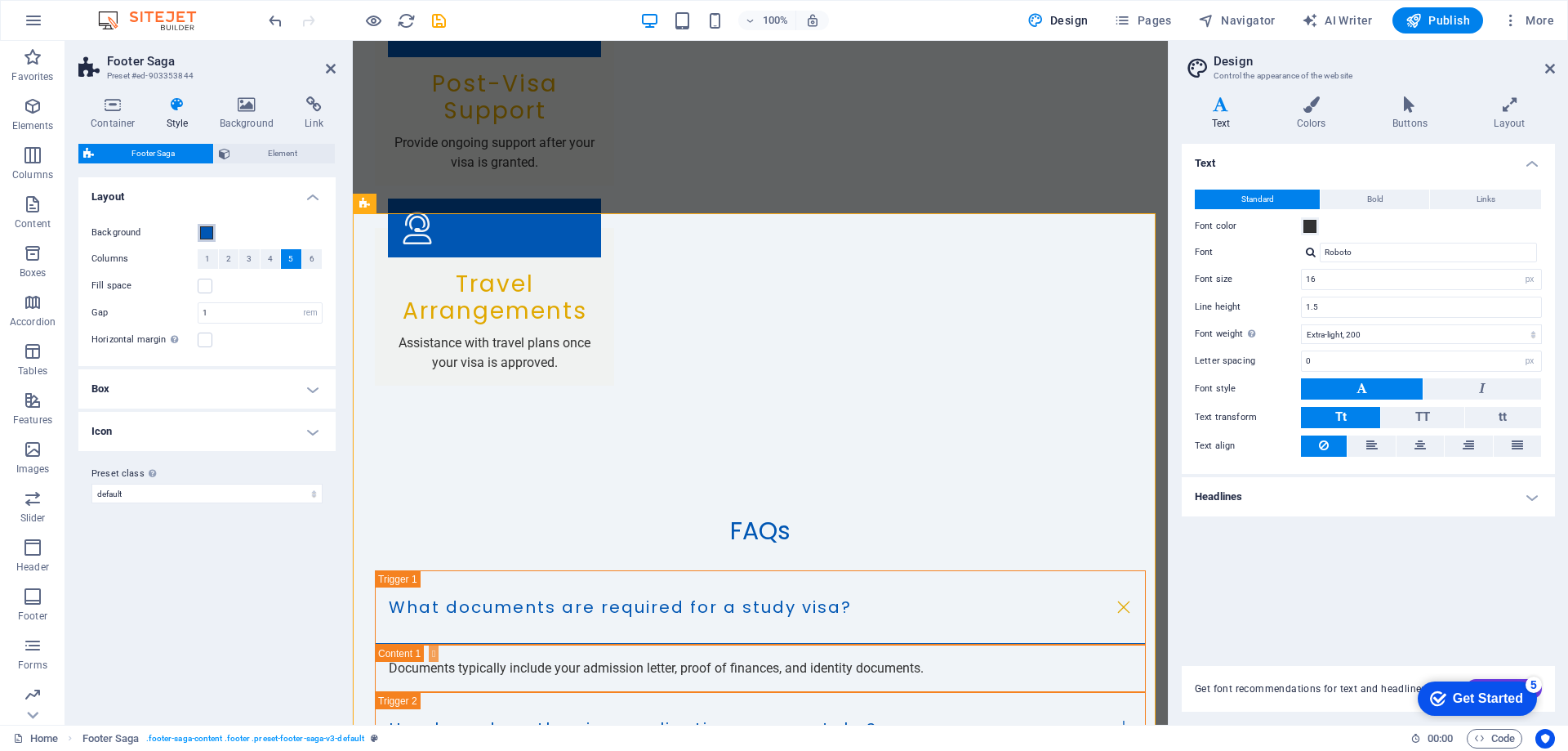
click at [205, 233] on span at bounding box center [206, 233] width 13 height 13
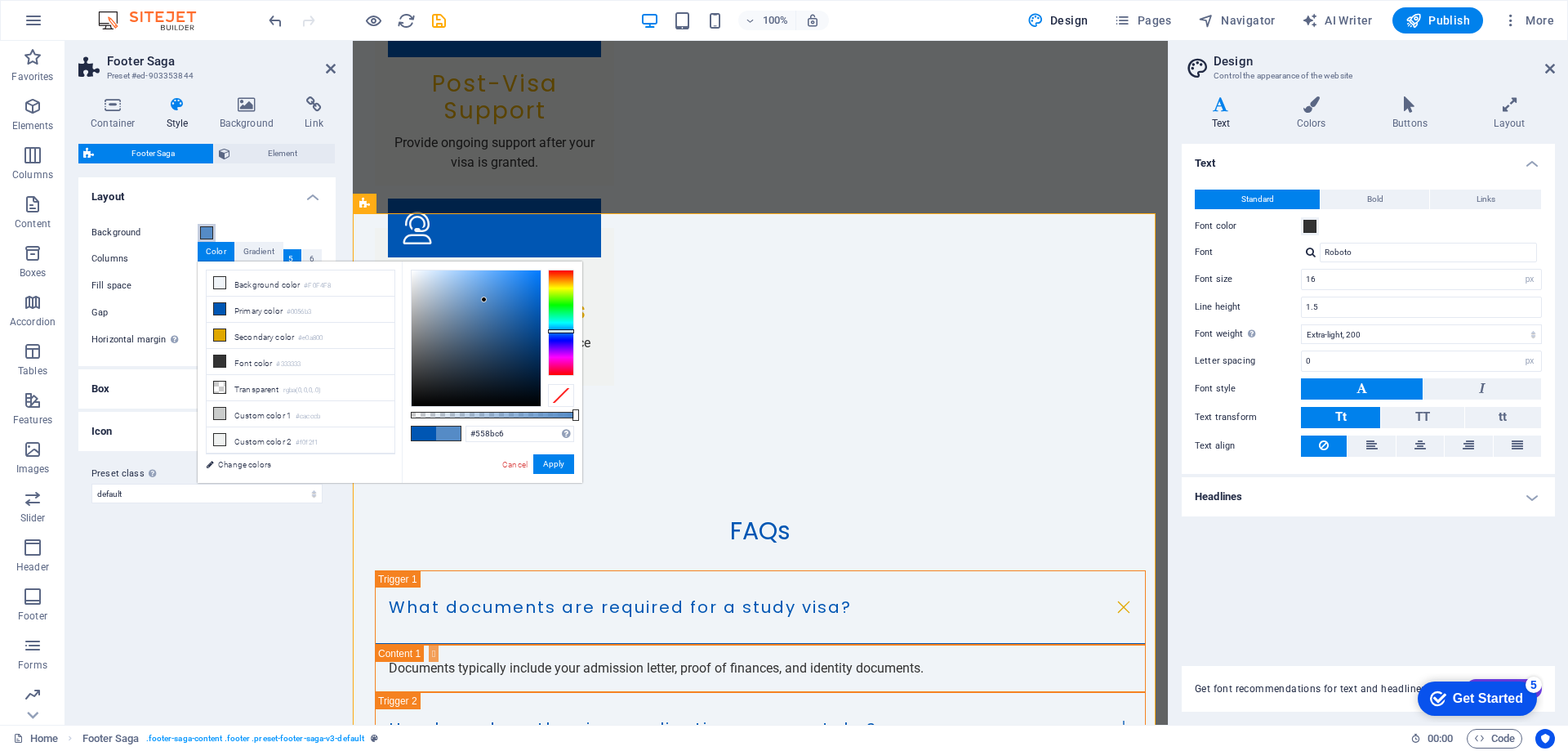
click at [484, 300] on div at bounding box center [477, 338] width 129 height 135
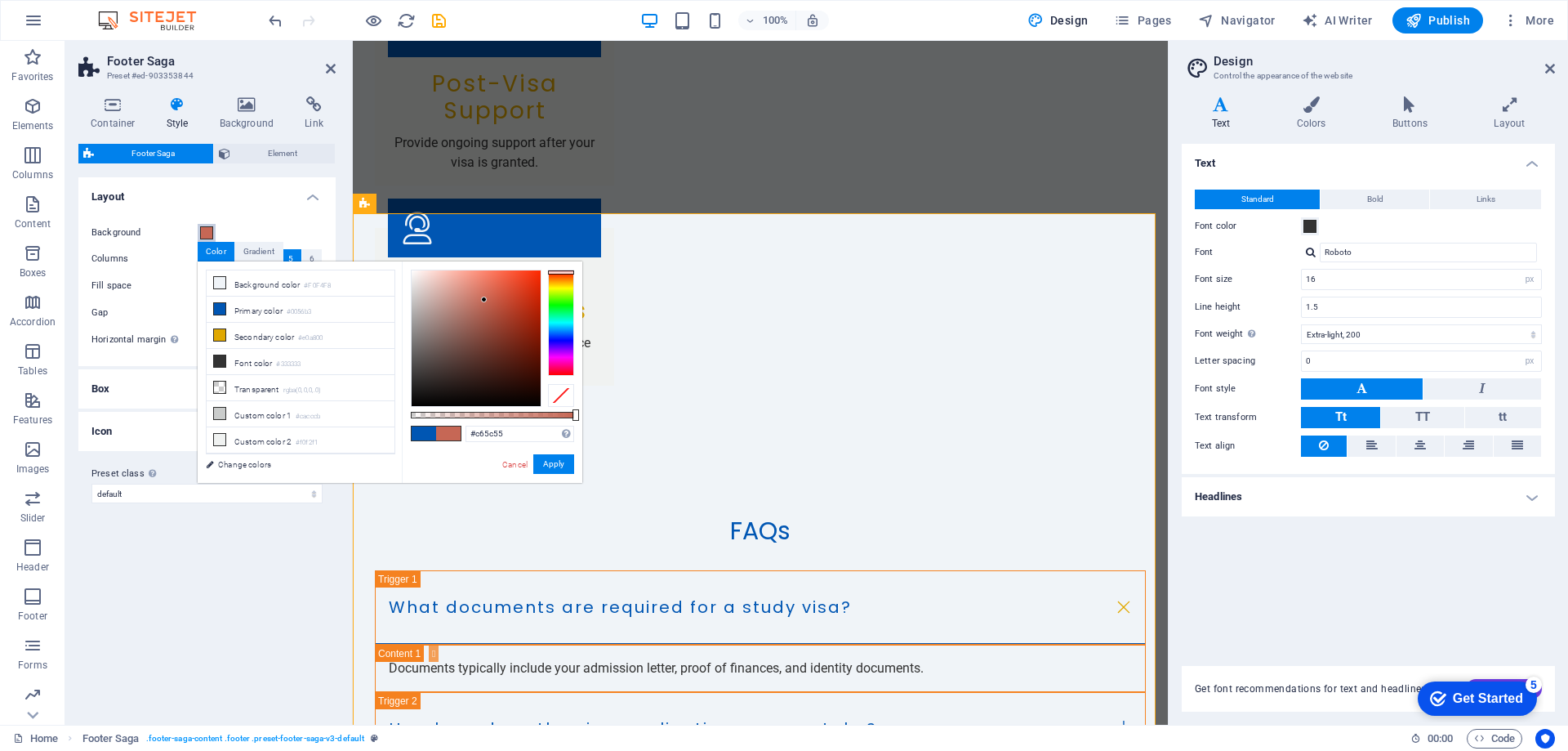
drag, startPoint x: 568, startPoint y: 287, endPoint x: 568, endPoint y: 269, distance: 18.0
click at [568, 269] on div at bounding box center [560, 323] width 26 height 107
drag, startPoint x: 515, startPoint y: 314, endPoint x: 544, endPoint y: 287, distance: 39.6
click at [539, 270] on div at bounding box center [477, 338] width 129 height 135
drag, startPoint x: 555, startPoint y: 459, endPoint x: 192, endPoint y: 404, distance: 367.1
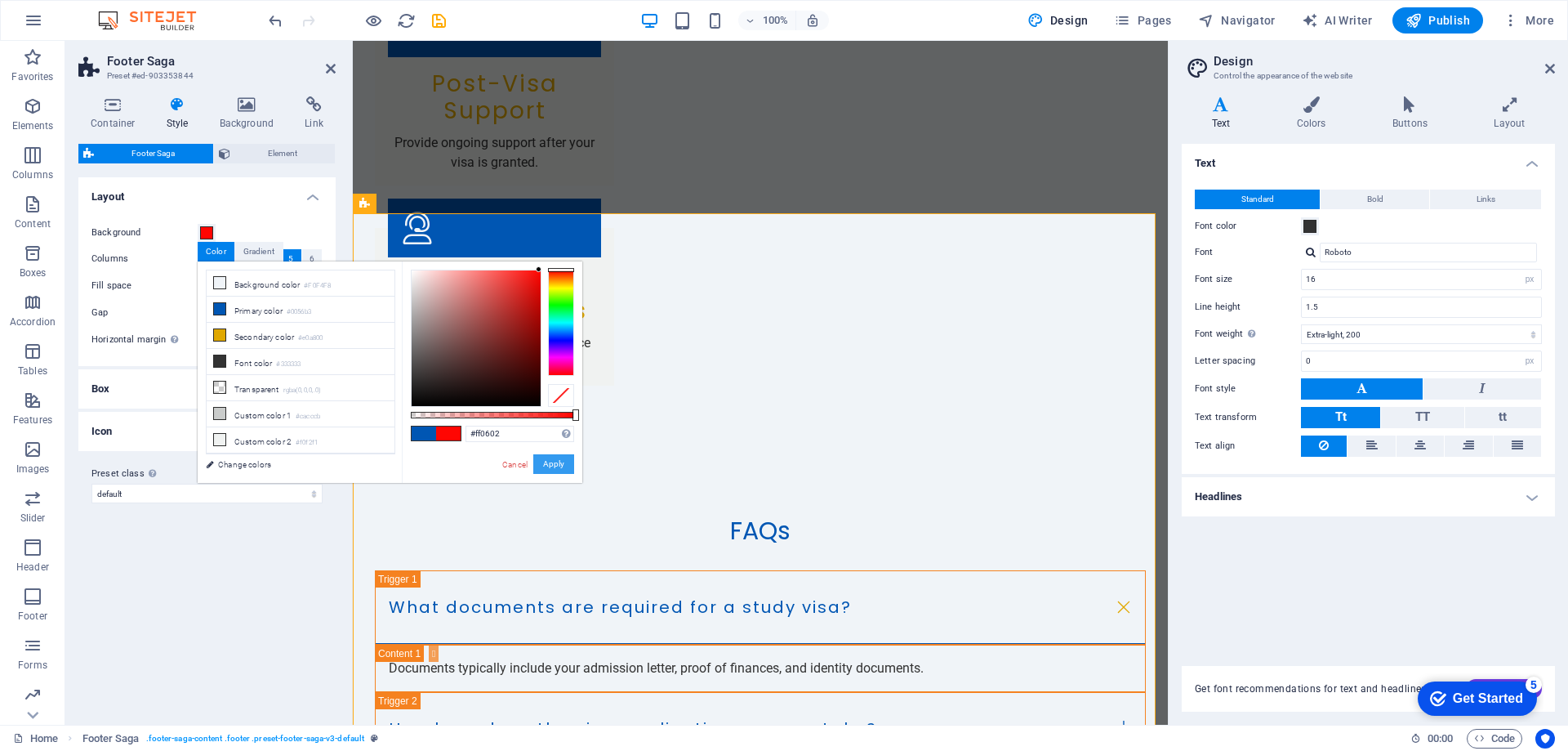
click at [555, 459] on button "Apply" at bounding box center [554, 464] width 41 height 20
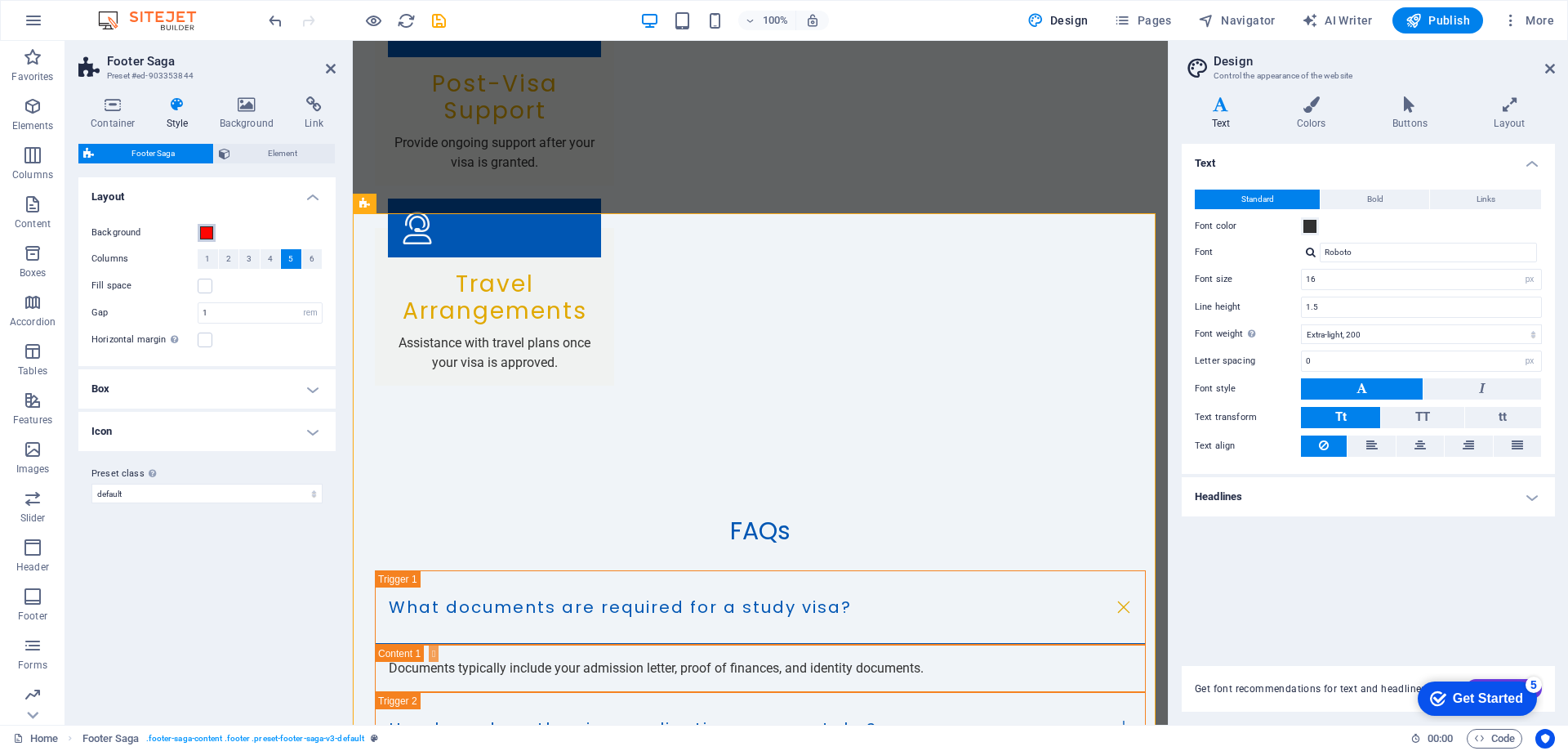
click at [209, 234] on span at bounding box center [206, 233] width 13 height 13
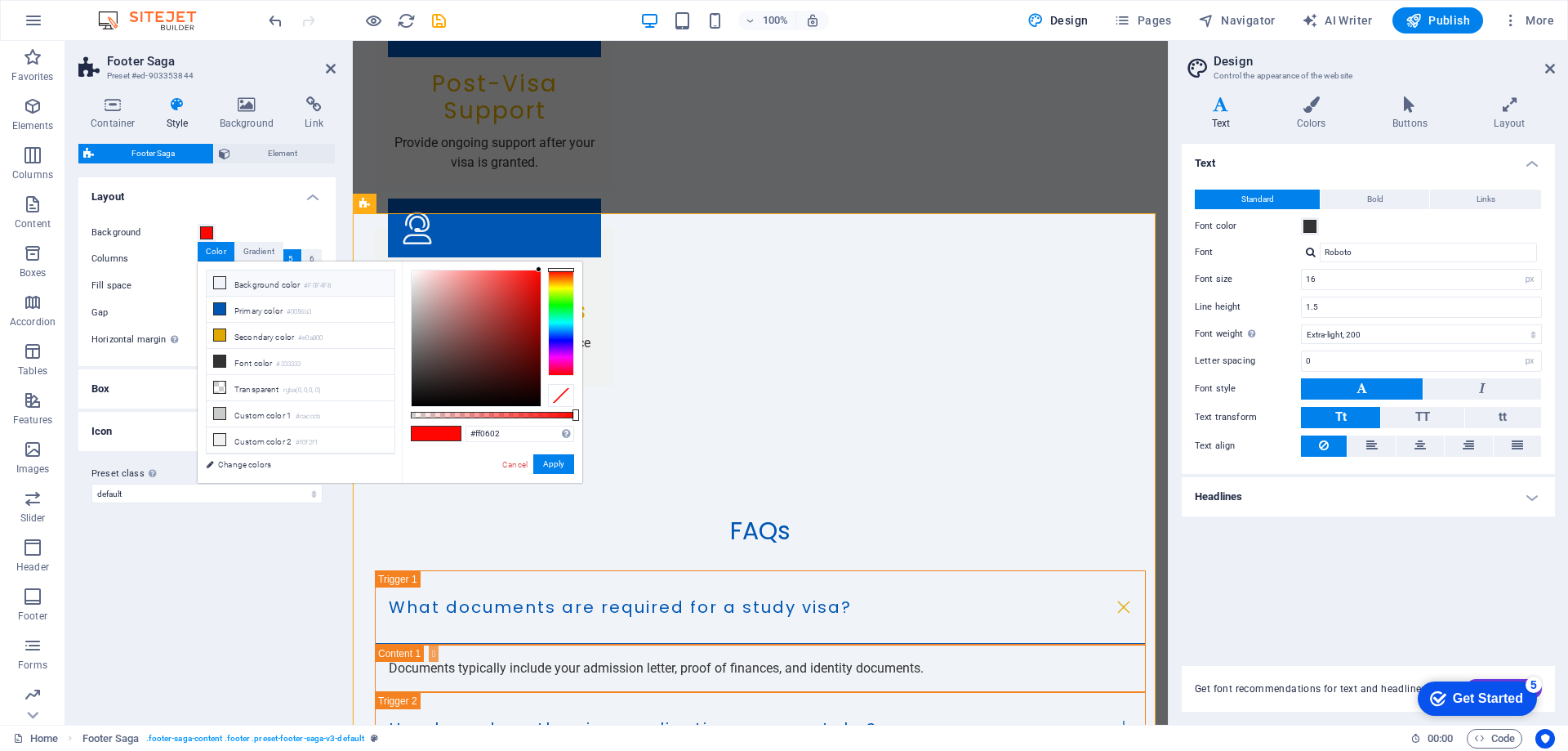
click at [243, 286] on li "Background color #F0F4F8" at bounding box center [300, 283] width 187 height 26
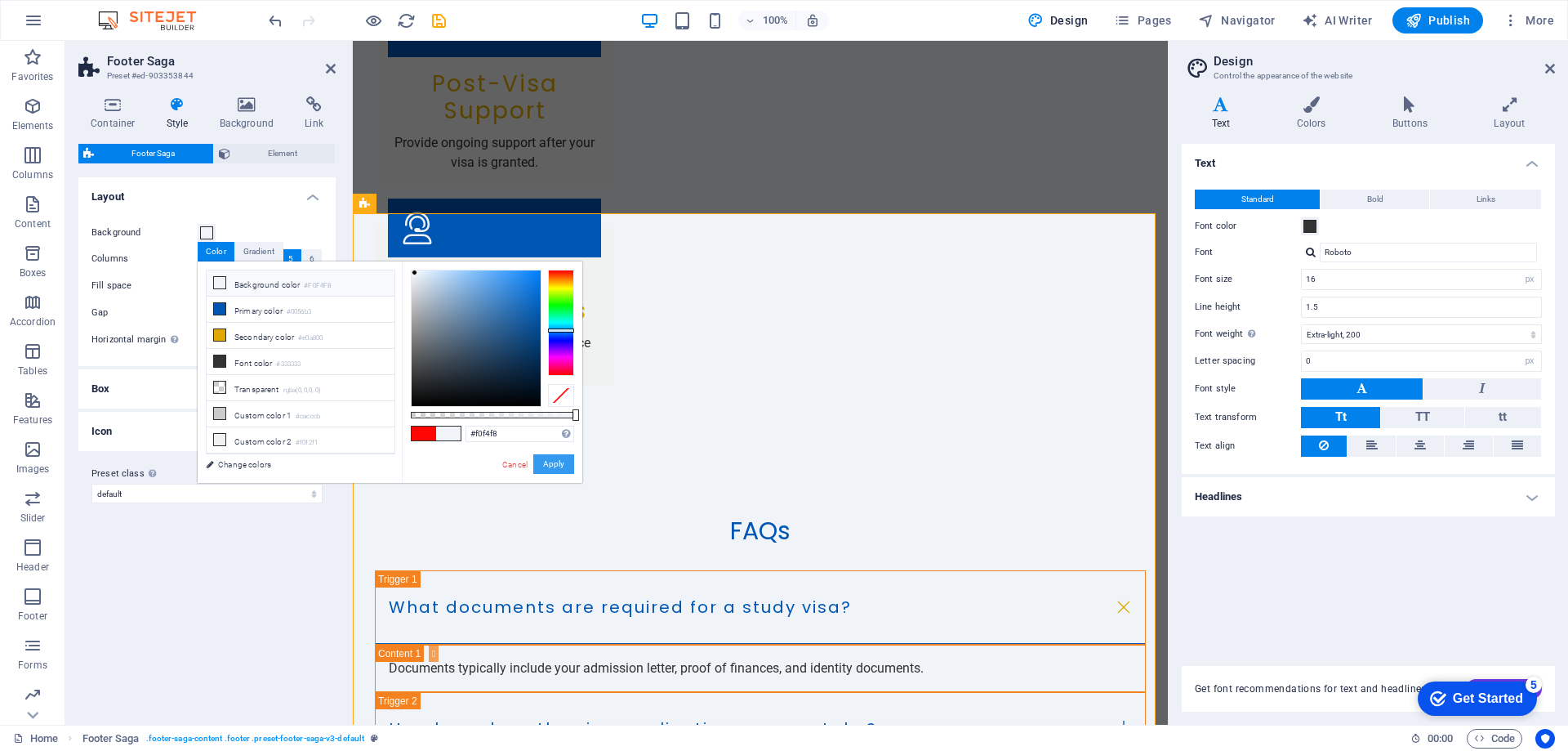
click at [548, 468] on button "Apply" at bounding box center [554, 464] width 41 height 20
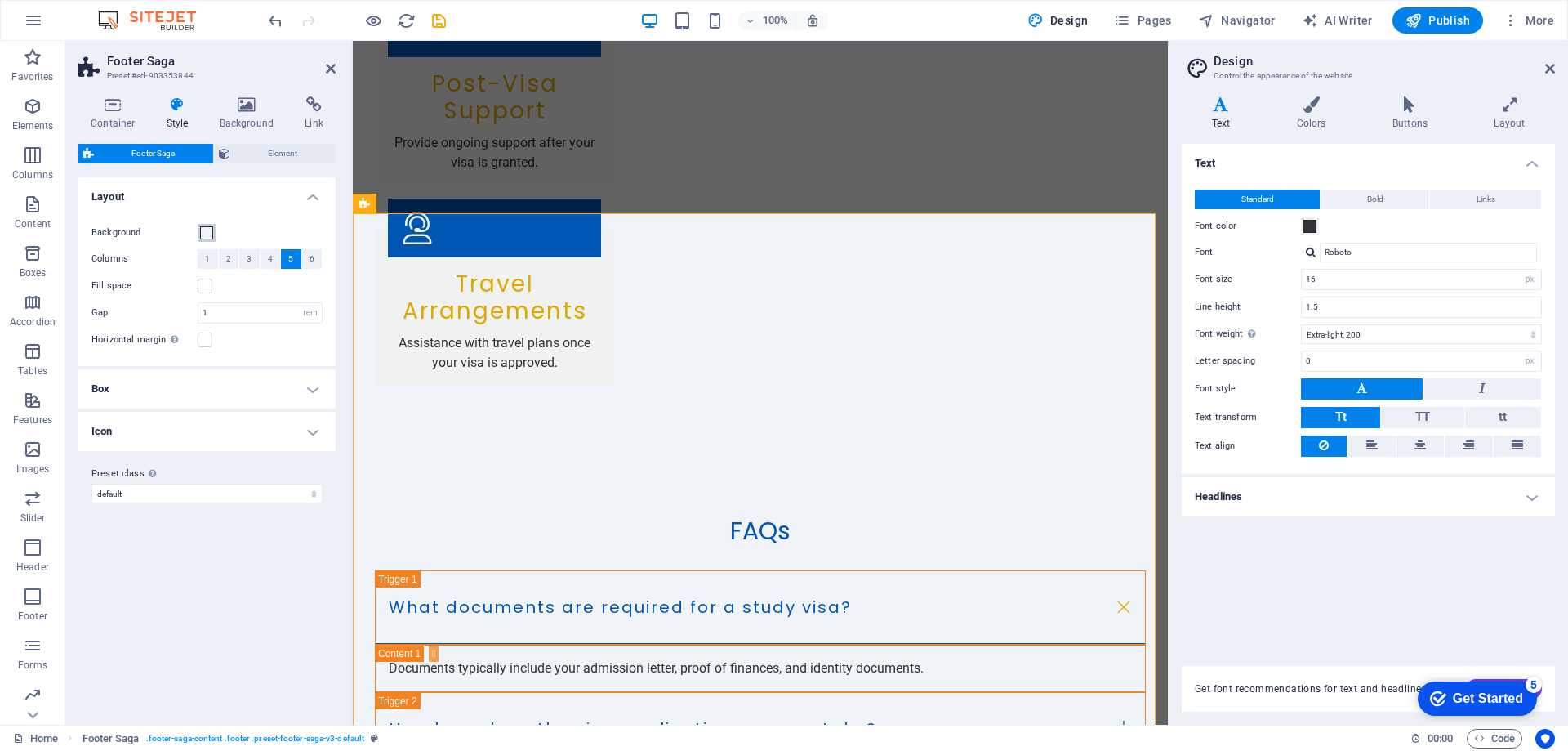
click at [204, 234] on span at bounding box center [206, 233] width 13 height 13
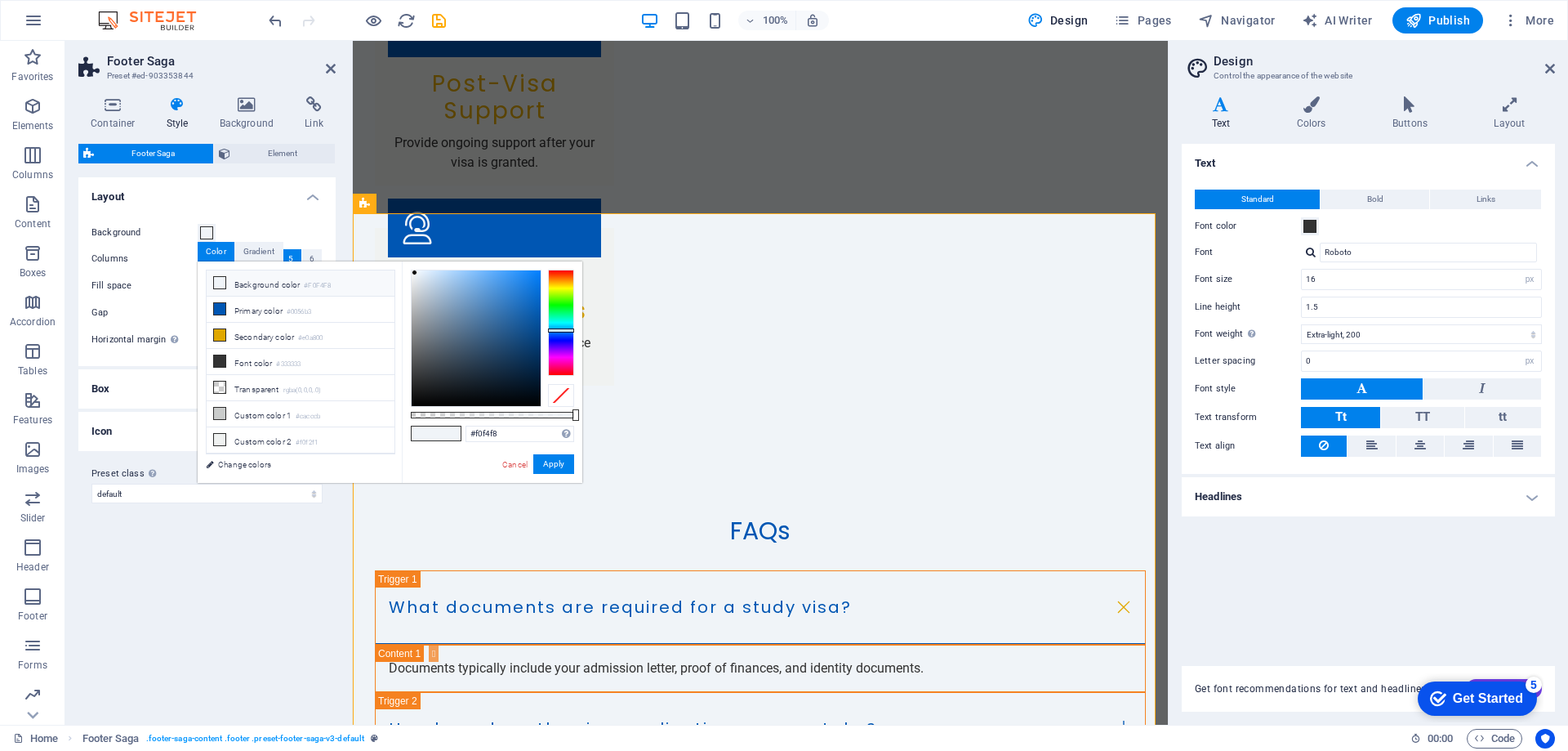
click at [227, 283] on li "Background color #F0F4F8" at bounding box center [300, 283] width 187 height 26
click at [236, 305] on li "Primary color #0056b3" at bounding box center [300, 309] width 187 height 26
type input "#0056b3"
click at [551, 469] on button "Apply" at bounding box center [554, 464] width 41 height 20
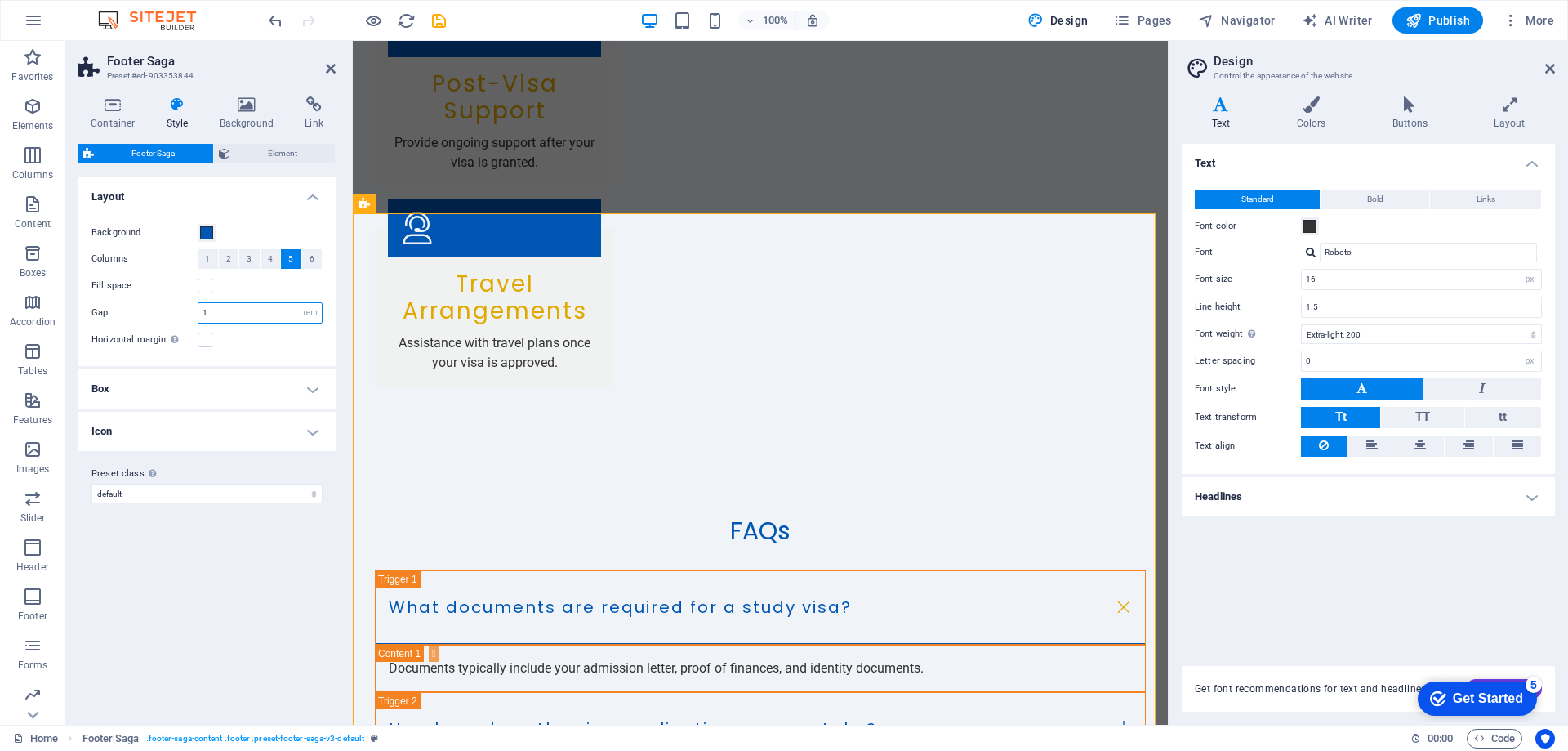
click at [218, 315] on input "1" at bounding box center [261, 312] width 124 height 20
click at [303, 308] on select "rem px % vh vw" at bounding box center [310, 312] width 23 height 20
select select "px"
click at [299, 303] on select "rem px % vh vw" at bounding box center [310, 312] width 23 height 20
type input "16"
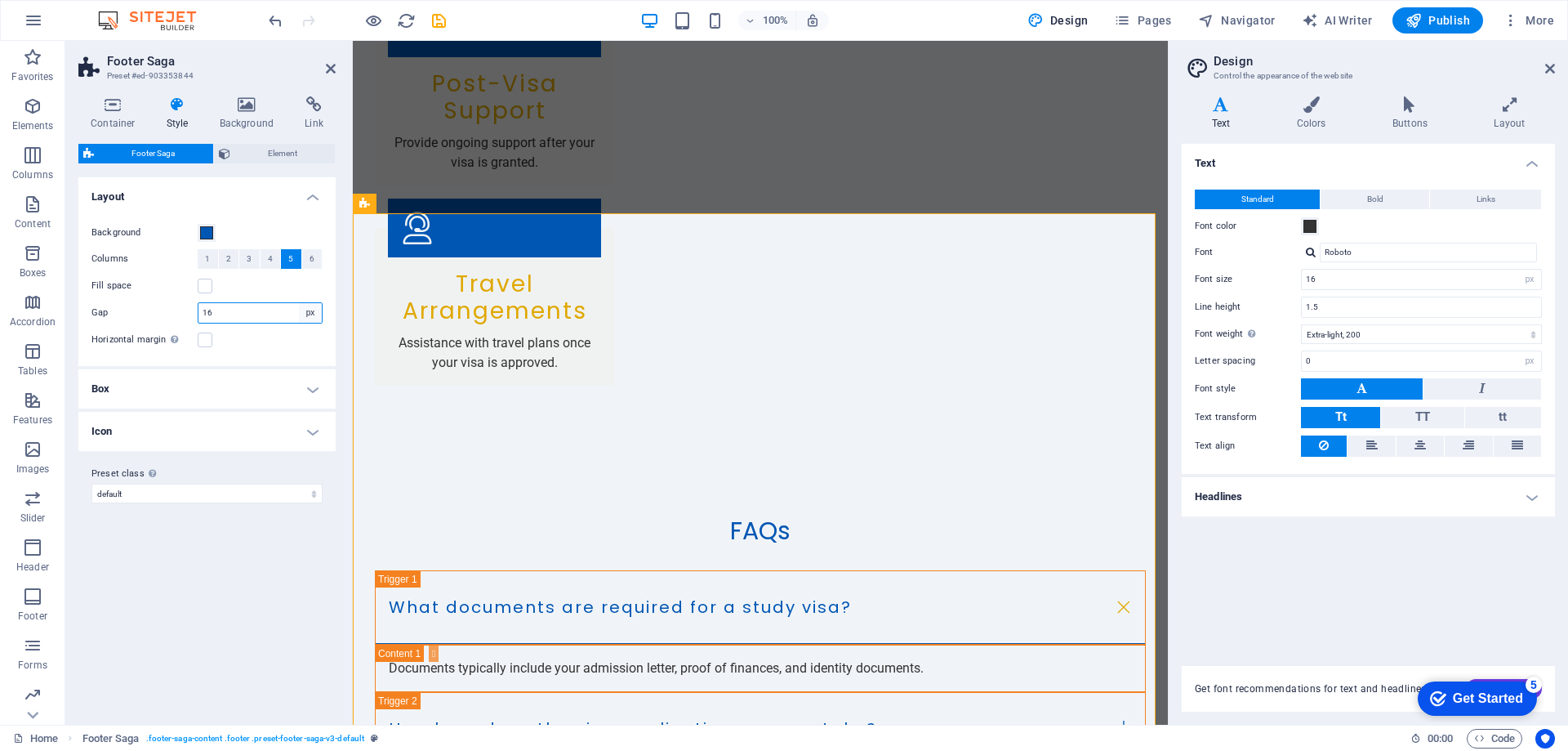
click at [314, 314] on select "rem px % vh vw" at bounding box center [310, 312] width 23 height 20
select select "%"
click at [299, 303] on select "rem px % vh vw" at bounding box center [310, 312] width 23 height 20
type input "100"
click at [308, 199] on h4 "Layout" at bounding box center [206, 191] width 257 height 30
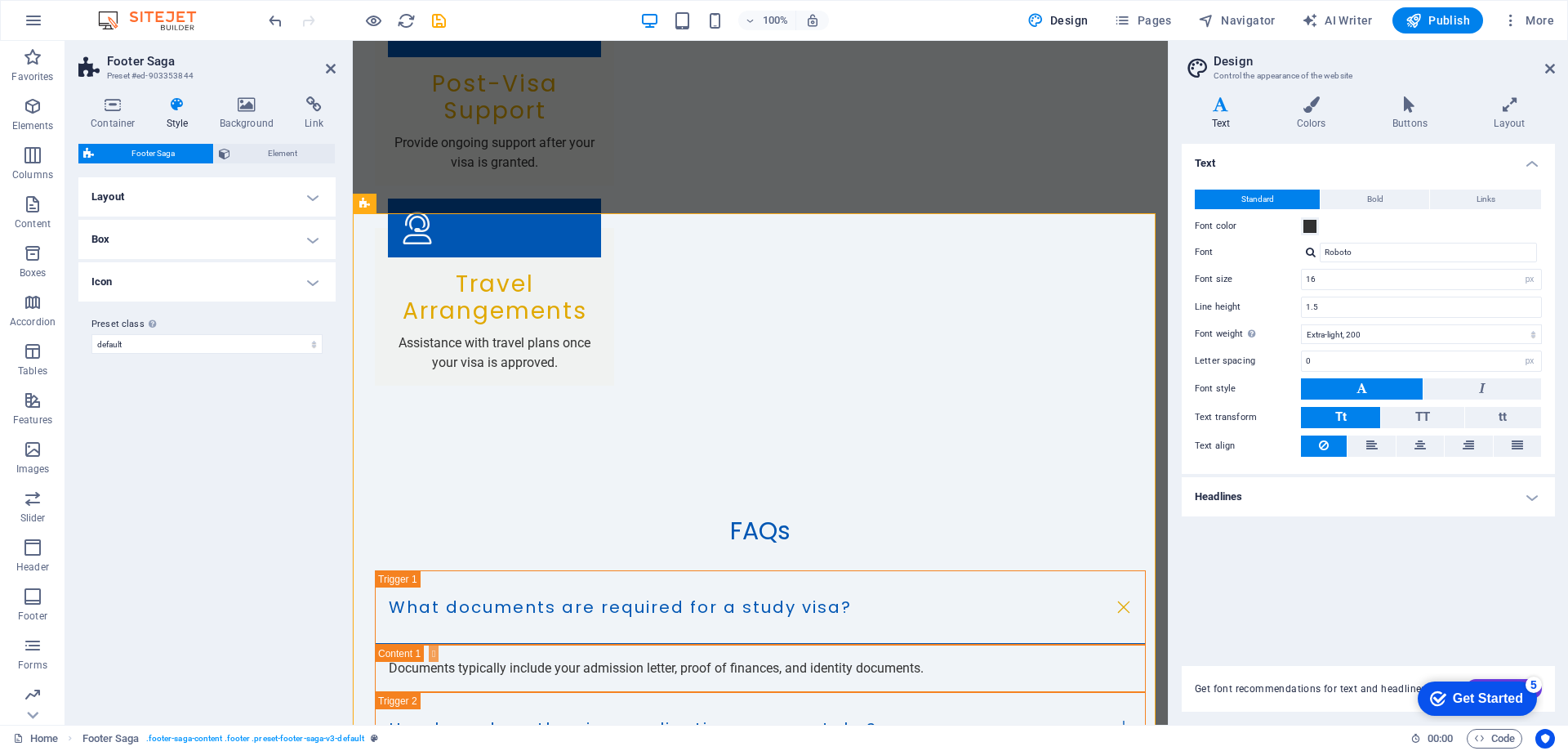
click at [308, 199] on h4 "Layout" at bounding box center [206, 196] width 257 height 39
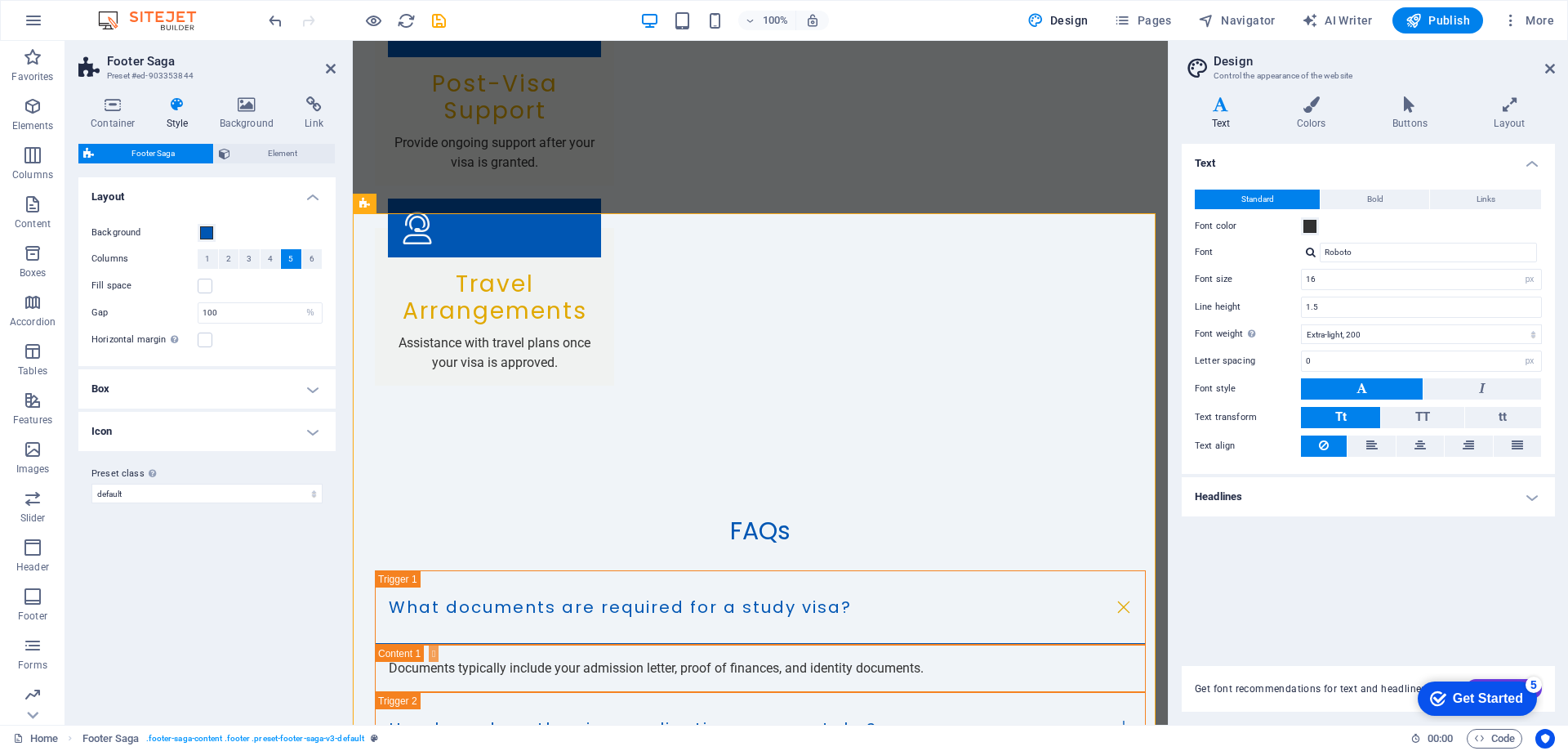
click at [308, 197] on h4 "Layout" at bounding box center [206, 191] width 257 height 30
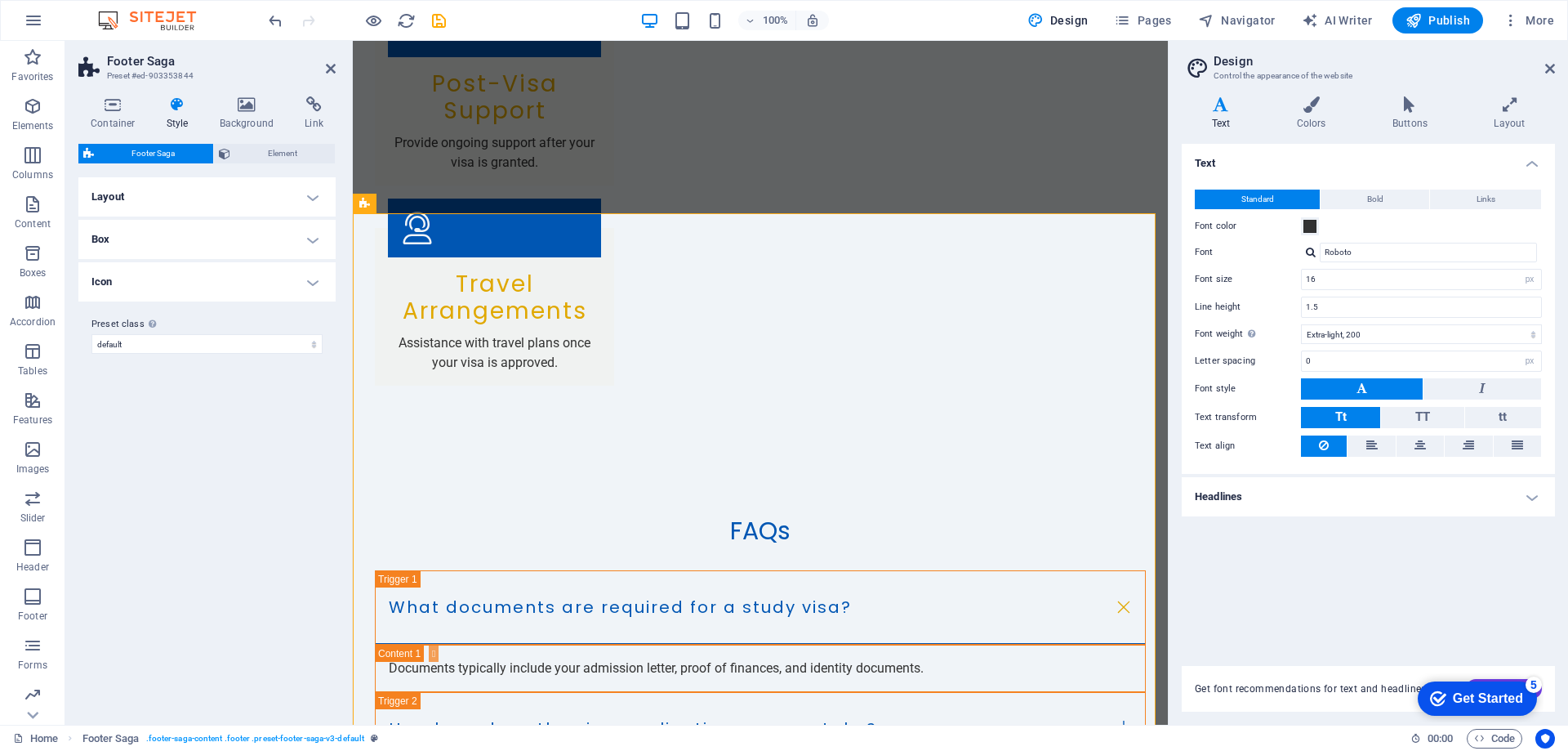
click at [308, 197] on h4 "Layout" at bounding box center [206, 196] width 257 height 39
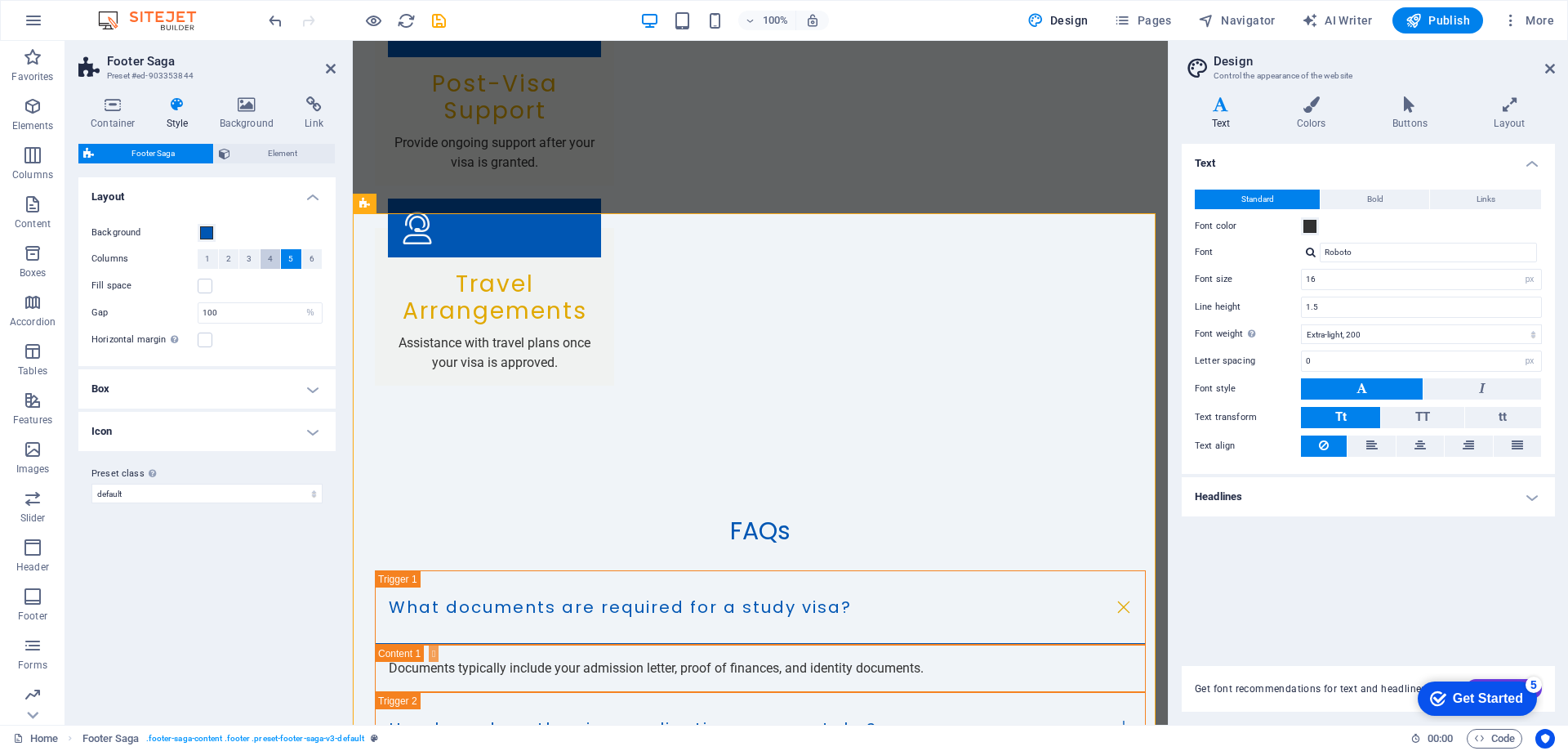
click at [274, 253] on button "4" at bounding box center [270, 259] width 20 height 20
click at [311, 259] on span "6" at bounding box center [311, 259] width 5 height 20
click at [312, 199] on h4 "Layout" at bounding box center [206, 191] width 257 height 30
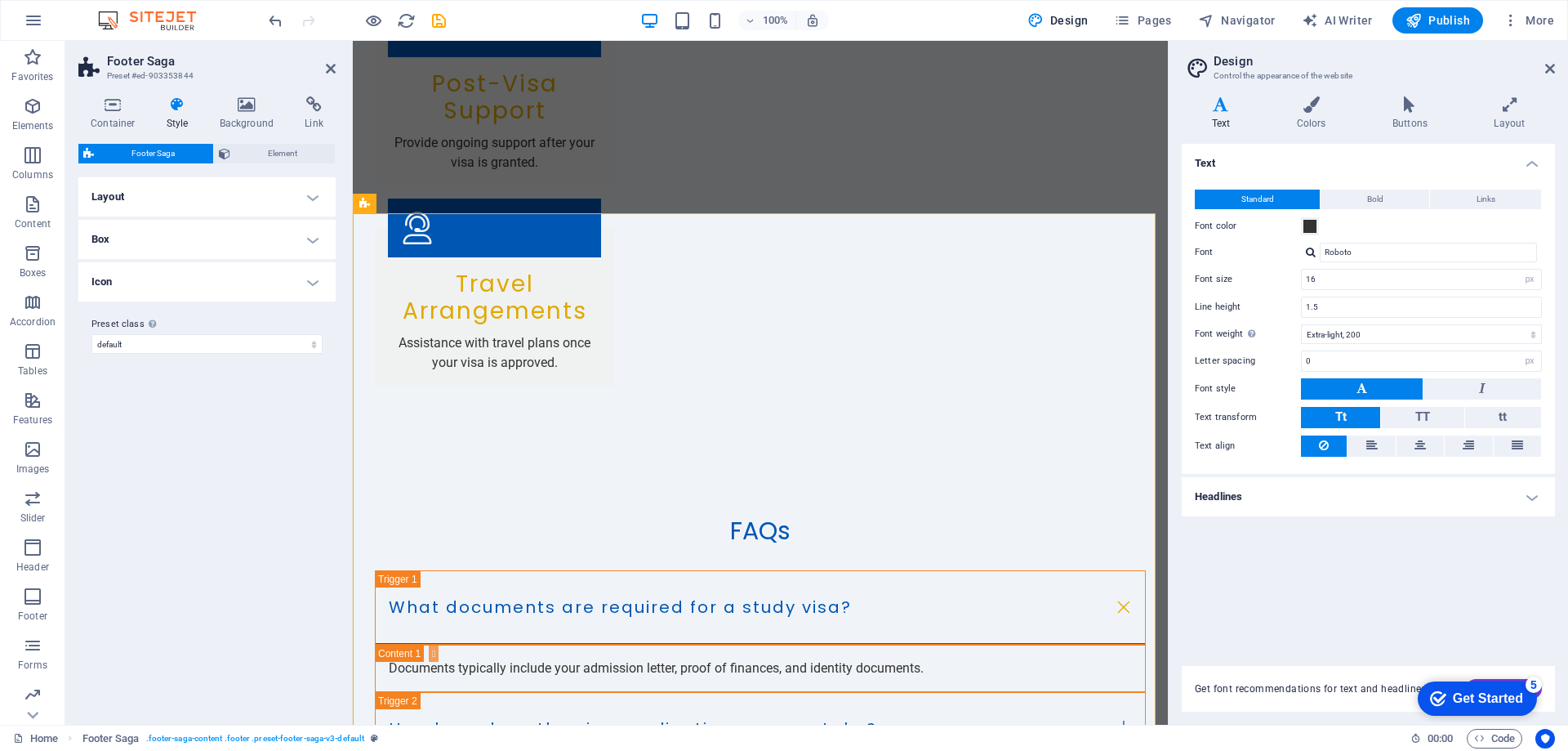
click at [312, 199] on h4 "Layout" at bounding box center [206, 196] width 257 height 39
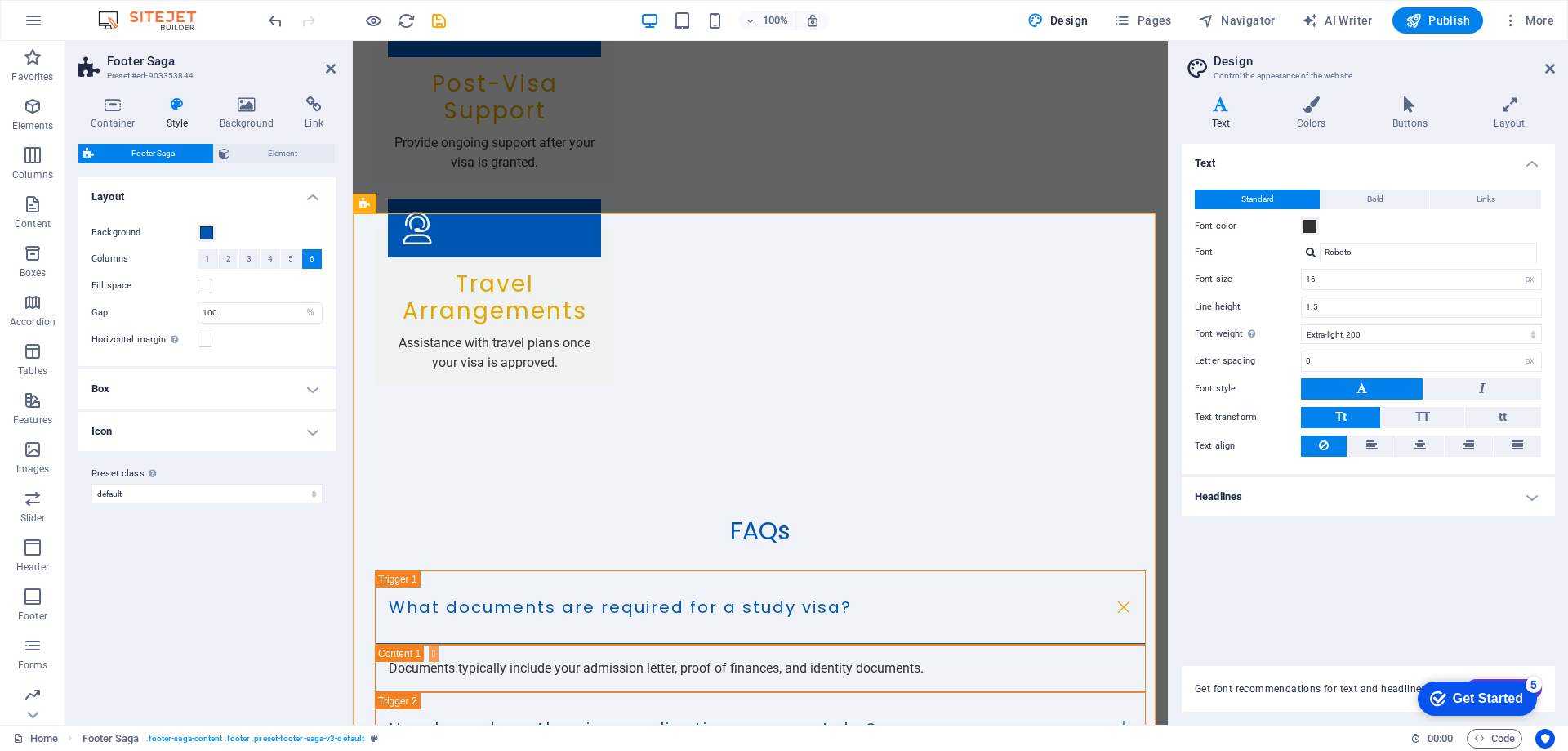
click at [311, 199] on h4 "Layout" at bounding box center [206, 191] width 257 height 30
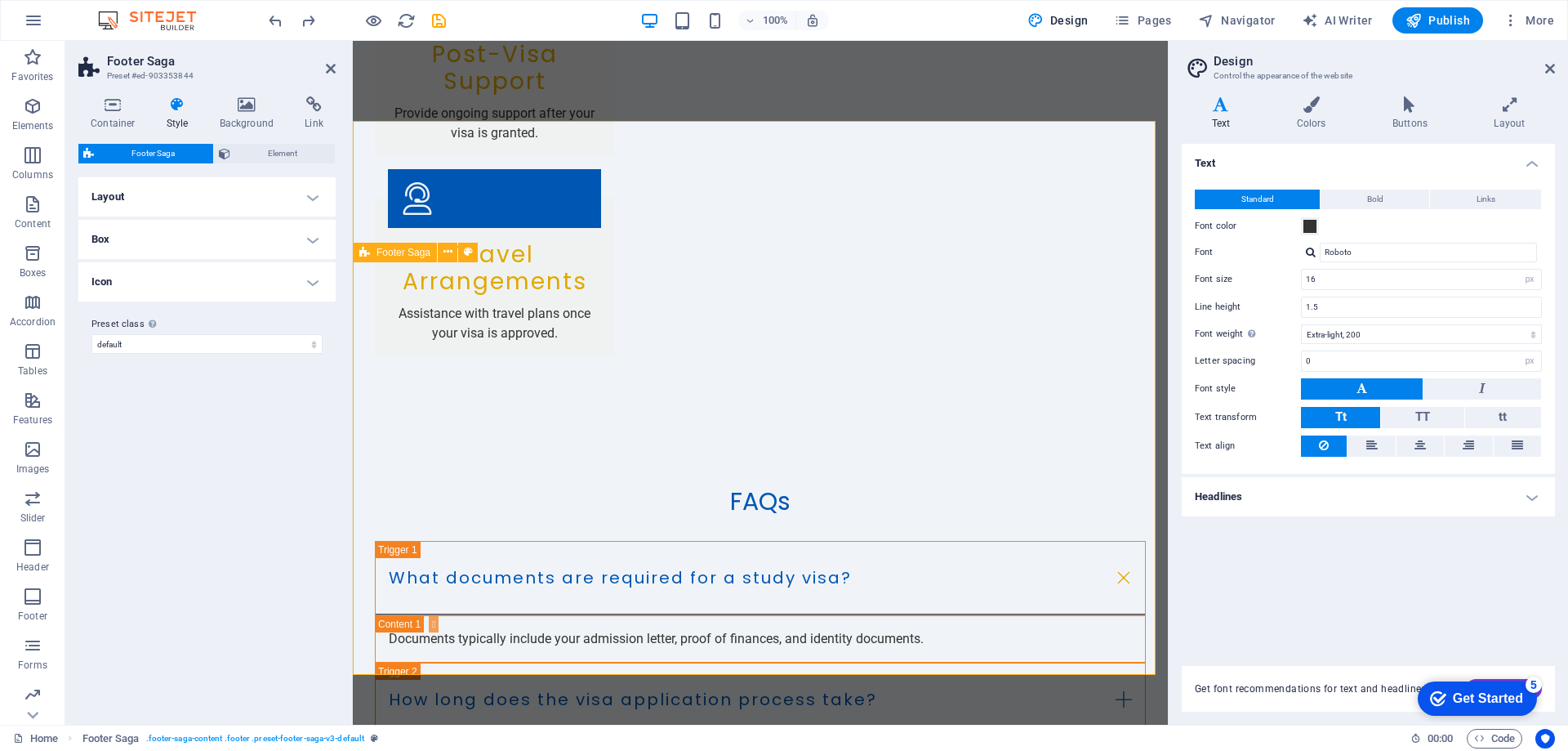
scroll to position [3120, 0]
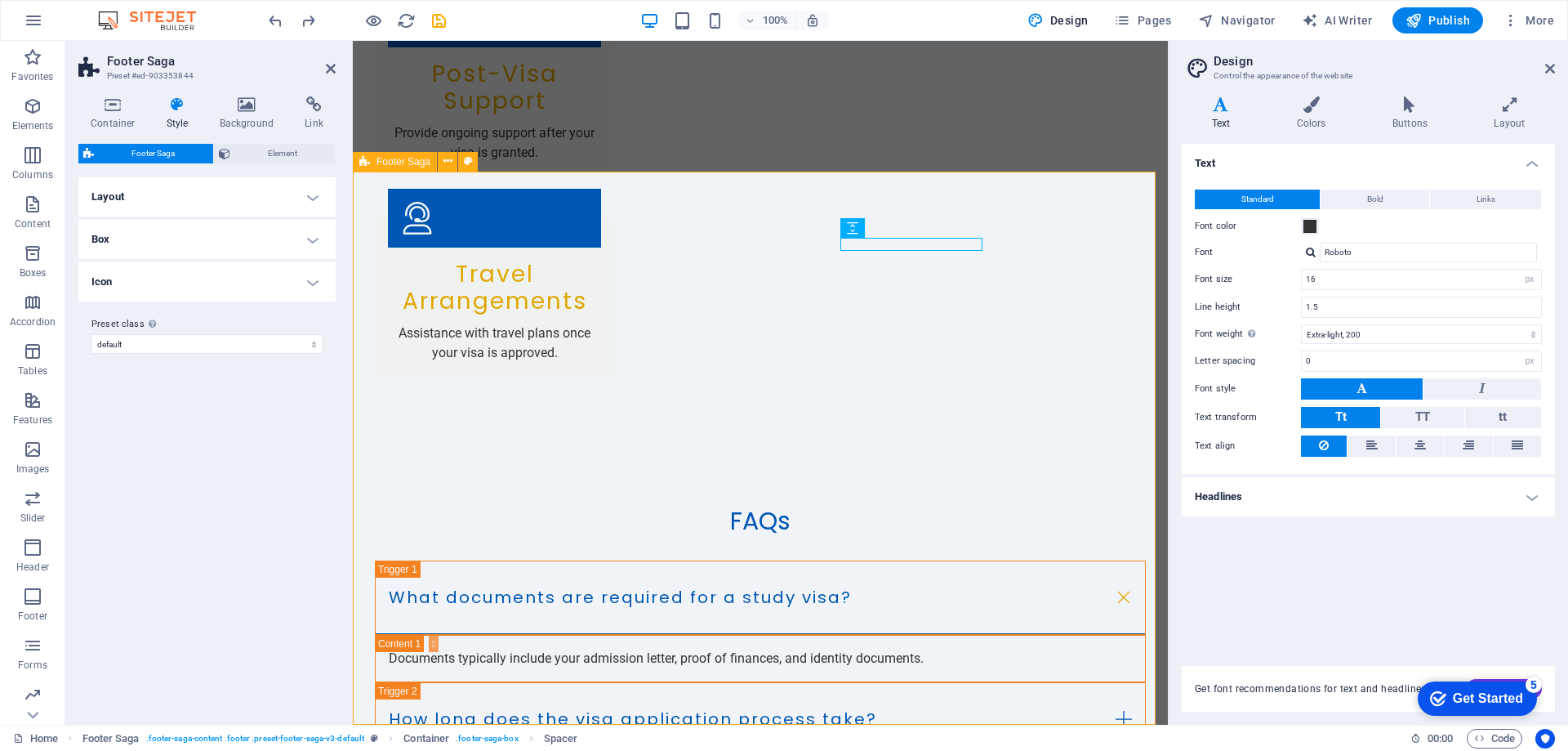
scroll to position [3202, 0]
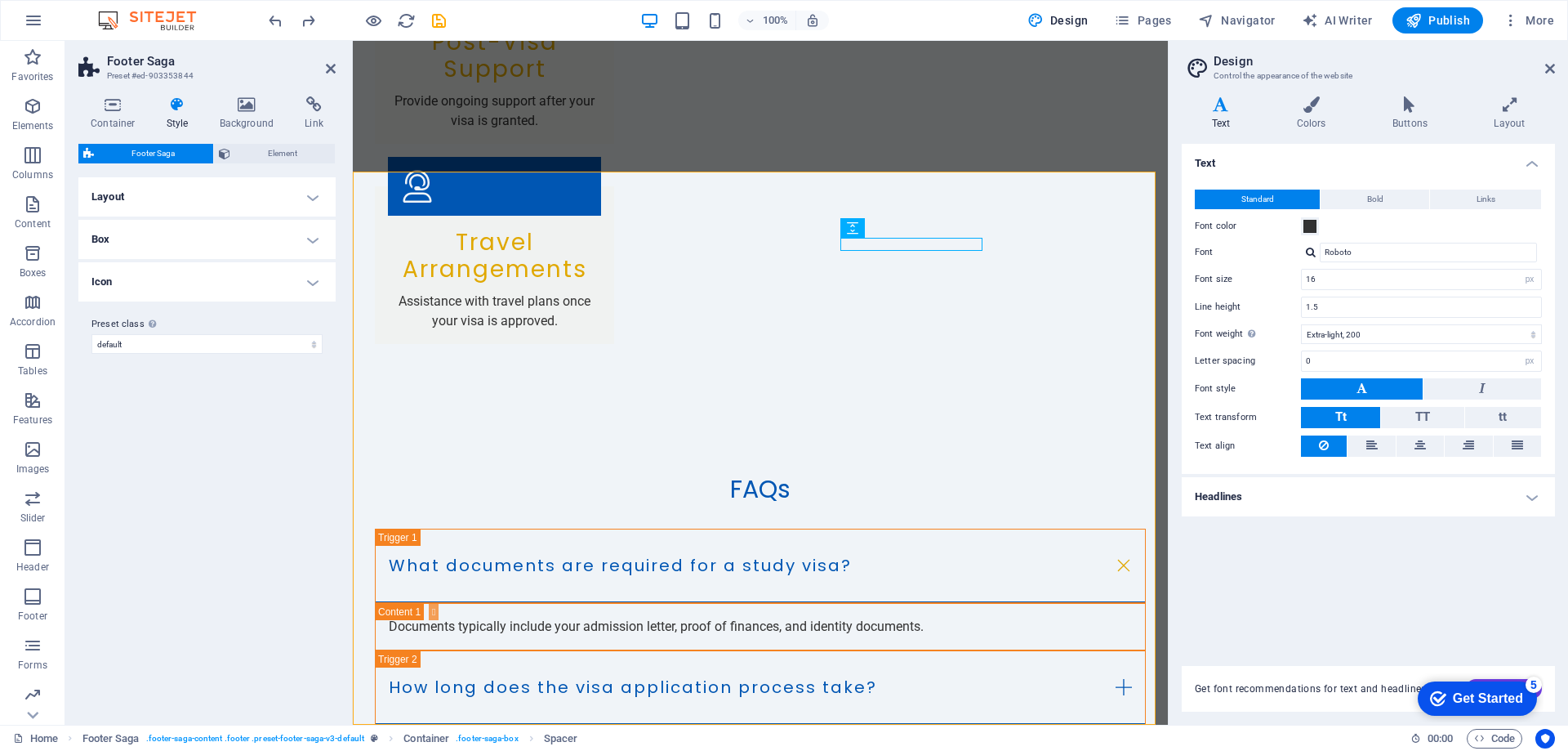
click at [167, 114] on h4 "Style" at bounding box center [181, 113] width 53 height 34
click at [240, 111] on icon at bounding box center [246, 104] width 79 height 16
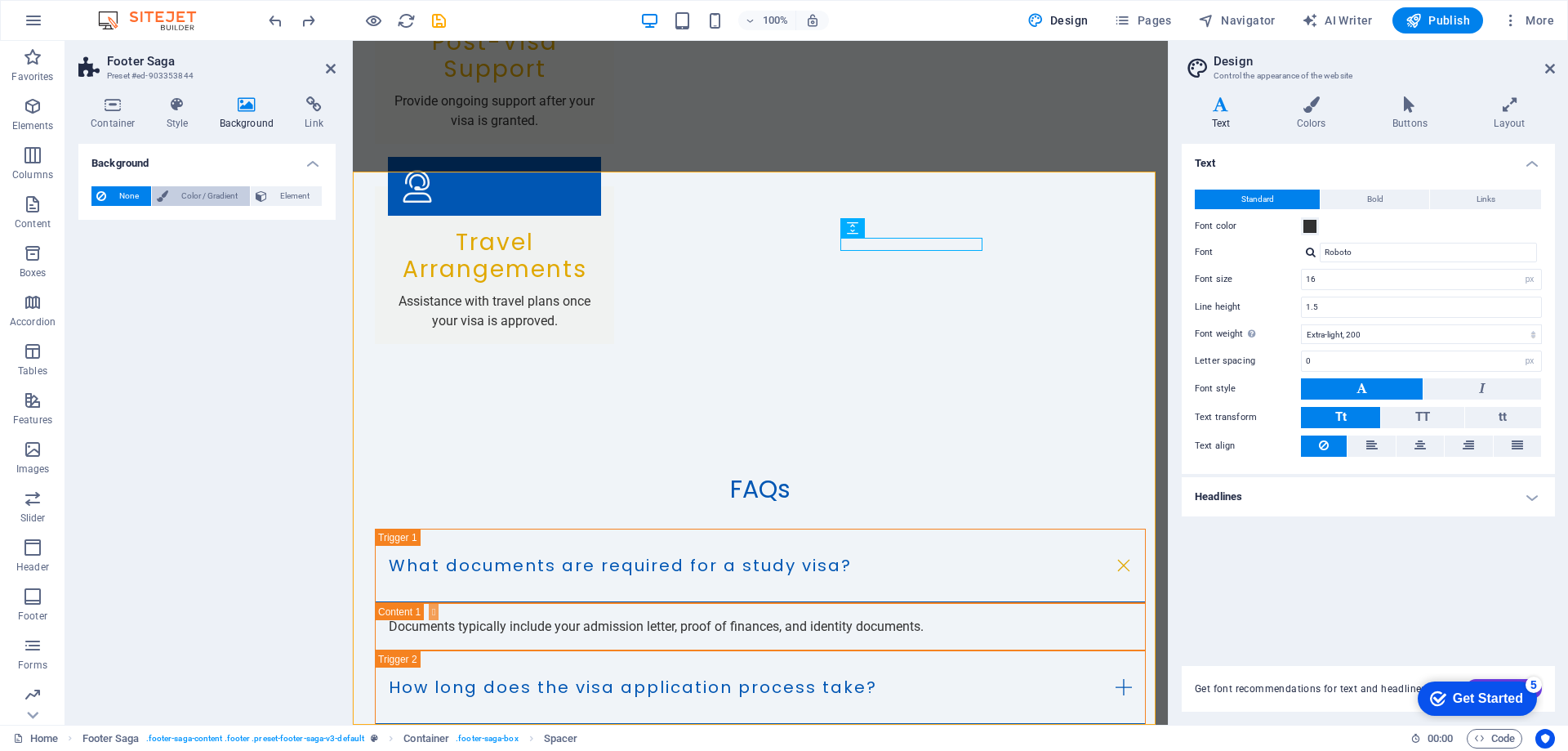
click at [209, 195] on span "Color / Gradient" at bounding box center [209, 196] width 72 height 20
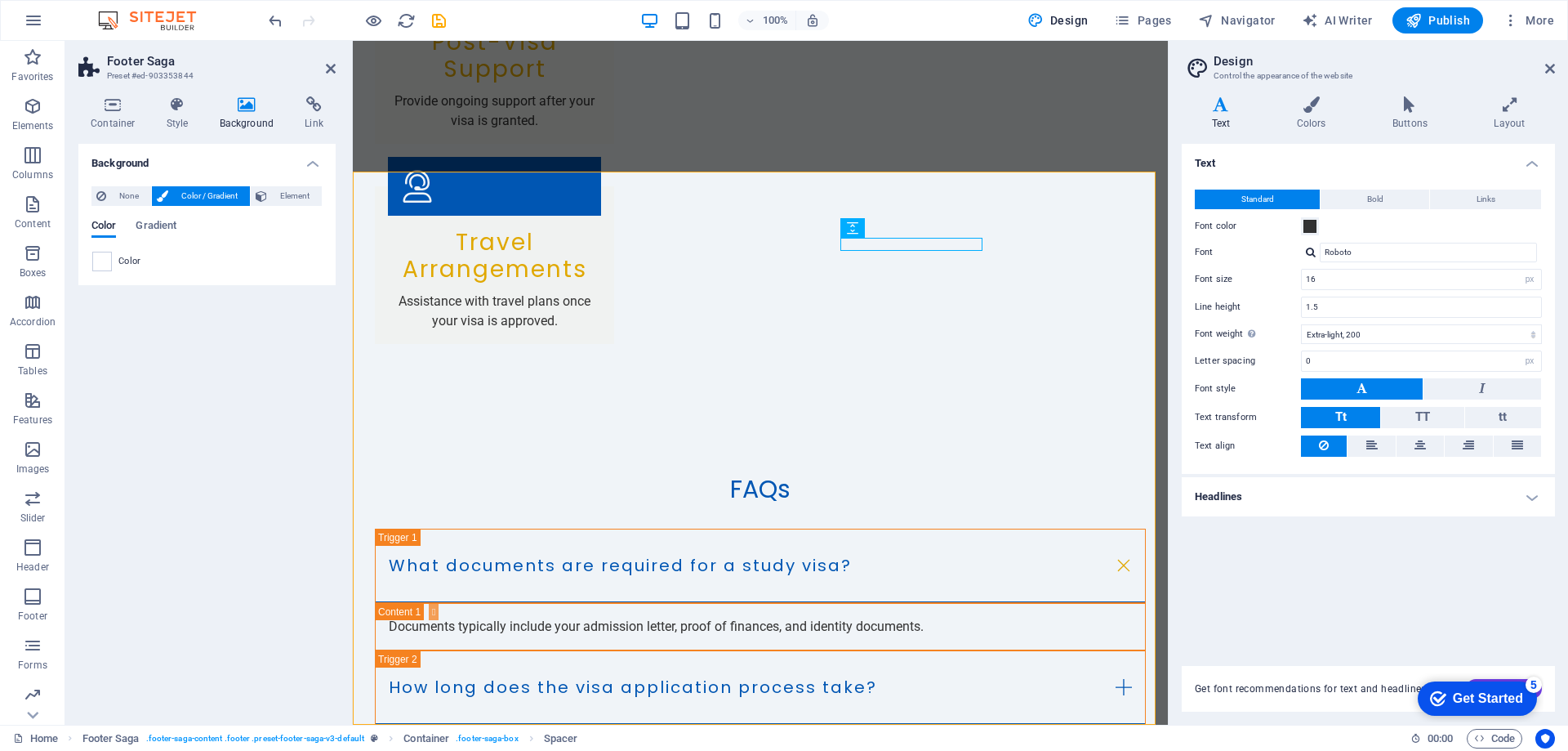
click at [116, 263] on div "Color" at bounding box center [206, 261] width 229 height 20
click at [165, 224] on span "Gradient" at bounding box center [155, 227] width 41 height 23
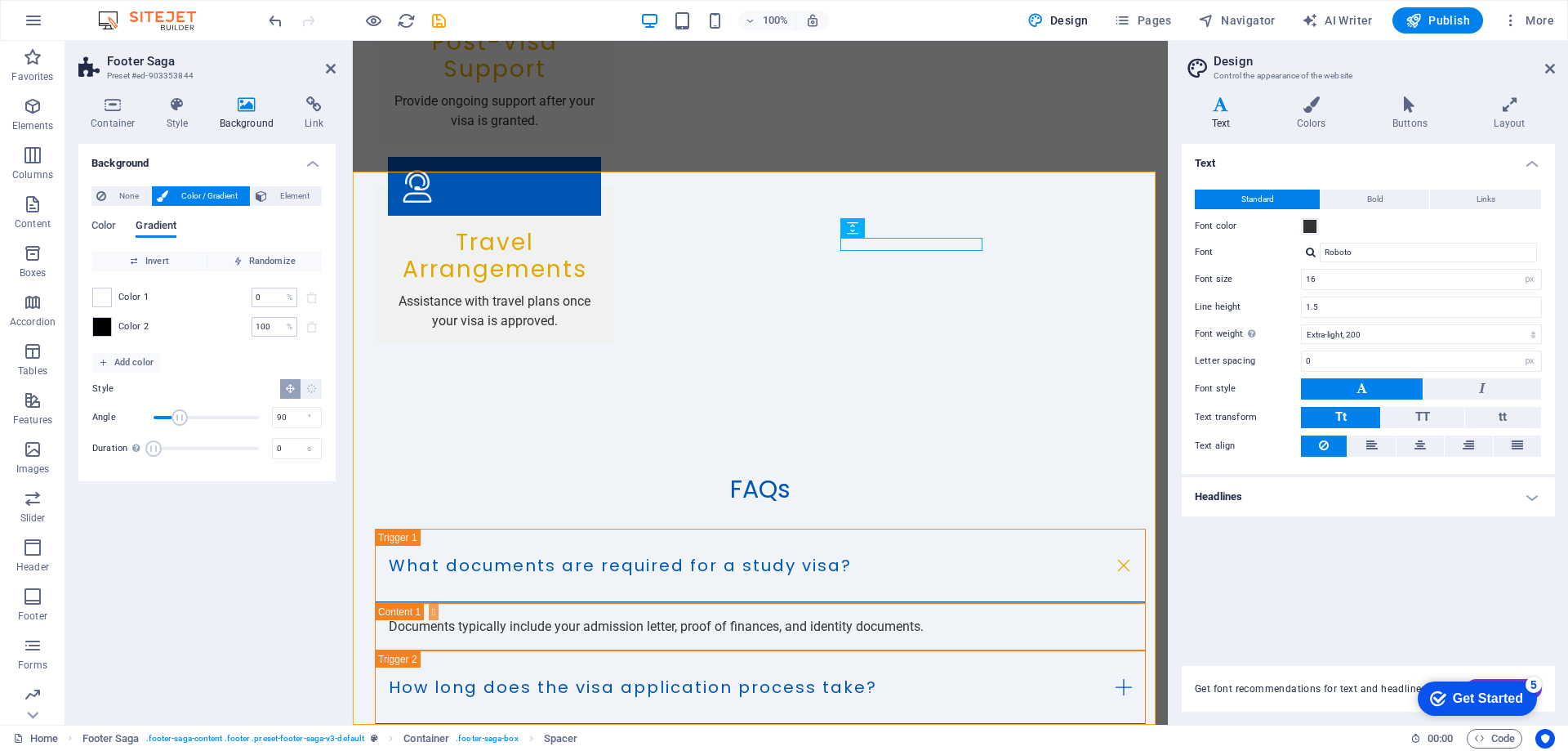
click at [165, 224] on span "Gradient" at bounding box center [155, 227] width 41 height 23
click at [112, 304] on div "Color 1 0 % ​" at bounding box center [206, 297] width 229 height 20
click at [95, 297] on span at bounding box center [102, 297] width 18 height 18
drag, startPoint x: 277, startPoint y: 325, endPoint x: 220, endPoint y: 328, distance: 57.1
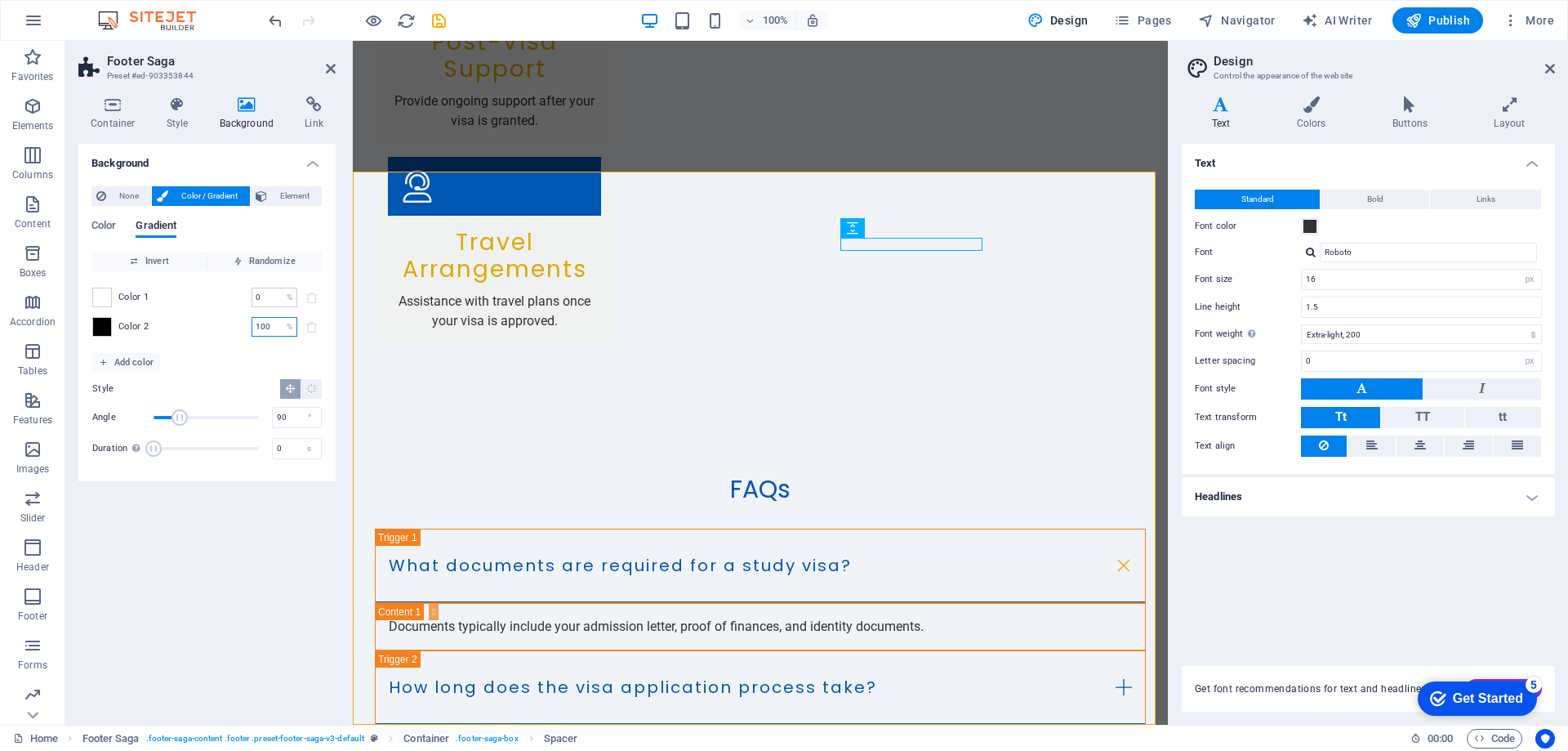
click at [222, 332] on div "Color 2 100 % ​" at bounding box center [206, 326] width 229 height 20
type input "4"
click at [128, 324] on span "Color 2" at bounding box center [133, 326] width 31 height 13
click at [175, 264] on span "Invert" at bounding box center [149, 261] width 101 height 20
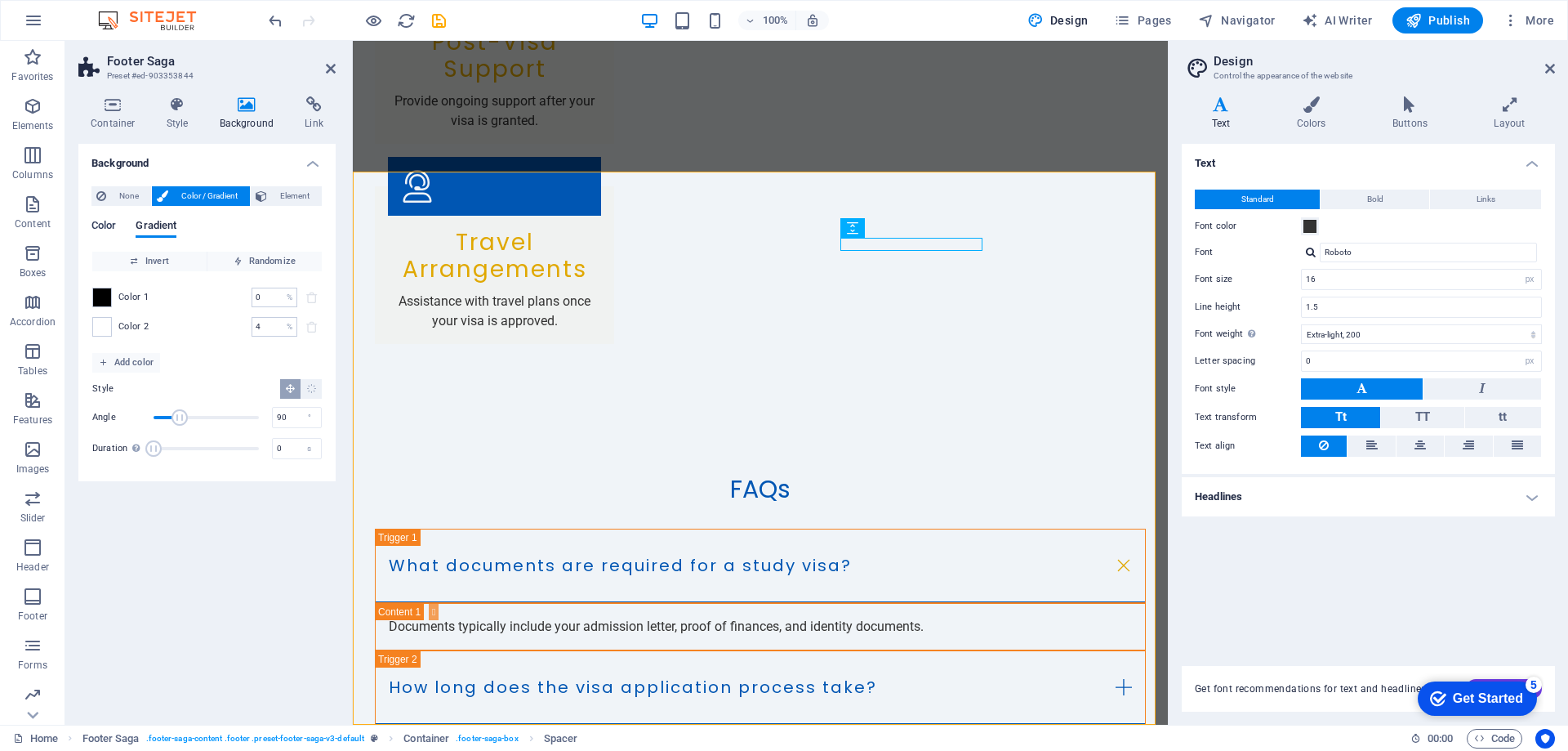
click at [115, 222] on span "Color" at bounding box center [104, 227] width 25 height 23
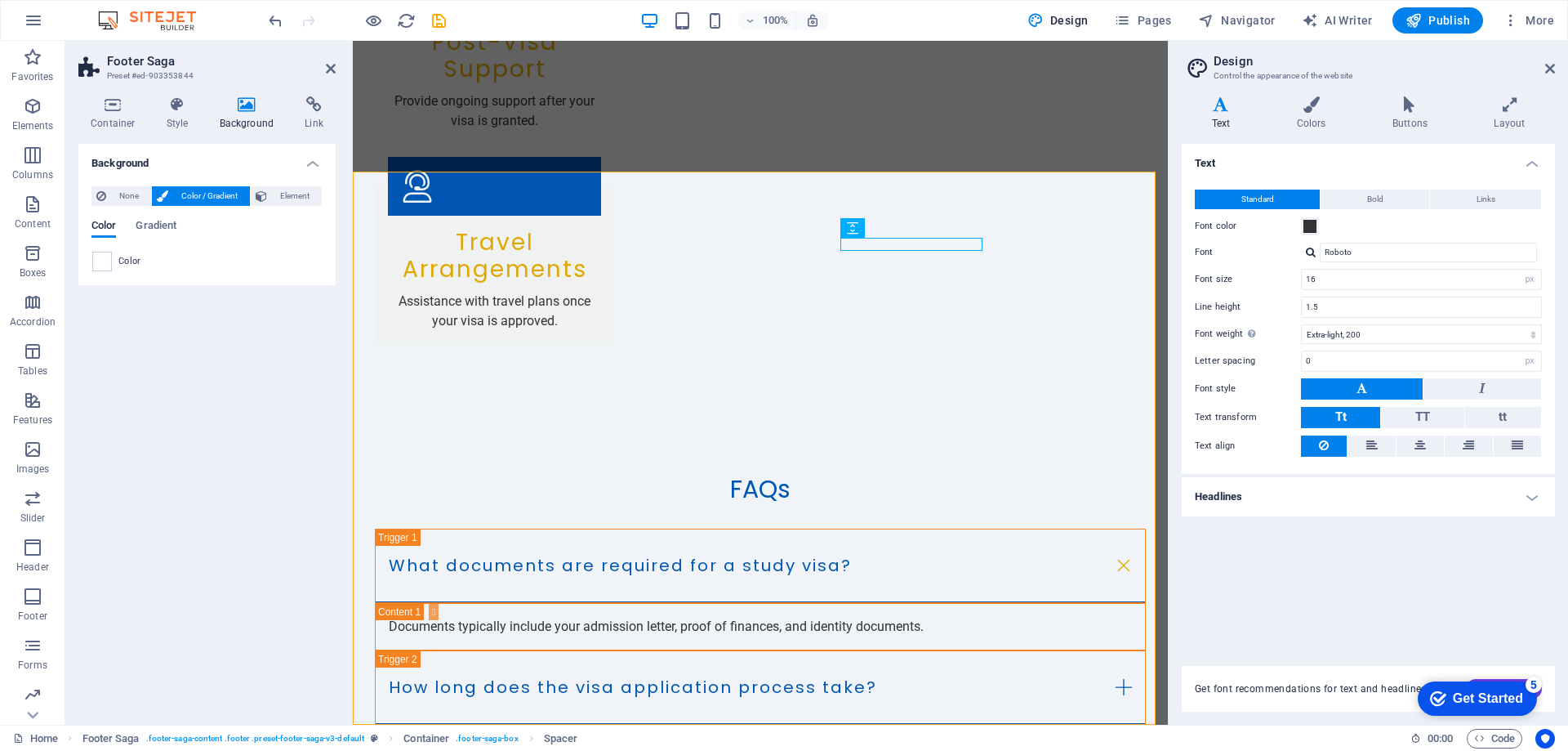
click at [119, 262] on span "Color" at bounding box center [129, 262] width 23 height 13
click at [119, 264] on span "Color" at bounding box center [129, 262] width 23 height 13
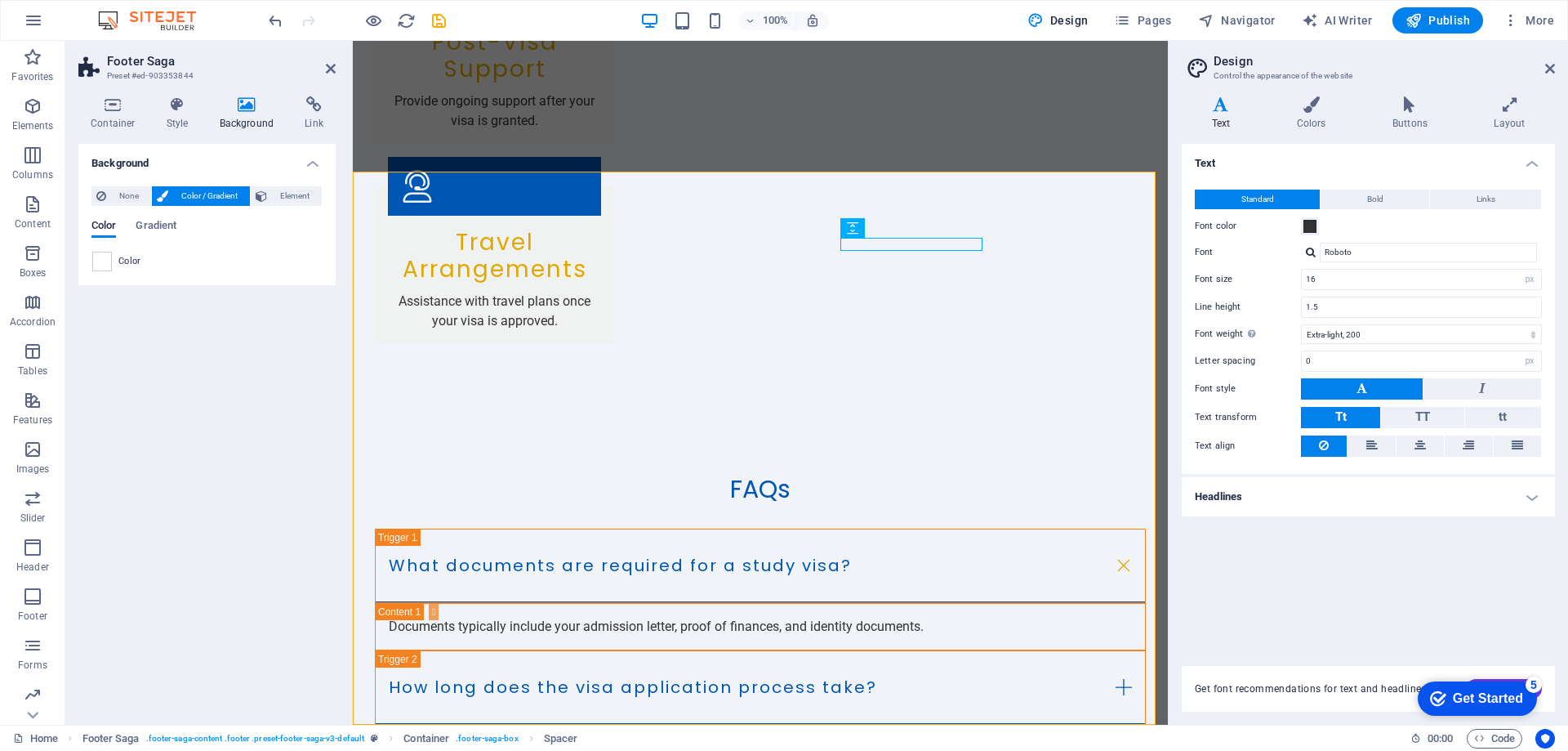
click at [195, 192] on span "Color / Gradient" at bounding box center [209, 196] width 72 height 20
click at [193, 191] on span "Color / Gradient" at bounding box center [209, 196] width 72 height 20
click at [193, 192] on span "Color / Gradient" at bounding box center [209, 196] width 72 height 20
click at [284, 193] on span "Element" at bounding box center [294, 196] width 45 height 20
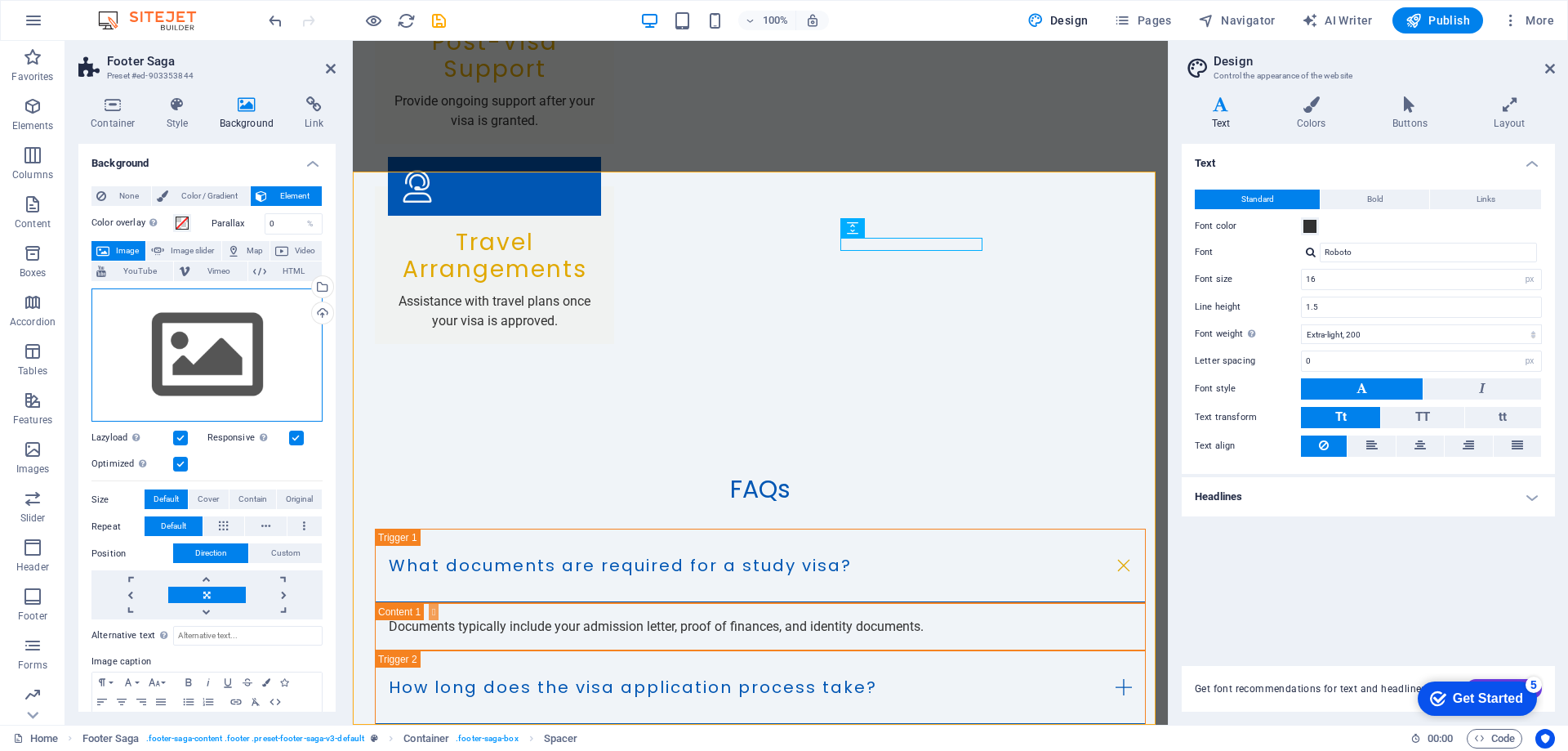
click at [227, 357] on div "Drag files here, click to choose files or select files from Files or our free s…" at bounding box center [206, 355] width 231 height 134
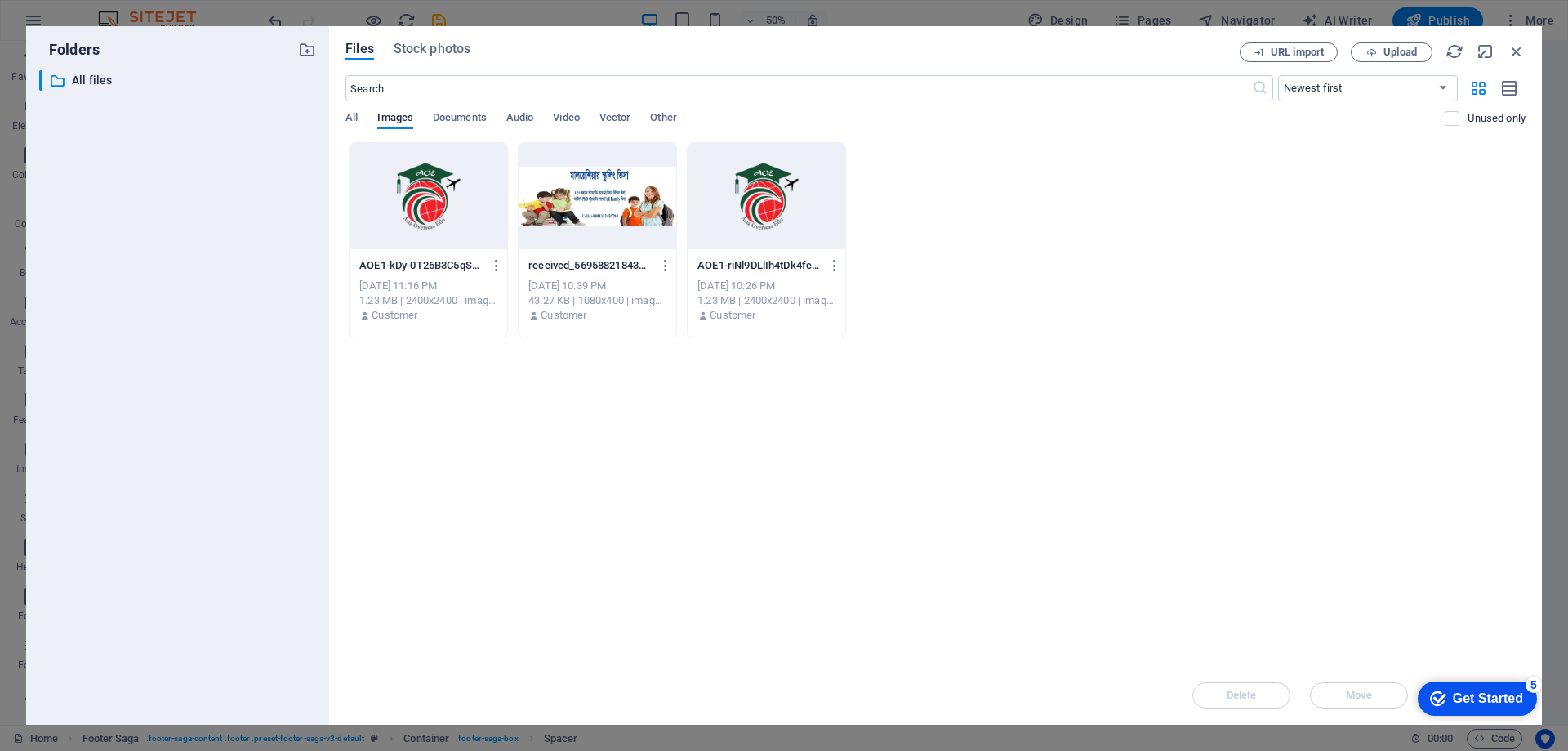
scroll to position [3102, 0]
click at [441, 236] on div at bounding box center [428, 196] width 158 height 107
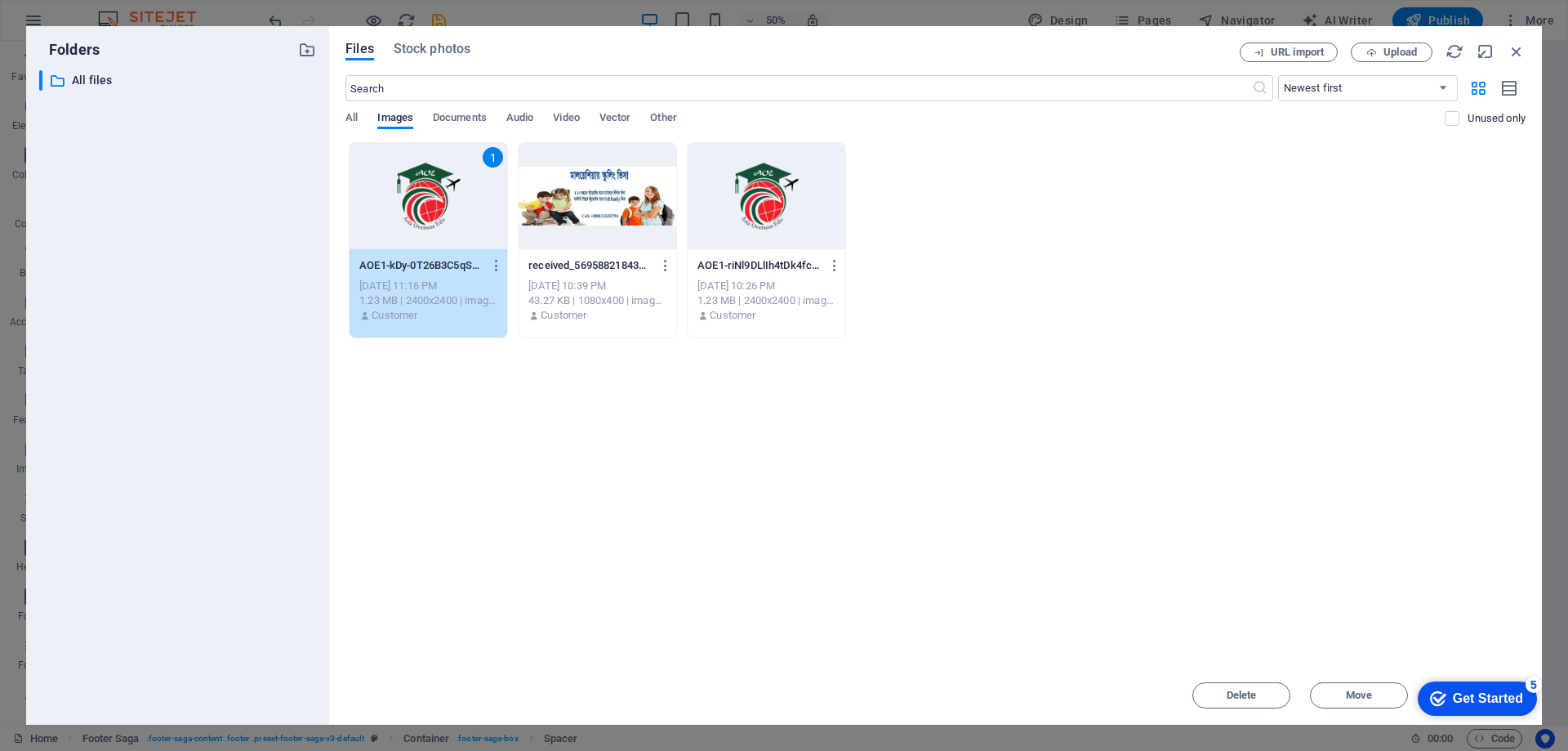
click at [441, 236] on div "1" at bounding box center [428, 196] width 158 height 107
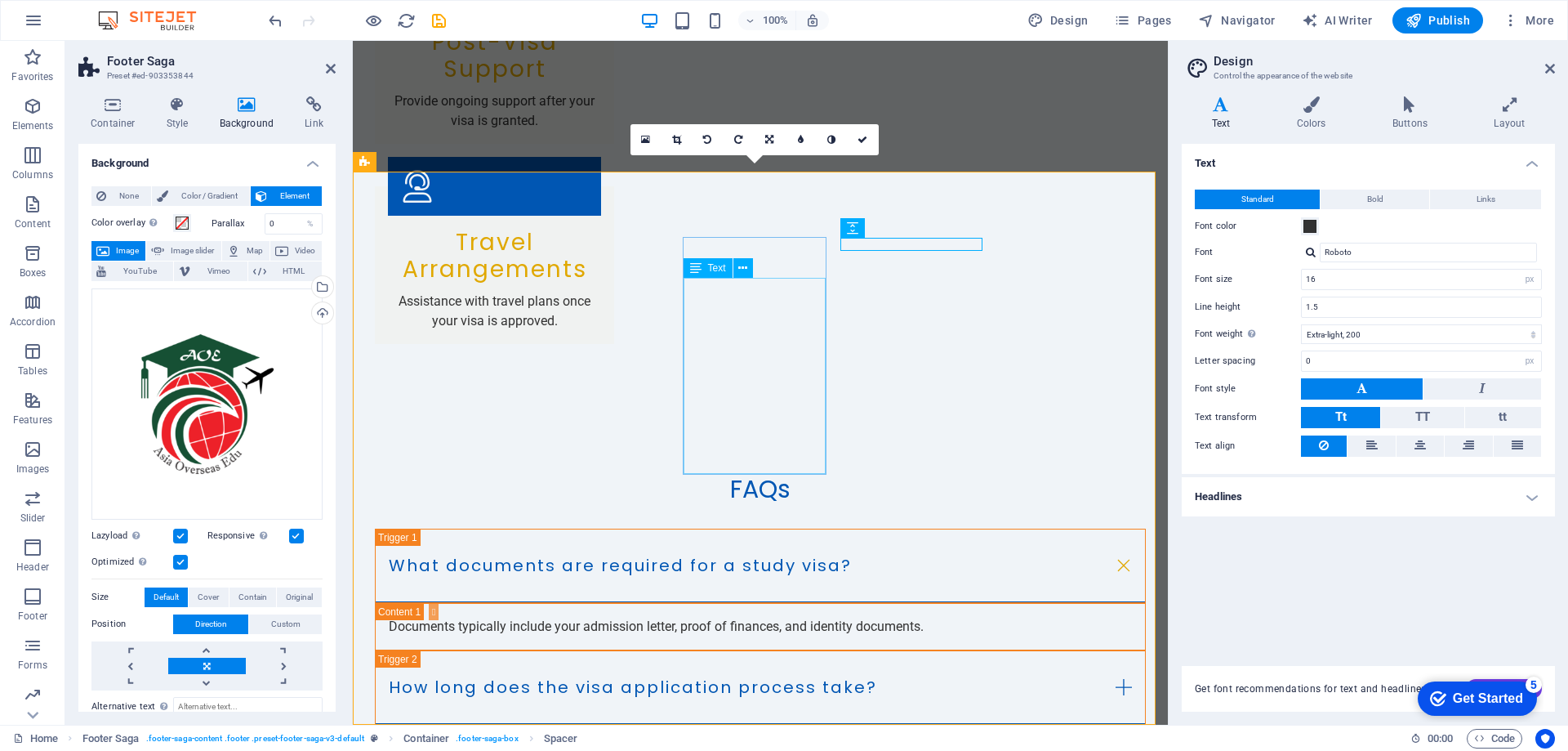
scroll to position [3260, 0]
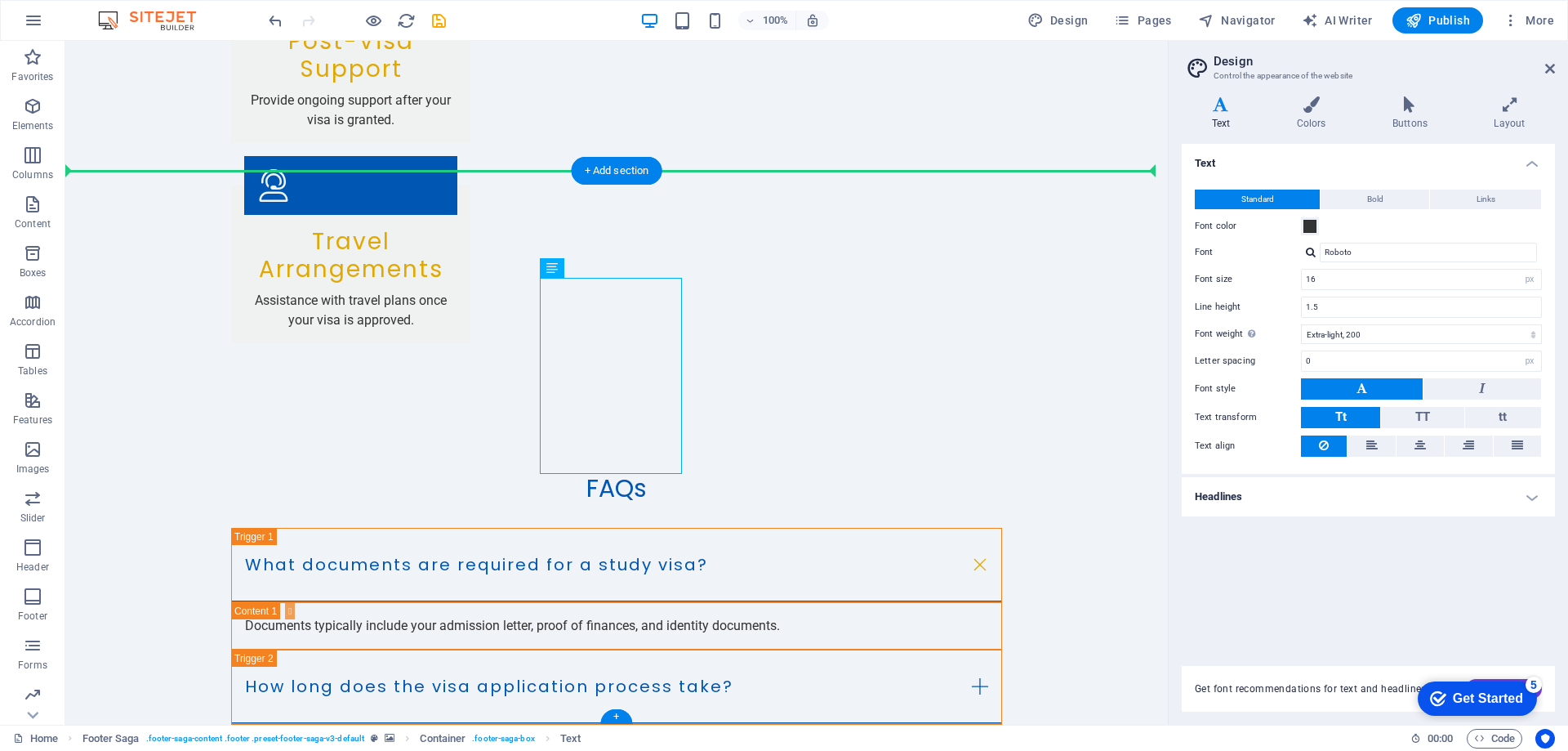
drag, startPoint x: 463, startPoint y: 405, endPoint x: 696, endPoint y: 353, distance: 238.7
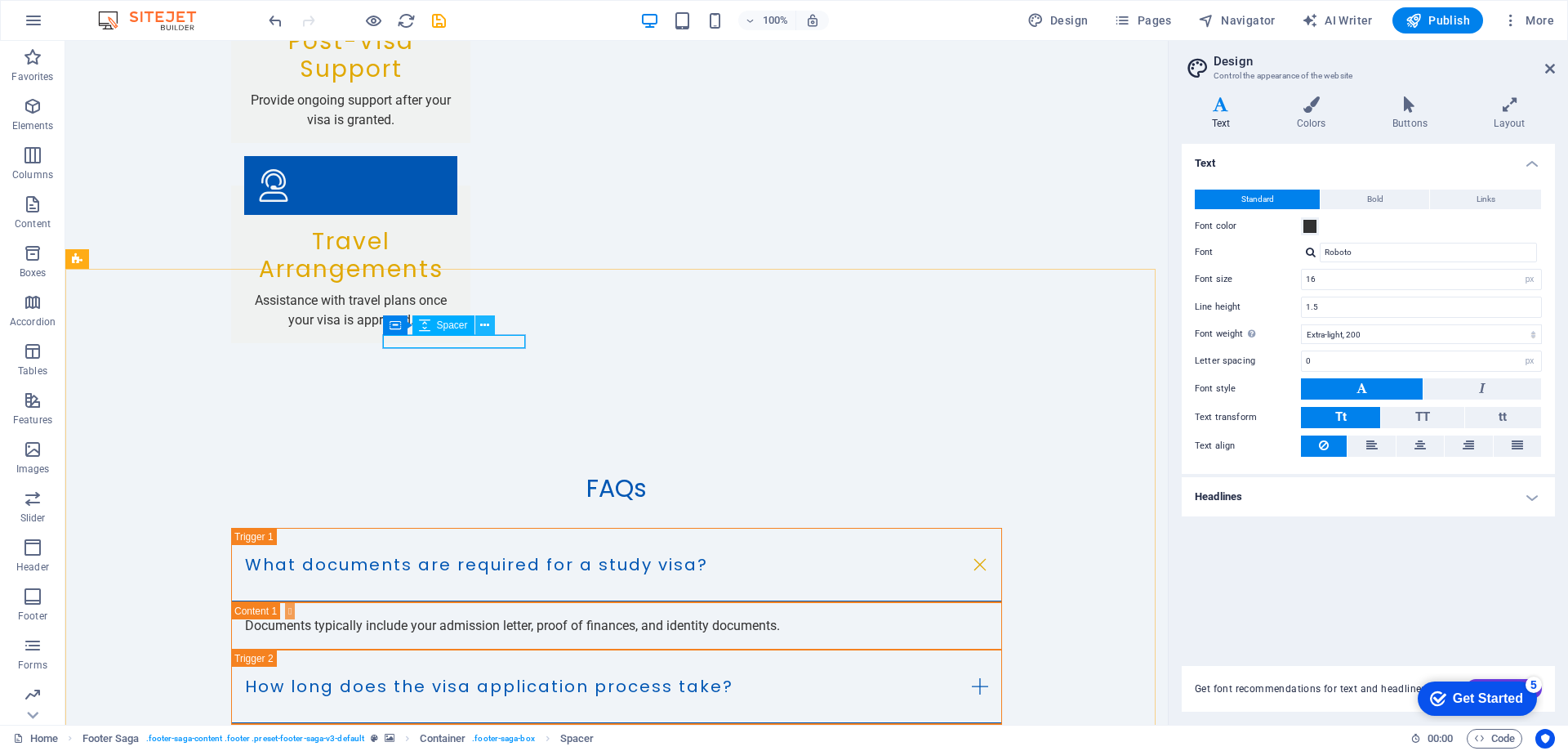
click at [476, 318] on button at bounding box center [485, 325] width 20 height 20
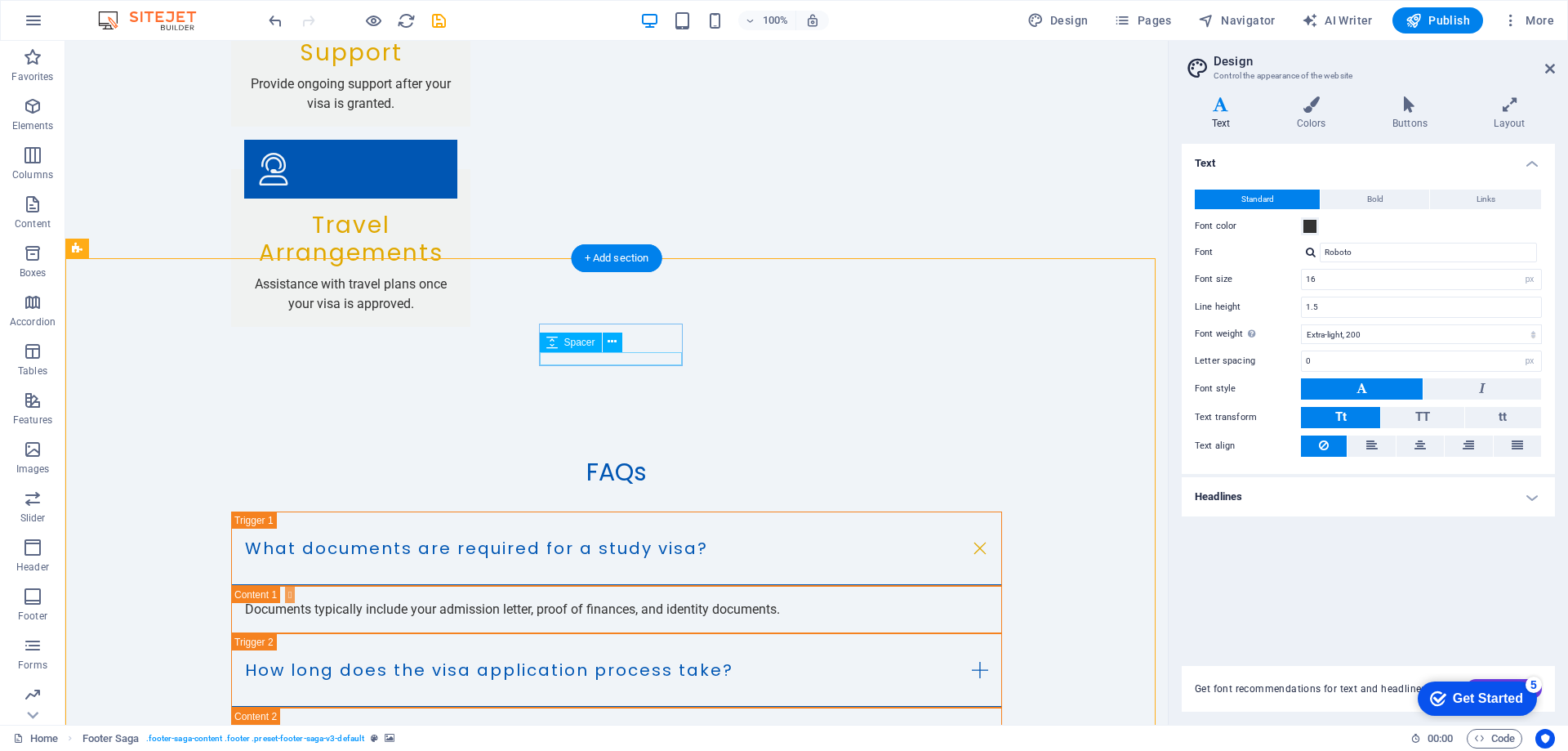
scroll to position [3299, 0]
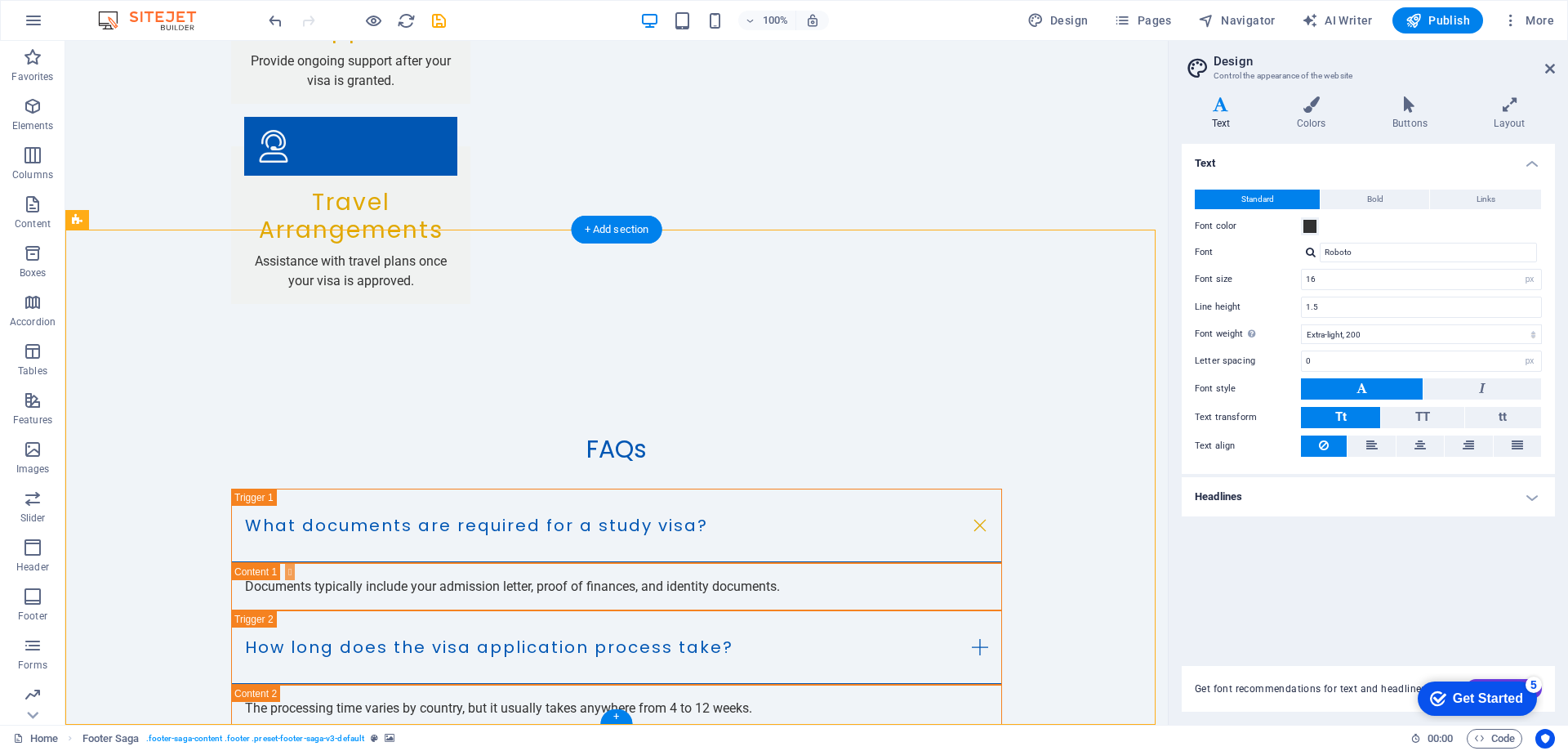
drag, startPoint x: 530, startPoint y: 459, endPoint x: 574, endPoint y: 425, distance: 55.6
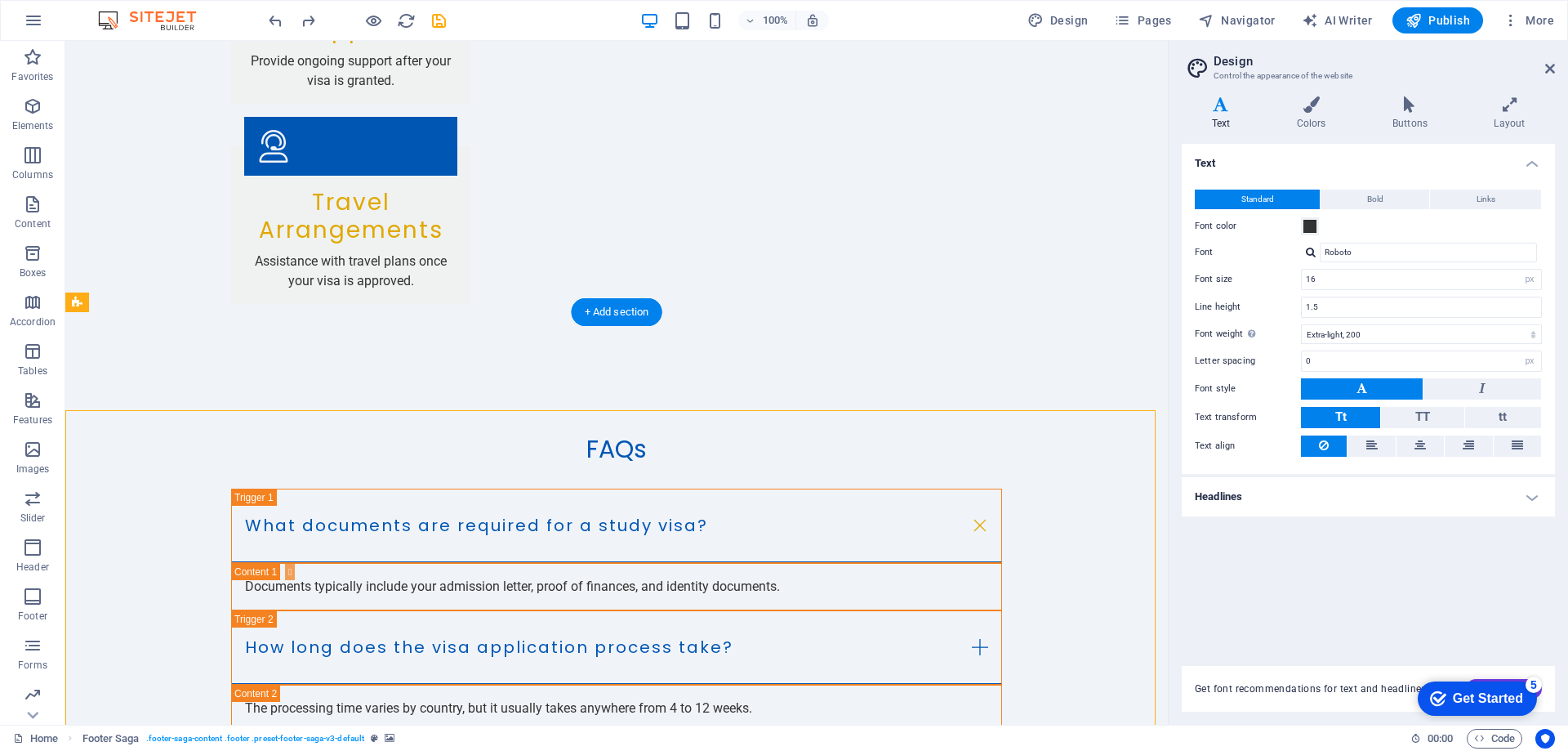
scroll to position [3260, 0]
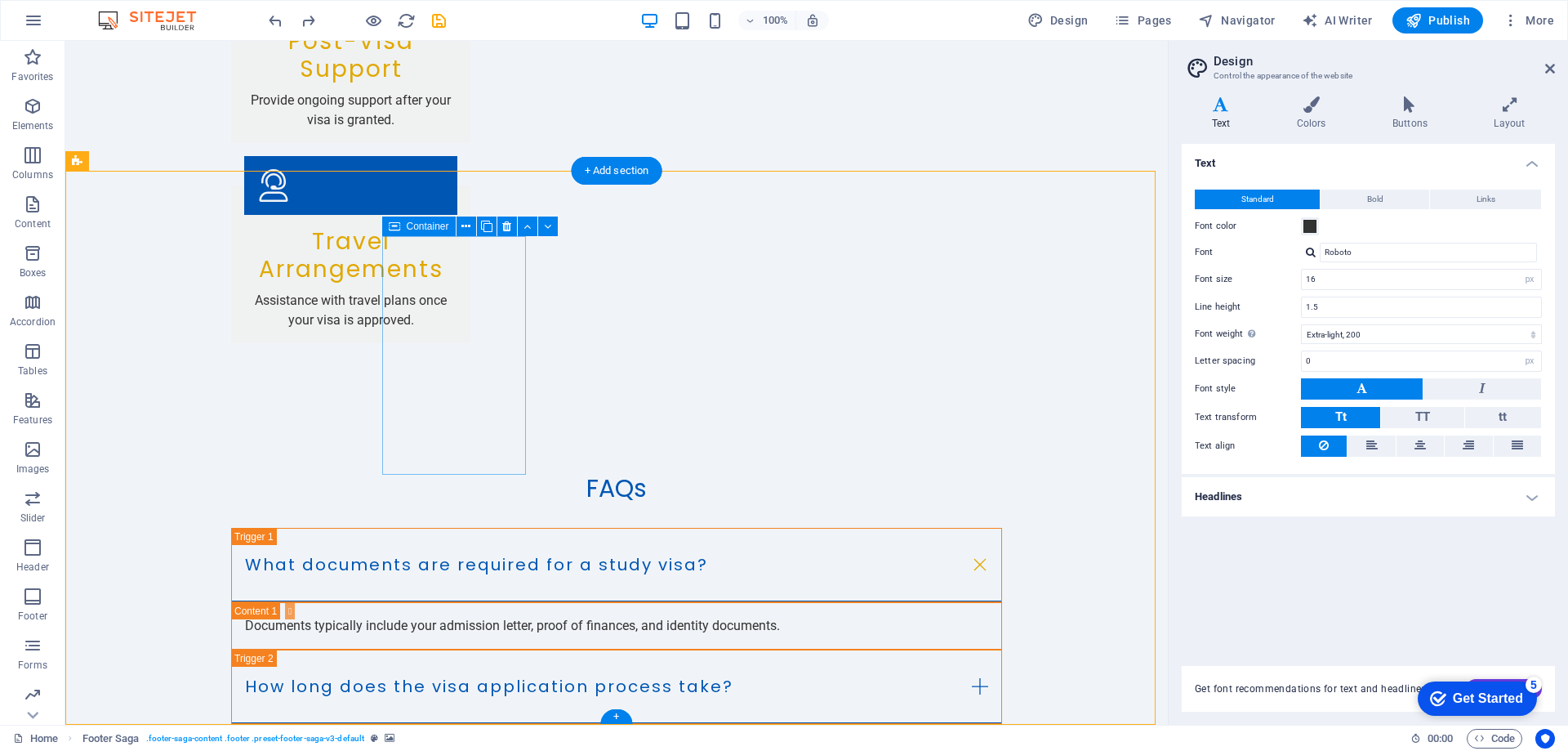
drag, startPoint x: 558, startPoint y: 499, endPoint x: 541, endPoint y: 492, distance: 18.4
drag, startPoint x: 625, startPoint y: 163, endPoint x: 277, endPoint y: 132, distance: 349.4
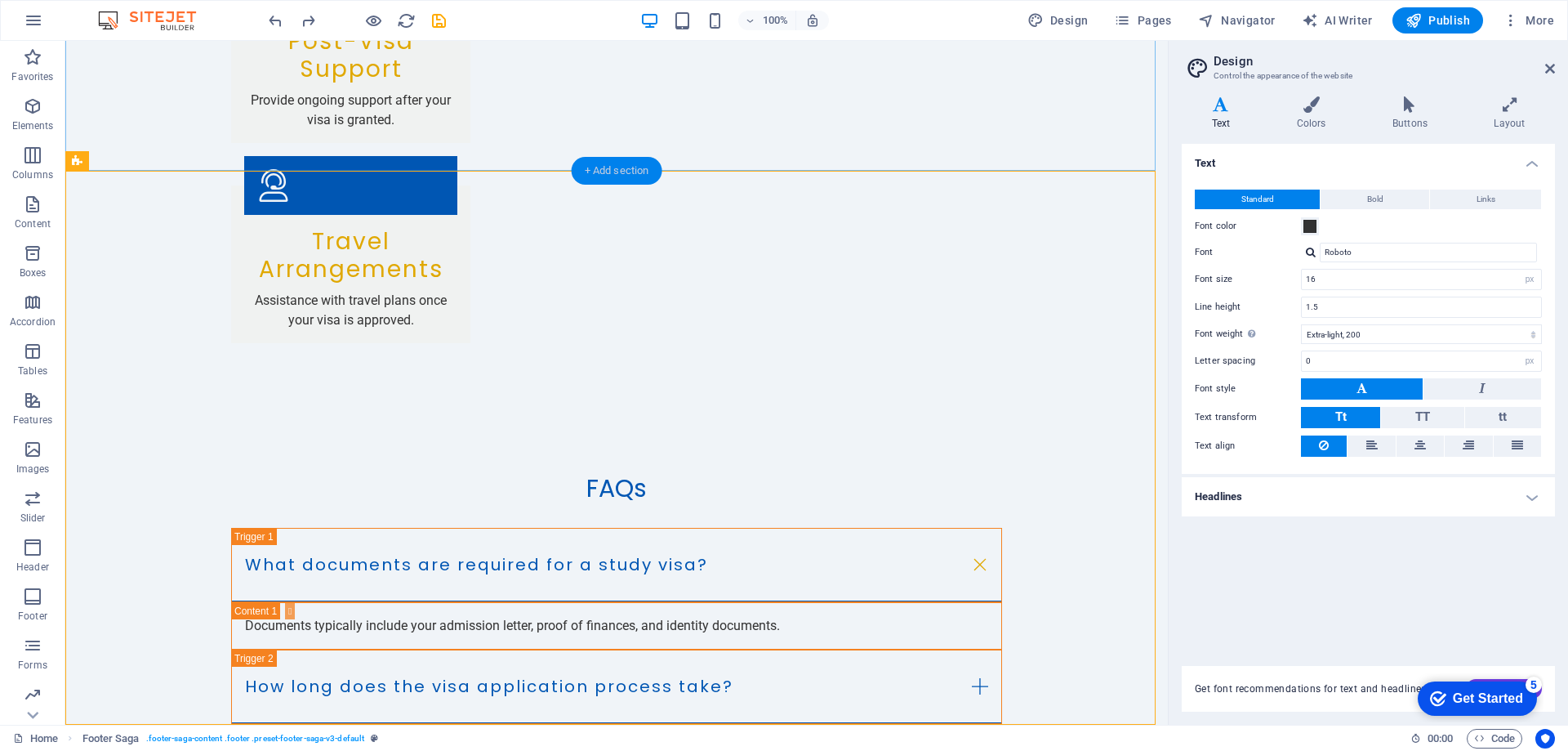
click at [625, 163] on div "+ Add section" at bounding box center [617, 170] width 90 height 28
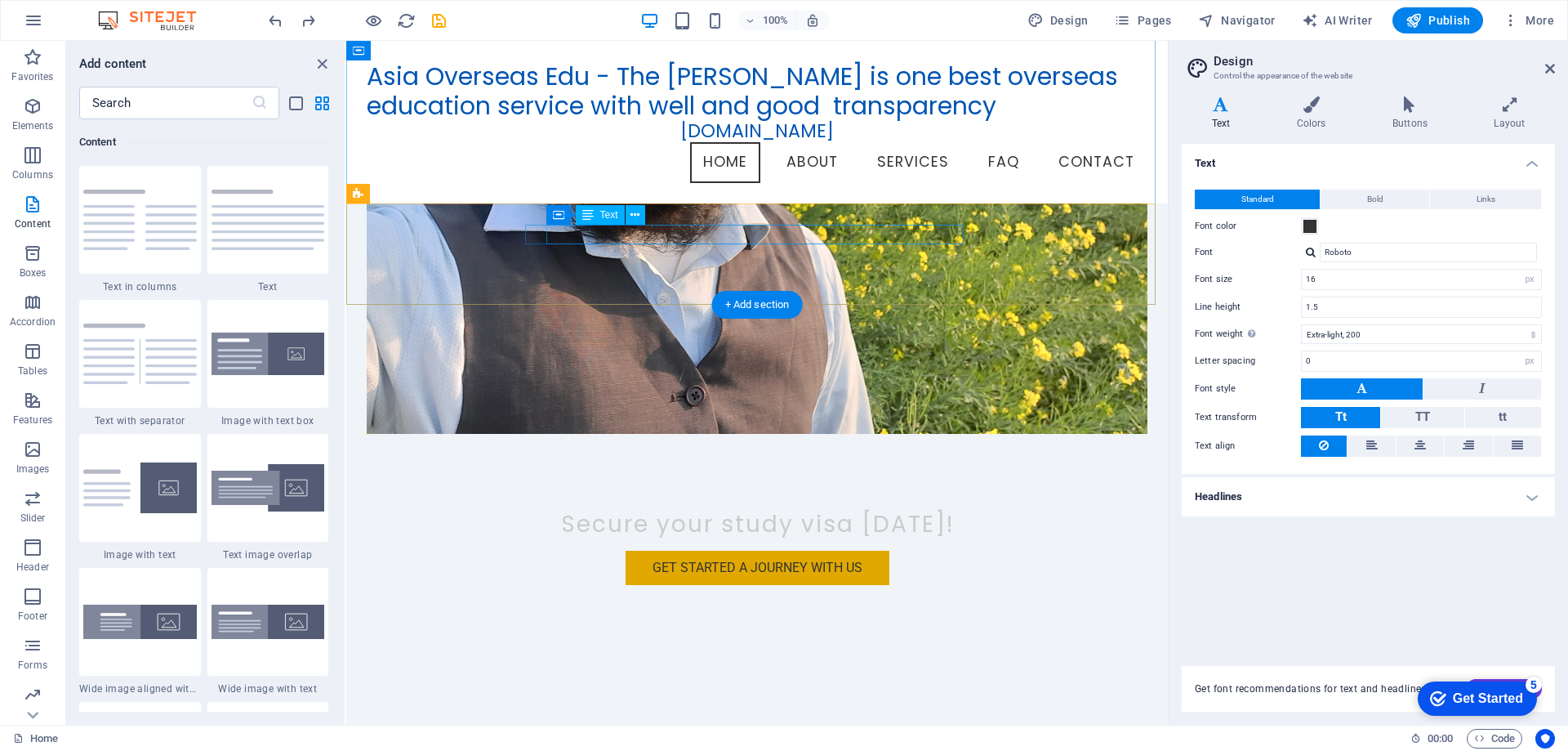
scroll to position [0, 0]
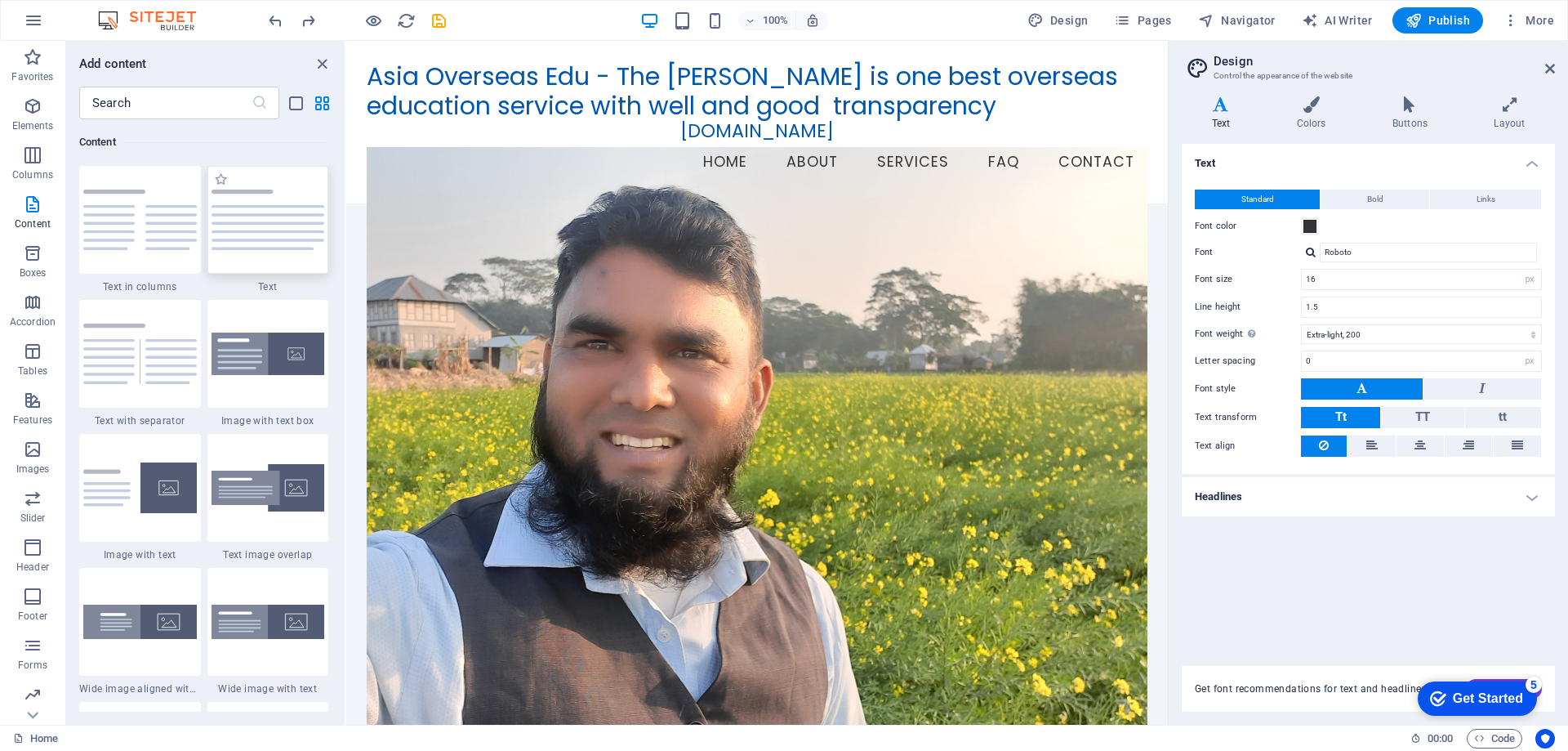
click at [265, 266] on div at bounding box center [268, 219] width 122 height 108
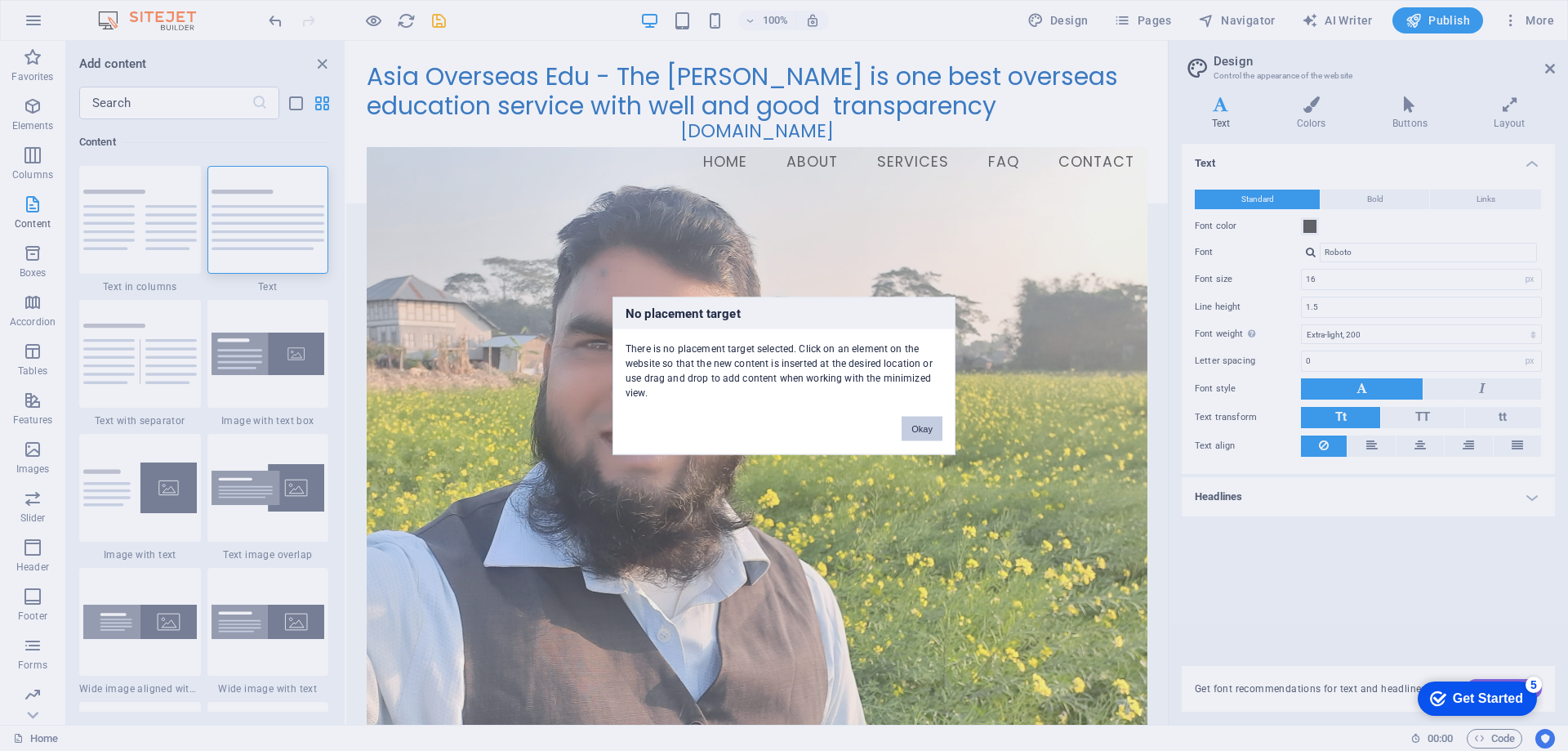
drag, startPoint x: 923, startPoint y: 424, endPoint x: 554, endPoint y: 359, distance: 374.7
click at [923, 424] on button "Okay" at bounding box center [922, 428] width 41 height 25
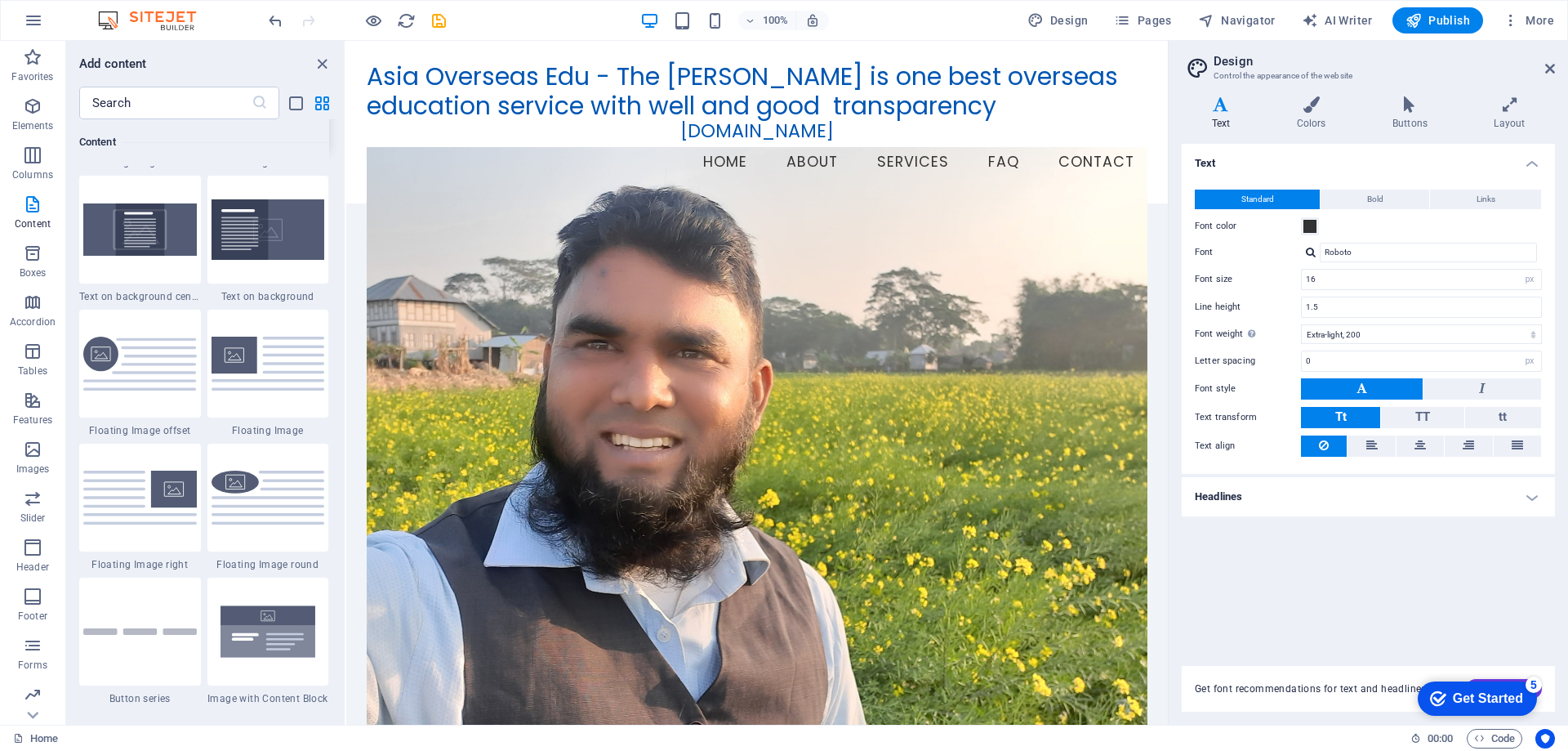
scroll to position [3430, 0]
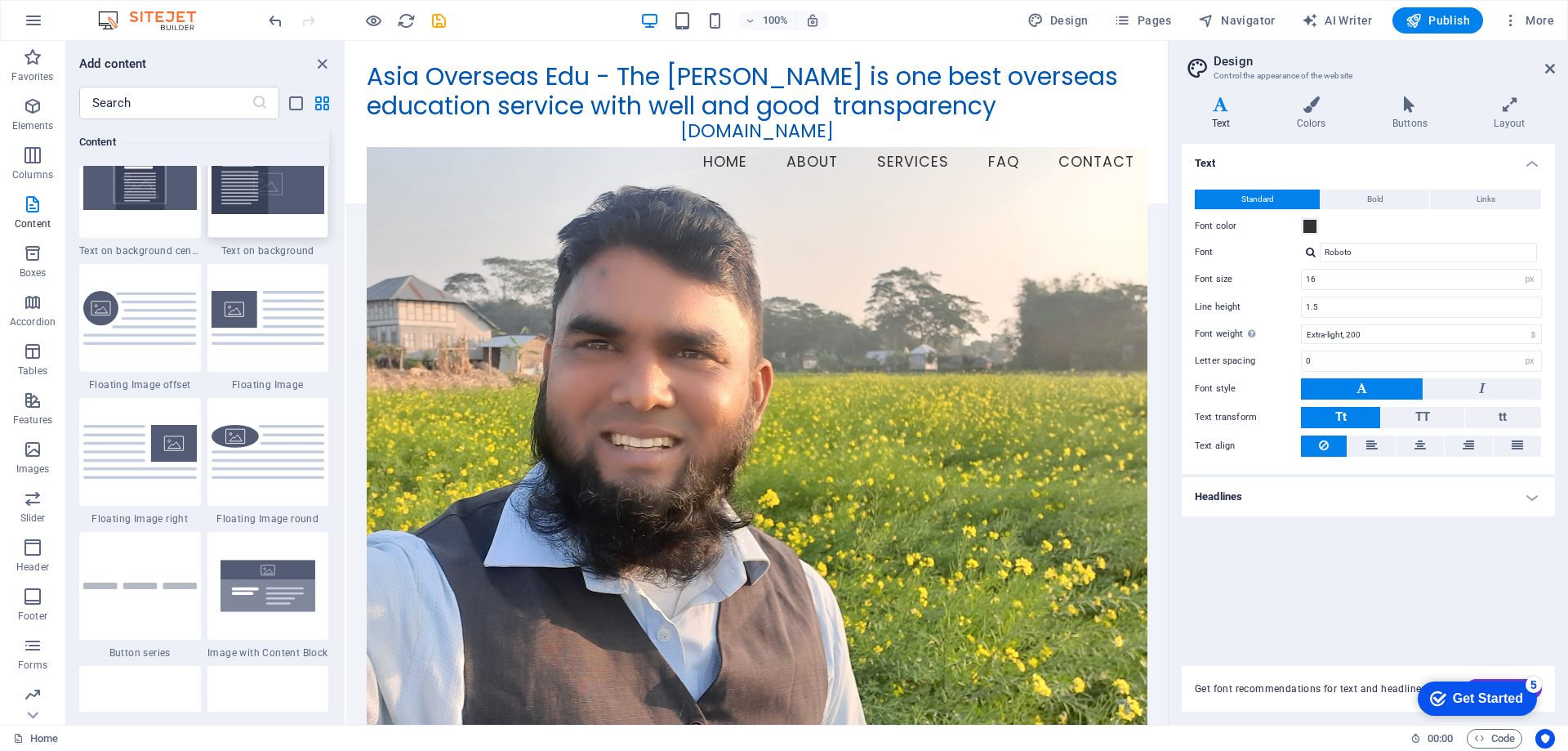
drag, startPoint x: 257, startPoint y: 211, endPoint x: 165, endPoint y: 220, distance: 92.4
click at [257, 211] on img at bounding box center [267, 184] width 113 height 61
click at [25, 154] on icon "button" at bounding box center [32, 155] width 20 height 20
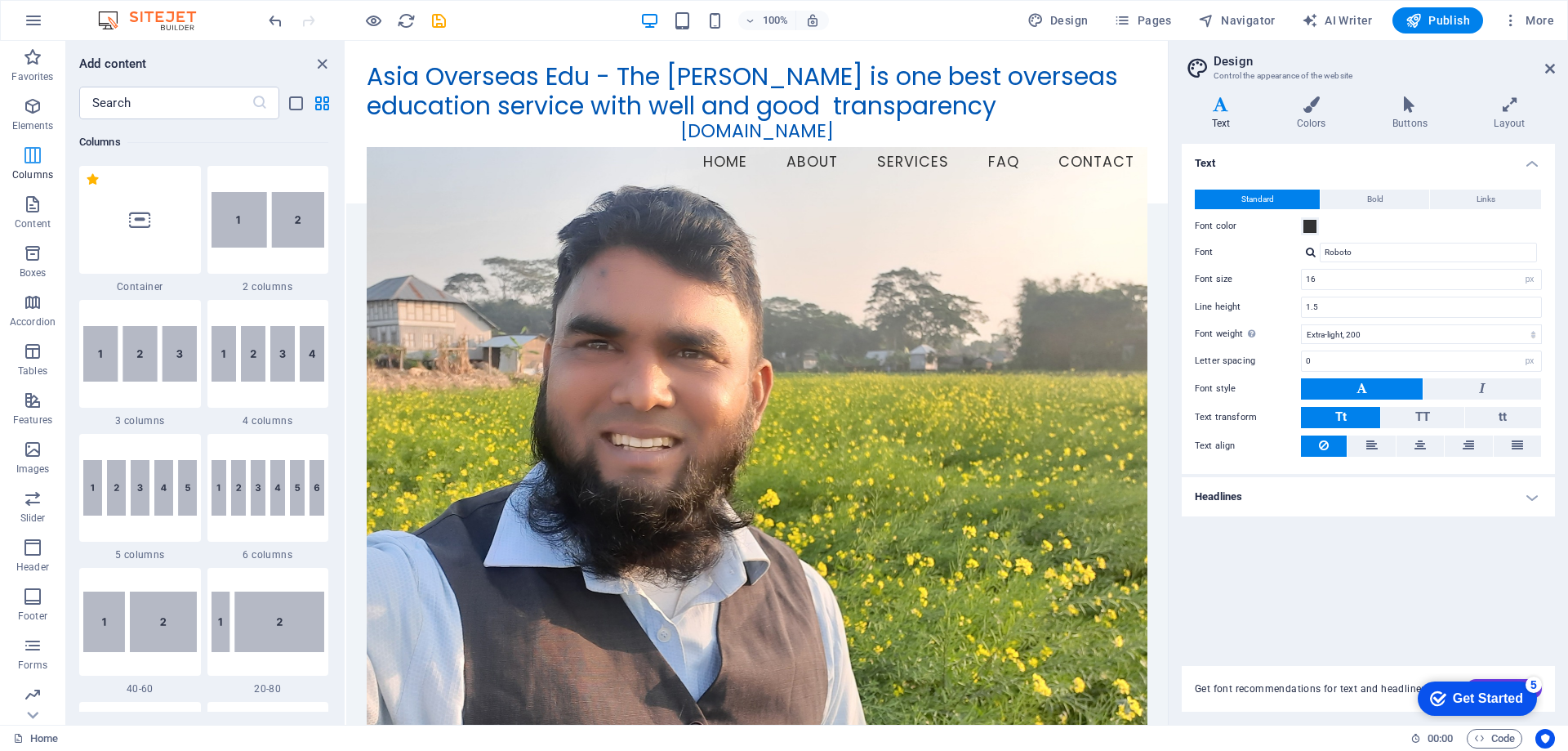
scroll to position [809, 0]
click at [251, 226] on img at bounding box center [267, 220] width 113 height 55
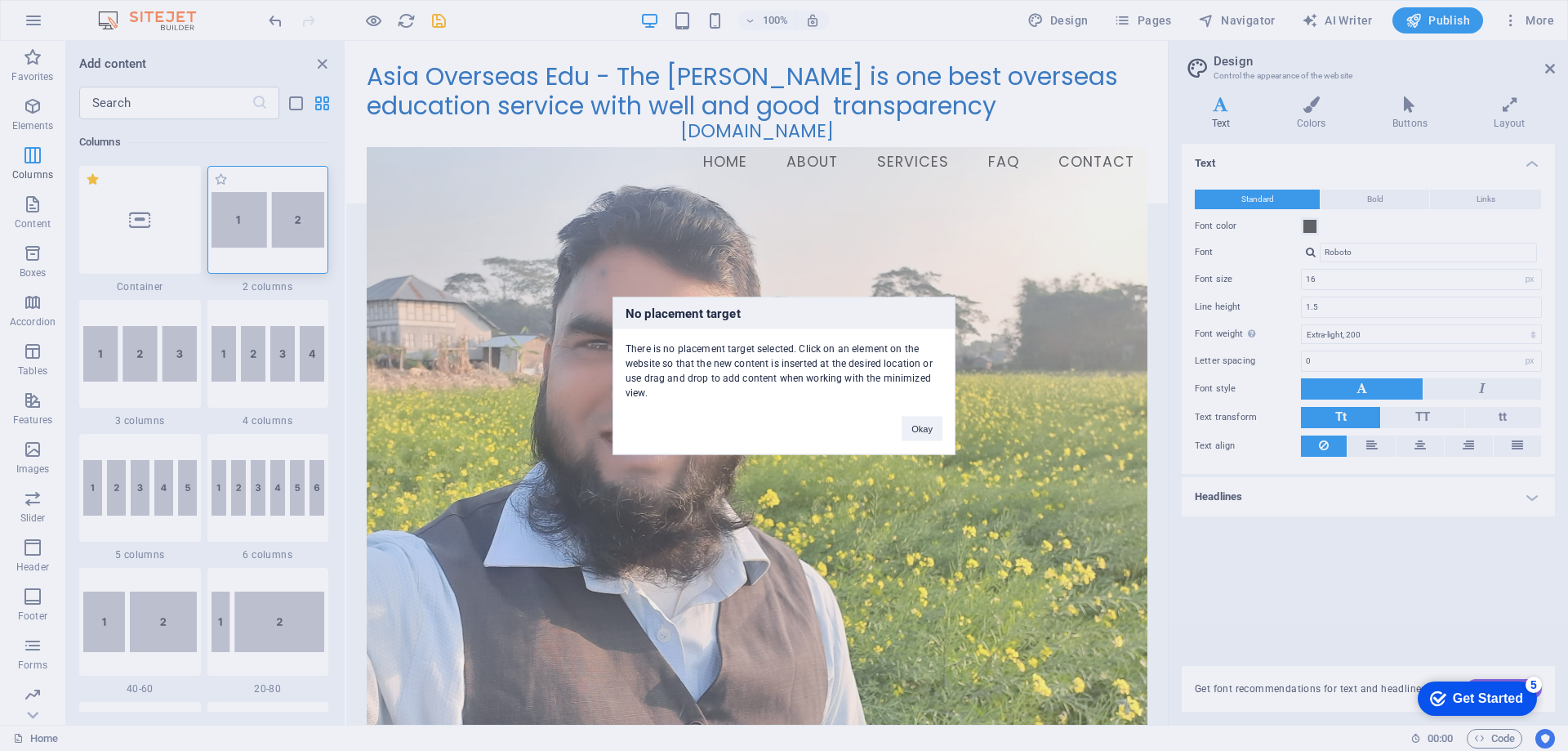
click at [250, 226] on div "No placement target There is no placement target selected. Click on an element …" at bounding box center [784, 375] width 1568 height 751
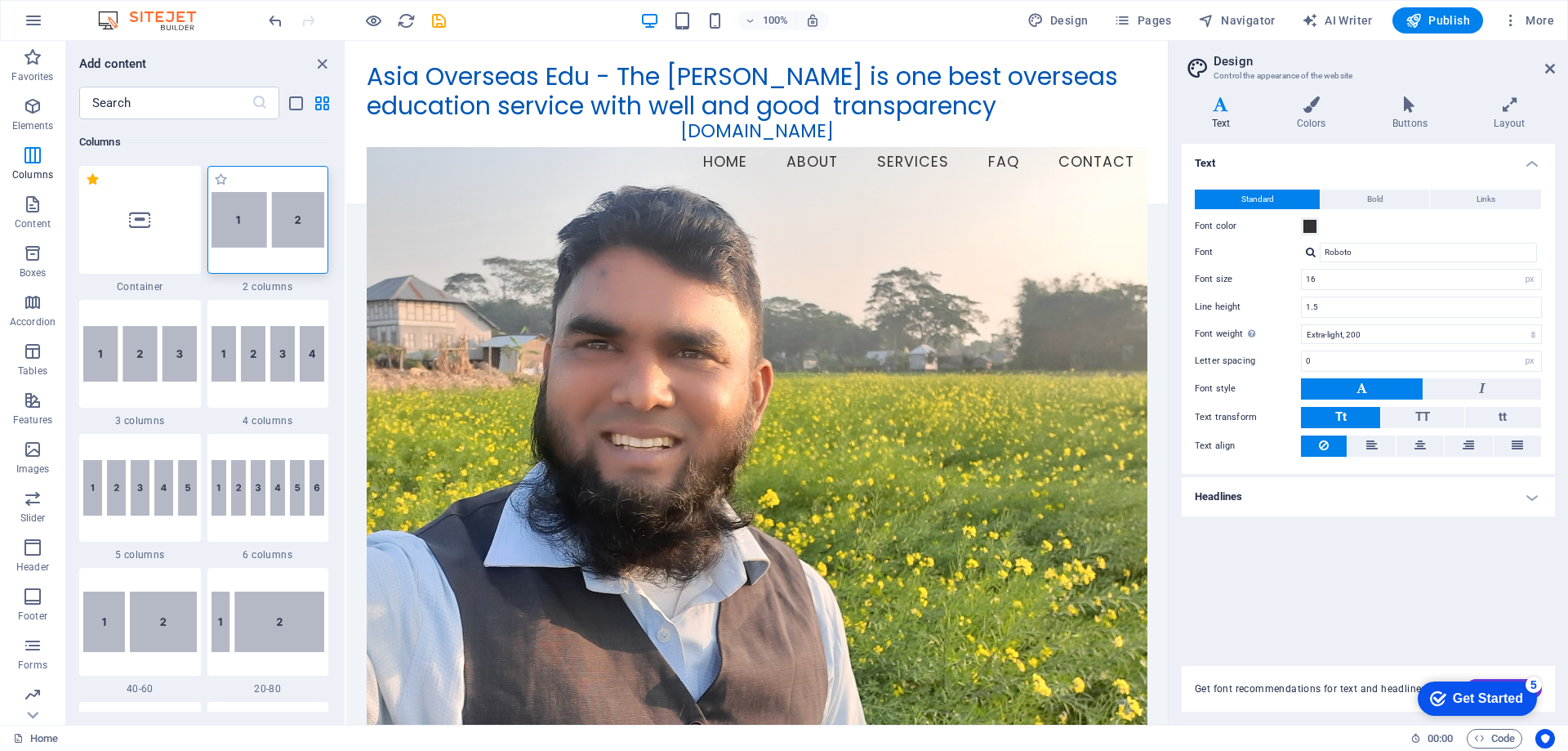
click at [250, 226] on img at bounding box center [267, 220] width 113 height 55
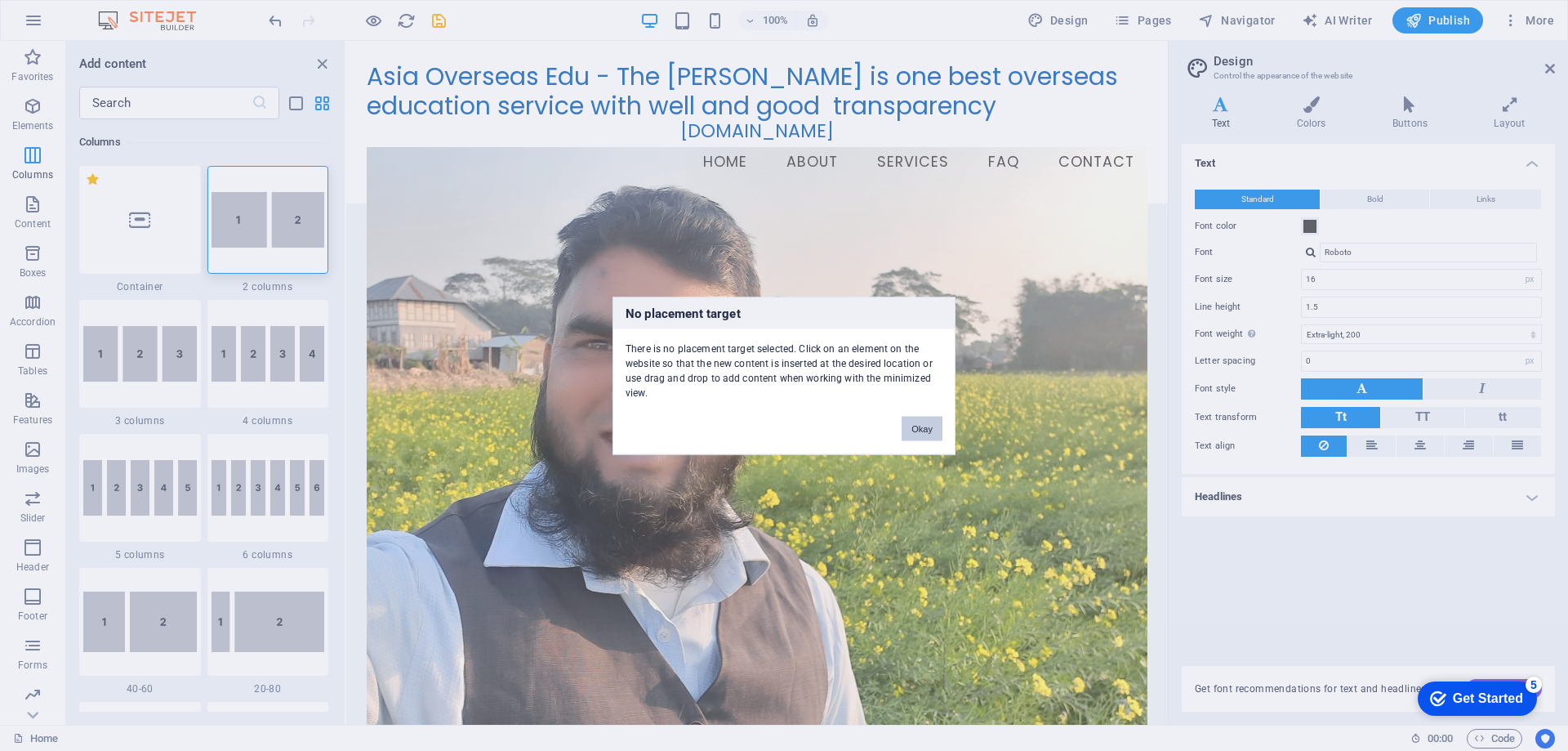
click at [921, 435] on button "Okay" at bounding box center [922, 428] width 41 height 25
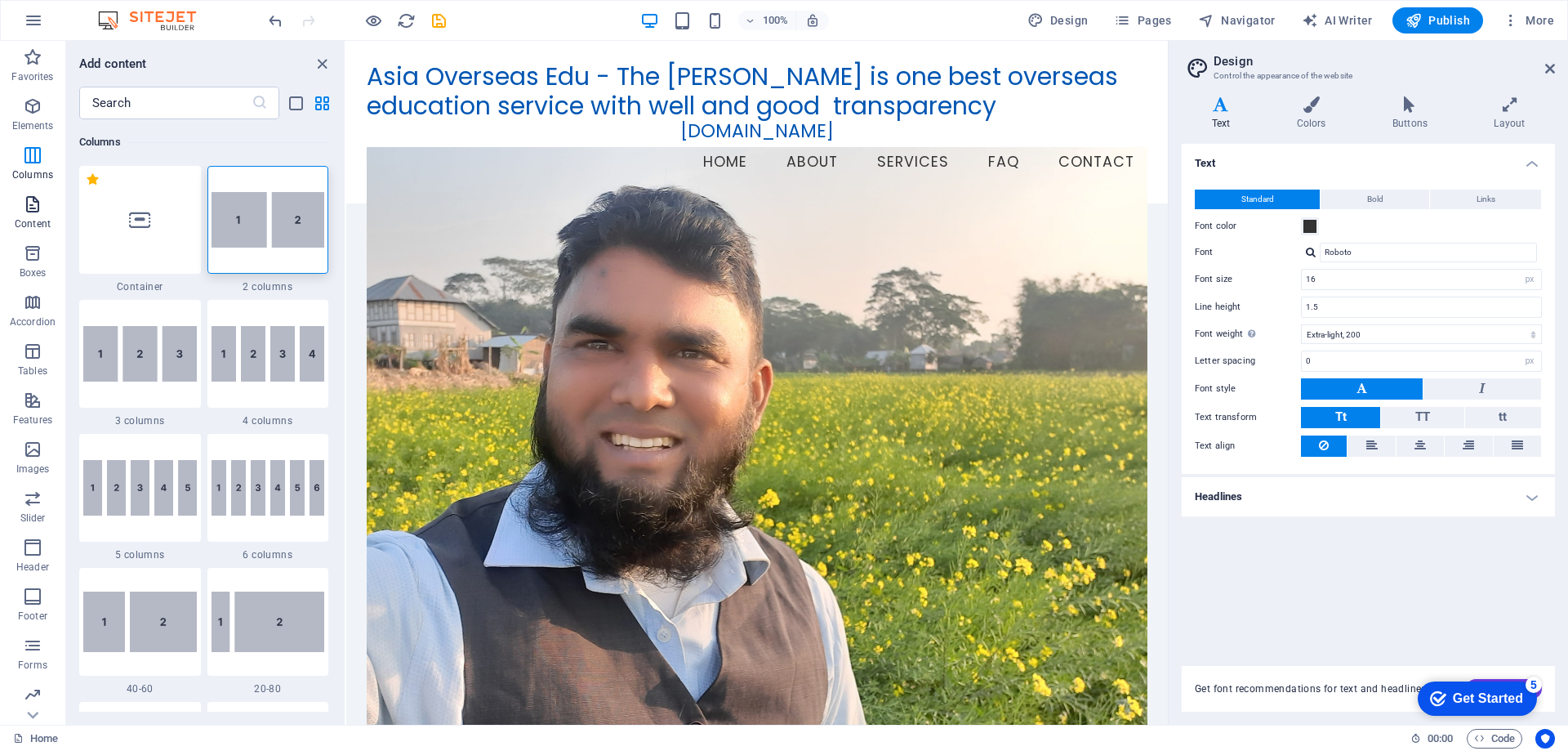
click at [43, 220] on p "Content" at bounding box center [32, 224] width 36 height 13
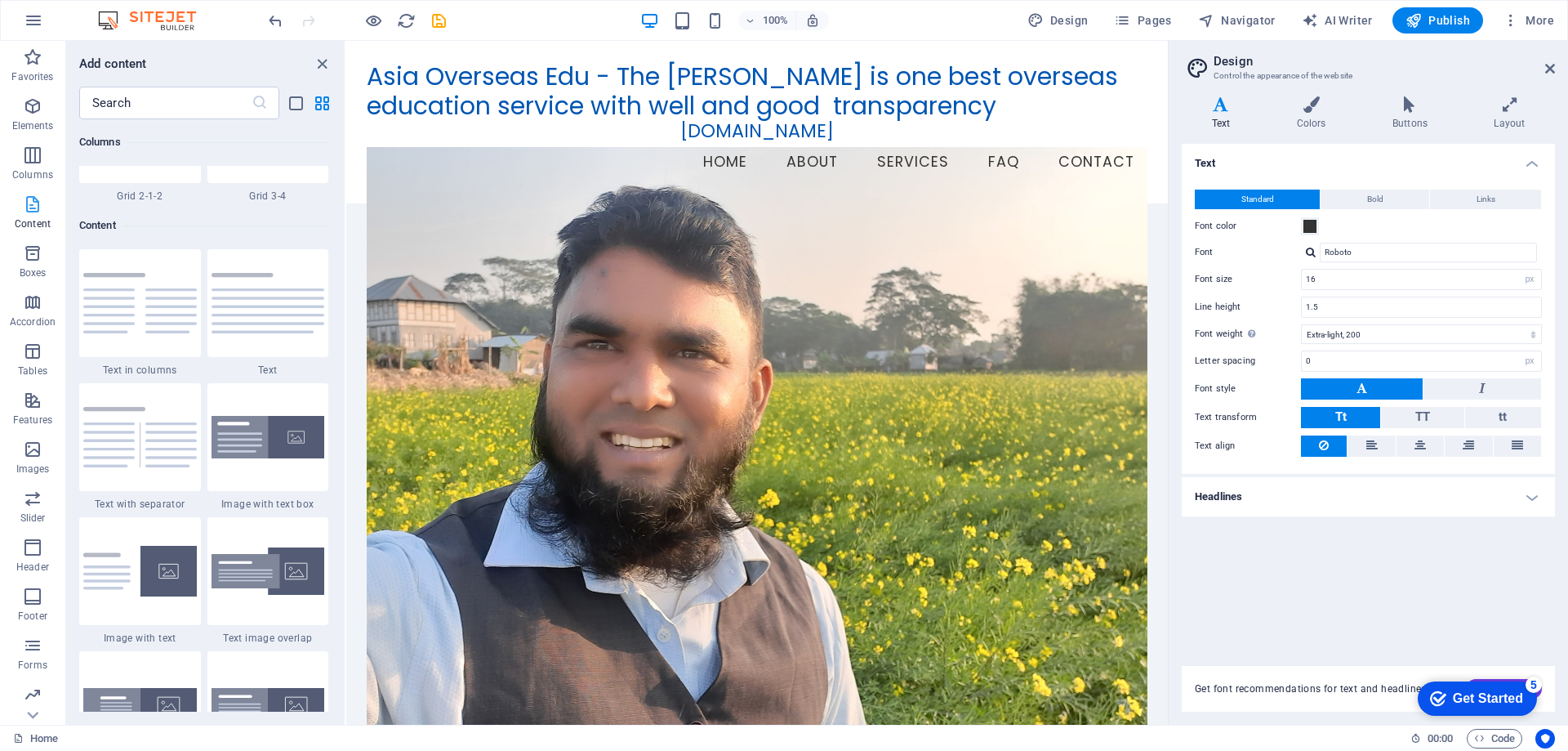
scroll to position [2859, 0]
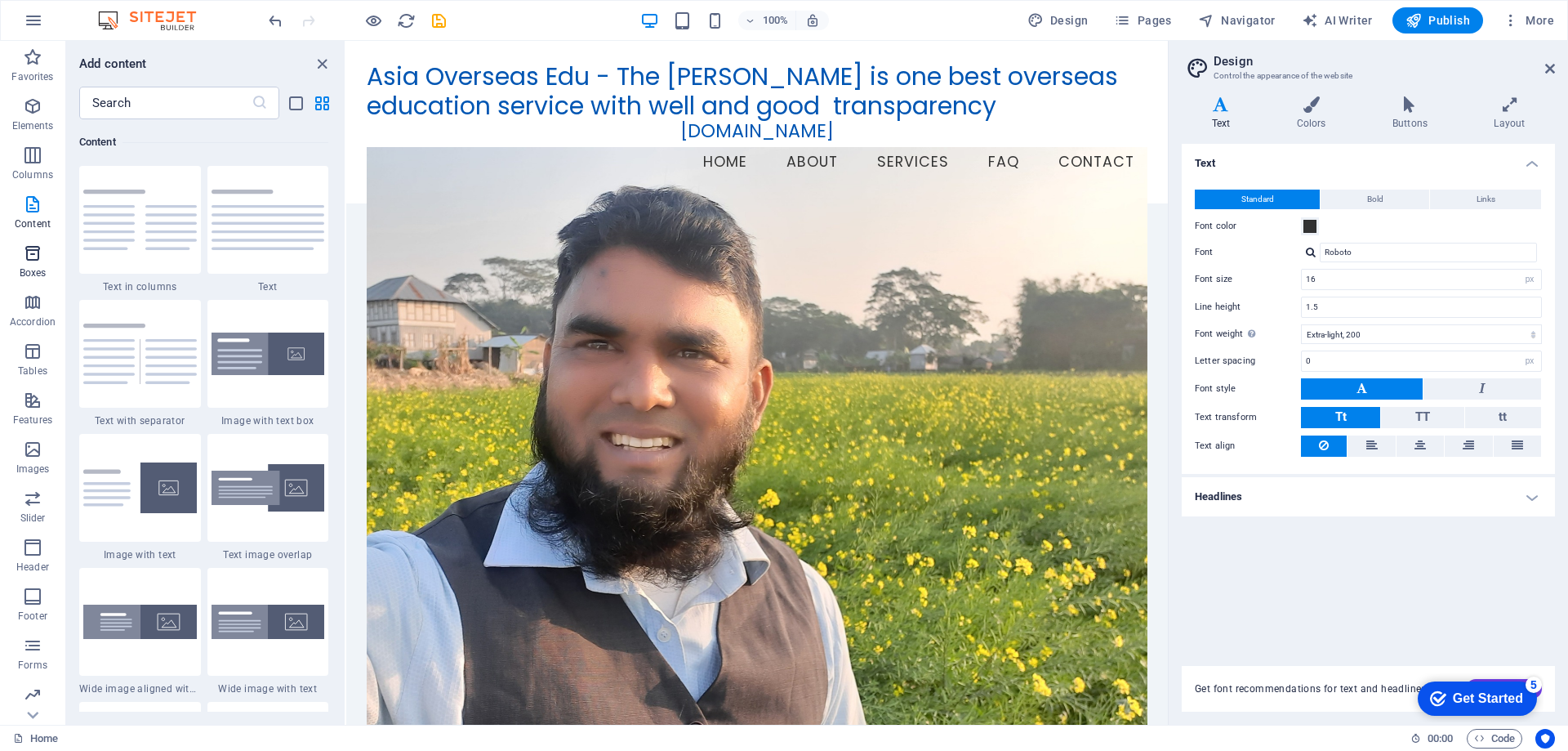
click at [35, 266] on span "Boxes" at bounding box center [32, 263] width 66 height 39
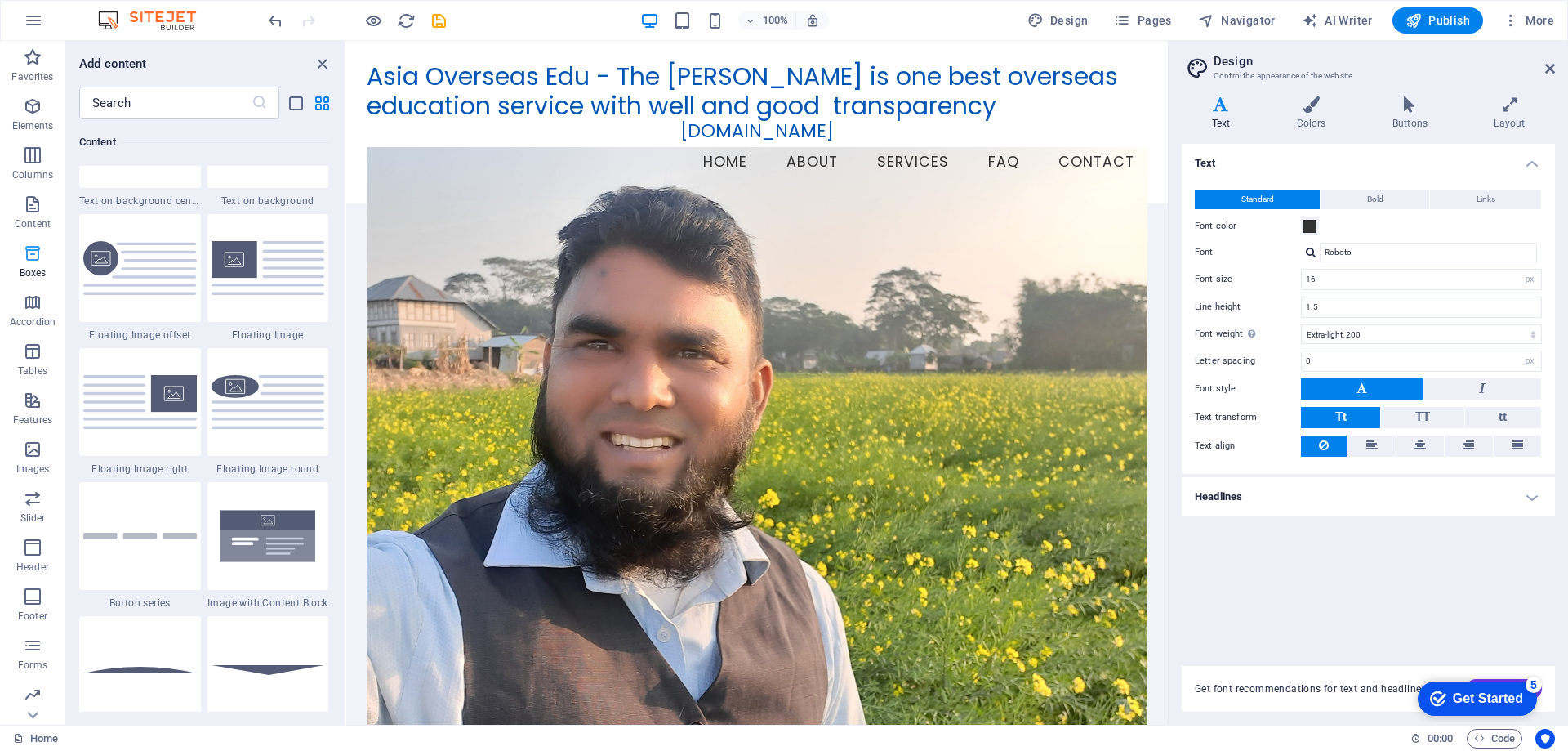
scroll to position [4507, 0]
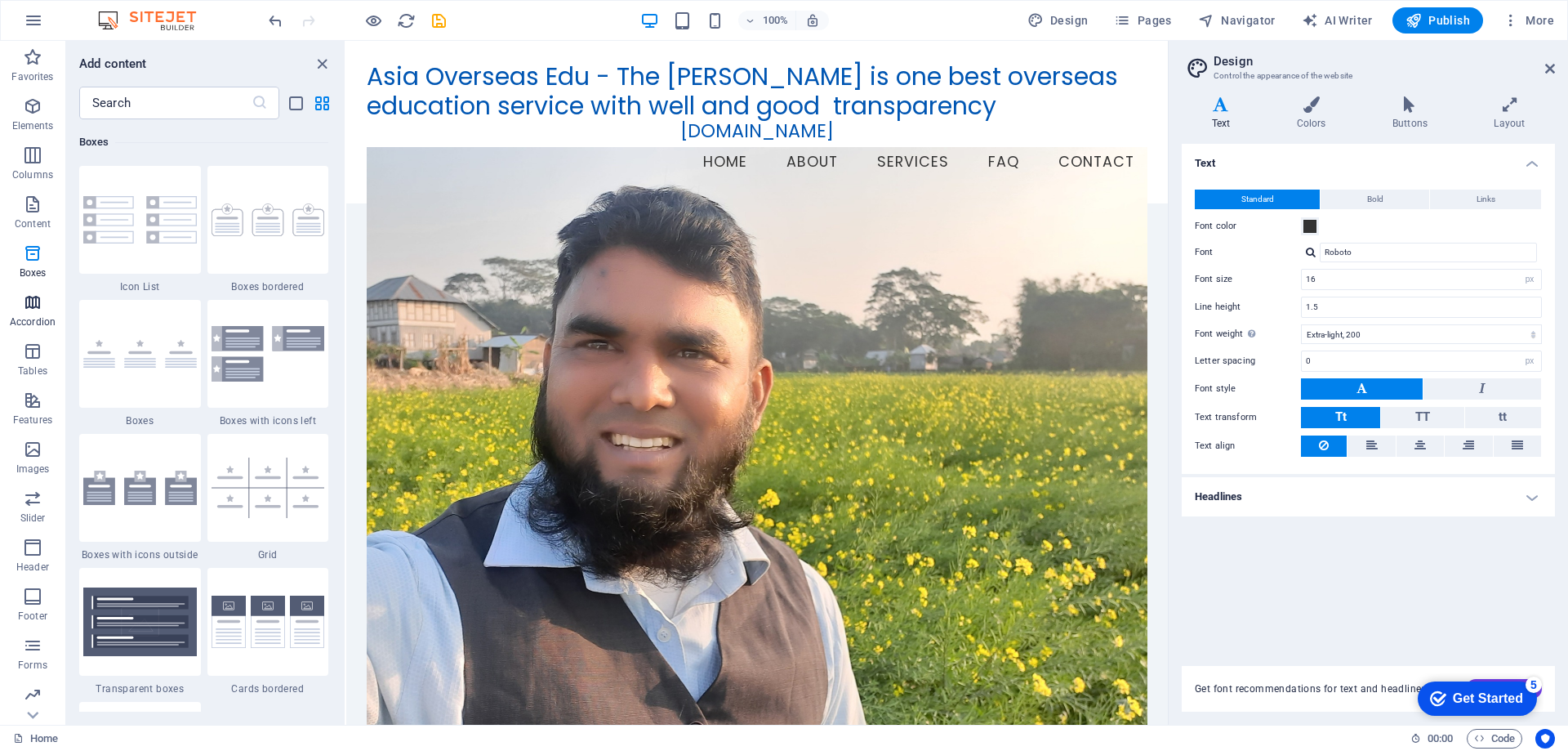
click at [30, 313] on span "Accordion" at bounding box center [32, 311] width 66 height 39
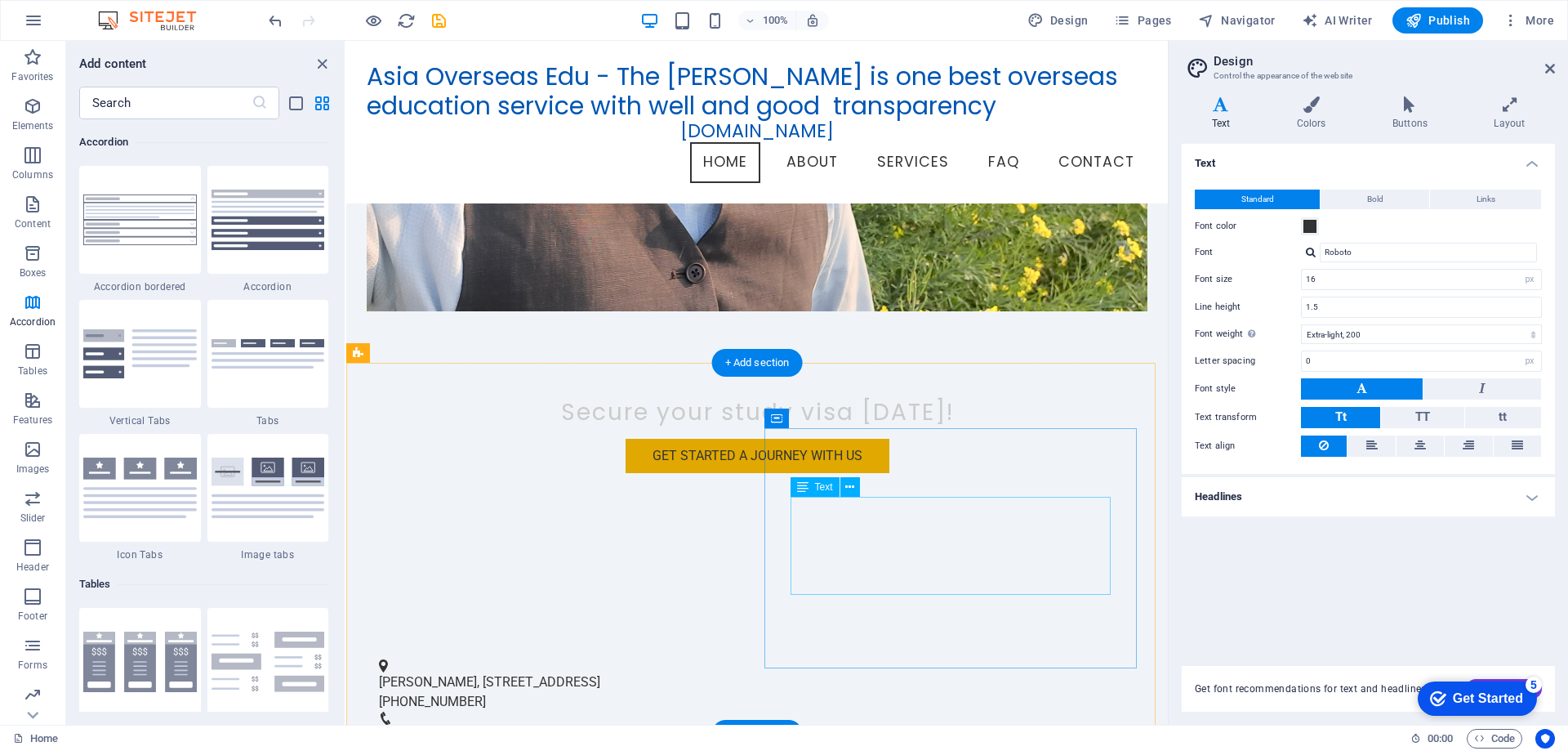
scroll to position [0, 0]
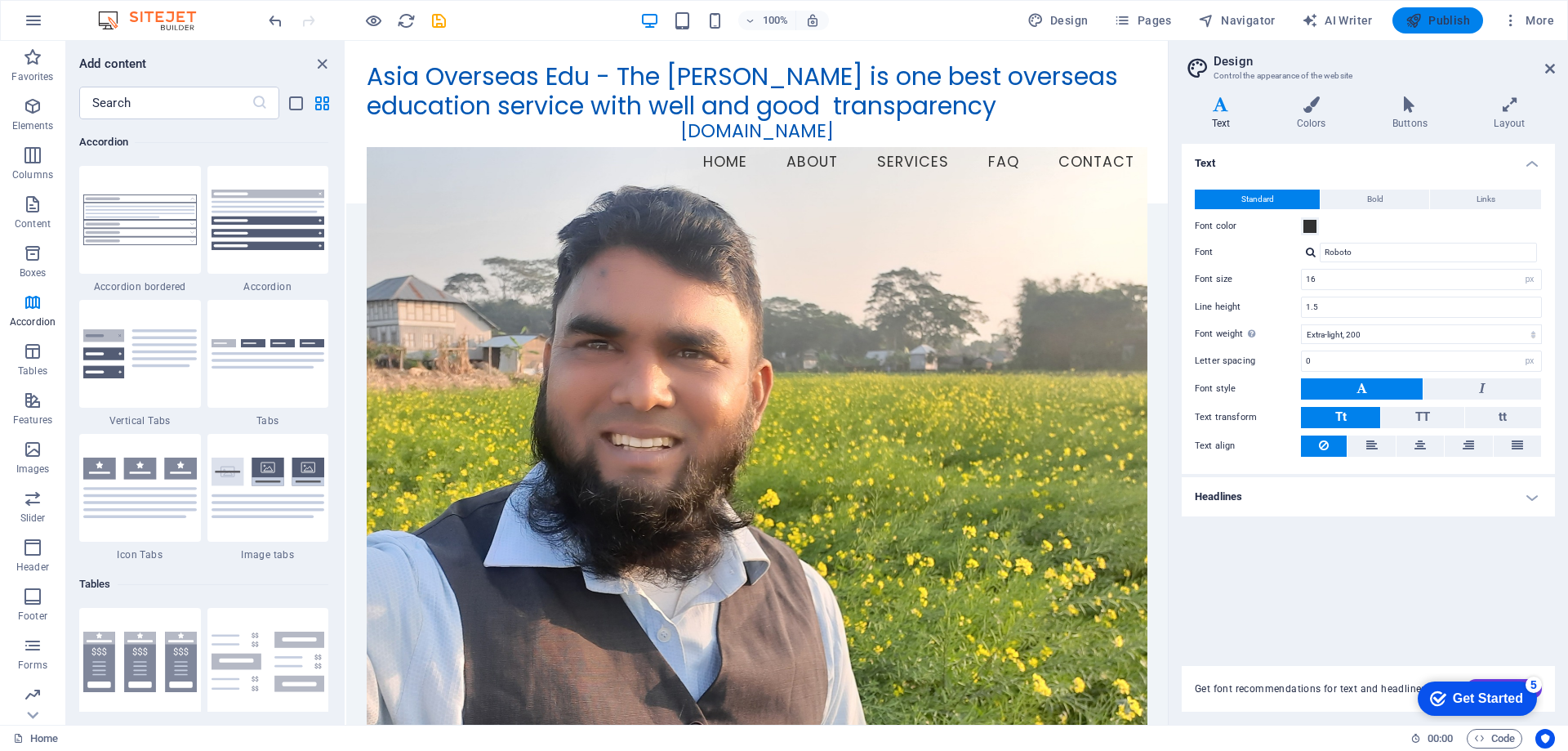
click at [1441, 26] on span "Publish" at bounding box center [1438, 20] width 65 height 16
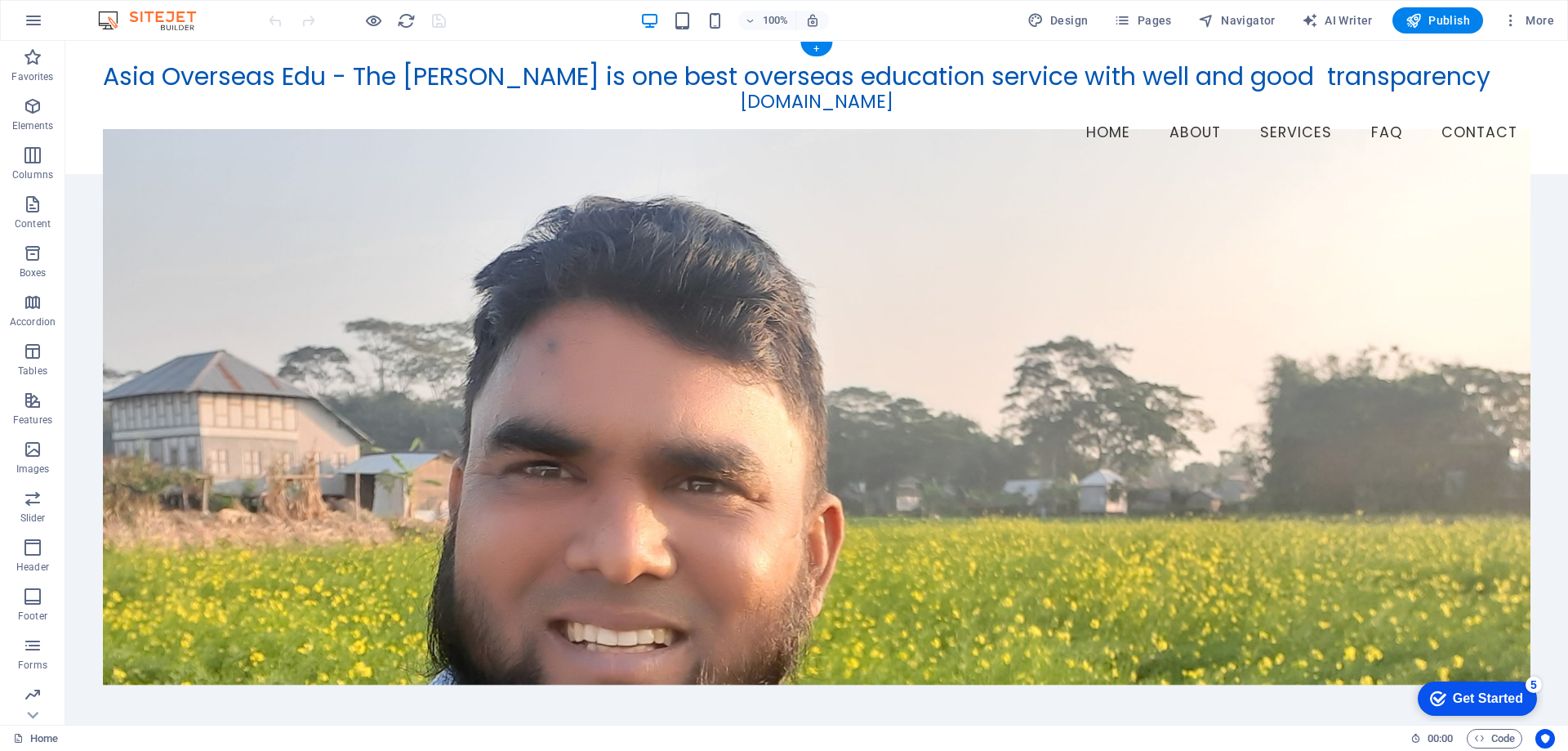
click at [871, 267] on figure at bounding box center [816, 407] width 1427 height 556
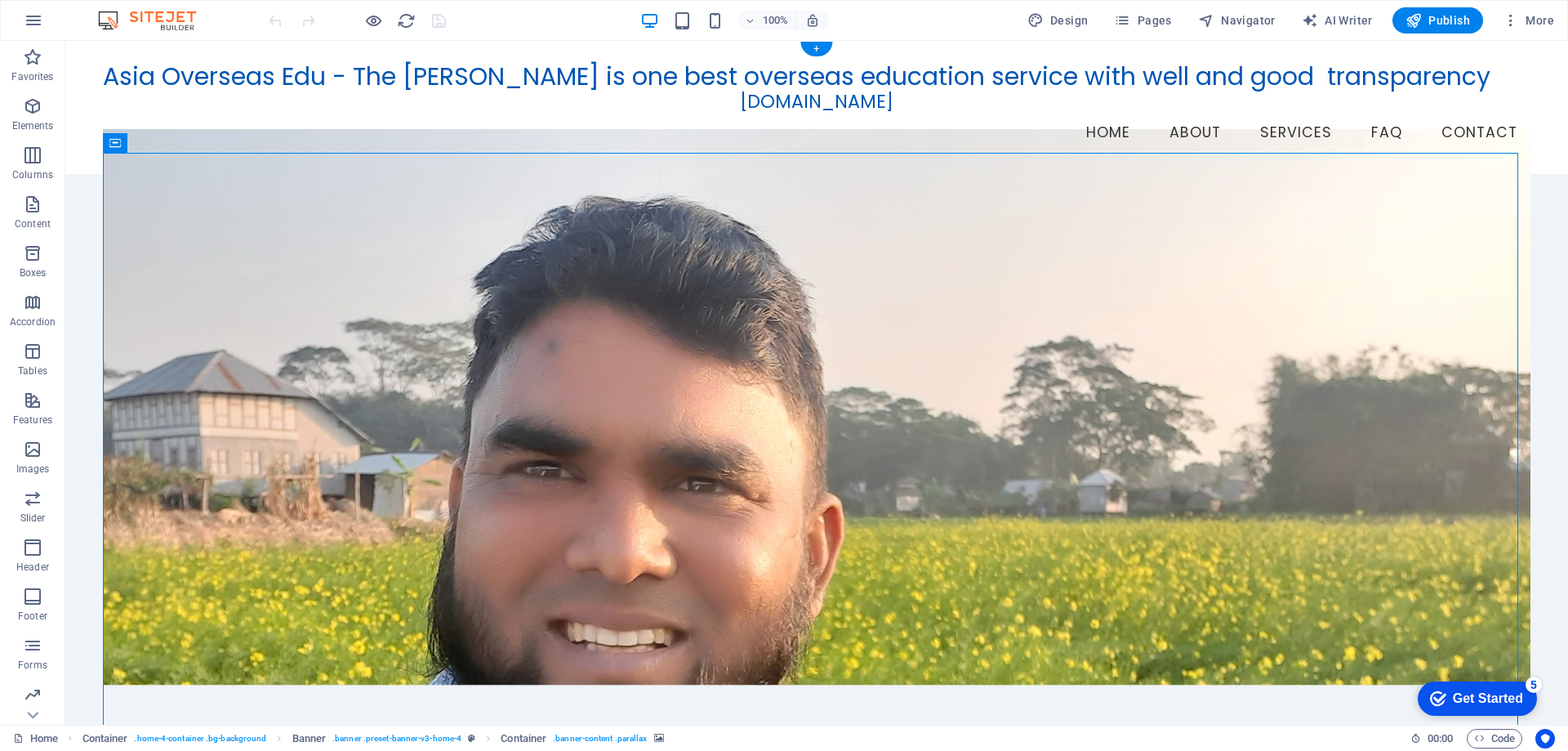
click at [872, 267] on figure at bounding box center [816, 407] width 1427 height 556
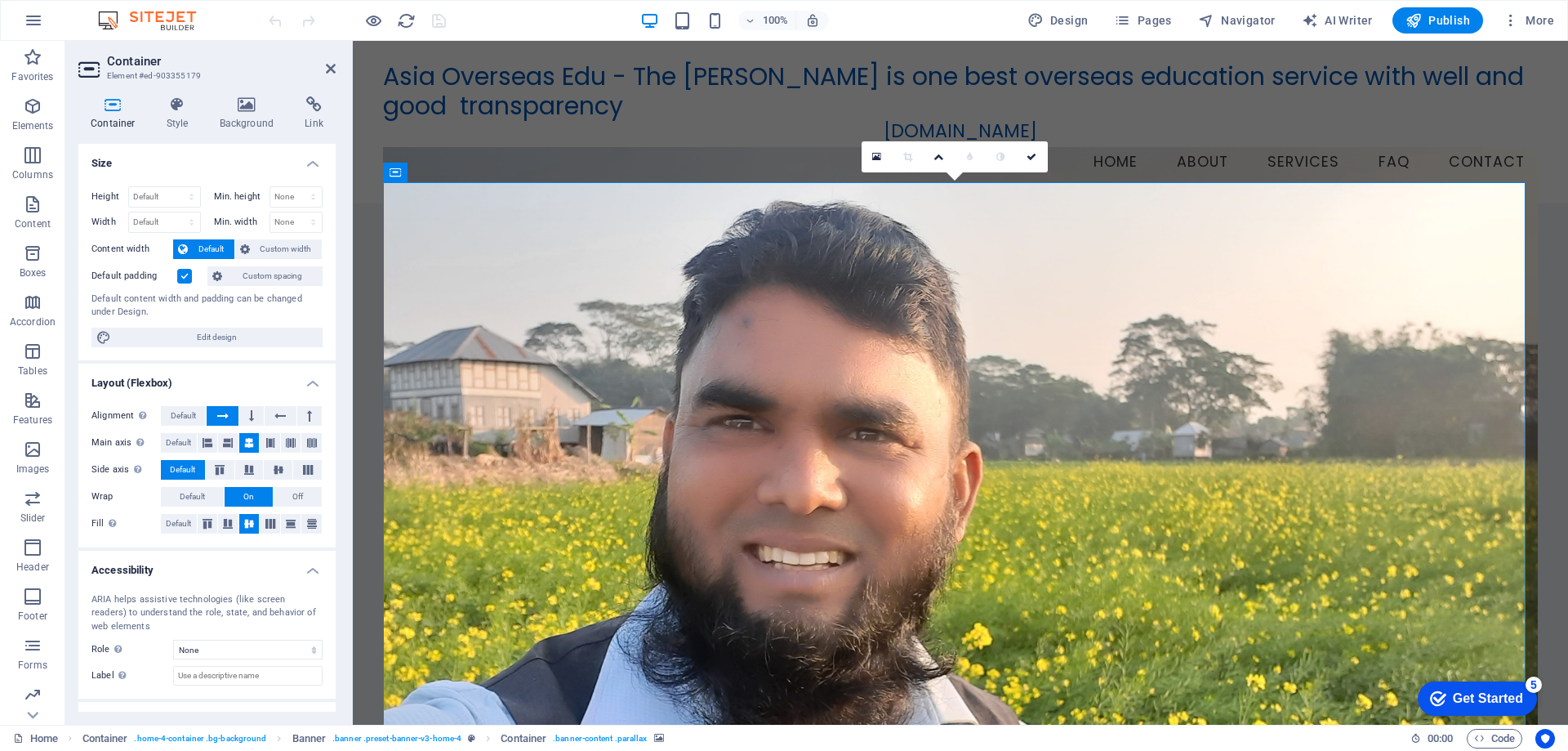
click at [868, 297] on figure at bounding box center [961, 459] width 1155 height 623
click at [430, 171] on icon at bounding box center [424, 172] width 9 height 17
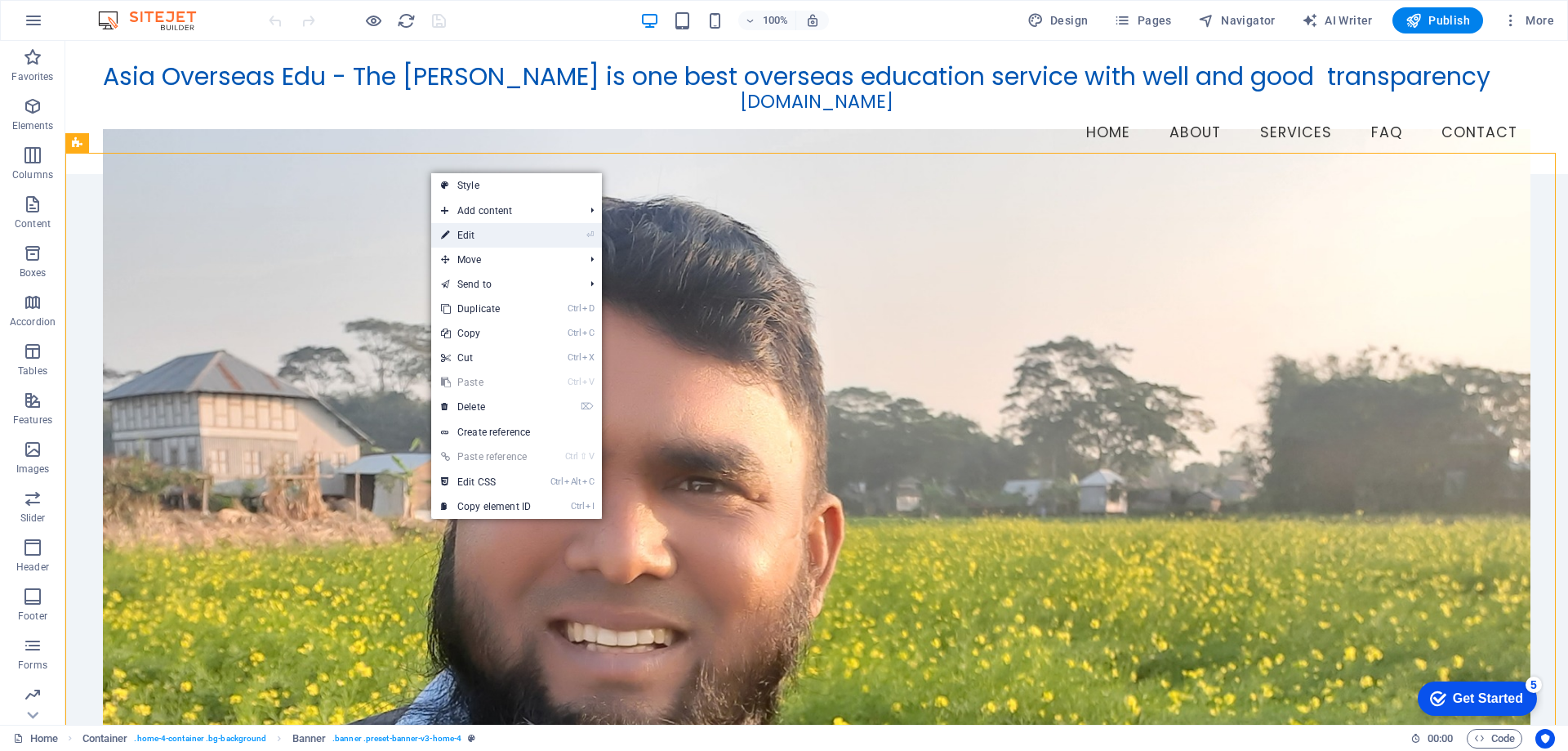
click at [490, 236] on link "⏎ Edit" at bounding box center [485, 235] width 109 height 25
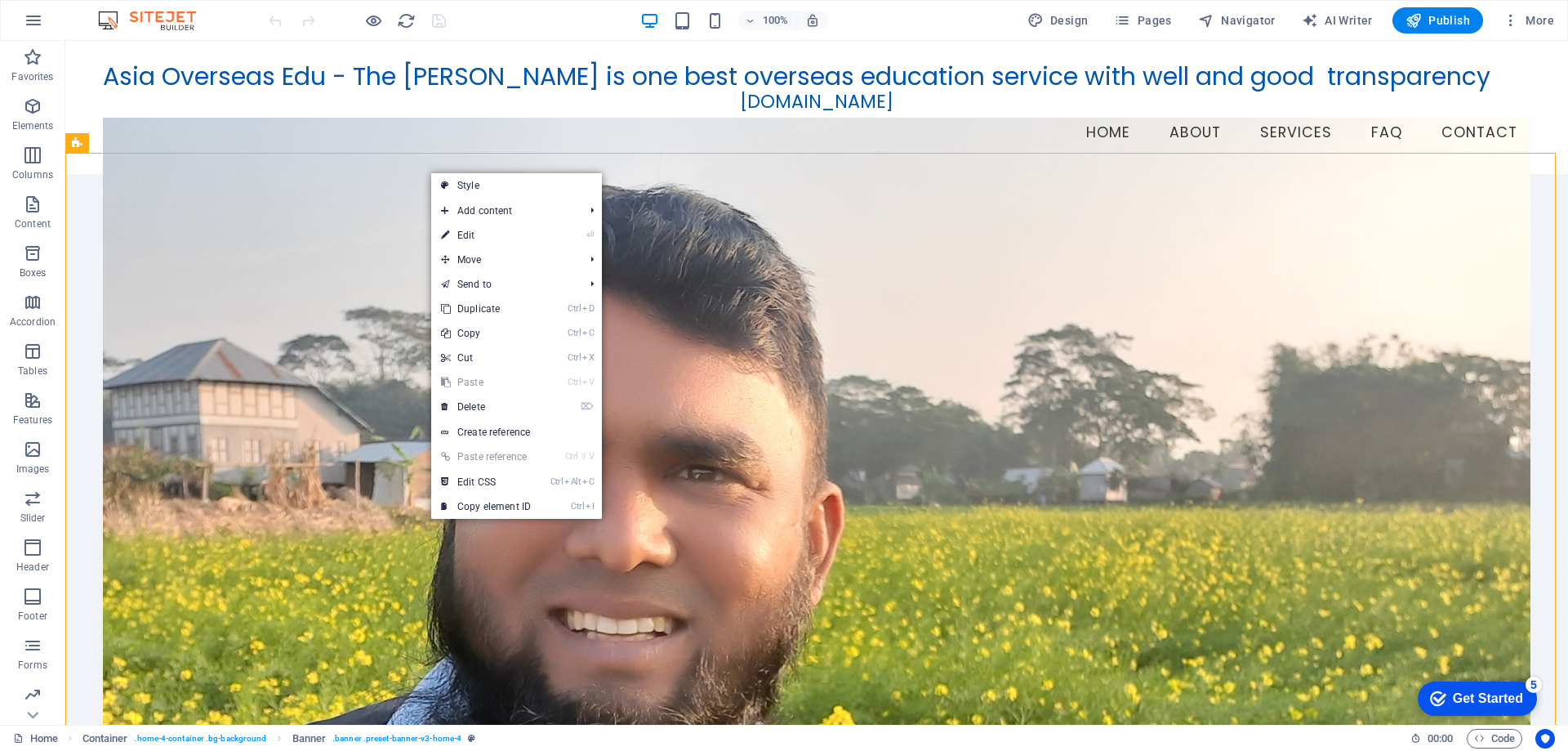
select select "vh"
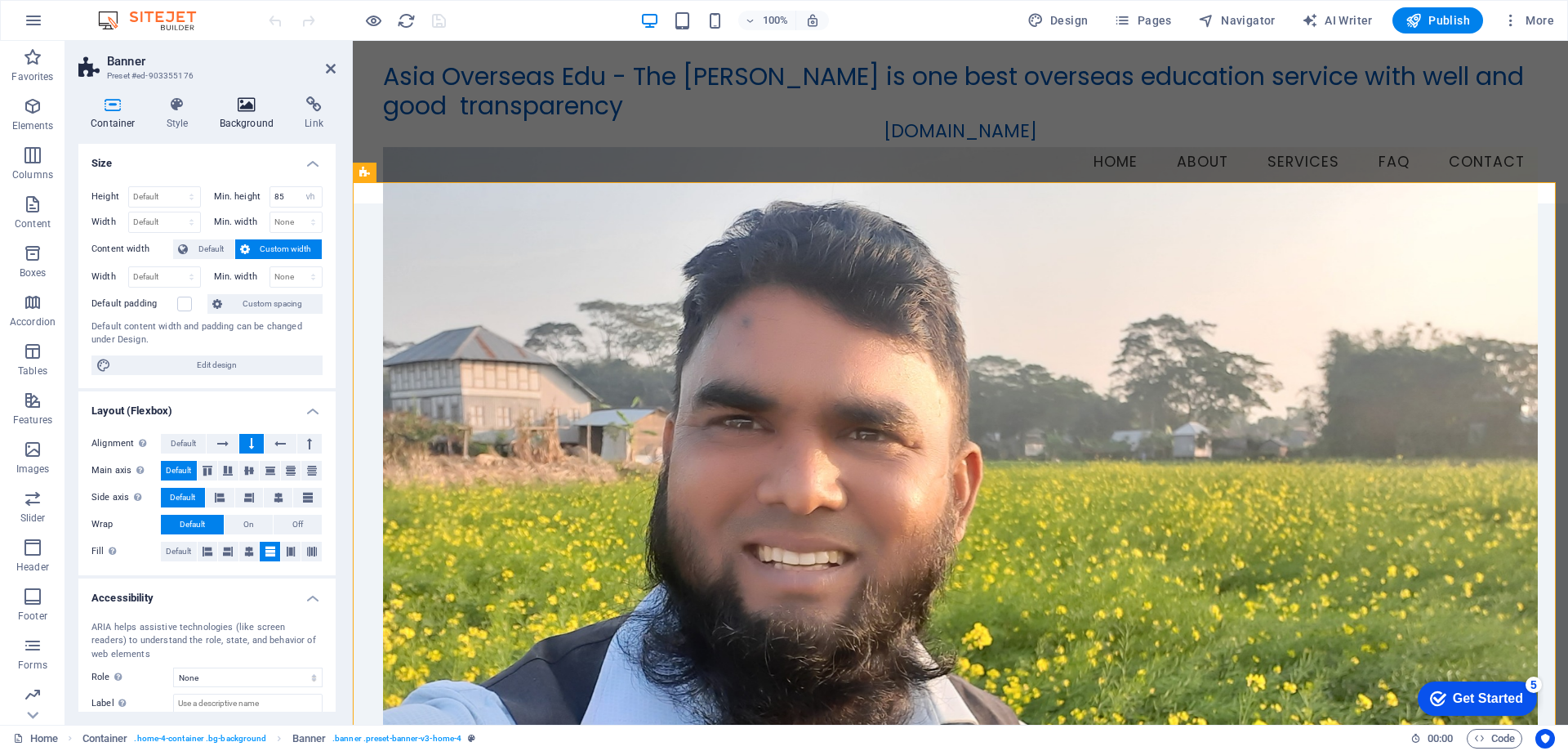
click at [238, 110] on icon at bounding box center [246, 104] width 79 height 16
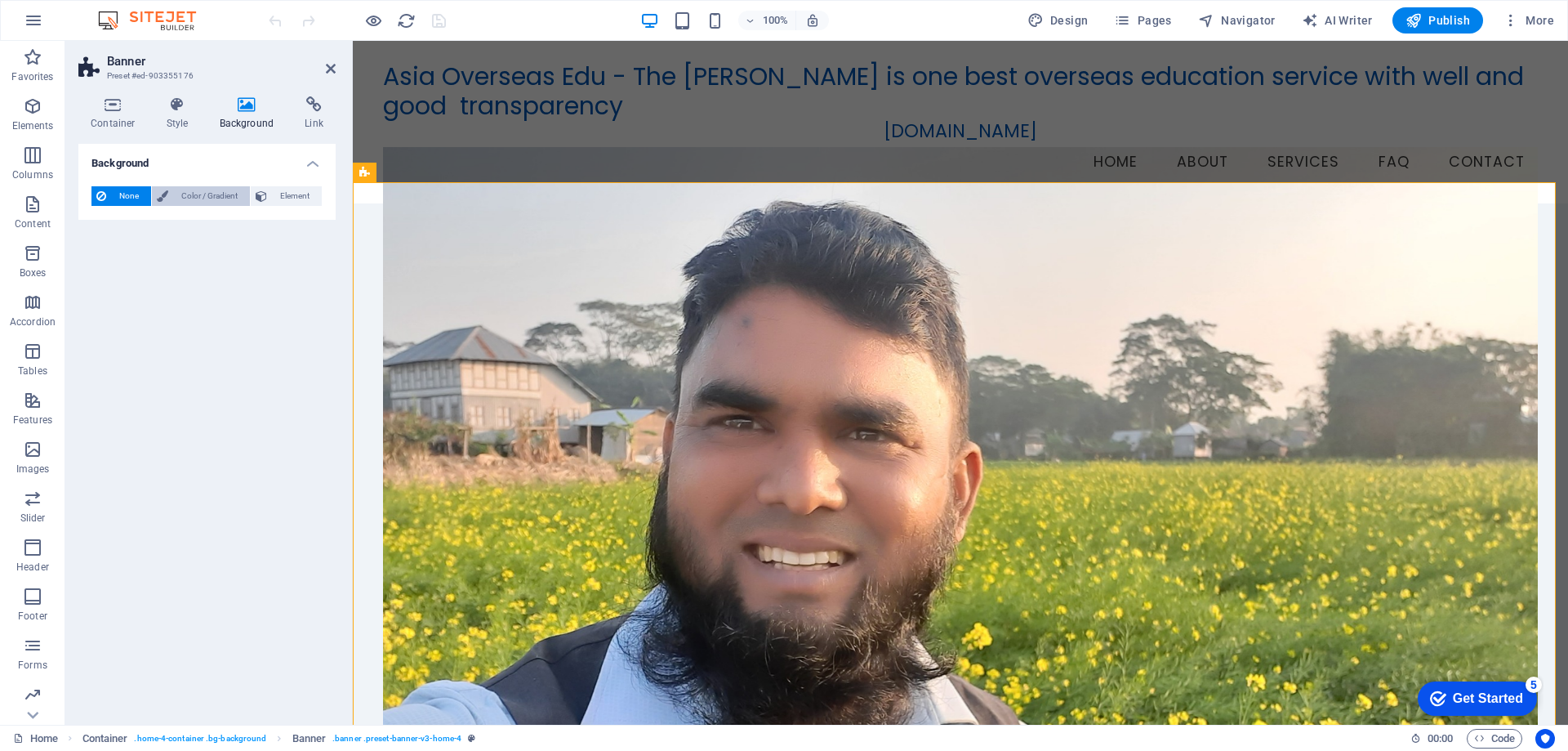
click at [201, 192] on span "Color / Gradient" at bounding box center [209, 196] width 72 height 20
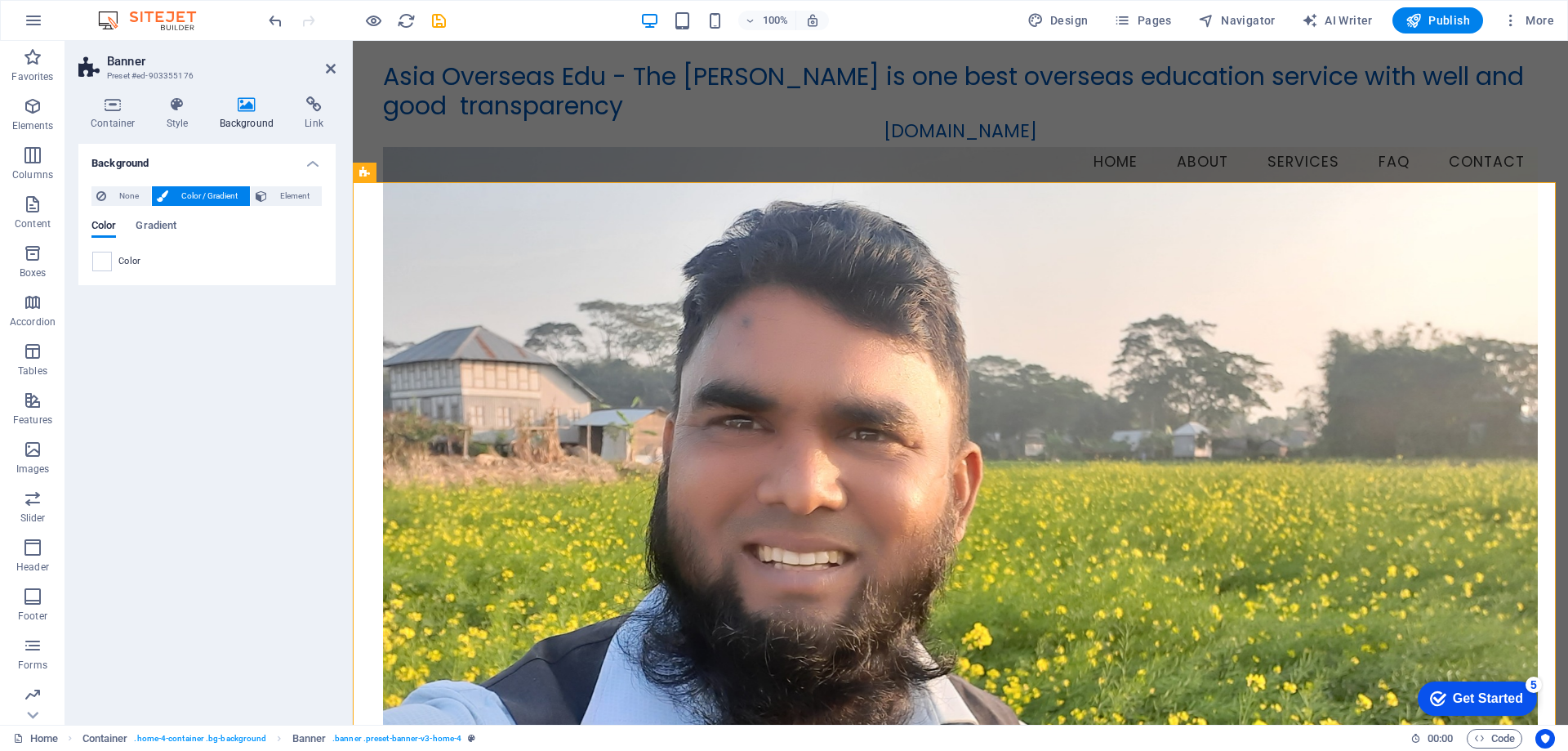
click at [129, 263] on span "Color" at bounding box center [129, 262] width 23 height 13
click at [287, 196] on span "Element" at bounding box center [294, 196] width 45 height 20
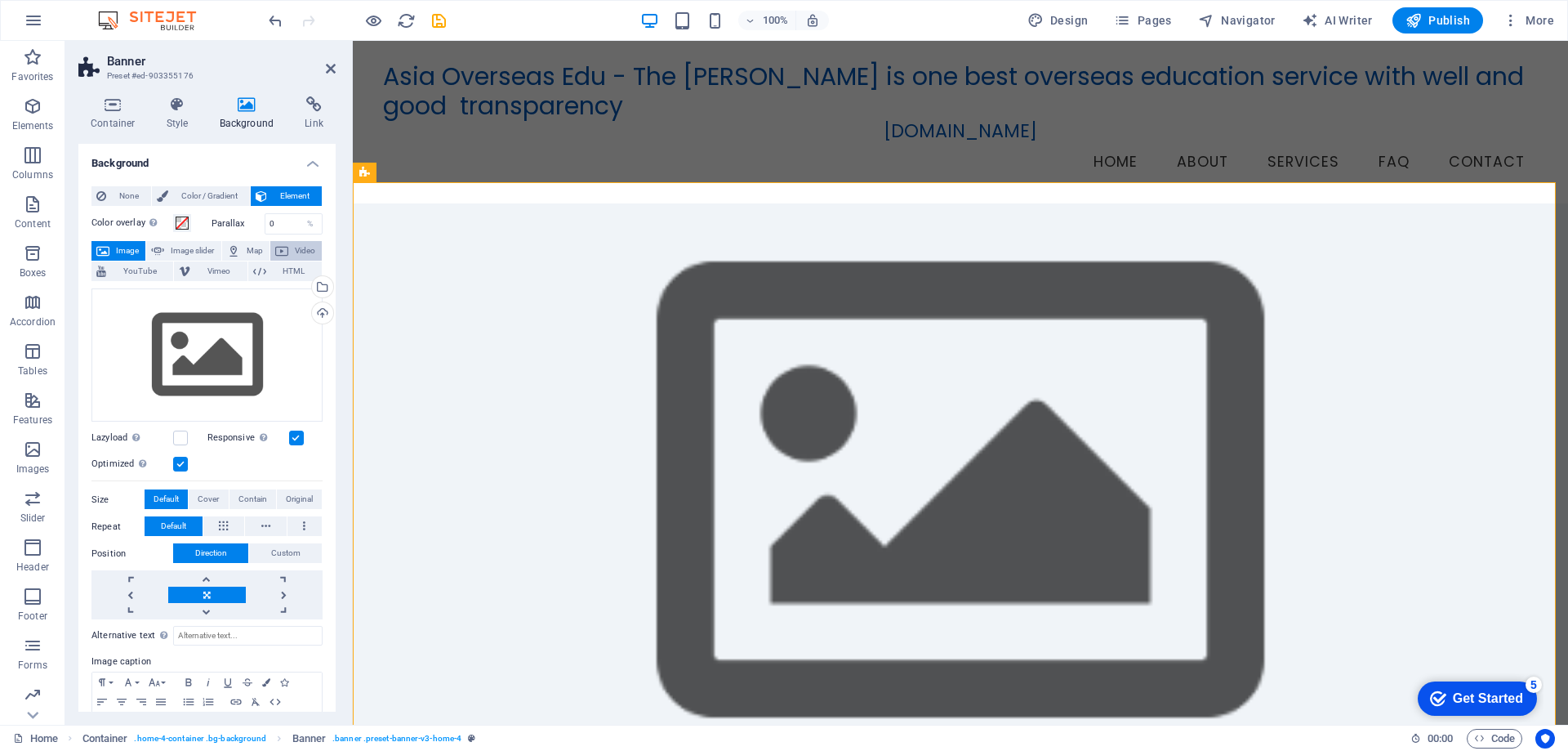
click at [293, 254] on span "Video" at bounding box center [304, 250] width 24 height 20
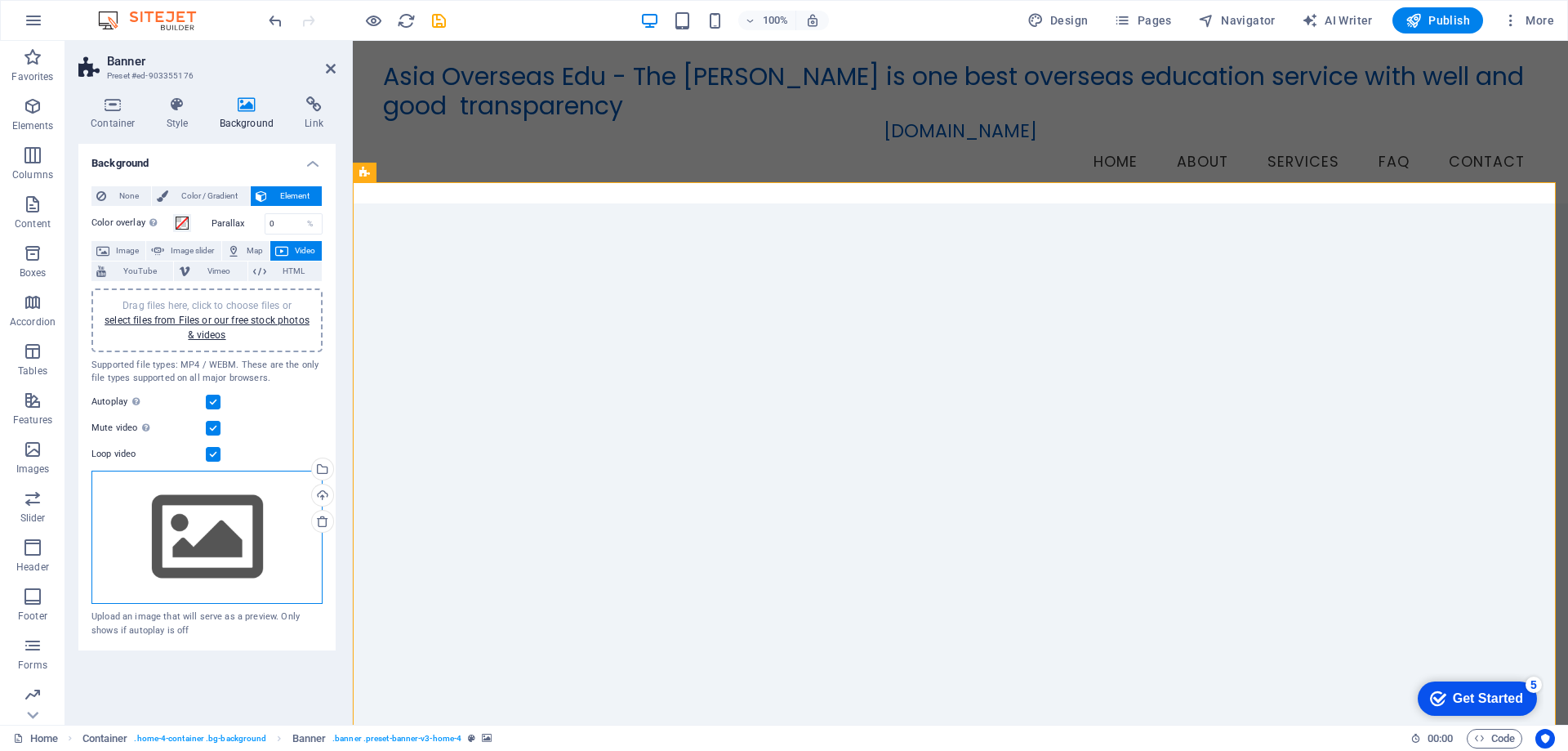
click at [204, 501] on div "Drag files here, click to choose files or select files from Files or our free s…" at bounding box center [206, 537] width 231 height 134
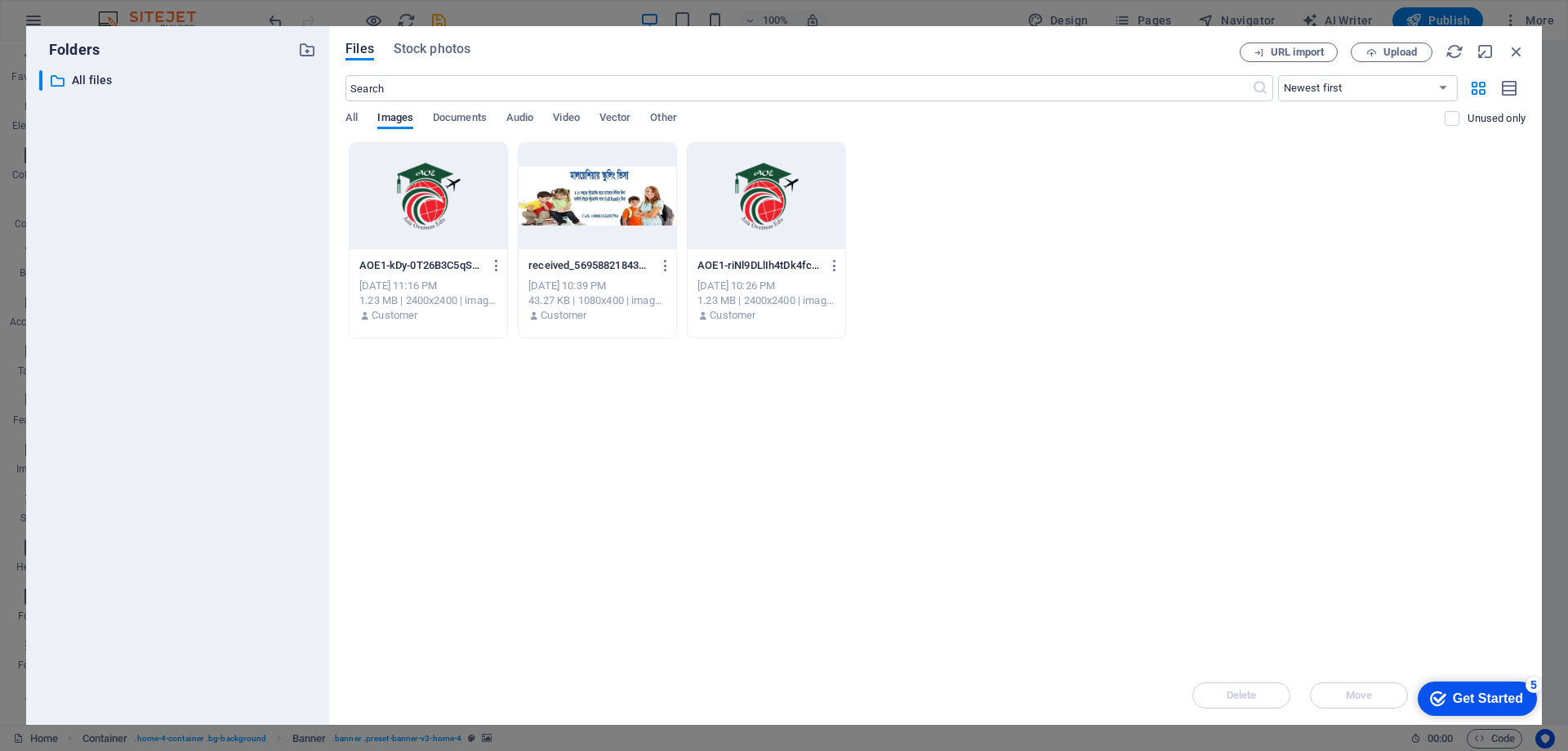
click at [577, 109] on div "​ Newest first Oldest first Name (A-Z) Name (Z-A) Size (0-9) Size (9-0) Resolut…" at bounding box center [935, 109] width 1180 height 67
click at [578, 115] on span "Video" at bounding box center [565, 119] width 26 height 23
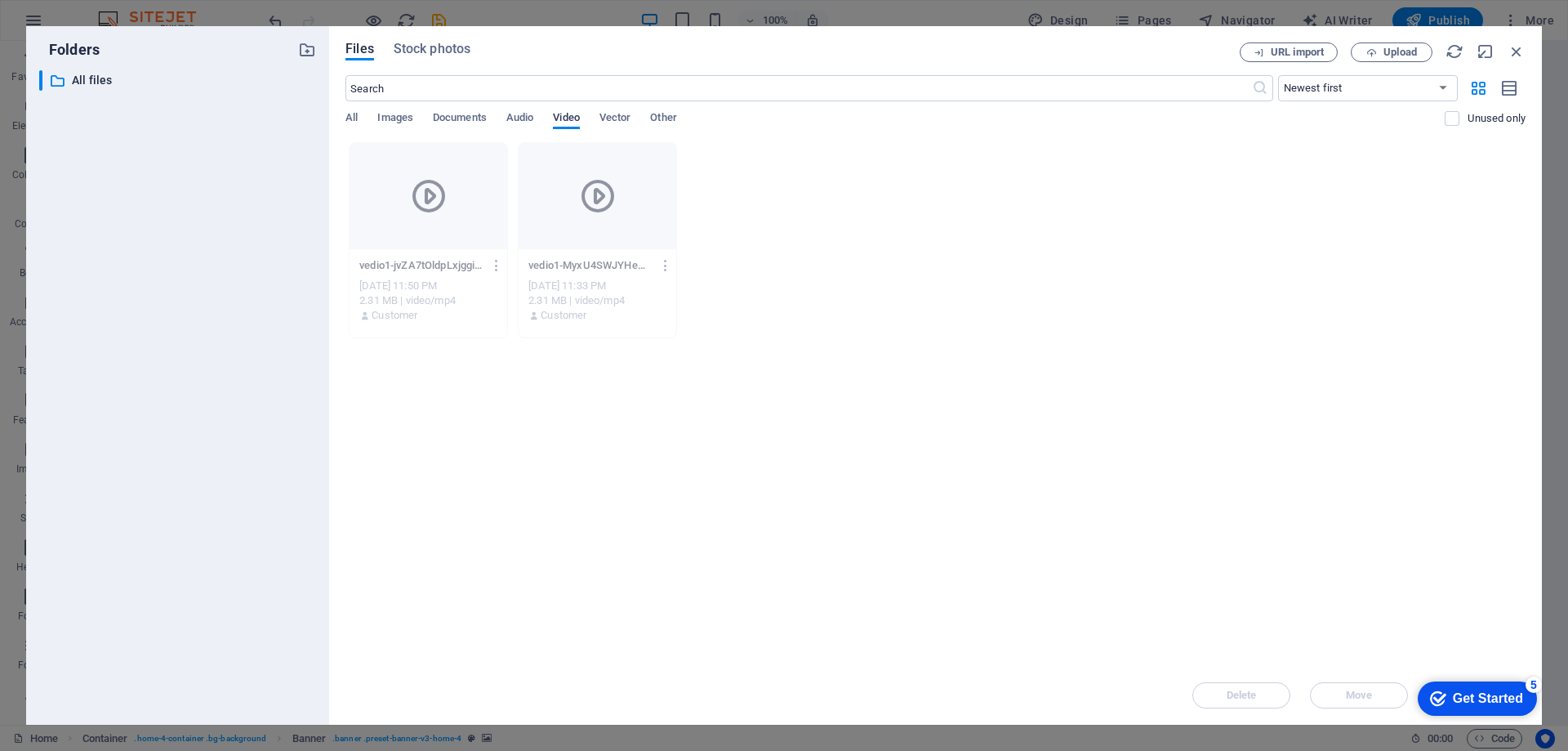
click at [578, 115] on span "Video" at bounding box center [565, 119] width 26 height 23
click at [593, 178] on icon at bounding box center [598, 195] width 39 height 39
click at [593, 183] on icon at bounding box center [598, 195] width 39 height 39
click at [592, 183] on icon at bounding box center [598, 195] width 39 height 39
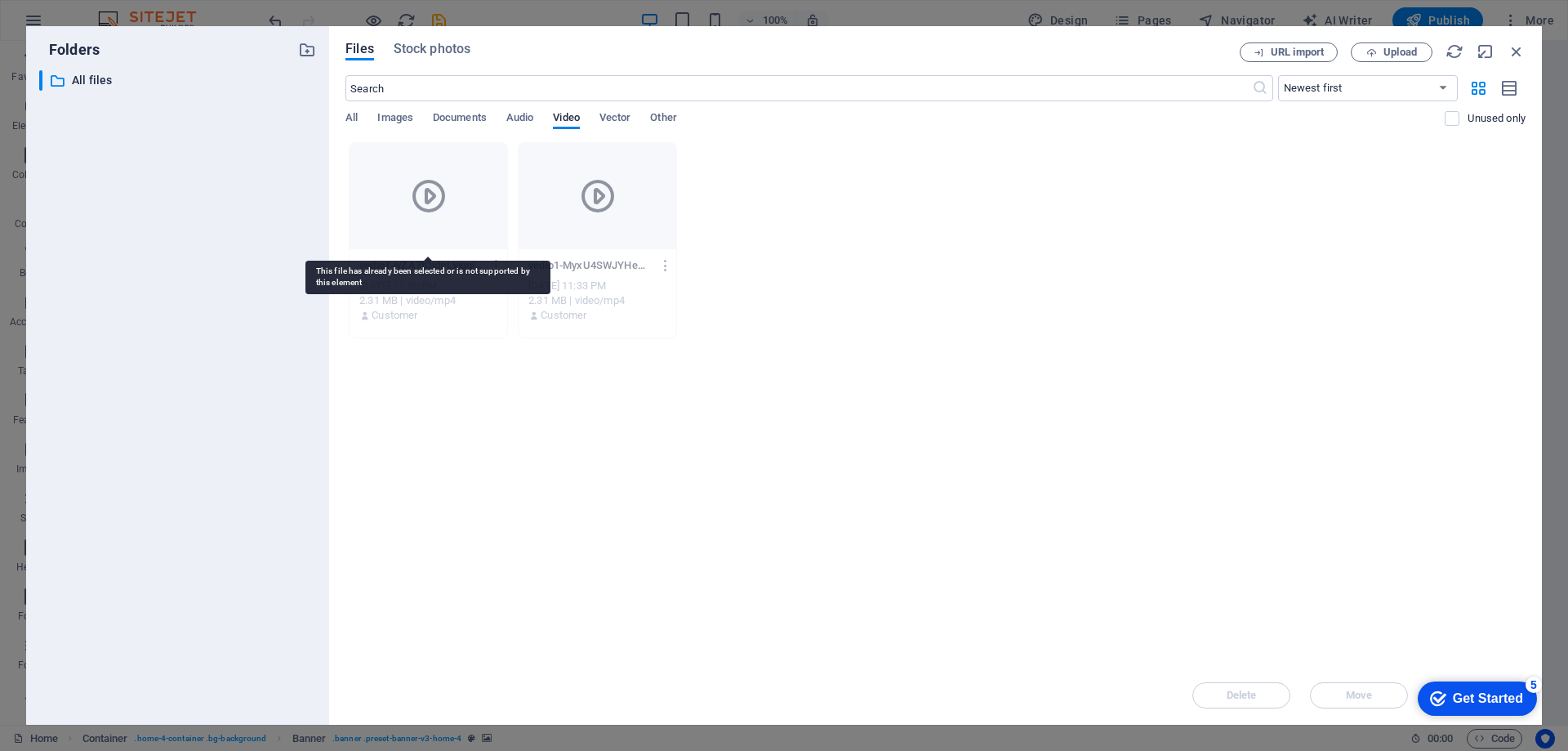
click at [447, 212] on icon at bounding box center [428, 195] width 39 height 39
click at [566, 119] on span "Video" at bounding box center [565, 119] width 26 height 23
click at [1402, 54] on span "Upload" at bounding box center [1400, 52] width 33 height 10
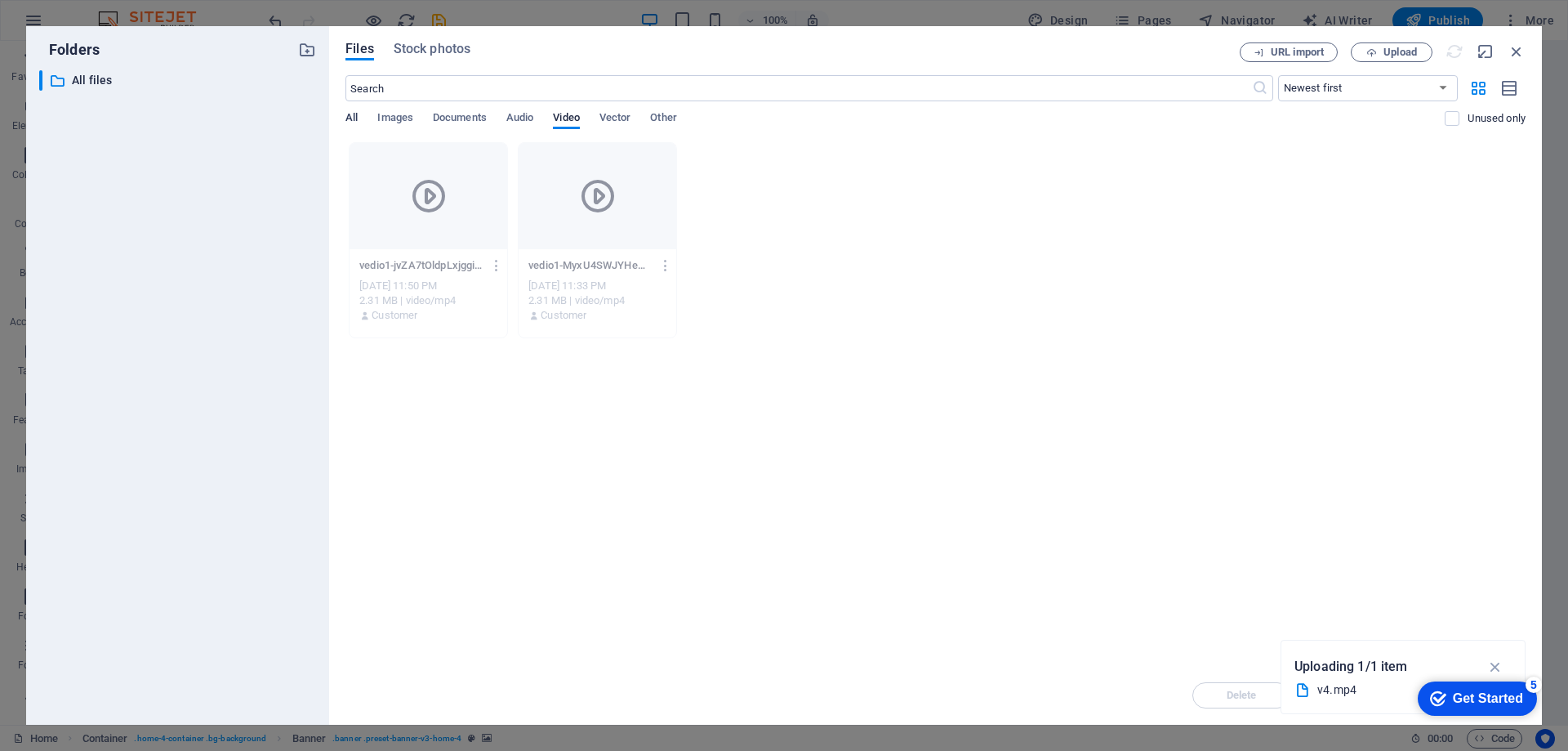
click at [356, 117] on span "All" at bounding box center [351, 119] width 12 height 23
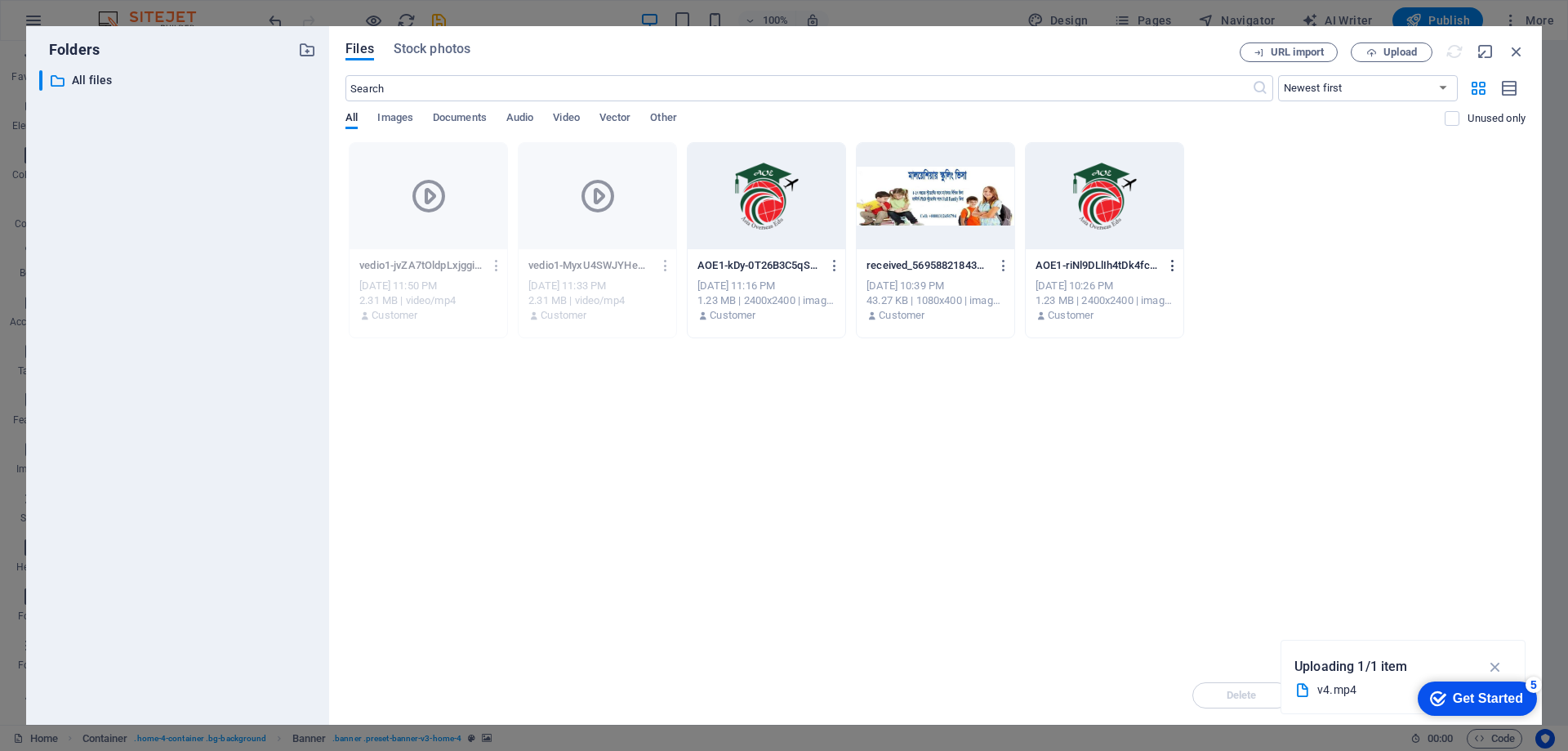
click at [1166, 260] on icon "button" at bounding box center [1173, 265] width 15 height 14
click at [1162, 591] on h6 "Delete" at bounding box center [1182, 583] width 69 height 20
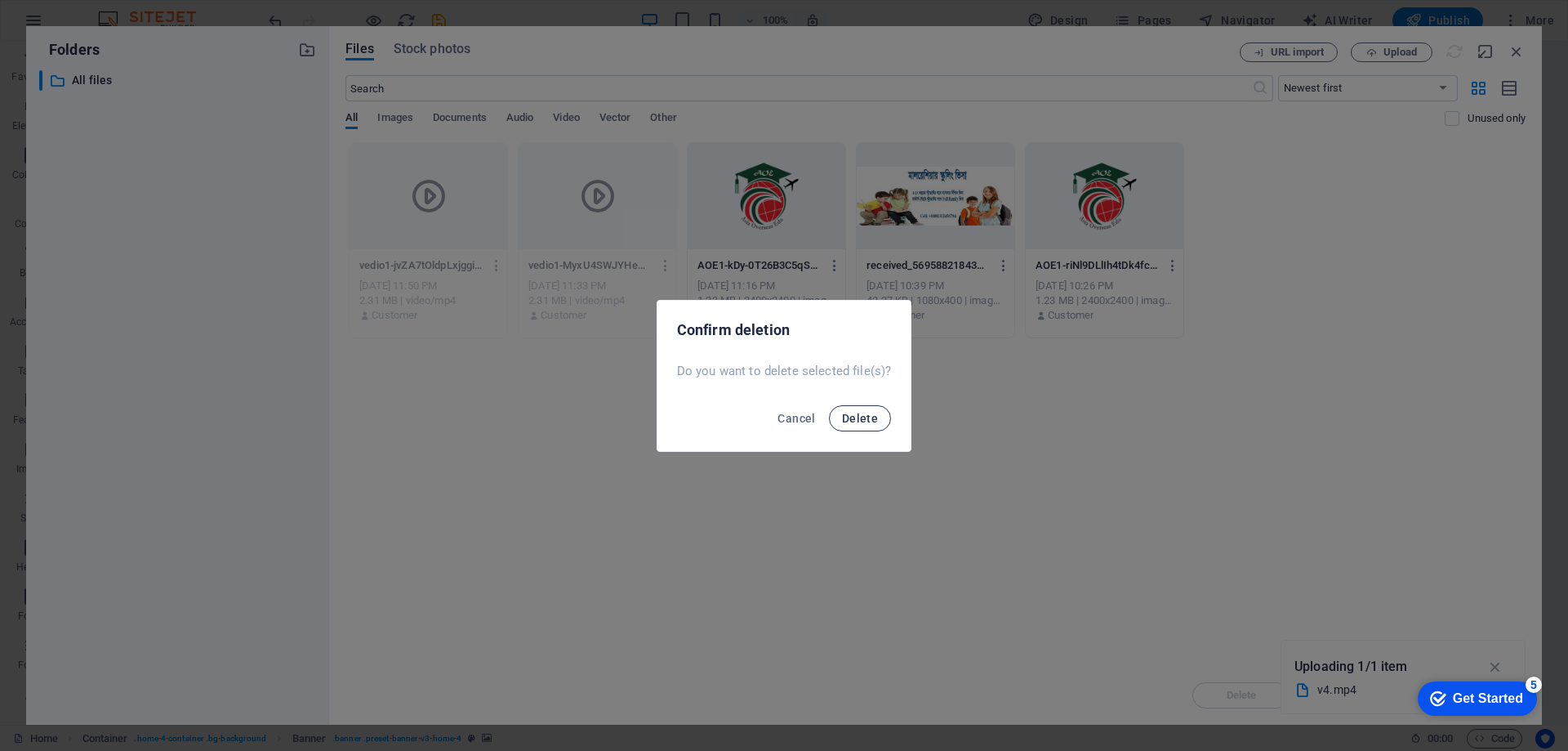
click at [871, 418] on span "Delete" at bounding box center [860, 419] width 36 height 13
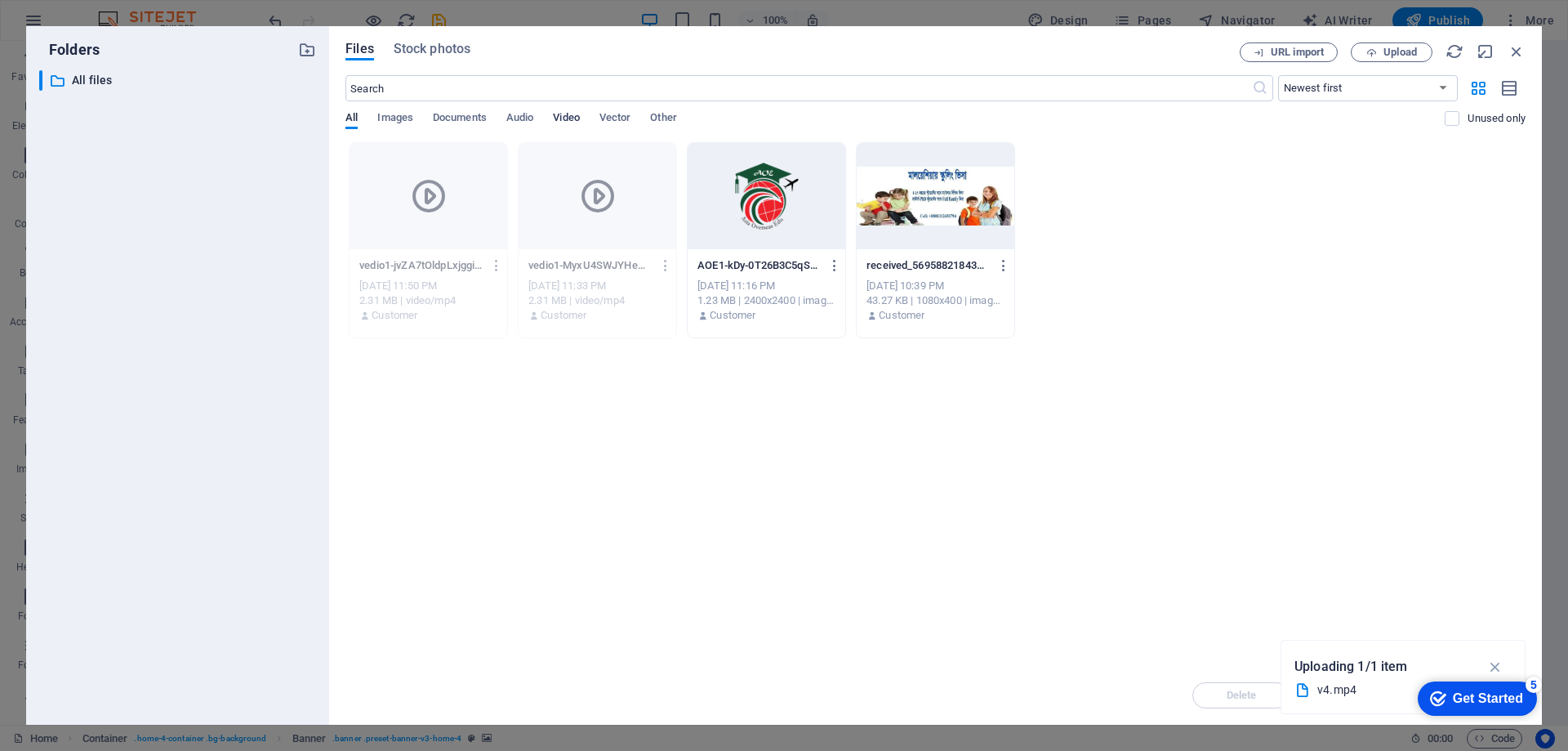
click at [577, 118] on span "Video" at bounding box center [565, 119] width 26 height 23
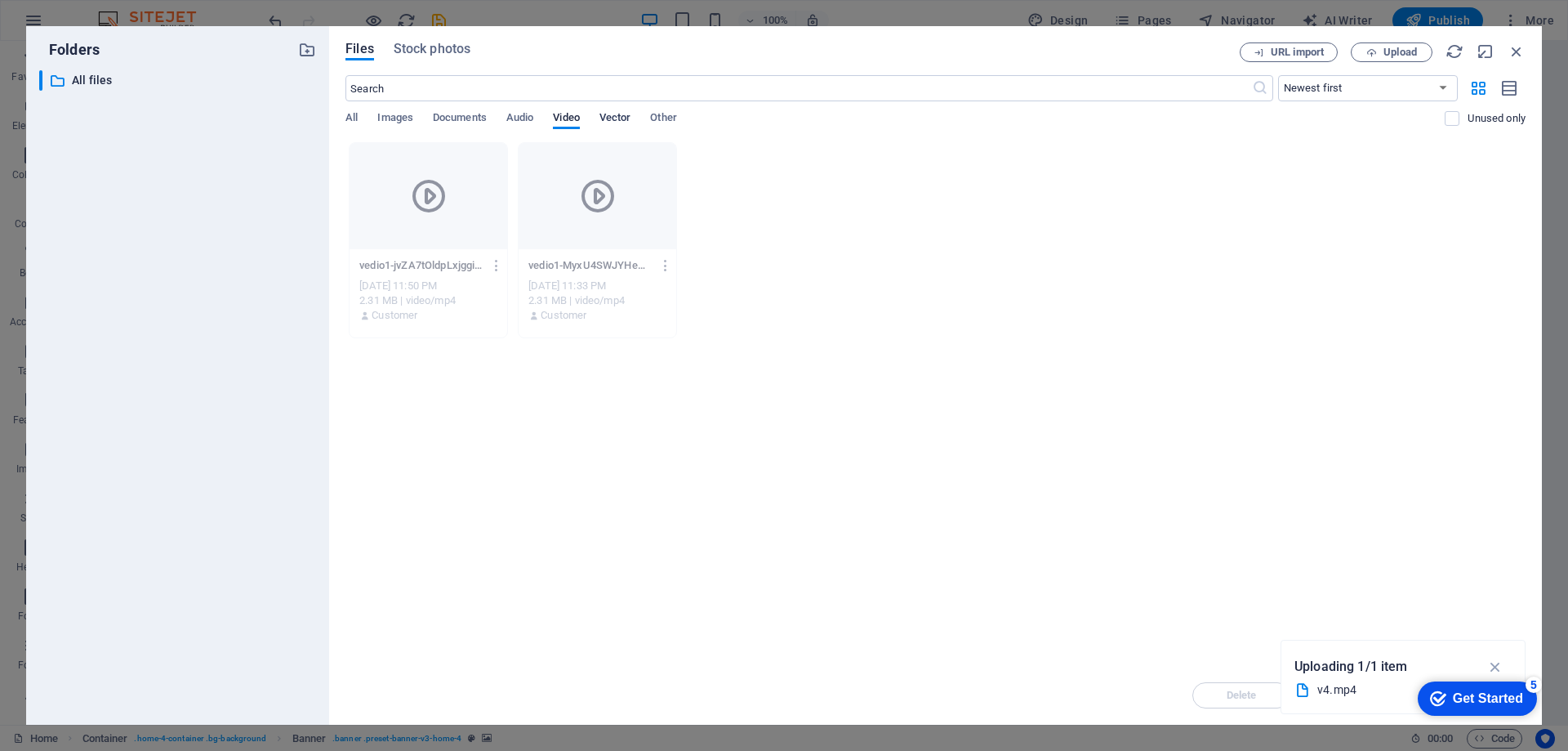
click at [627, 123] on span "Vector" at bounding box center [615, 119] width 31 height 23
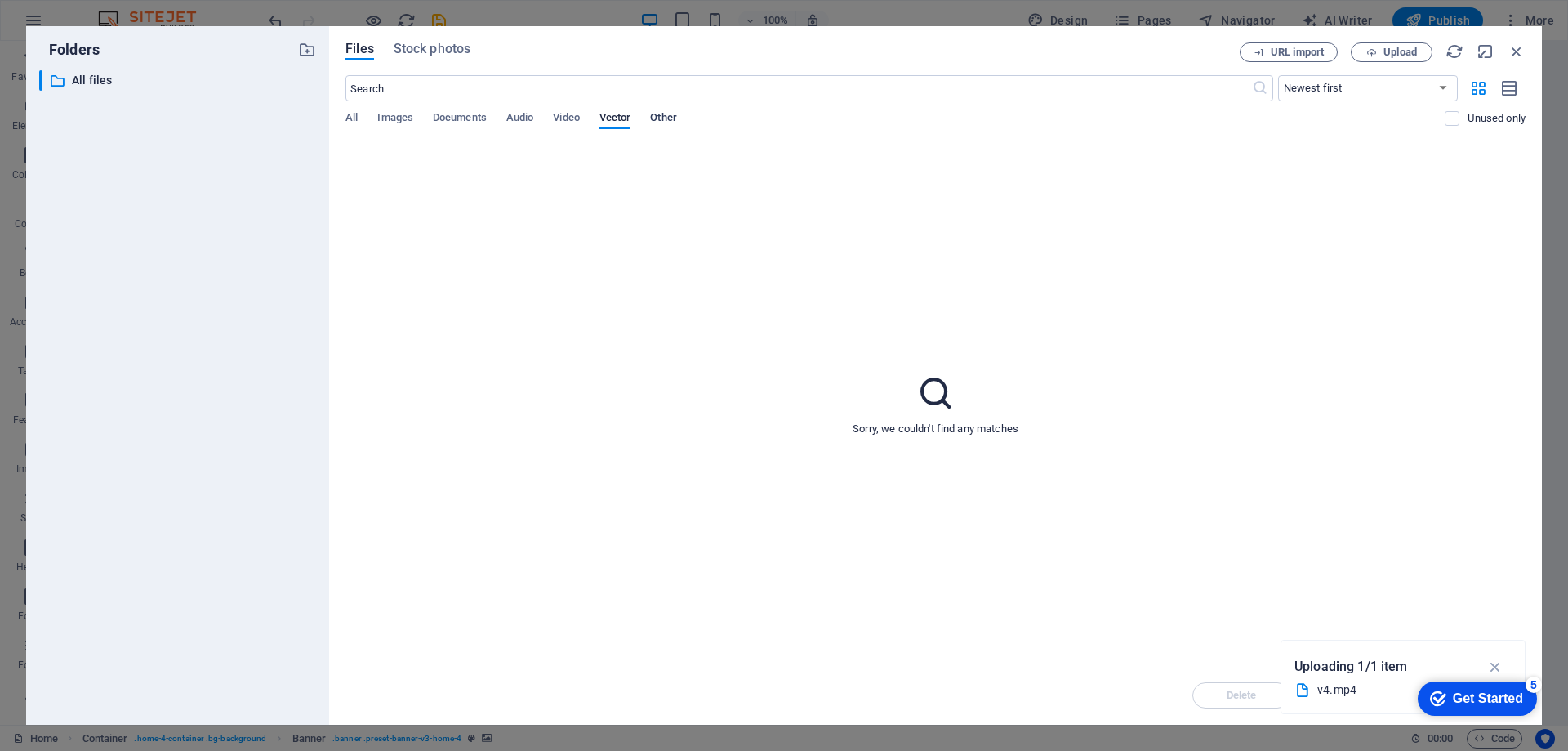
click at [663, 112] on span "Other" at bounding box center [662, 119] width 26 height 23
click at [352, 118] on span "All" at bounding box center [351, 119] width 12 height 23
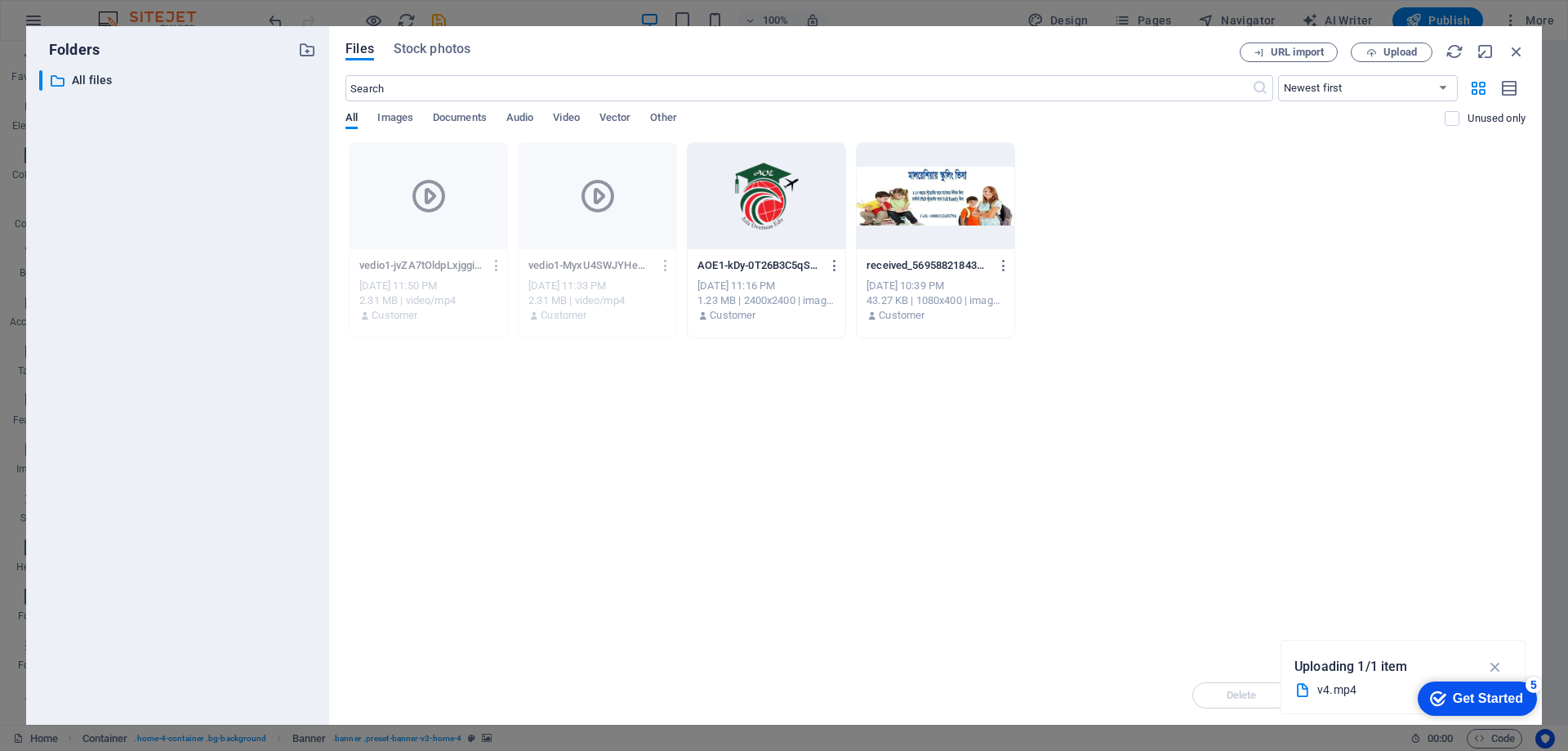
click at [1469, 696] on div "Get Started" at bounding box center [1488, 698] width 70 height 14
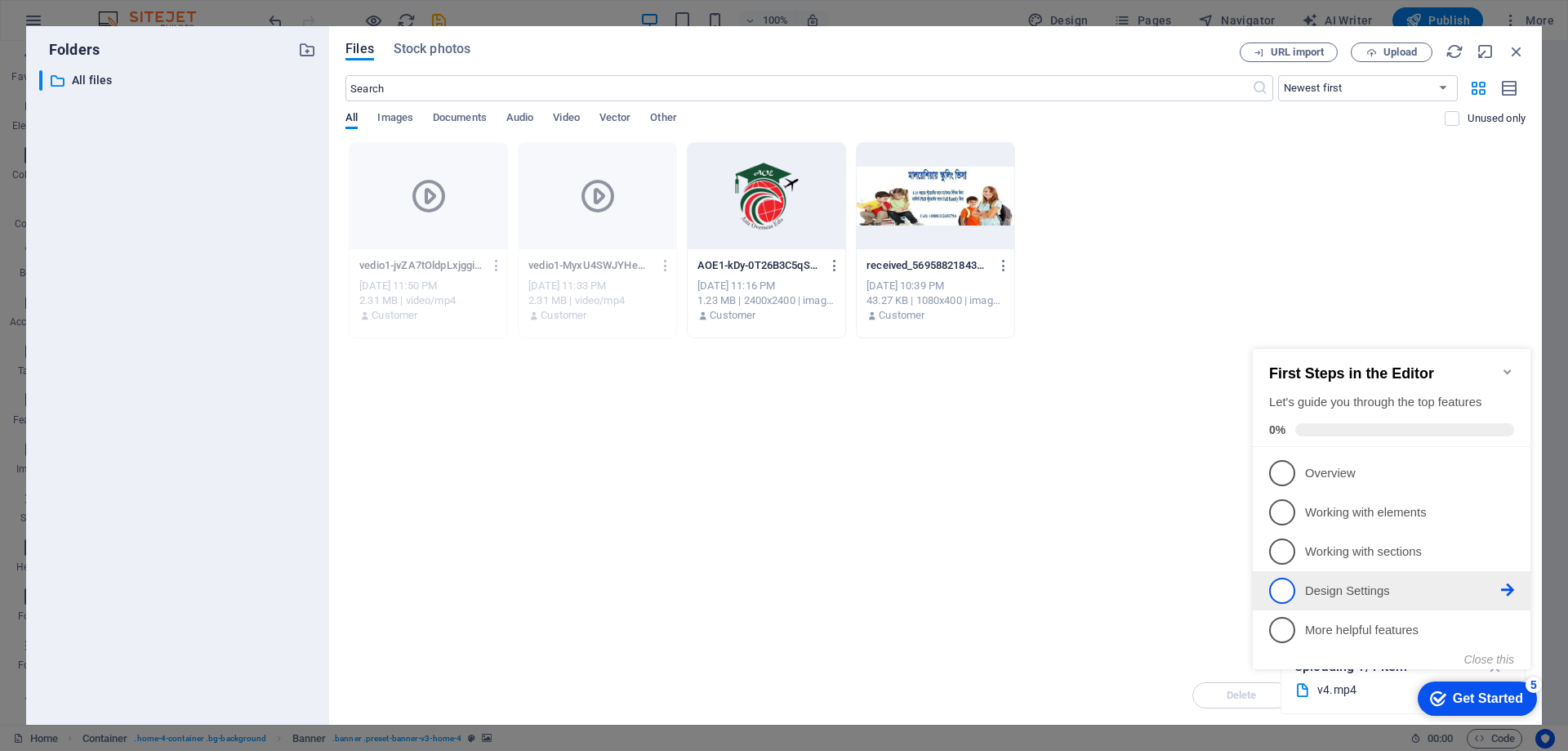
click at [1372, 571] on li "4 Design Settings - incomplete" at bounding box center [1392, 590] width 278 height 39
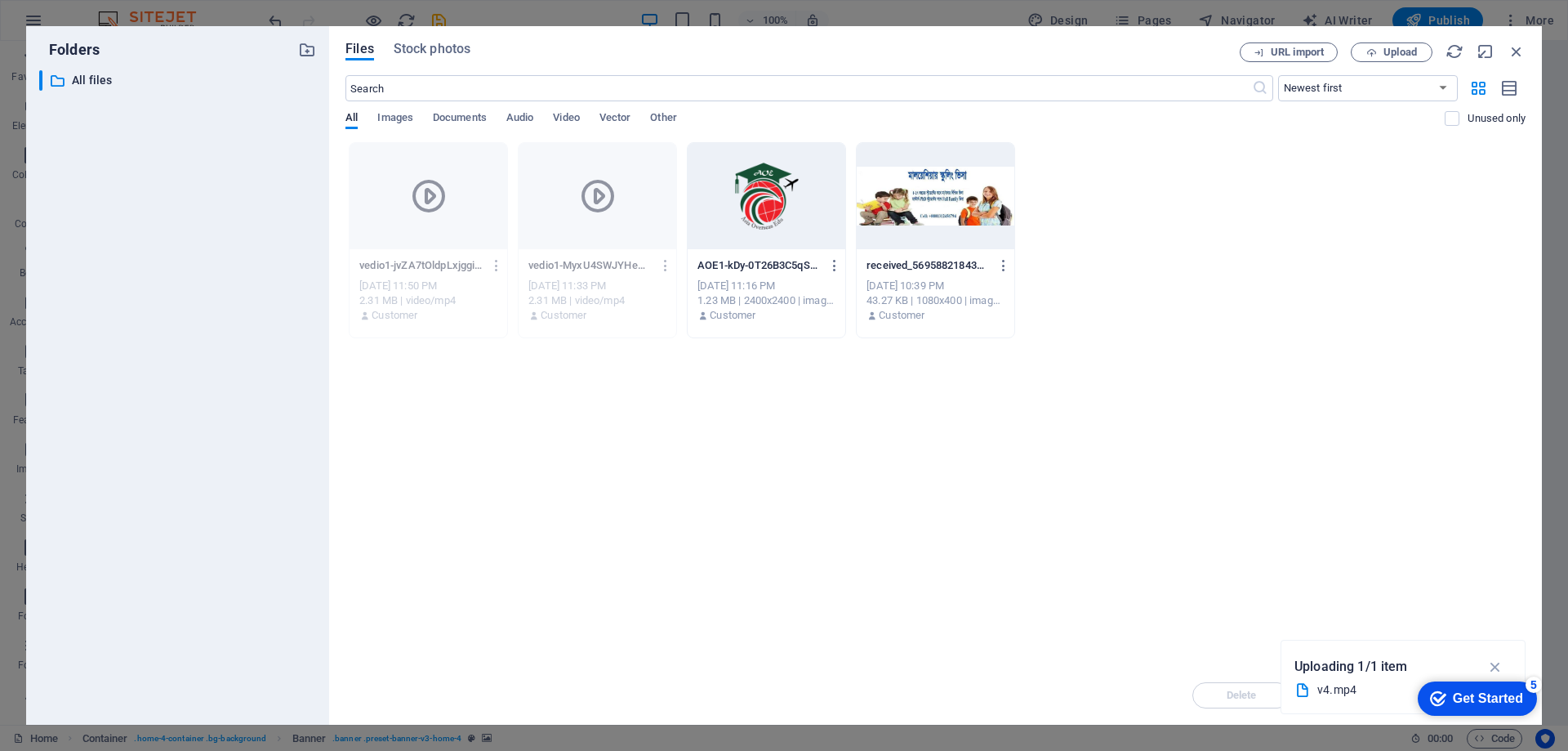
drag, startPoint x: 1480, startPoint y: 691, endPoint x: 1637, endPoint y: 1023, distance: 367.3
click at [1480, 691] on div "Get Started" at bounding box center [1488, 698] width 70 height 14
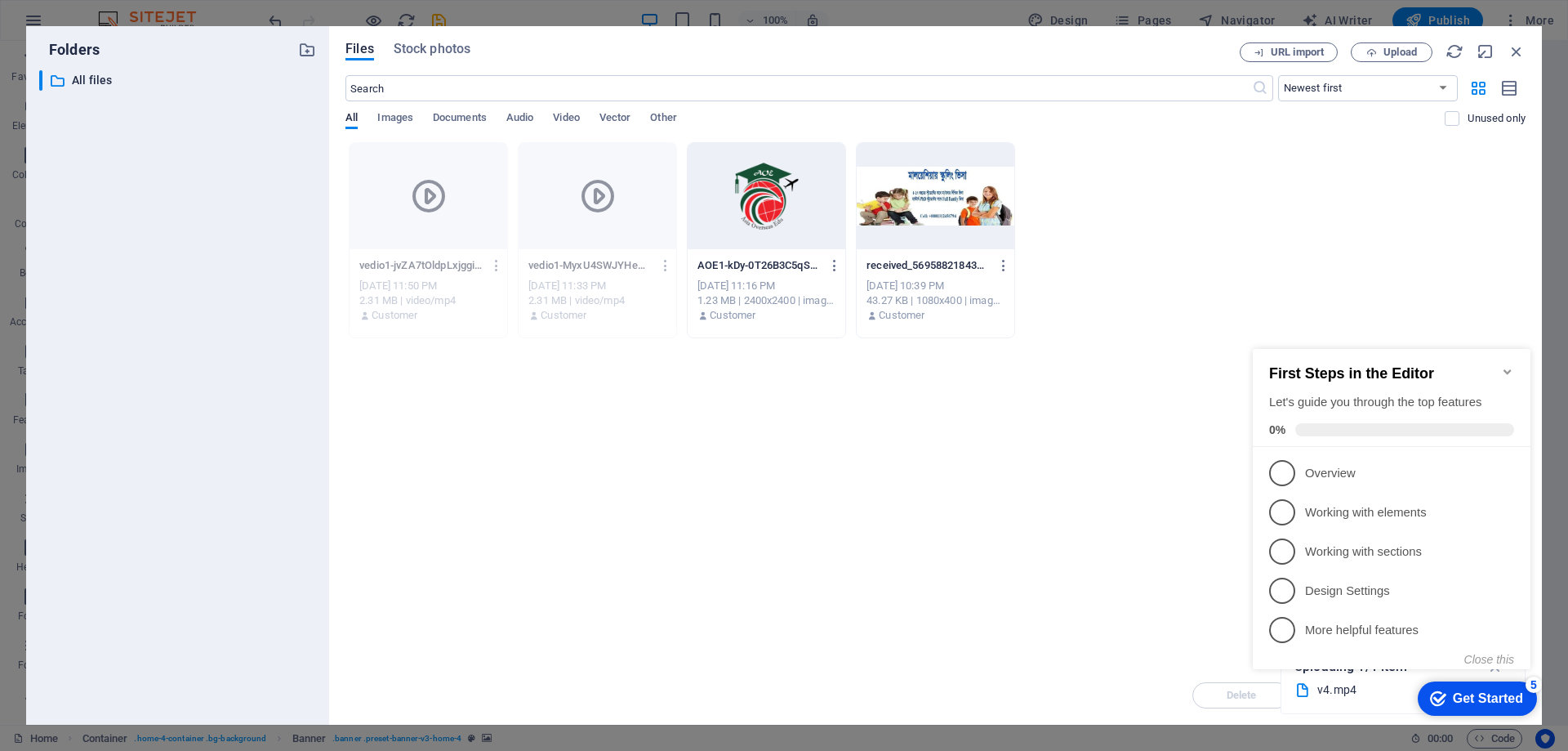
click at [1147, 561] on div "Drop files here to upload them instantly vedio1-jvZA7tOldpLxjggi7rYlag.mp4 vedi…" at bounding box center [935, 404] width 1180 height 524
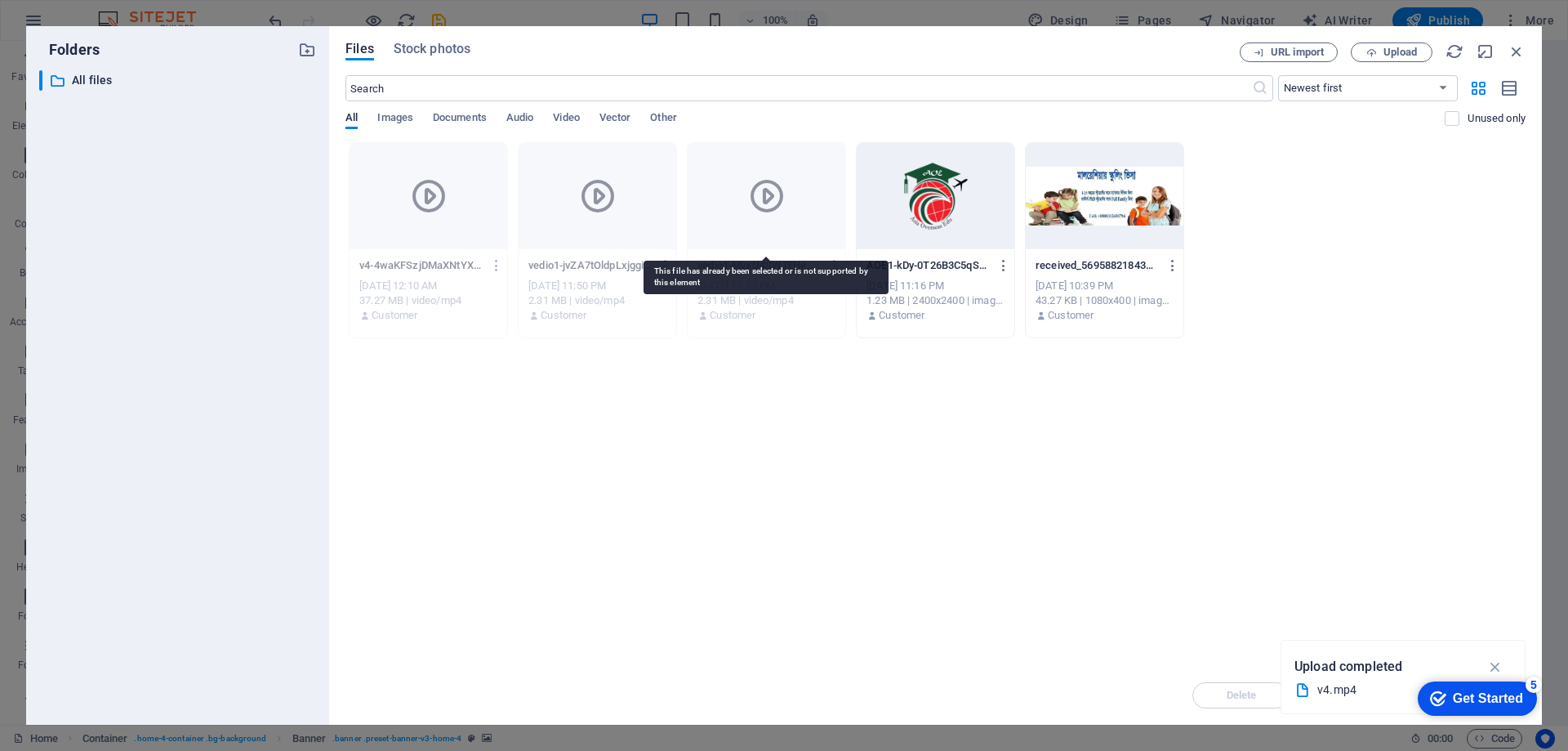
click at [782, 182] on icon at bounding box center [766, 195] width 39 height 39
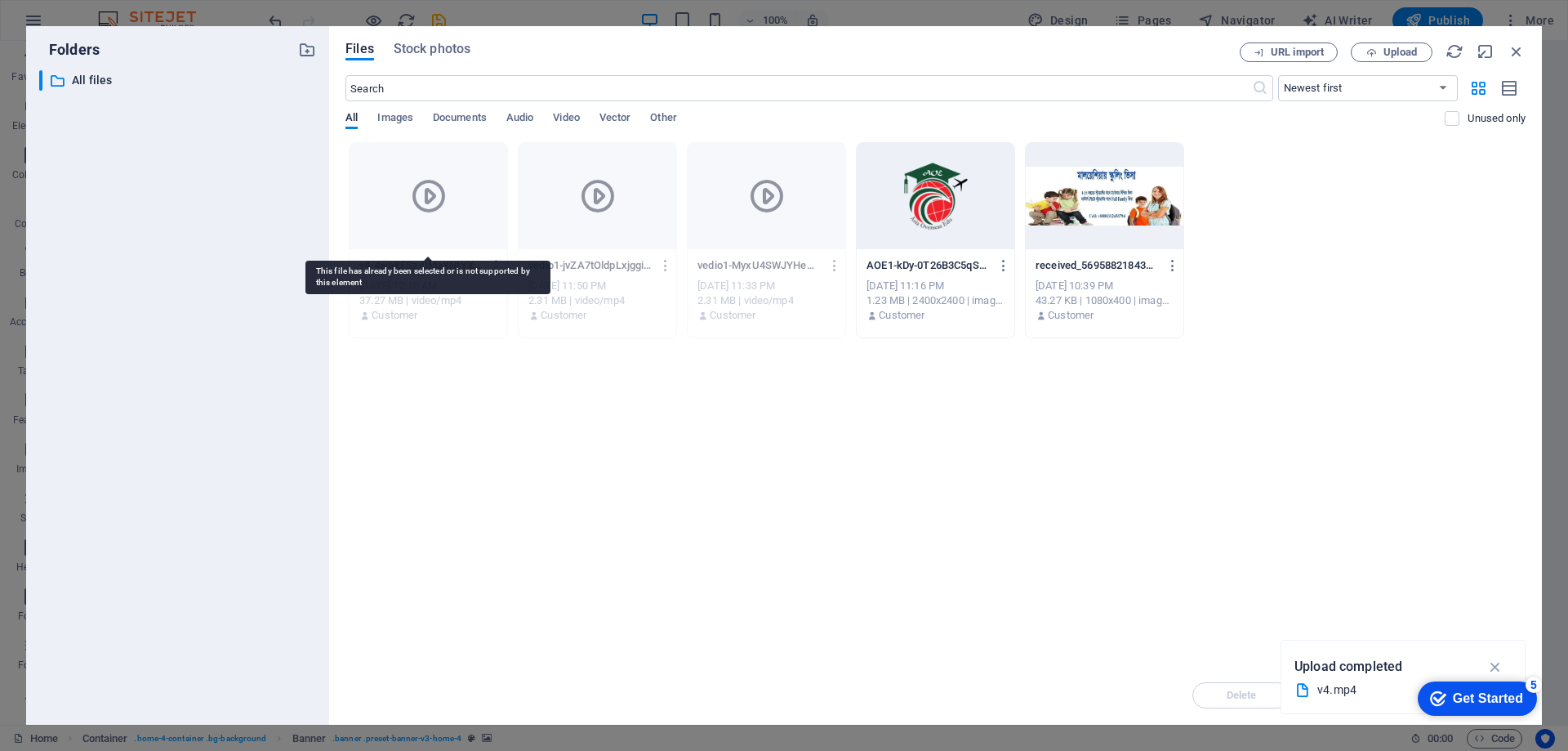
click at [411, 218] on div at bounding box center [428, 196] width 158 height 107
click at [441, 210] on icon at bounding box center [428, 195] width 39 height 39
click at [441, 213] on icon at bounding box center [428, 195] width 39 height 39
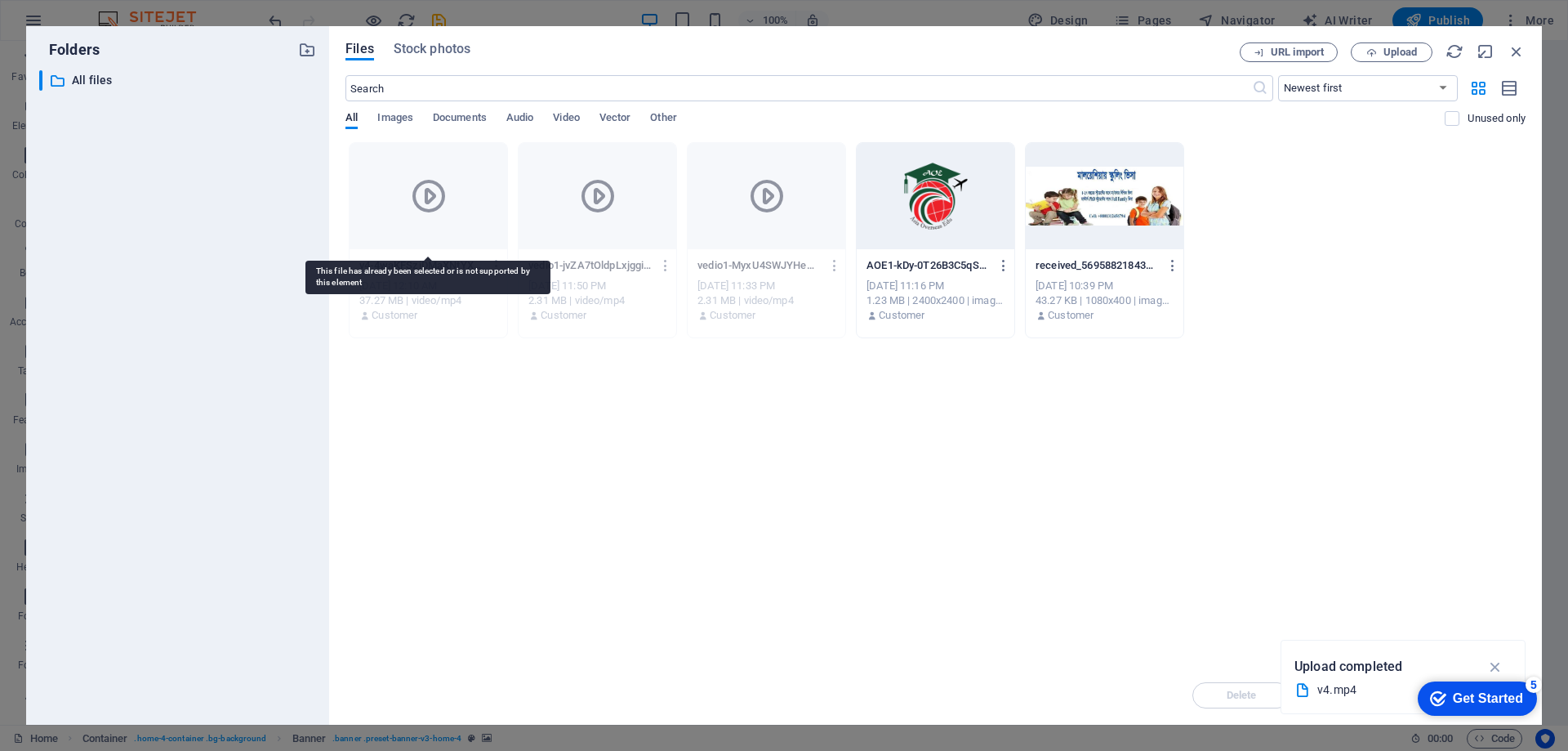
click at [441, 212] on icon at bounding box center [428, 195] width 39 height 39
click at [436, 188] on icon at bounding box center [428, 195] width 39 height 39
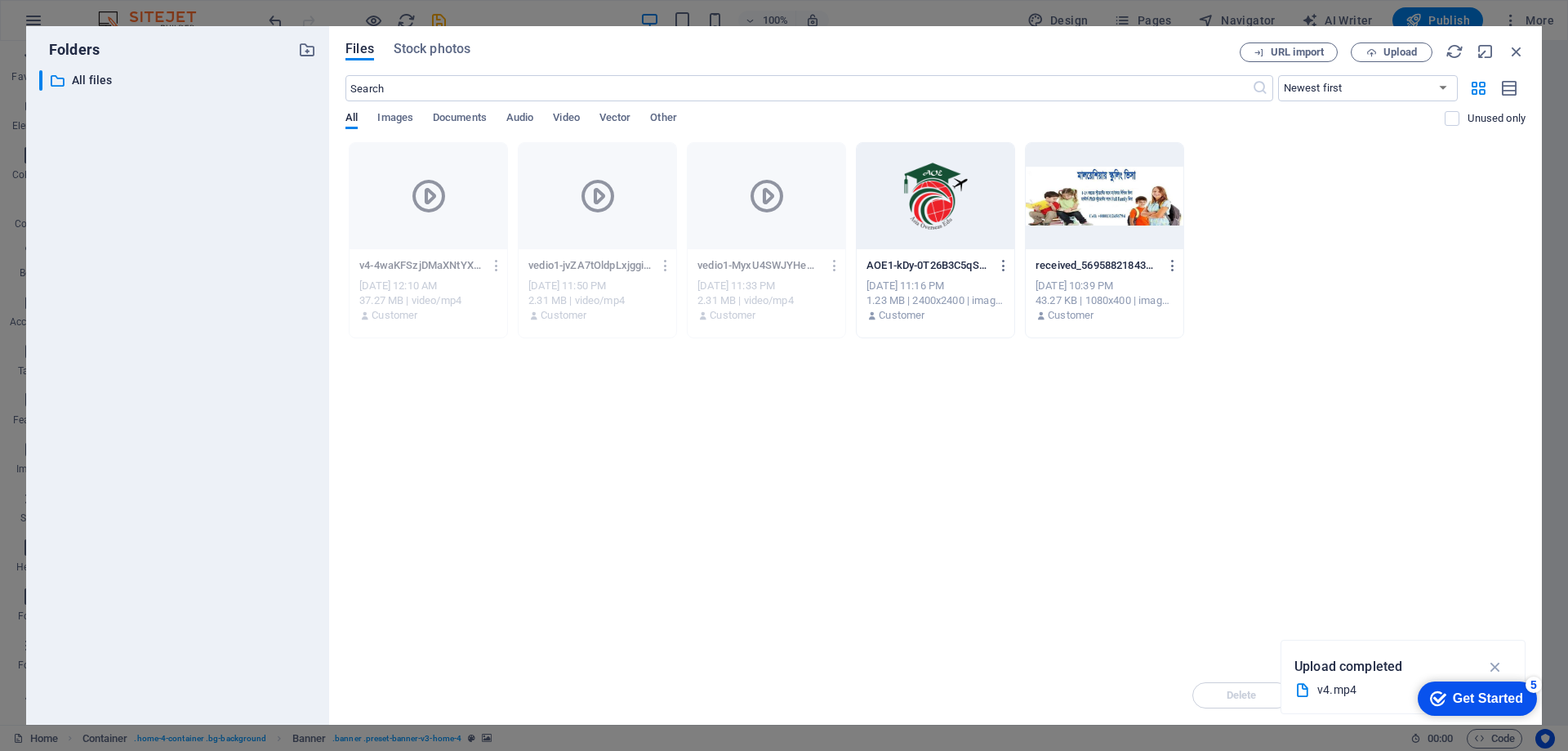
click at [444, 251] on div "v4-4waKFSzjDMaXNtYX0G9yug.mp4 v4-4waKFSzjDMaXNtYX0G9yug.mp4 [DATE] 12:10 AM 37.…" at bounding box center [428, 291] width 158 height 84
click at [444, 250] on div "v4-4waKFSzjDMaXNtYX0G9yug.mp4 v4-4waKFSzjDMaXNtYX0G9yug.mp4 [DATE] 12:10 AM 37.…" at bounding box center [428, 291] width 158 height 84
click at [444, 249] on div "v4-4waKFSzjDMaXNtYX0G9yug.mp4 v4-4waKFSzjDMaXNtYX0G9yug.mp4 [DATE] 12:10 AM 37.…" at bounding box center [428, 291] width 158 height 84
click at [78, 82] on p "All files" at bounding box center [179, 81] width 214 height 19
click at [424, 49] on span "Stock photos" at bounding box center [432, 49] width 77 height 20
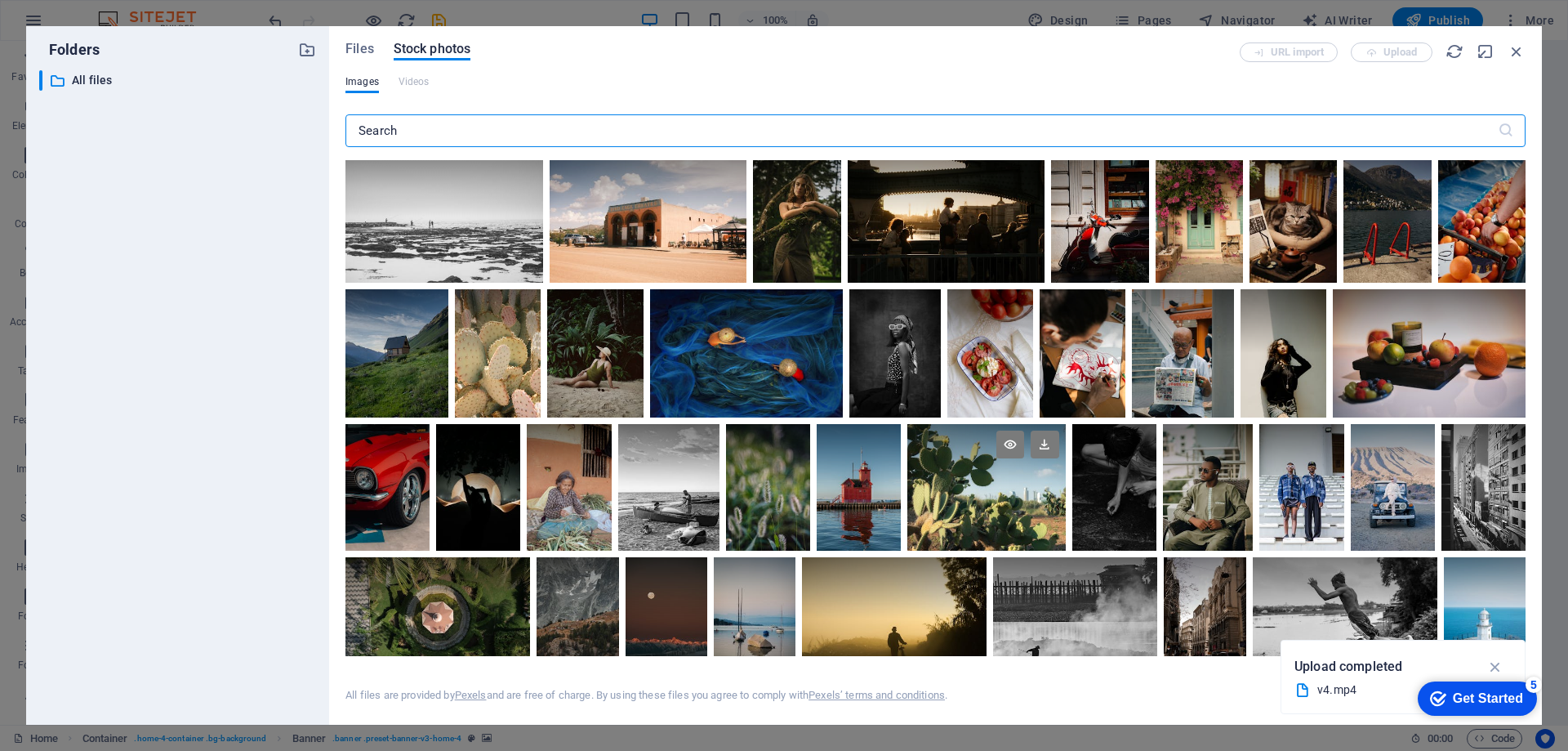
scroll to position [408, 0]
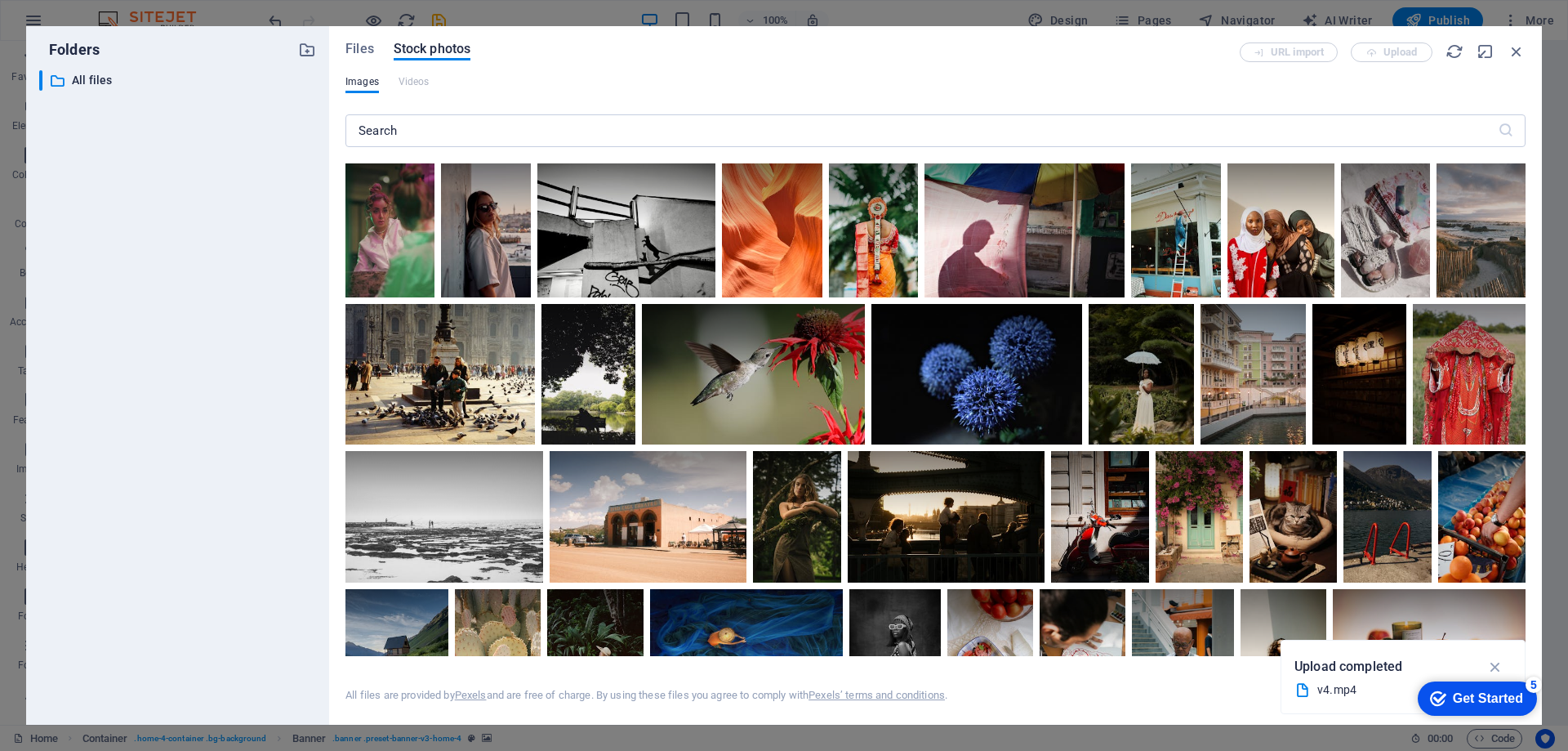
click at [1406, 50] on div "URL import Upload" at bounding box center [1382, 52] width 285 height 20
click at [1514, 47] on icon "button" at bounding box center [1517, 51] width 18 height 18
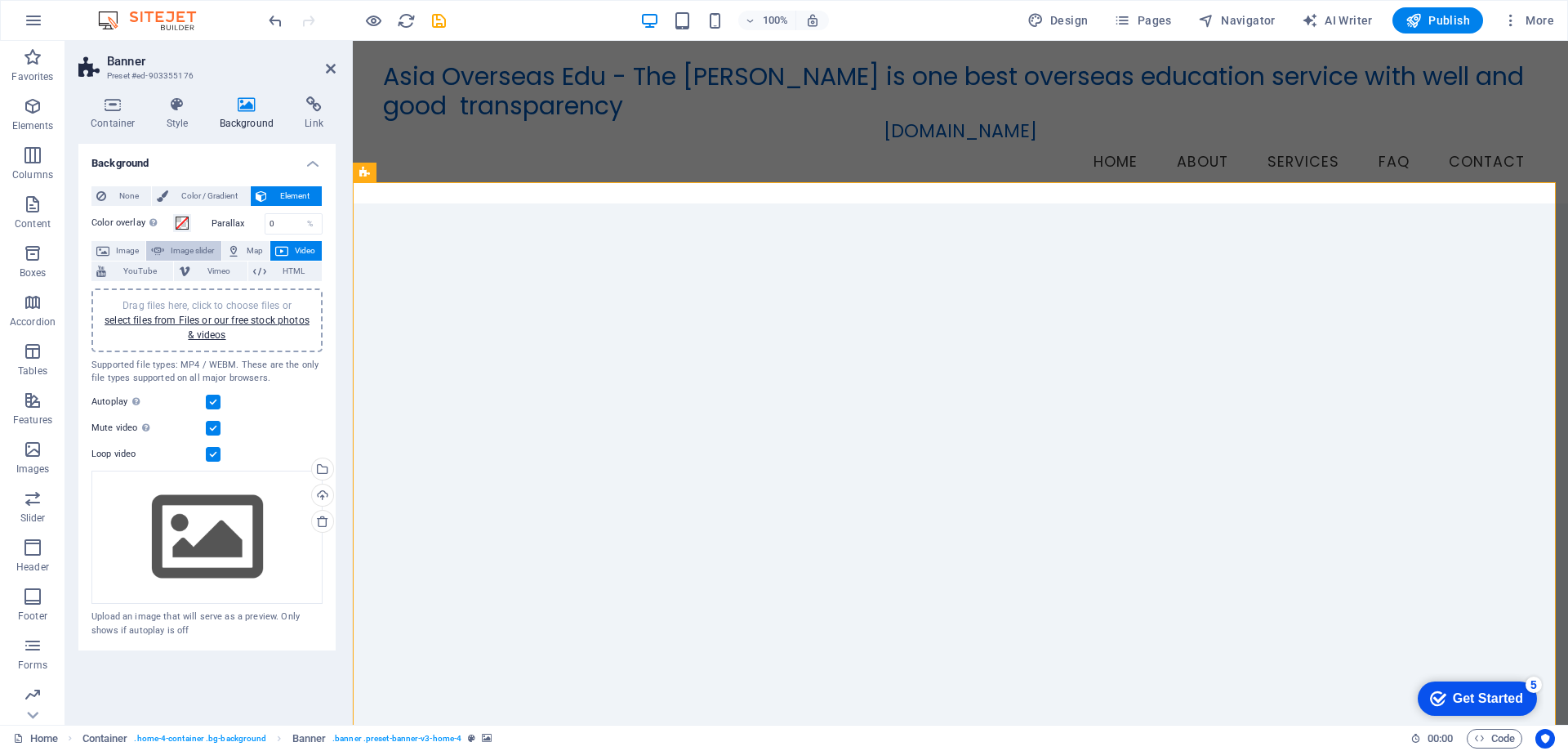
click at [212, 251] on span "Image slider" at bounding box center [192, 250] width 47 height 20
select select "ms"
select select "s"
select select "progressive"
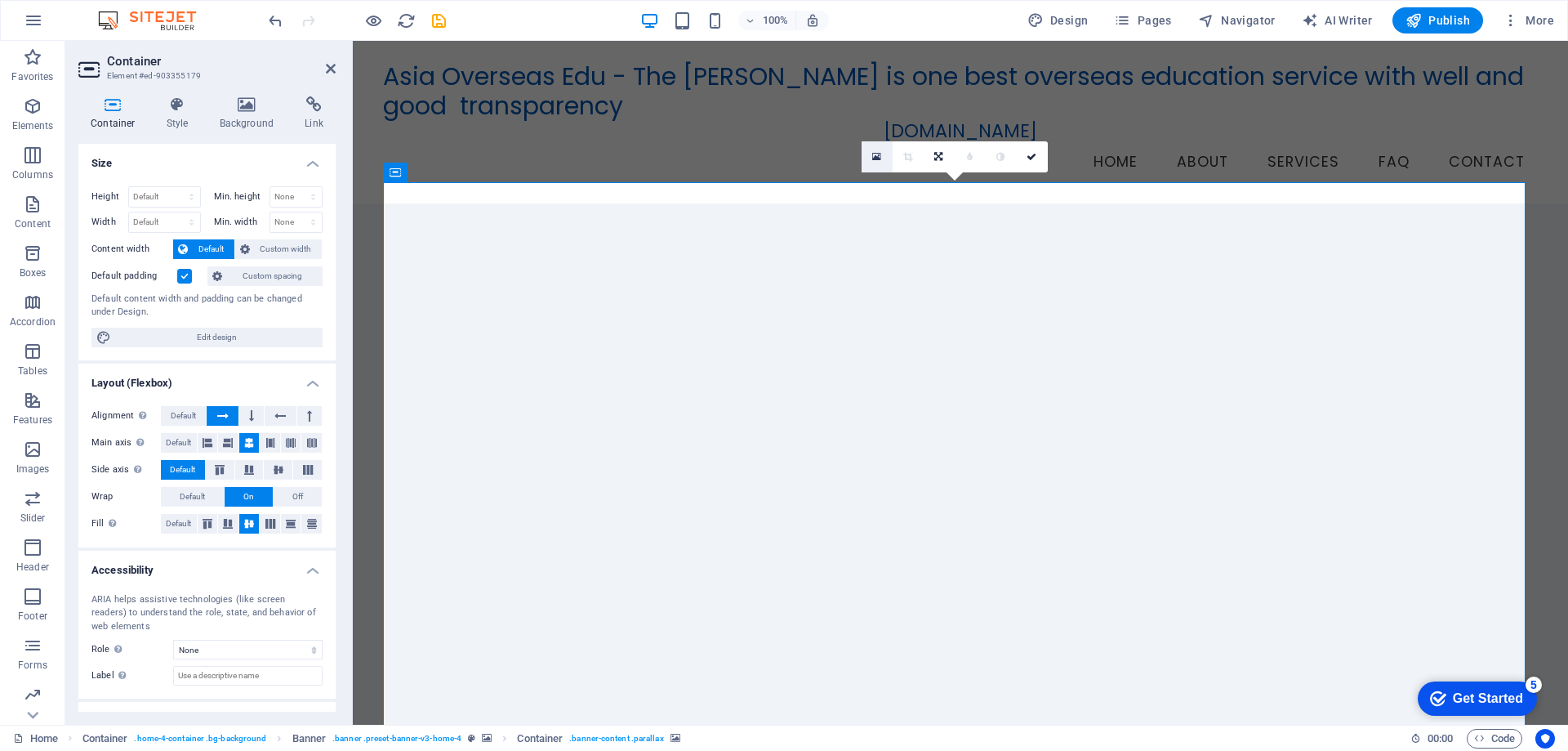
click at [885, 150] on link at bounding box center [877, 157] width 31 height 31
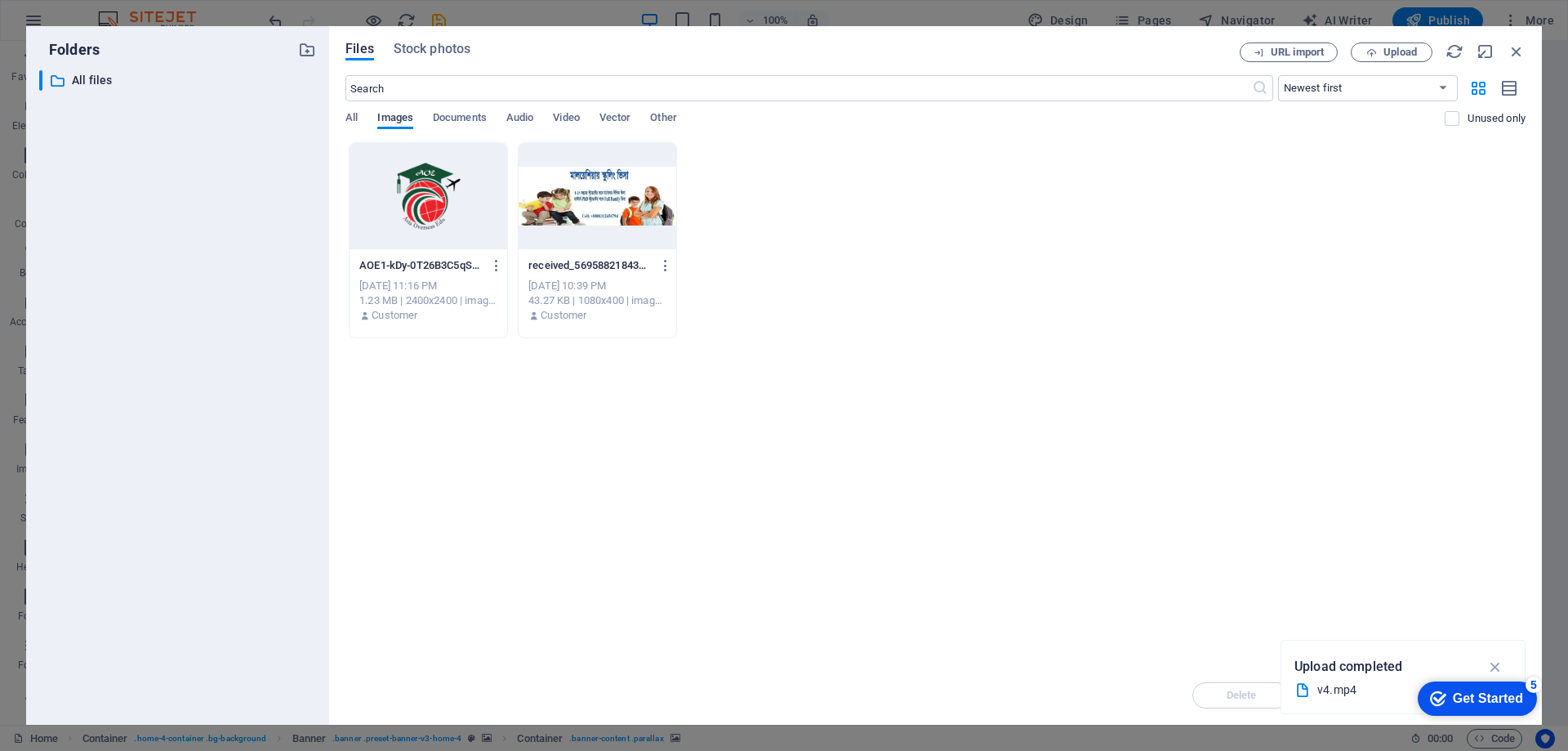
click at [402, 121] on span "Images" at bounding box center [396, 119] width 36 height 23
click at [1404, 40] on div "Files Stock photos URL import Upload ​ Newest first Oldest first Name (A-Z) Nam…" at bounding box center [935, 375] width 1213 height 699
click at [1395, 52] on span "Upload" at bounding box center [1400, 52] width 33 height 10
click at [1519, 46] on icon "button" at bounding box center [1517, 51] width 18 height 18
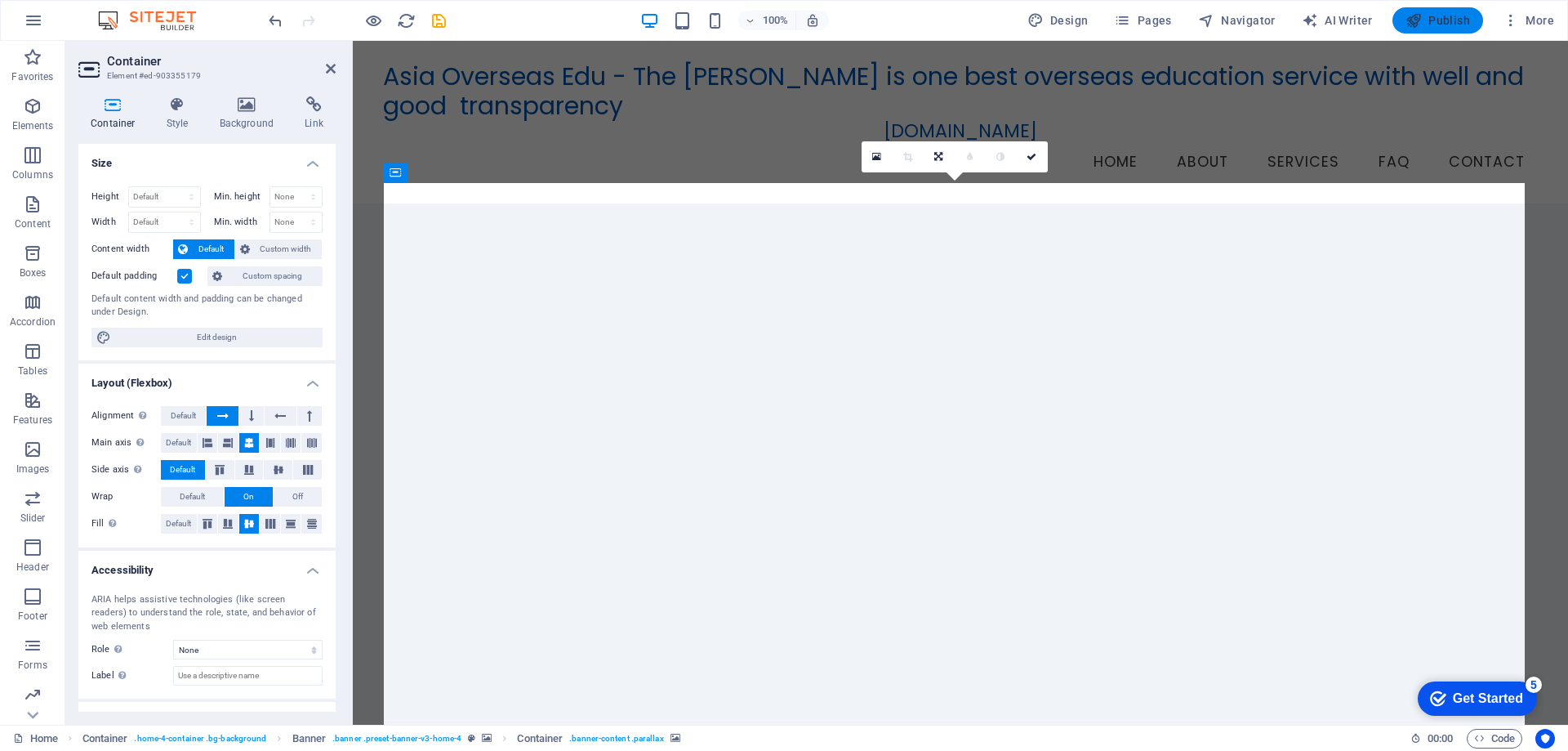
click at [1463, 25] on span "Publish" at bounding box center [1438, 20] width 65 height 16
